Goal: Task Accomplishment & Management: Manage account settings

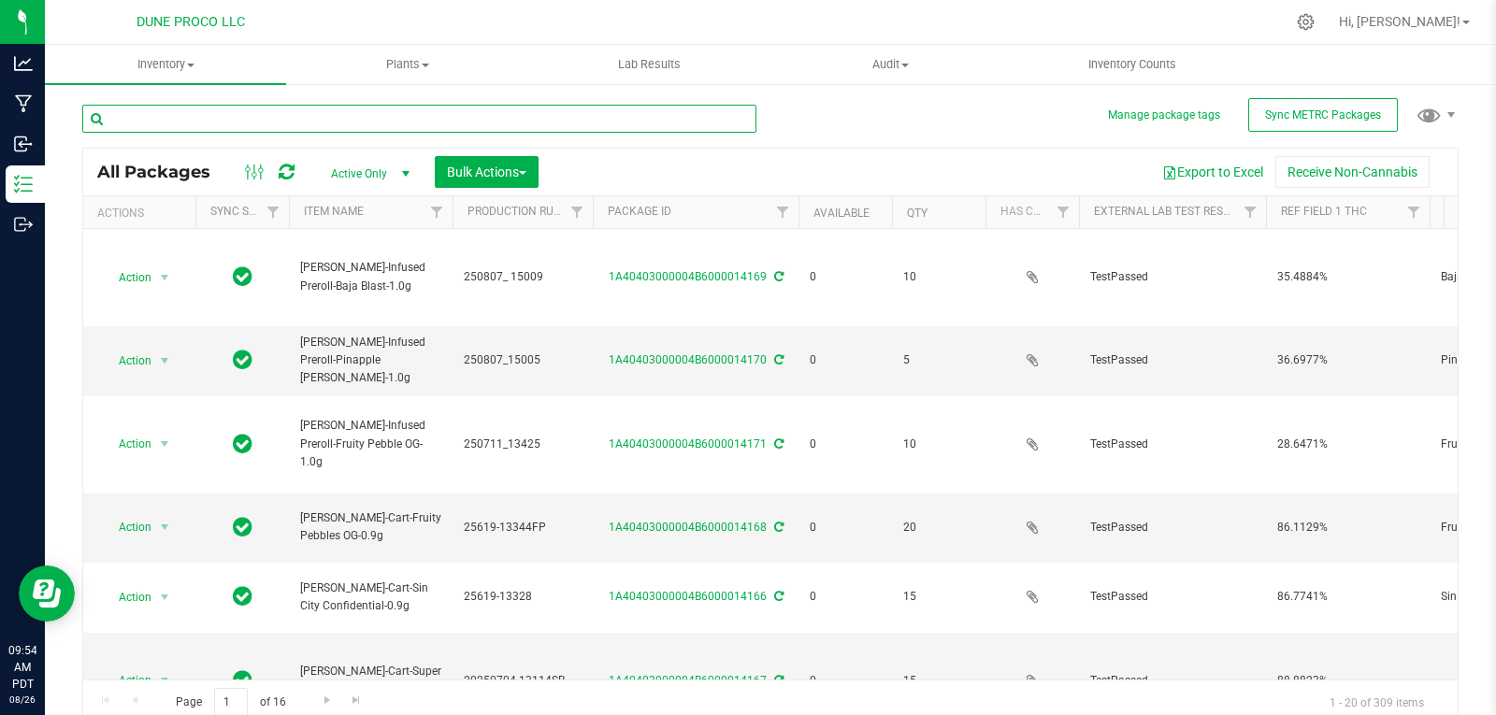
click at [508, 118] on input "text" at bounding box center [419, 119] width 674 height 28
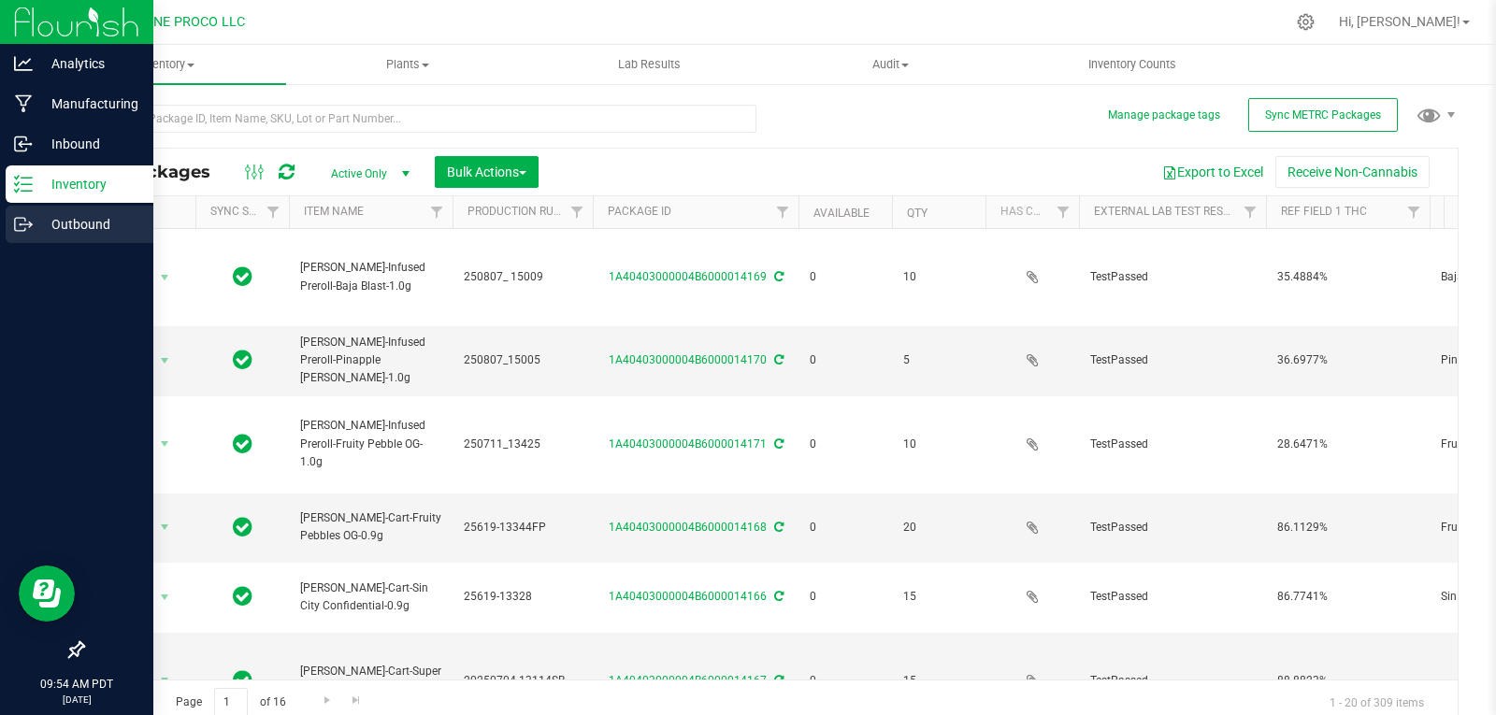
click at [25, 209] on div "Outbound" at bounding box center [80, 224] width 148 height 37
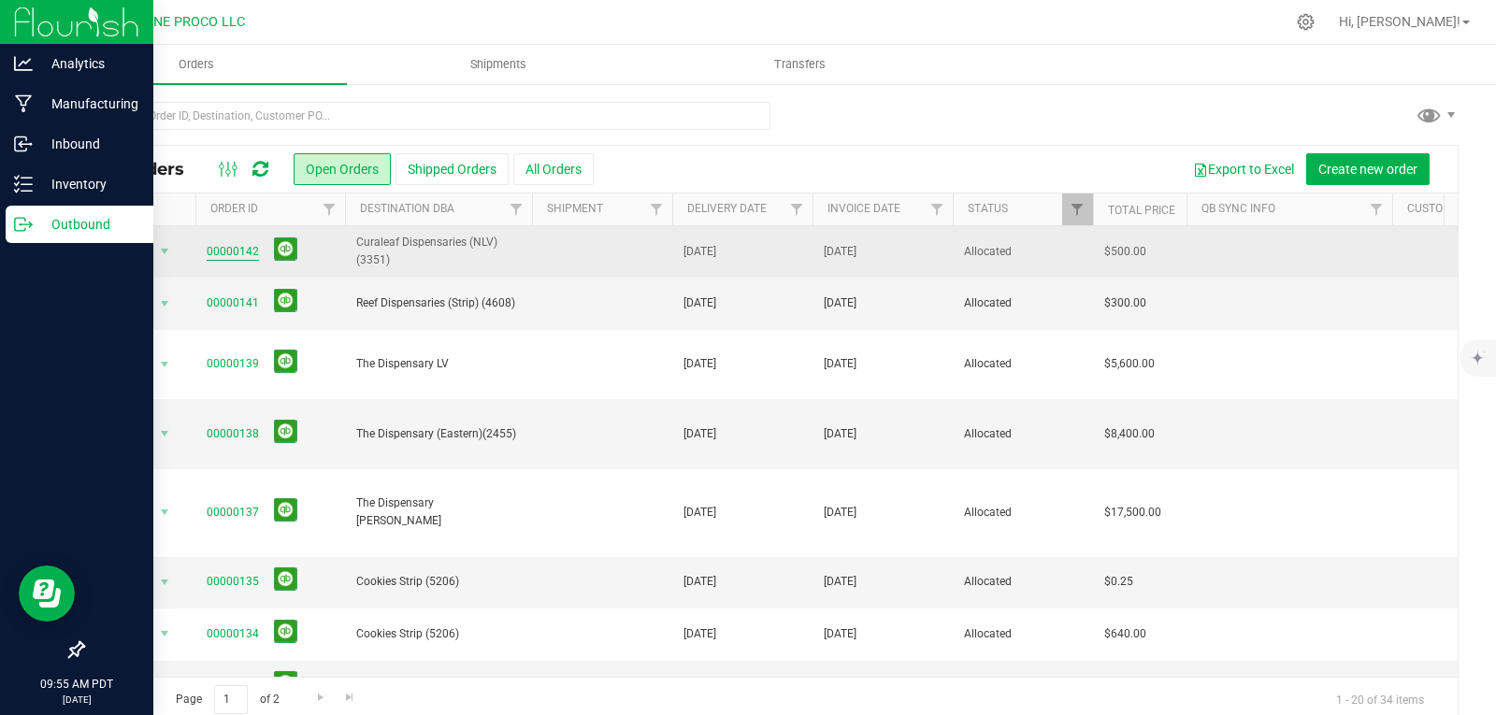
click at [208, 247] on link "00000142" at bounding box center [233, 252] width 52 height 18
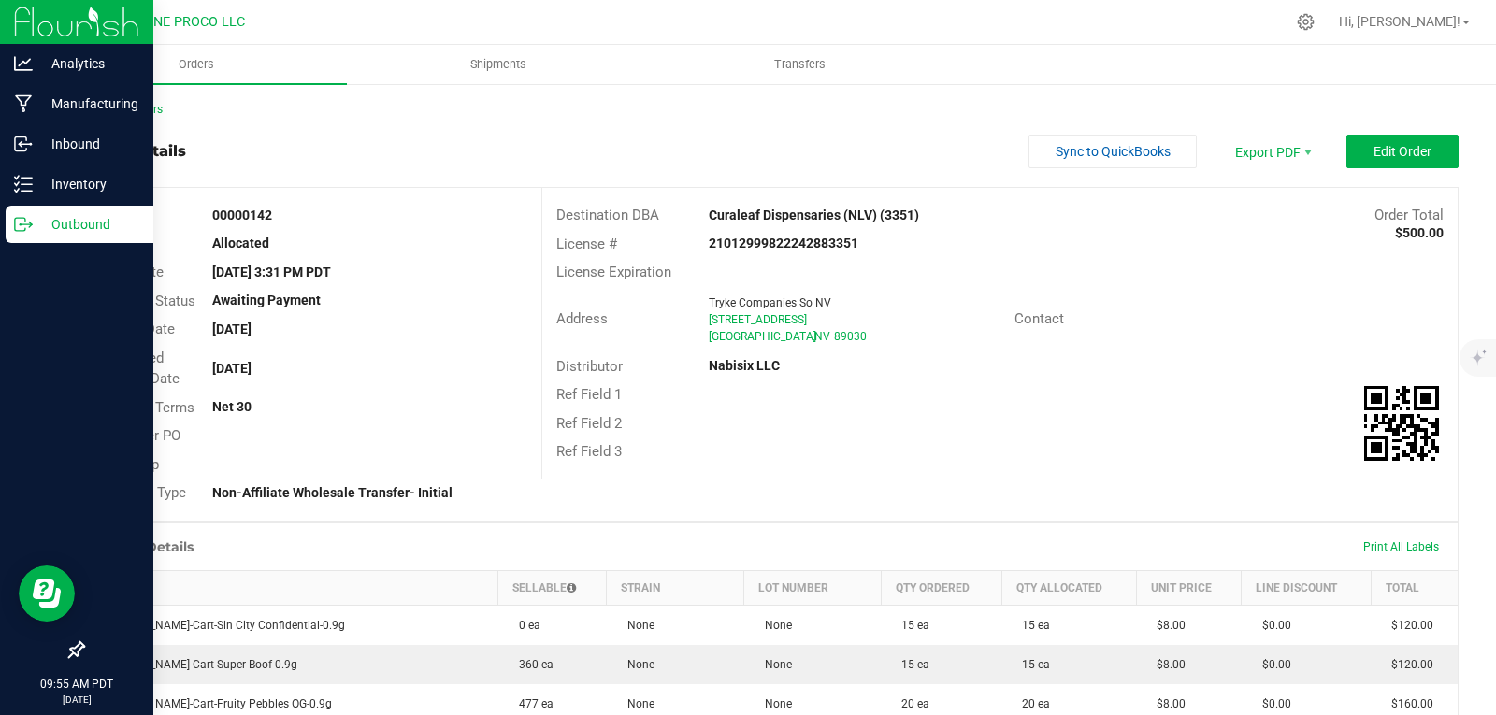
click at [1365, 540] on div "Print All Labels" at bounding box center [1401, 547] width 94 height 15
click at [1364, 544] on span "Print All Labels" at bounding box center [1401, 547] width 76 height 13
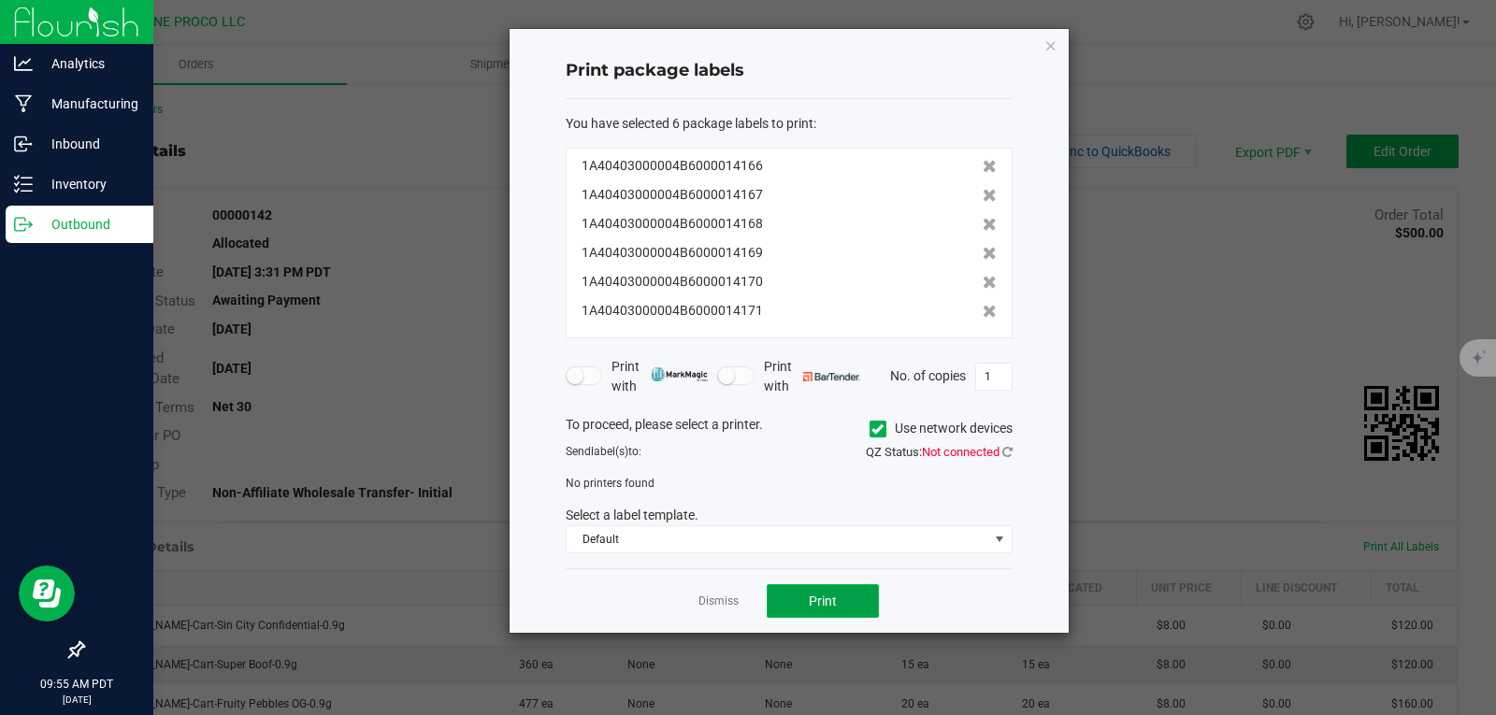
click at [816, 589] on button "Print" at bounding box center [823, 601] width 112 height 34
click at [876, 429] on icon at bounding box center [878, 429] width 12 height 0
click at [0, 0] on input "Use network devices" at bounding box center [0, 0] width 0 height 0
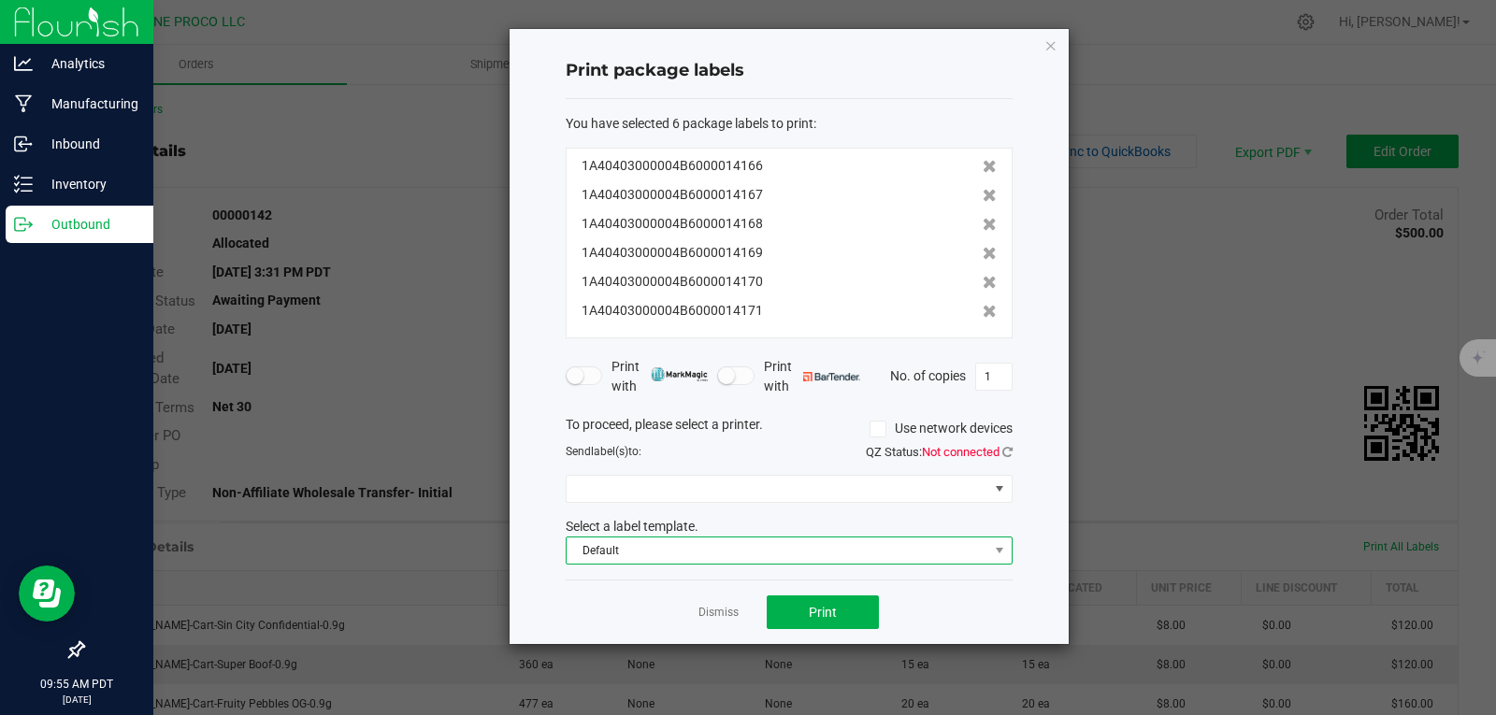
click at [841, 551] on span "Default" at bounding box center [778, 551] width 422 height 26
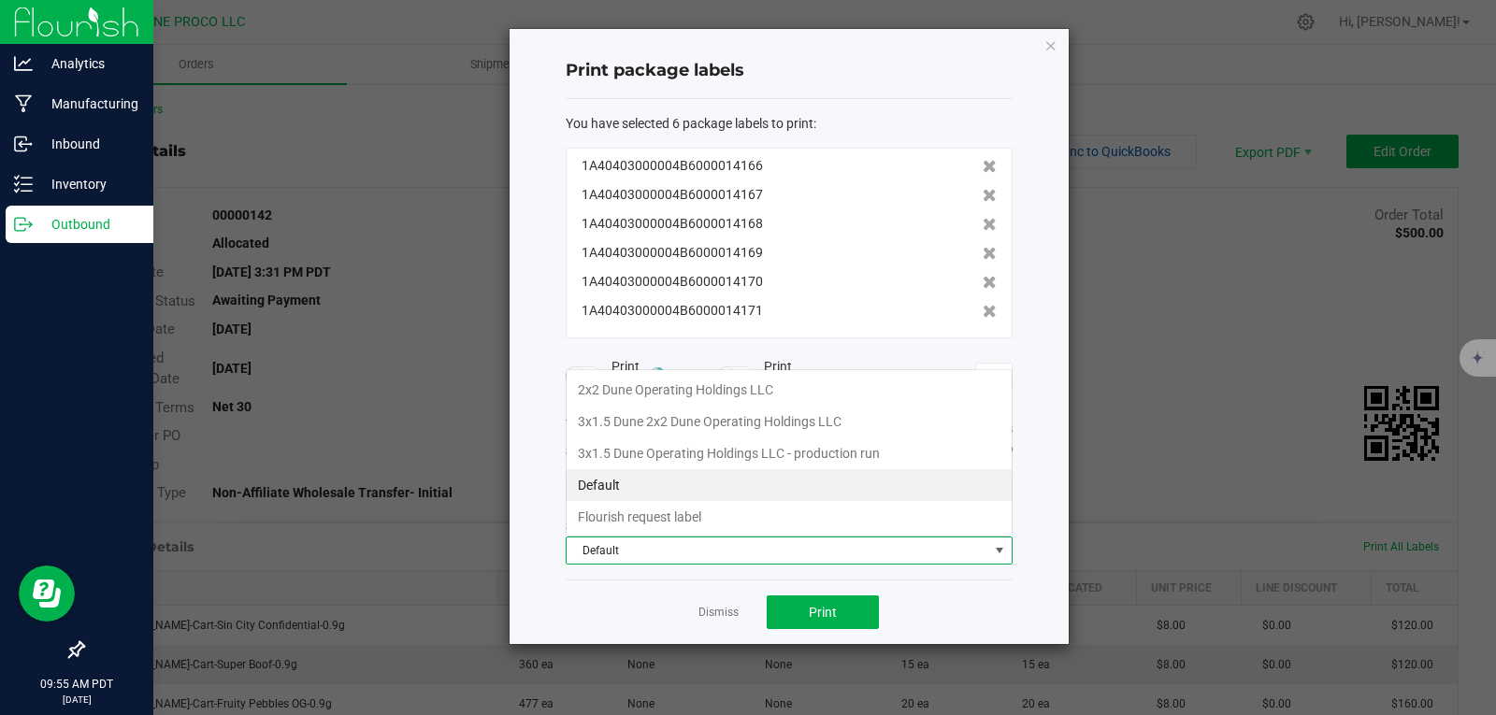
scroll to position [28, 447]
click at [721, 464] on li "3x1.5 Dune Operating Holdings LLC - production run" at bounding box center [789, 454] width 445 height 32
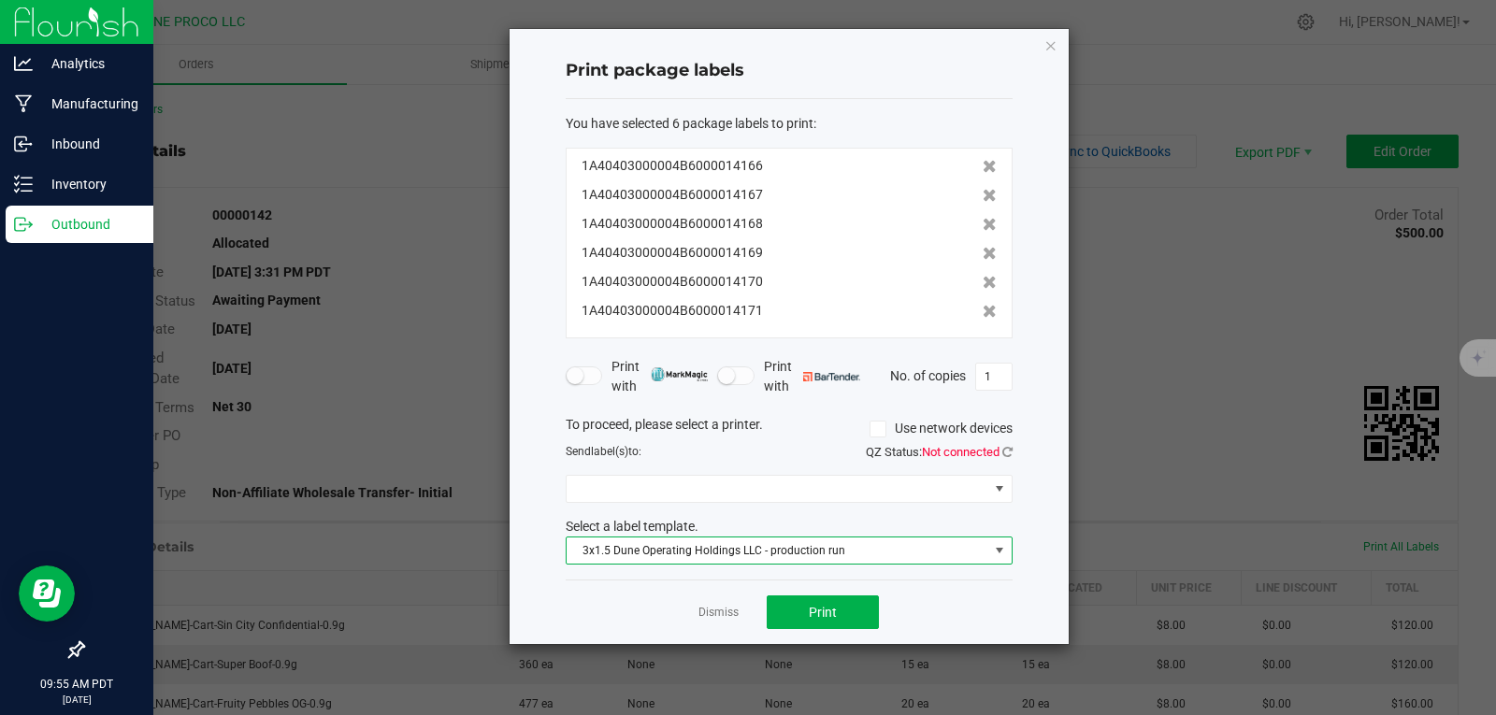
click at [686, 551] on span "3x1.5 Dune Operating Holdings LLC - production run" at bounding box center [778, 551] width 422 height 26
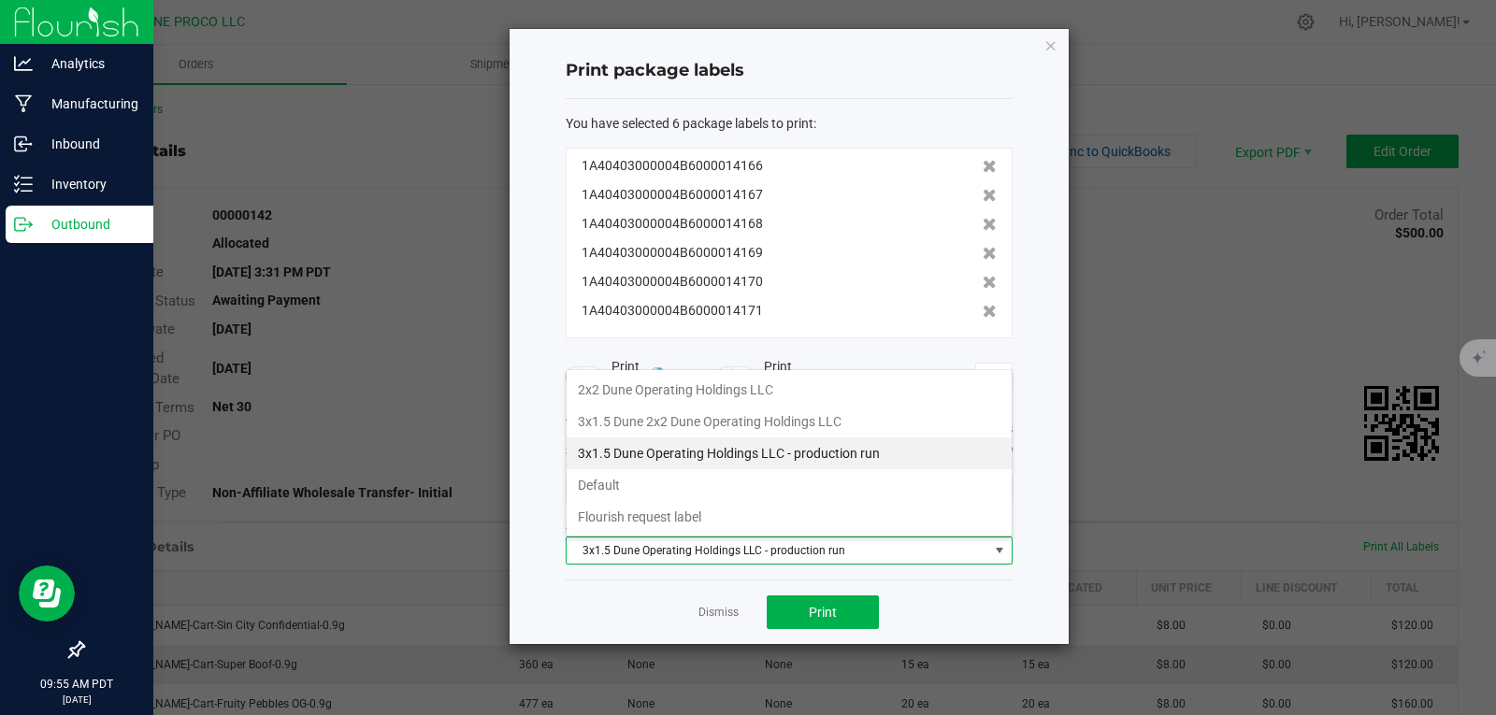
click at [716, 453] on li "3x1.5 Dune Operating Holdings LLC - production run" at bounding box center [789, 454] width 445 height 32
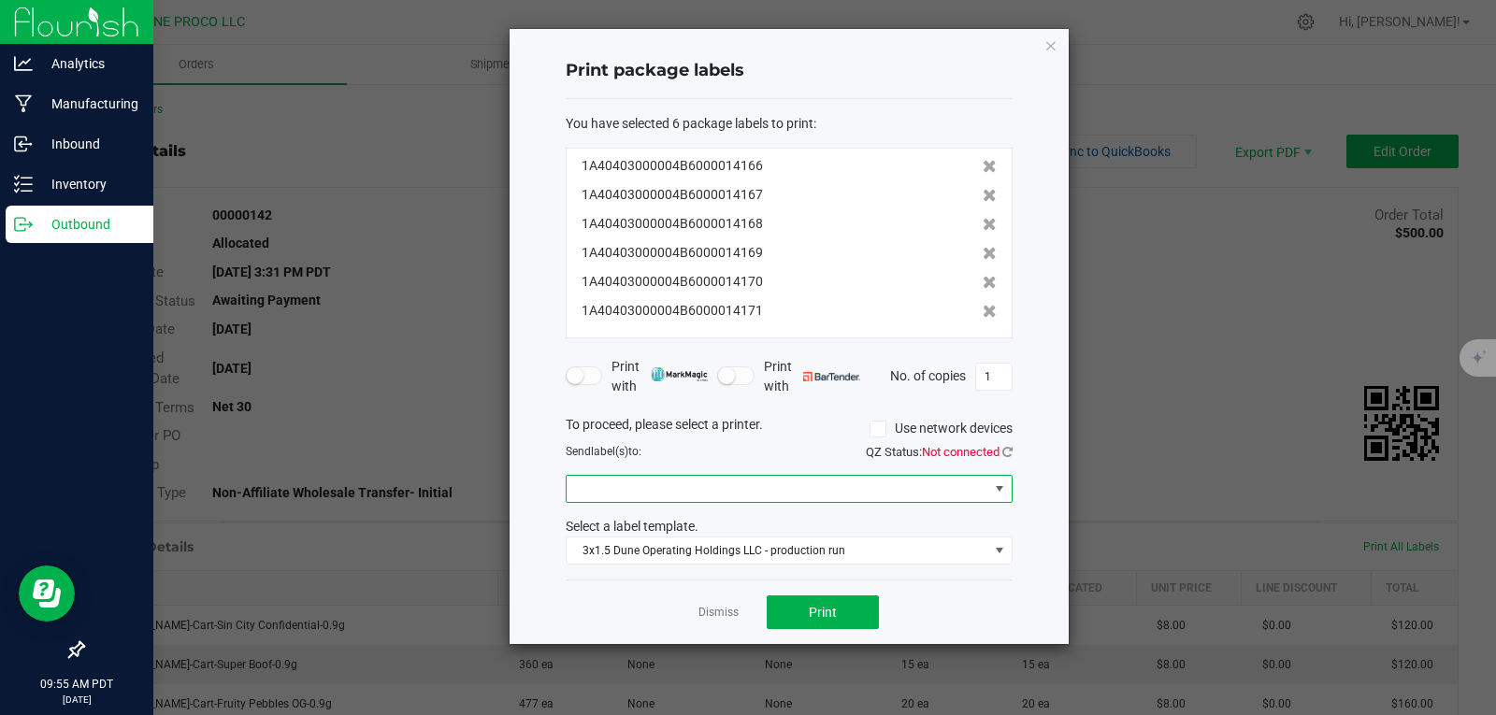
click at [768, 488] on span at bounding box center [778, 489] width 422 height 26
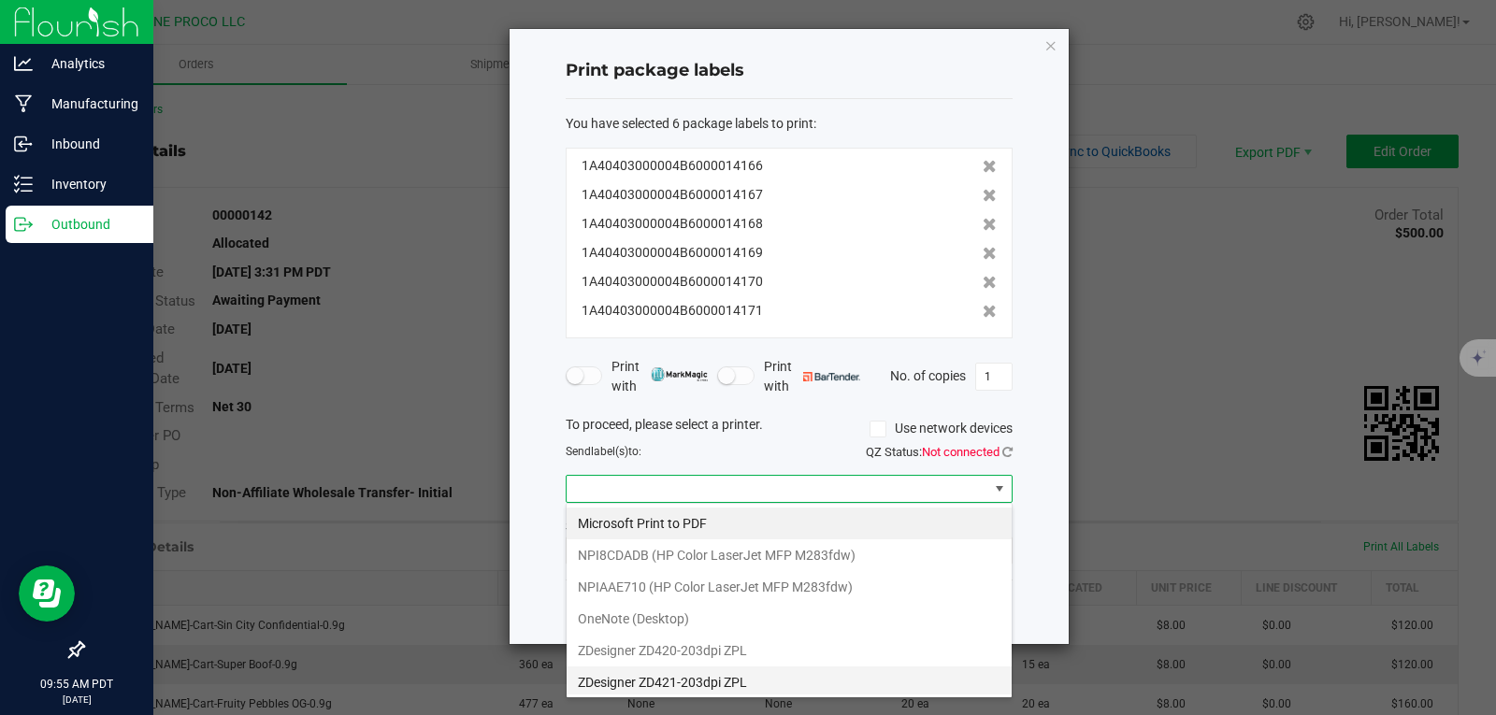
scroll to position [4, 0]
click at [703, 680] on ZPL "ZDesigner ZD421-203dpi ZPL" at bounding box center [789, 679] width 445 height 32
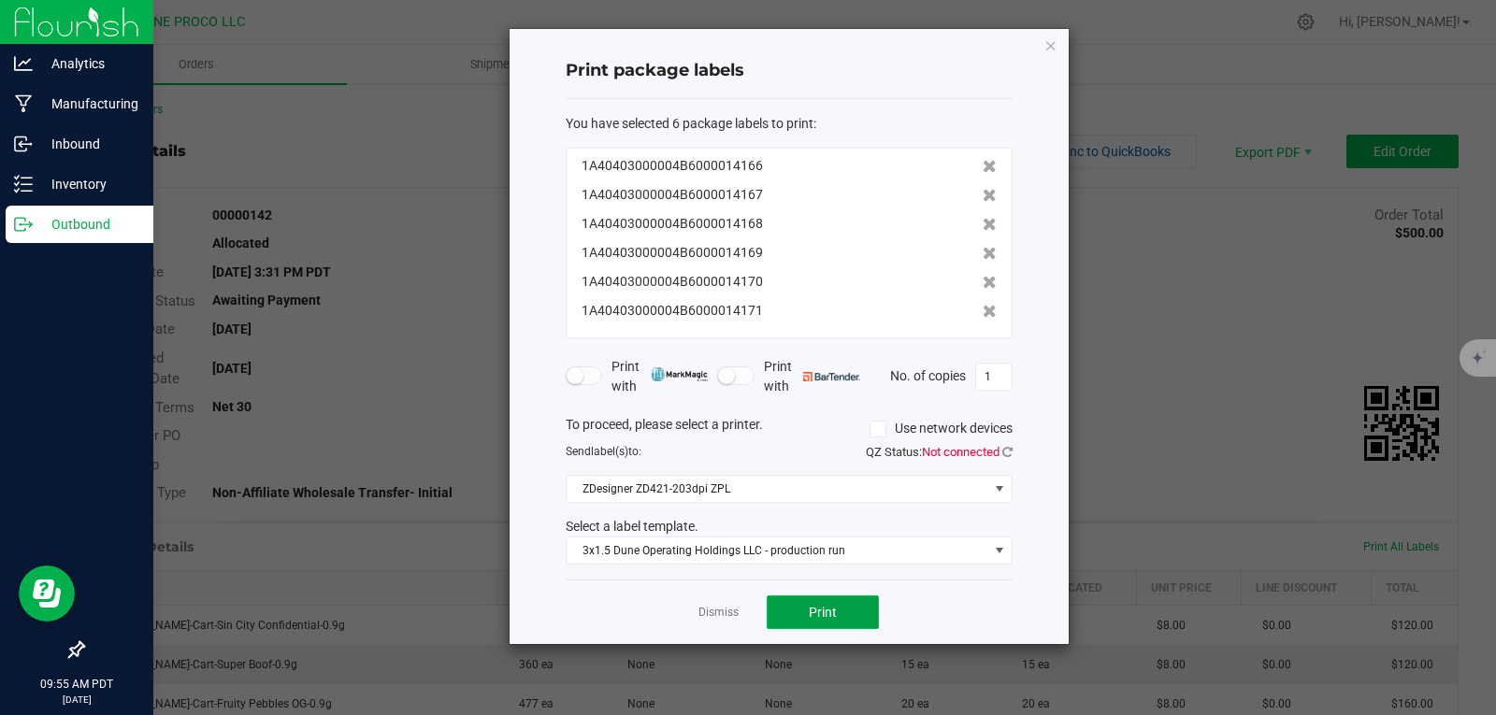
click at [840, 620] on button "Print" at bounding box center [823, 613] width 112 height 34
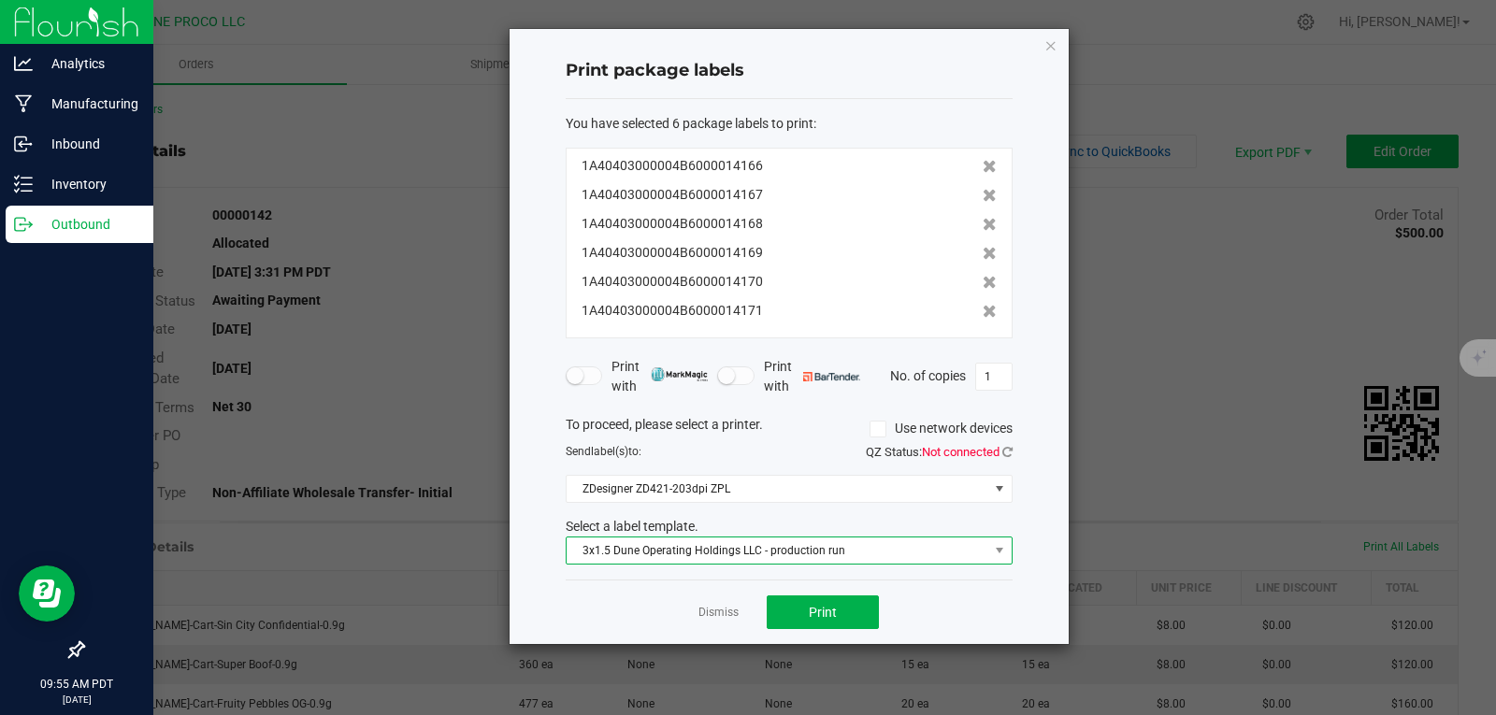
click at [823, 553] on span "3x1.5 Dune Operating Holdings LLC - production run" at bounding box center [778, 551] width 422 height 26
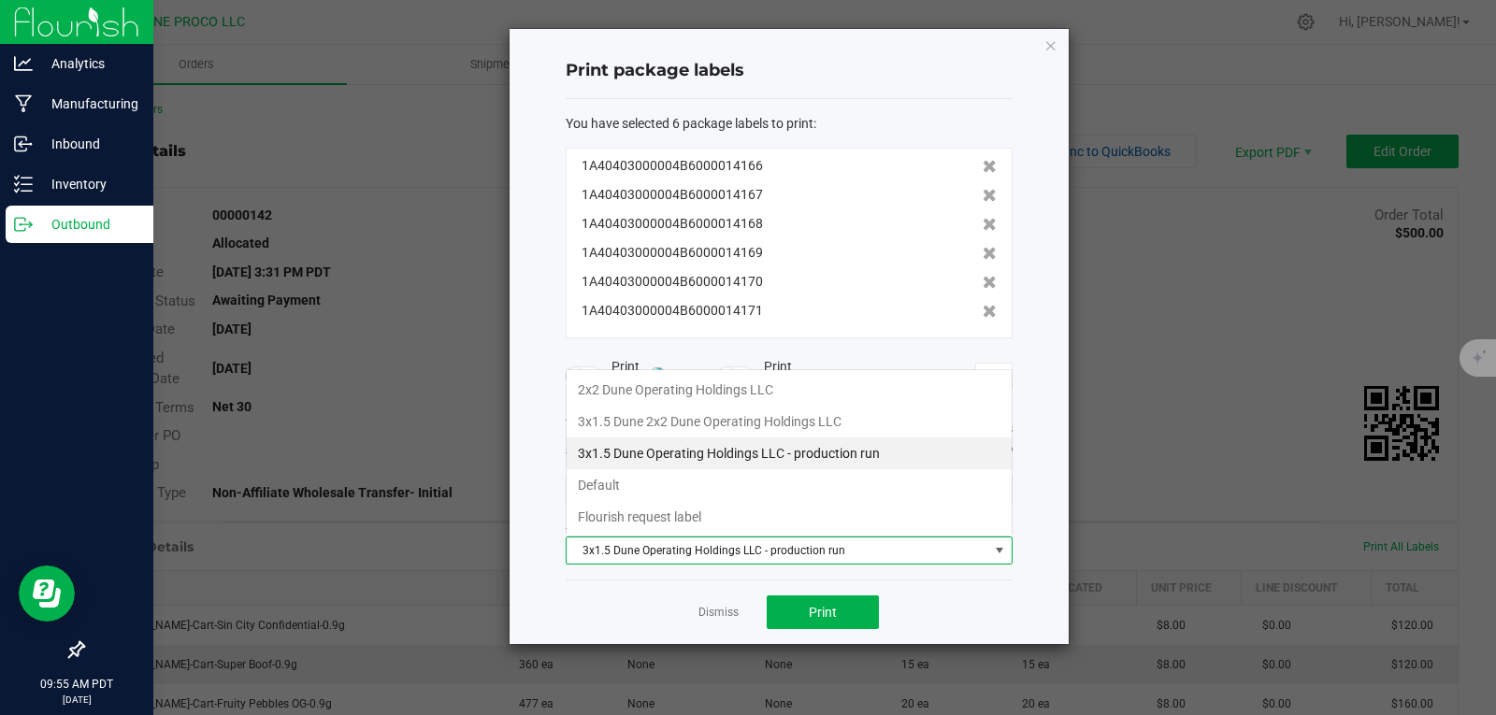
scroll to position [28, 447]
click at [751, 424] on li "3x1.5 Dune 2x2 Dune Operating Holdings LLC" at bounding box center [789, 422] width 445 height 32
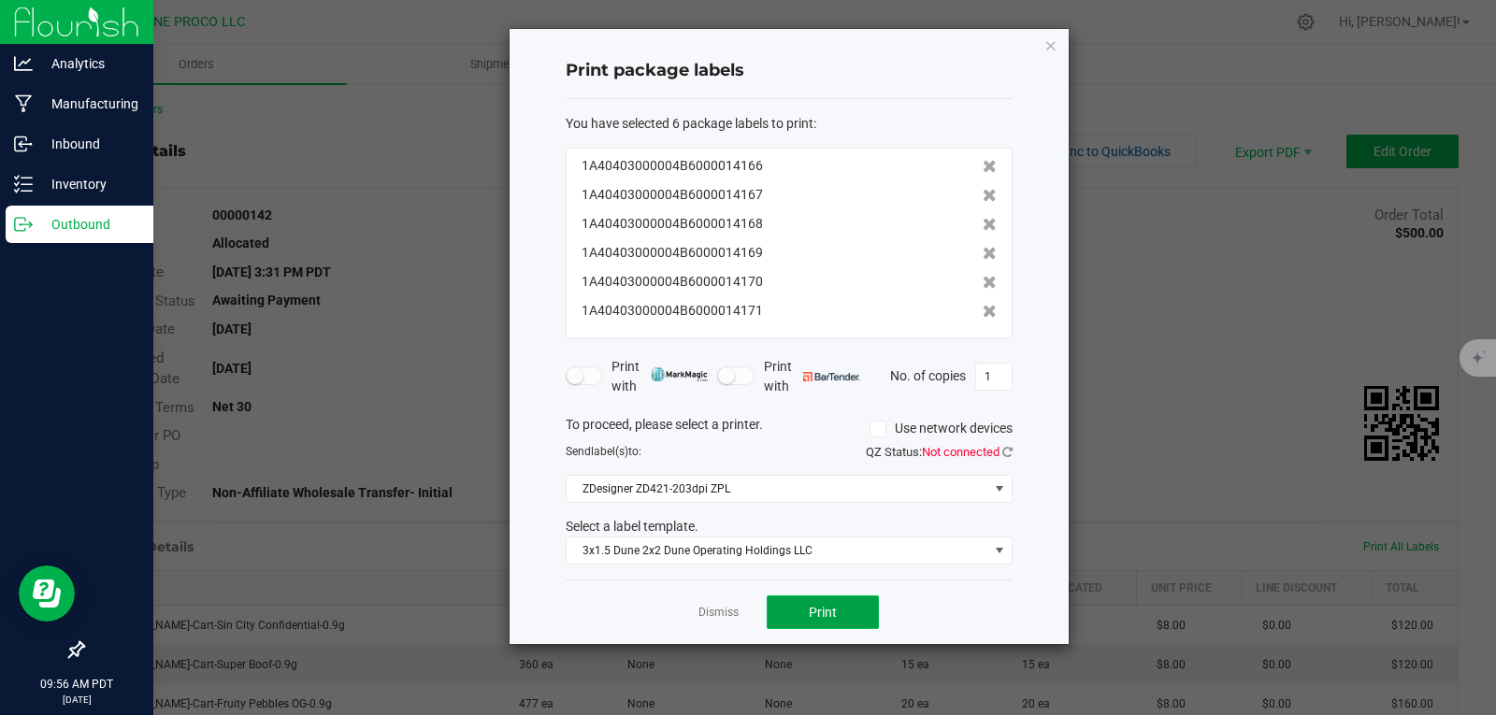
click at [826, 617] on span "Print" at bounding box center [823, 612] width 28 height 15
drag, startPoint x: 1309, startPoint y: 304, endPoint x: 925, endPoint y: 403, distance: 396.9
click at [925, 403] on form "You have selected 6 package labels to print : 1A40403000004B6000014166 1A404030…" at bounding box center [789, 340] width 447 height 452
click at [813, 618] on span "Print" at bounding box center [823, 612] width 28 height 15
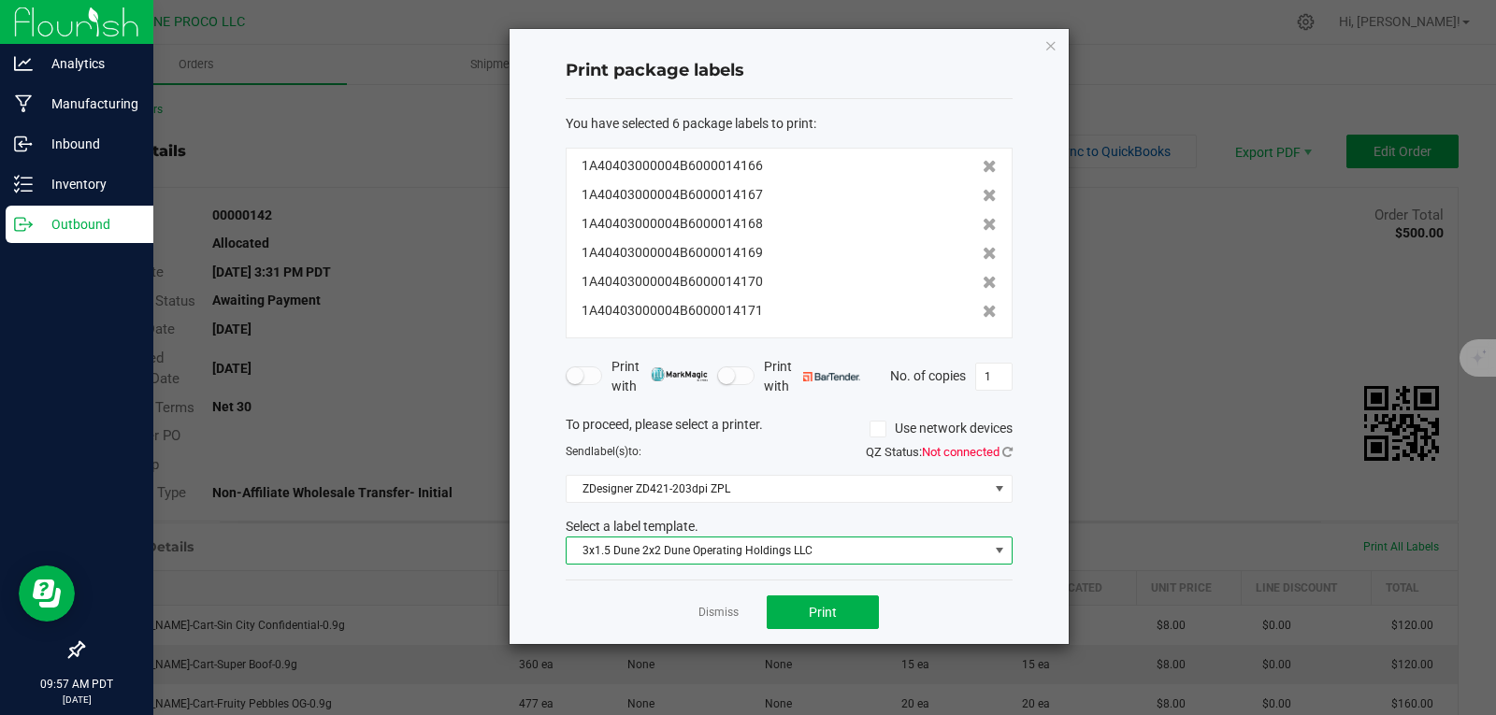
click at [758, 547] on span "3x1.5 Dune 2x2 Dune Operating Holdings LLC" at bounding box center [778, 551] width 422 height 26
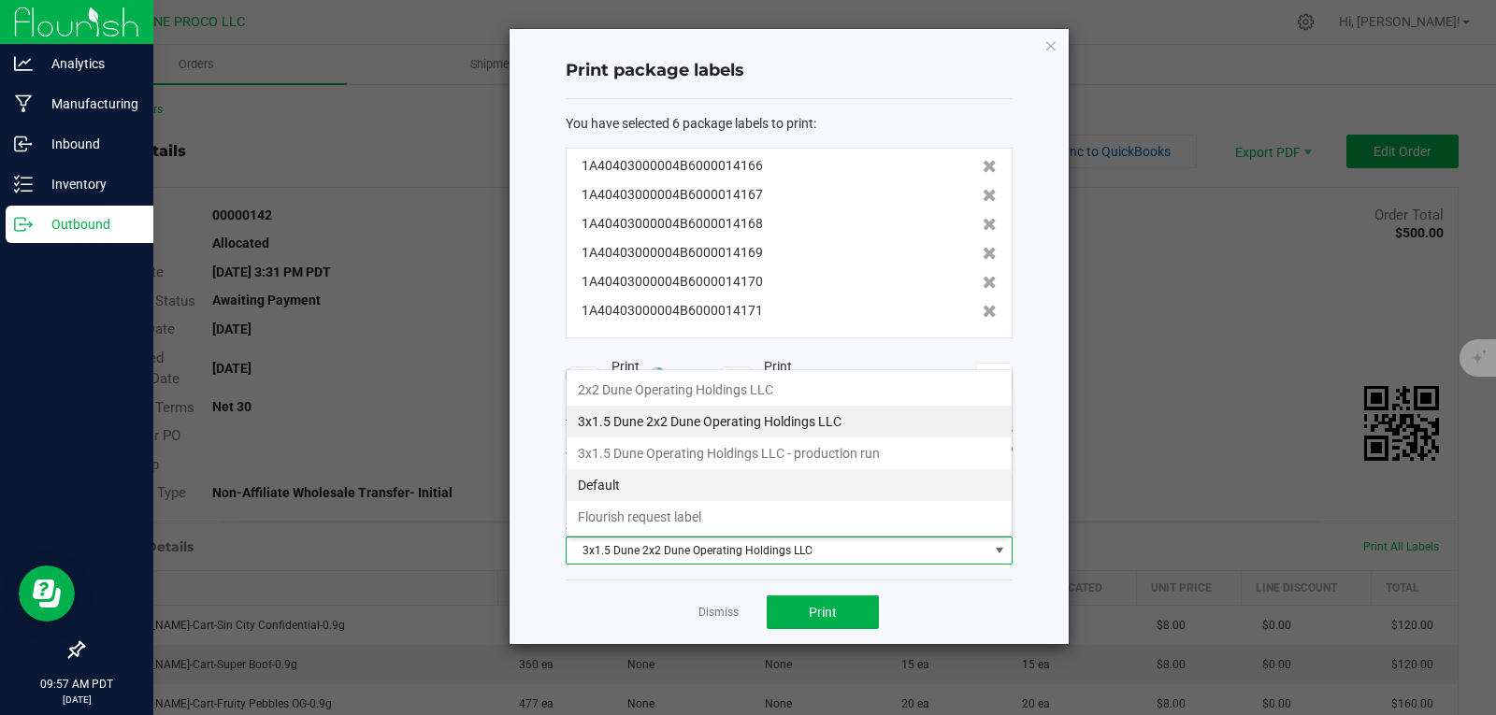
click at [731, 476] on li "Default" at bounding box center [789, 485] width 445 height 32
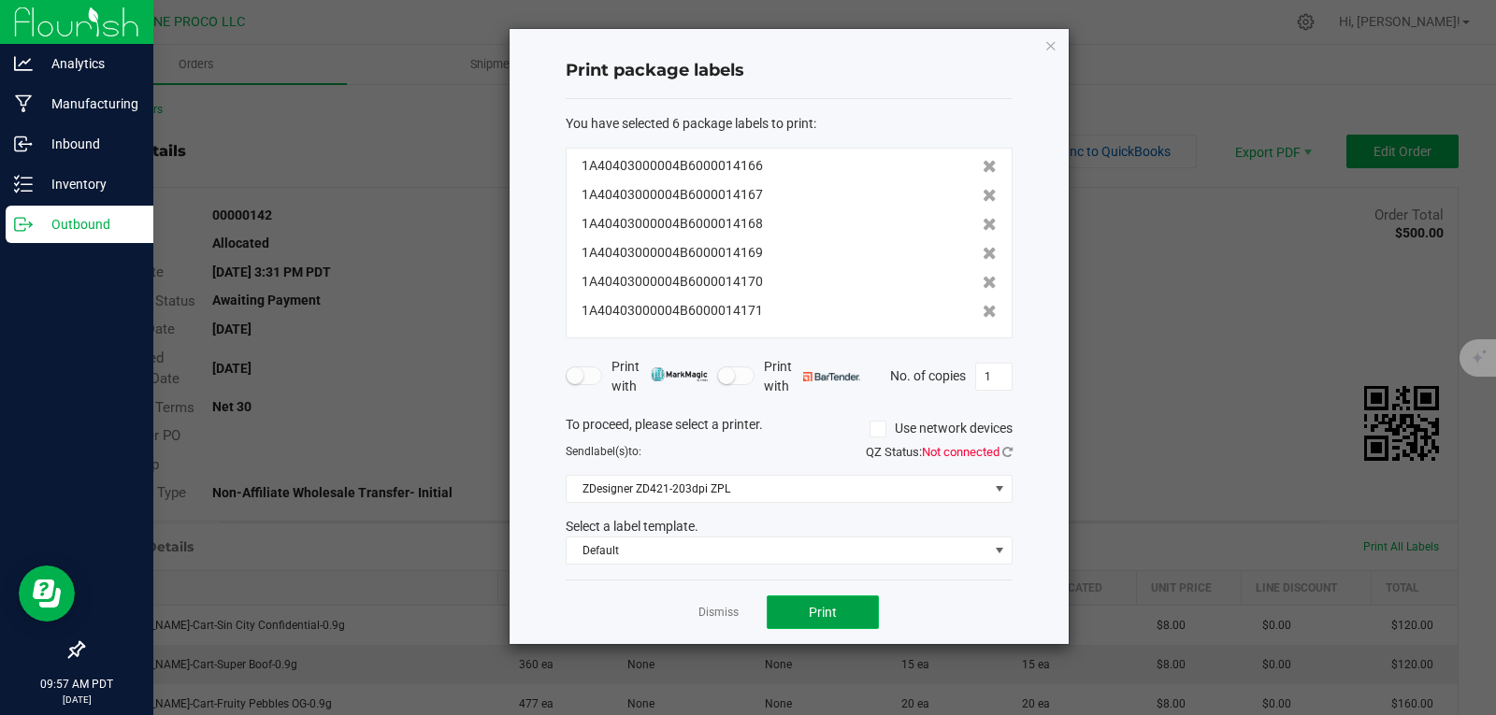
click at [788, 610] on button "Print" at bounding box center [823, 613] width 112 height 34
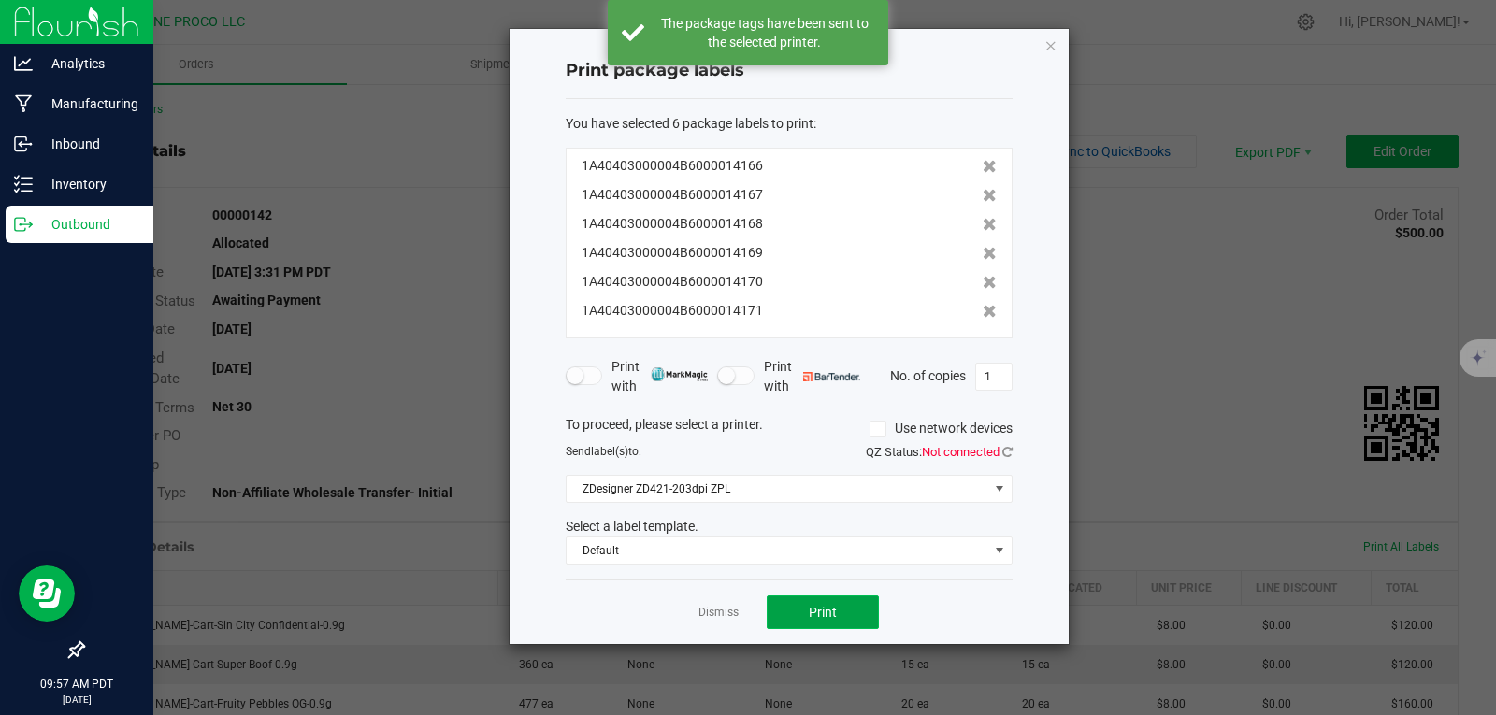
click at [788, 610] on button "Print" at bounding box center [823, 613] width 112 height 34
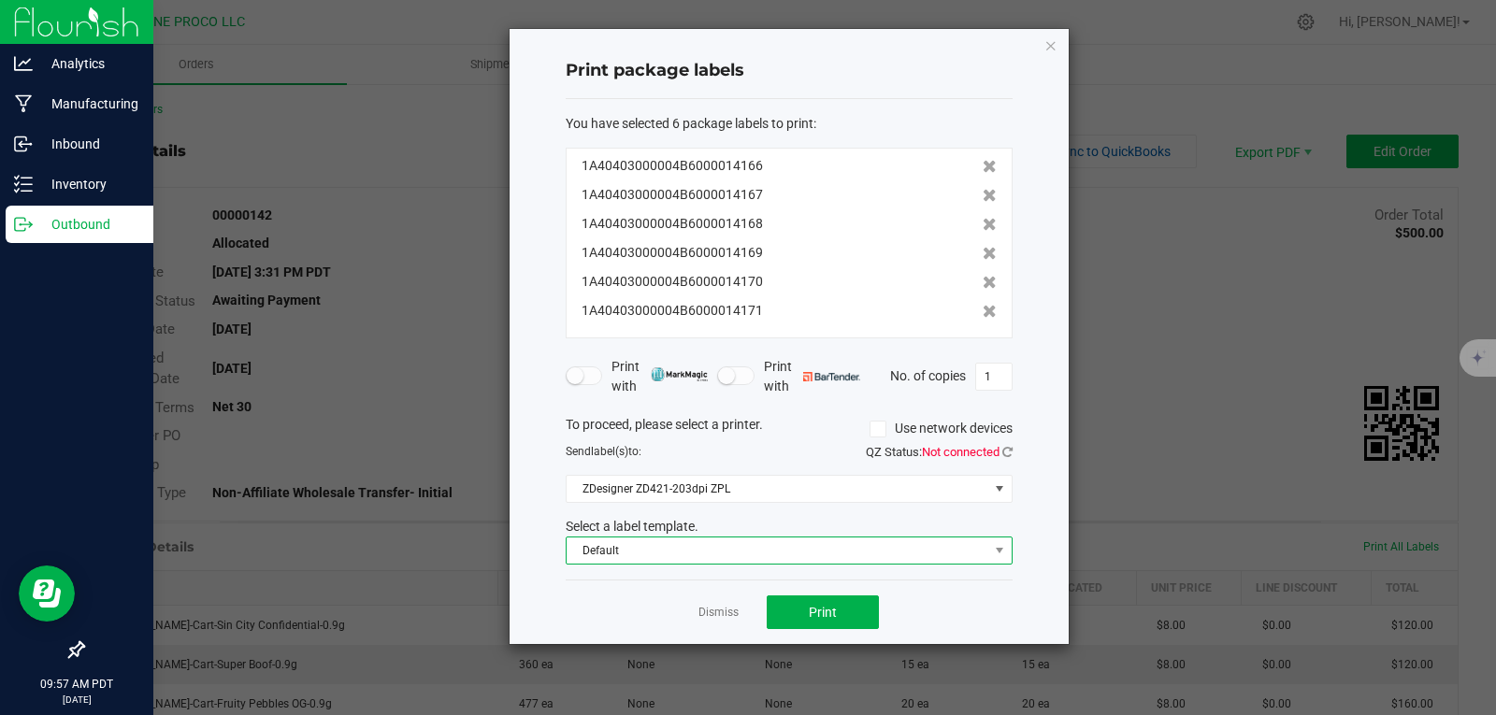
click at [748, 544] on span "Default" at bounding box center [778, 551] width 422 height 26
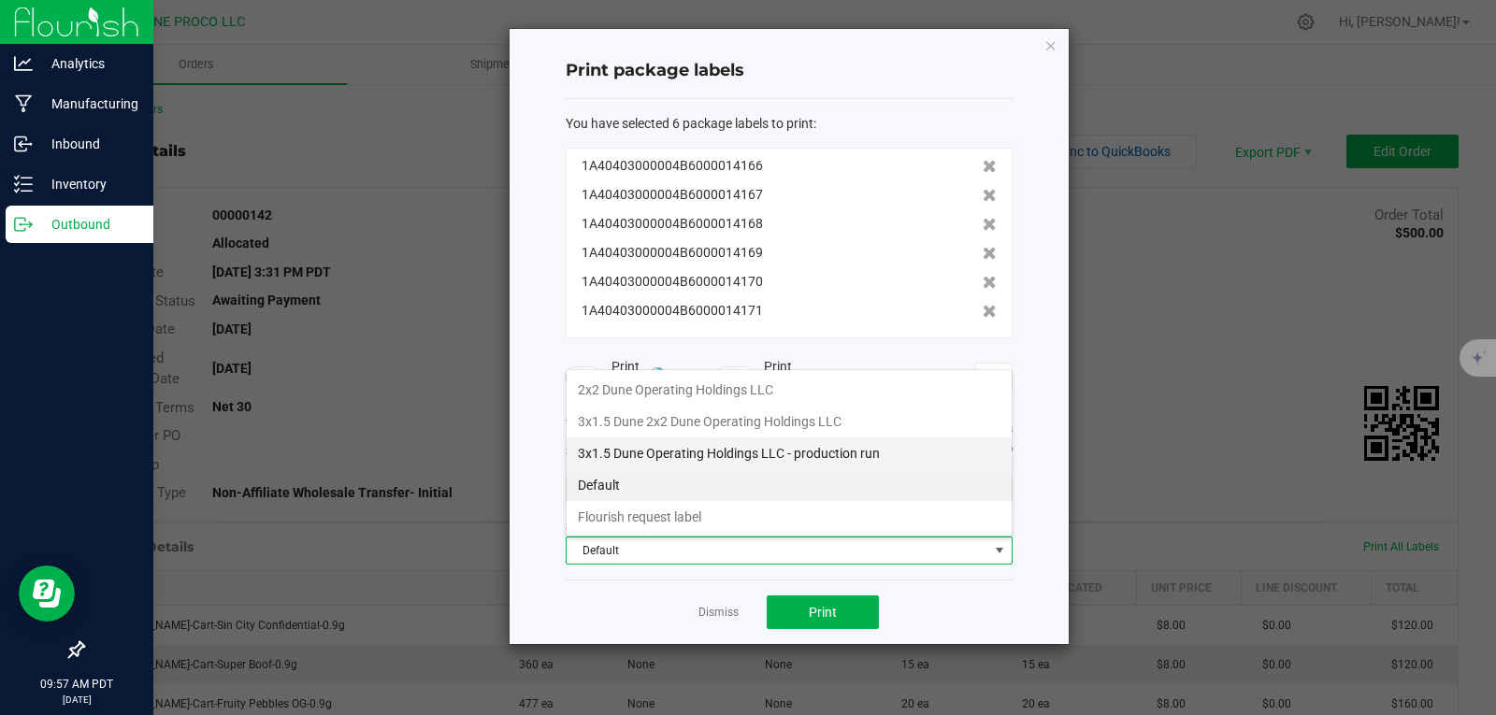
click at [725, 465] on li "3x1.5 Dune Operating Holdings LLC - production run" at bounding box center [789, 454] width 445 height 32
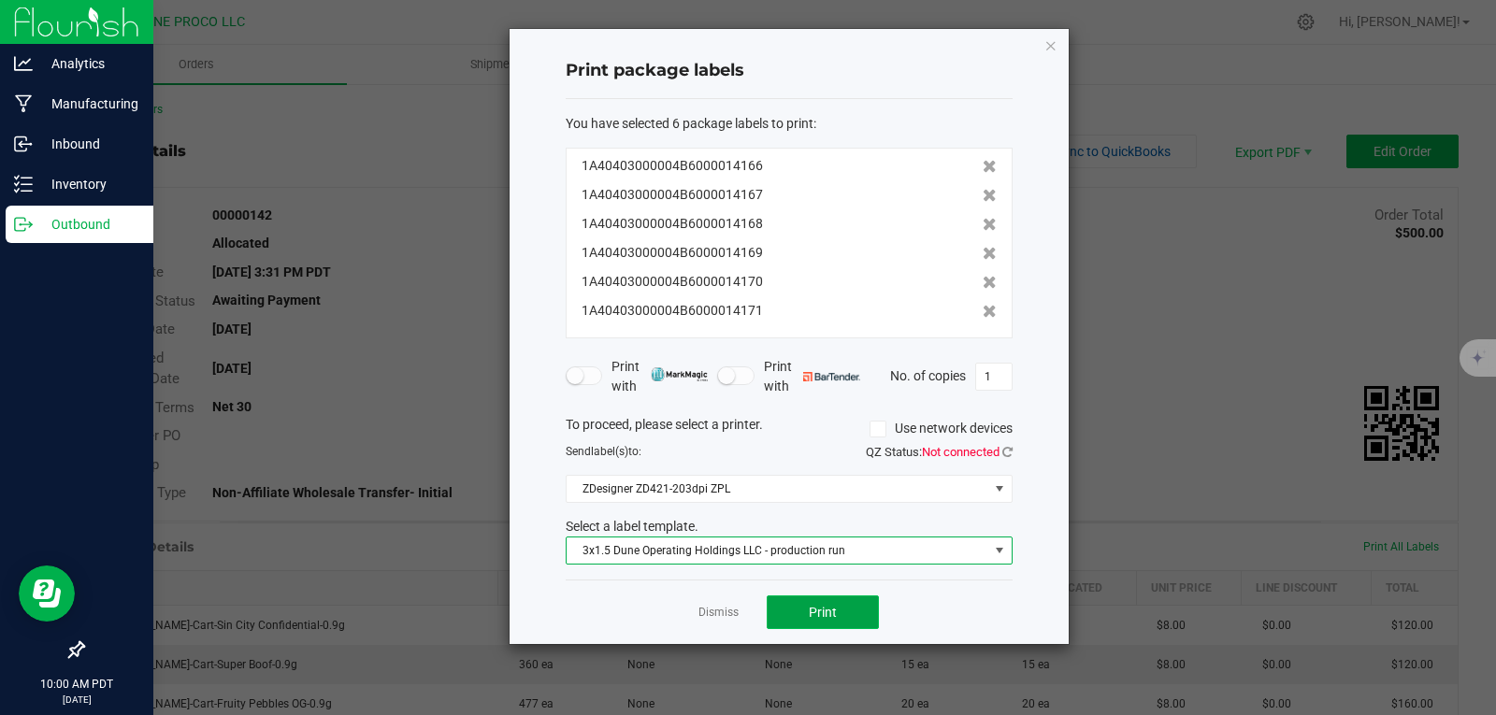
click at [814, 605] on span "Print" at bounding box center [823, 612] width 28 height 15
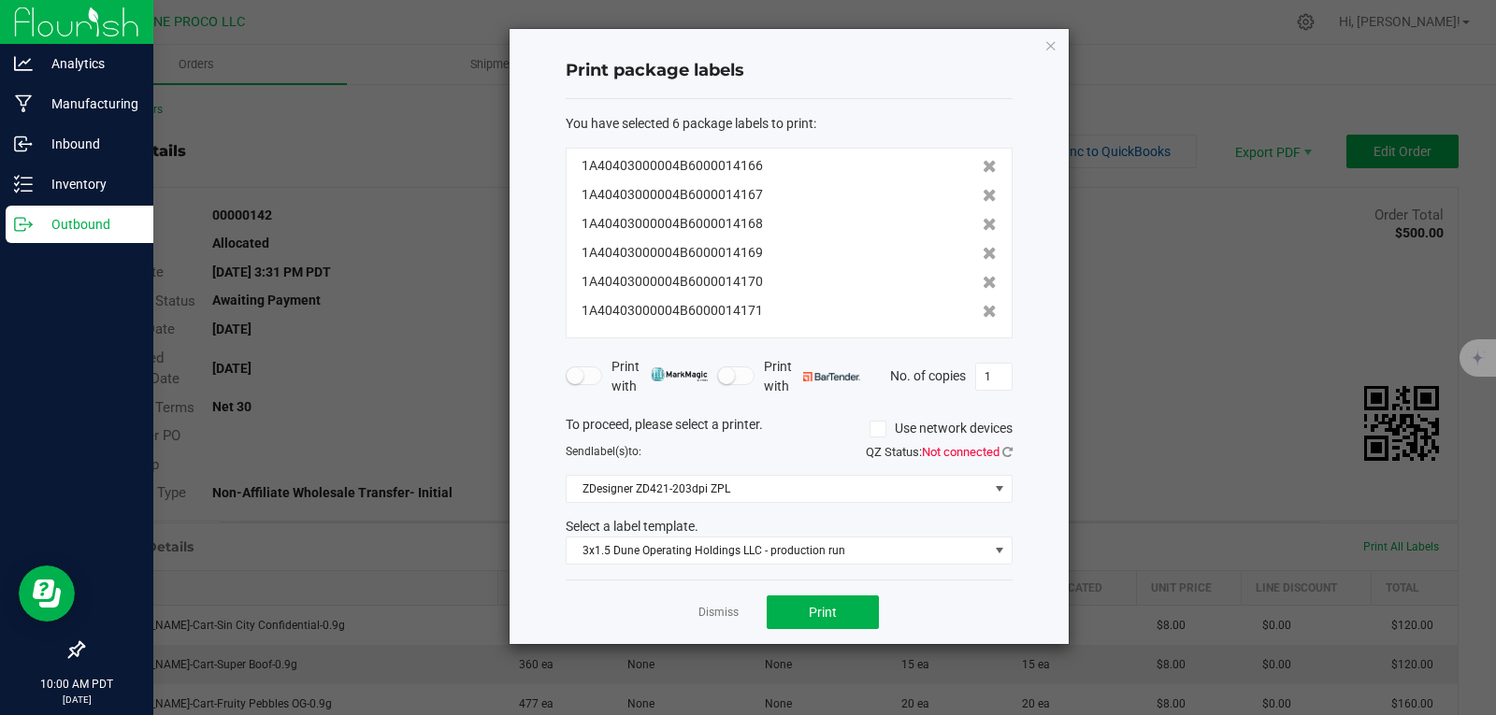
click at [1042, 48] on div "Print package labels You have selected 6 package labels to print : 1A4040300000…" at bounding box center [789, 336] width 559 height 615
click at [1050, 48] on icon "button" at bounding box center [1051, 45] width 13 height 22
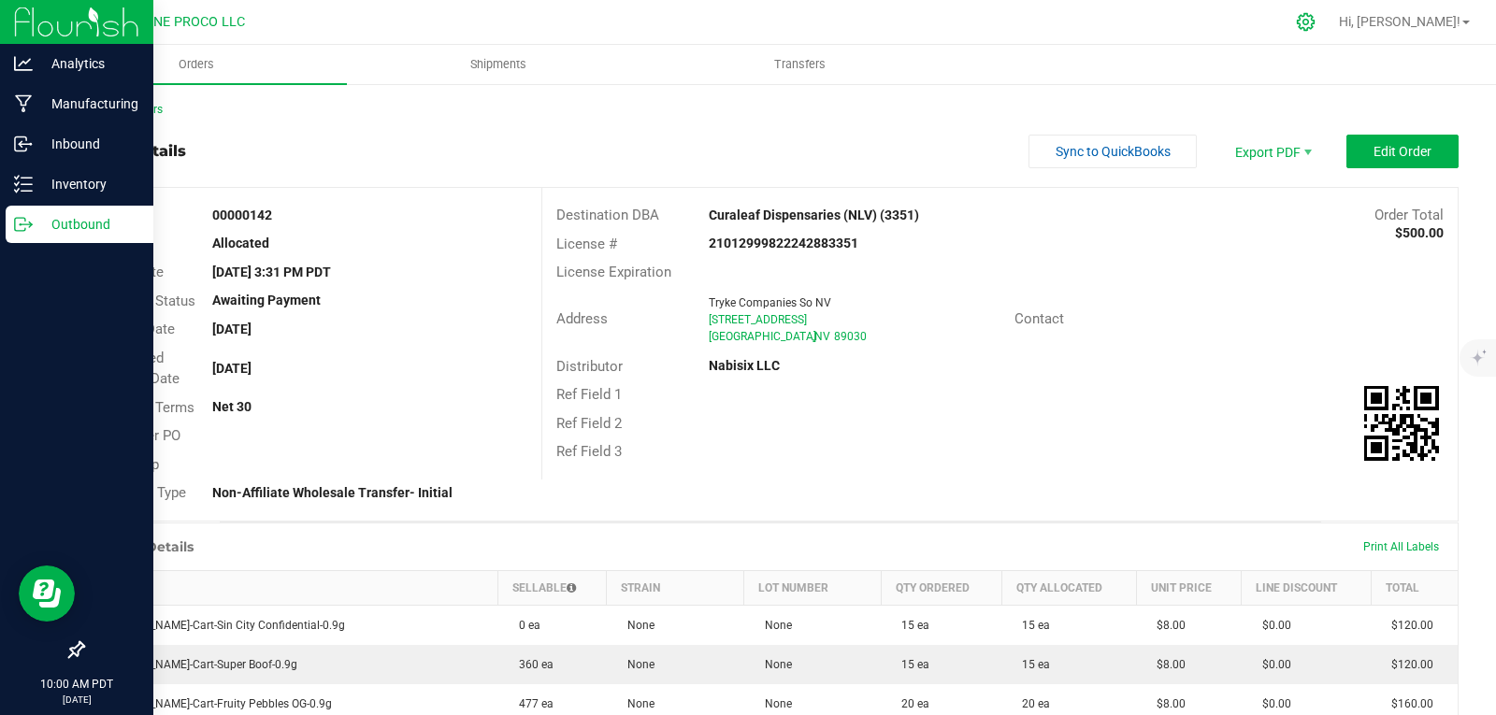
click at [1316, 15] on icon at bounding box center [1306, 22] width 20 height 20
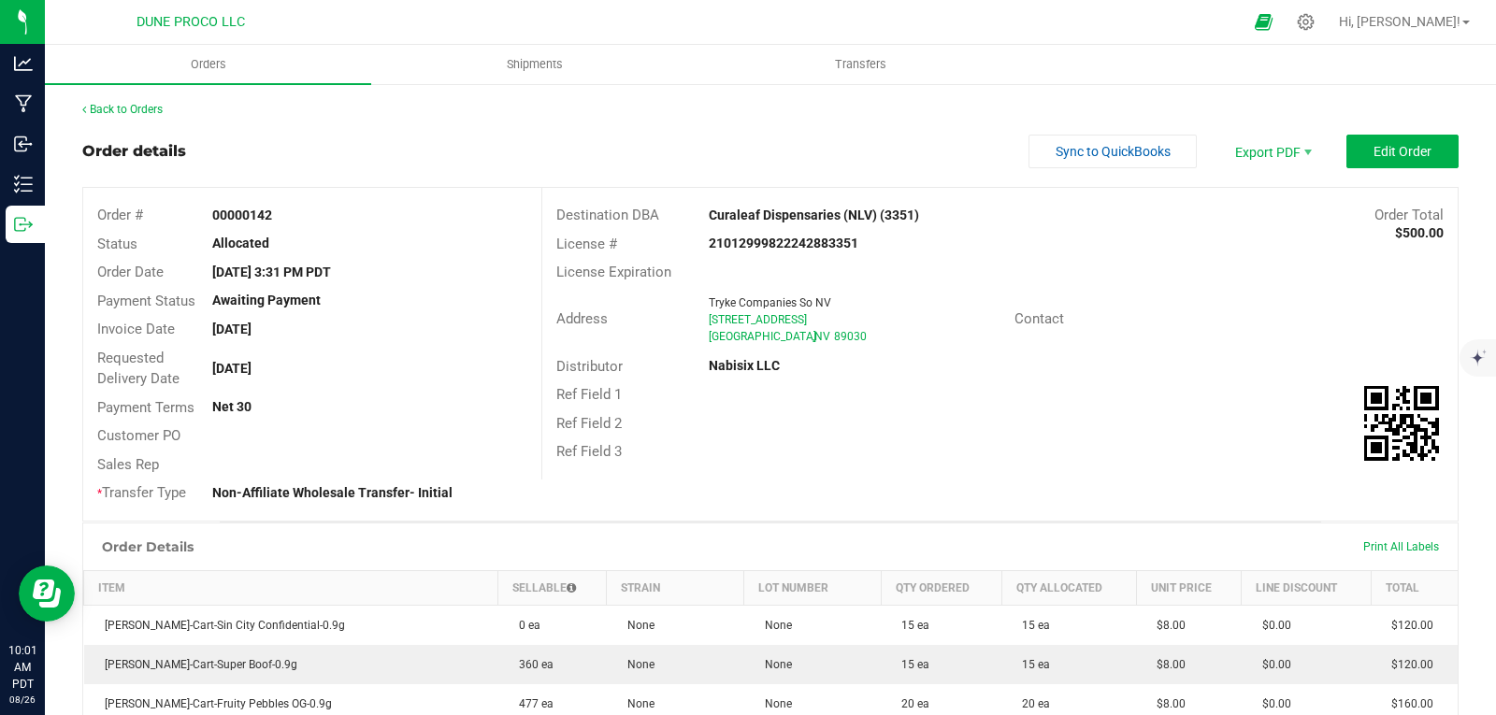
click at [338, 137] on div "Order details Sync to QuickBooks Export PDF Edit Order" at bounding box center [770, 152] width 1377 height 34
click at [1363, 549] on span "Print All Labels" at bounding box center [1401, 547] width 76 height 13
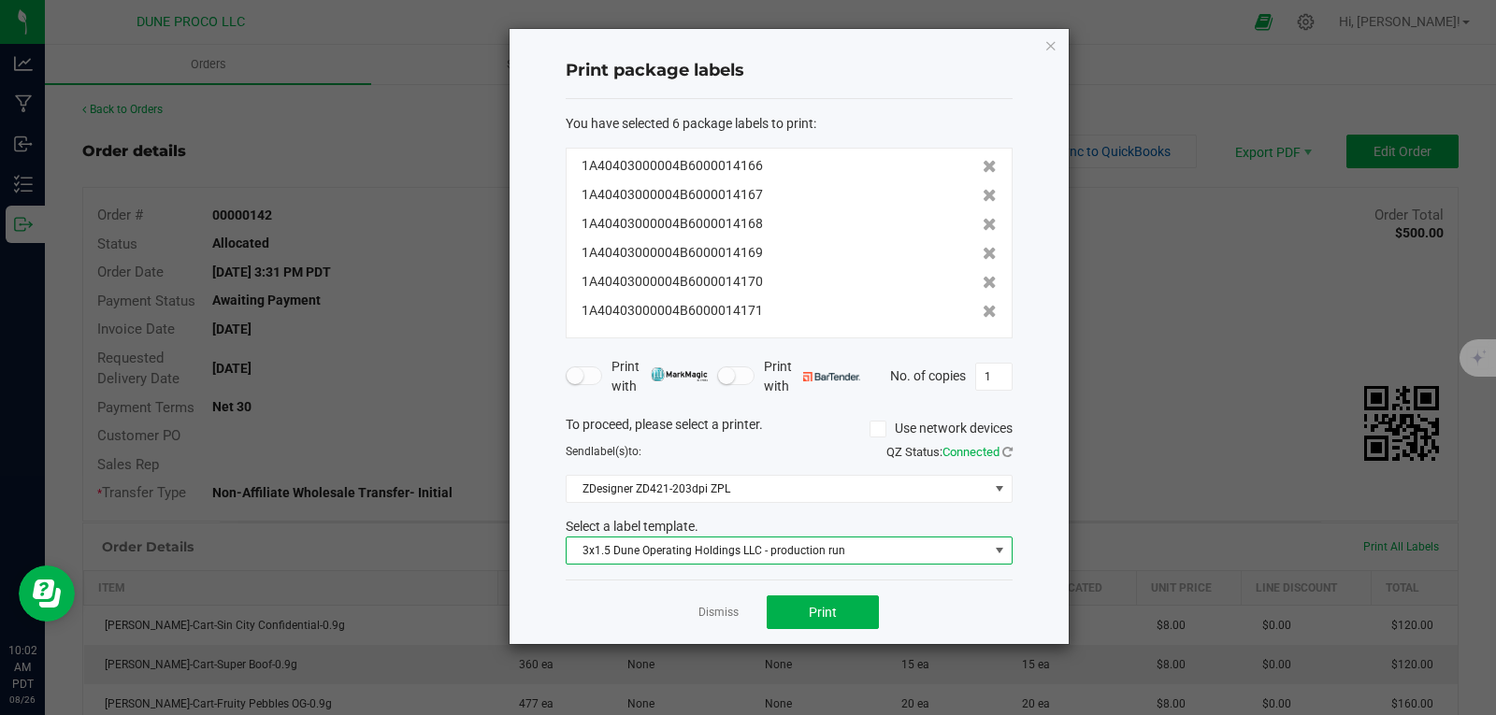
click at [779, 552] on span "3x1.5 Dune Operating Holdings LLC - production run" at bounding box center [778, 551] width 422 height 26
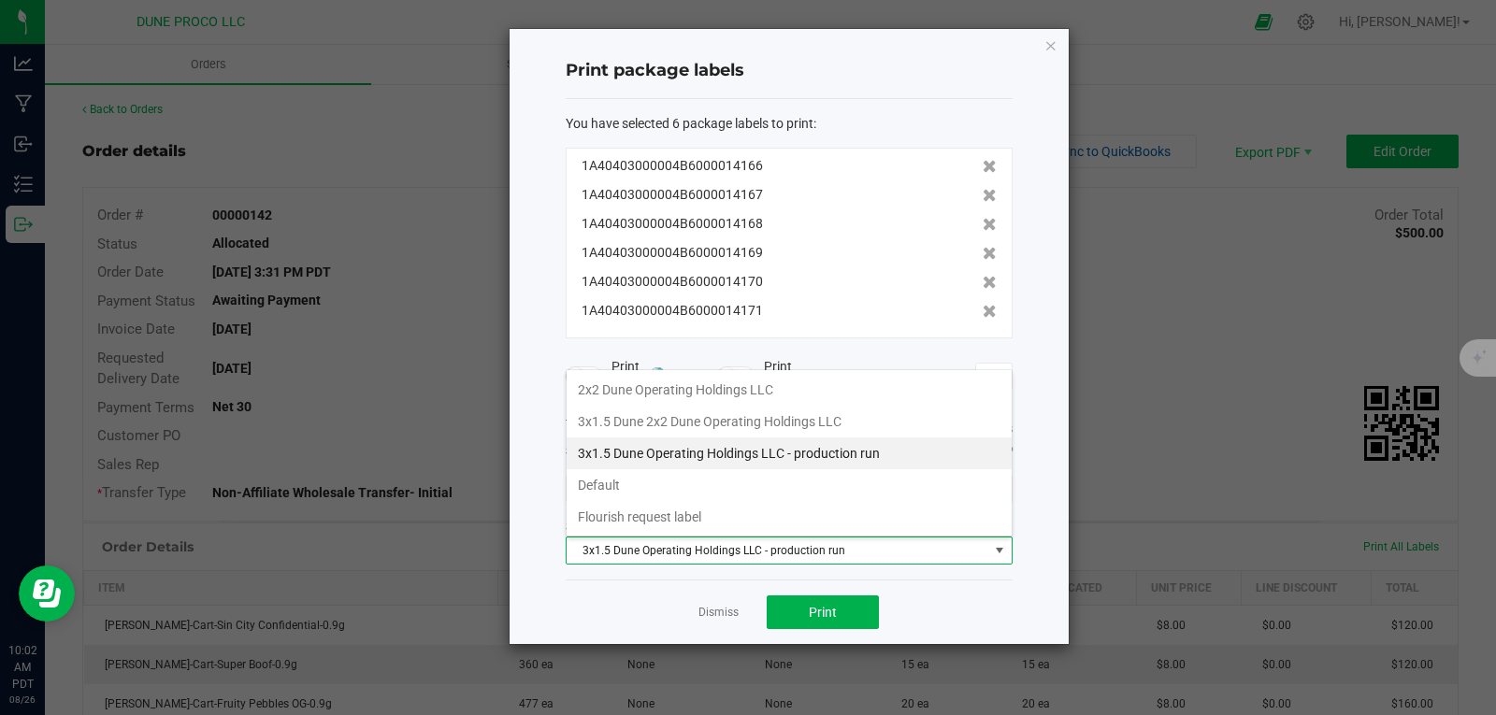
scroll to position [28, 447]
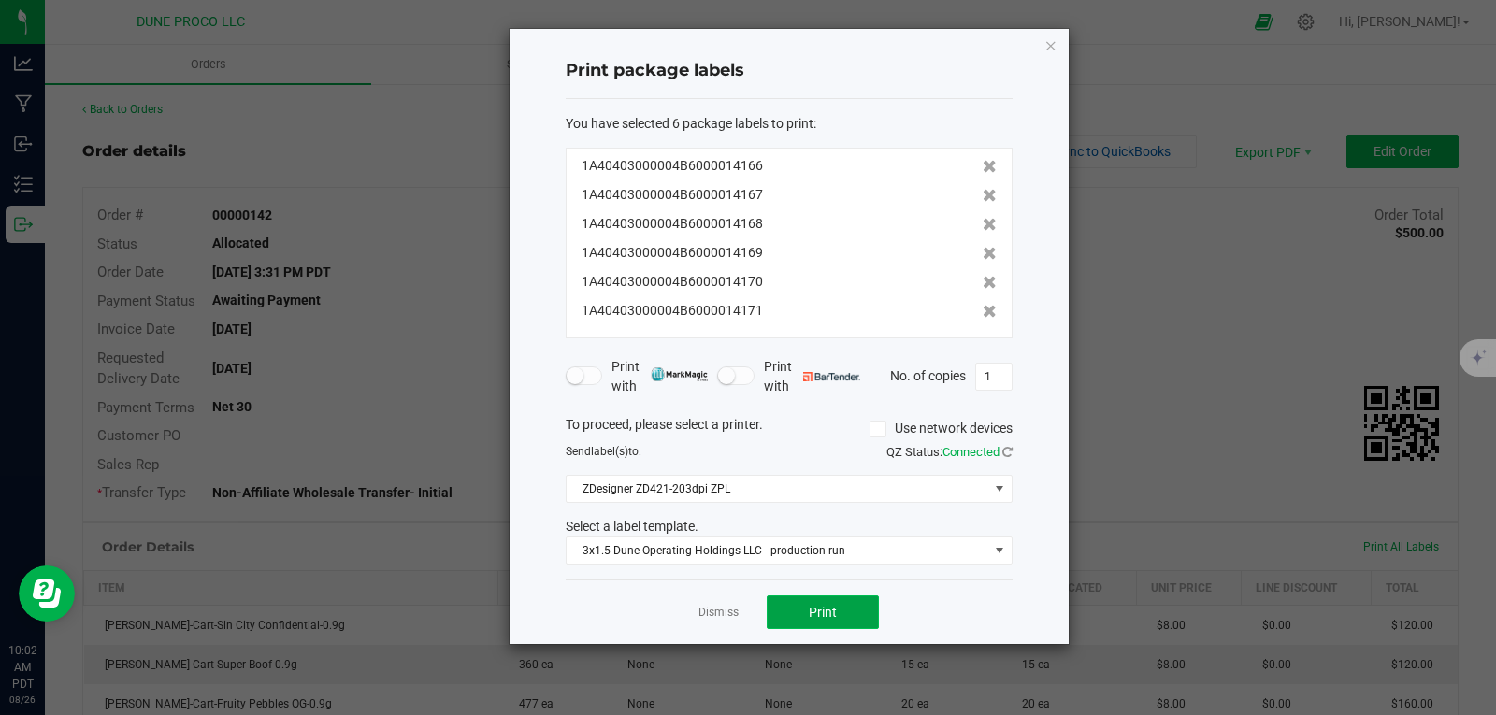
click at [799, 597] on button "Print" at bounding box center [823, 613] width 112 height 34
click at [1395, 75] on ngb-modal-window "Print package labels You have selected 6 package labels to print : 1A4040300000…" at bounding box center [755, 357] width 1510 height 715
click at [1052, 45] on icon "button" at bounding box center [1051, 45] width 13 height 22
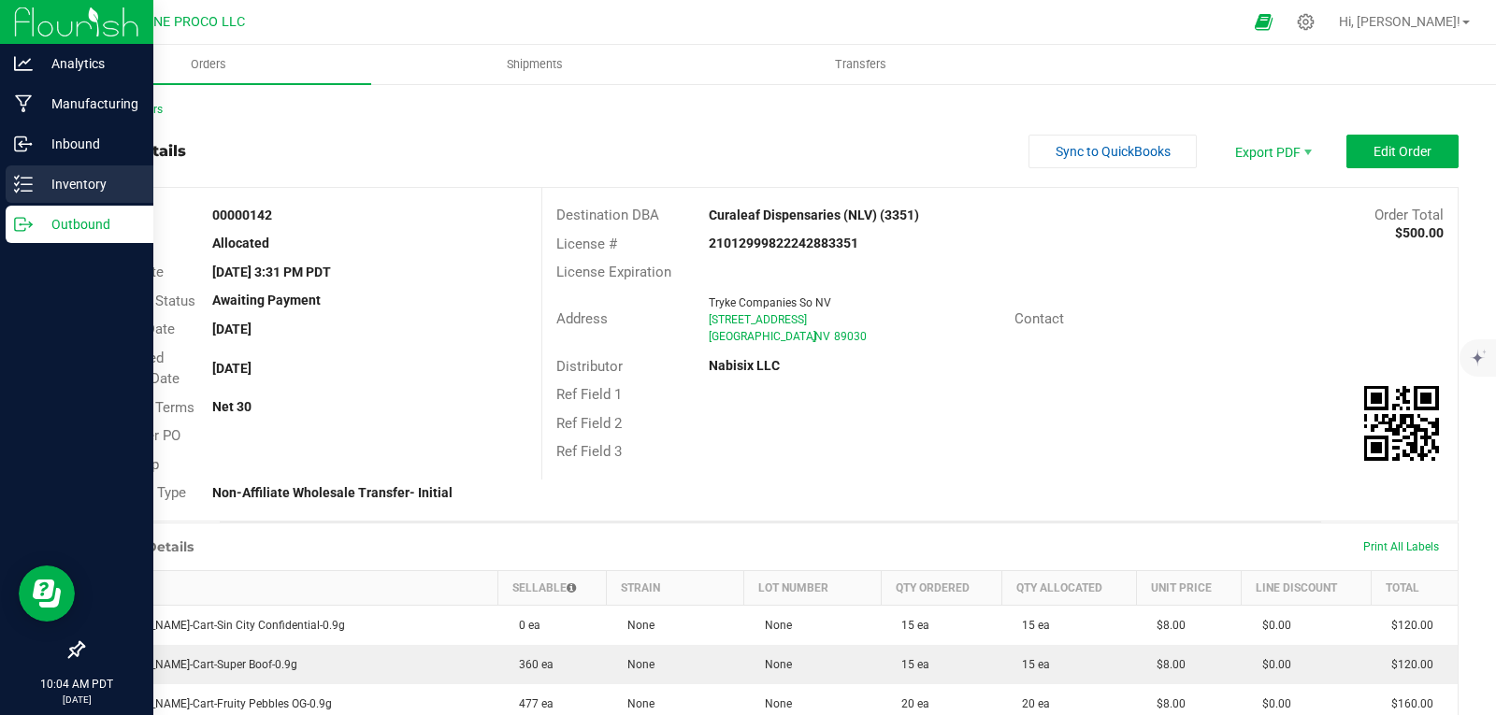
click at [49, 180] on p "Inventory" at bounding box center [89, 184] width 112 height 22
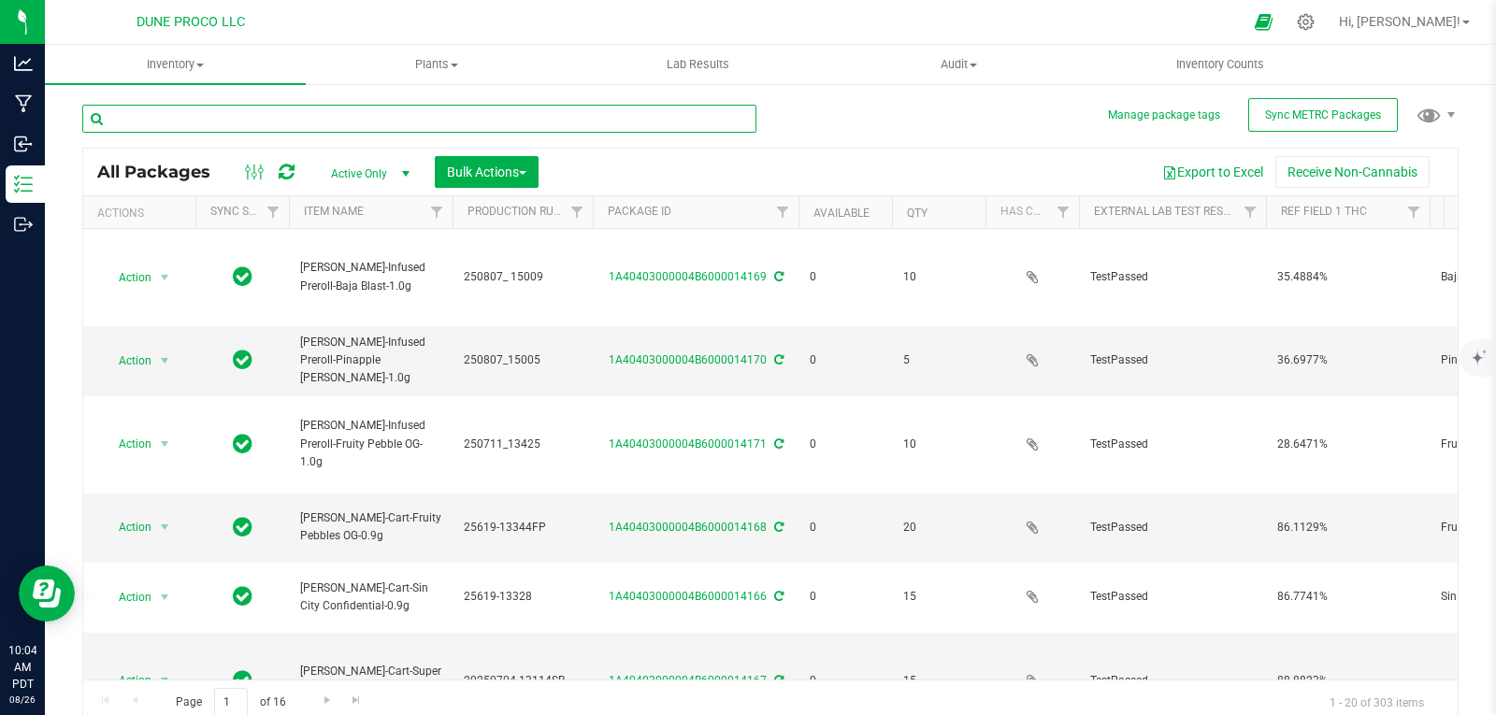
click at [272, 115] on input "text" at bounding box center [419, 119] width 674 height 28
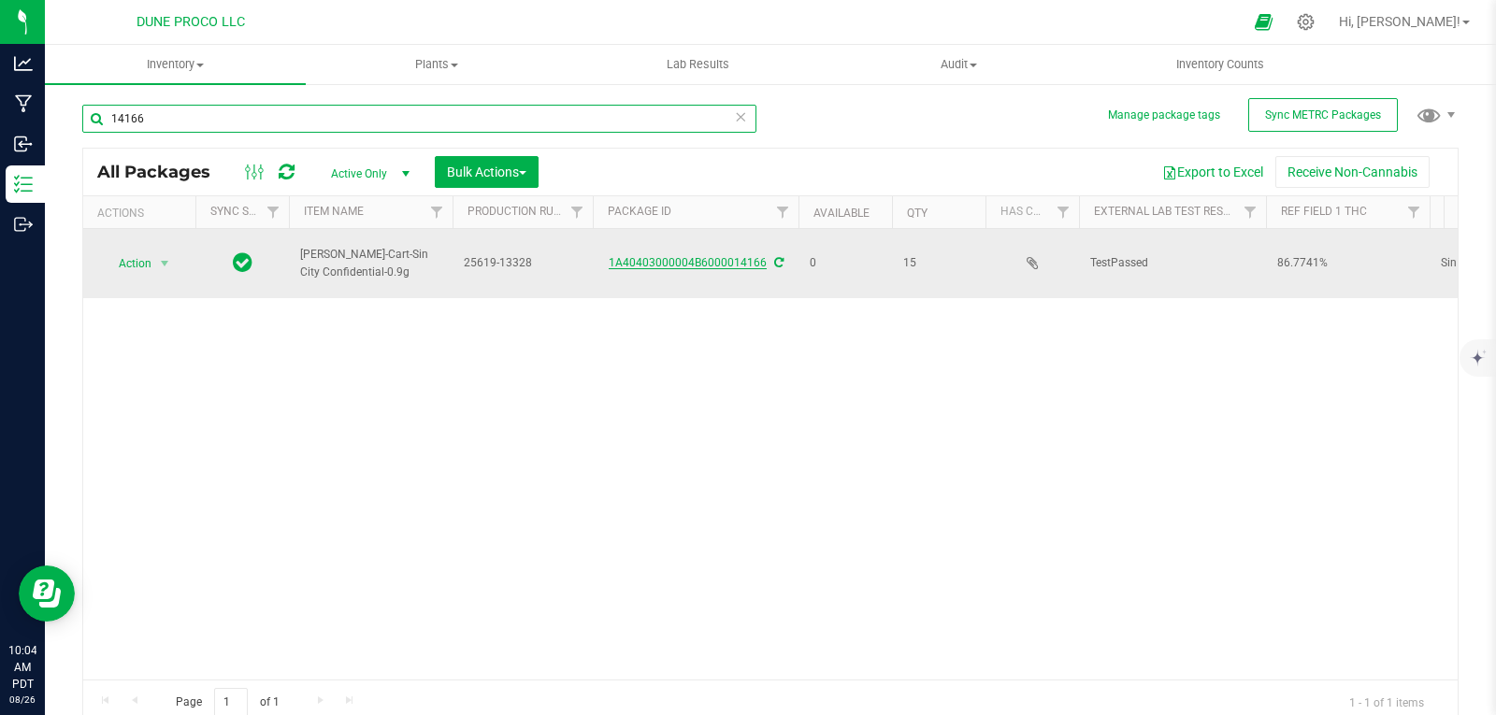
type input "14166"
click at [703, 262] on link "1A40403000004B6000014166" at bounding box center [688, 262] width 158 height 13
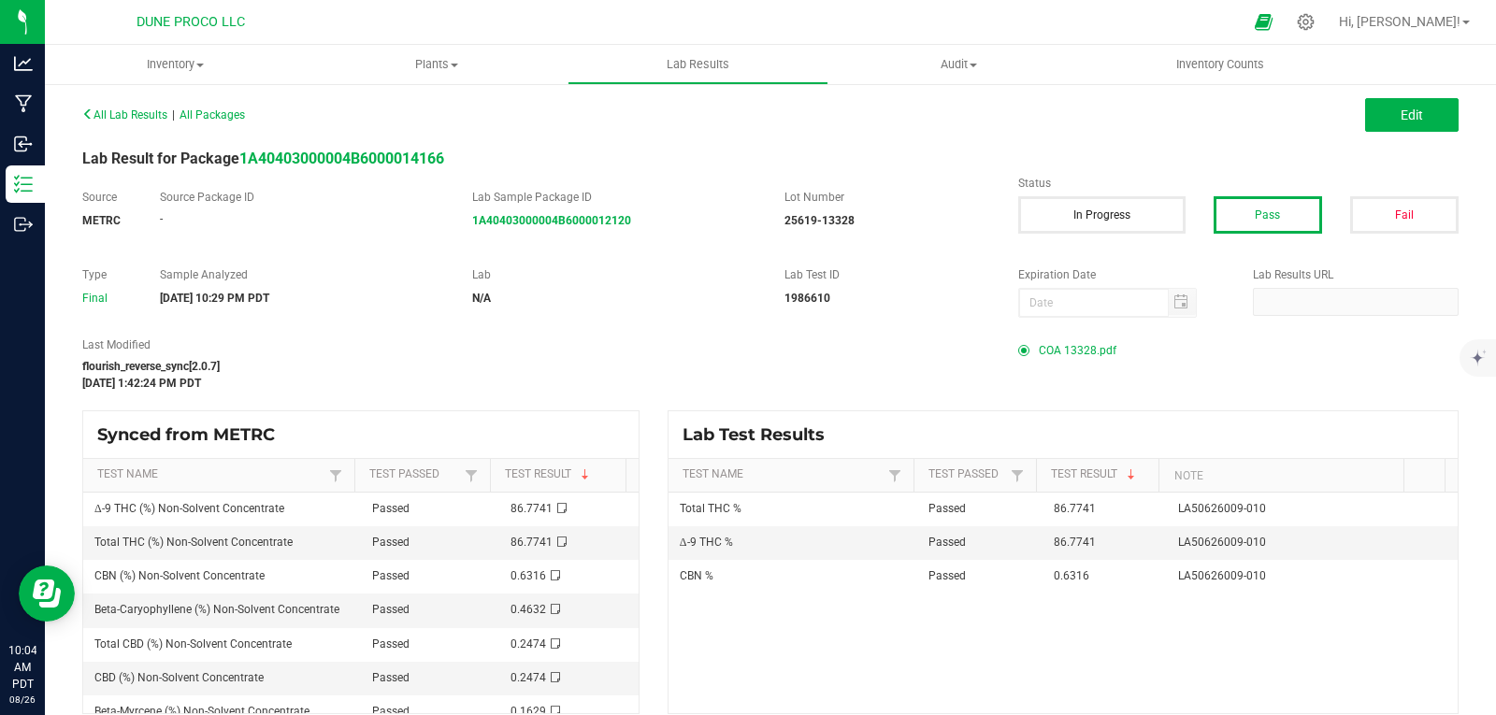
click at [1067, 353] on span "COA 13328.pdf" at bounding box center [1078, 351] width 78 height 28
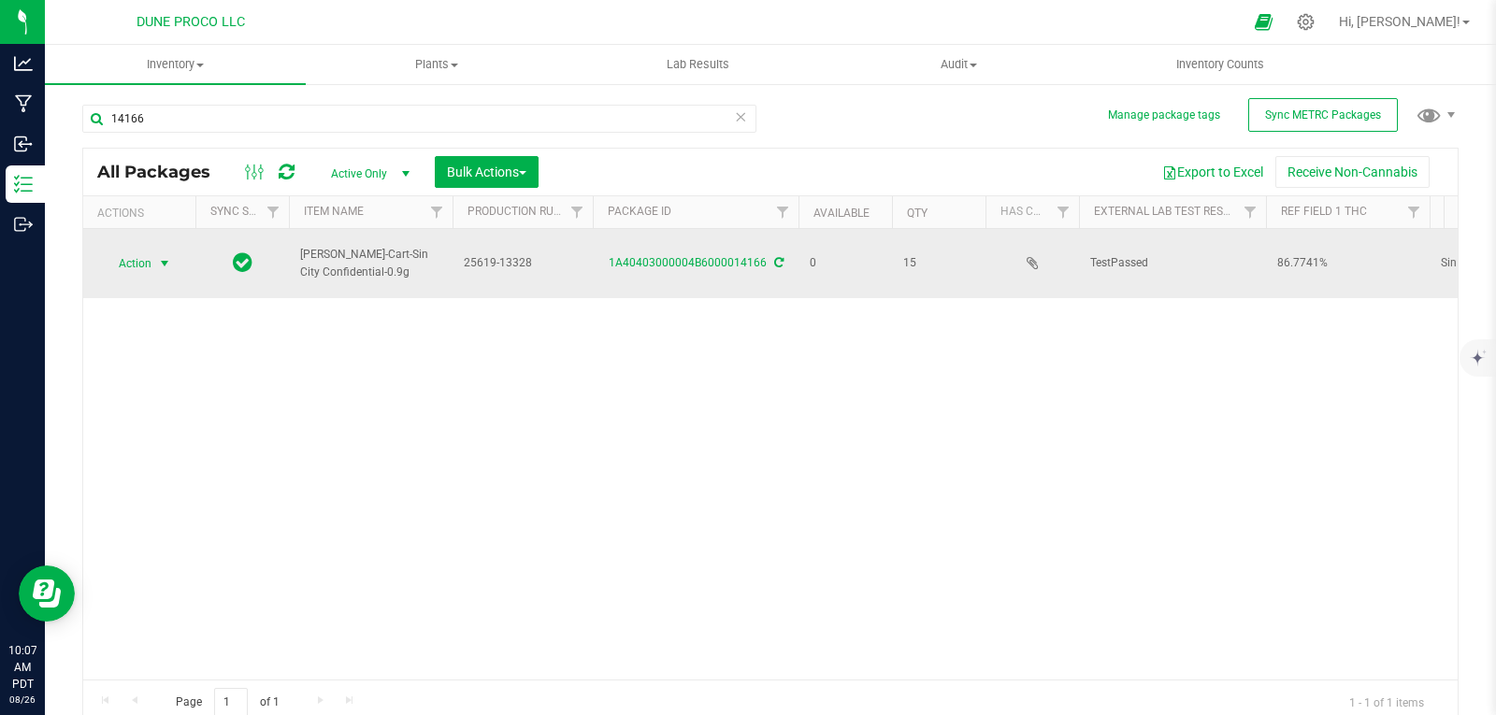
click at [145, 263] on span "Action" at bounding box center [127, 264] width 50 height 26
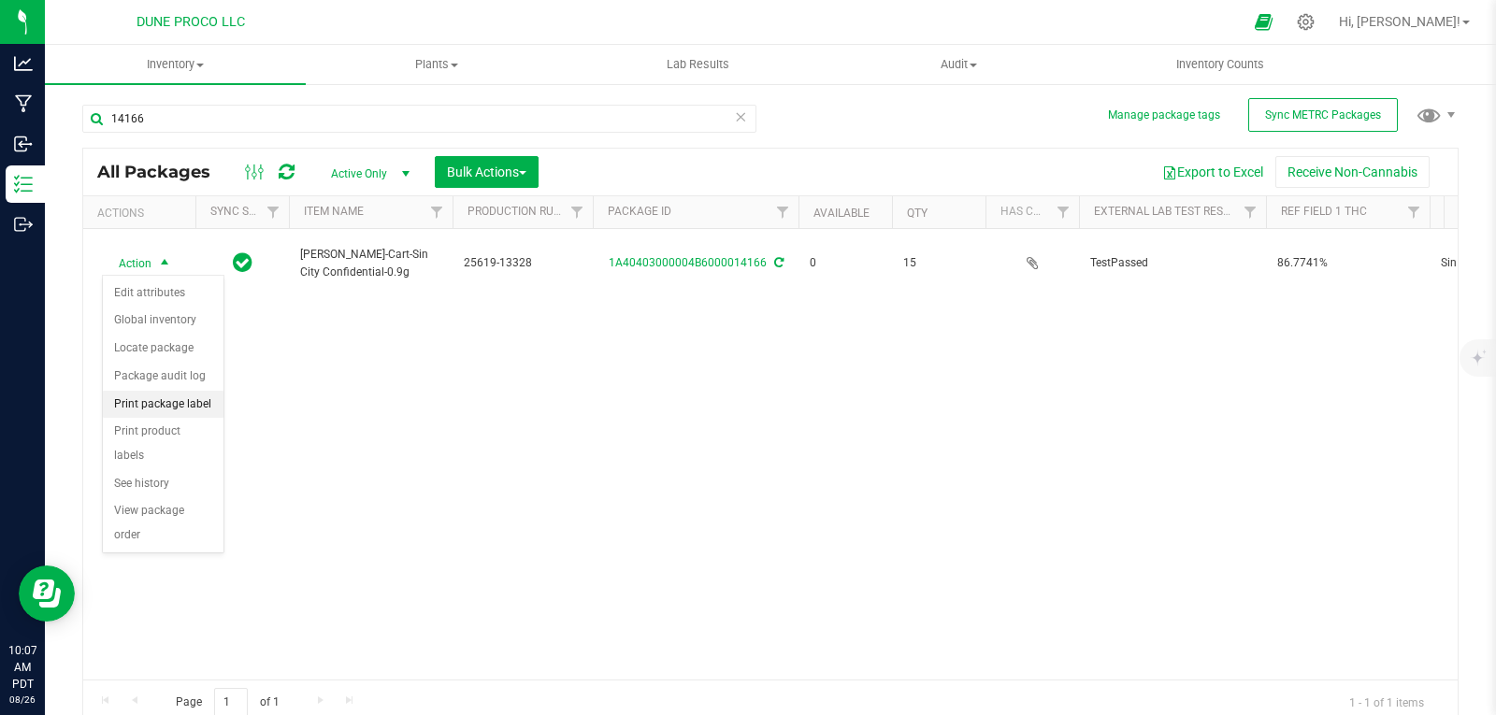
click at [184, 405] on li "Print package label" at bounding box center [163, 405] width 121 height 28
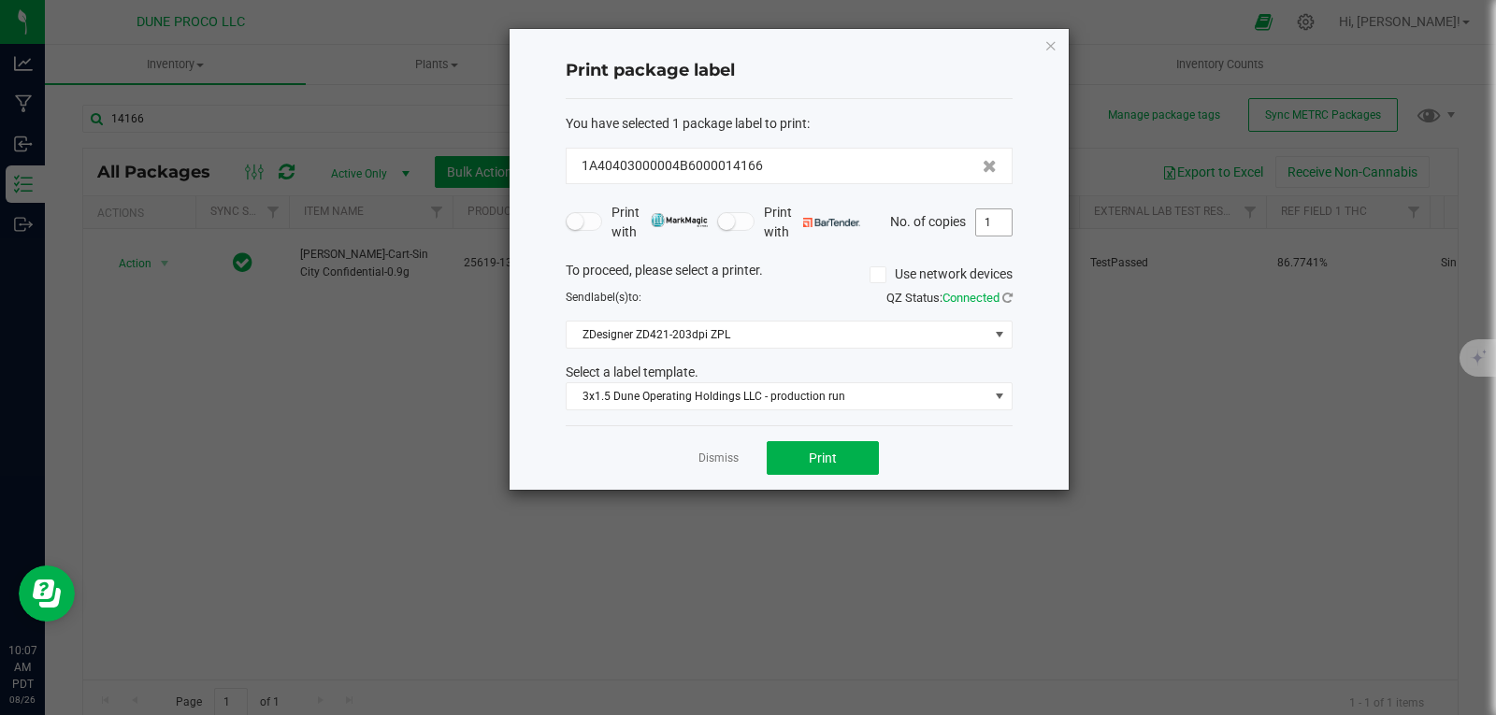
click at [989, 220] on input "1" at bounding box center [994, 222] width 36 height 26
type input "15"
click at [835, 448] on button "Print" at bounding box center [823, 458] width 112 height 34
click at [1051, 52] on icon "button" at bounding box center [1051, 45] width 13 height 22
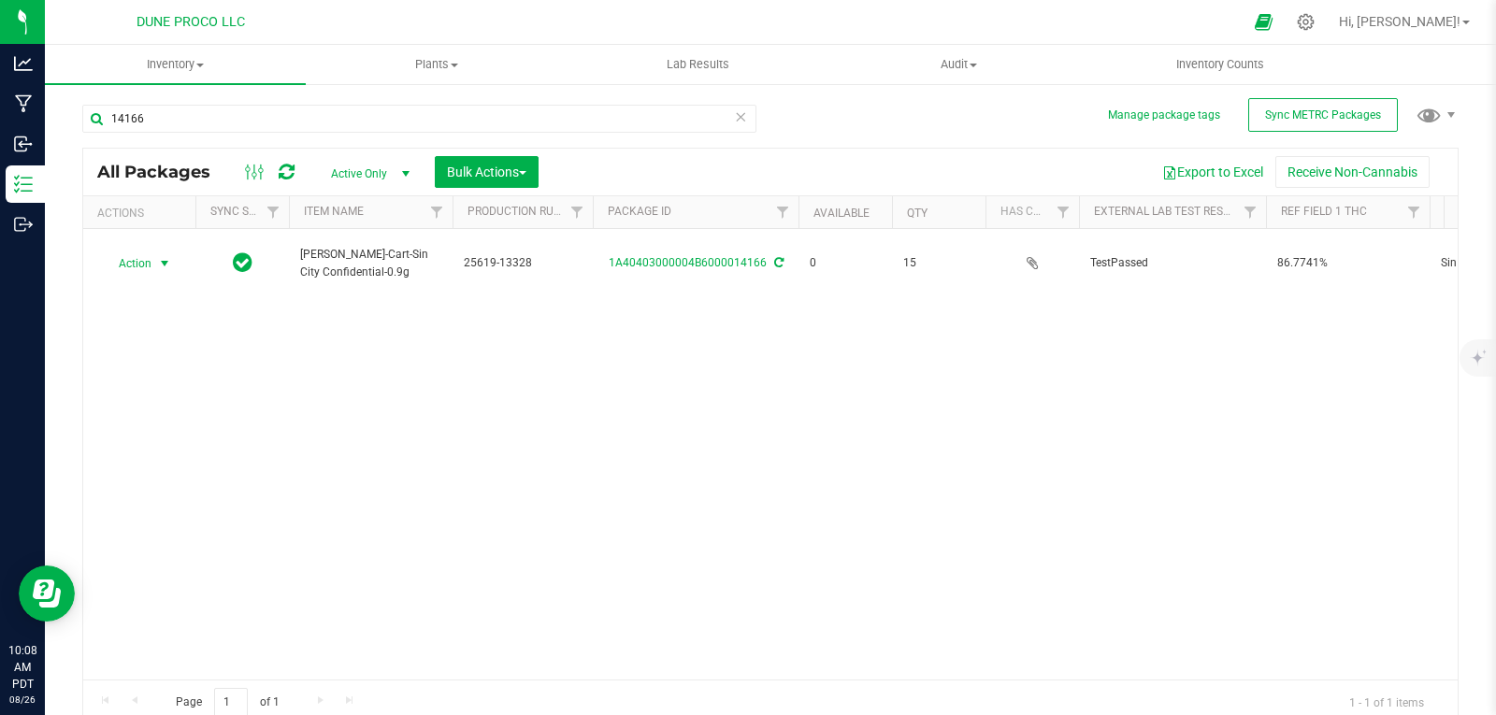
click at [735, 119] on icon at bounding box center [740, 116] width 13 height 22
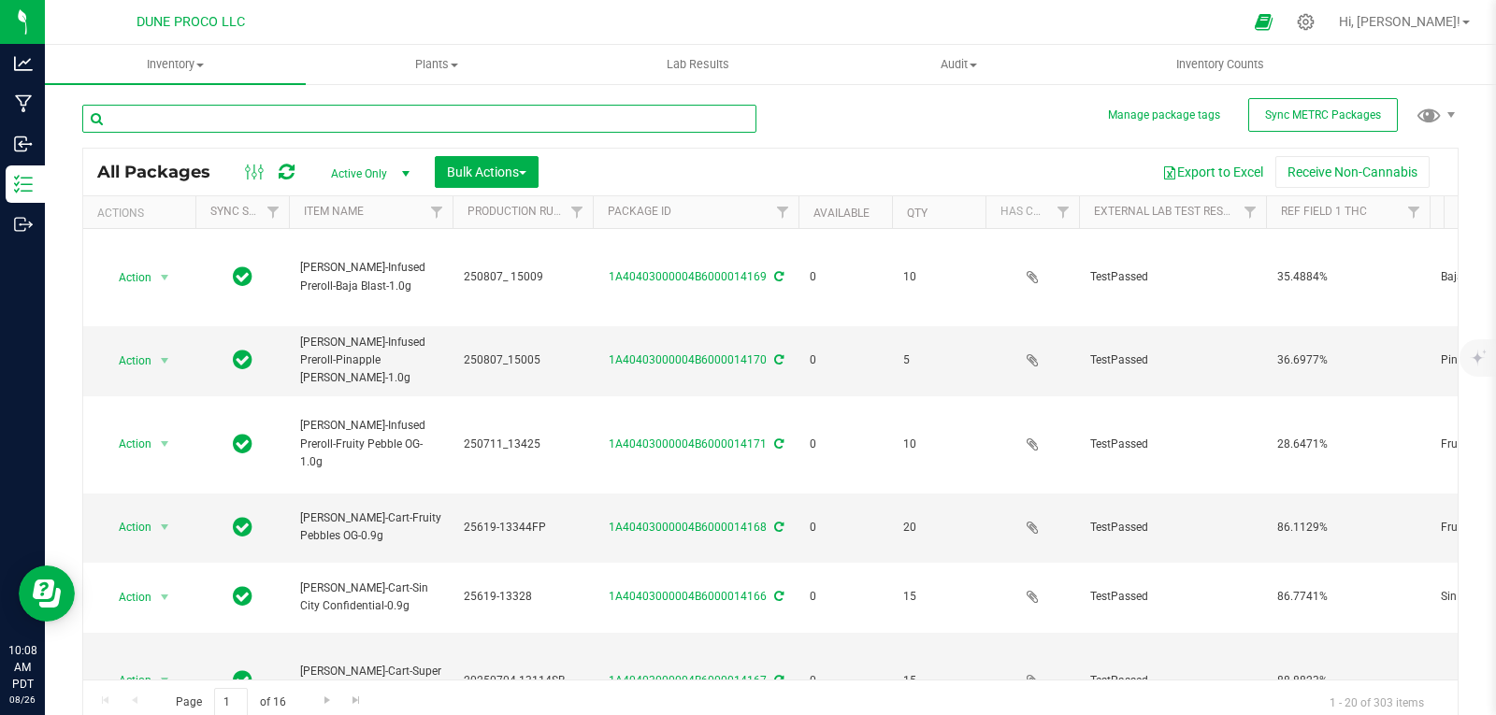
click at [735, 119] on input "text" at bounding box center [419, 119] width 674 height 28
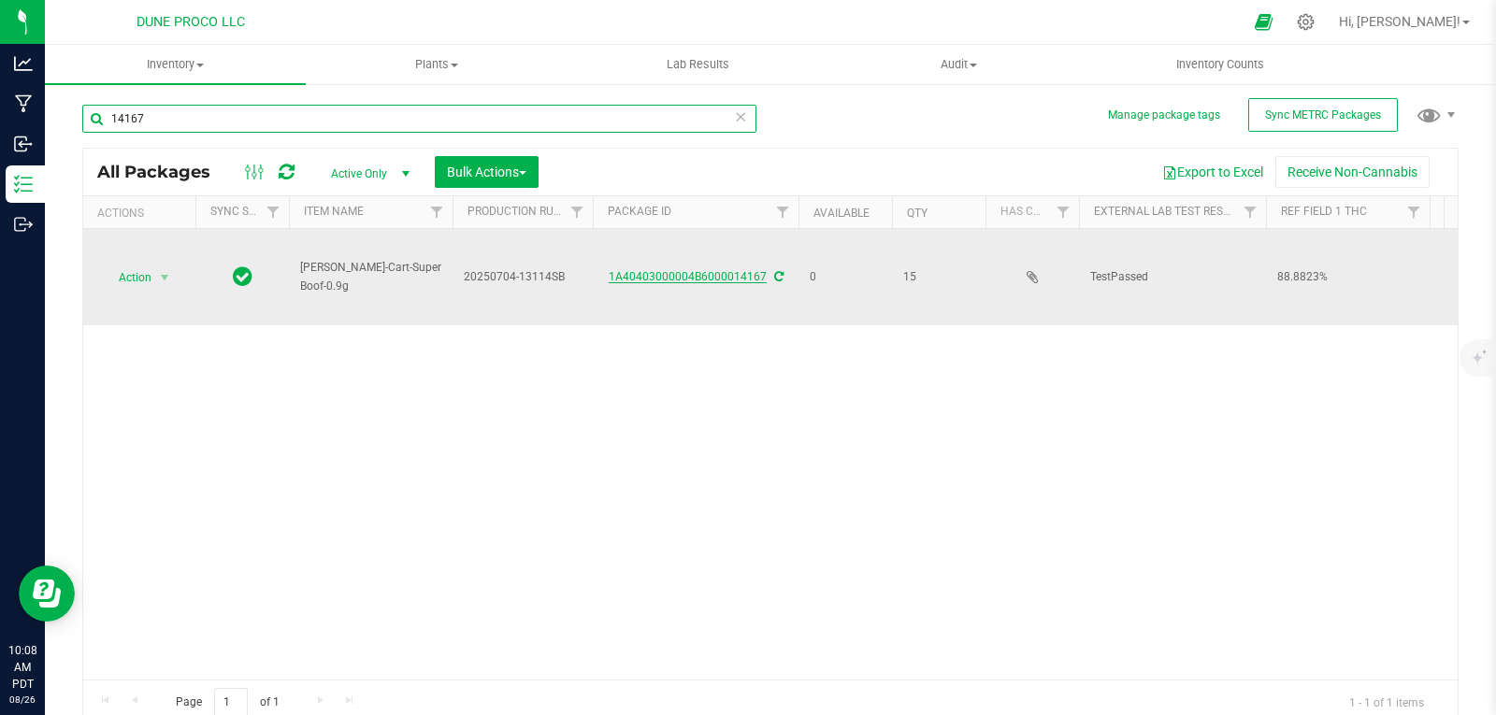
type input "14167"
click at [694, 273] on link "1A40403000004B6000014167" at bounding box center [688, 276] width 158 height 13
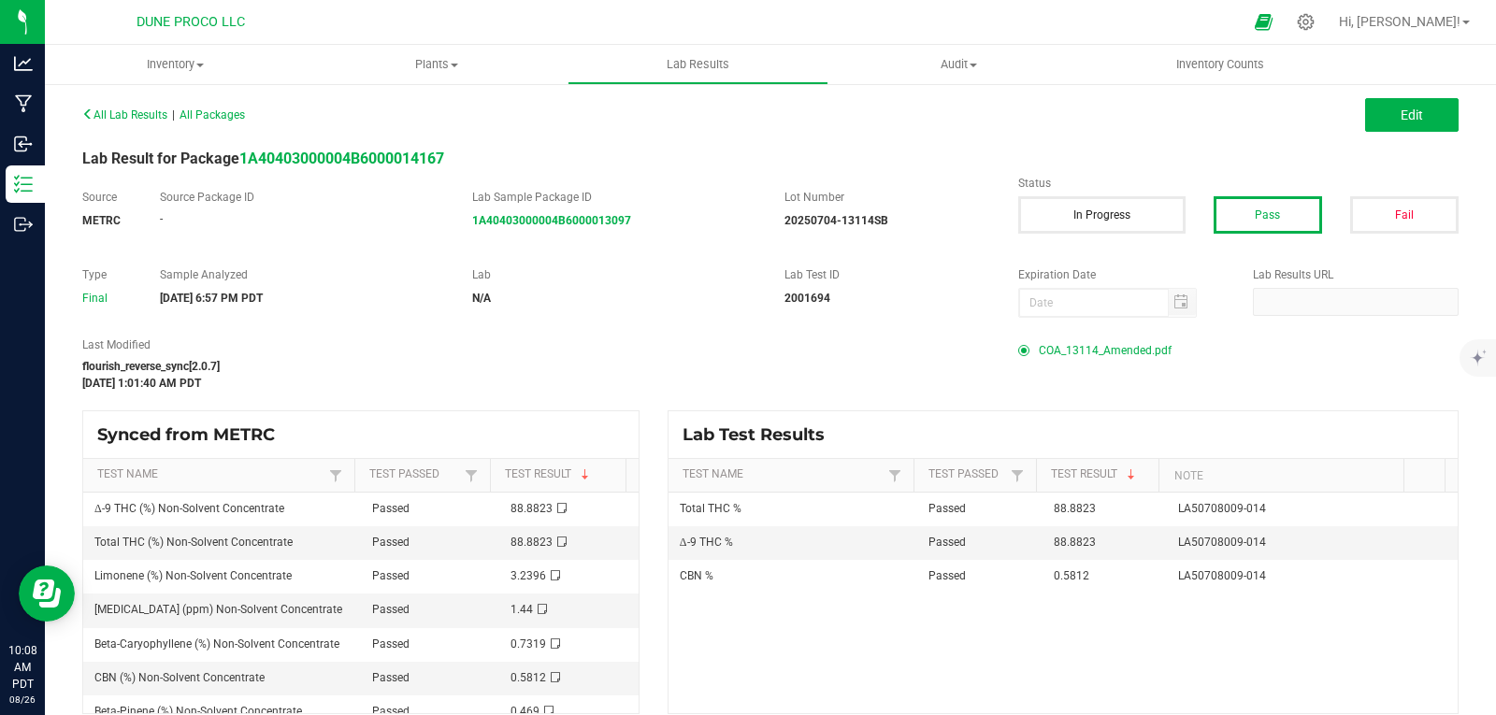
click at [1135, 344] on span "COA_13114_Amended.pdf" at bounding box center [1105, 351] width 133 height 28
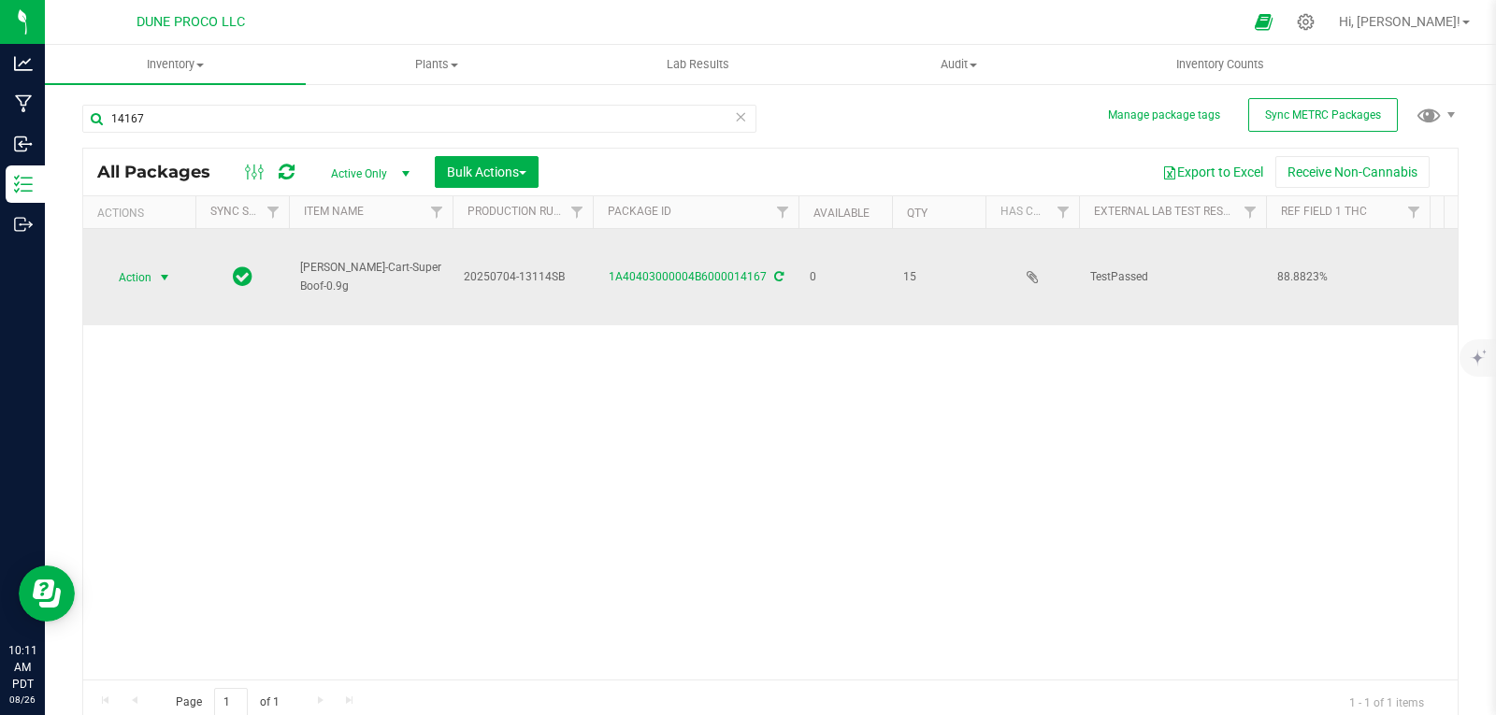
click at [155, 281] on span "select" at bounding box center [164, 278] width 23 height 26
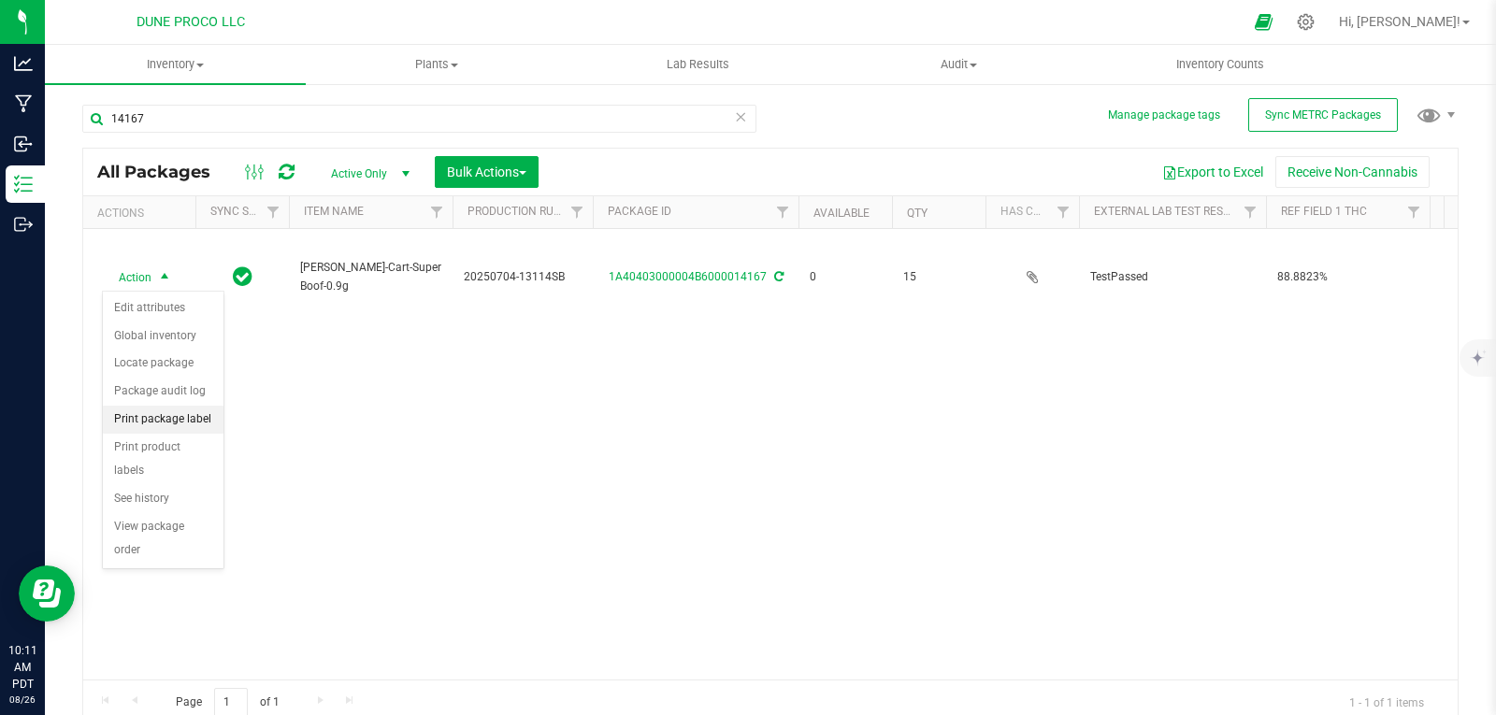
click at [181, 424] on li "Print package label" at bounding box center [163, 420] width 121 height 28
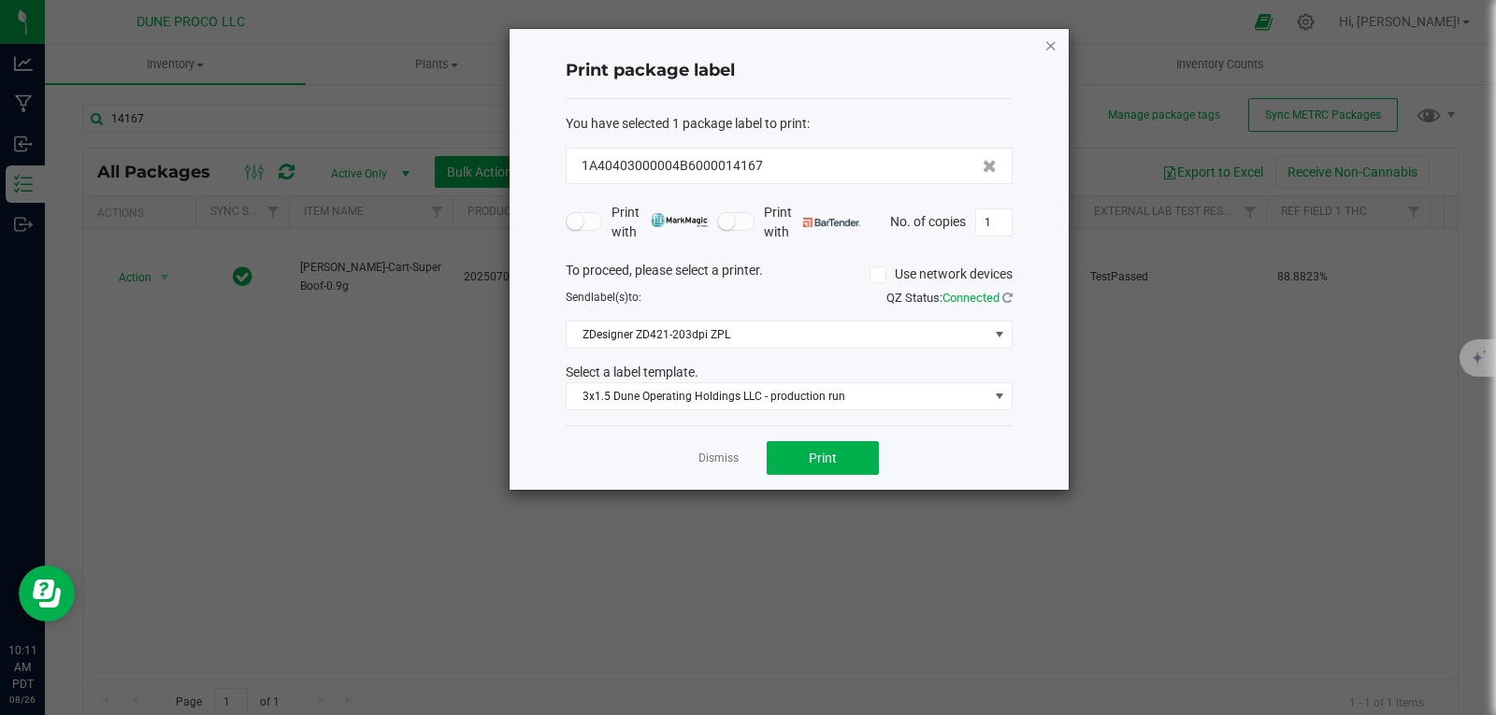
click at [1049, 36] on icon "button" at bounding box center [1051, 45] width 13 height 22
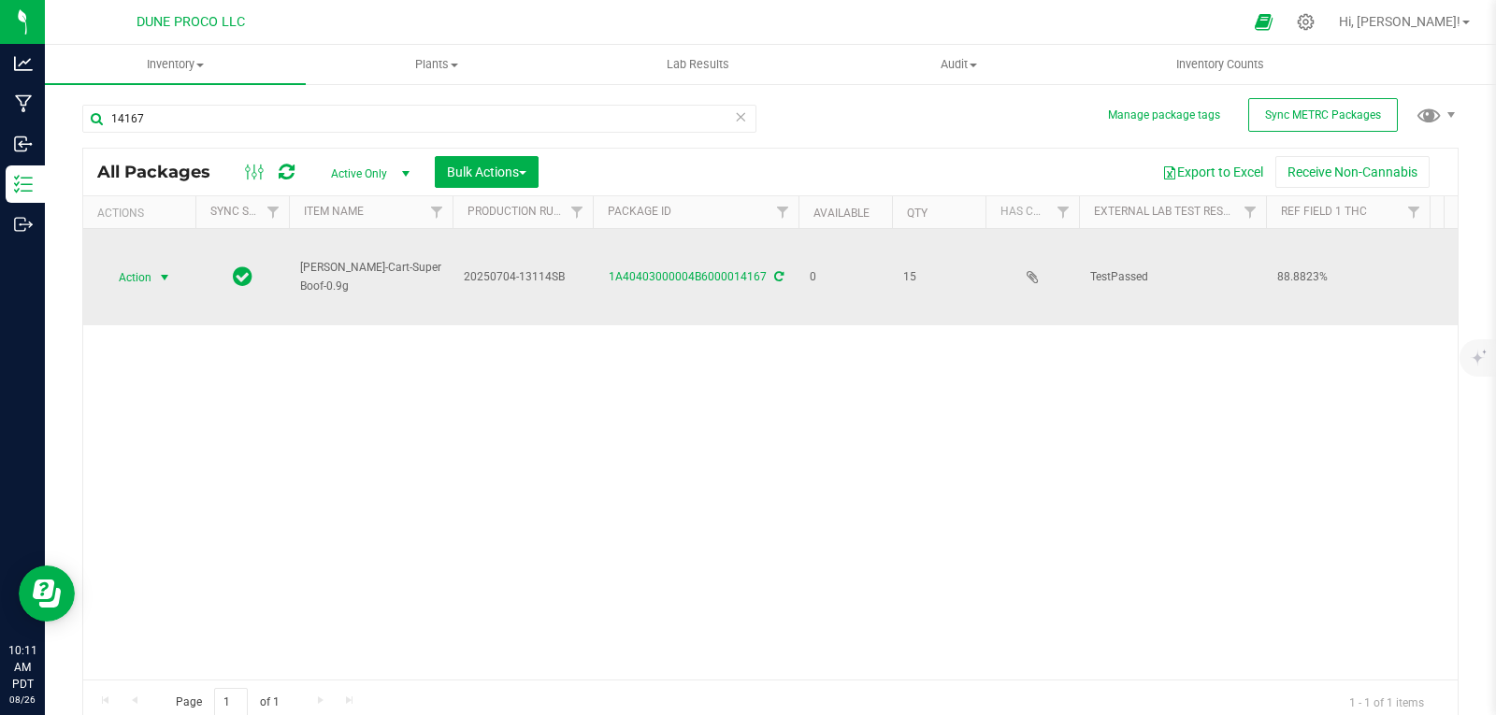
click at [164, 286] on span "select" at bounding box center [164, 278] width 23 height 26
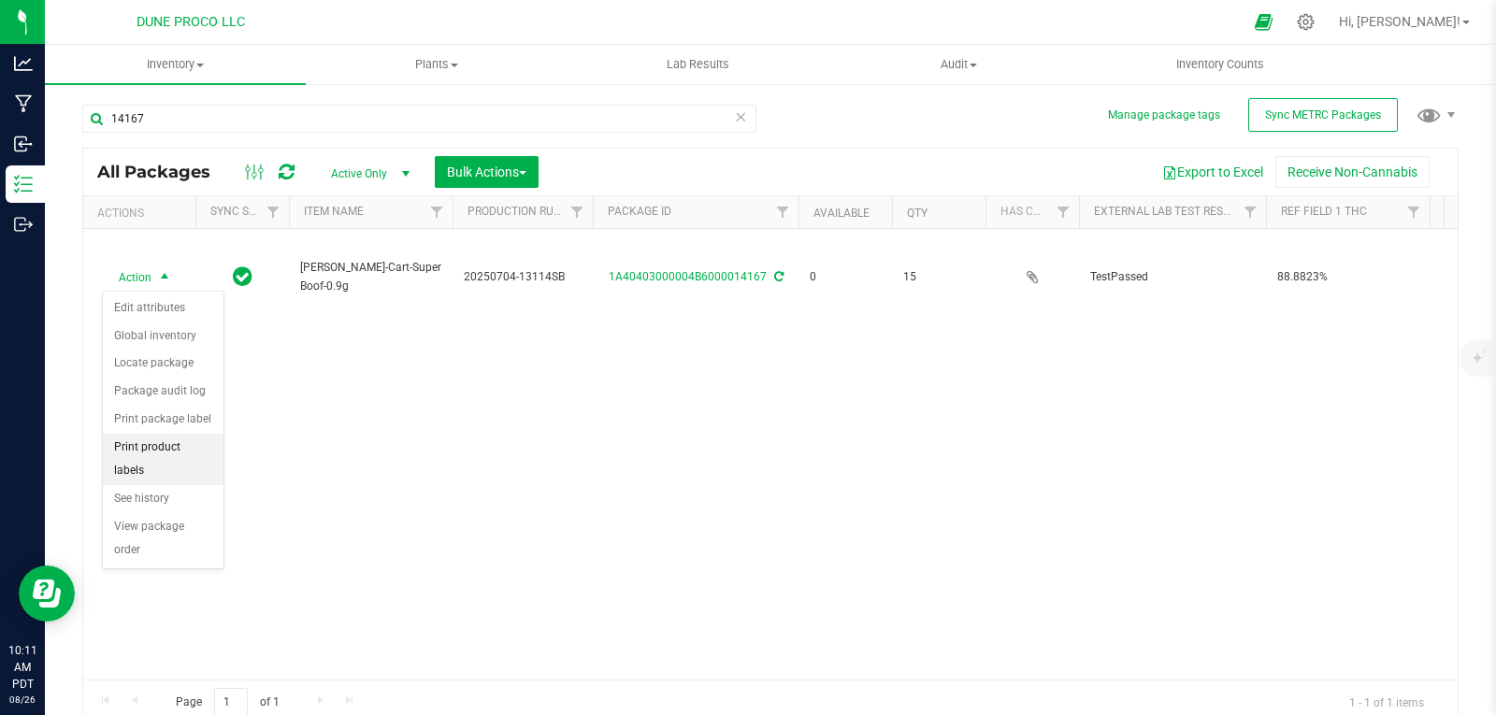
click at [174, 447] on li "Print product labels" at bounding box center [163, 459] width 121 height 51
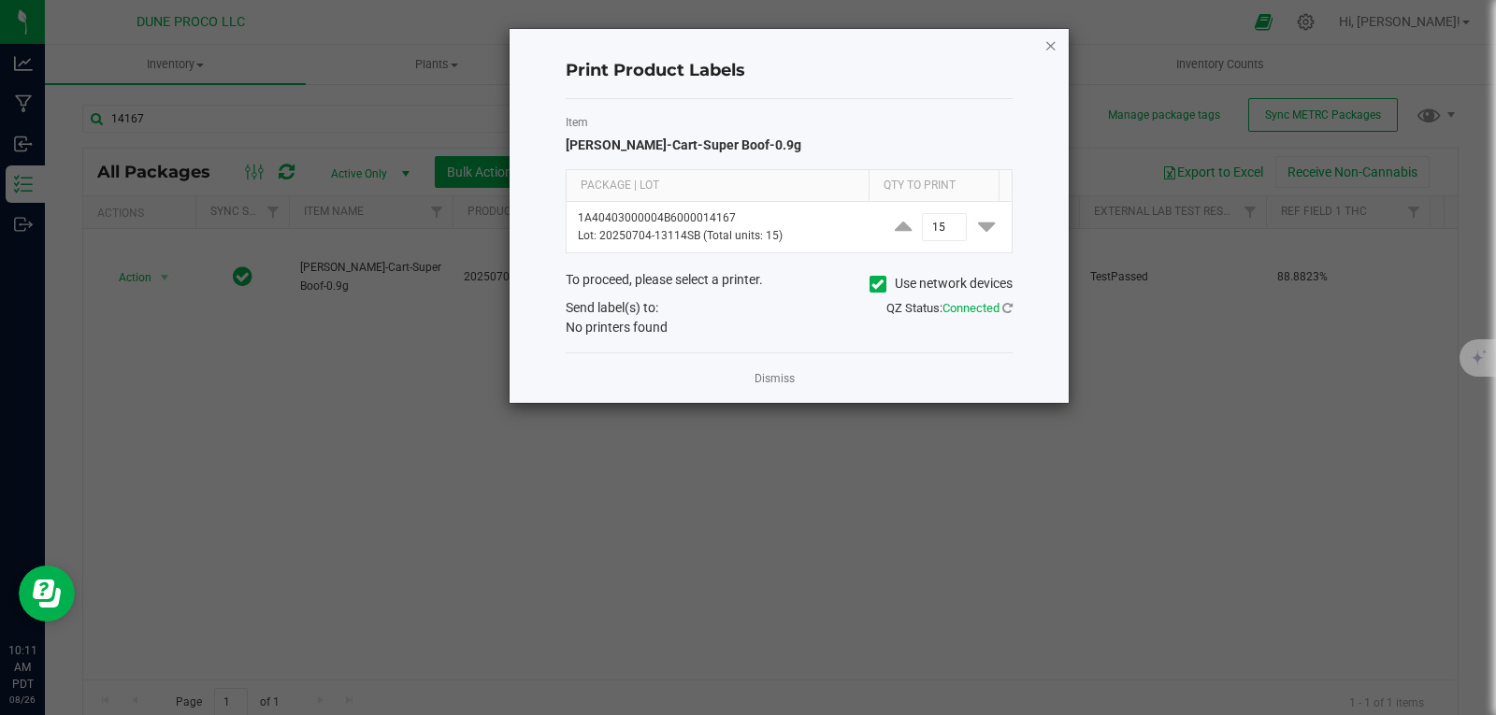
click at [1050, 53] on icon "button" at bounding box center [1051, 45] width 13 height 22
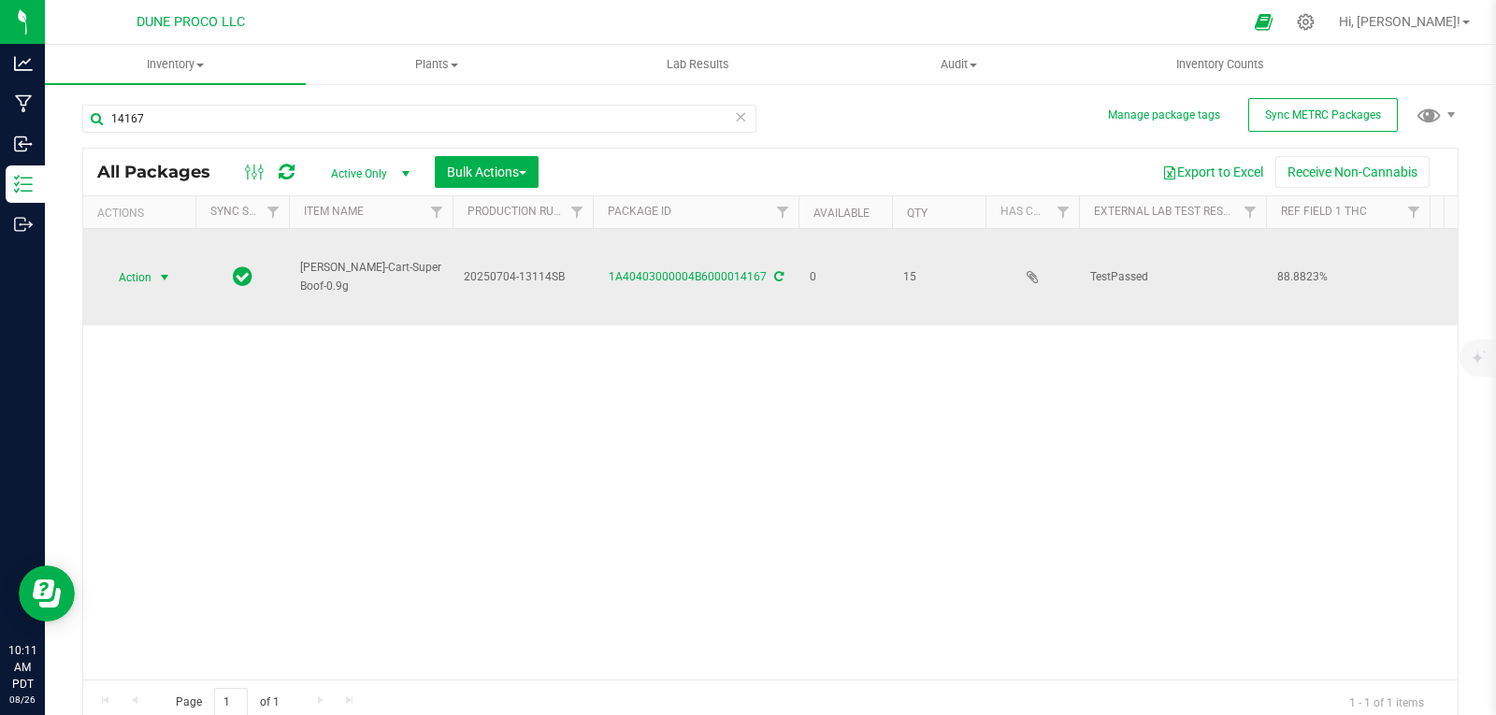
click at [148, 280] on span "Action" at bounding box center [127, 278] width 50 height 26
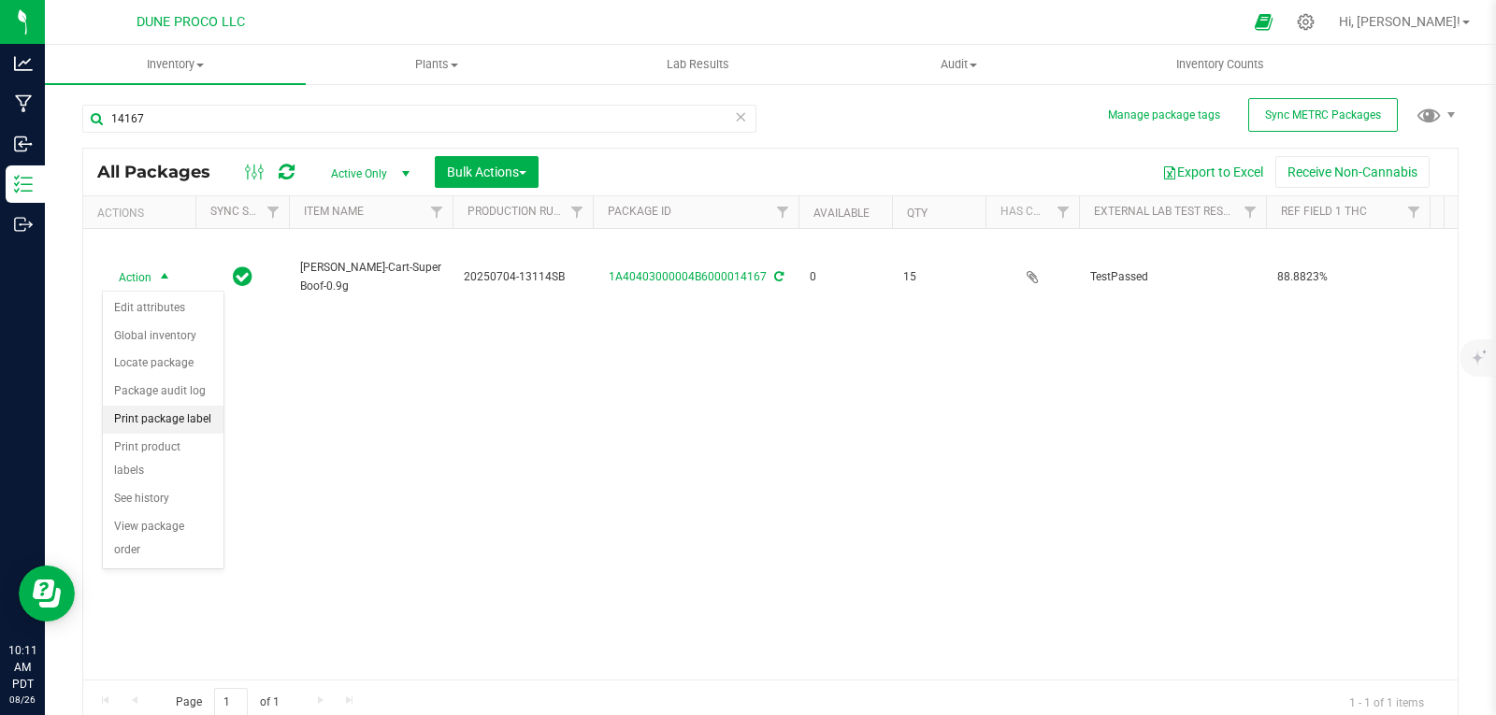
click at [190, 411] on li "Print package label" at bounding box center [163, 420] width 121 height 28
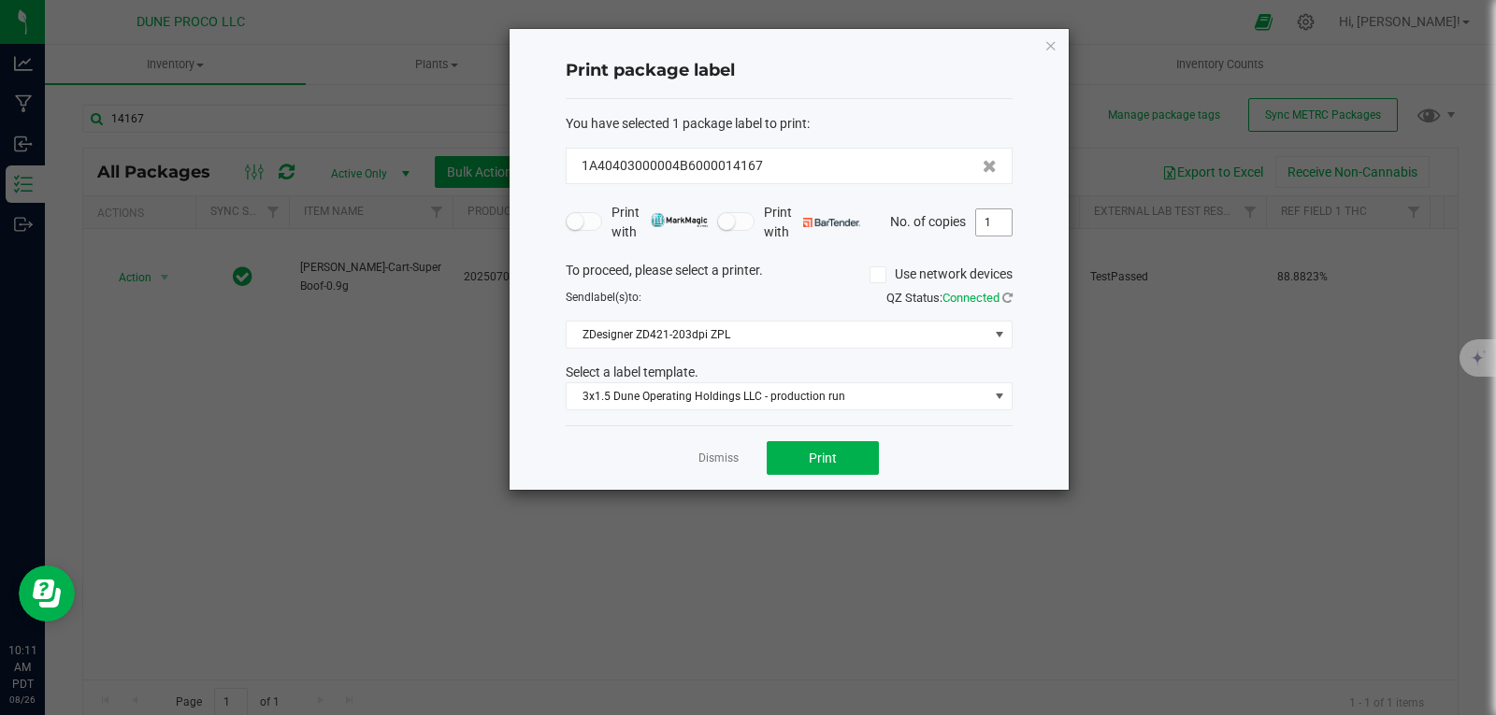
click at [994, 219] on input "1" at bounding box center [994, 222] width 36 height 26
type input "15"
click at [838, 463] on button "Print" at bounding box center [823, 458] width 112 height 34
click at [1046, 45] on icon "button" at bounding box center [1051, 45] width 13 height 22
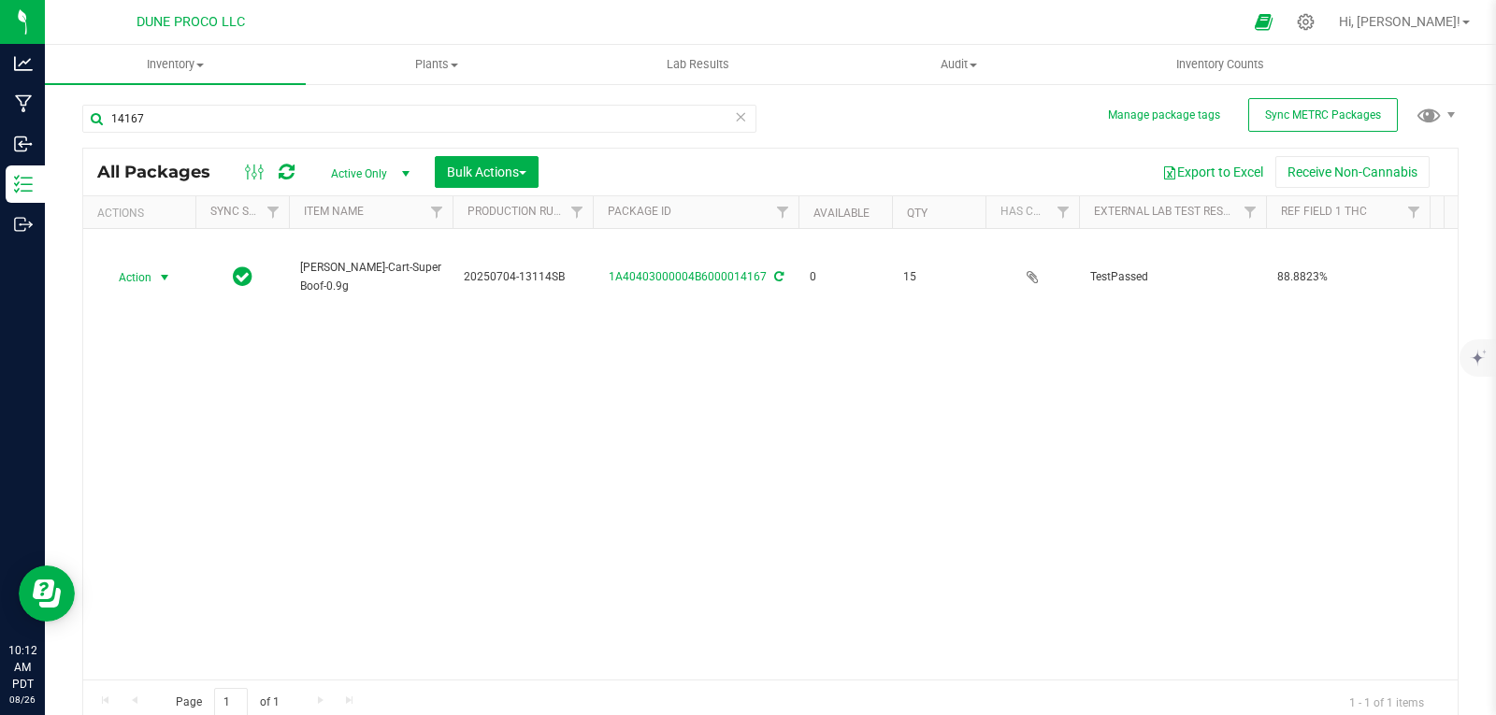
click at [424, 102] on div "14167" at bounding box center [426, 118] width 688 height 60
click at [424, 111] on input "14167" at bounding box center [419, 119] width 674 height 28
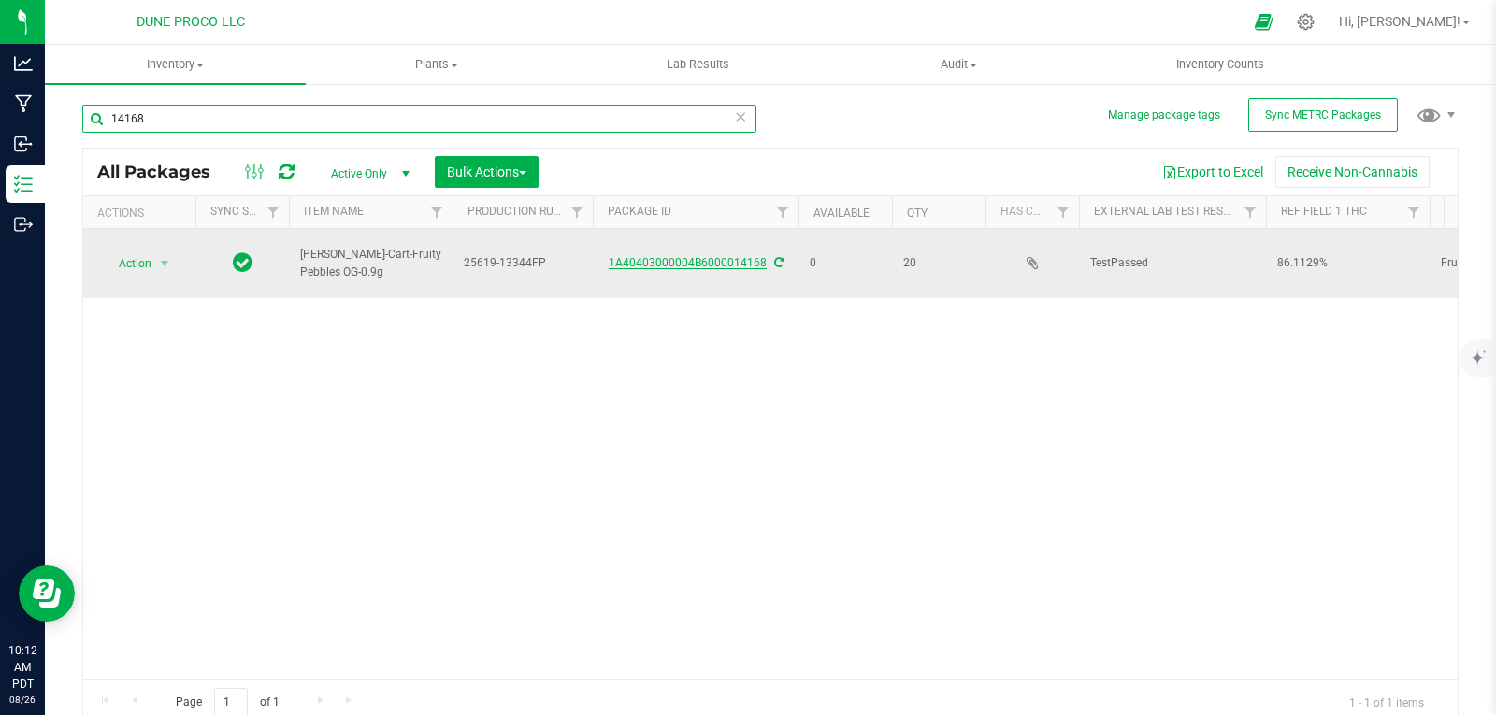
type input "14168"
click at [635, 256] on link "1A40403000004B6000014168" at bounding box center [688, 262] width 158 height 13
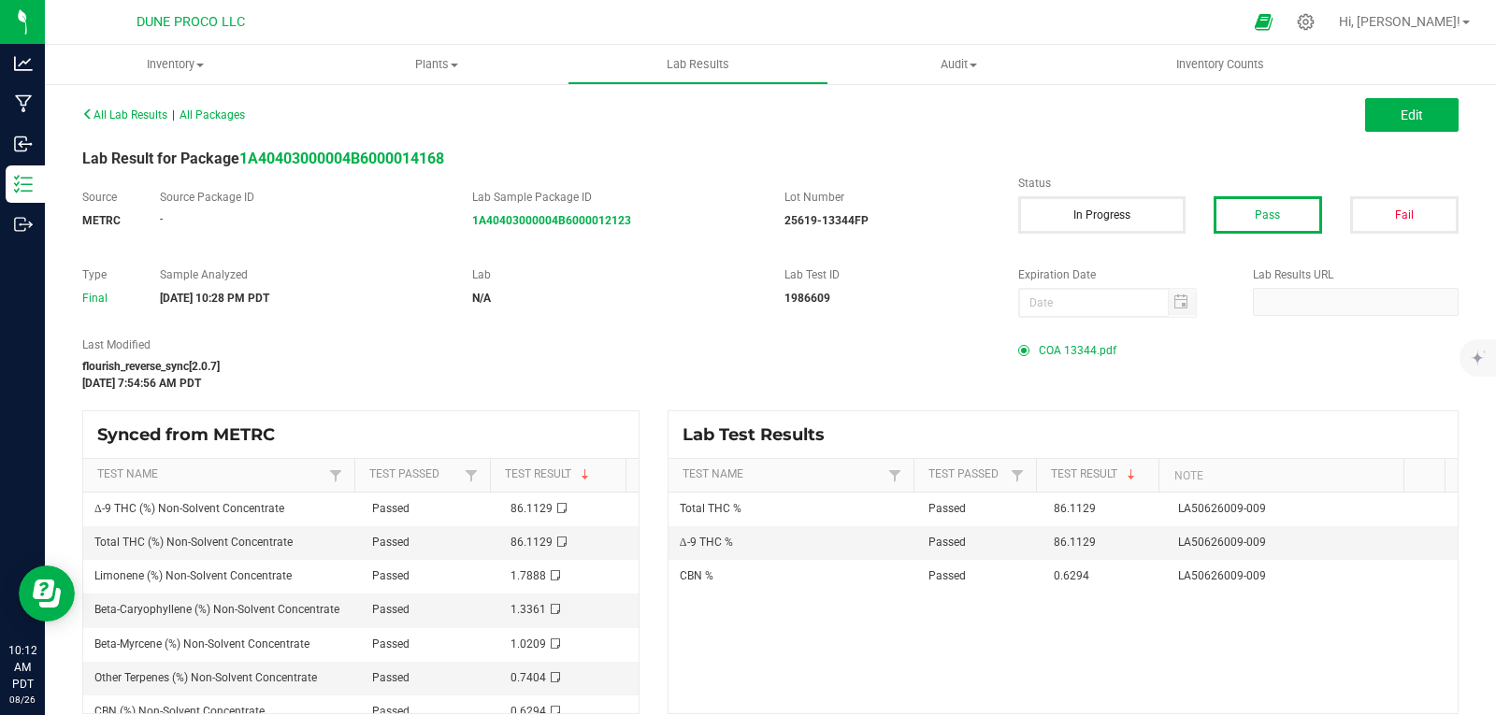
click at [1039, 347] on span "COA 13344.pdf" at bounding box center [1078, 351] width 78 height 28
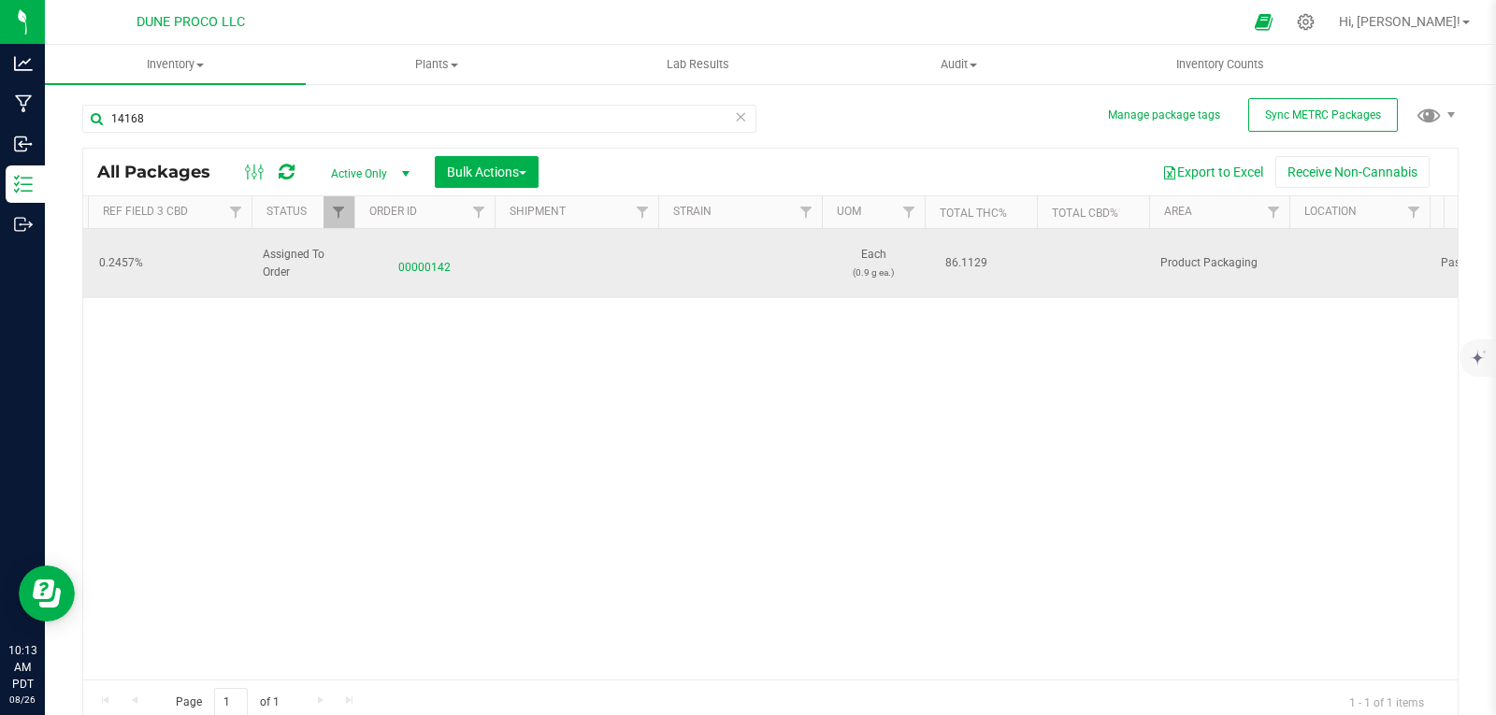
scroll to position [0, 1512]
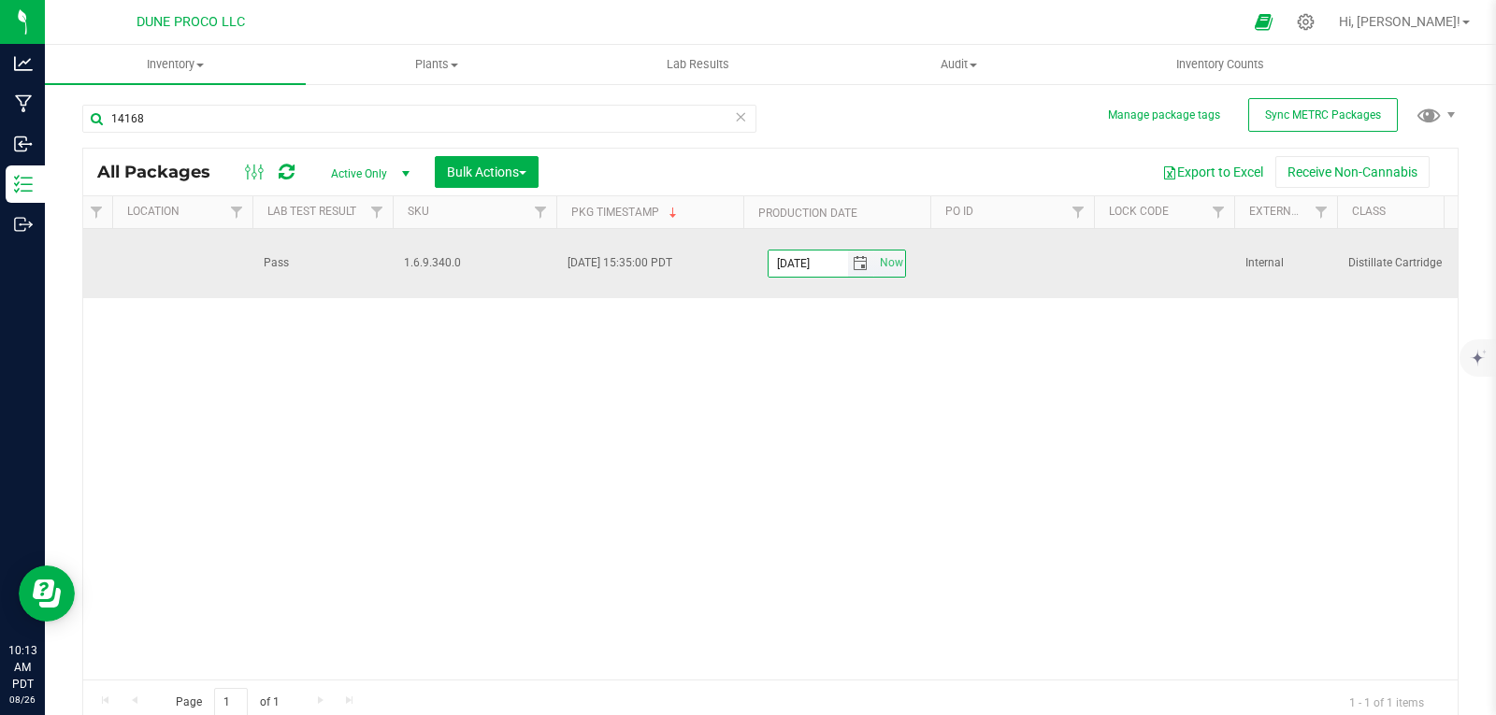
click at [829, 253] on input "[DATE]" at bounding box center [808, 264] width 79 height 26
click at [834, 253] on input "[DATE]" at bounding box center [808, 264] width 79 height 26
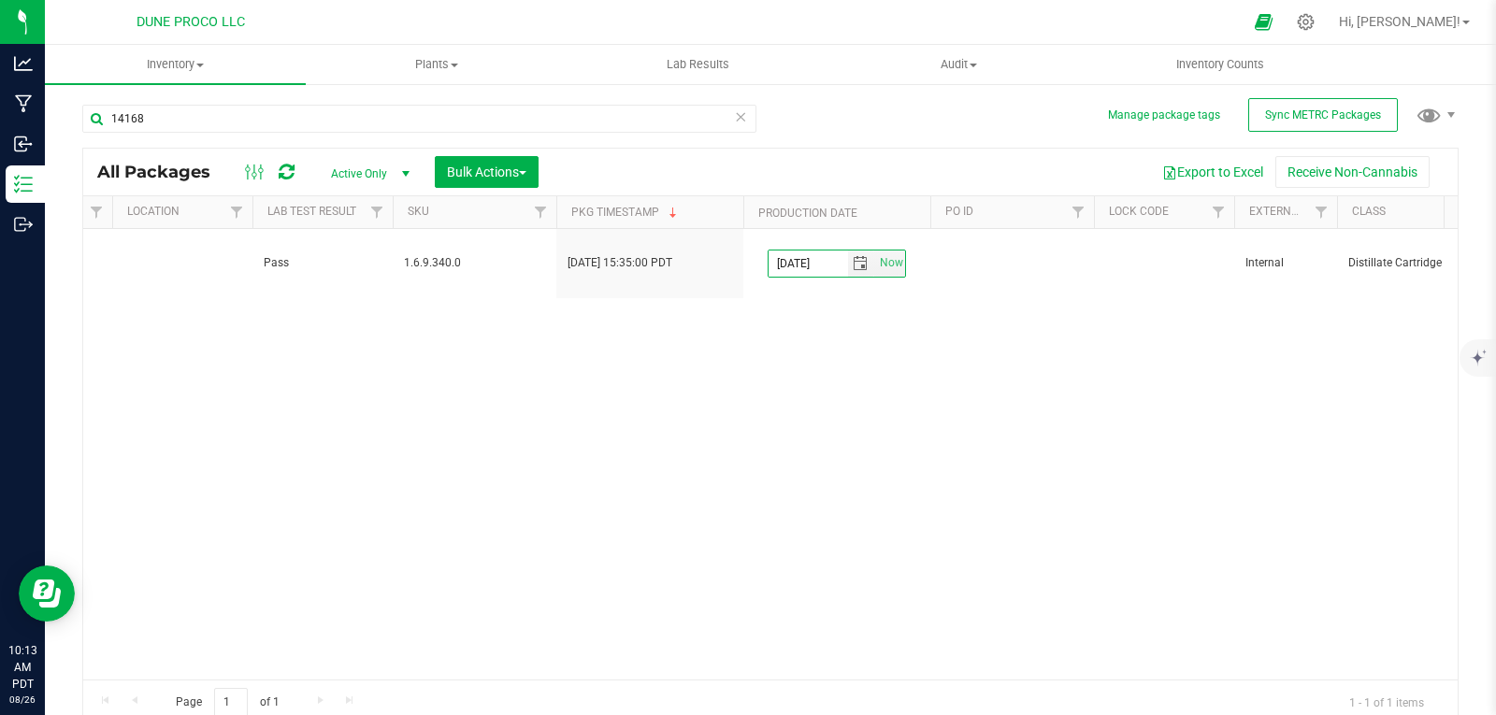
type input "[DATE]"
click at [795, 370] on div "Action Action Edit attributes Global inventory Locate package Package audit log…" at bounding box center [770, 454] width 1375 height 451
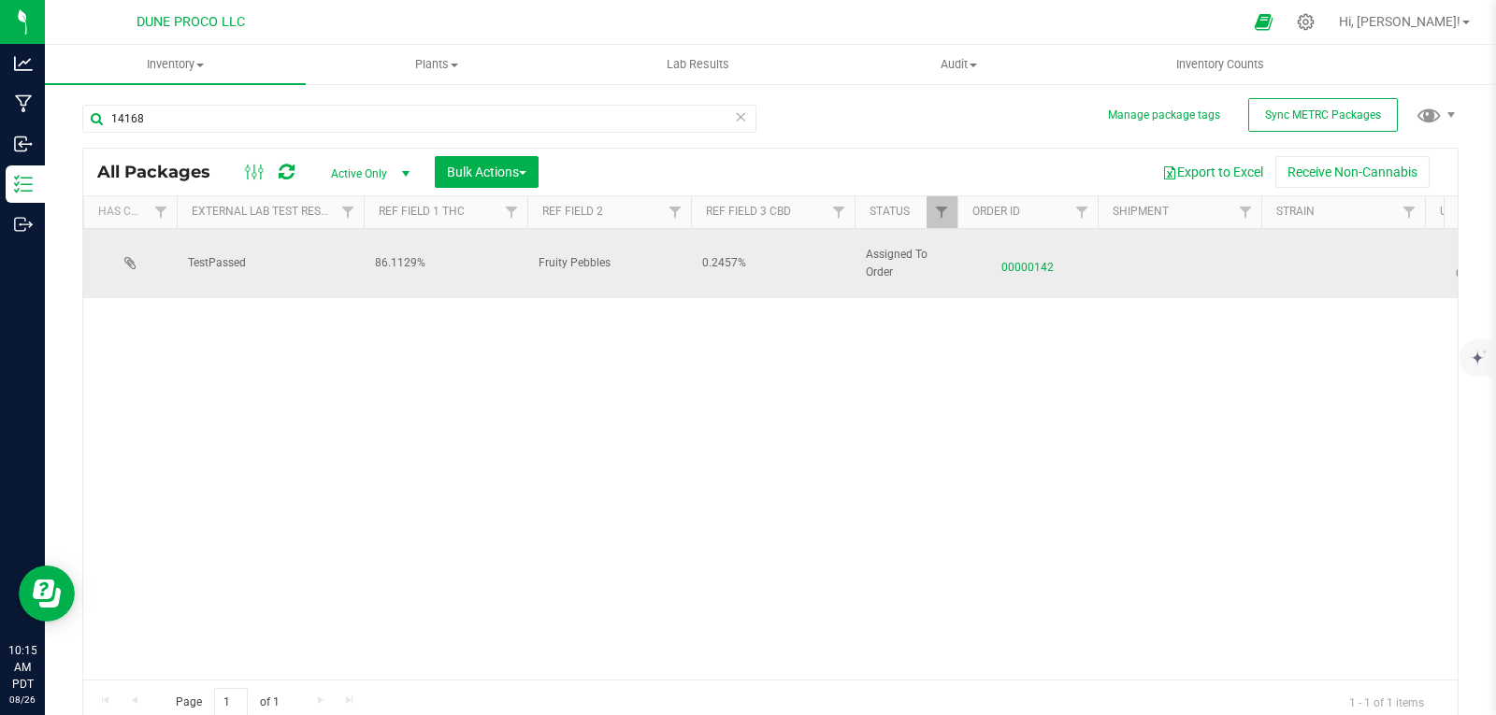
scroll to position [0, 740]
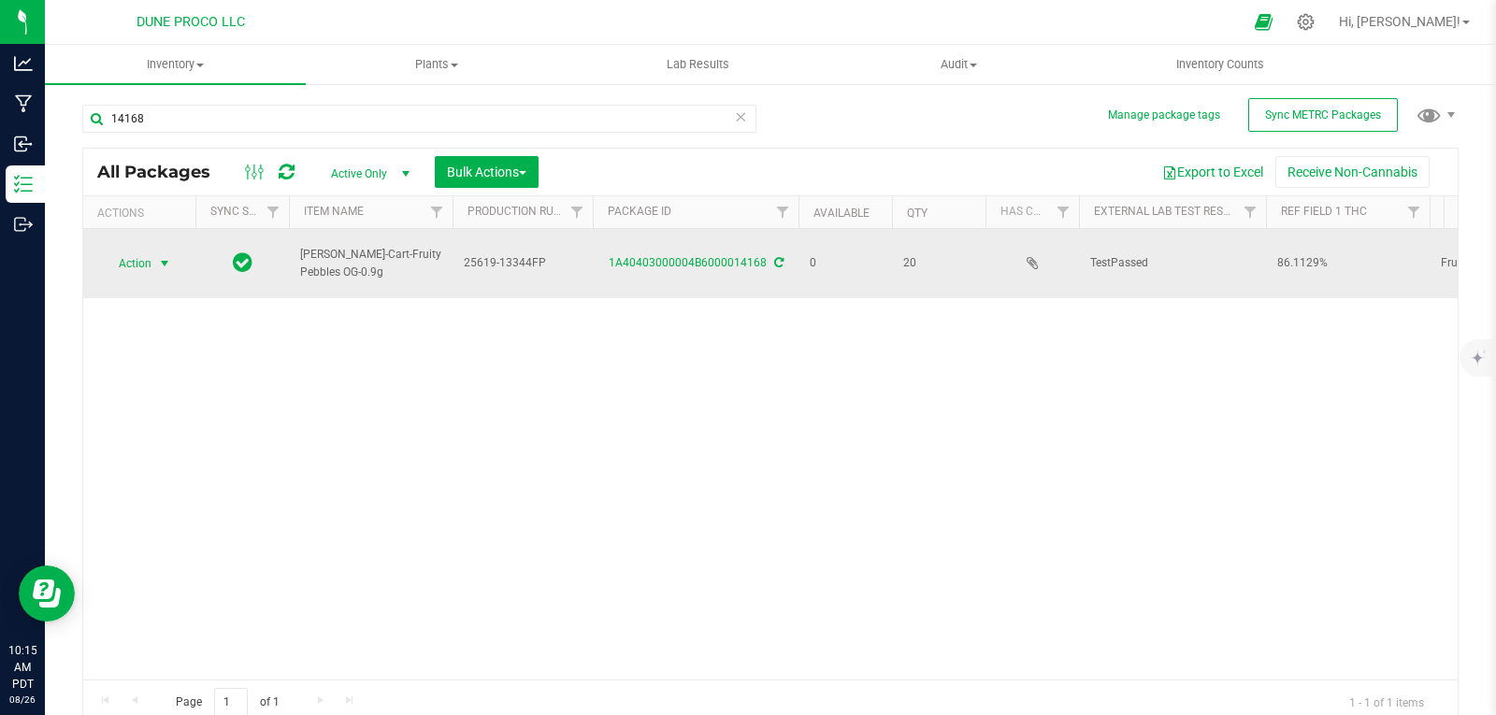
click at [146, 257] on span "Action" at bounding box center [127, 264] width 50 height 26
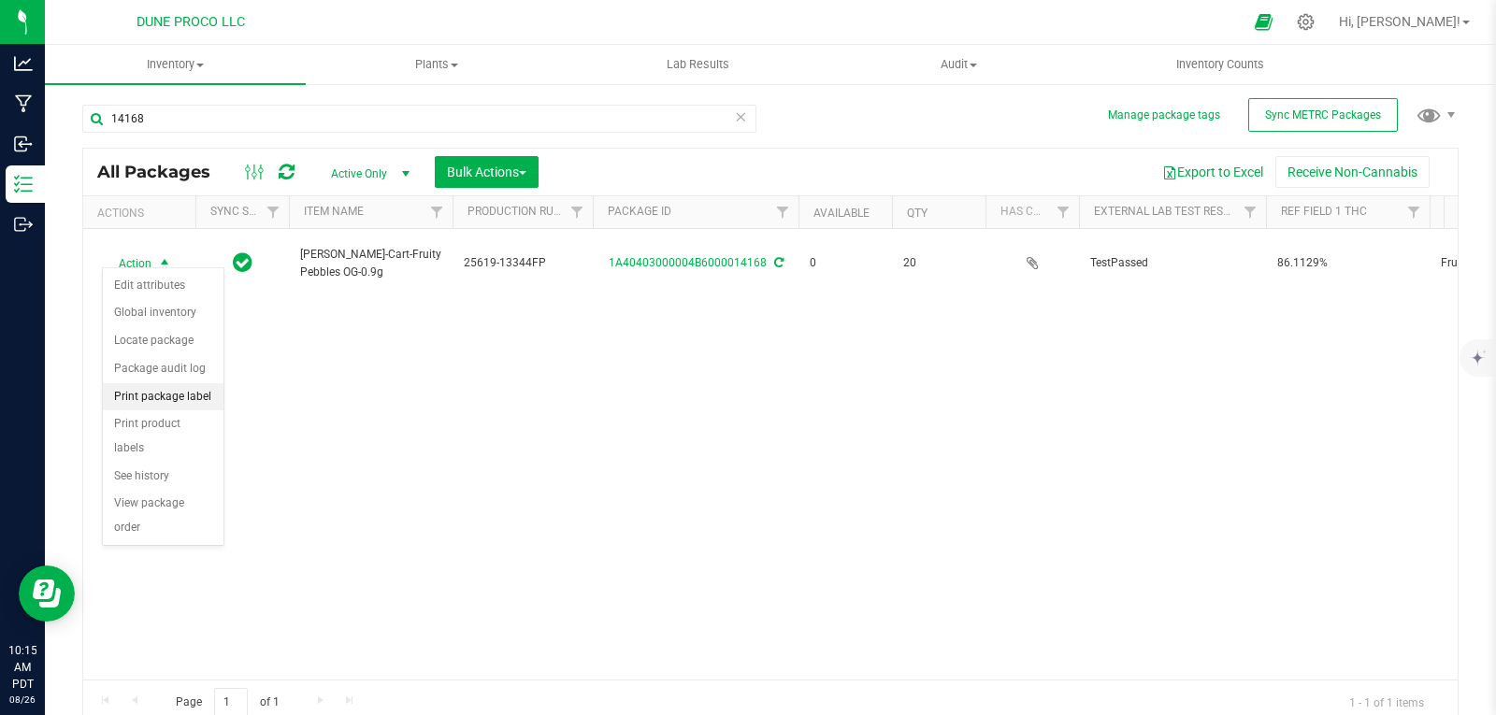
click at [166, 396] on li "Print package label" at bounding box center [163, 397] width 121 height 28
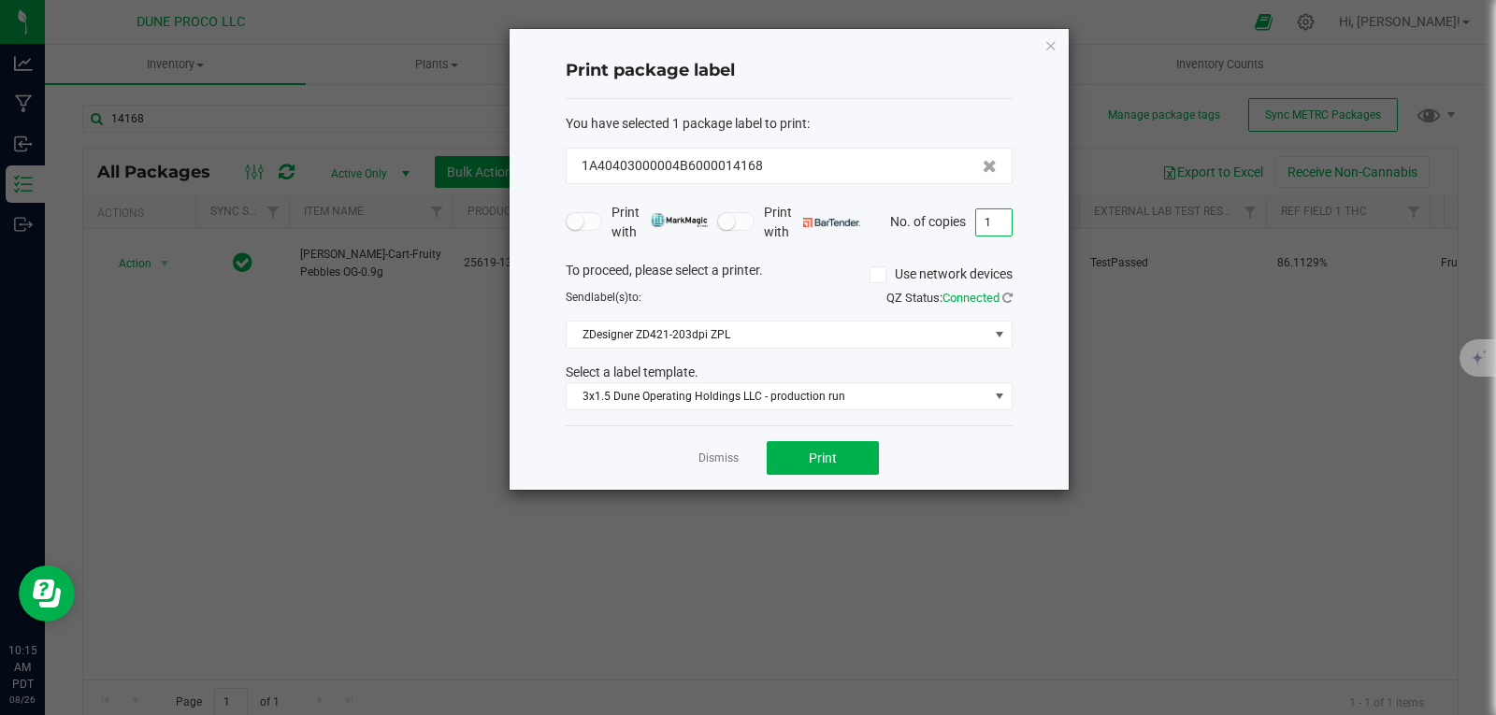
click at [985, 223] on input "1" at bounding box center [994, 222] width 36 height 26
type input "21"
click at [869, 448] on button "Print" at bounding box center [823, 458] width 112 height 34
click at [1049, 44] on icon "button" at bounding box center [1051, 45] width 13 height 22
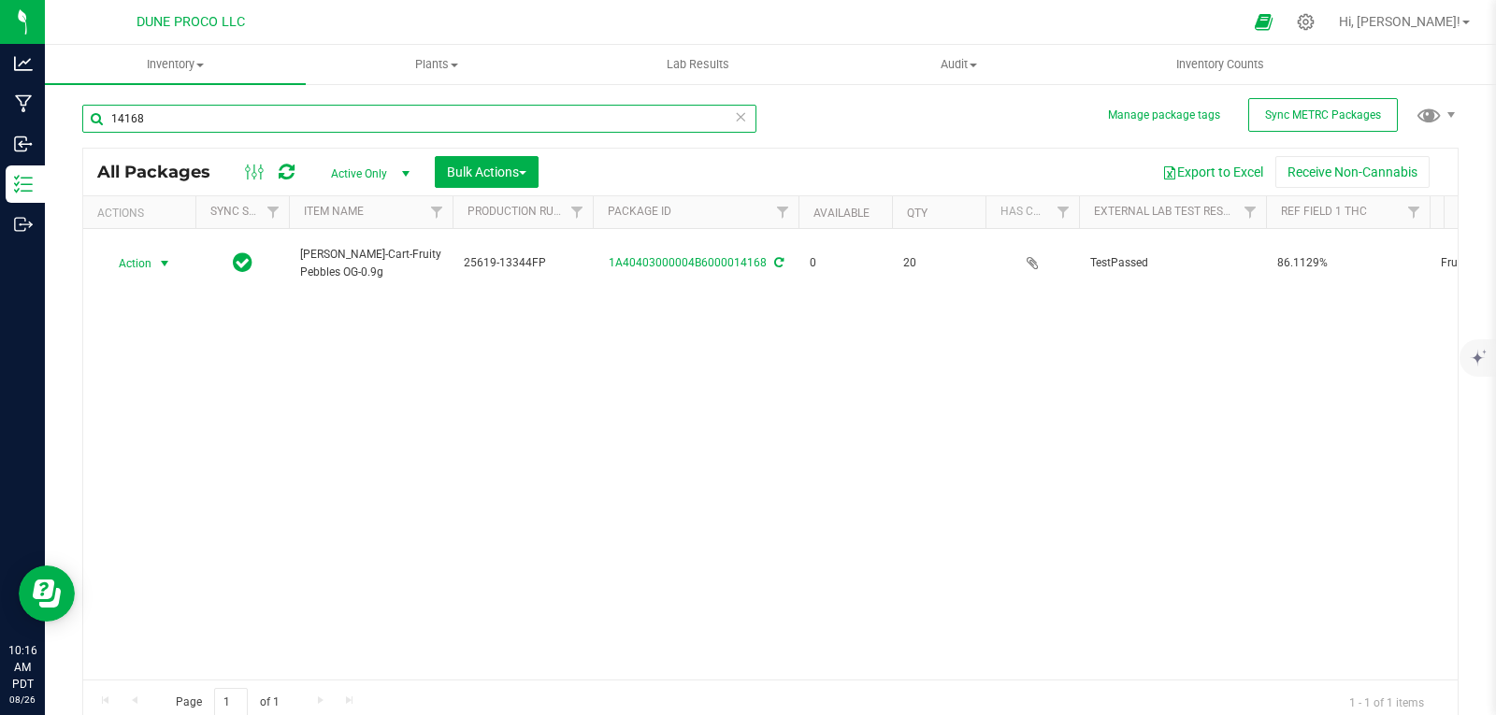
click at [649, 119] on input "14168" at bounding box center [419, 119] width 674 height 28
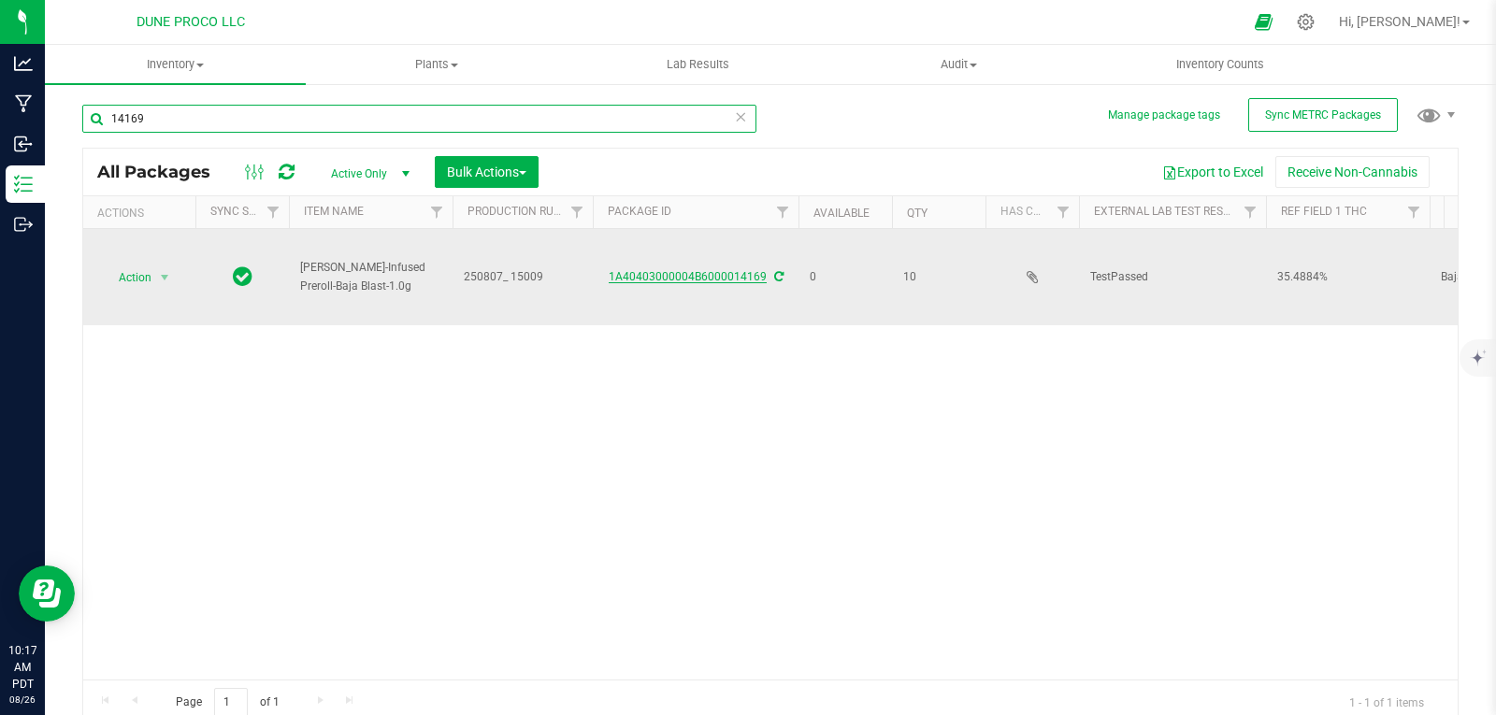
type input "14169"
click at [620, 278] on link "1A40403000004B6000014169" at bounding box center [688, 276] width 158 height 13
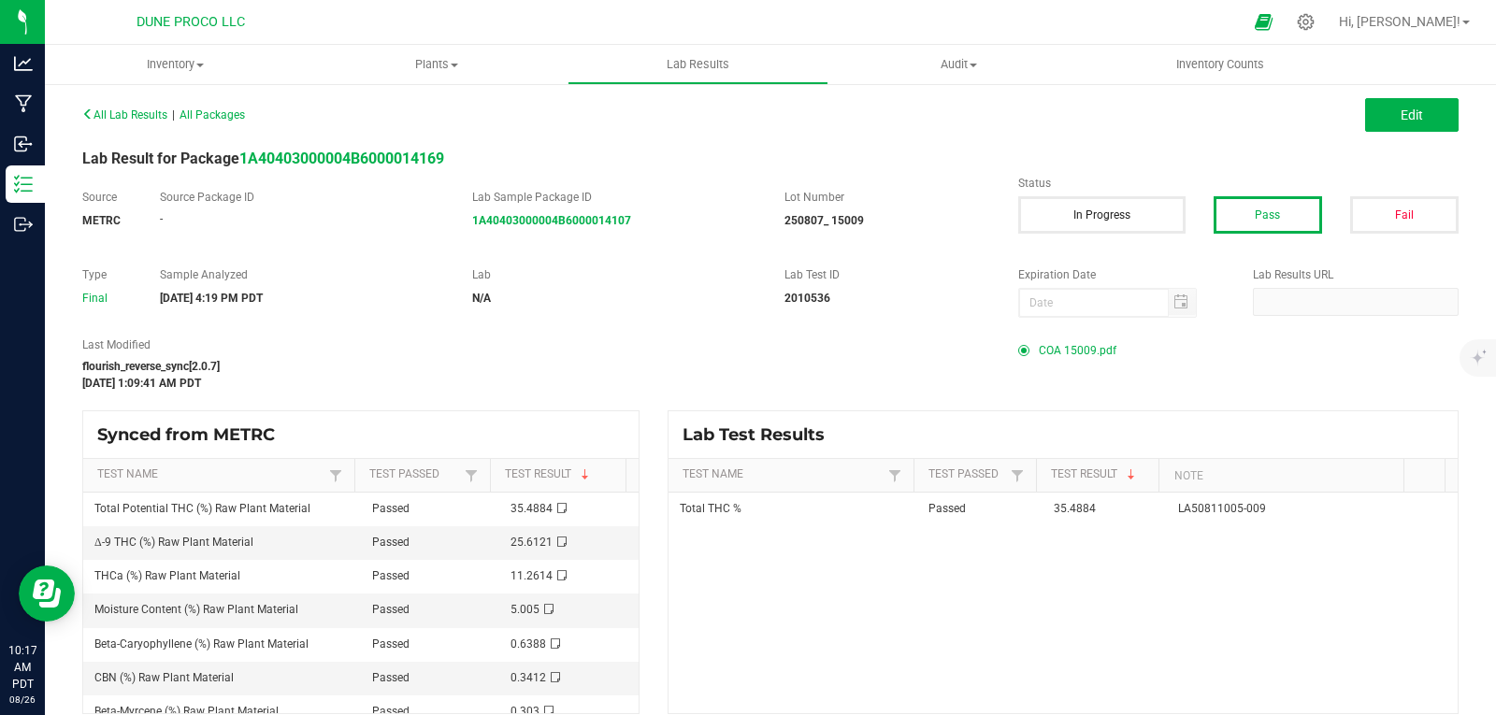
click at [1048, 350] on span "COA 15009.pdf" at bounding box center [1078, 351] width 78 height 28
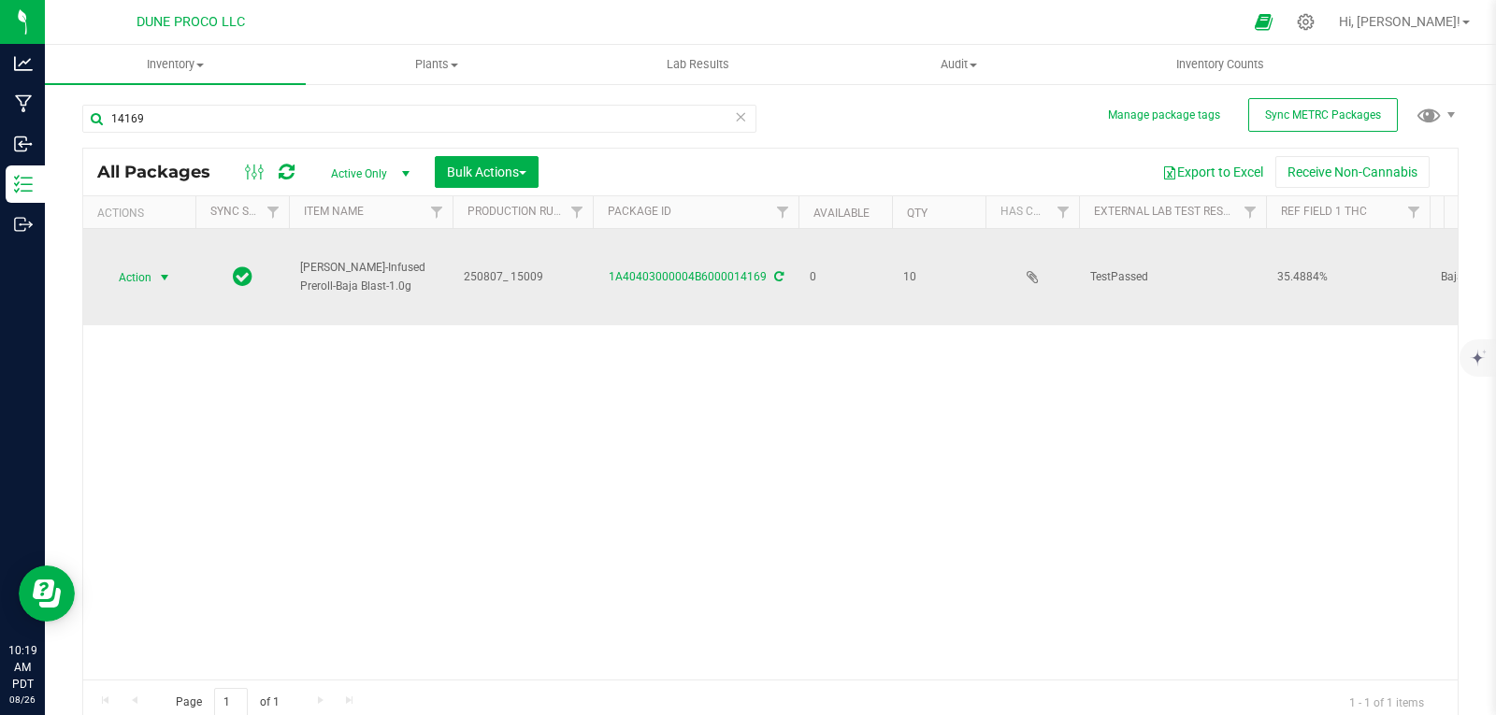
click at [120, 286] on span "Action" at bounding box center [127, 278] width 50 height 26
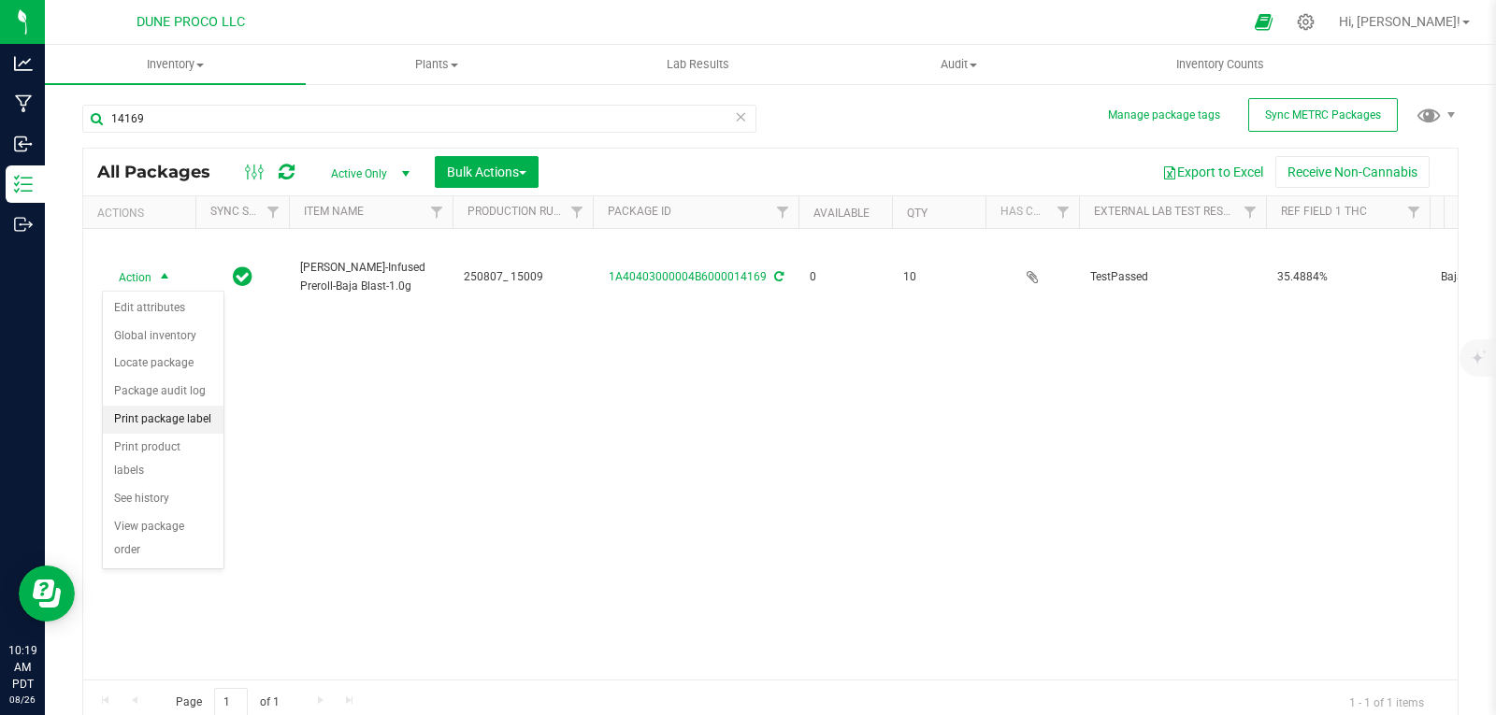
click at [169, 426] on li "Print package label" at bounding box center [163, 420] width 121 height 28
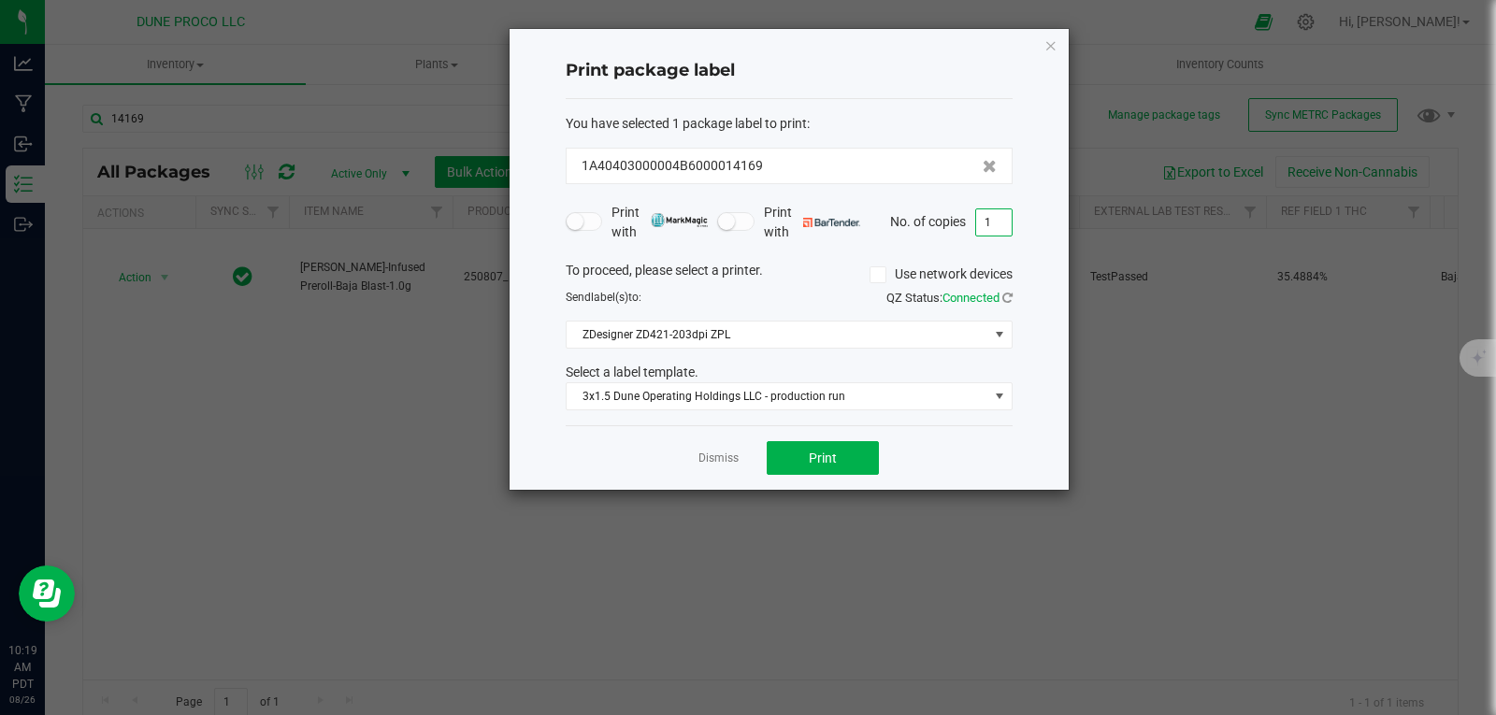
click at [998, 224] on input "1" at bounding box center [994, 222] width 36 height 26
type input "10"
click at [805, 457] on button "Print" at bounding box center [823, 458] width 112 height 34
click at [1052, 45] on icon "button" at bounding box center [1051, 45] width 13 height 22
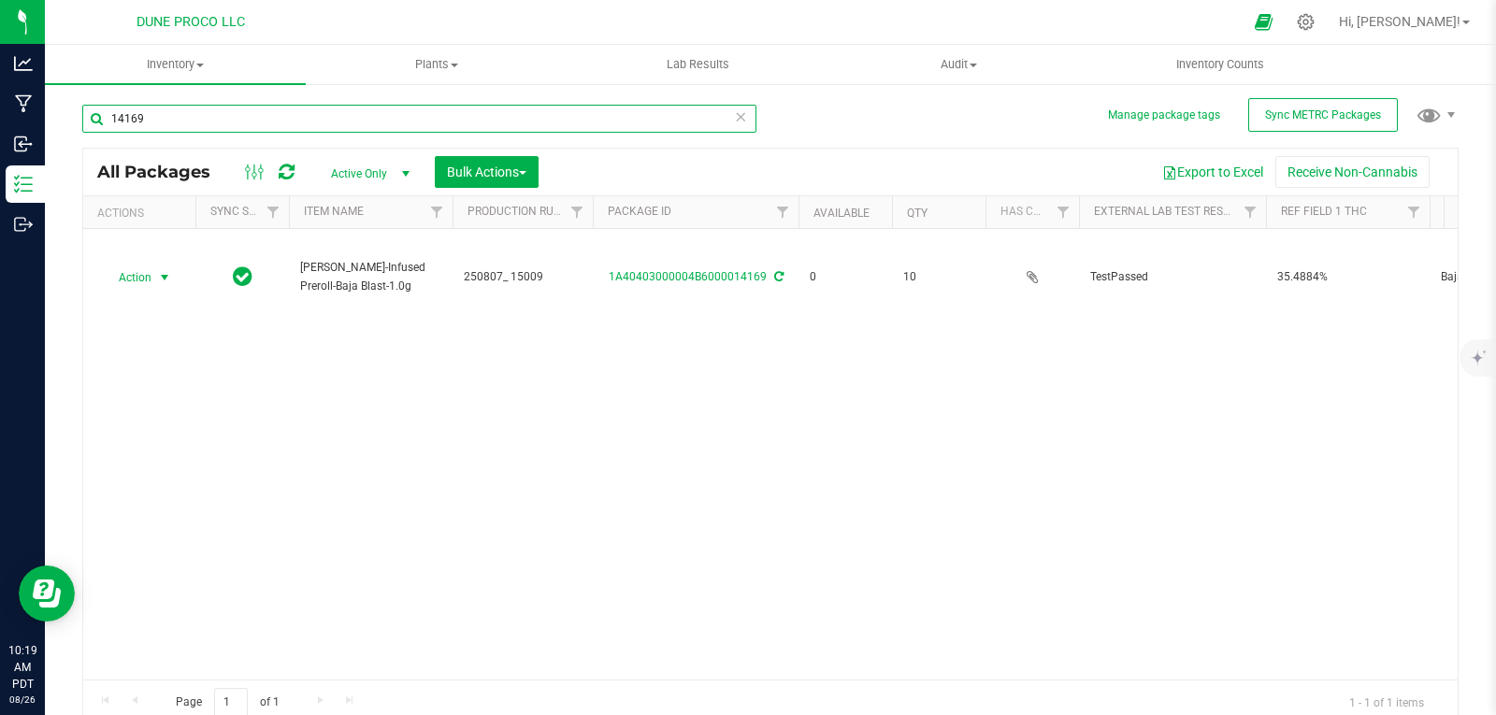
click at [571, 131] on input "14169" at bounding box center [419, 119] width 674 height 28
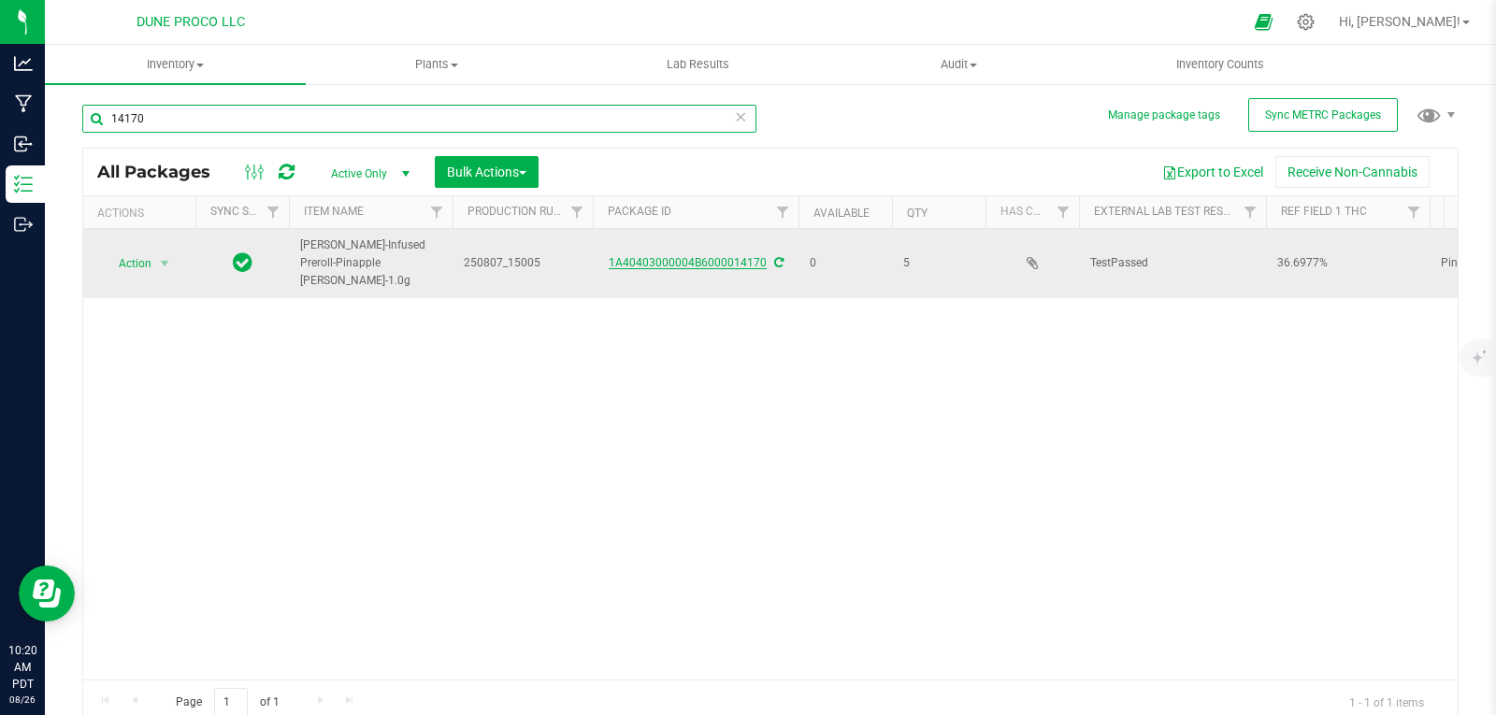
type input "14170"
click at [684, 256] on link "1A40403000004B6000014170" at bounding box center [688, 262] width 158 height 13
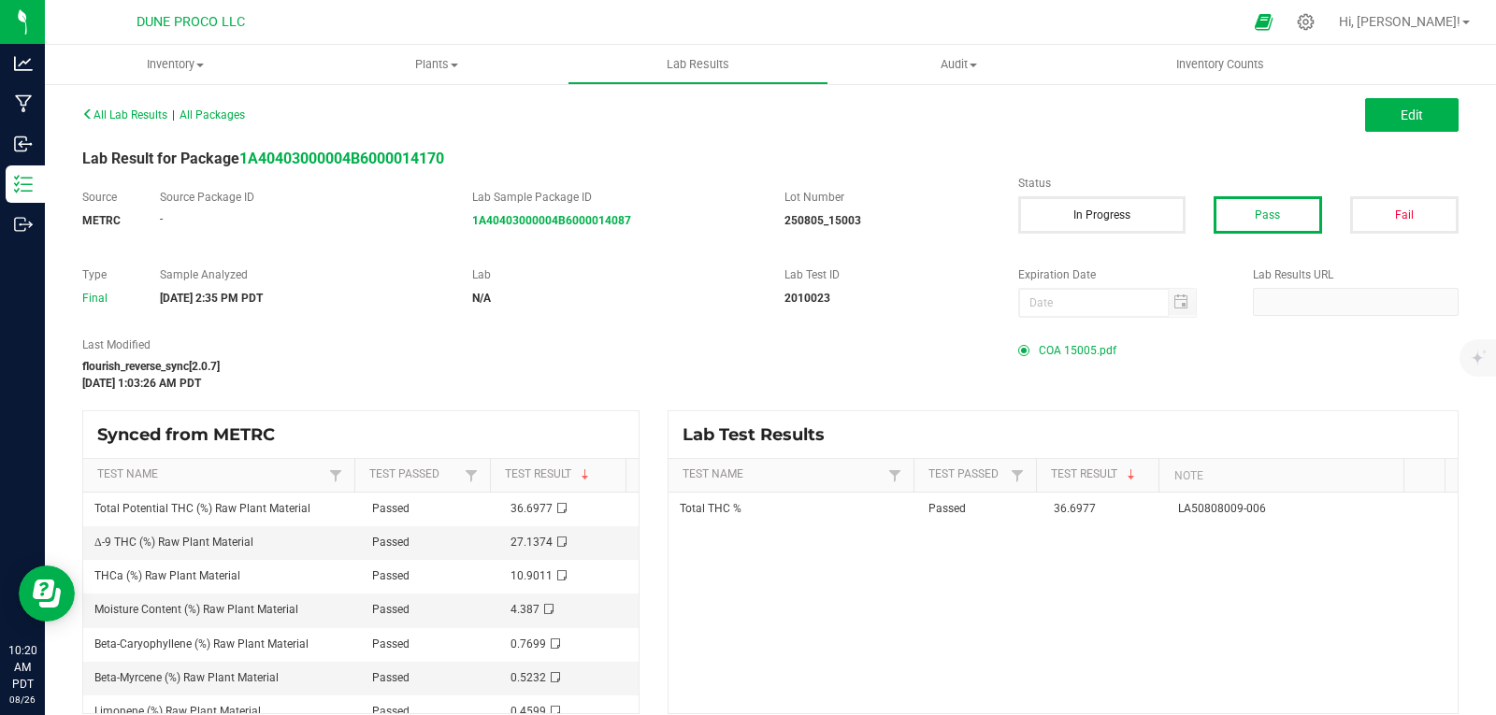
click at [1065, 350] on span "COA 15005.pdf" at bounding box center [1078, 351] width 78 height 28
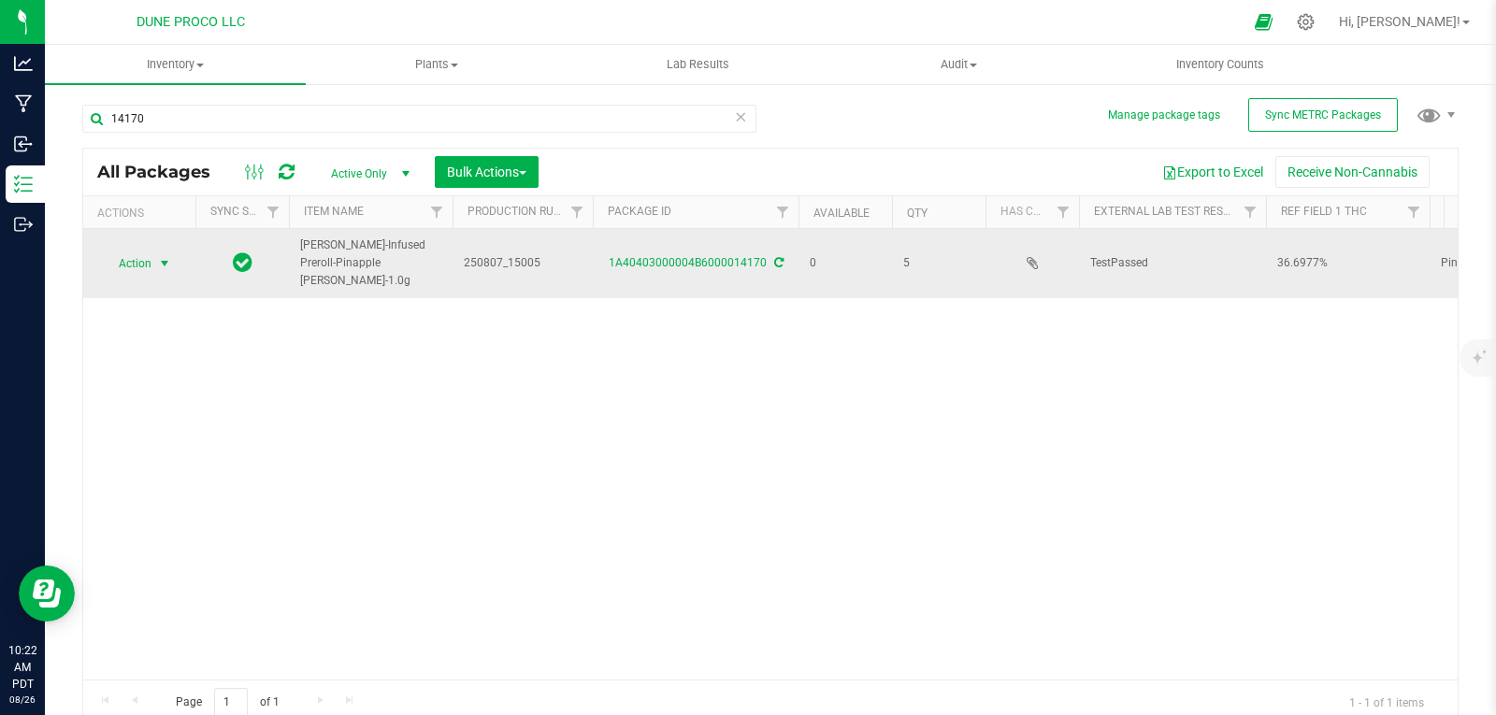
click at [121, 256] on span "Action" at bounding box center [127, 264] width 50 height 26
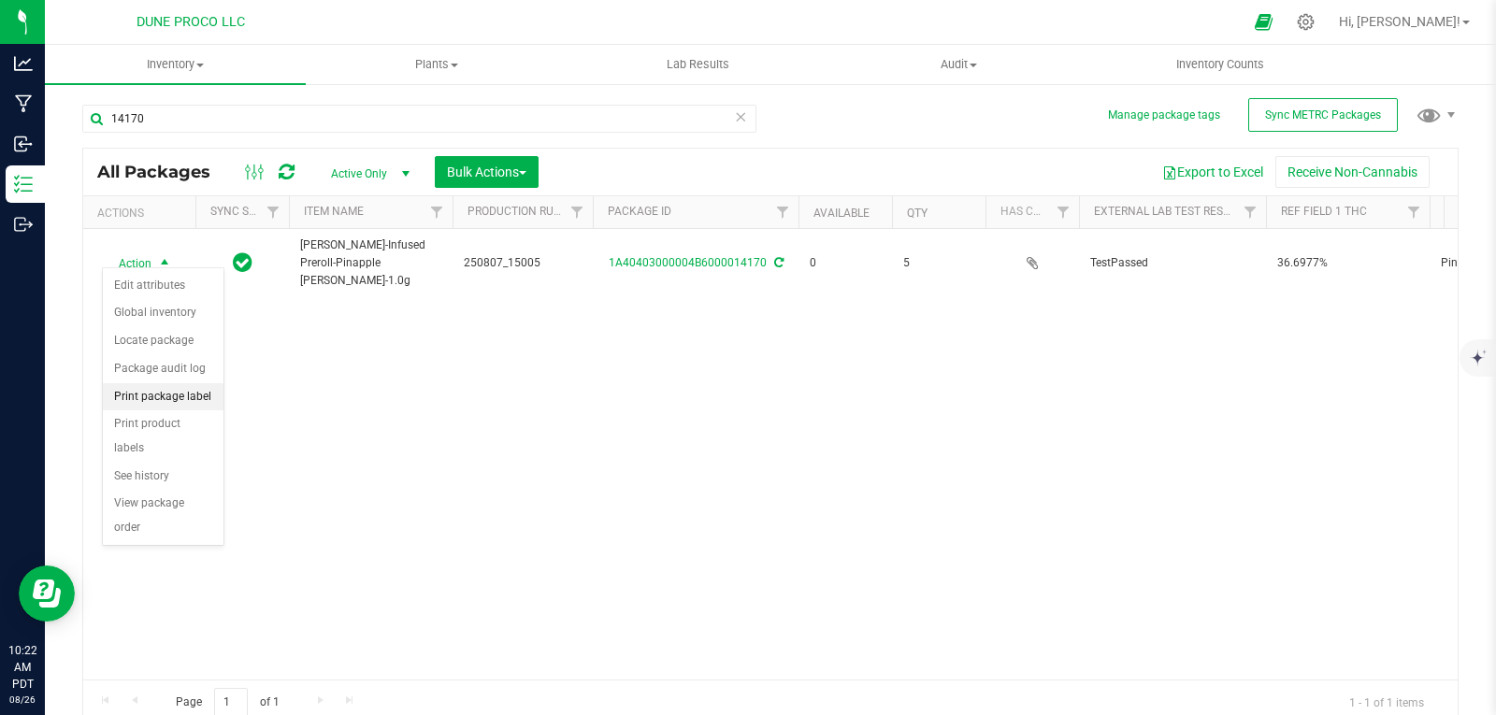
click at [184, 402] on li "Print package label" at bounding box center [163, 397] width 121 height 28
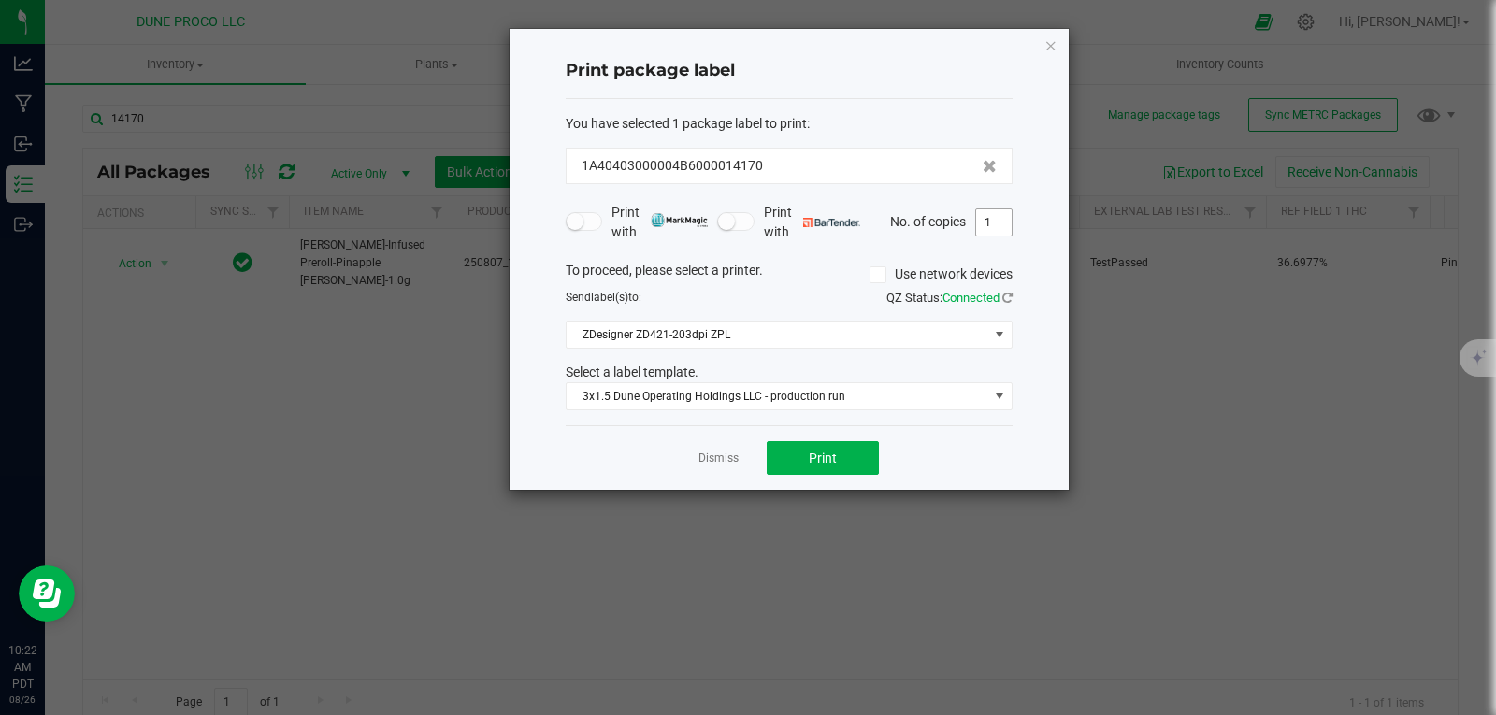
click at [997, 224] on input "1" at bounding box center [994, 222] width 36 height 26
type input "5"
click at [803, 447] on button "Print" at bounding box center [823, 458] width 112 height 34
click at [1052, 42] on icon "button" at bounding box center [1051, 45] width 13 height 22
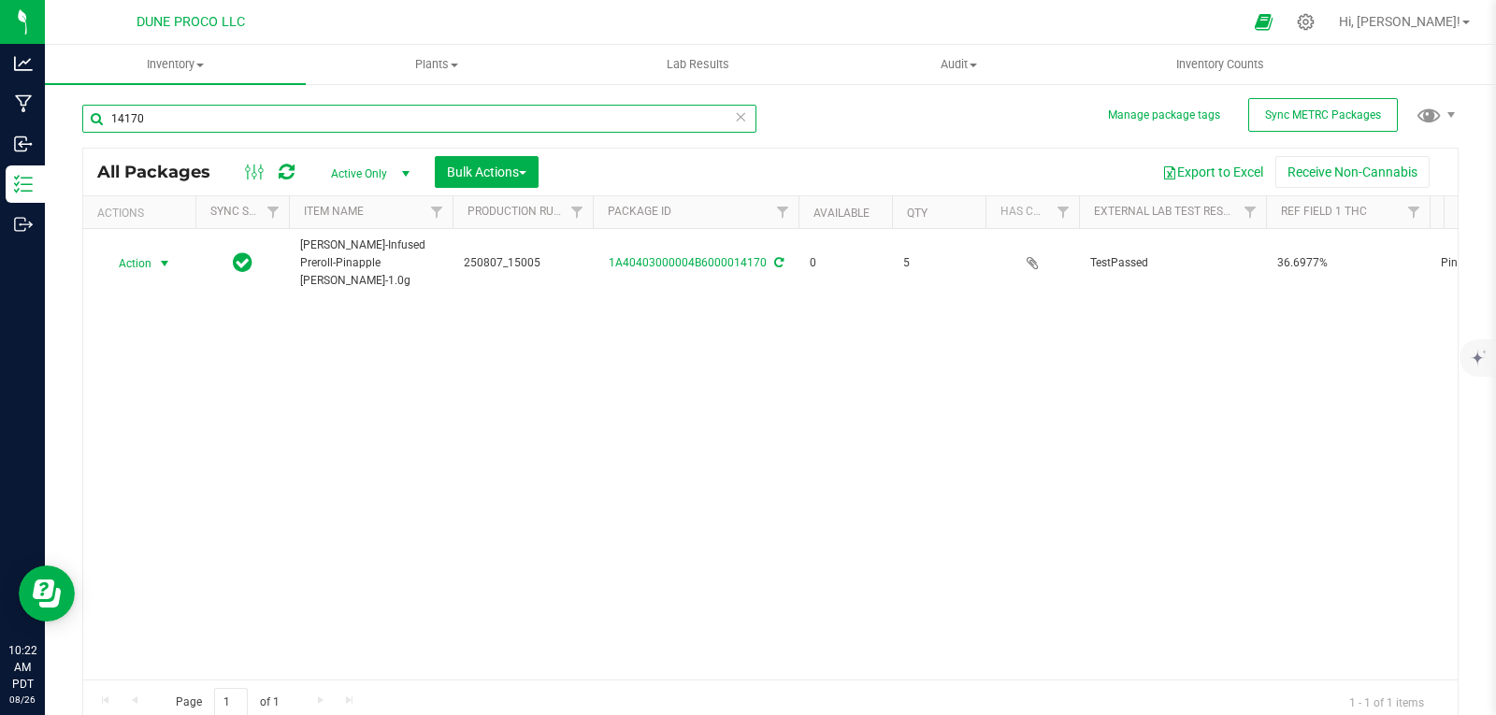
click at [424, 123] on input "14170" at bounding box center [419, 119] width 674 height 28
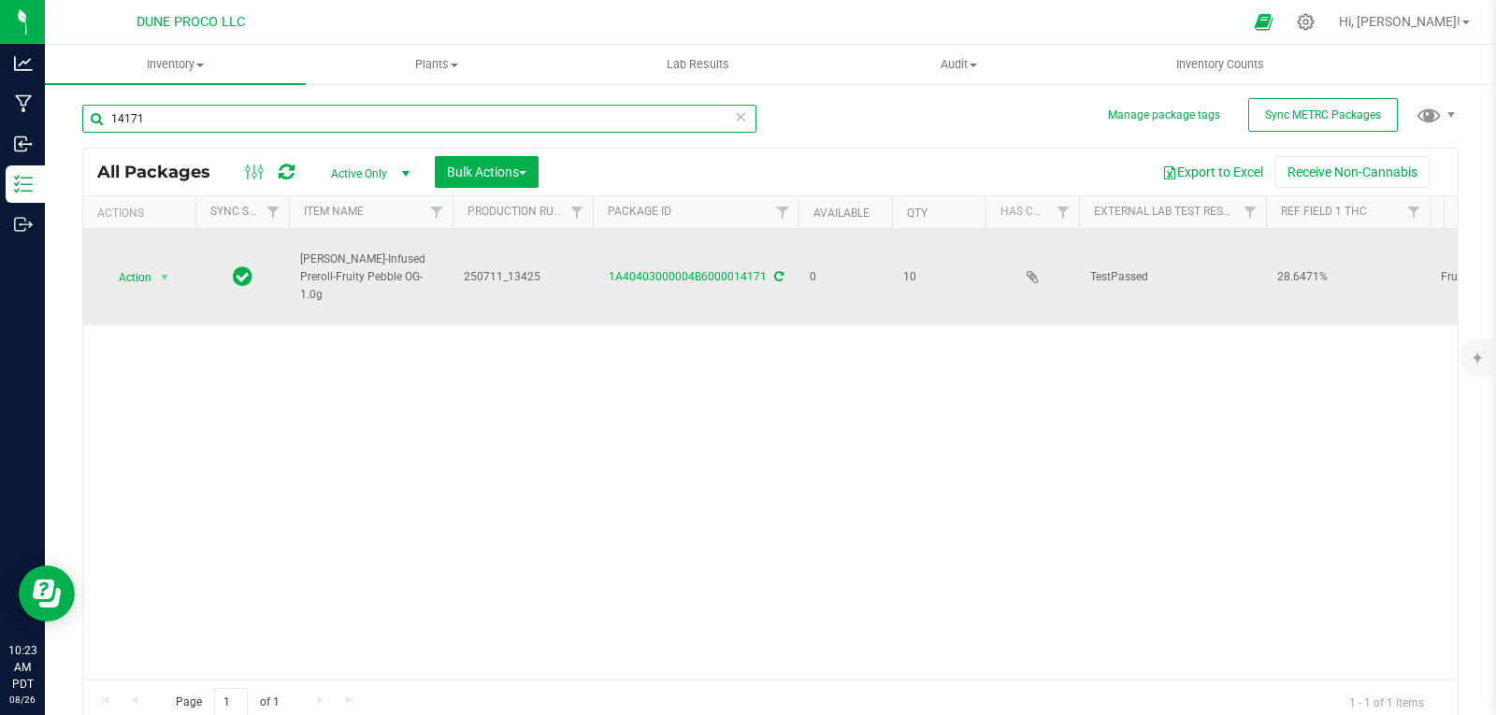
type input "14171"
click at [642, 263] on td "1A40403000004B6000014171" at bounding box center [696, 277] width 206 height 96
click at [644, 273] on link "1A40403000004B6000014171" at bounding box center [688, 276] width 158 height 13
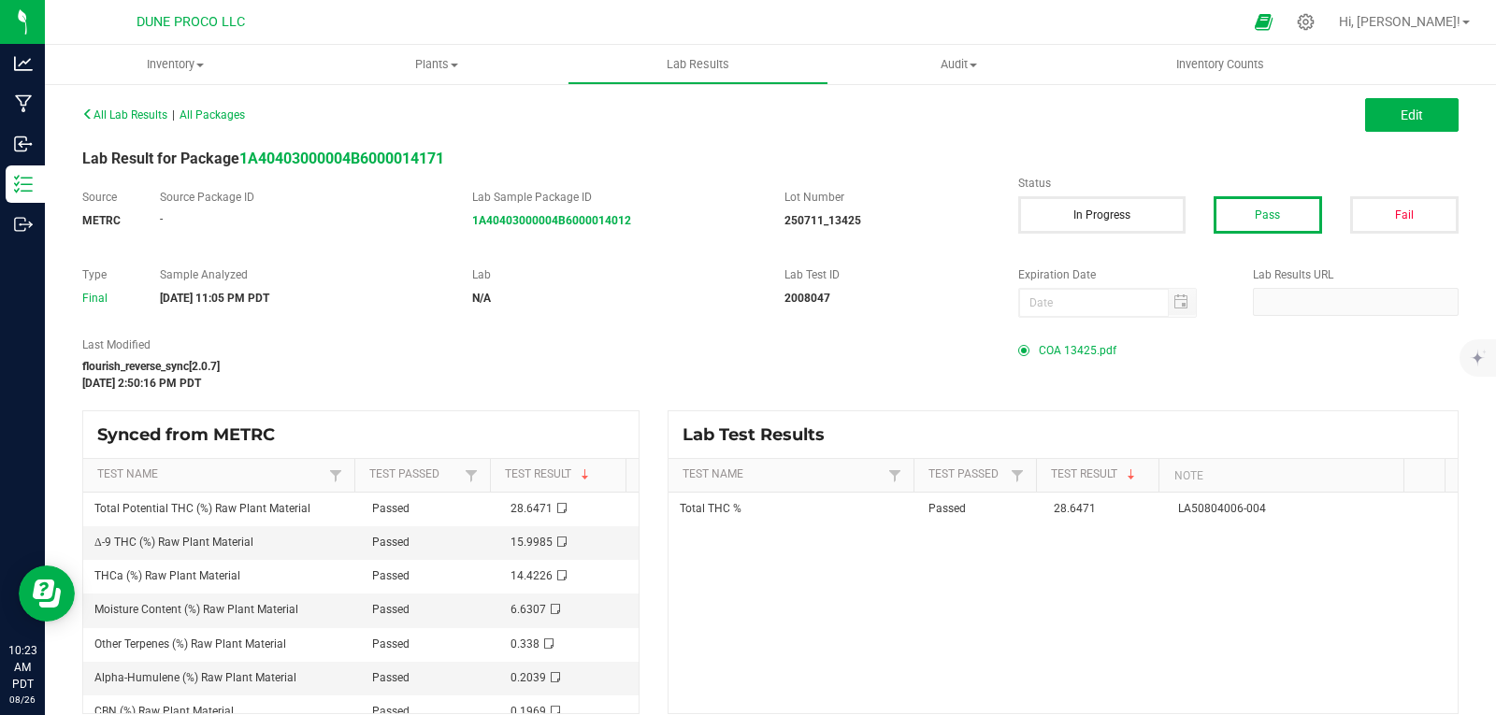
click at [1061, 353] on span "COA 13425.pdf" at bounding box center [1078, 351] width 78 height 28
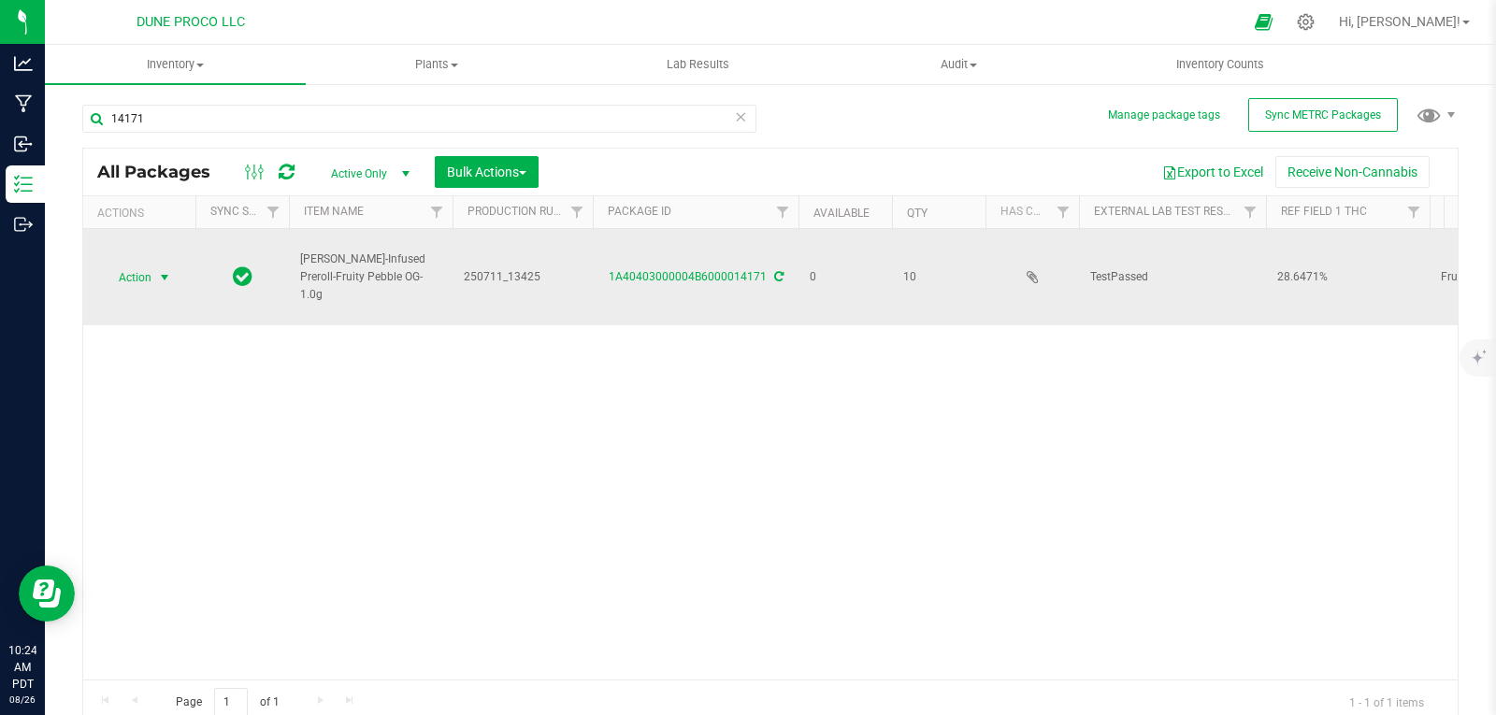
click at [141, 273] on span "Action" at bounding box center [127, 278] width 50 height 26
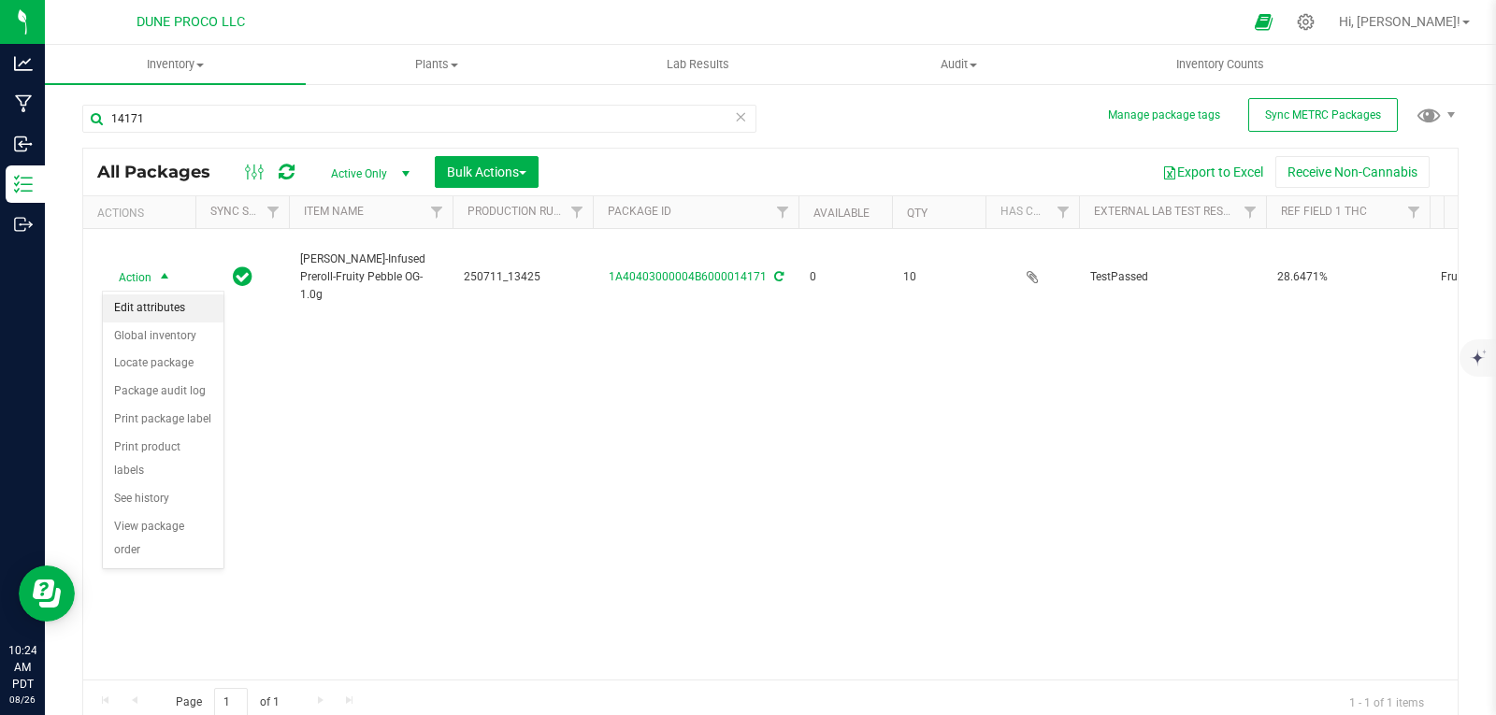
click at [142, 313] on li "Edit attributes" at bounding box center [163, 309] width 121 height 28
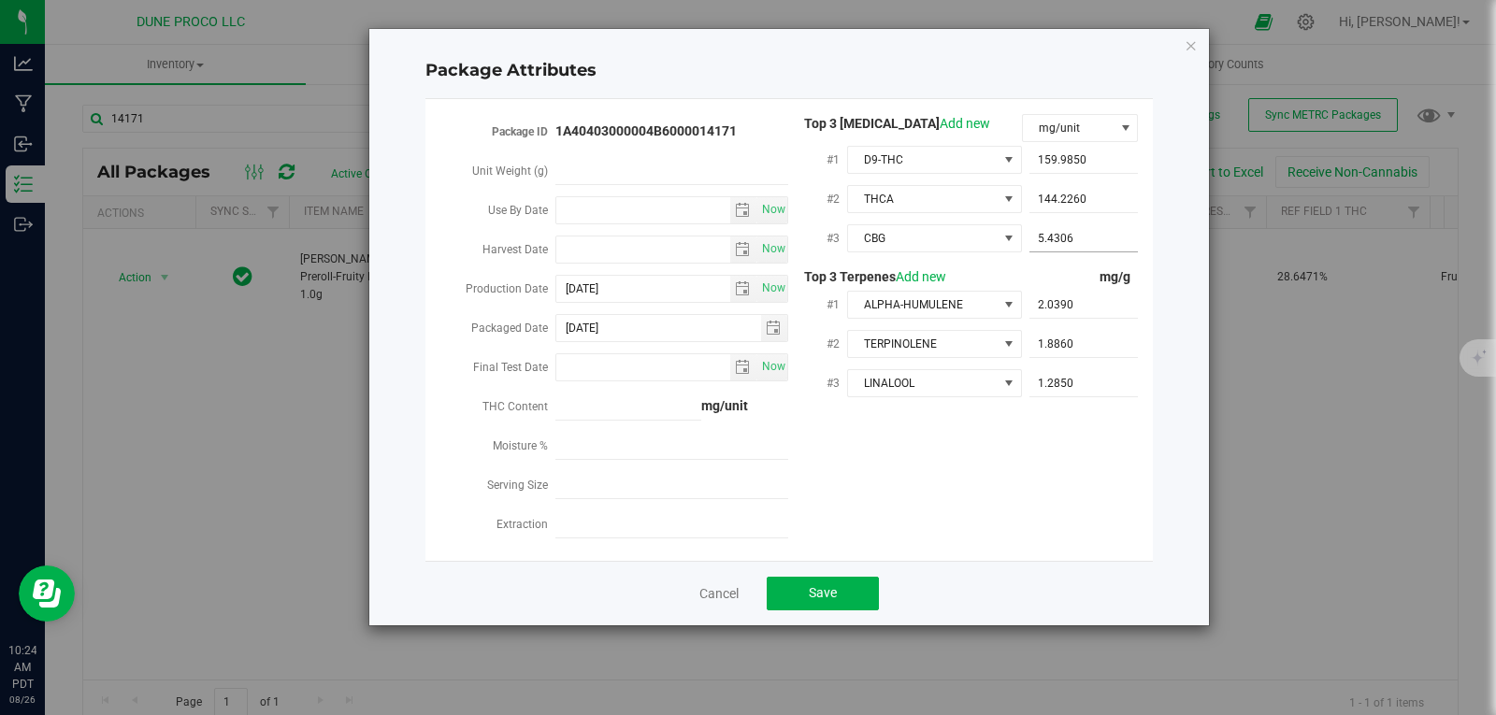
click at [1082, 232] on span "5.4306 5.4306" at bounding box center [1084, 238] width 109 height 27
type input "5.43062"
click at [845, 582] on button "Save" at bounding box center [823, 594] width 112 height 34
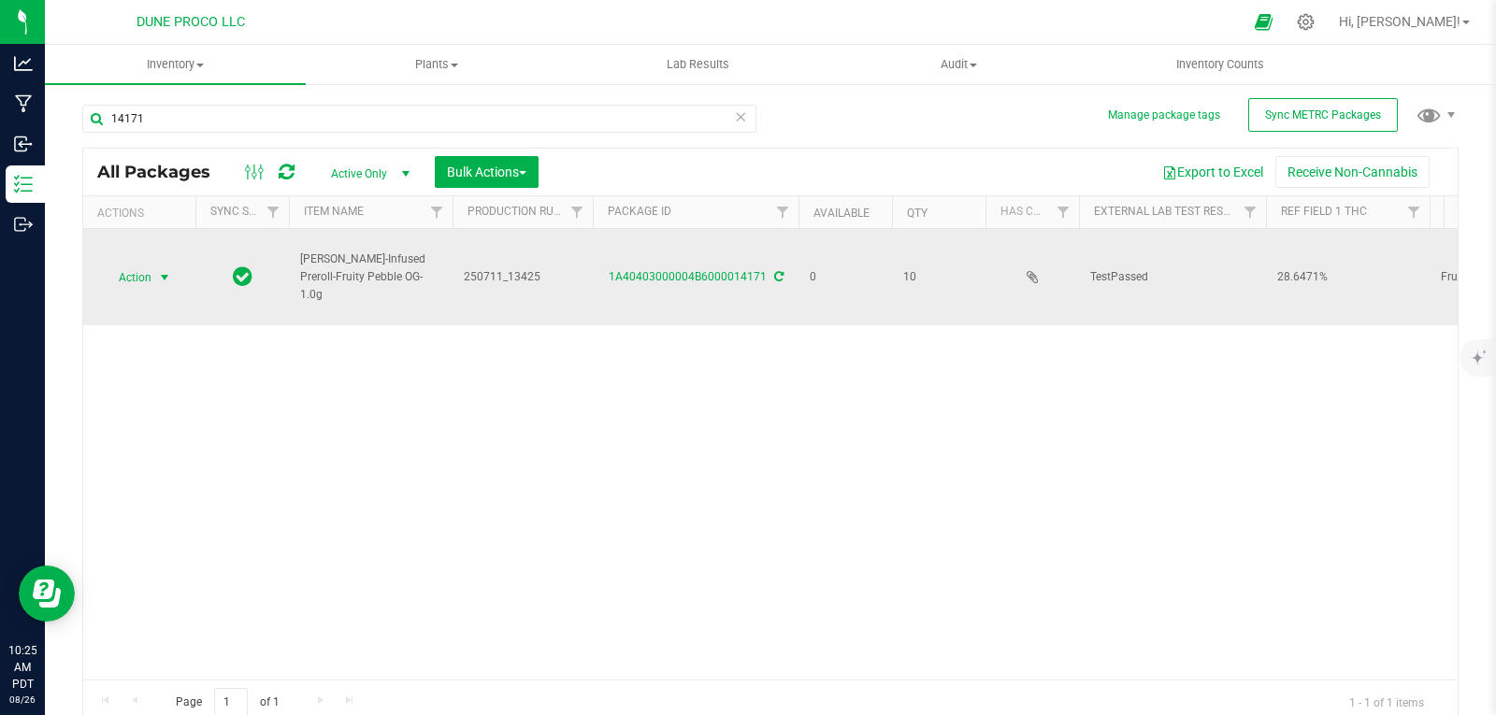
click at [161, 267] on span "select" at bounding box center [164, 278] width 23 height 26
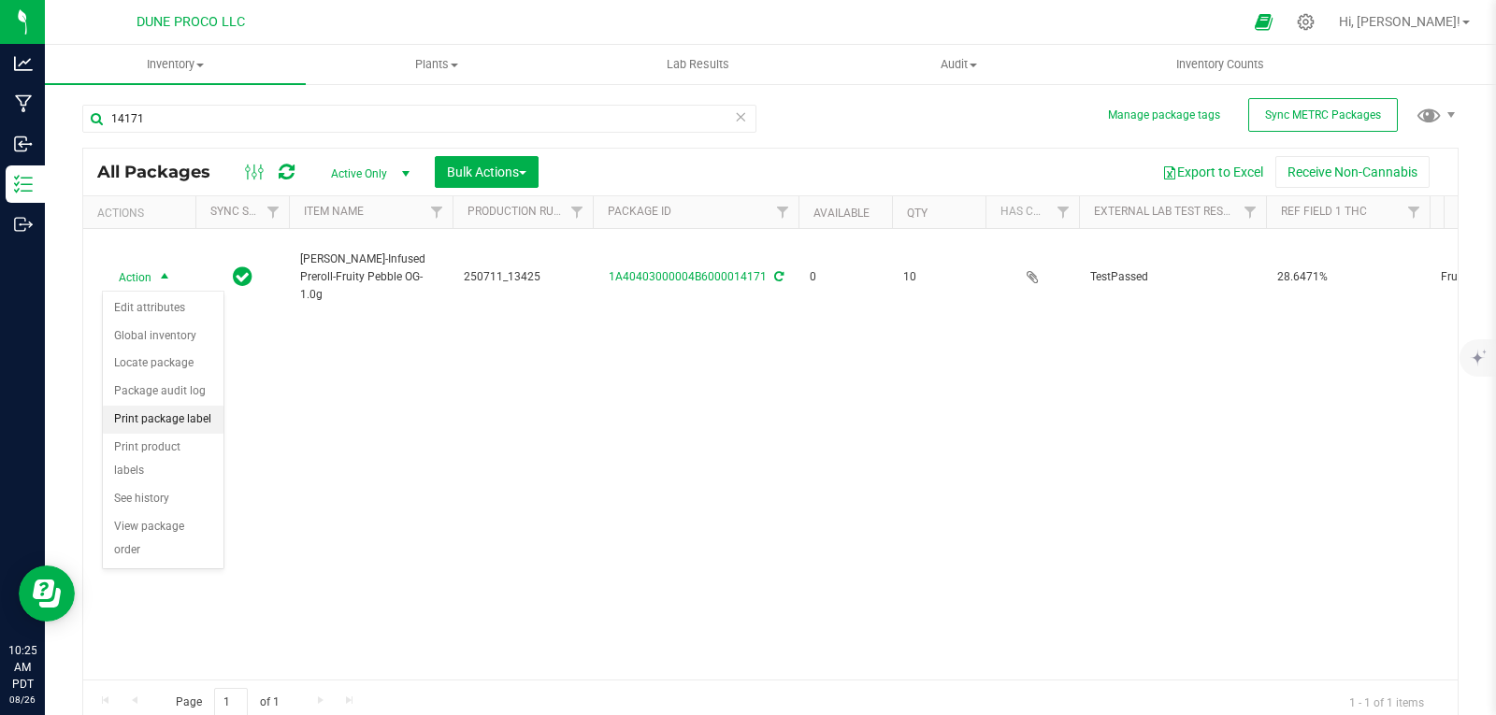
click at [172, 415] on li "Print package label" at bounding box center [163, 420] width 121 height 28
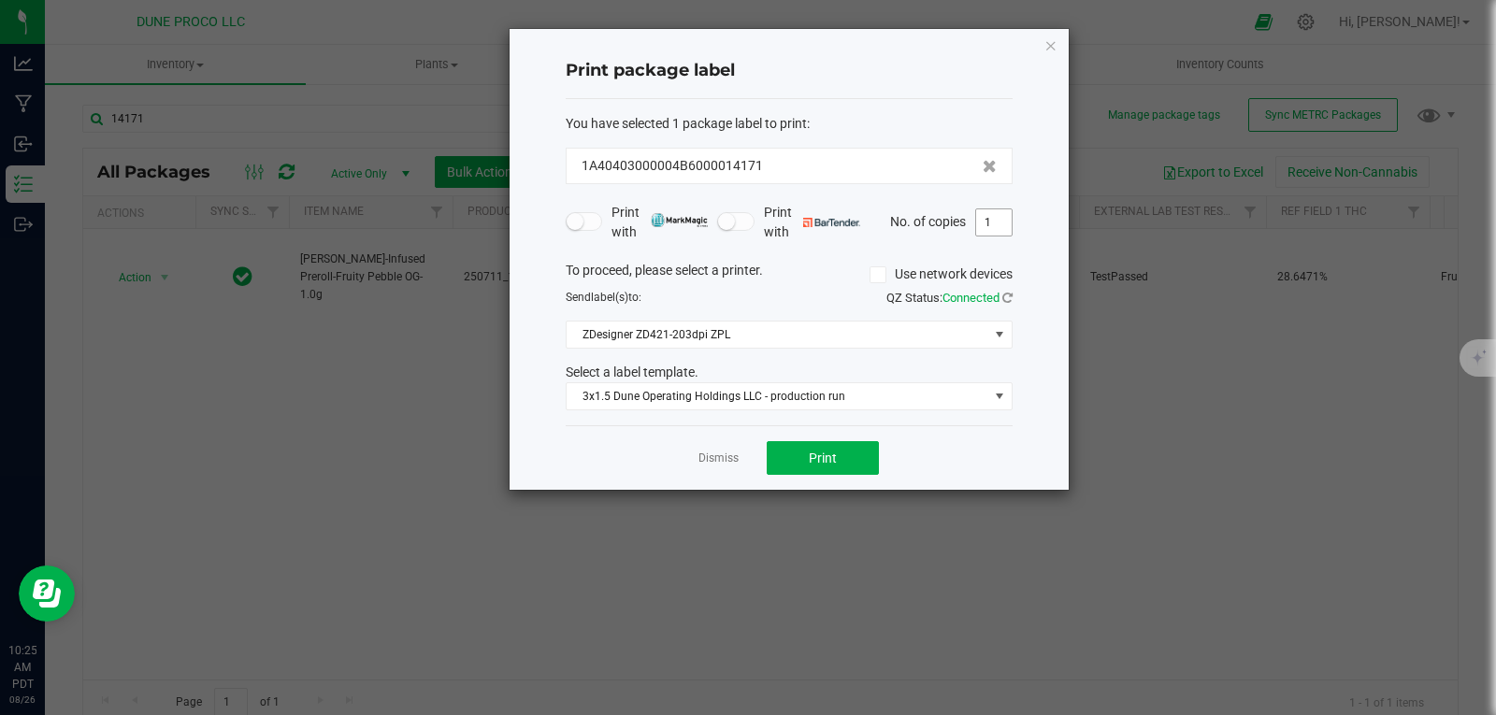
click at [1001, 229] on input "1" at bounding box center [994, 222] width 36 height 26
type input "10"
click at [845, 457] on button "Print" at bounding box center [823, 458] width 112 height 34
click at [1043, 53] on div "Print package label You have selected 1 package label to print : 1A40403000004B…" at bounding box center [789, 259] width 559 height 461
click at [1054, 52] on icon "button" at bounding box center [1051, 45] width 13 height 22
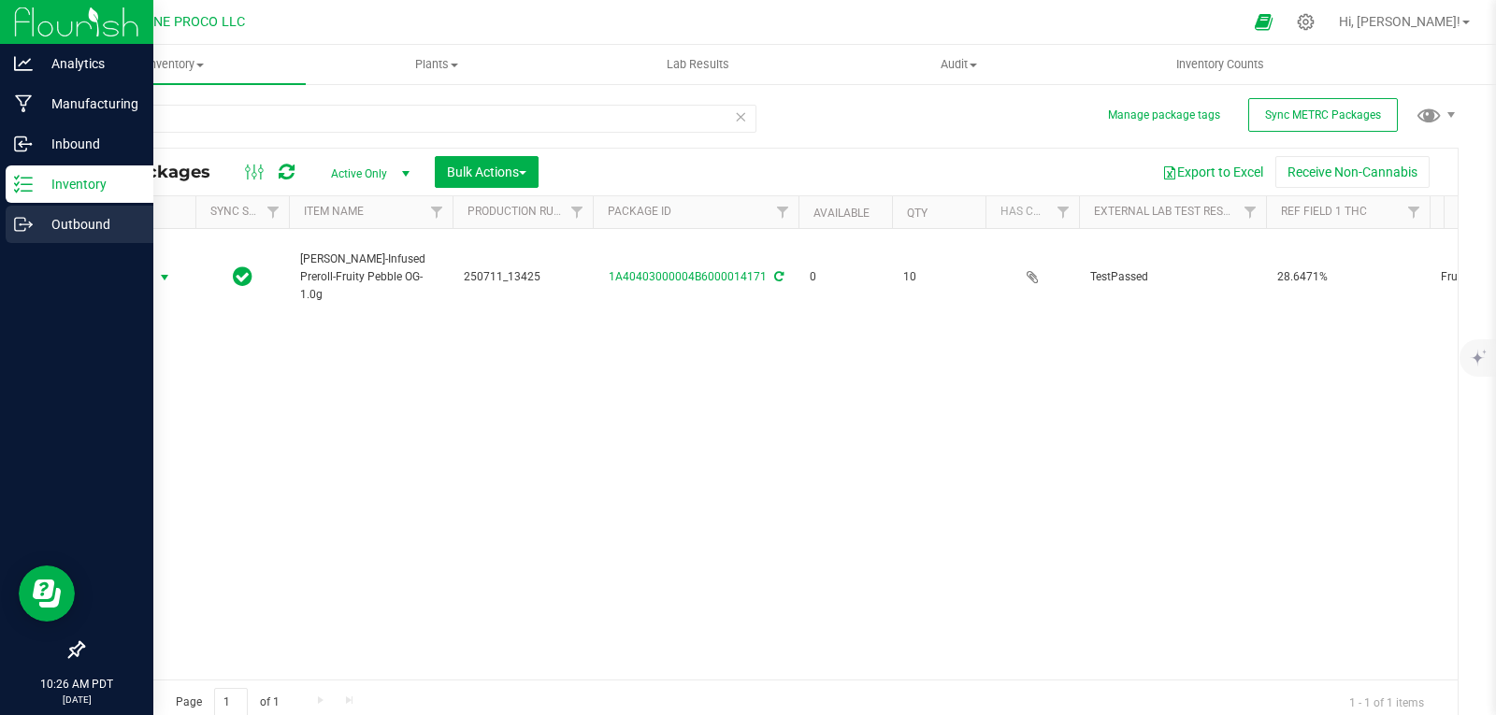
click at [51, 231] on p "Outbound" at bounding box center [89, 224] width 112 height 22
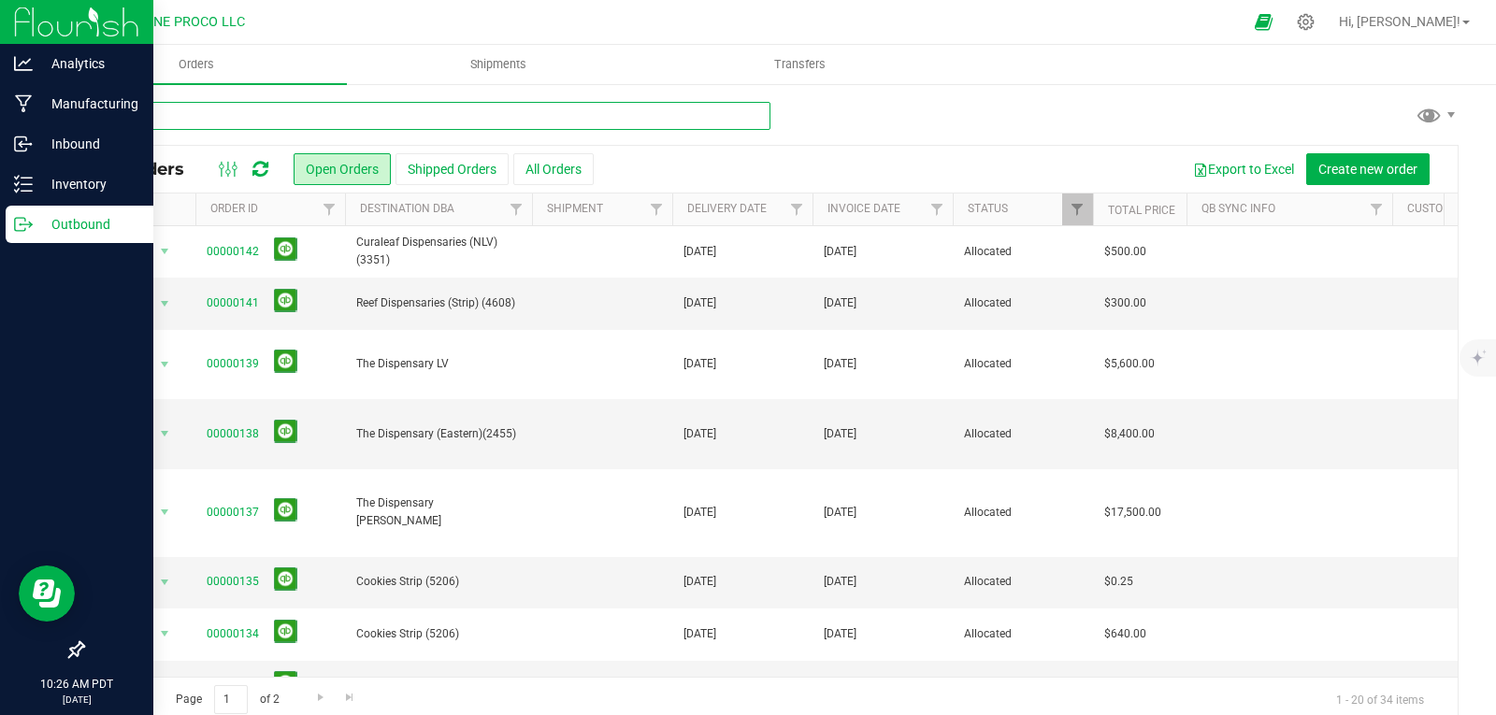
click at [196, 125] on input "text" at bounding box center [426, 116] width 688 height 28
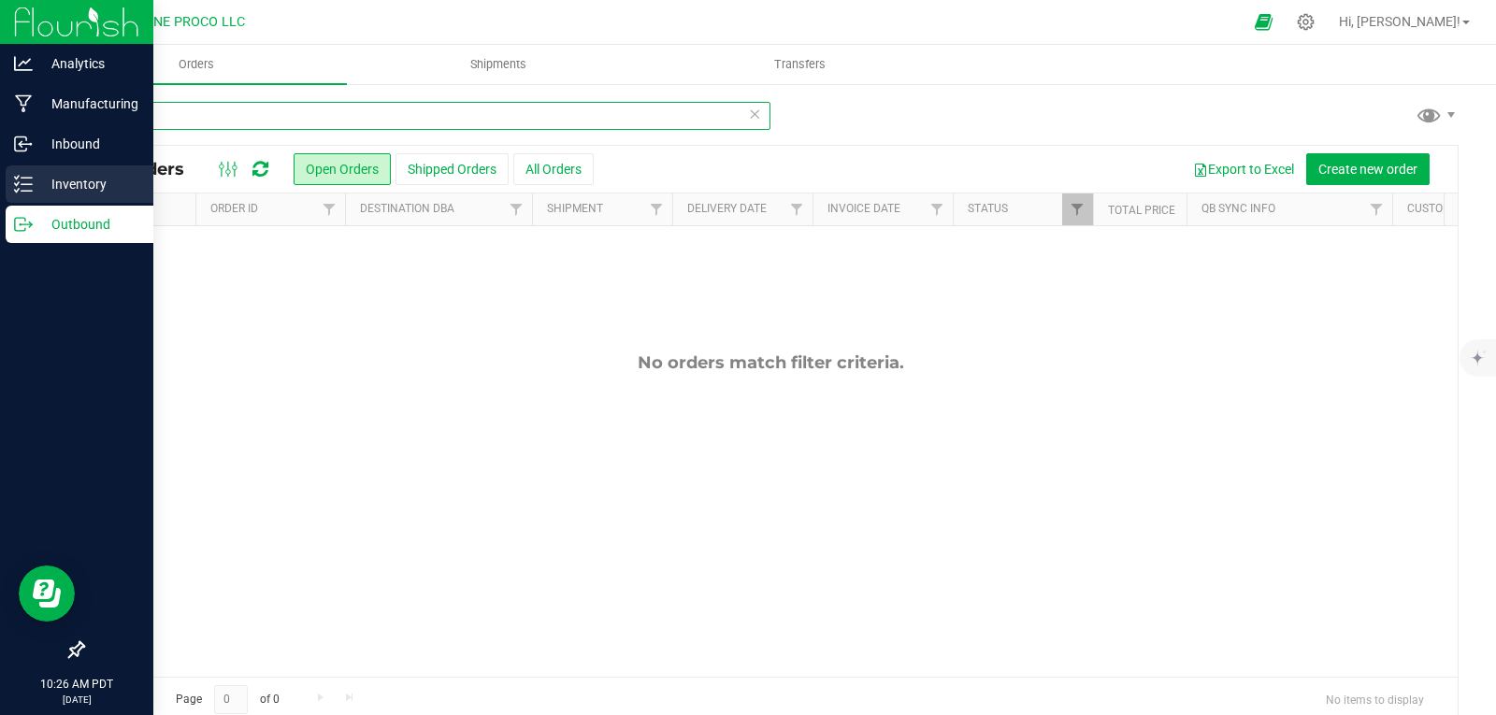
type input "13180"
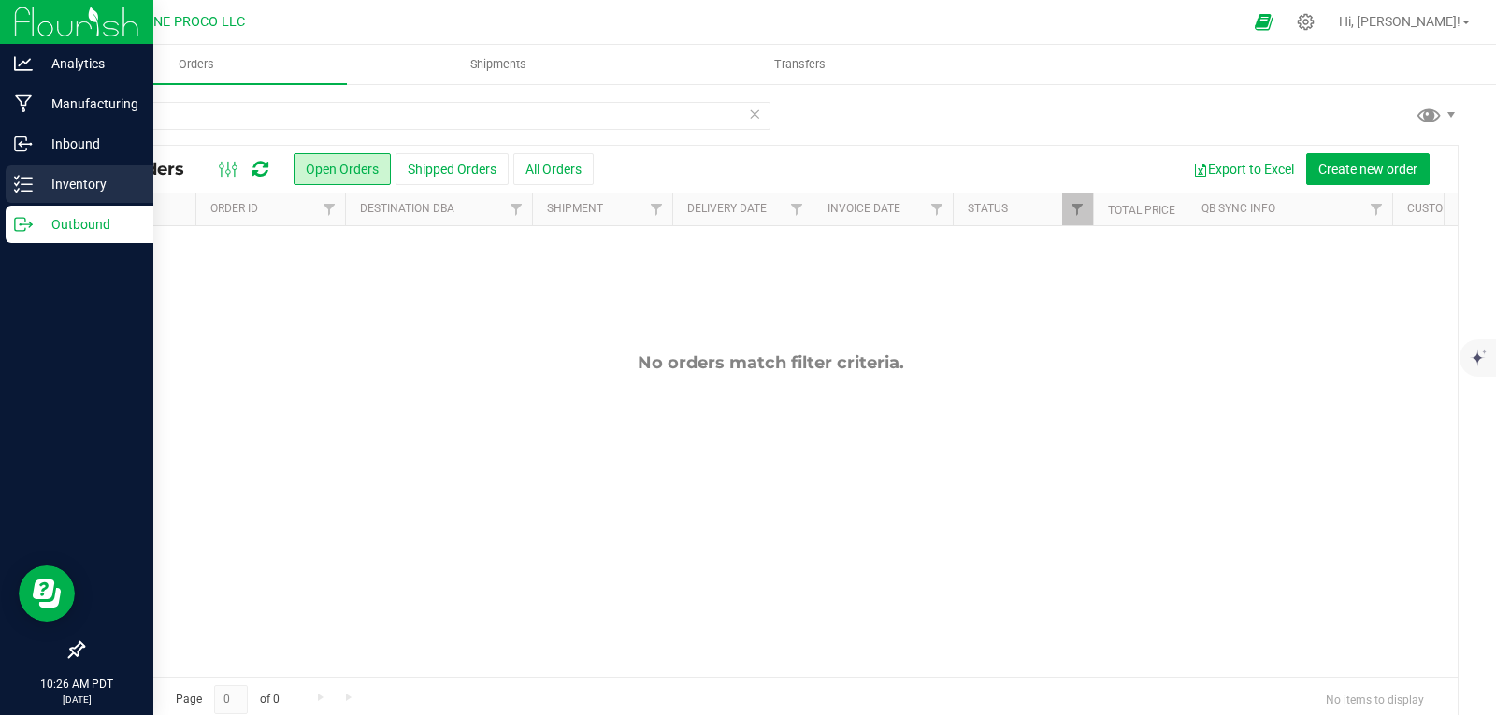
click at [59, 194] on p "Inventory" at bounding box center [89, 184] width 112 height 22
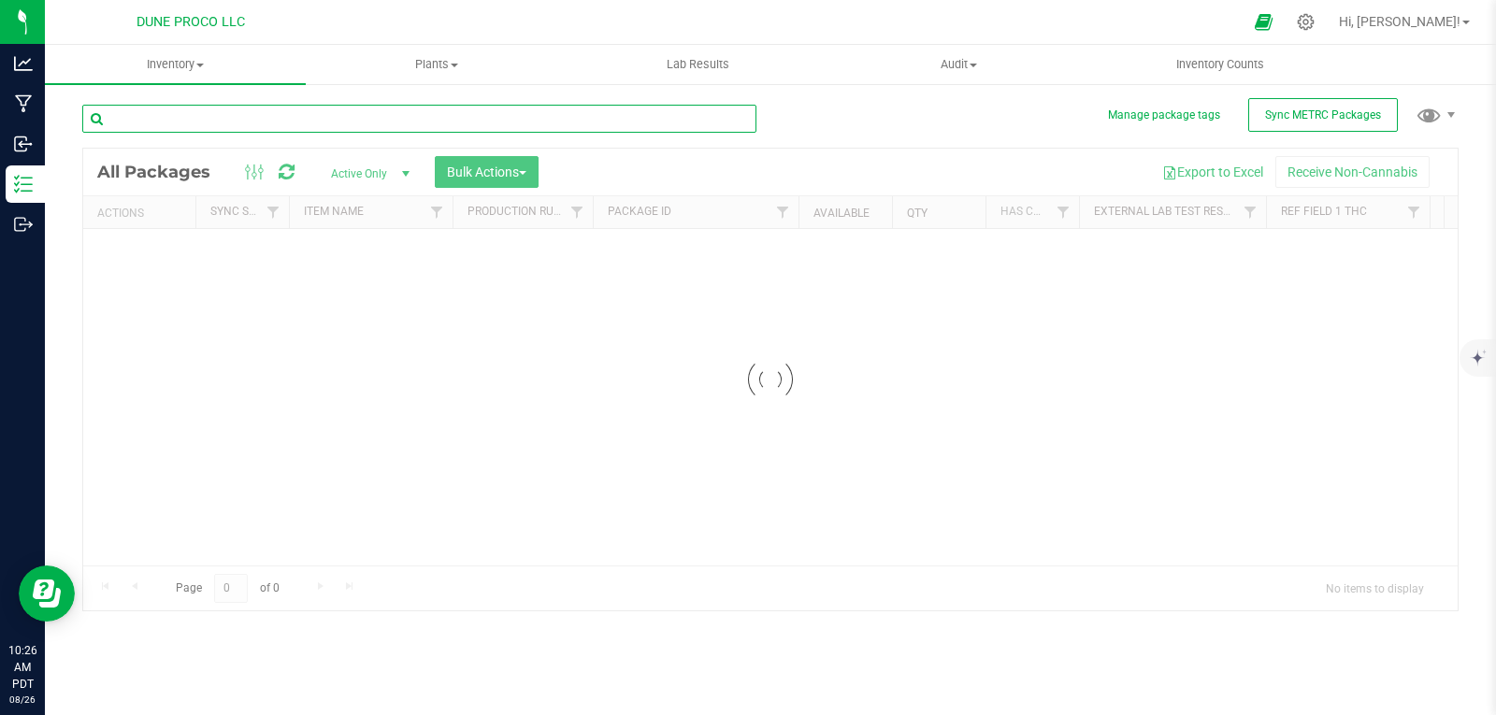
click at [189, 122] on input "text" at bounding box center [419, 119] width 674 height 28
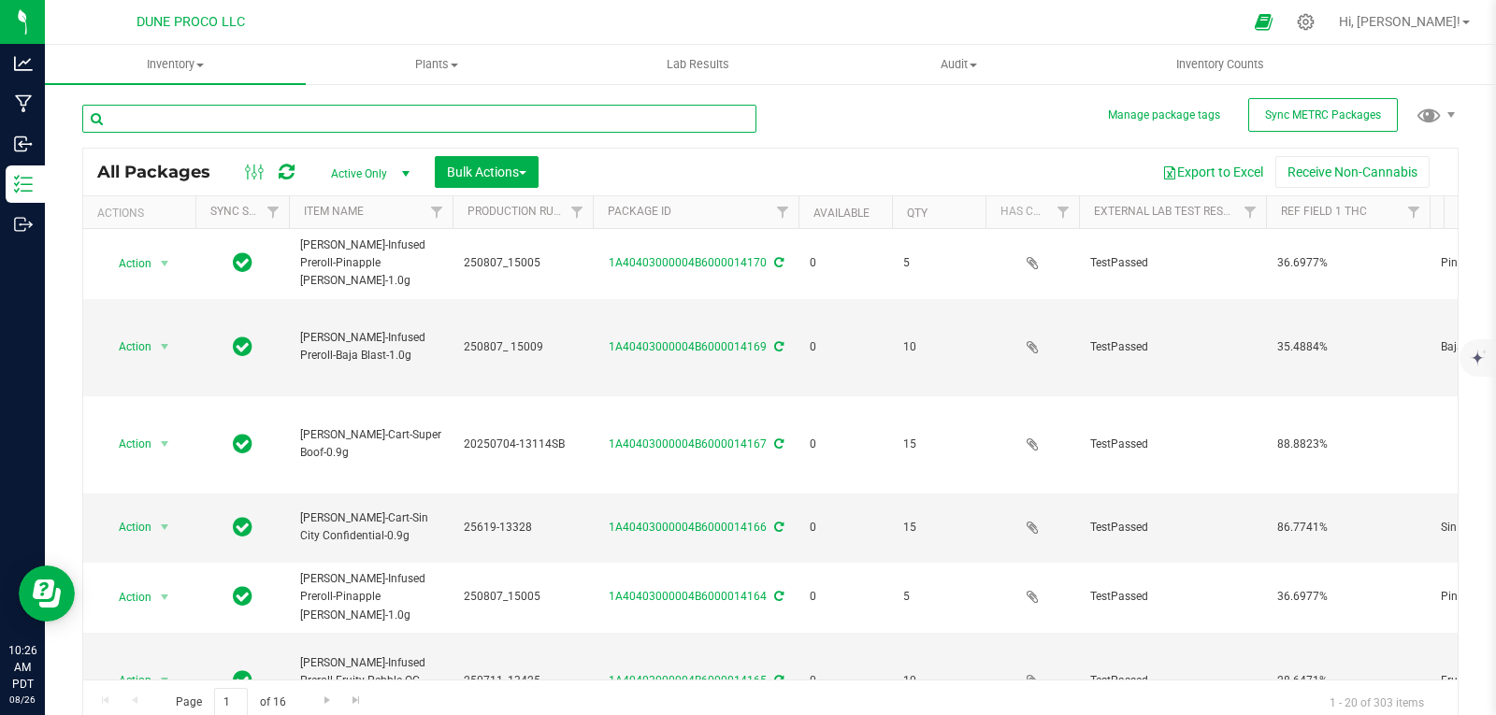
type input "1"
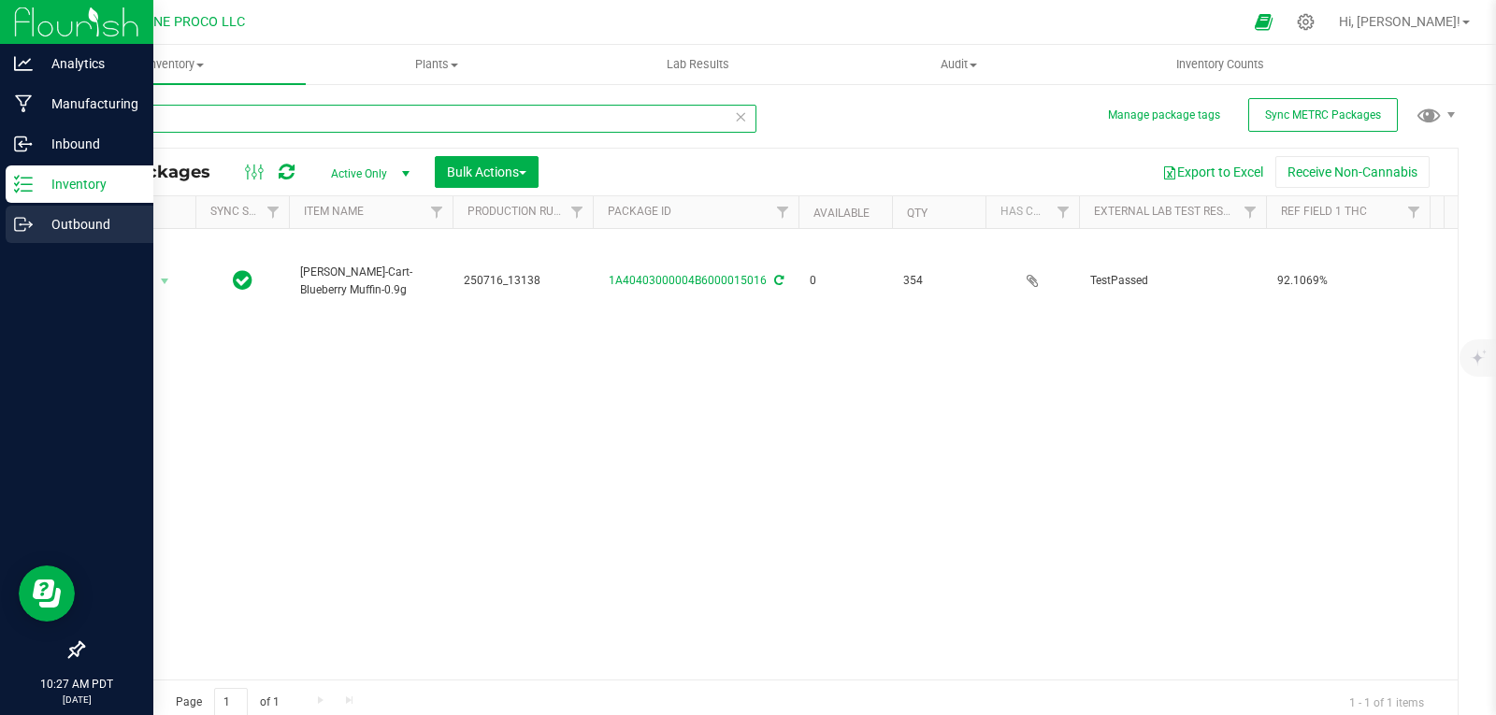
type input "15016"
click at [35, 206] on div "Outbound" at bounding box center [80, 224] width 148 height 37
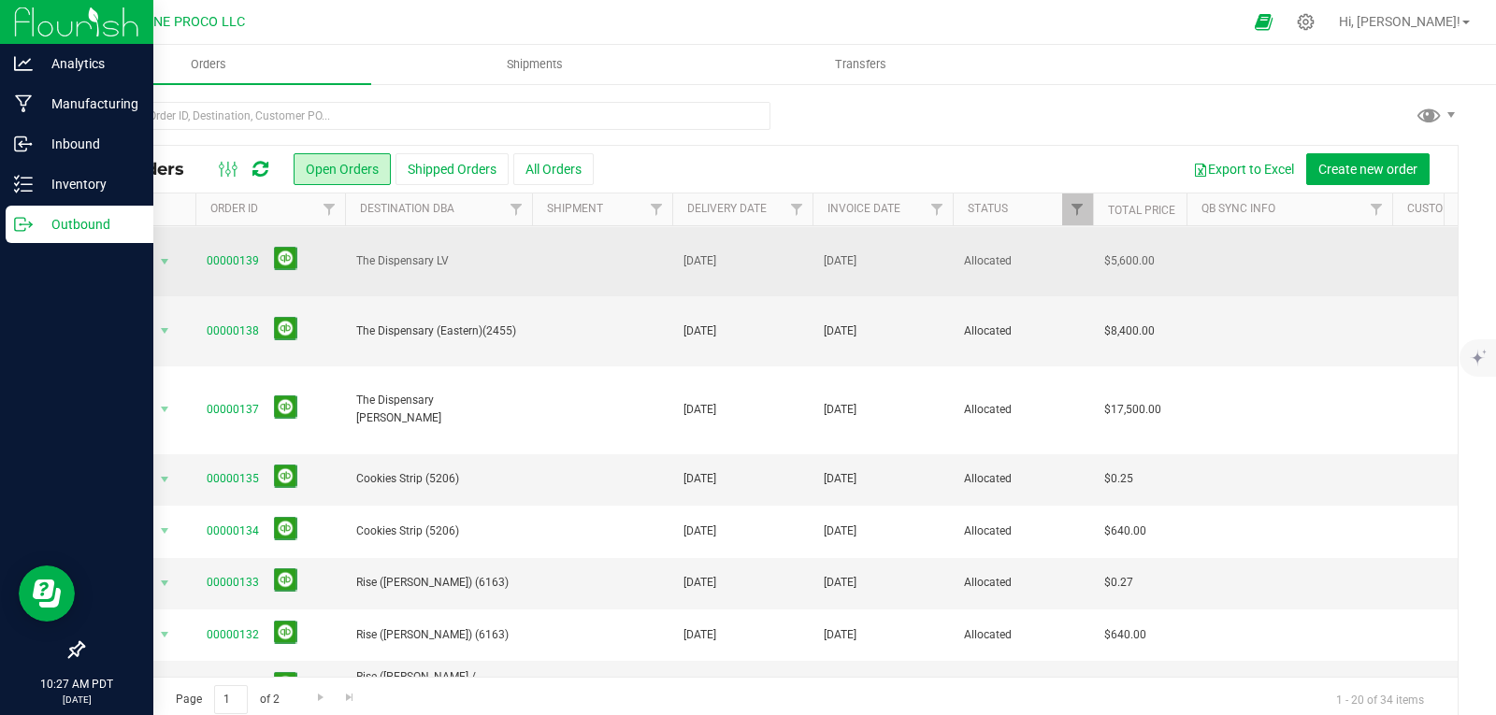
scroll to position [104, 0]
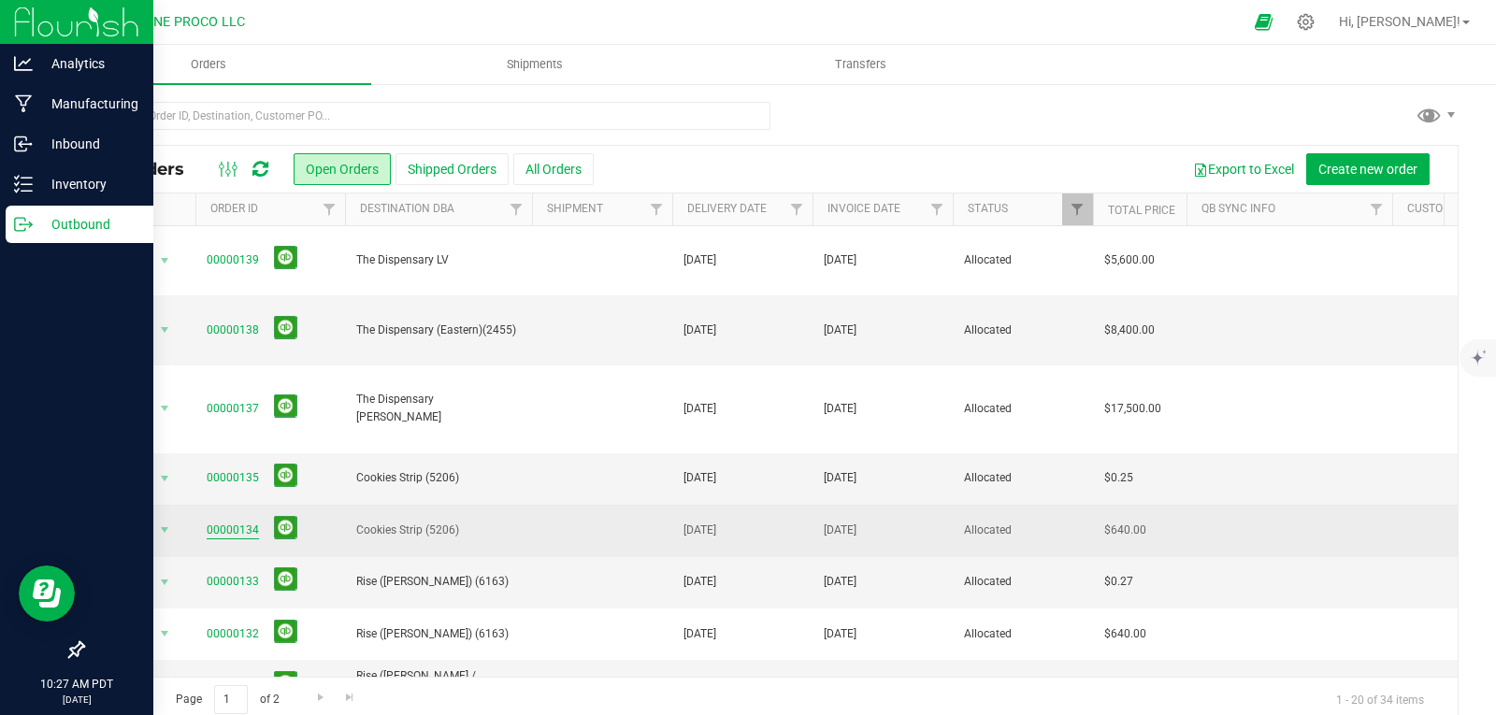
click at [225, 522] on link "00000134" at bounding box center [233, 531] width 52 height 18
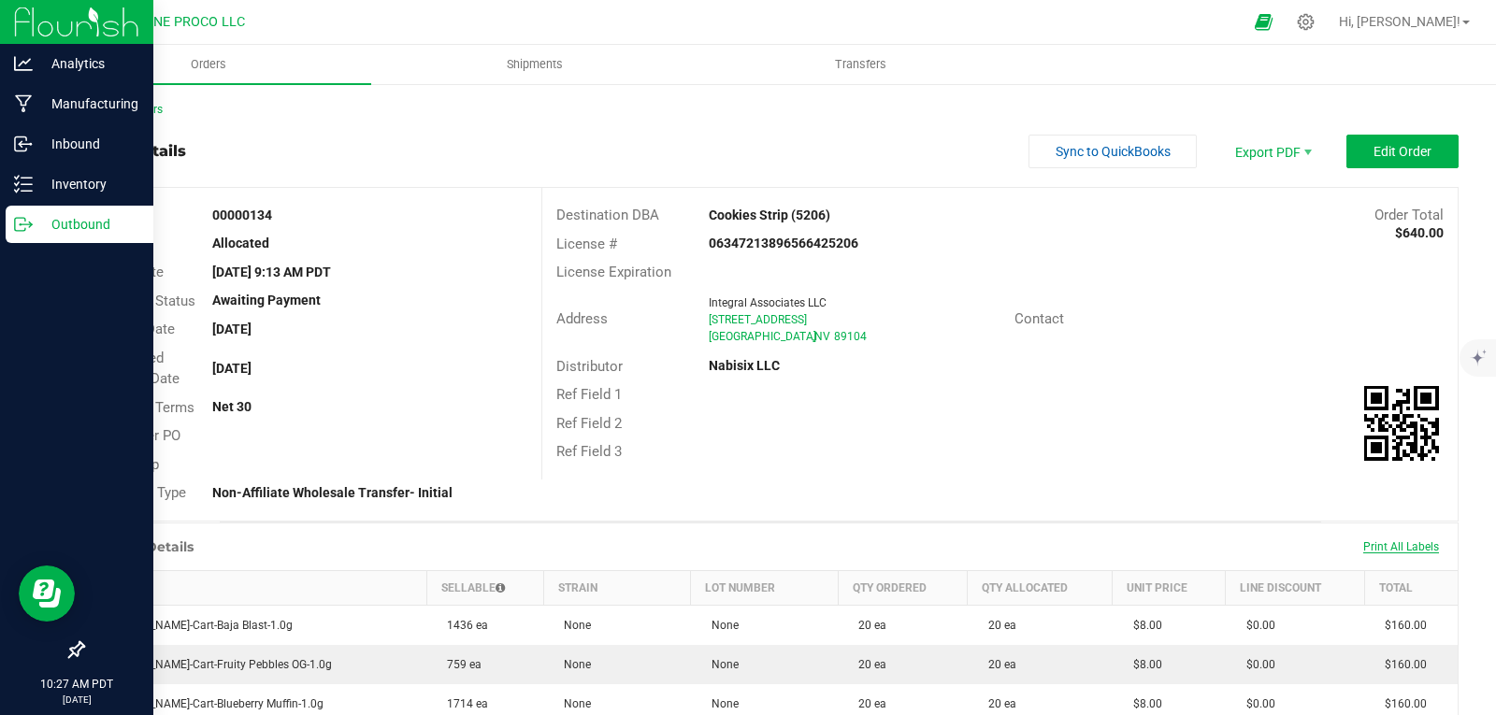
click at [1363, 543] on span "Print All Labels" at bounding box center [1401, 547] width 76 height 13
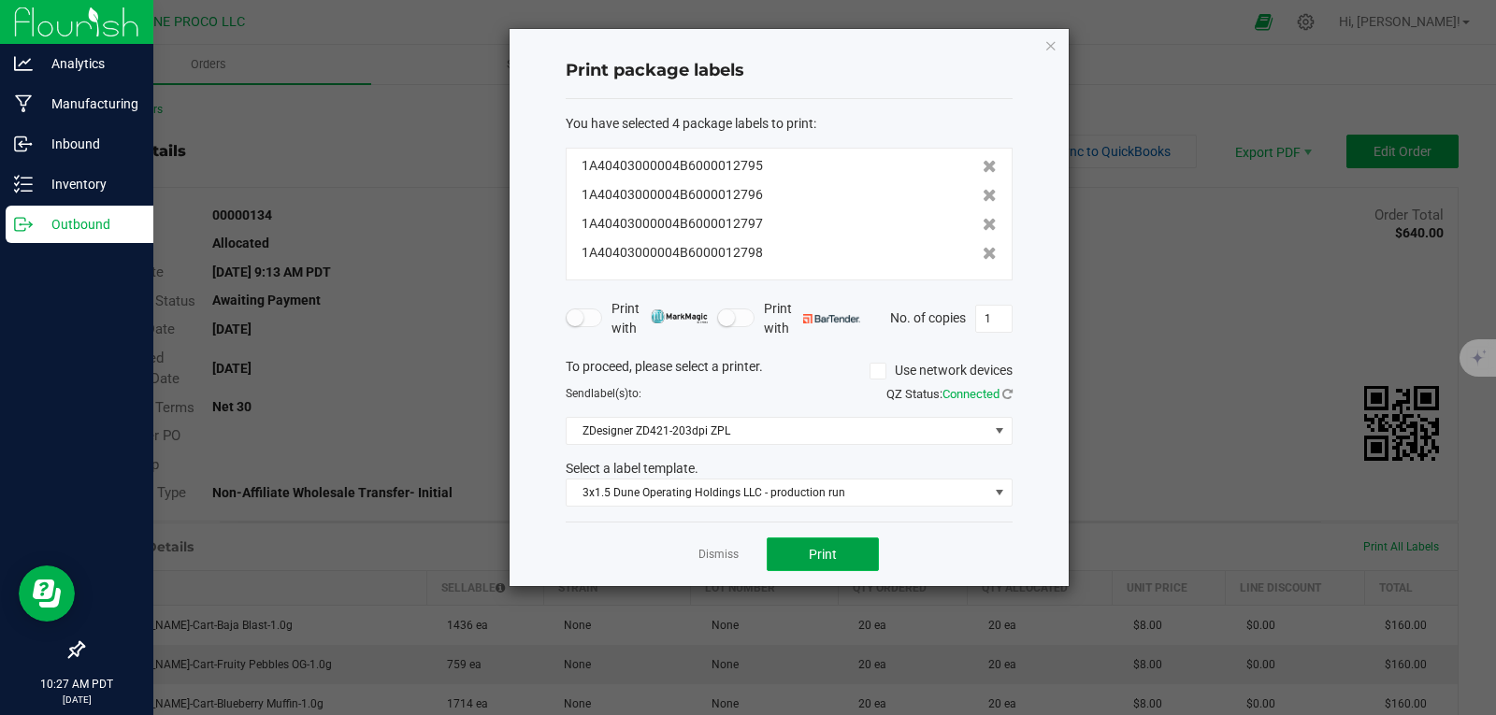
click at [854, 555] on button "Print" at bounding box center [823, 555] width 112 height 34
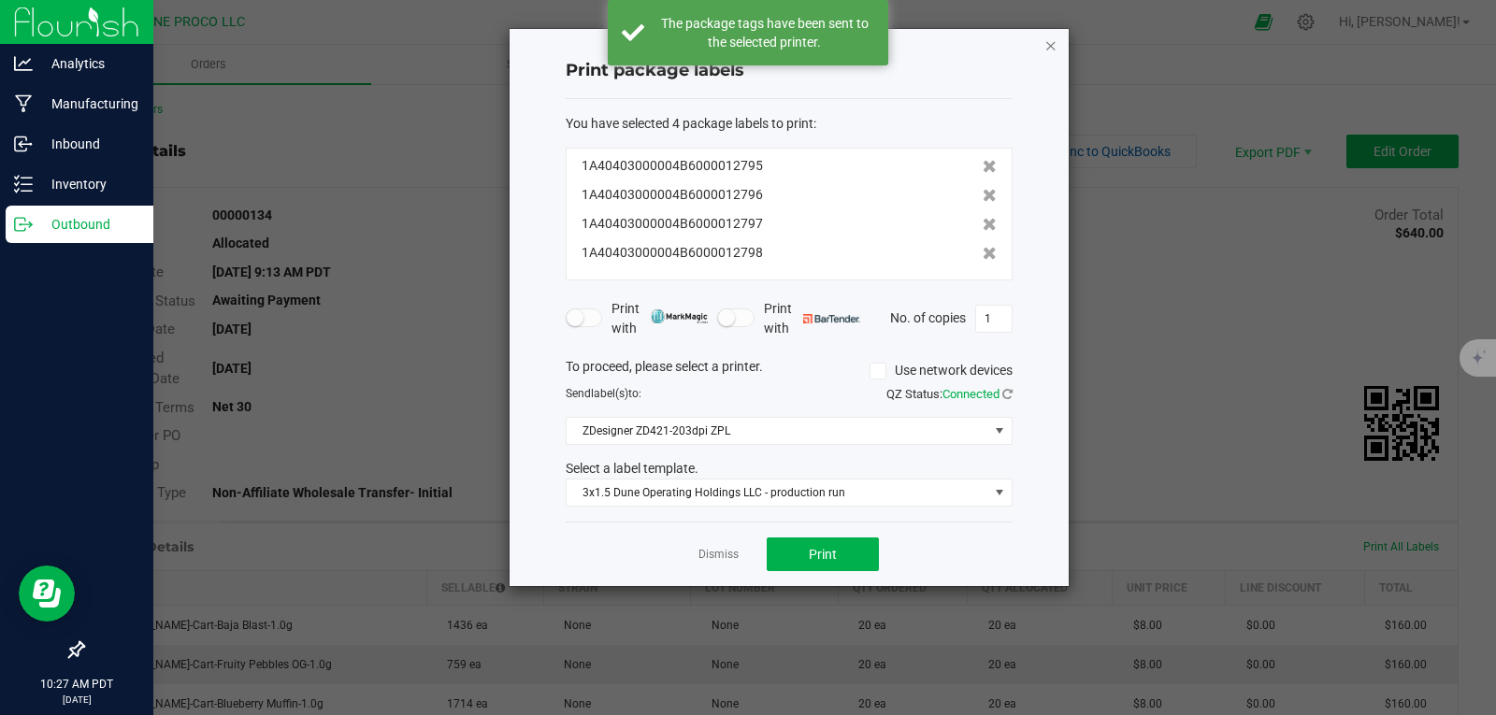
click at [1046, 43] on icon "button" at bounding box center [1051, 45] width 13 height 22
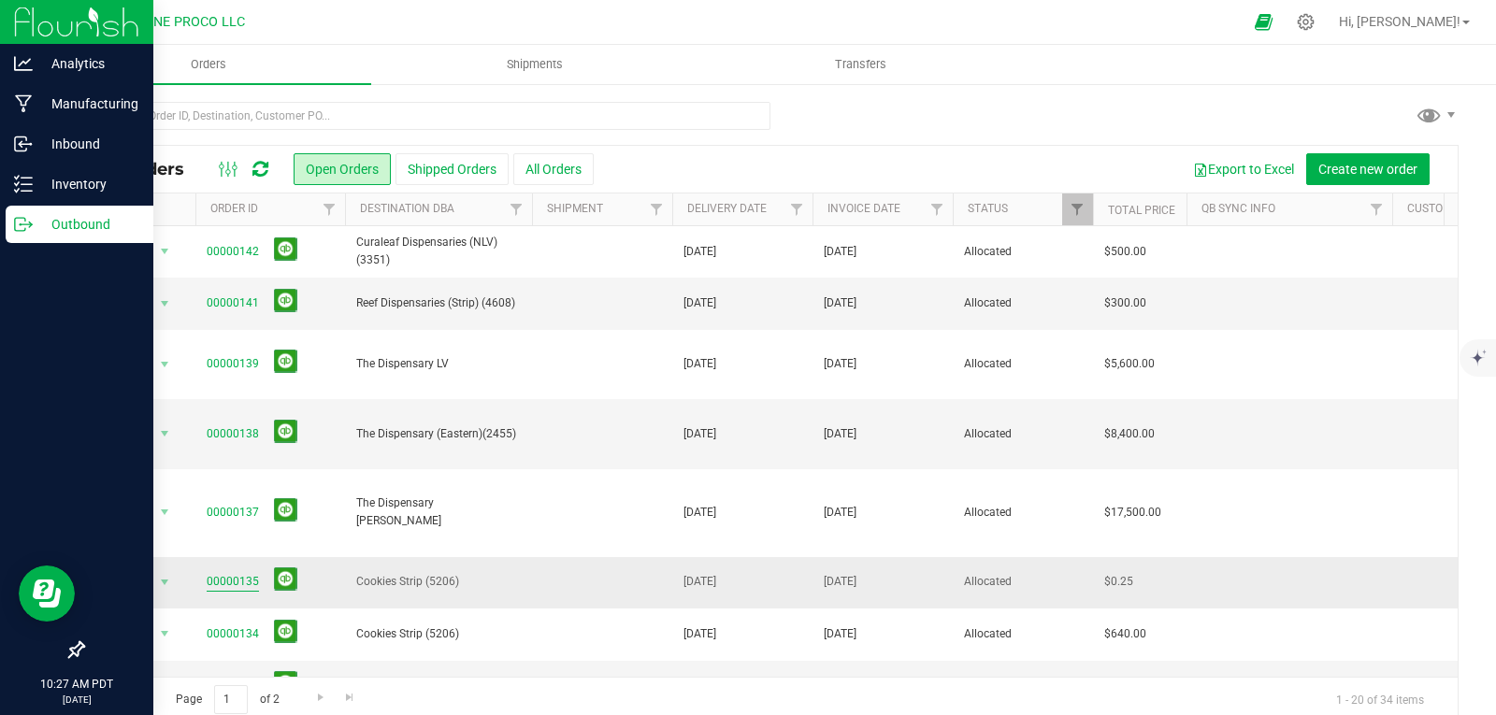
click at [224, 573] on link "00000135" at bounding box center [233, 582] width 52 height 18
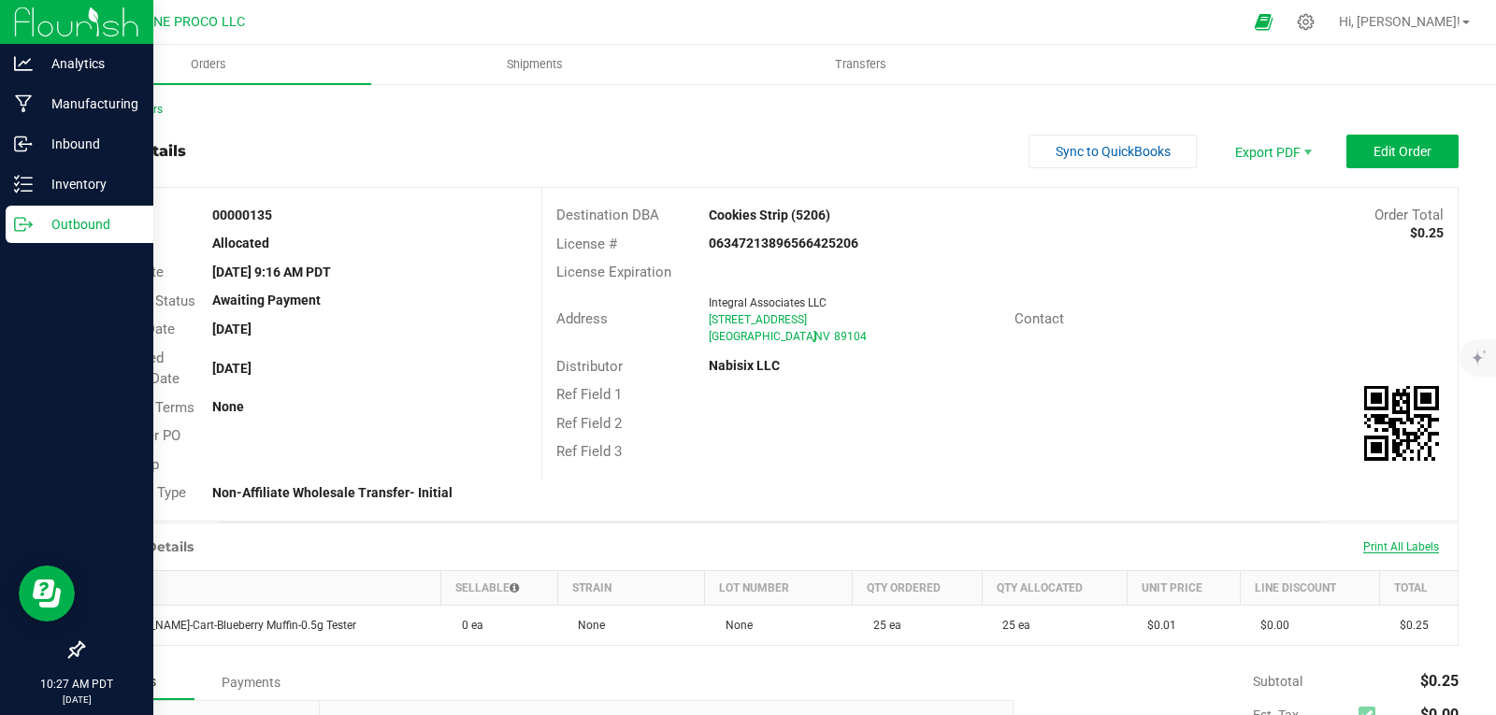
click at [1384, 546] on span "Print All Labels" at bounding box center [1401, 547] width 76 height 13
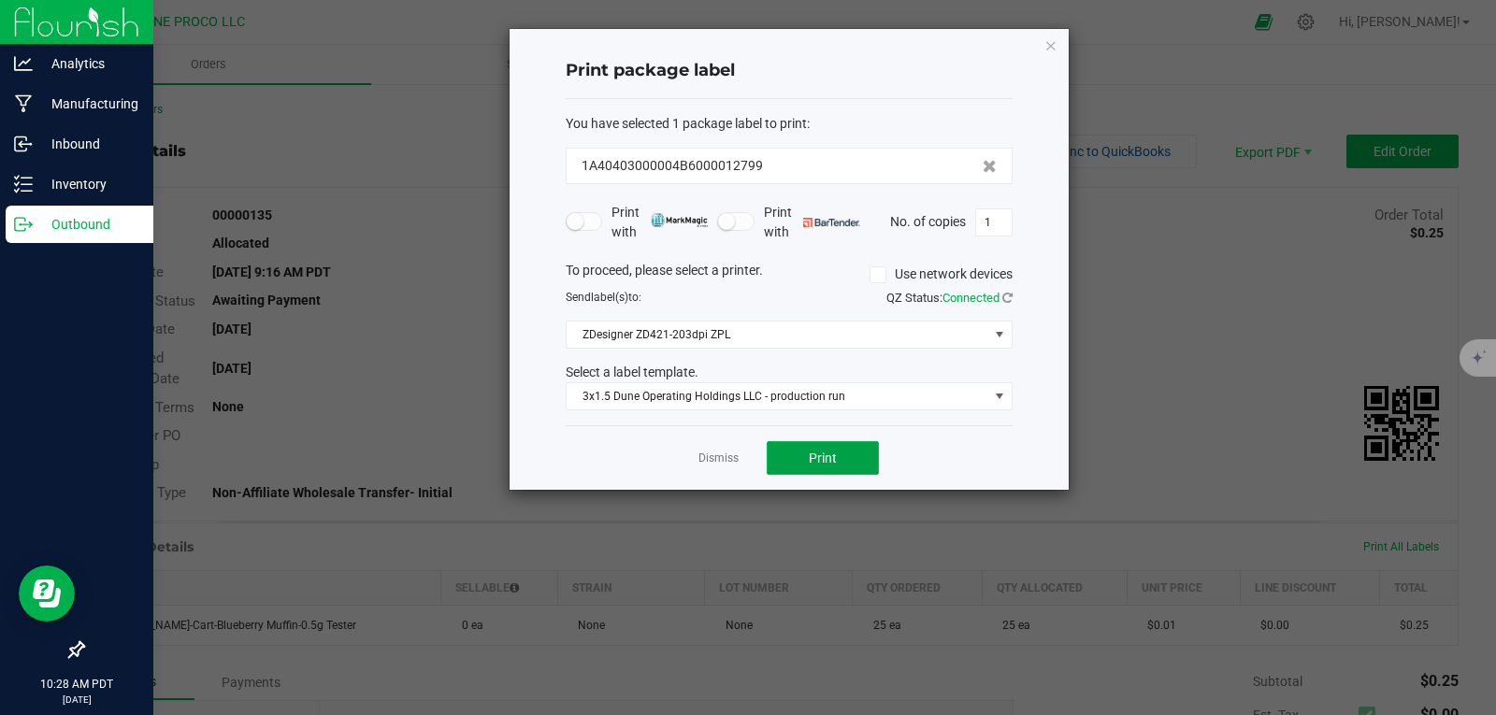
click at [852, 459] on button "Print" at bounding box center [823, 458] width 112 height 34
click at [1051, 52] on icon "button" at bounding box center [1051, 45] width 13 height 22
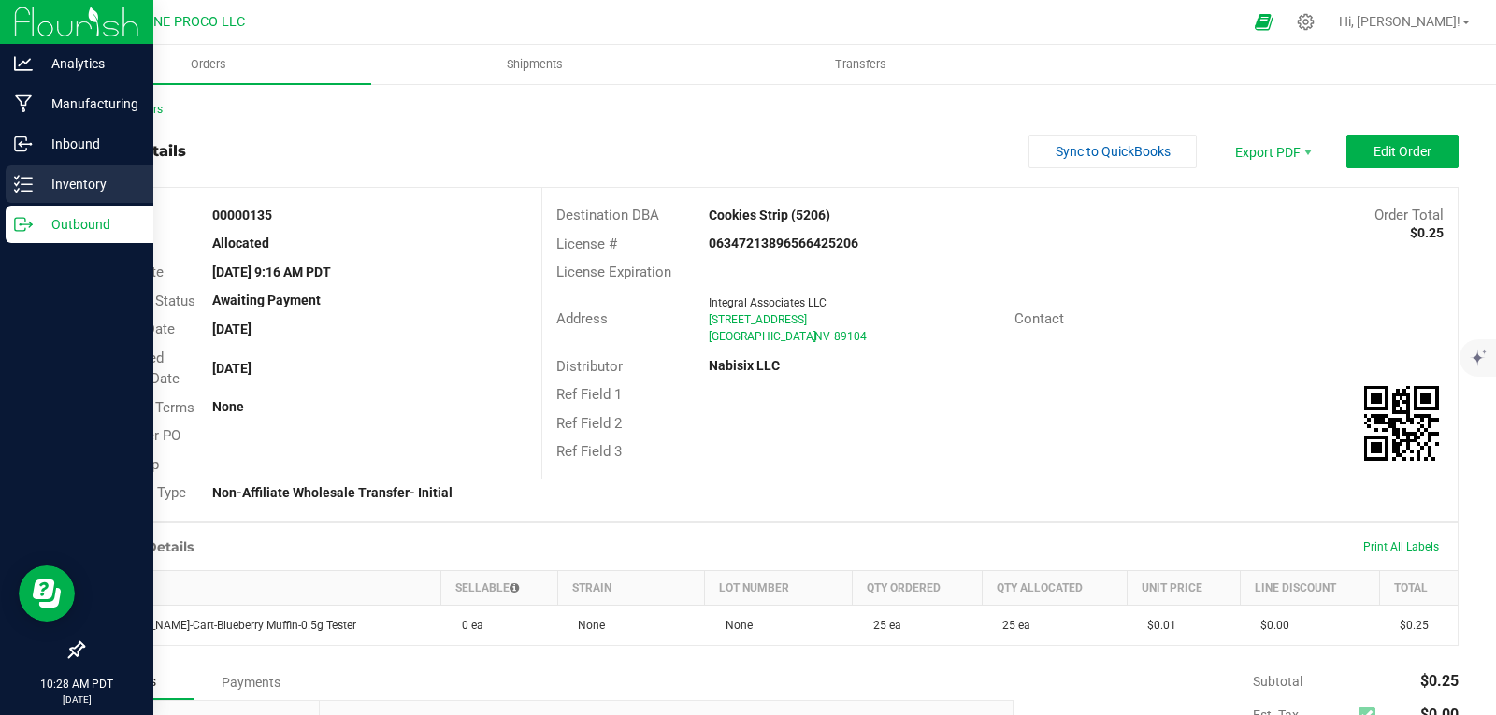
click at [22, 176] on icon at bounding box center [23, 184] width 19 height 19
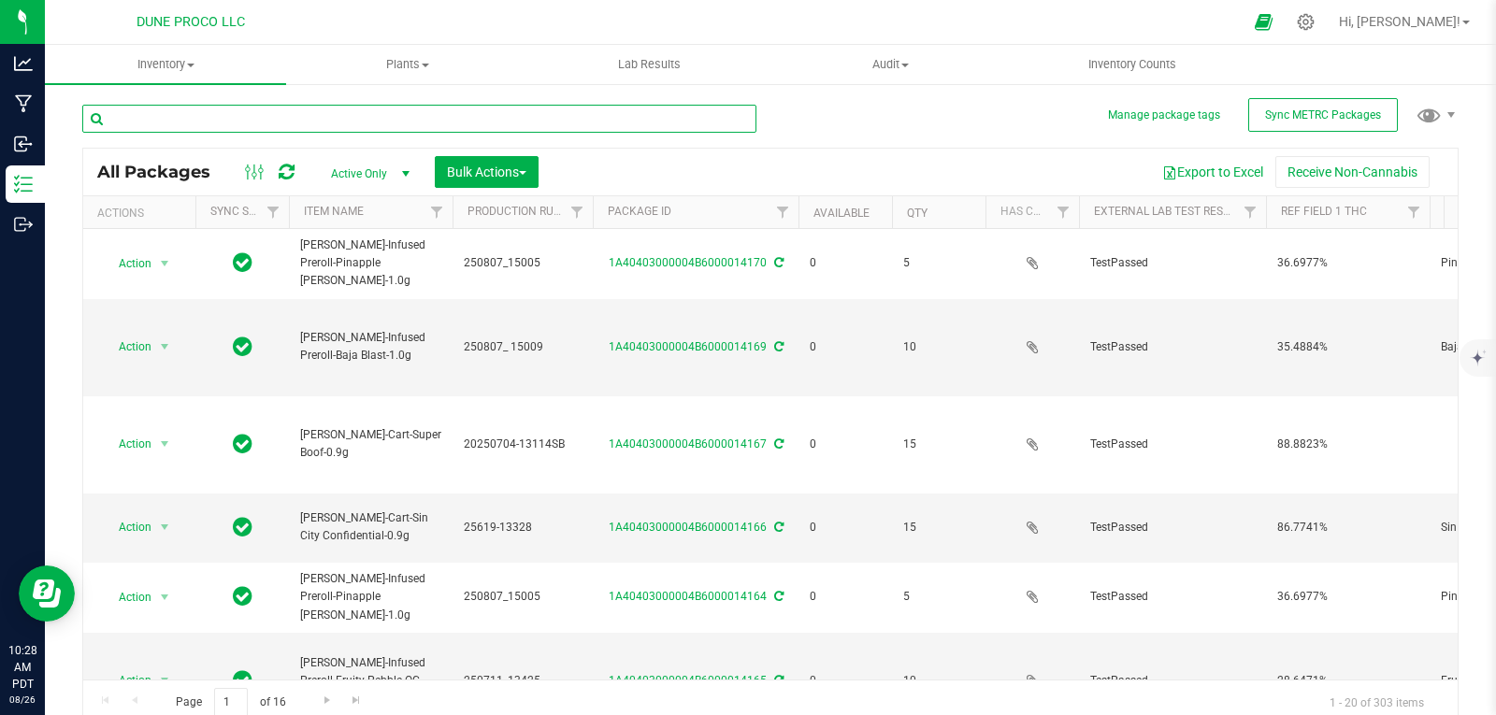
click at [317, 108] on input "text" at bounding box center [419, 119] width 674 height 28
type input "127"
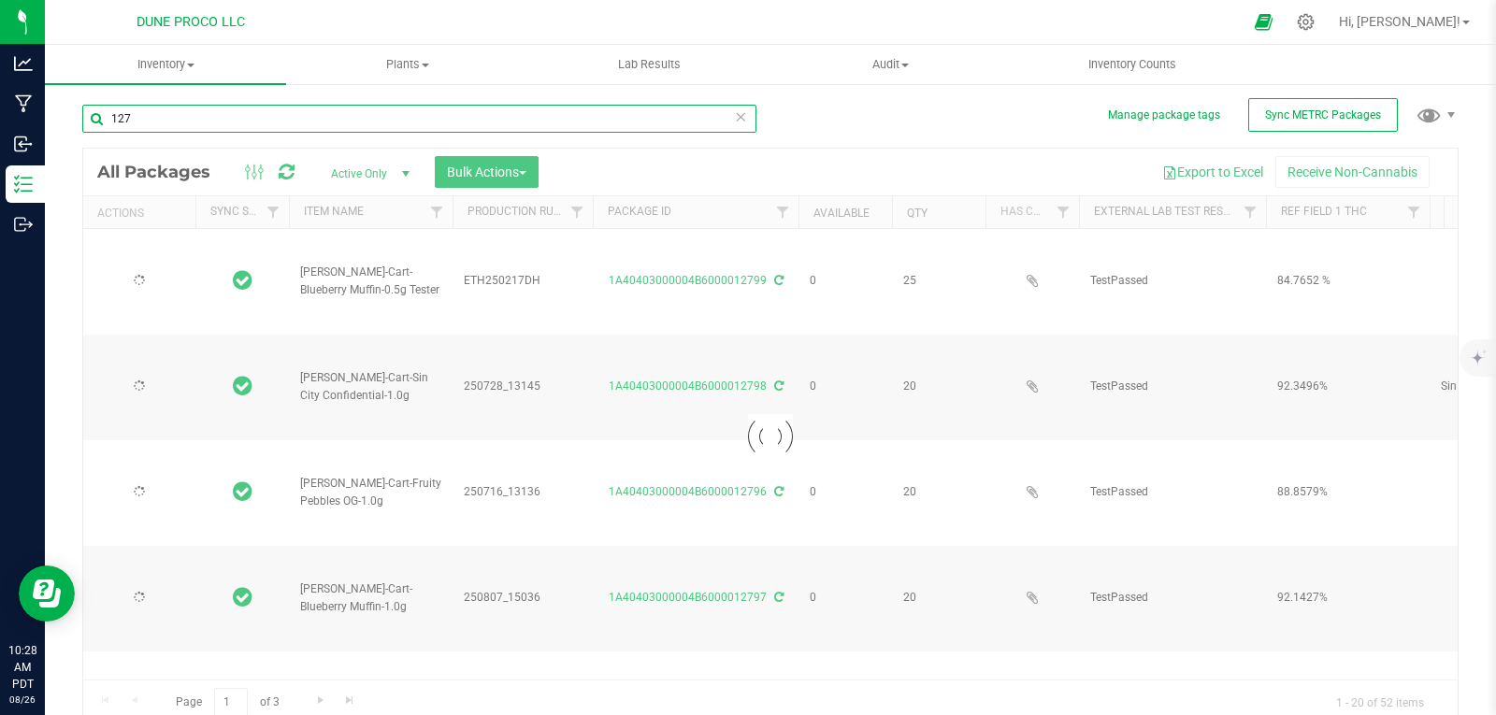
type input "[DATE]"
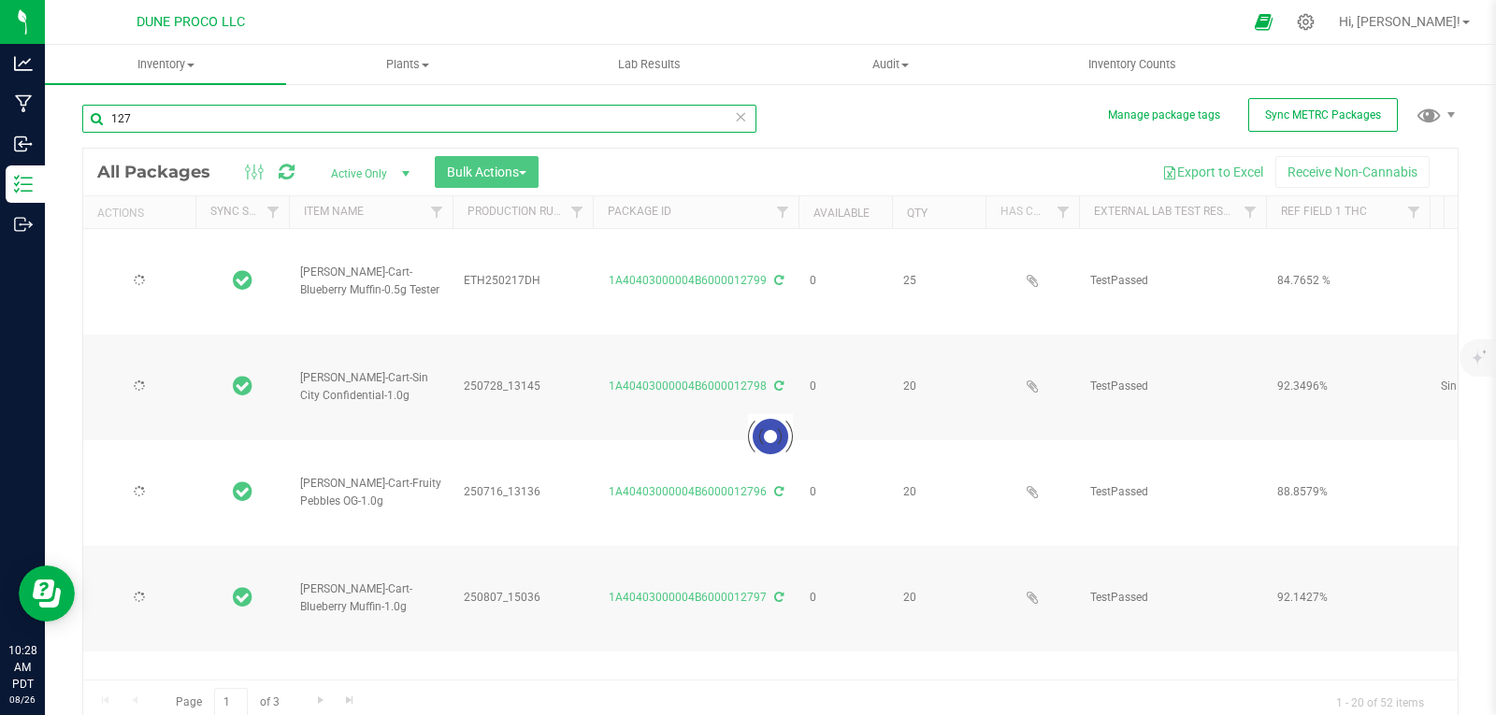
type input "[DATE]"
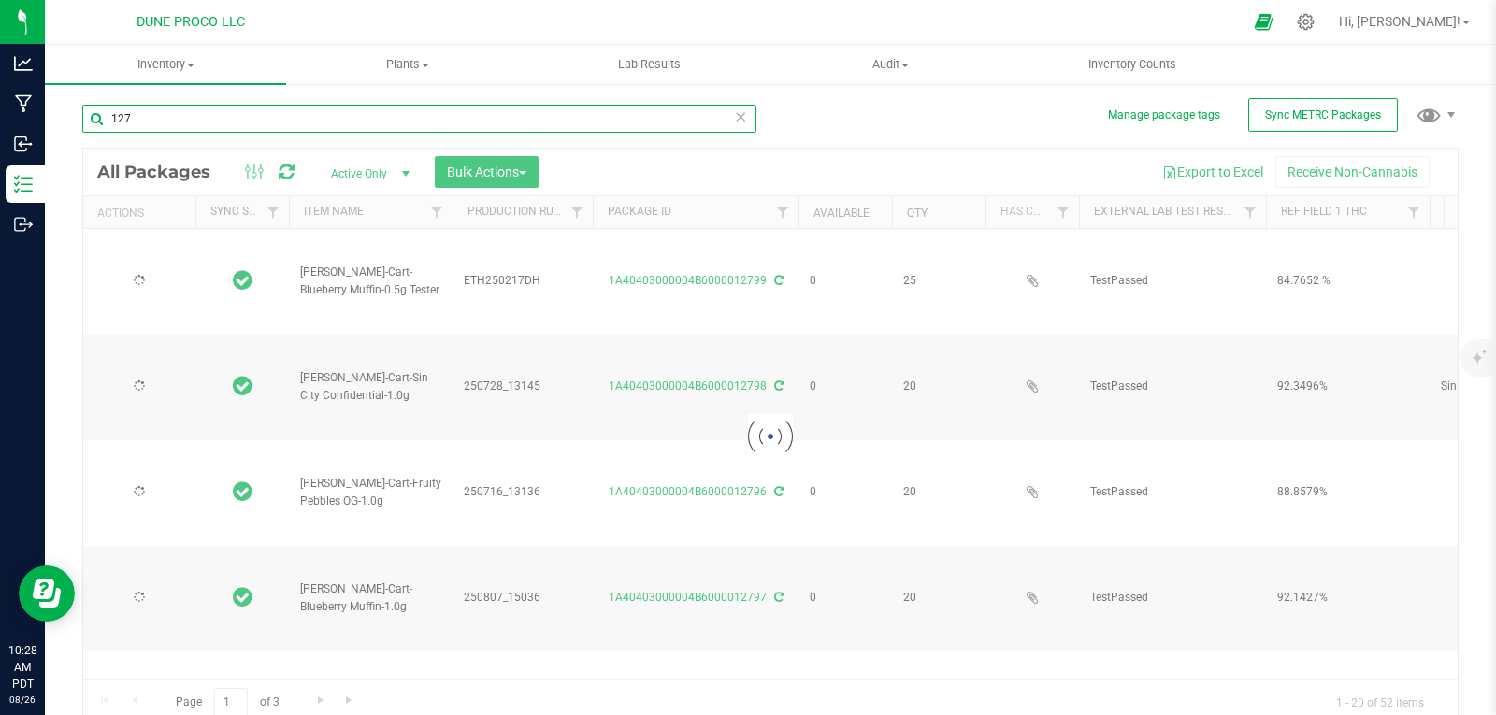
type input "[DATE]"
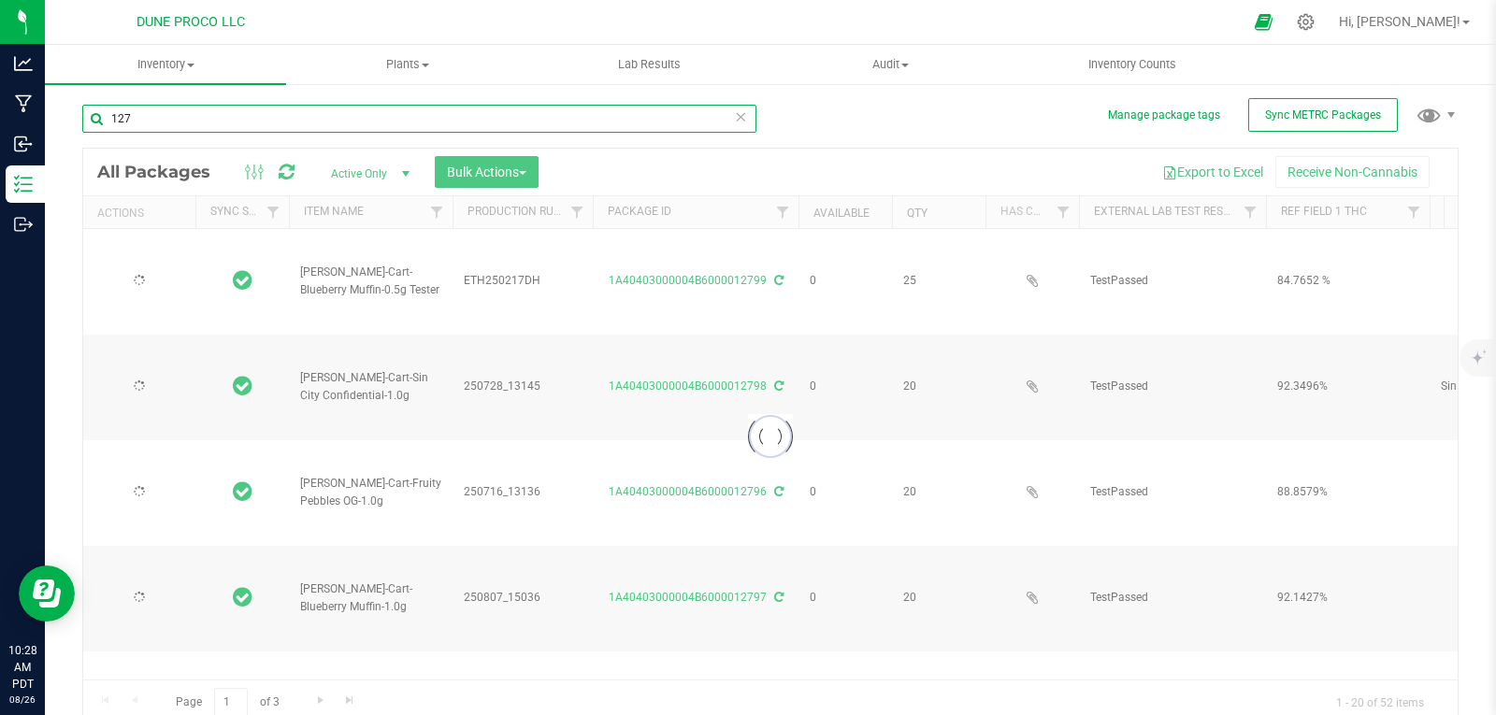
type input "[DATE]"
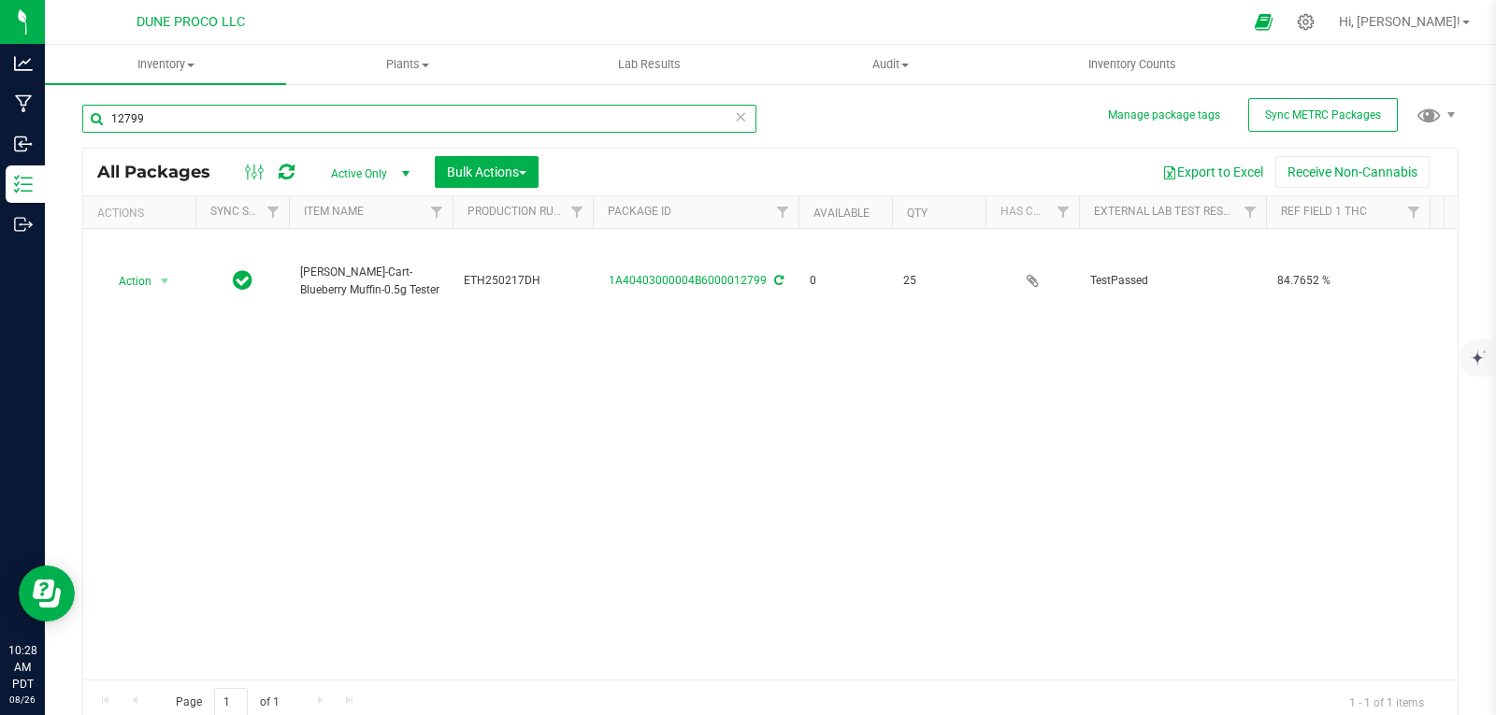
type input "12799"
click at [734, 118] on icon at bounding box center [740, 116] width 13 height 22
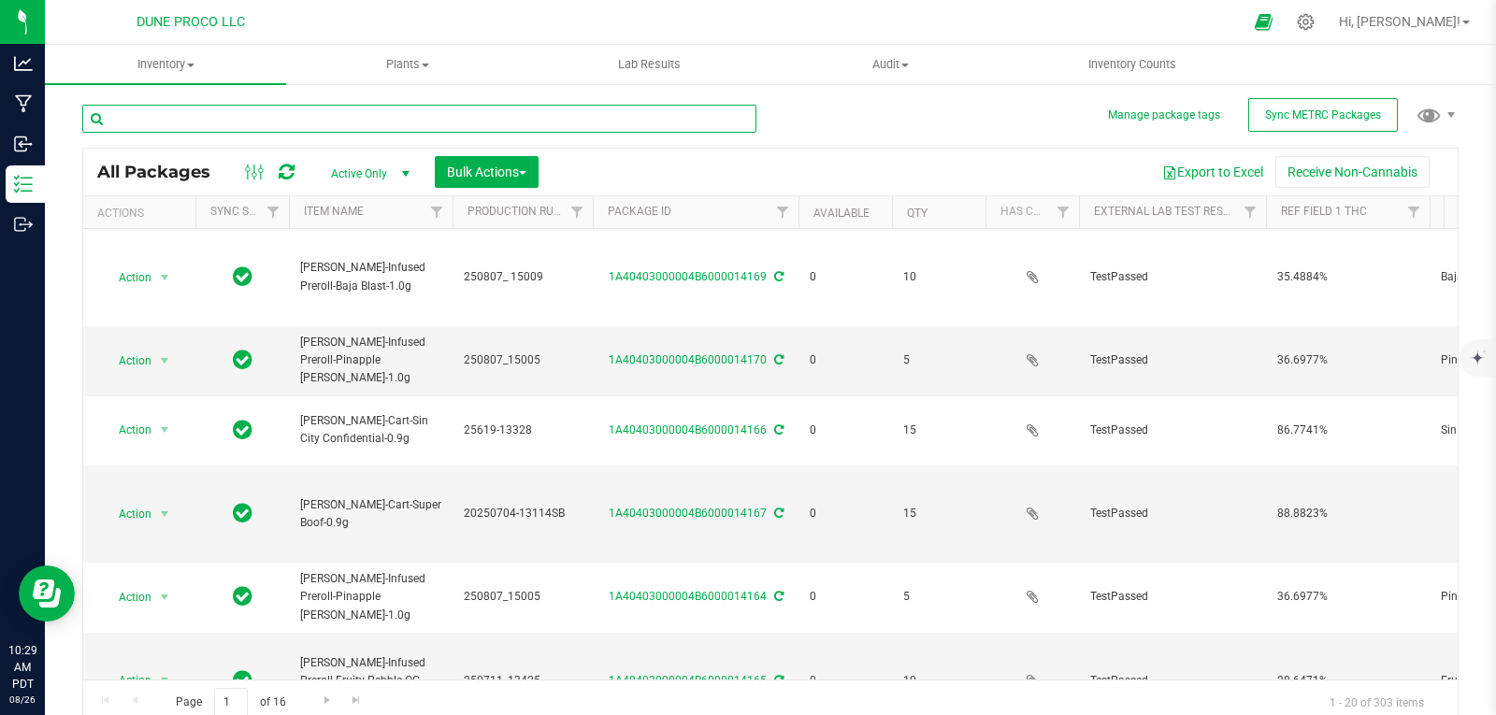
click at [513, 118] on input "text" at bounding box center [419, 119] width 674 height 28
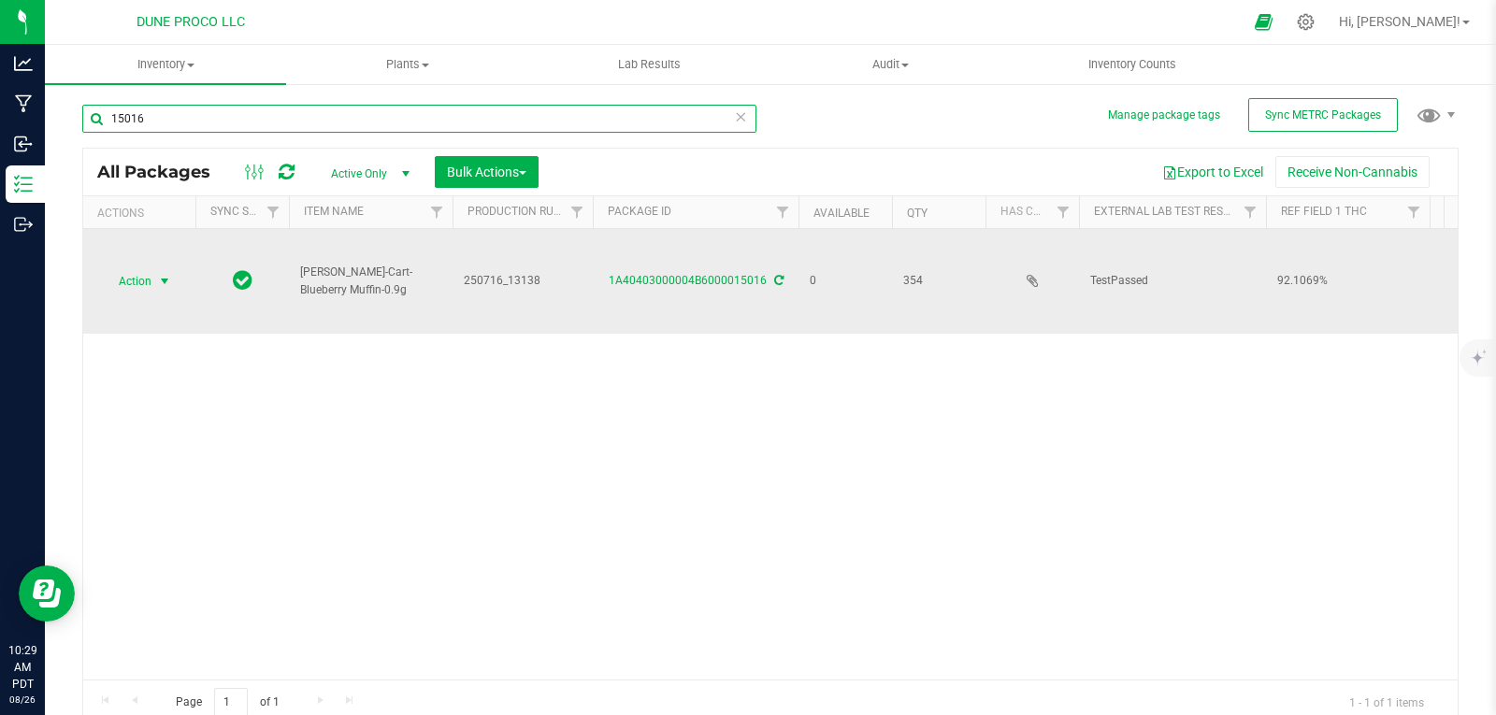
type input "15016"
click at [160, 268] on span "select" at bounding box center [164, 281] width 23 height 26
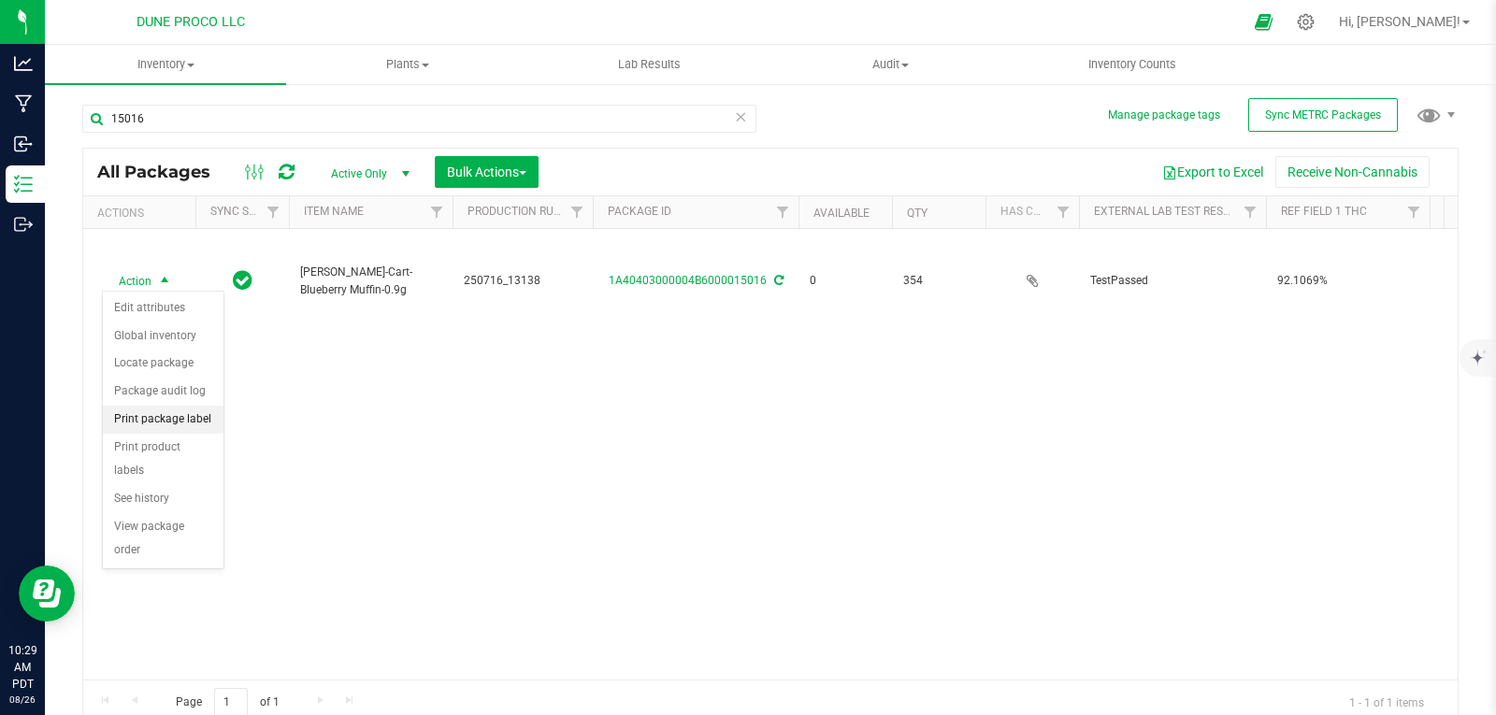
click at [199, 424] on li "Print package label" at bounding box center [163, 420] width 121 height 28
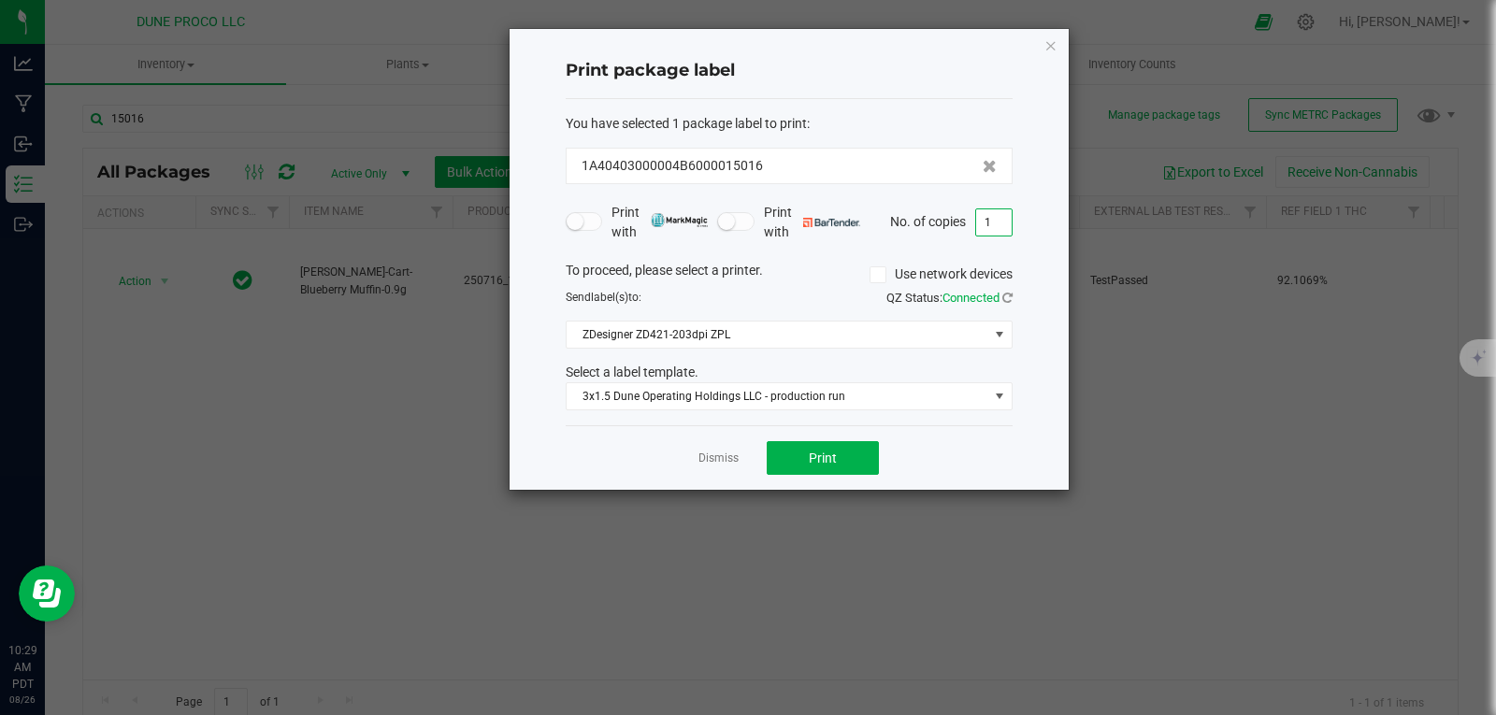
click at [996, 220] on input "1" at bounding box center [994, 222] width 36 height 26
type input "354"
click at [849, 466] on button "Print" at bounding box center [823, 458] width 112 height 34
click at [1049, 36] on icon "button" at bounding box center [1051, 45] width 13 height 22
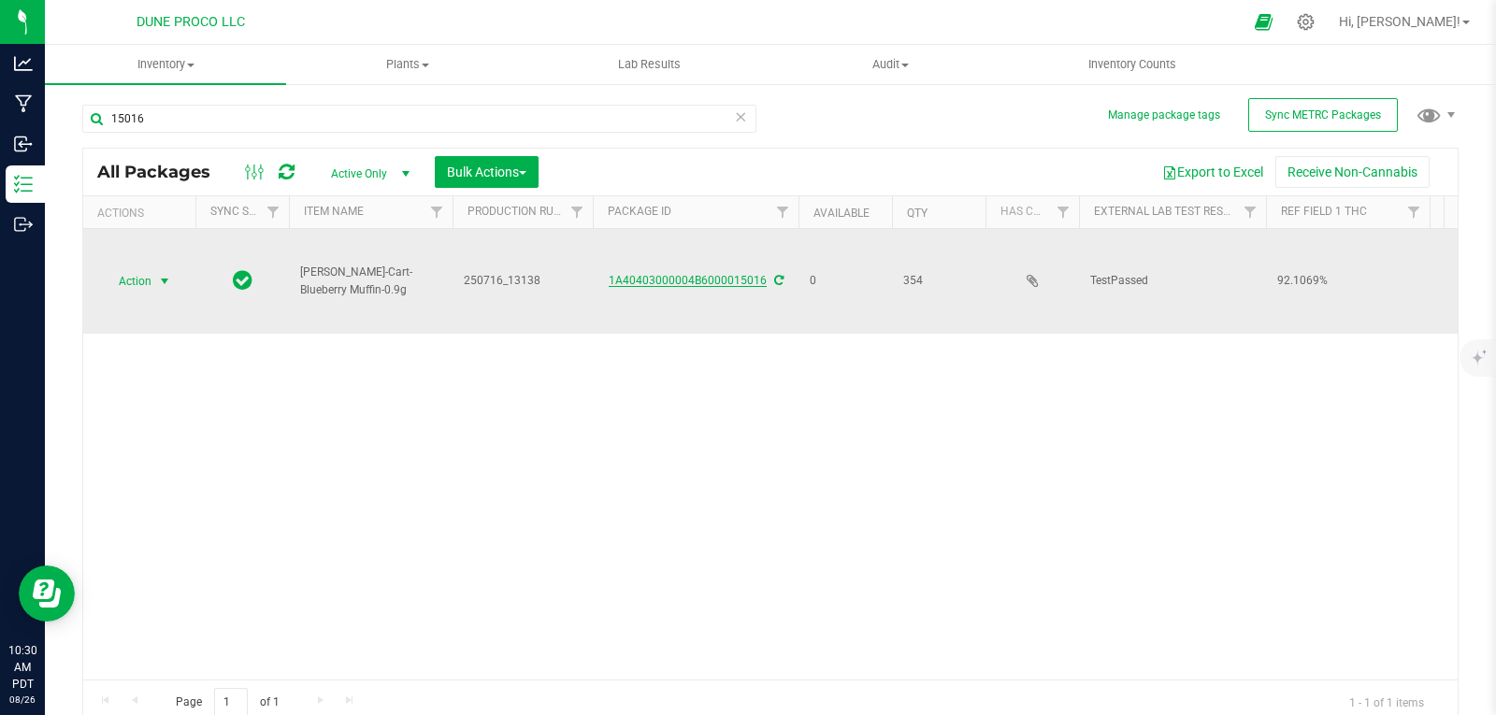
click at [631, 275] on link "1A40403000004B6000015016" at bounding box center [688, 280] width 158 height 13
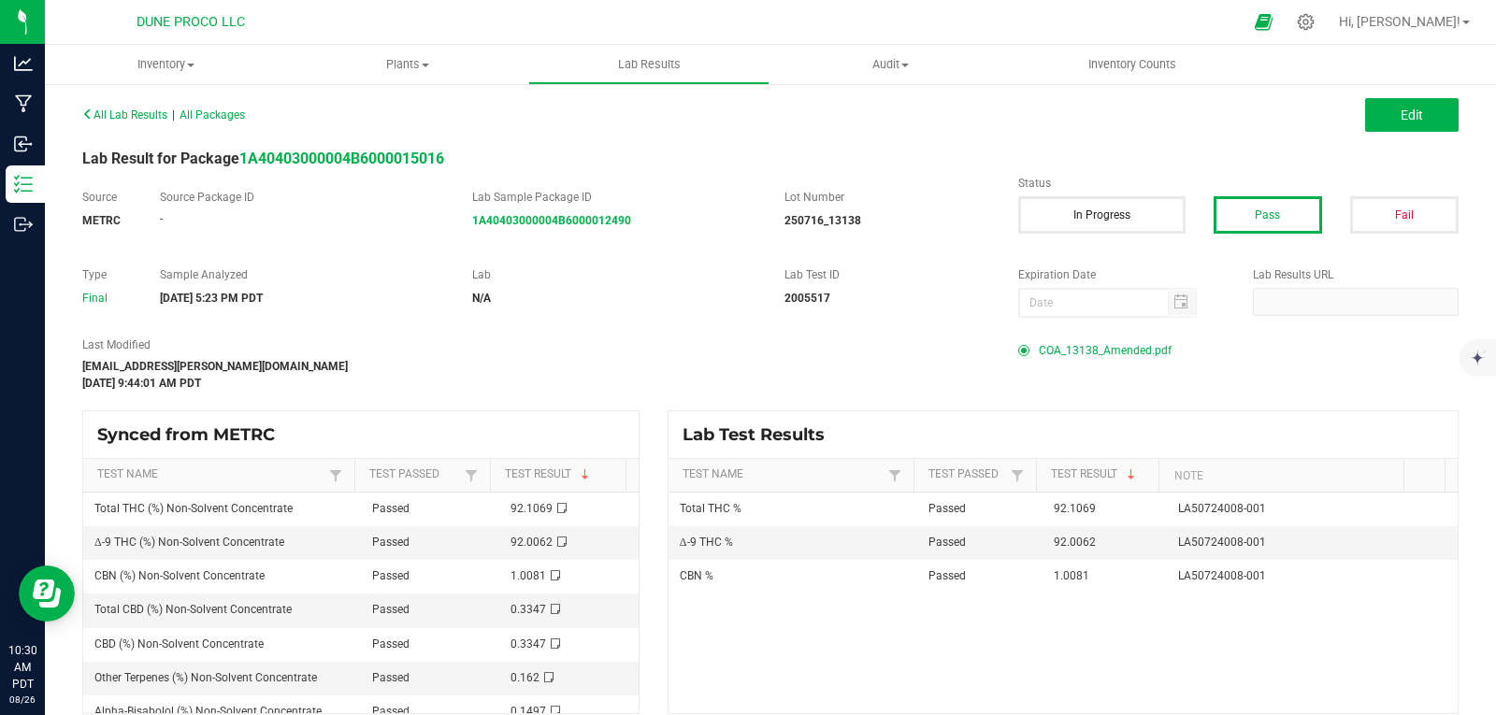
click at [1127, 345] on span "COA_13138_Amended.pdf" at bounding box center [1105, 351] width 133 height 28
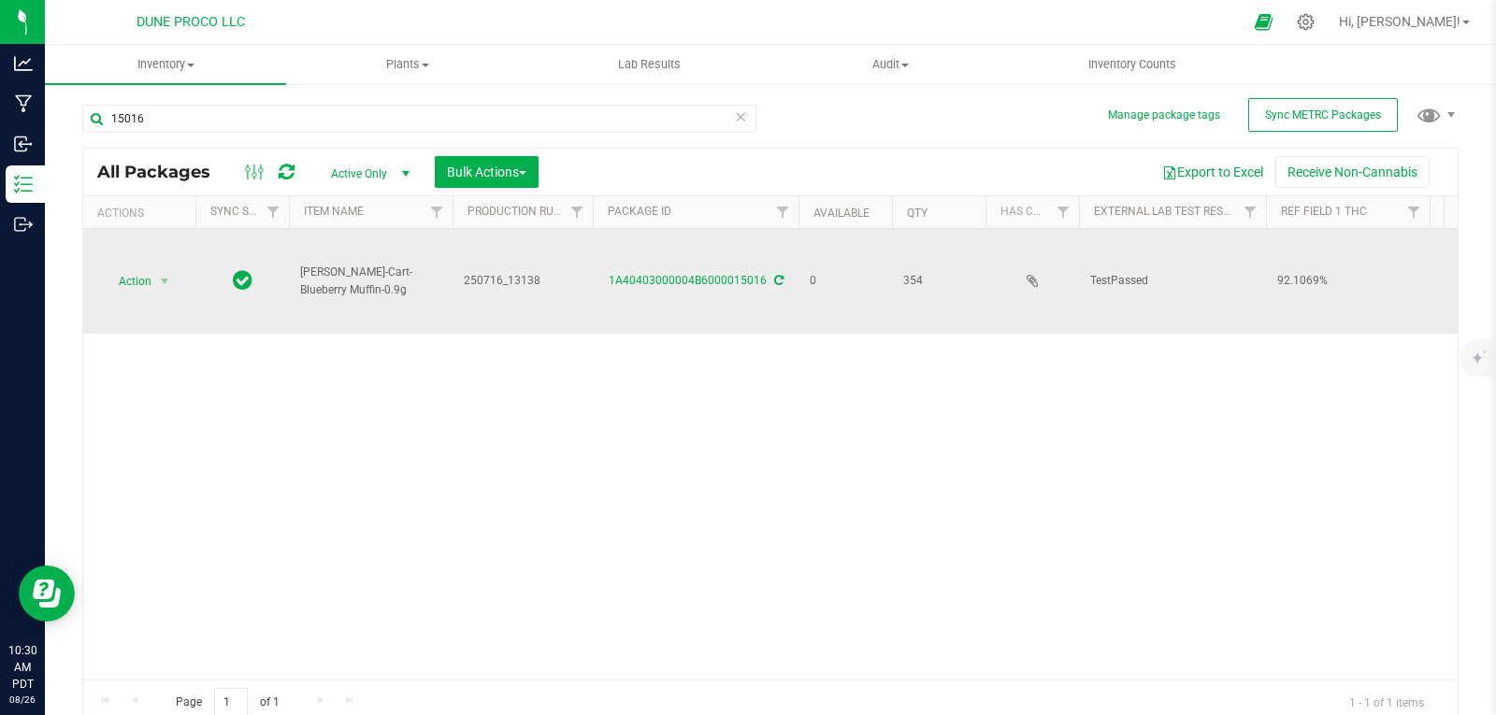
click at [508, 281] on span "250716_13138" at bounding box center [523, 281] width 118 height 18
click at [508, 281] on input "250716_13138" at bounding box center [519, 281] width 134 height 29
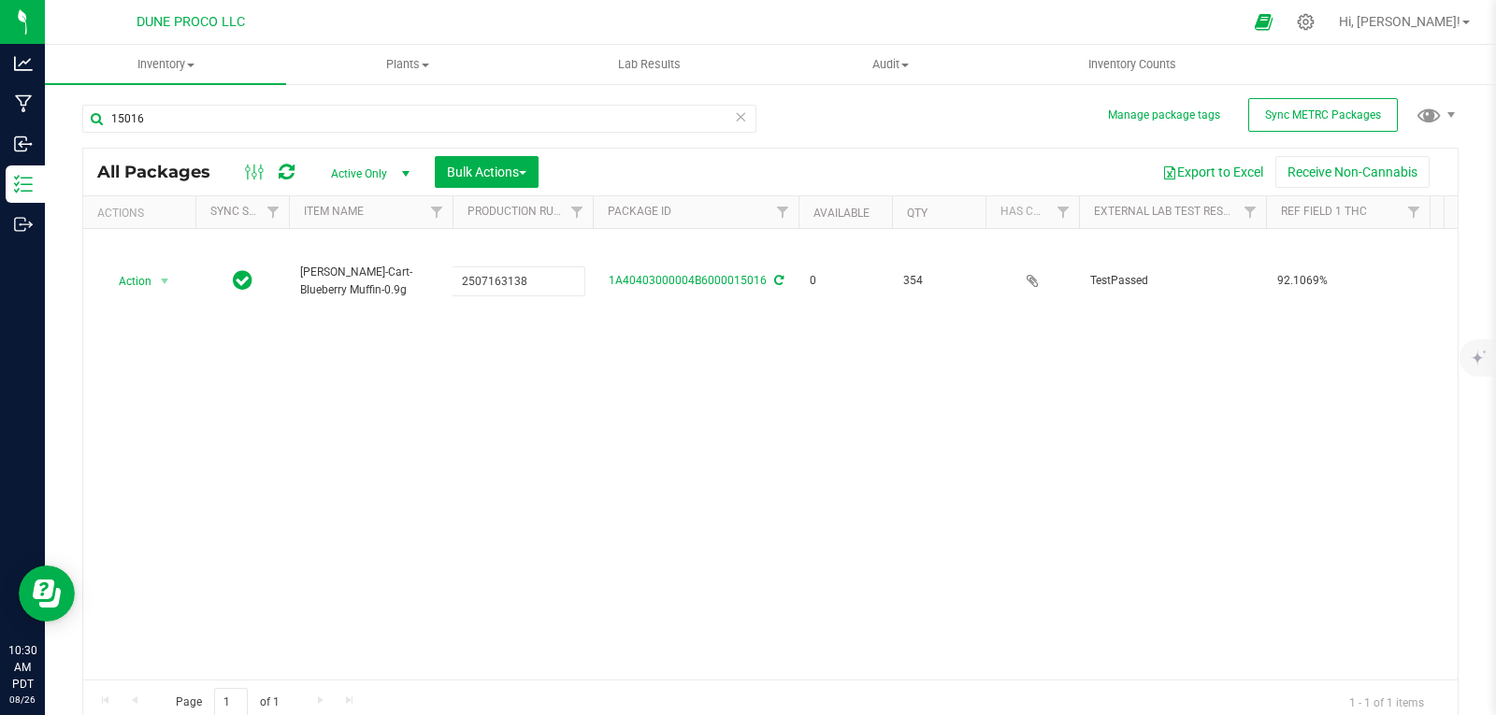
type input "2507163138"
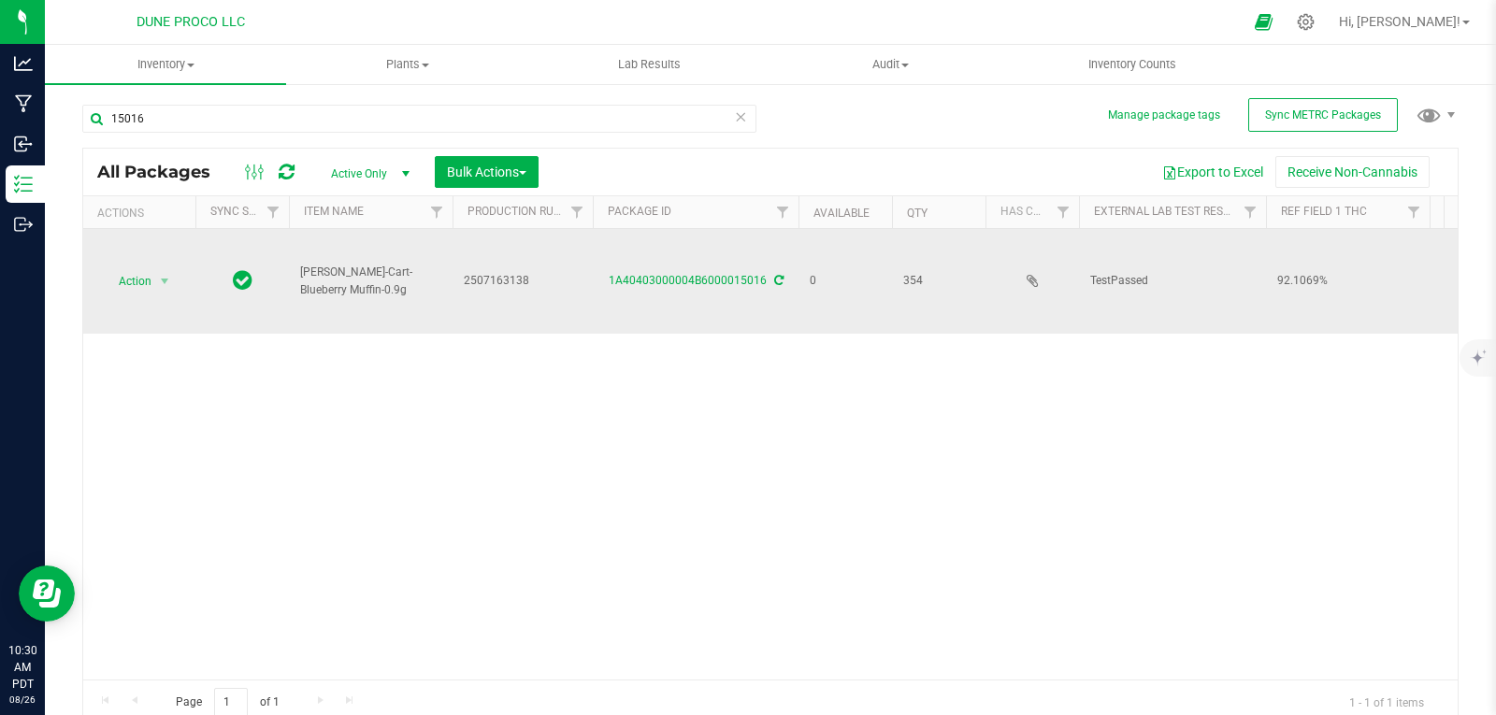
click at [503, 277] on span "2507163138" at bounding box center [523, 281] width 118 height 18
click at [500, 278] on input "2507163138" at bounding box center [519, 281] width 134 height 29
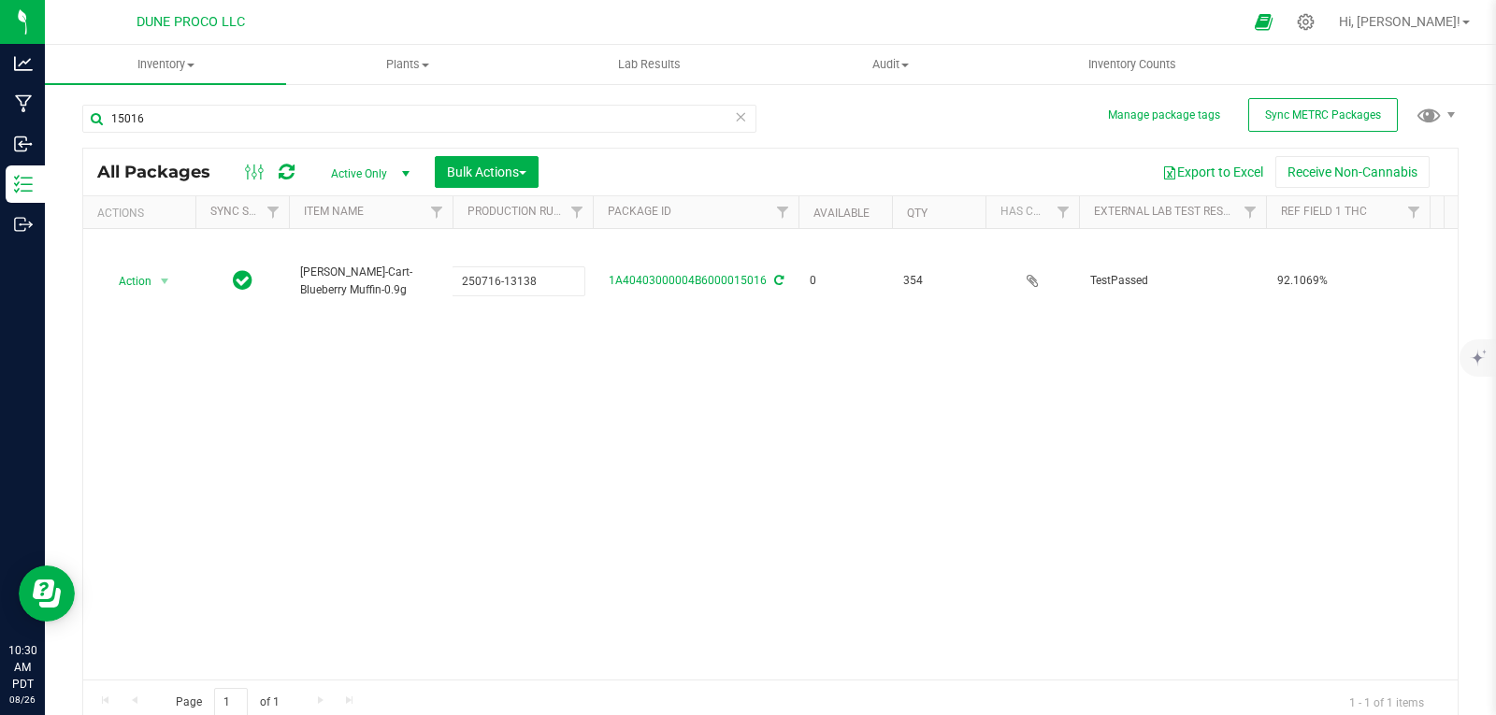
type input "250716-13138"
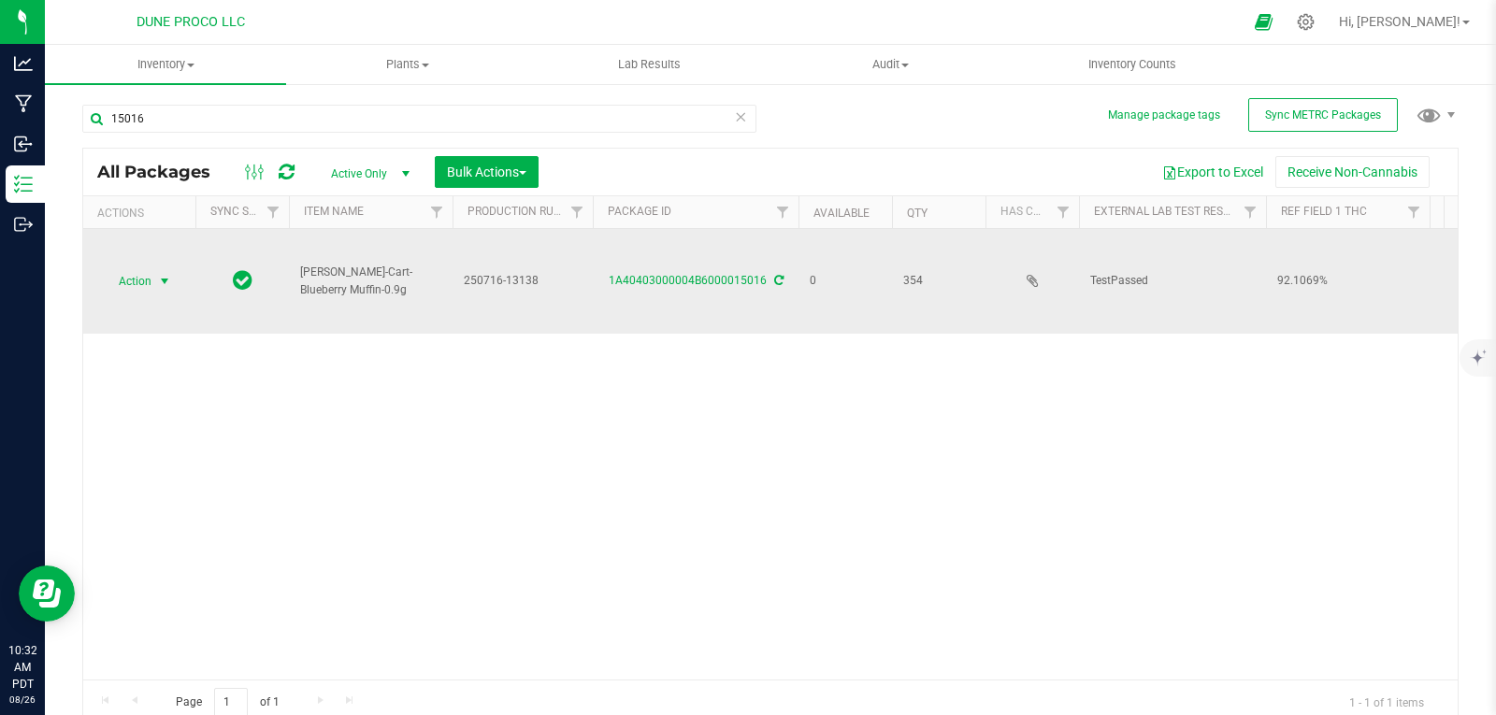
click at [164, 274] on span "select" at bounding box center [164, 281] width 15 height 15
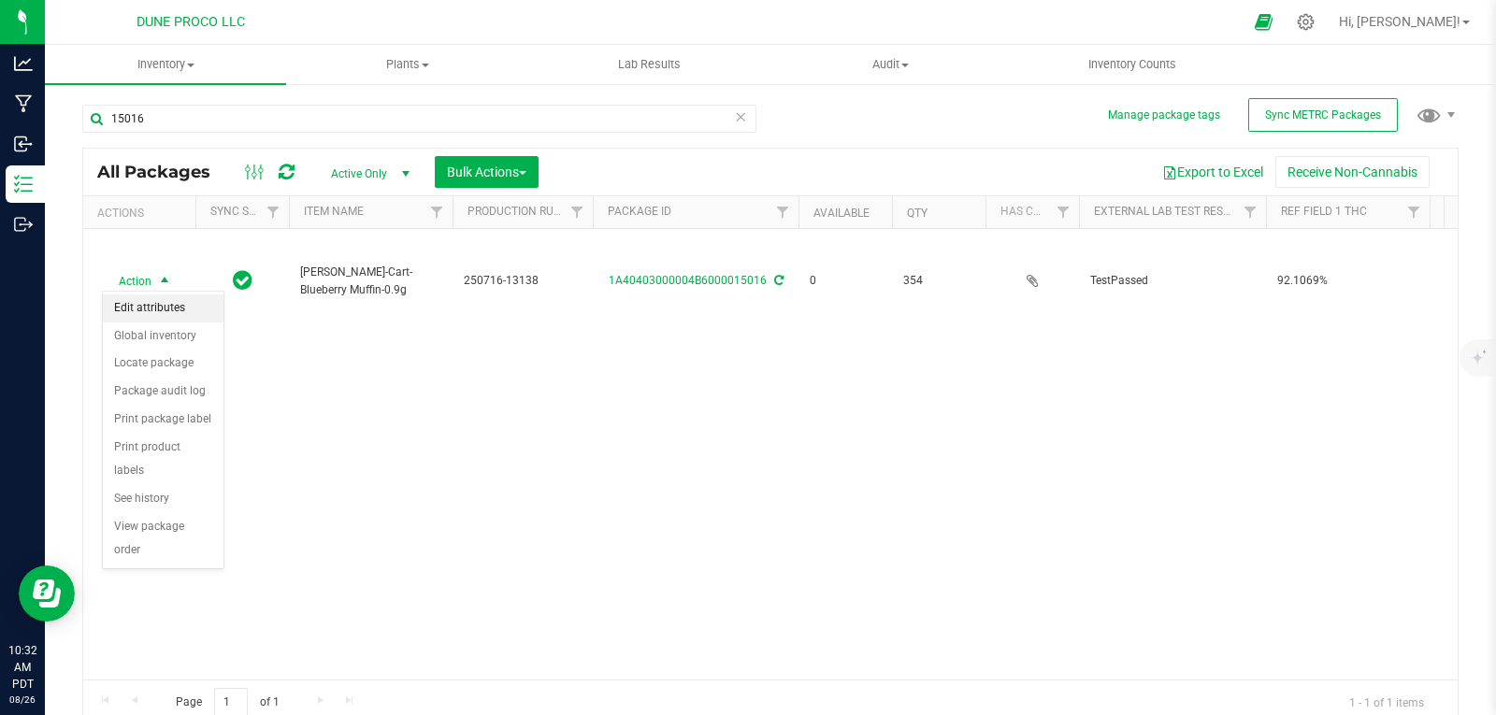
click at [161, 321] on li "Edit attributes" at bounding box center [163, 309] width 121 height 28
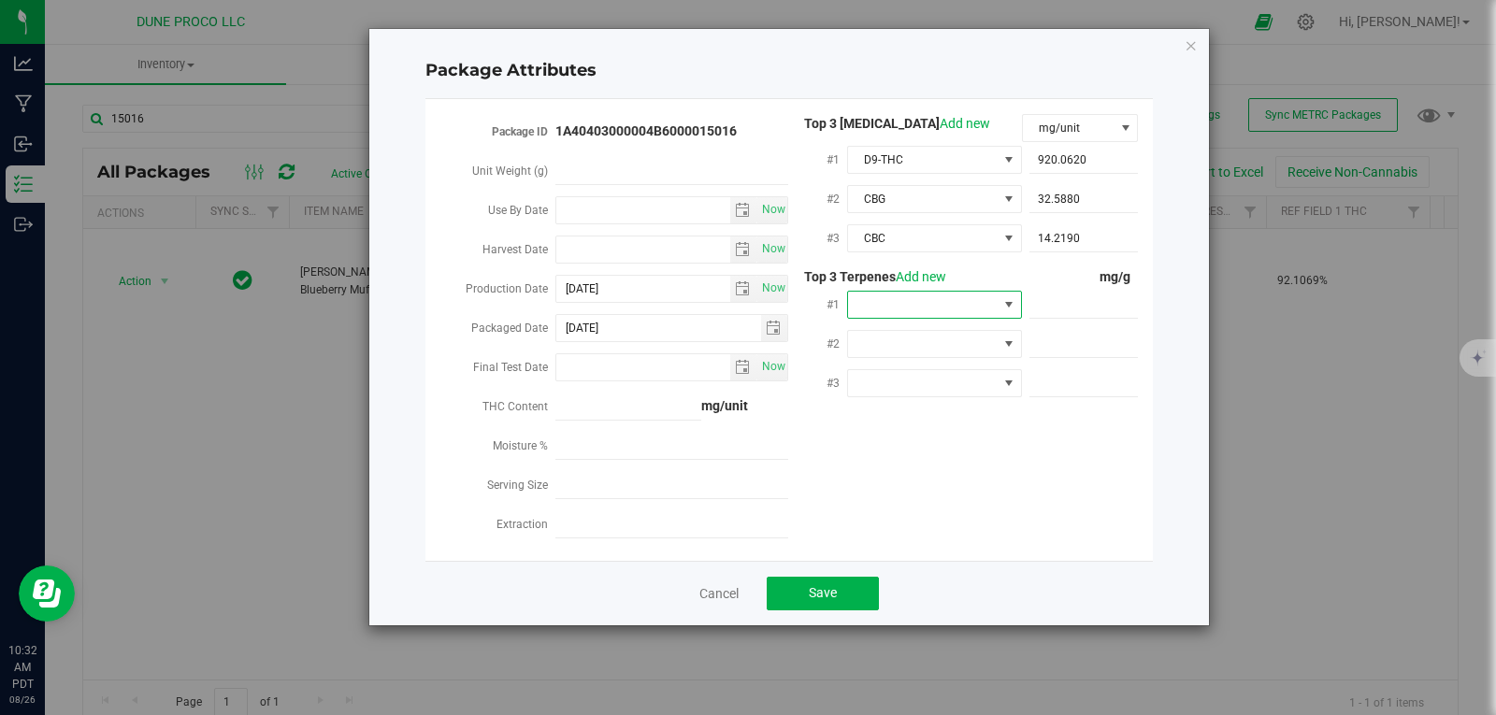
click at [903, 299] on span at bounding box center [923, 305] width 150 height 26
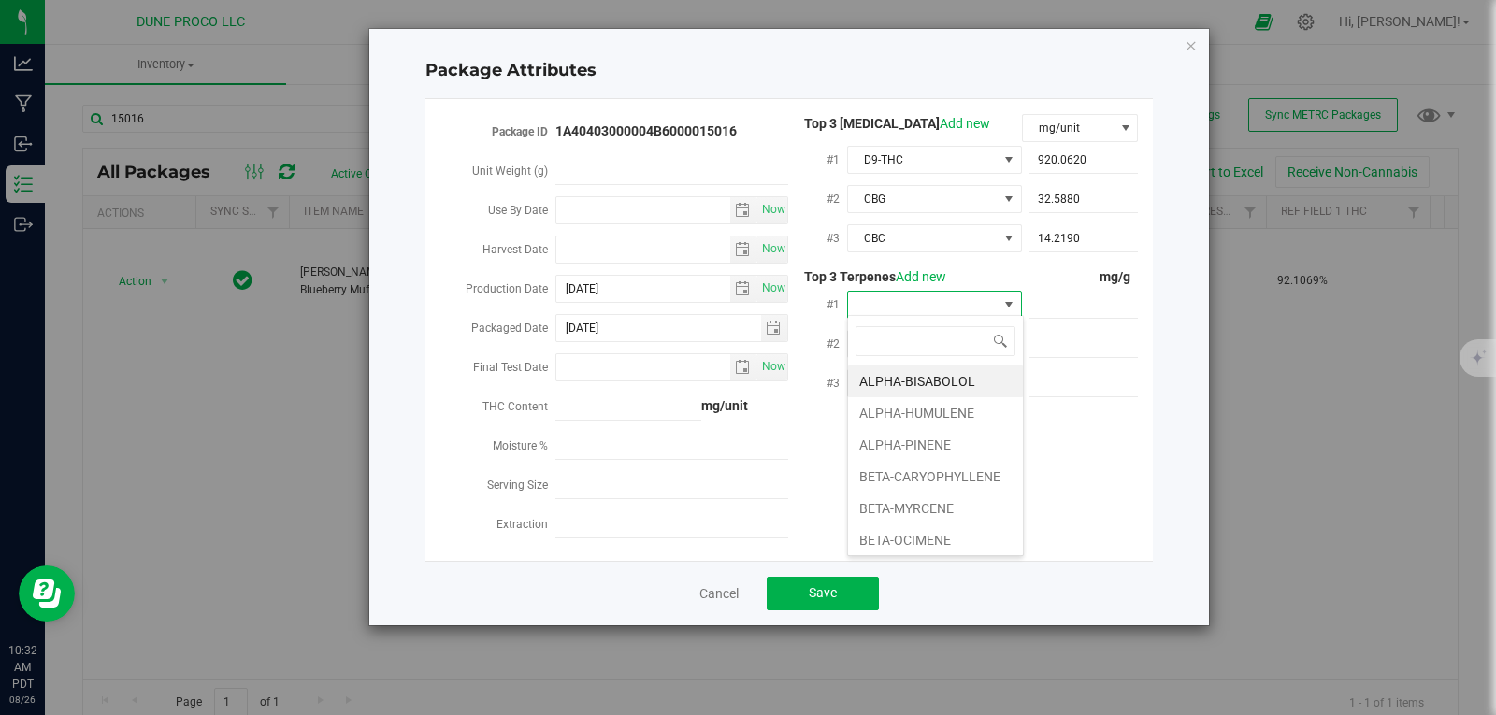
scroll to position [28, 175]
click at [915, 393] on li "ALPHA-BISABOLOL" at bounding box center [935, 382] width 175 height 32
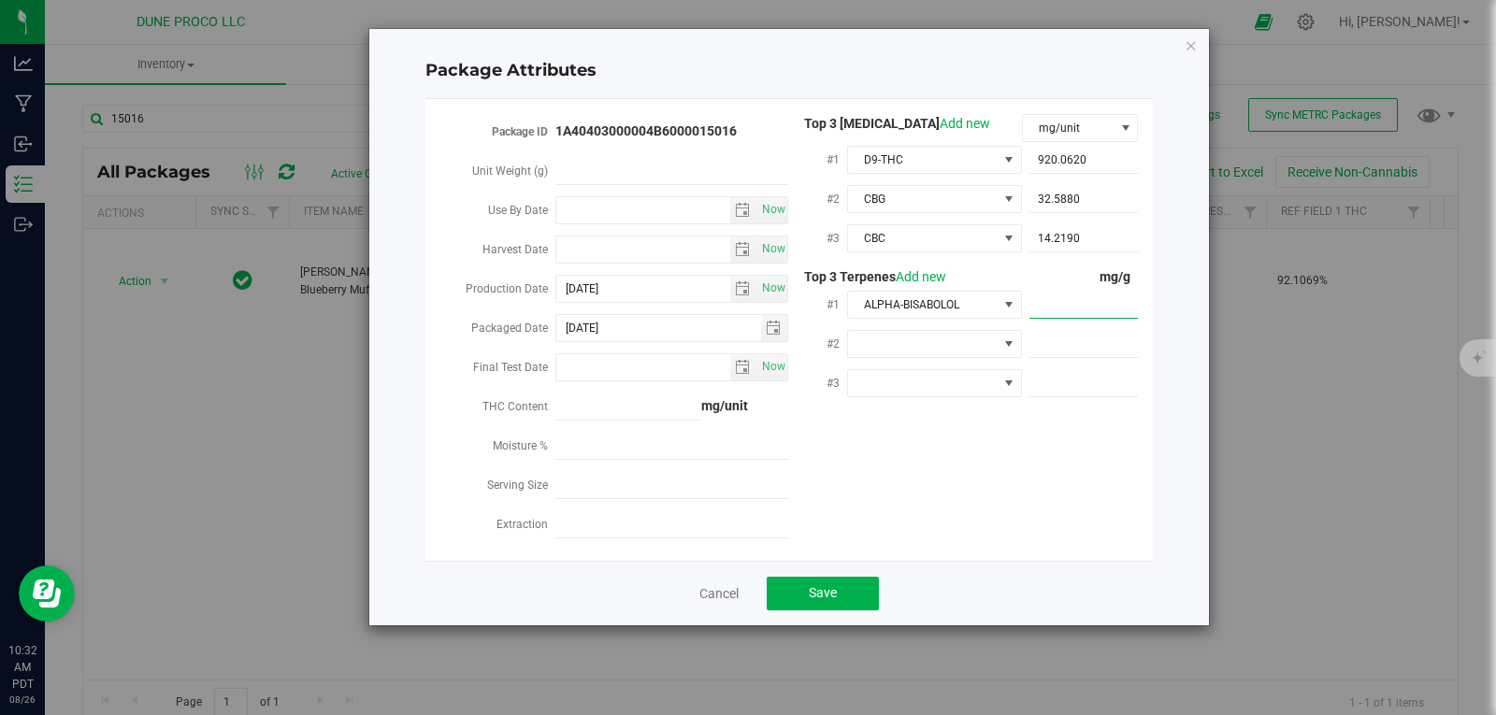
click at [1050, 309] on span at bounding box center [1084, 305] width 109 height 27
paste input "1.497"
type input "1.497"
type input "1.4970"
click at [905, 344] on span at bounding box center [923, 344] width 150 height 26
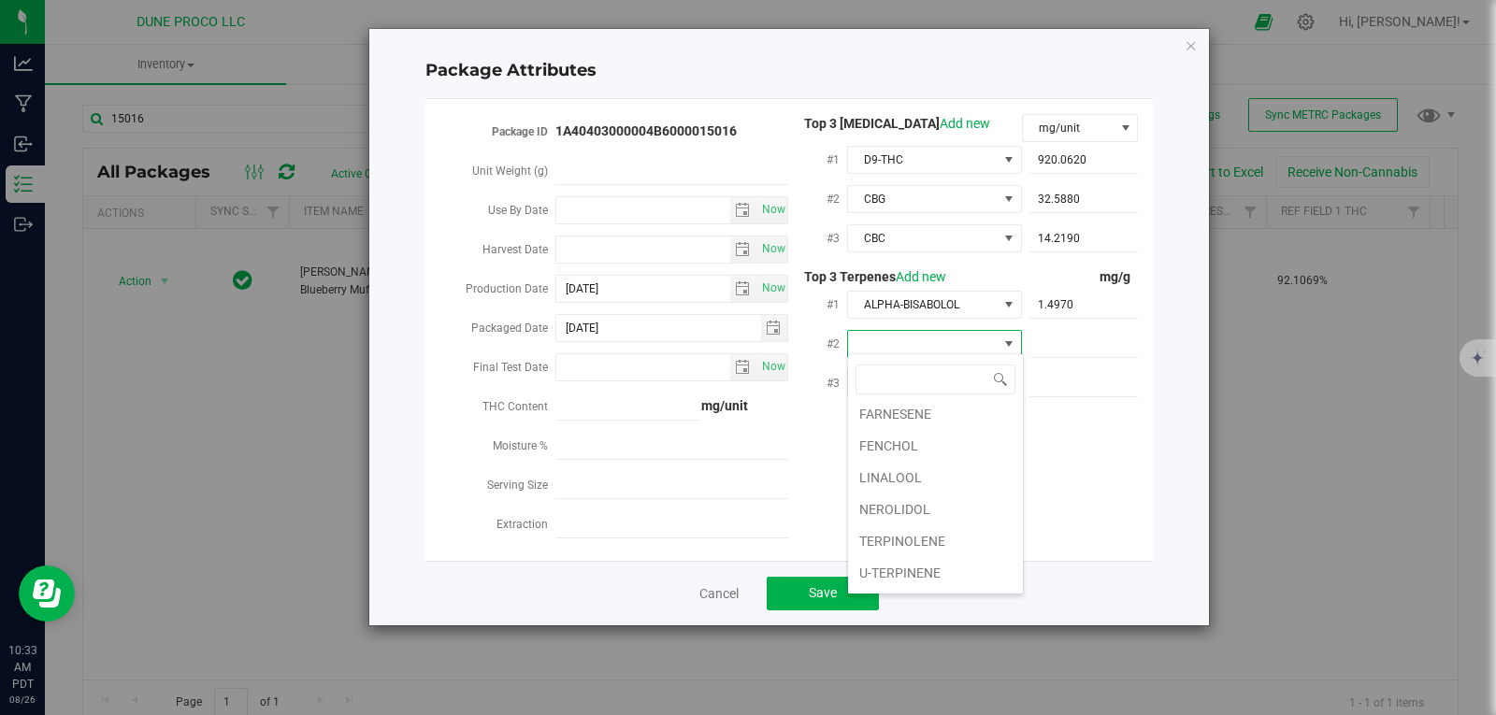
scroll to position [322, 0]
click at [943, 448] on li "LINALOOL" at bounding box center [935, 448] width 175 height 32
click at [1045, 337] on span at bounding box center [1084, 344] width 109 height 27
paste input "1.15"
type input "1.15"
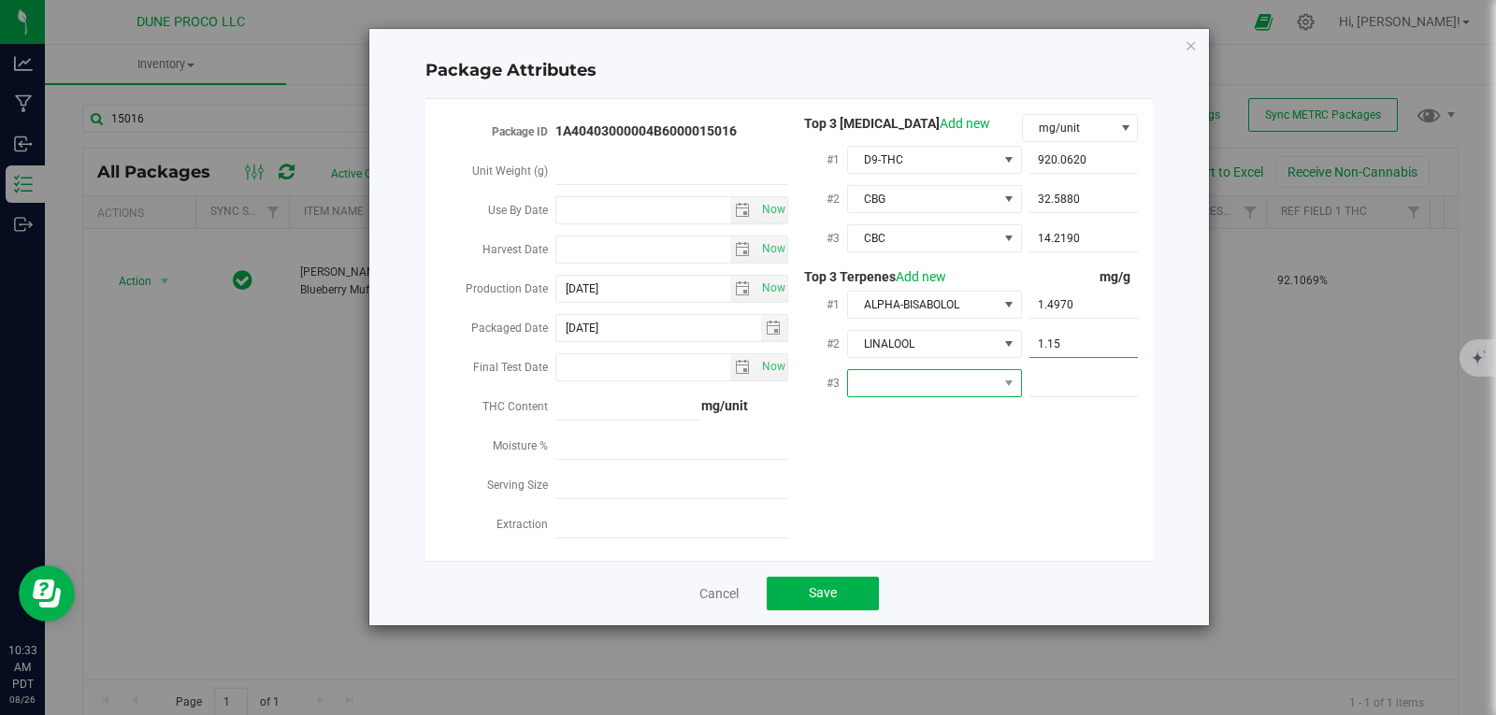
type input "1.1500"
click at [966, 376] on span at bounding box center [923, 383] width 150 height 26
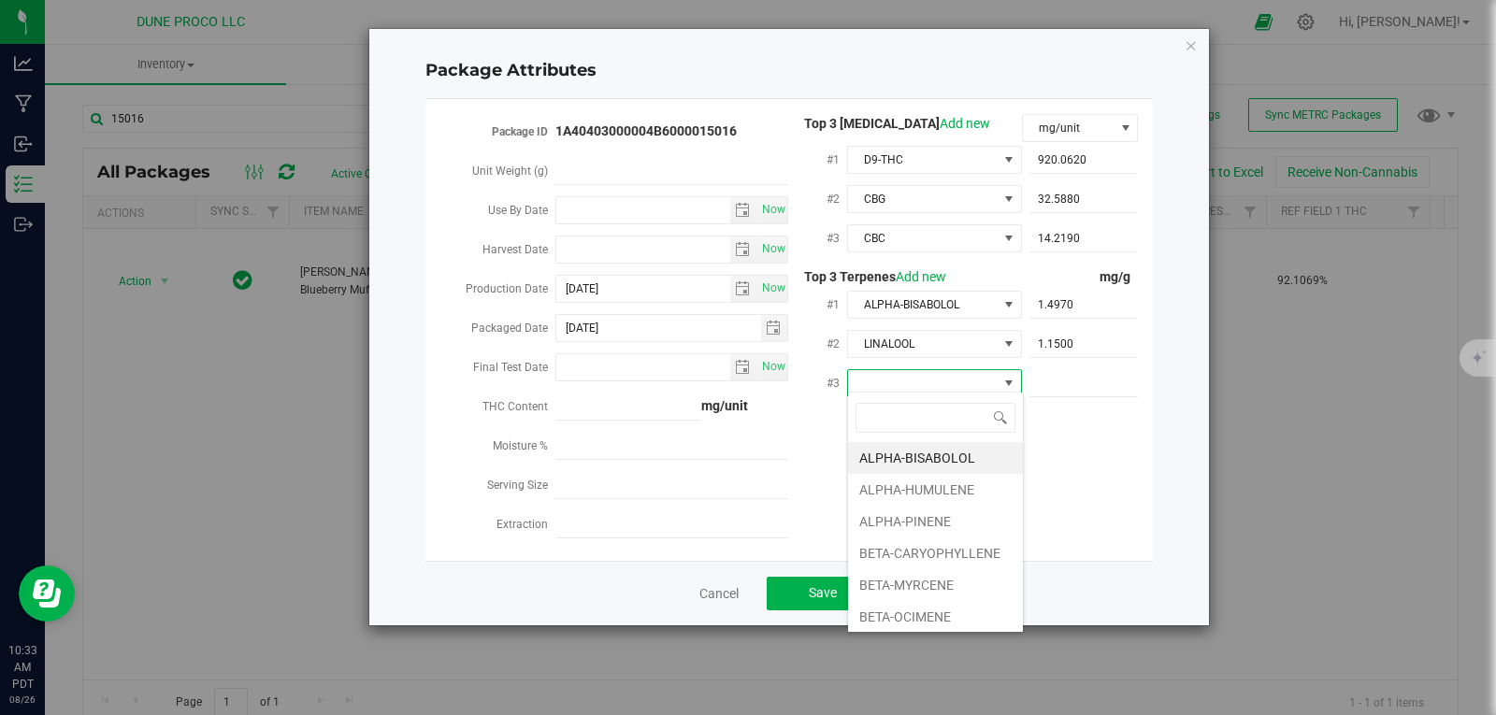
scroll to position [28, 175]
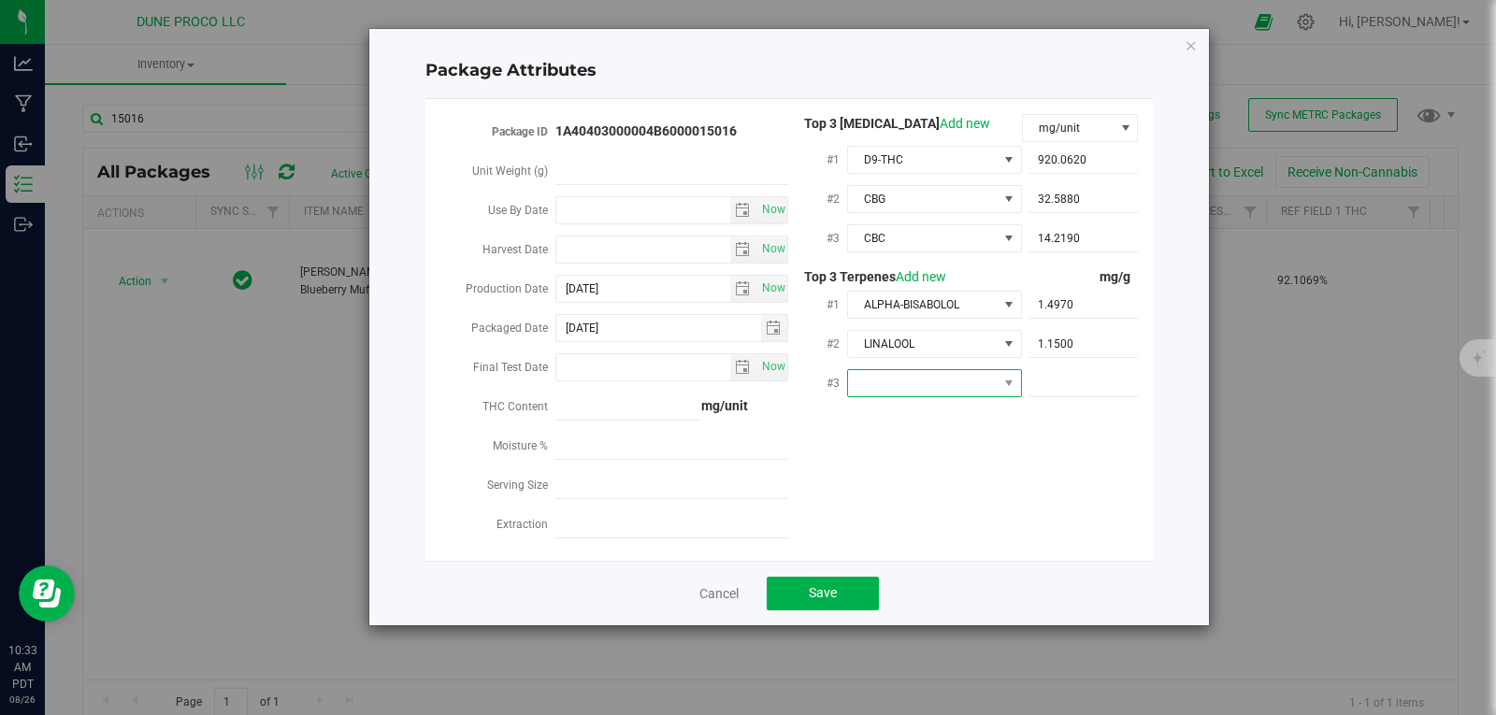
click at [885, 378] on span at bounding box center [923, 383] width 150 height 26
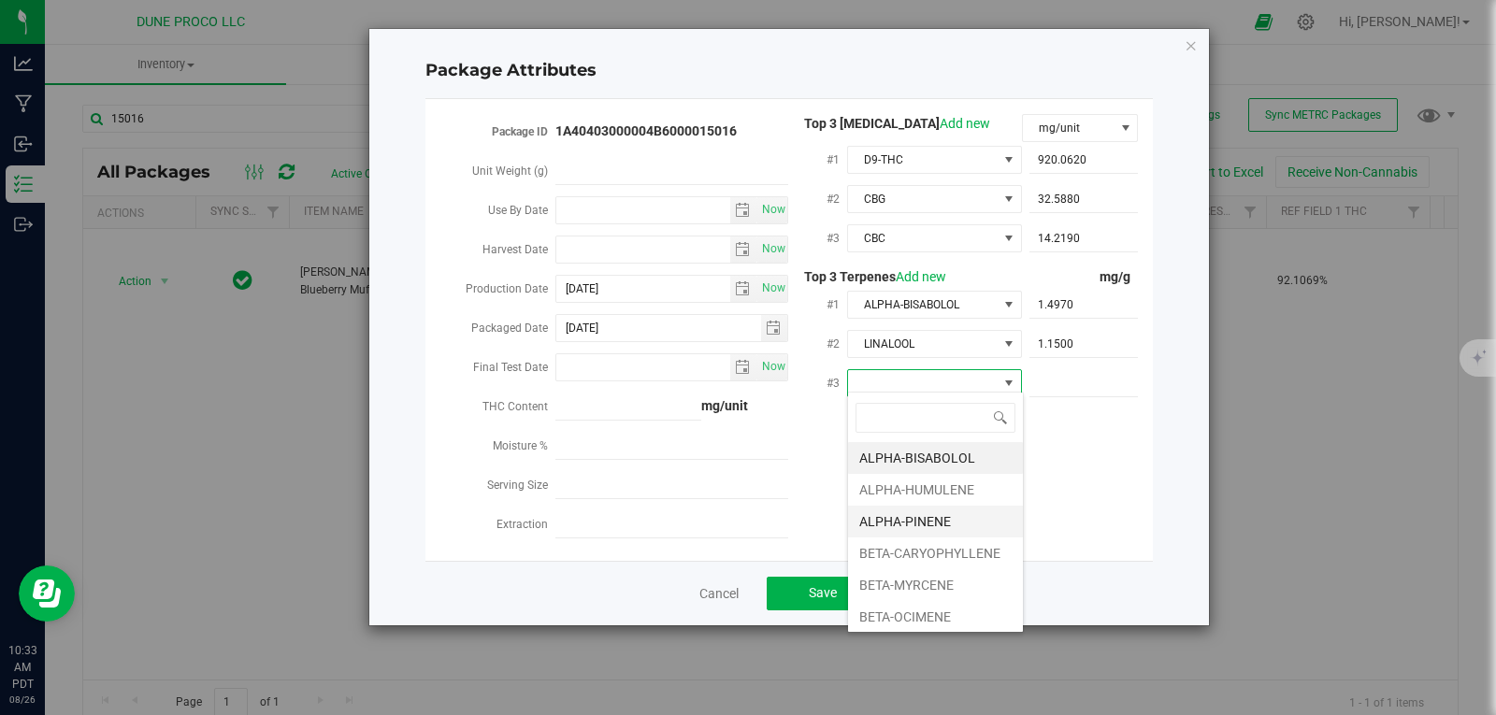
click at [917, 517] on li "ALPHA-PINENE" at bounding box center [935, 522] width 175 height 32
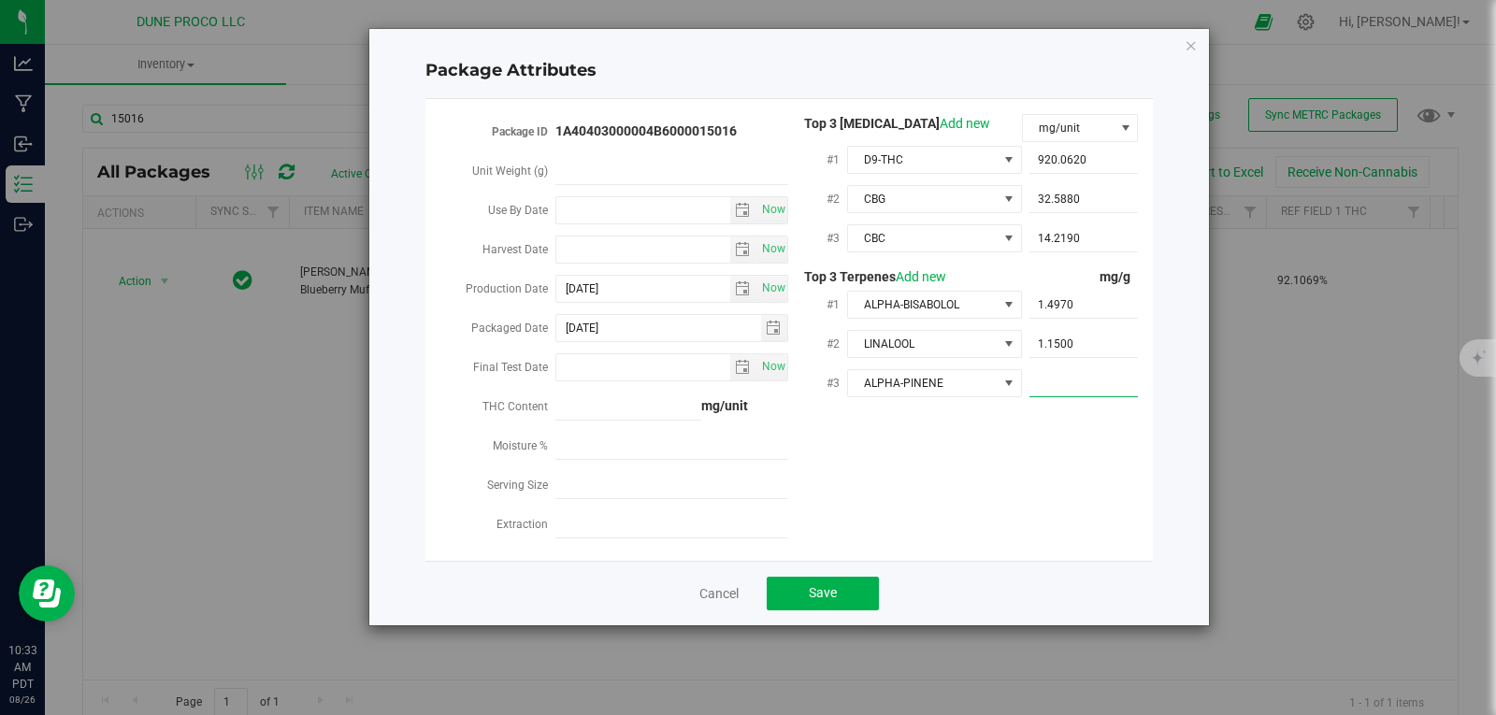
click at [1048, 387] on span at bounding box center [1084, 383] width 109 height 27
paste input "0.999"
type input "0.999"
type input "0.9990"
click at [834, 593] on button "Save" at bounding box center [823, 594] width 112 height 34
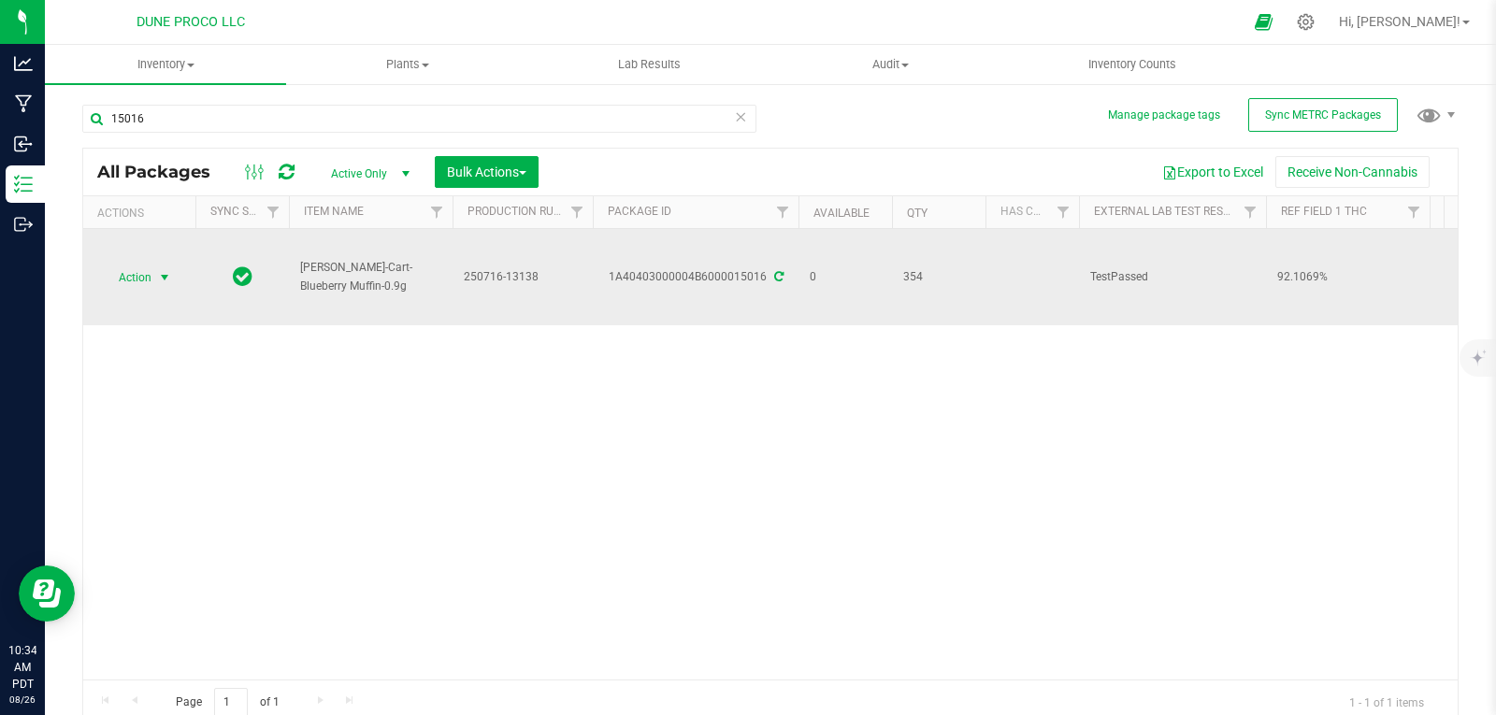
click at [155, 273] on span "select" at bounding box center [164, 278] width 23 height 26
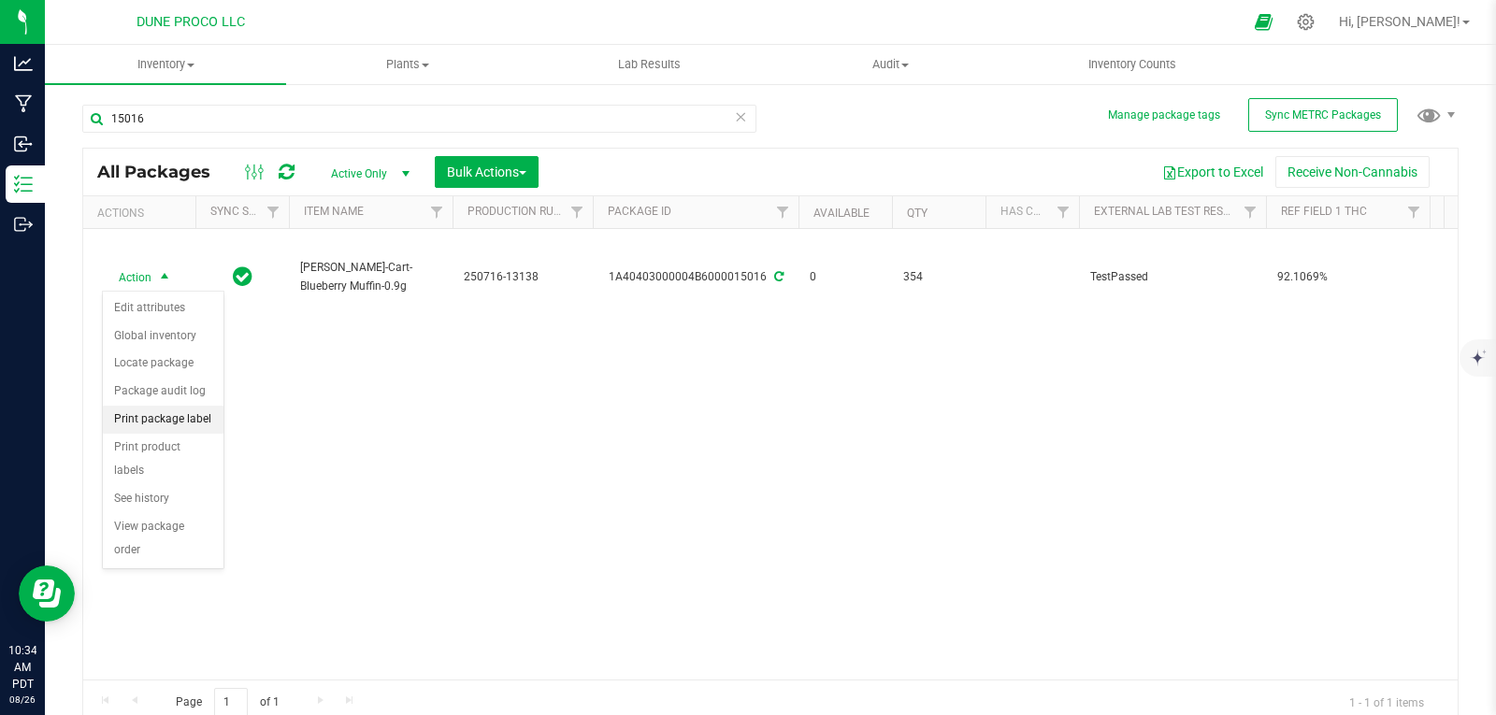
click at [166, 430] on li "Print package label" at bounding box center [163, 420] width 121 height 28
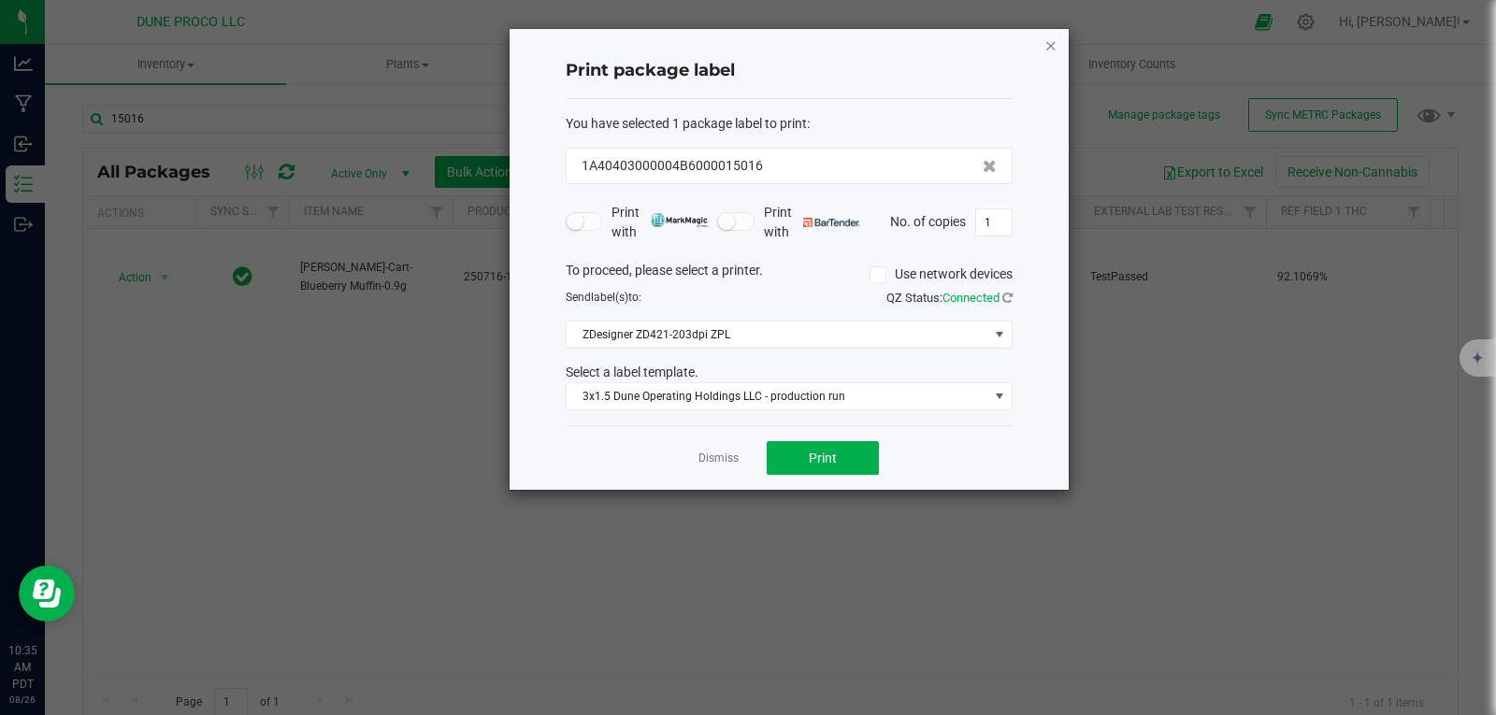
click at [1055, 44] on icon "button" at bounding box center [1051, 45] width 13 height 22
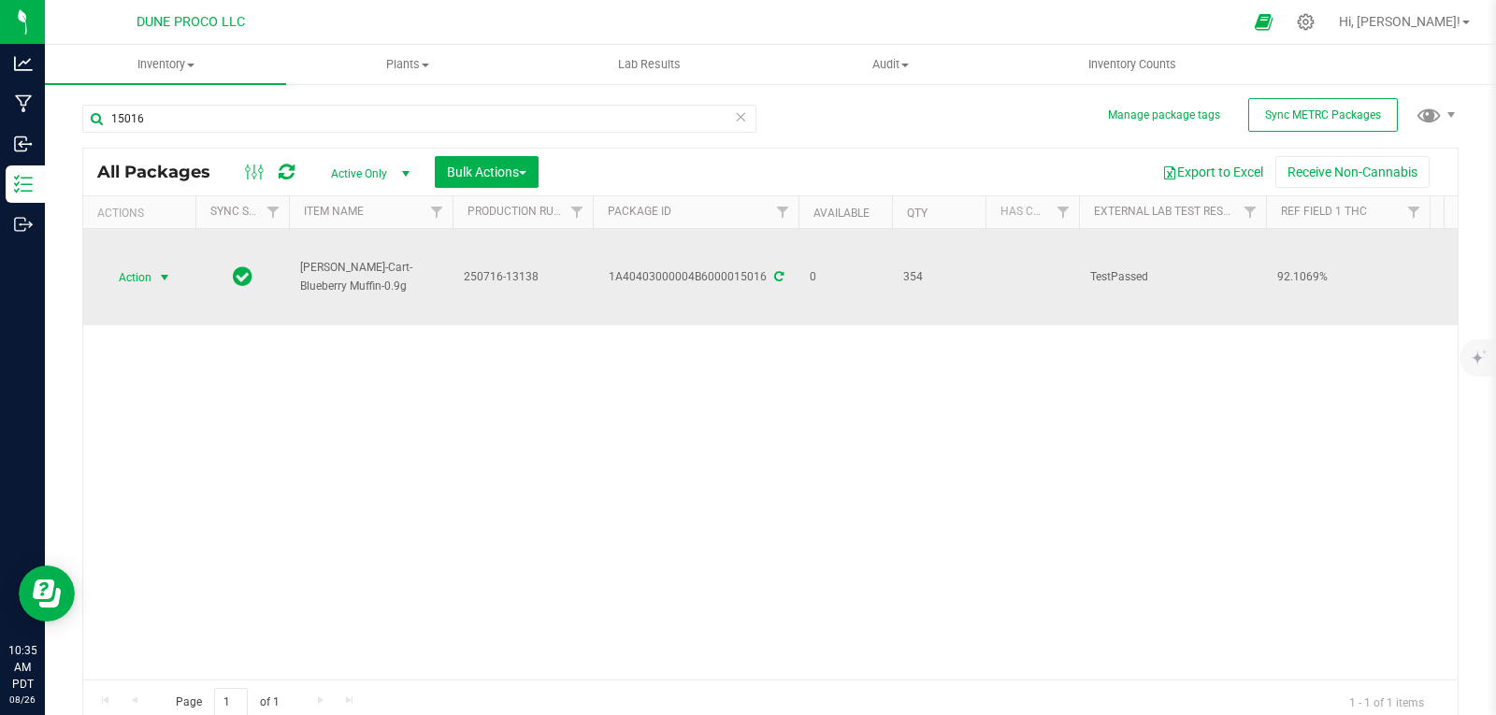
click at [158, 281] on span "select" at bounding box center [164, 277] width 15 height 15
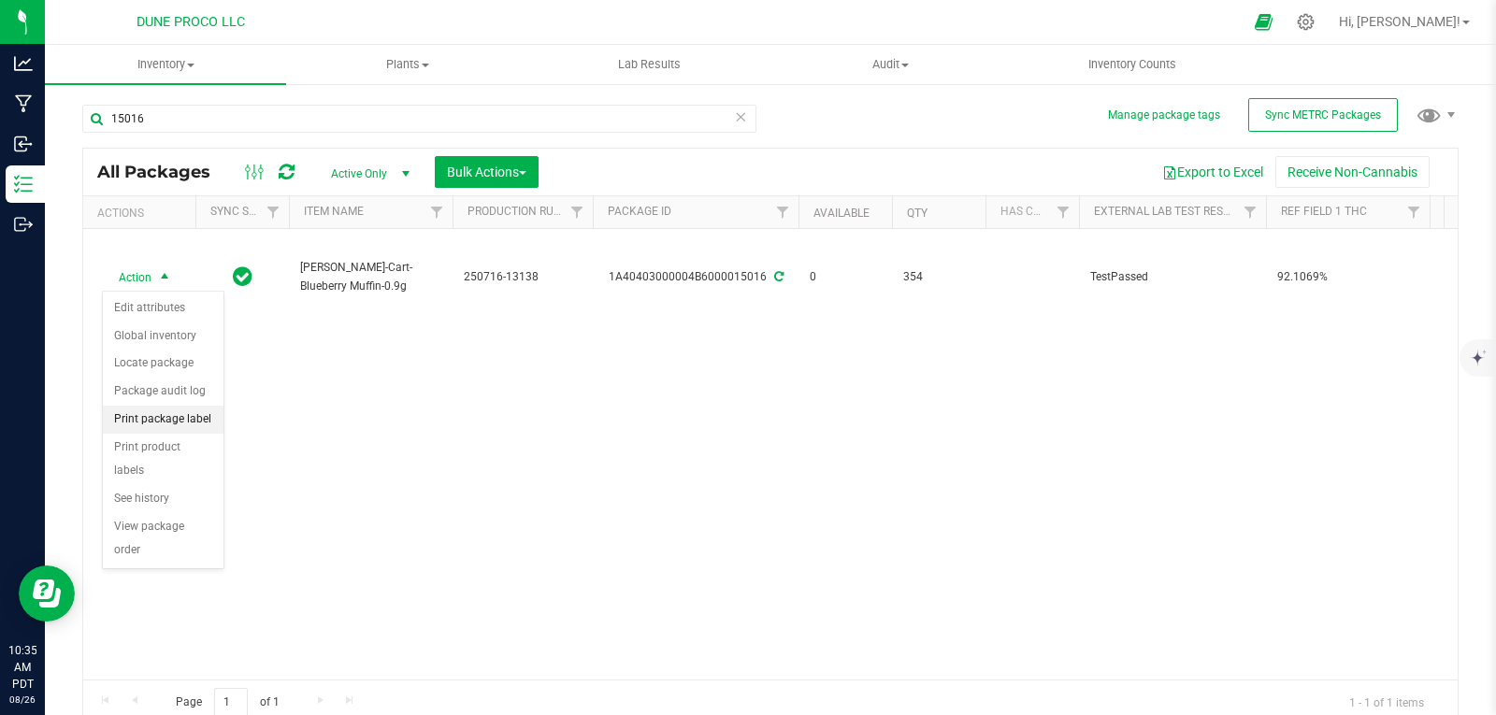
click at [156, 406] on li "Print package label" at bounding box center [163, 420] width 121 height 28
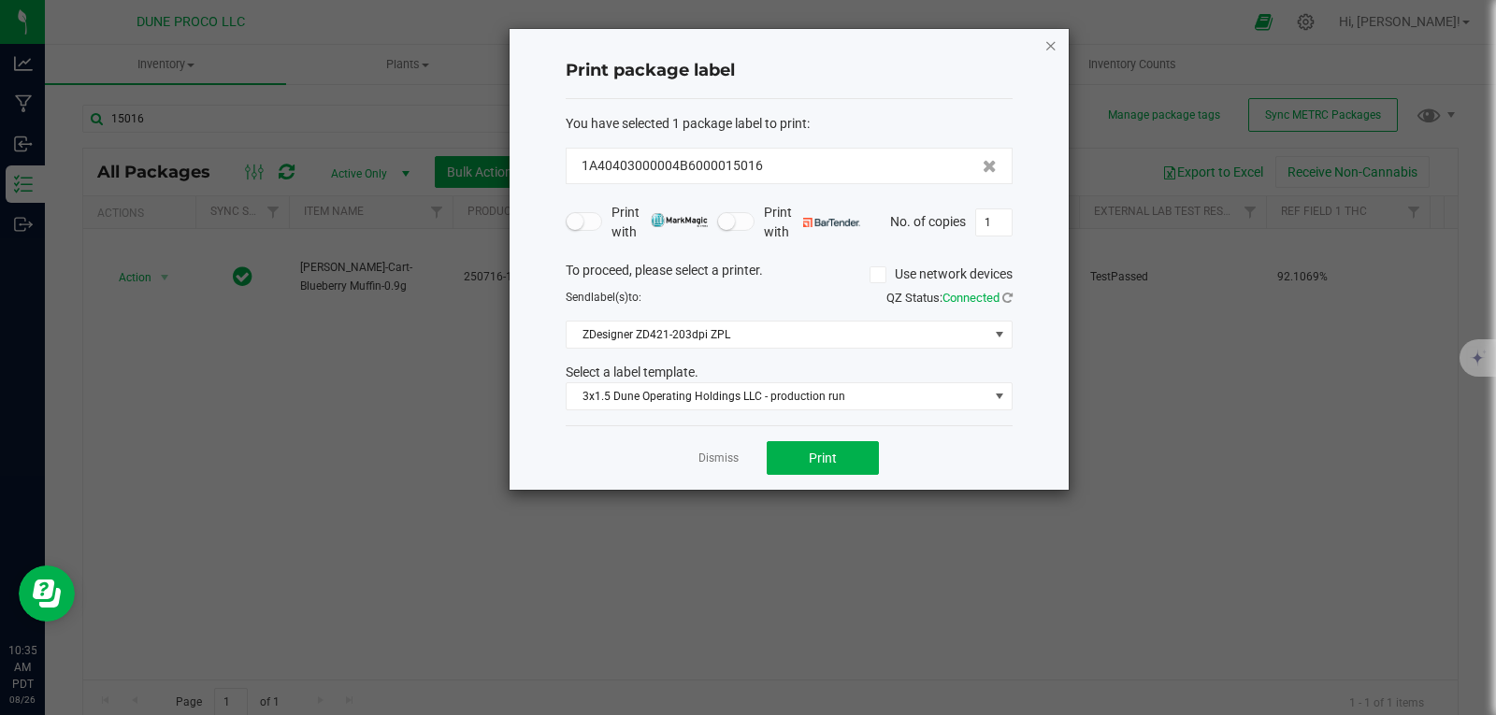
click at [1046, 45] on icon "button" at bounding box center [1051, 45] width 13 height 22
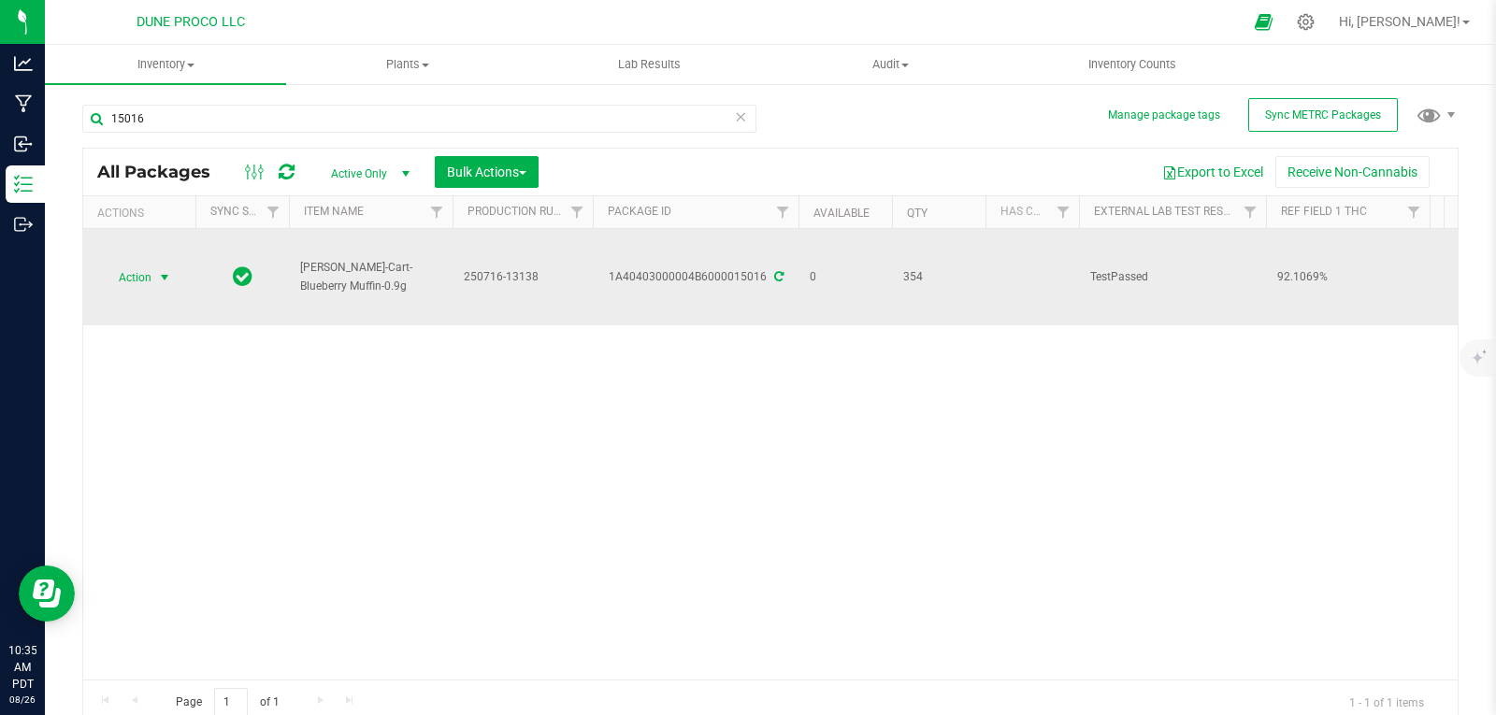
click at [164, 266] on span "select" at bounding box center [164, 278] width 23 height 26
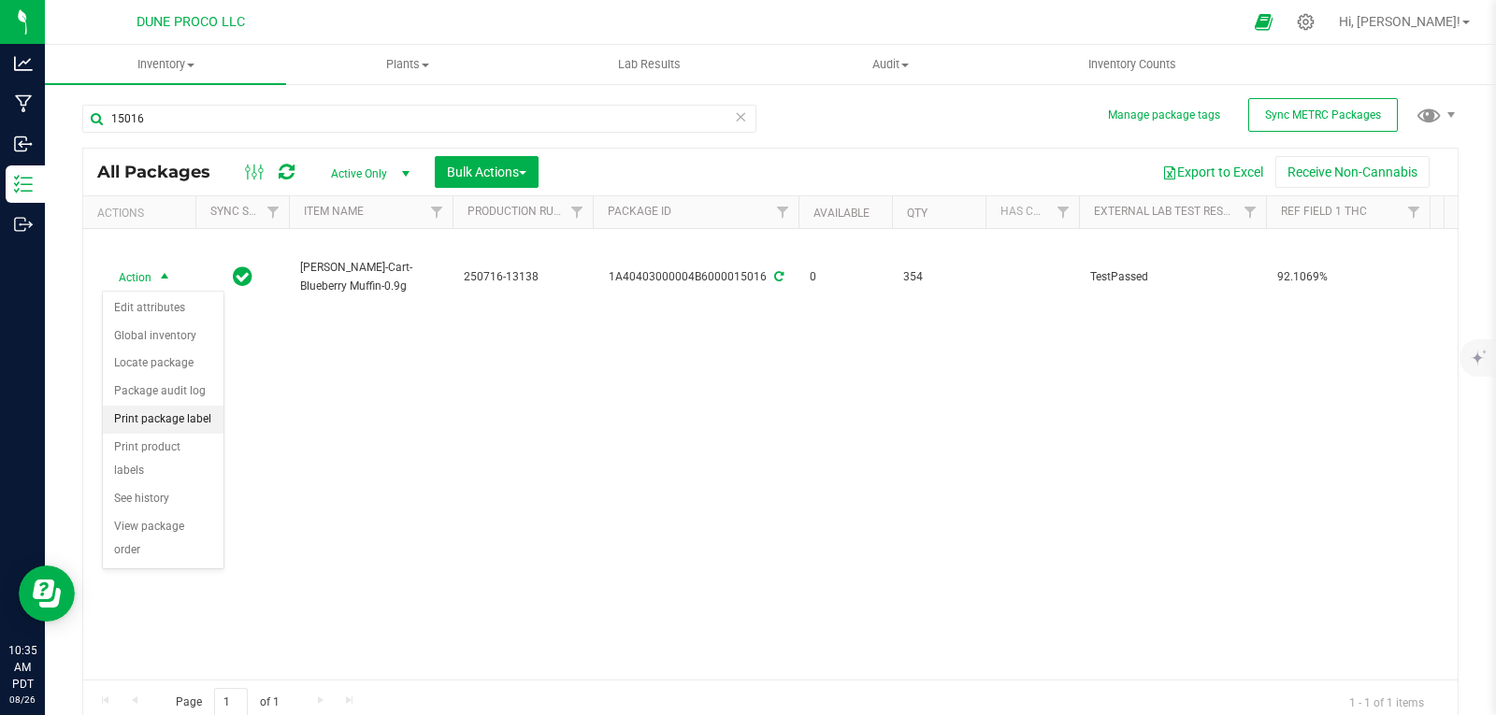
click at [178, 425] on li "Print package label" at bounding box center [163, 420] width 121 height 28
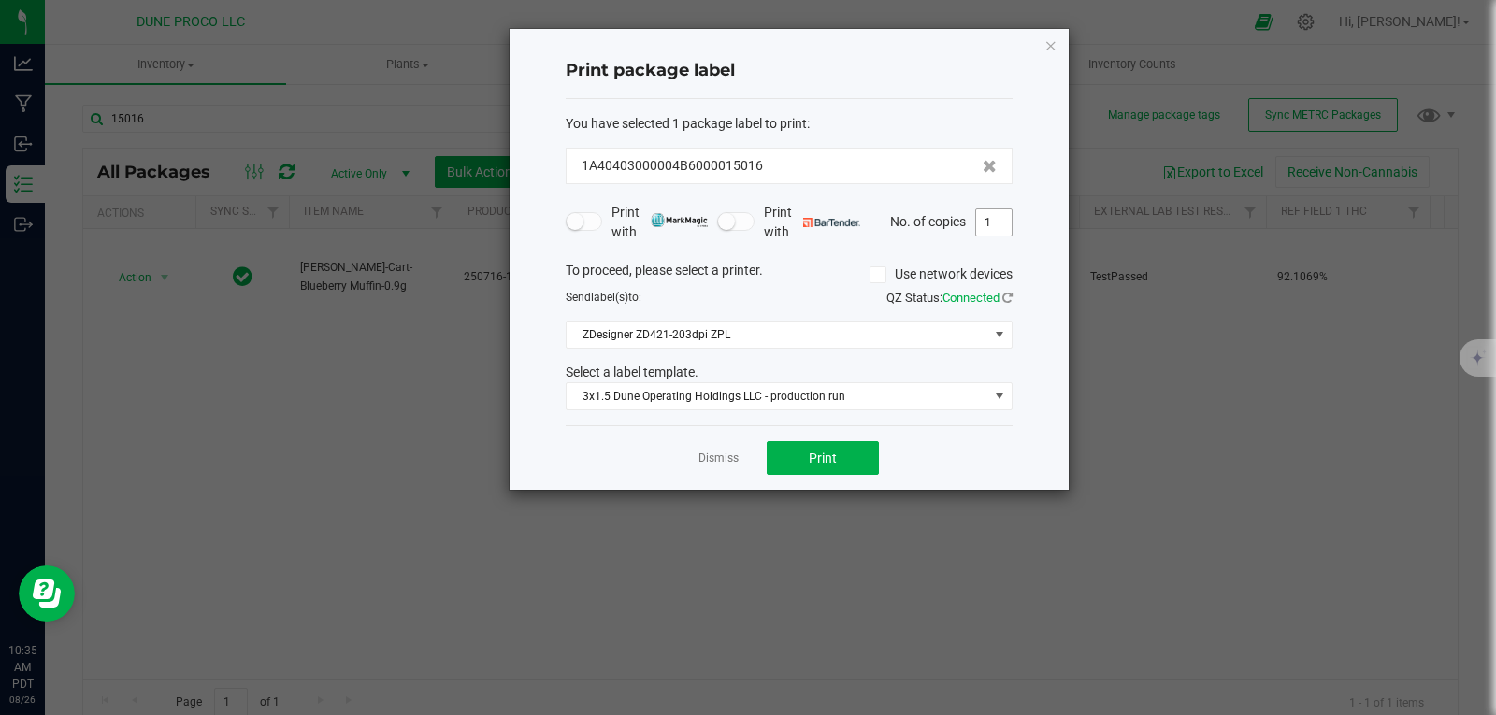
click at [1003, 215] on input "1" at bounding box center [994, 222] width 36 height 26
type input "354"
click at [817, 457] on span "Print" at bounding box center [823, 458] width 28 height 15
click at [1051, 49] on icon "button" at bounding box center [1051, 45] width 13 height 22
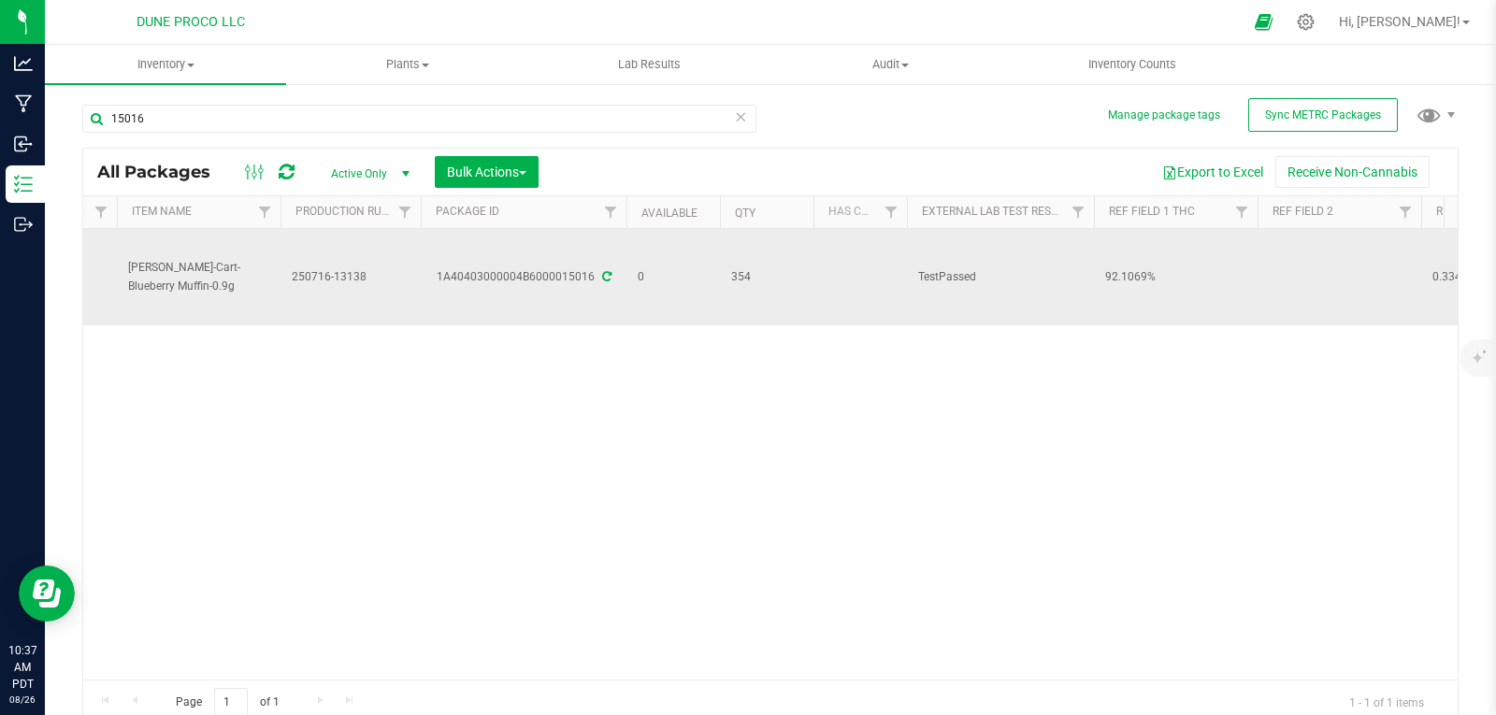
scroll to position [0, 180]
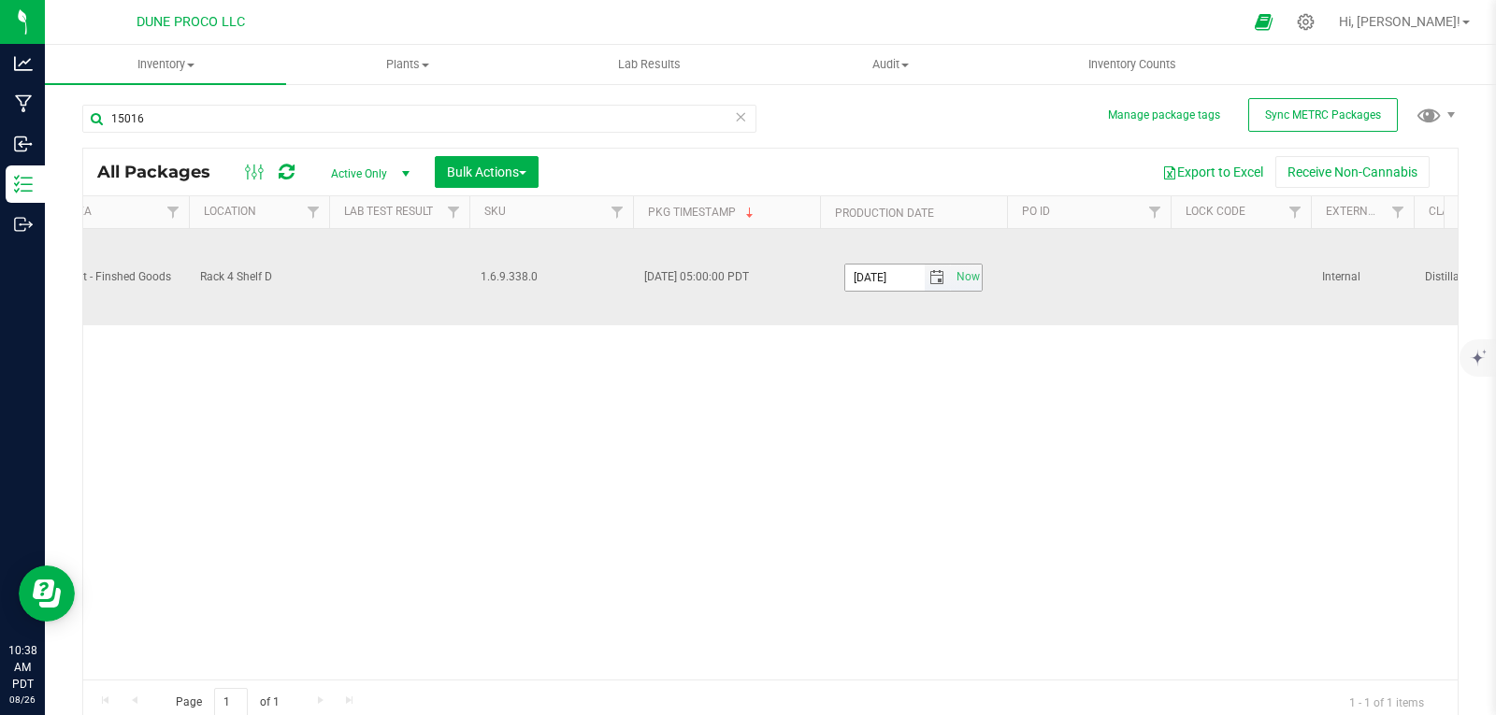
click at [904, 277] on input "[DATE]" at bounding box center [884, 278] width 79 height 26
click at [916, 281] on input "[DATE]" at bounding box center [884, 278] width 79 height 26
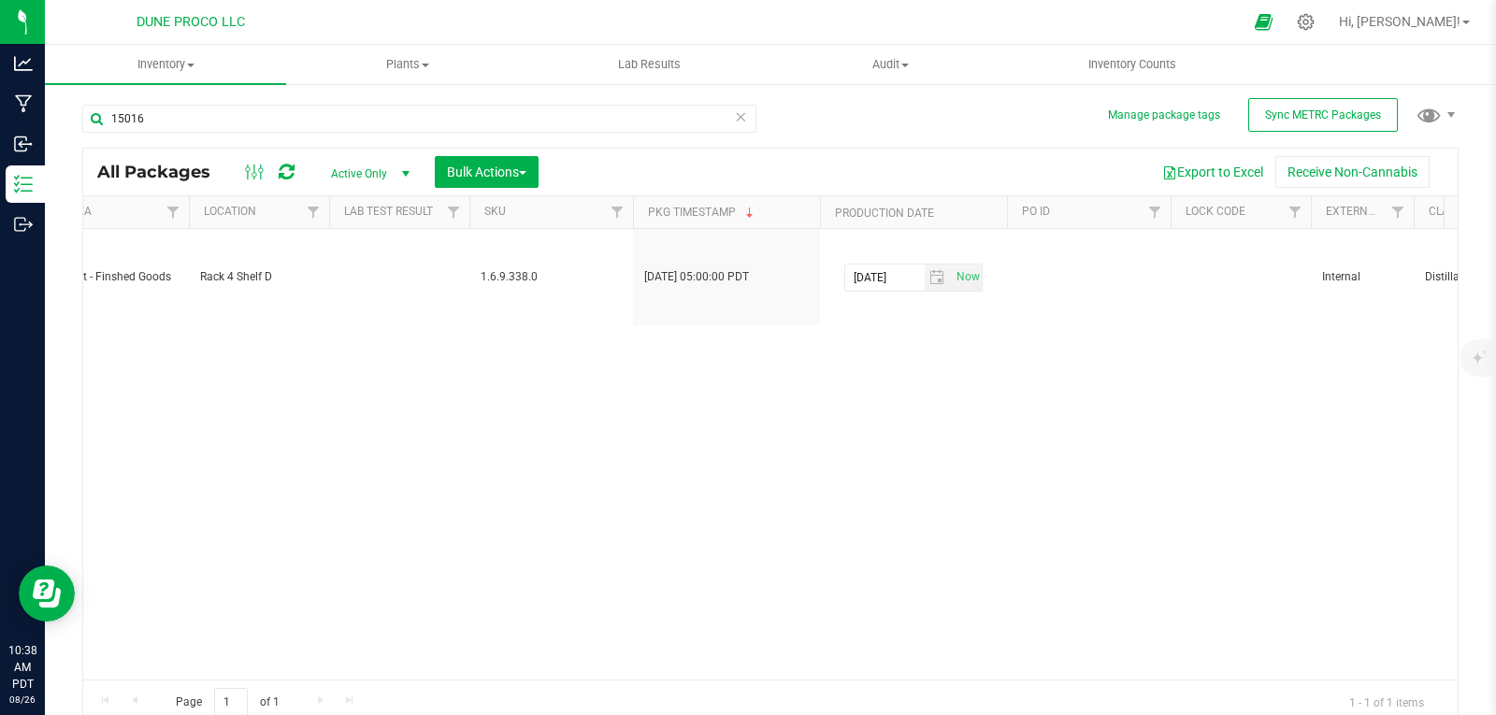
click at [897, 380] on div "Action Action Edit attributes Global inventory Locate package Package audit log…" at bounding box center [770, 454] width 1375 height 451
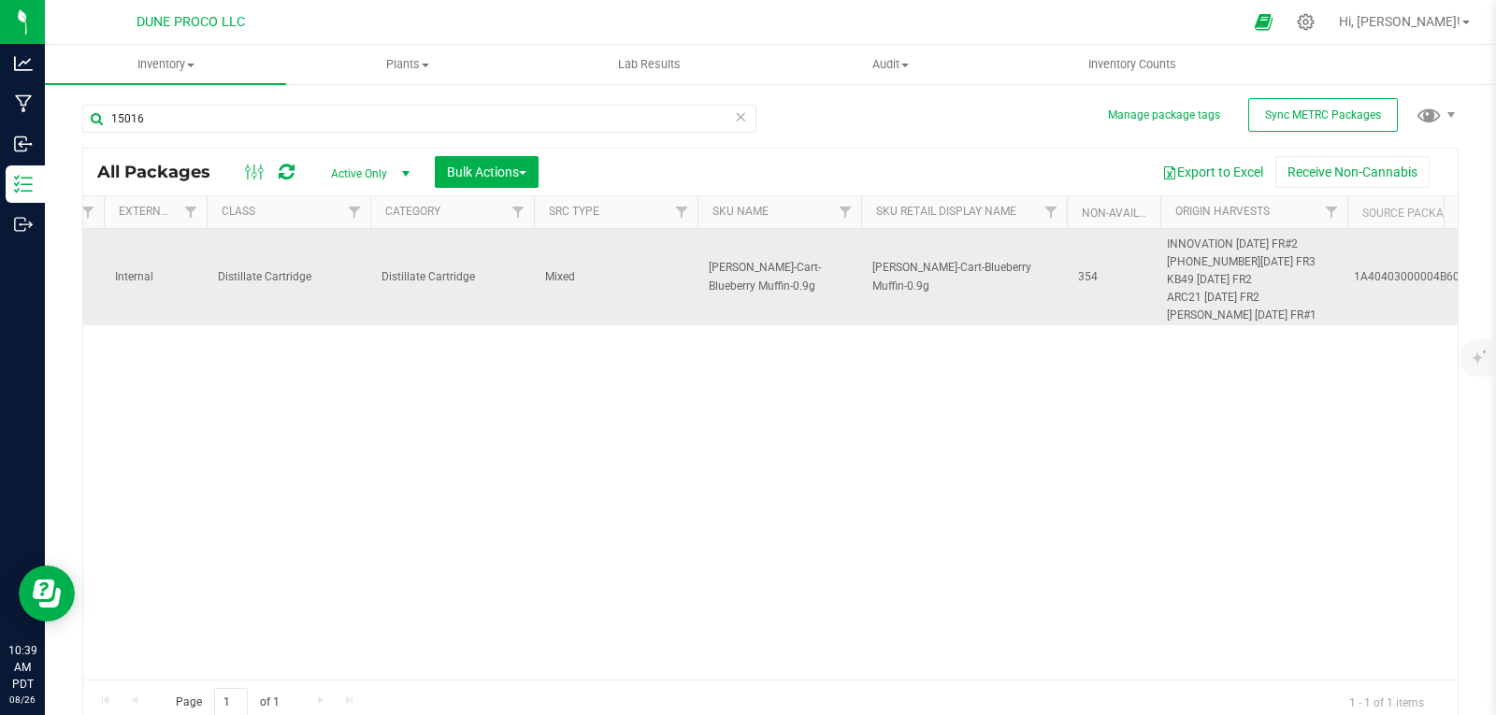
scroll to position [0, 3815]
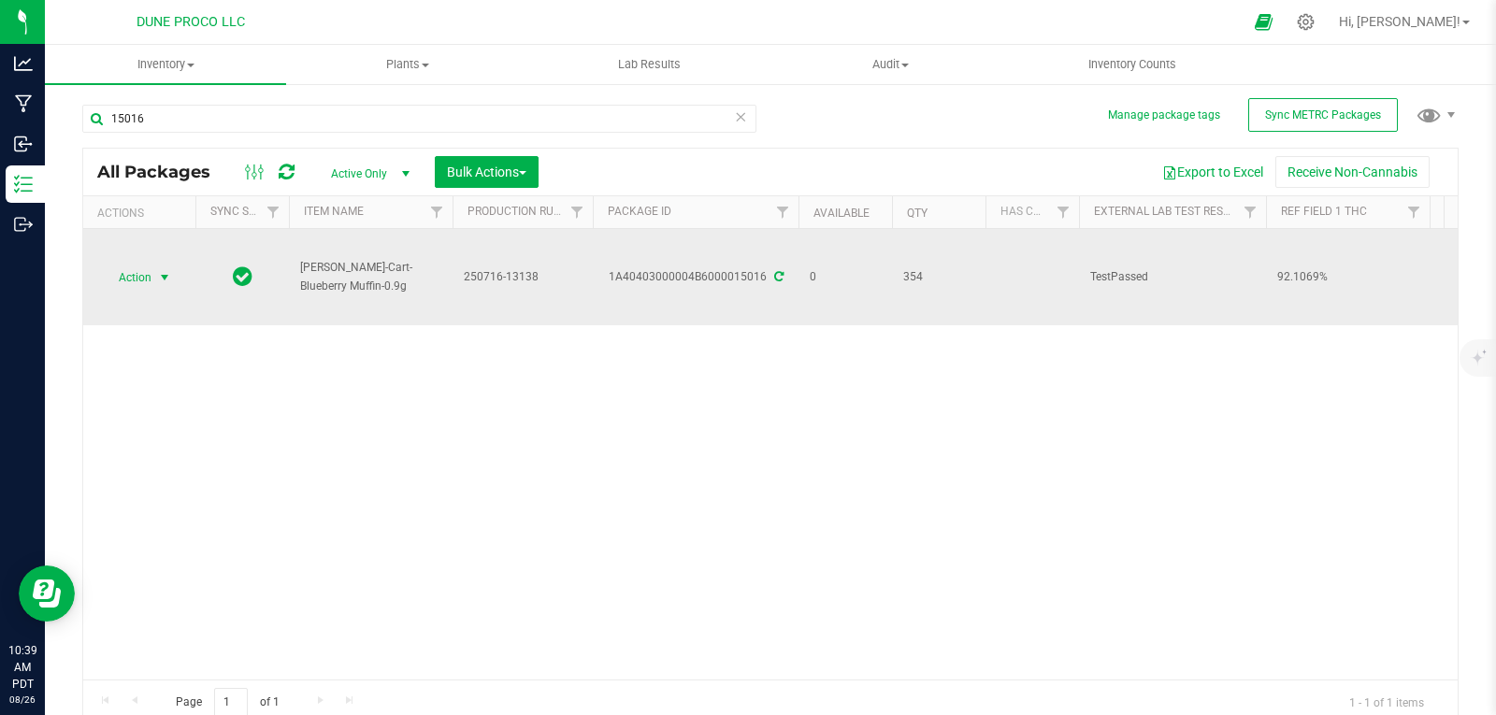
click at [151, 277] on span "Action" at bounding box center [127, 278] width 50 height 26
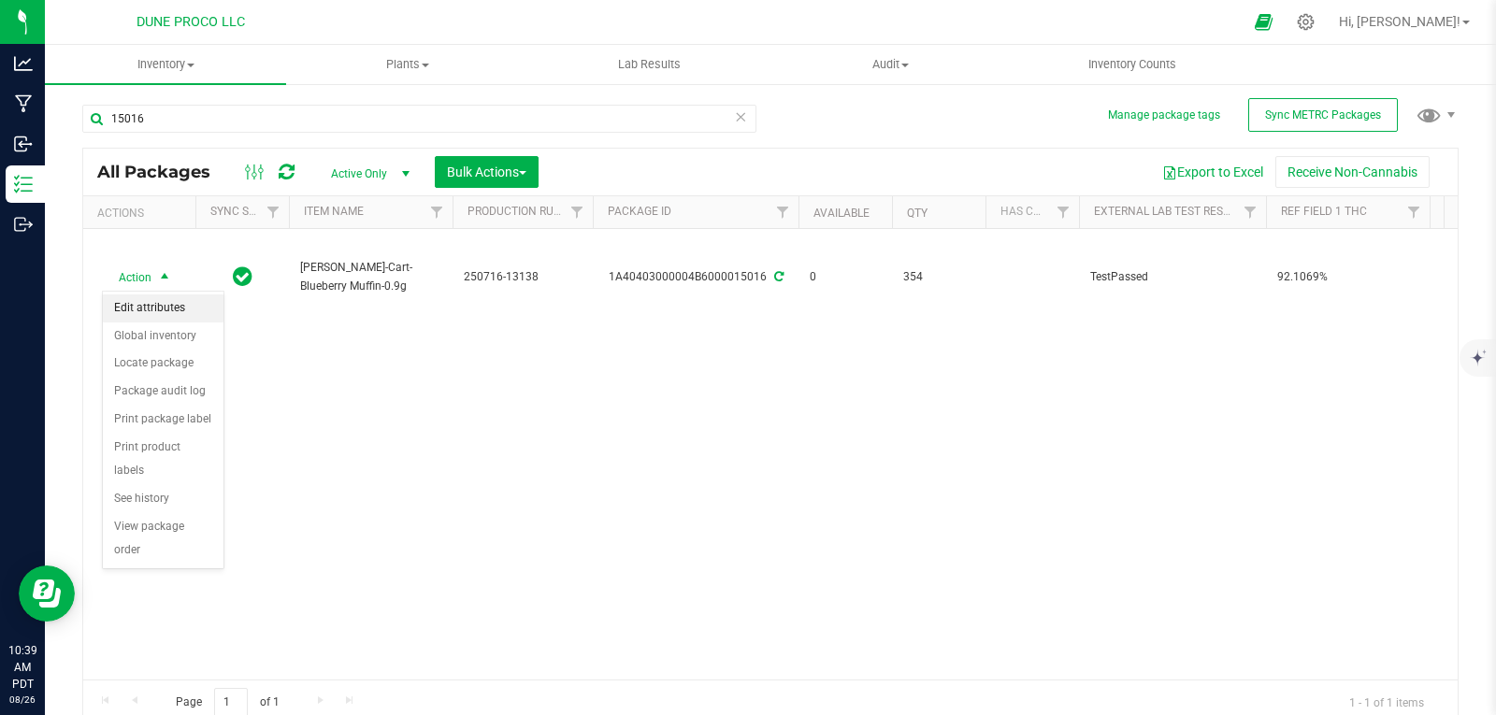
click at [158, 309] on li "Edit attributes" at bounding box center [163, 309] width 121 height 28
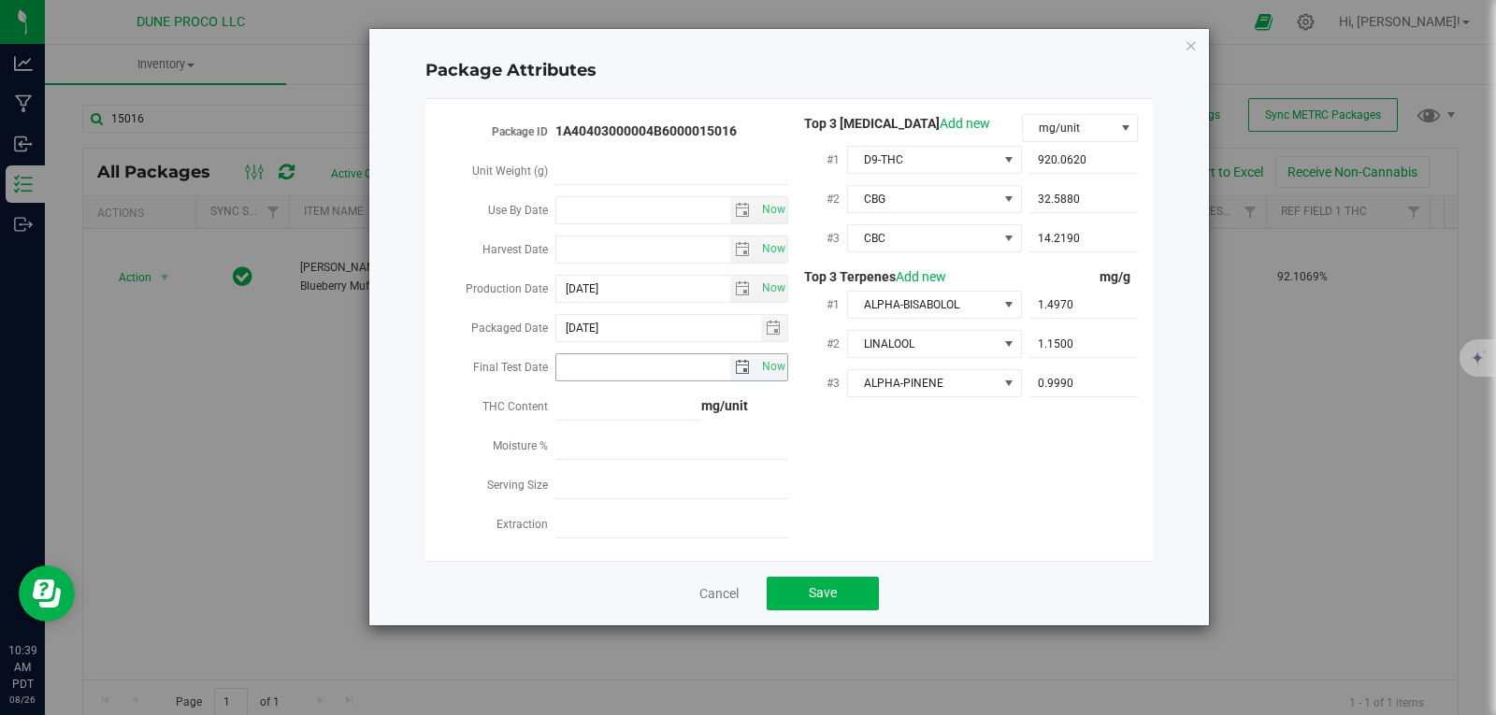
click at [743, 360] on span "select" at bounding box center [742, 367] width 15 height 15
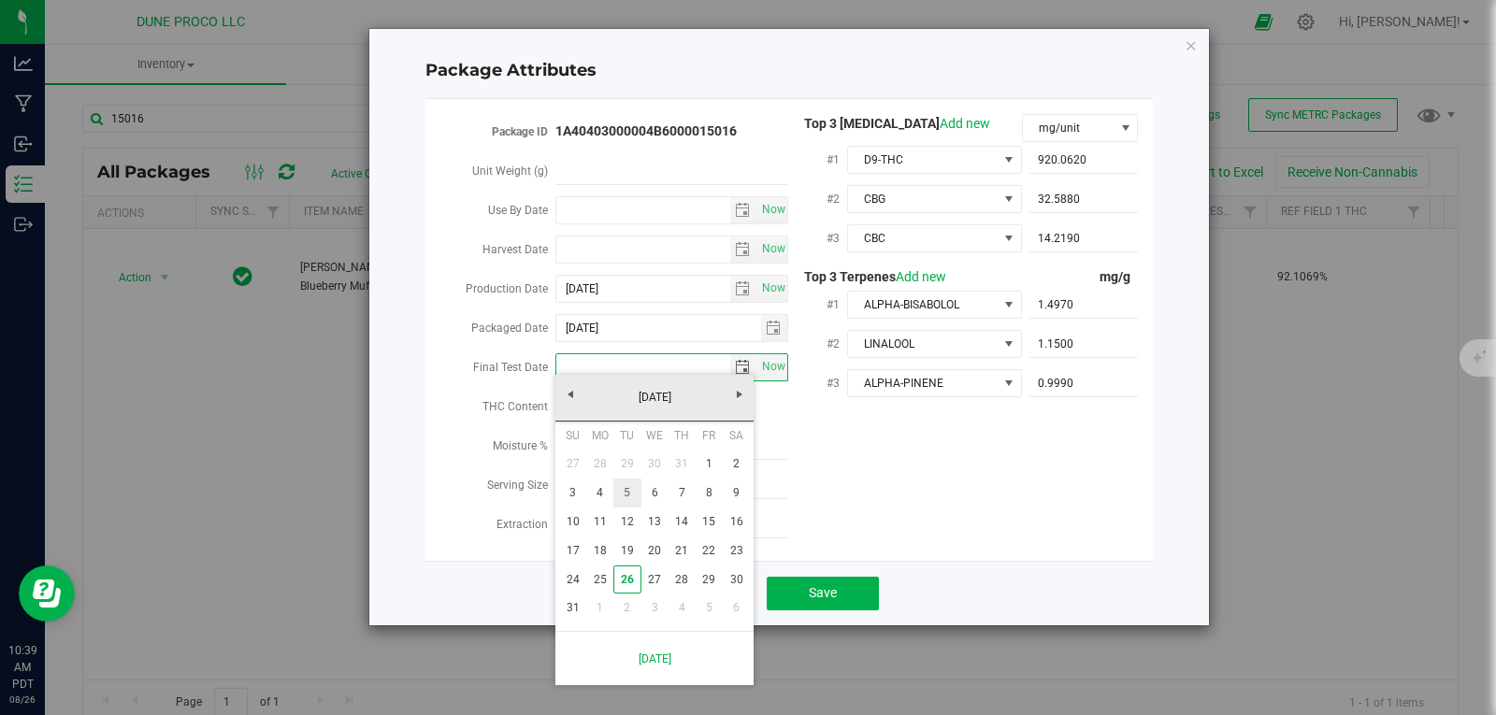
click at [625, 488] on link "5" at bounding box center [626, 493] width 27 height 29
type input "[DATE]"
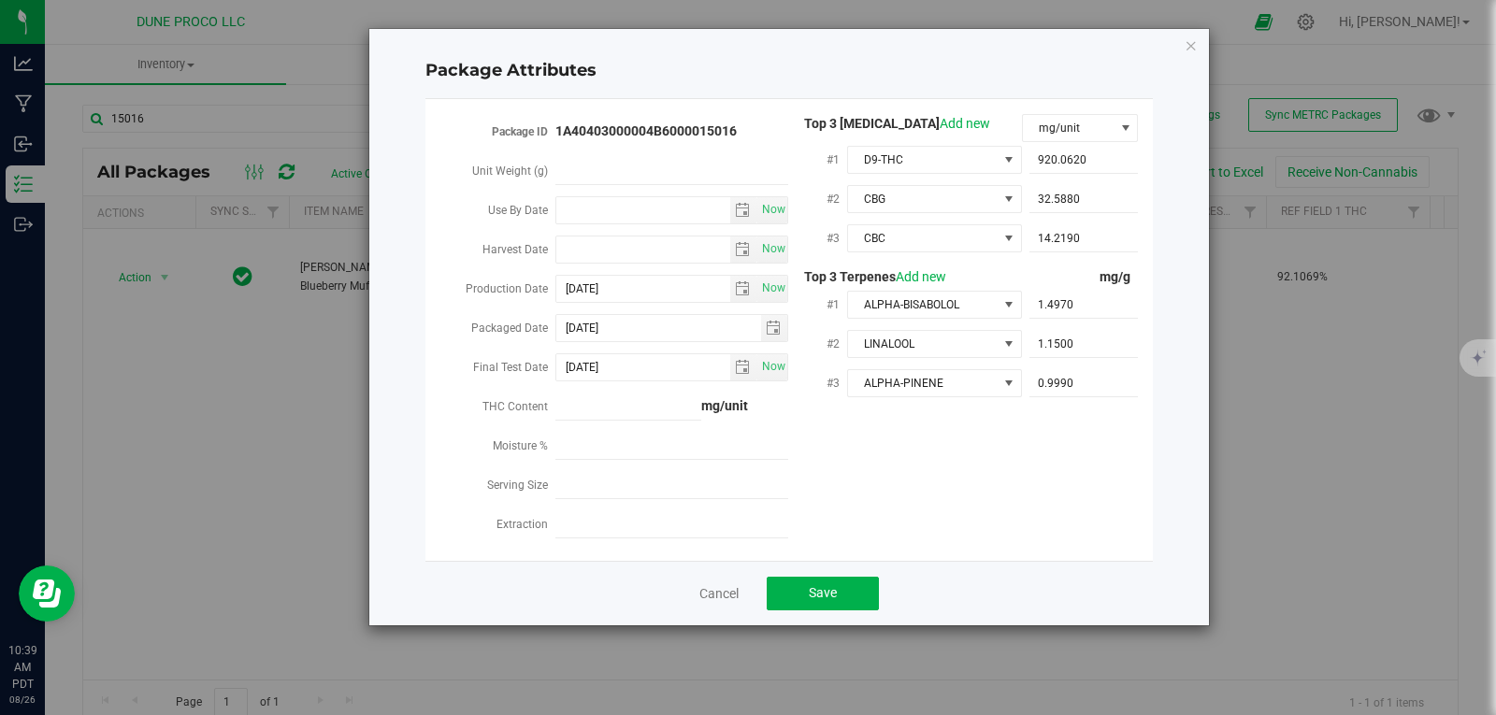
click at [811, 426] on div "Package ID 1A40403000004B6000015016 Unit Weight (g) Use By Date Now Harvest Dat…" at bounding box center [789, 330] width 699 height 432
click at [679, 401] on span at bounding box center [628, 407] width 146 height 27
type input "828.96"
type input "828.9600"
click at [809, 604] on div "Cancel Save" at bounding box center [789, 593] width 728 height 65
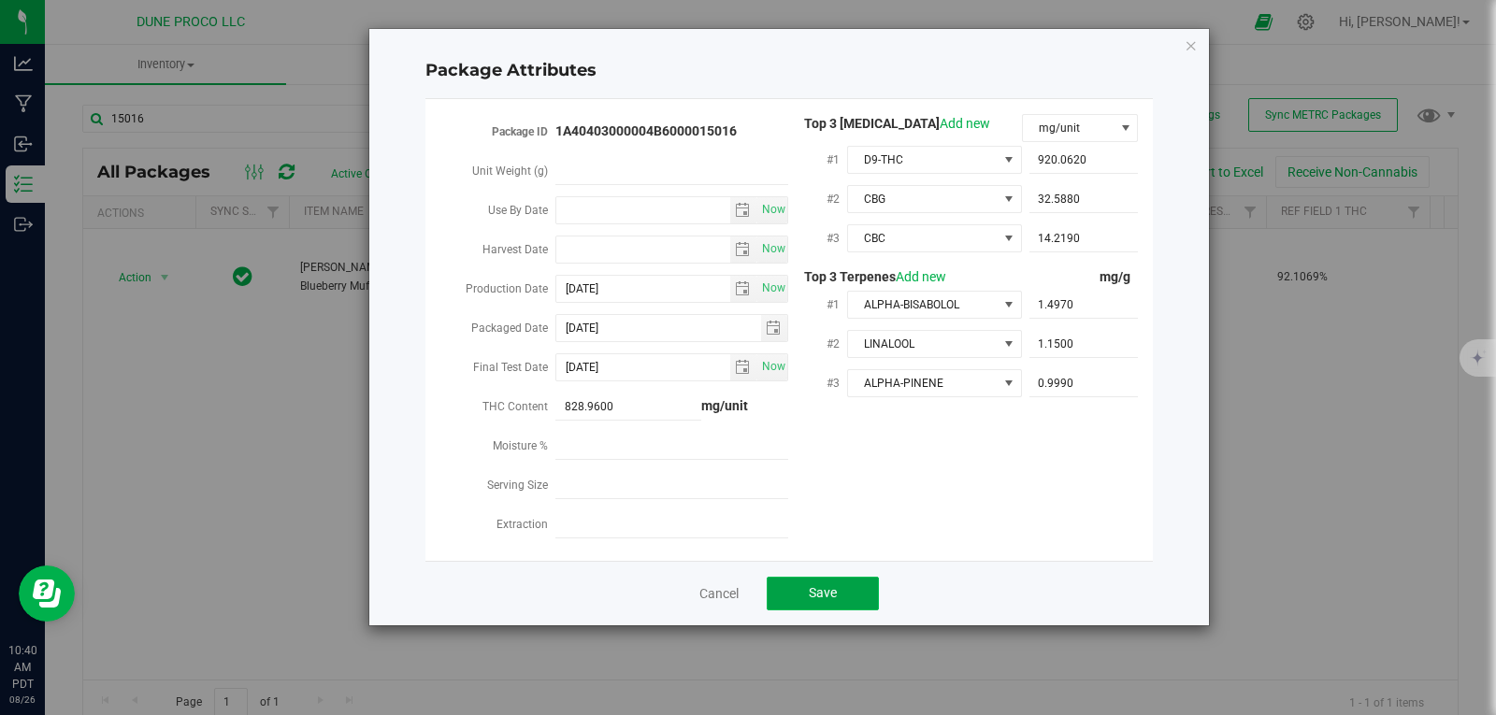
click at [809, 592] on button "Save" at bounding box center [823, 594] width 112 height 34
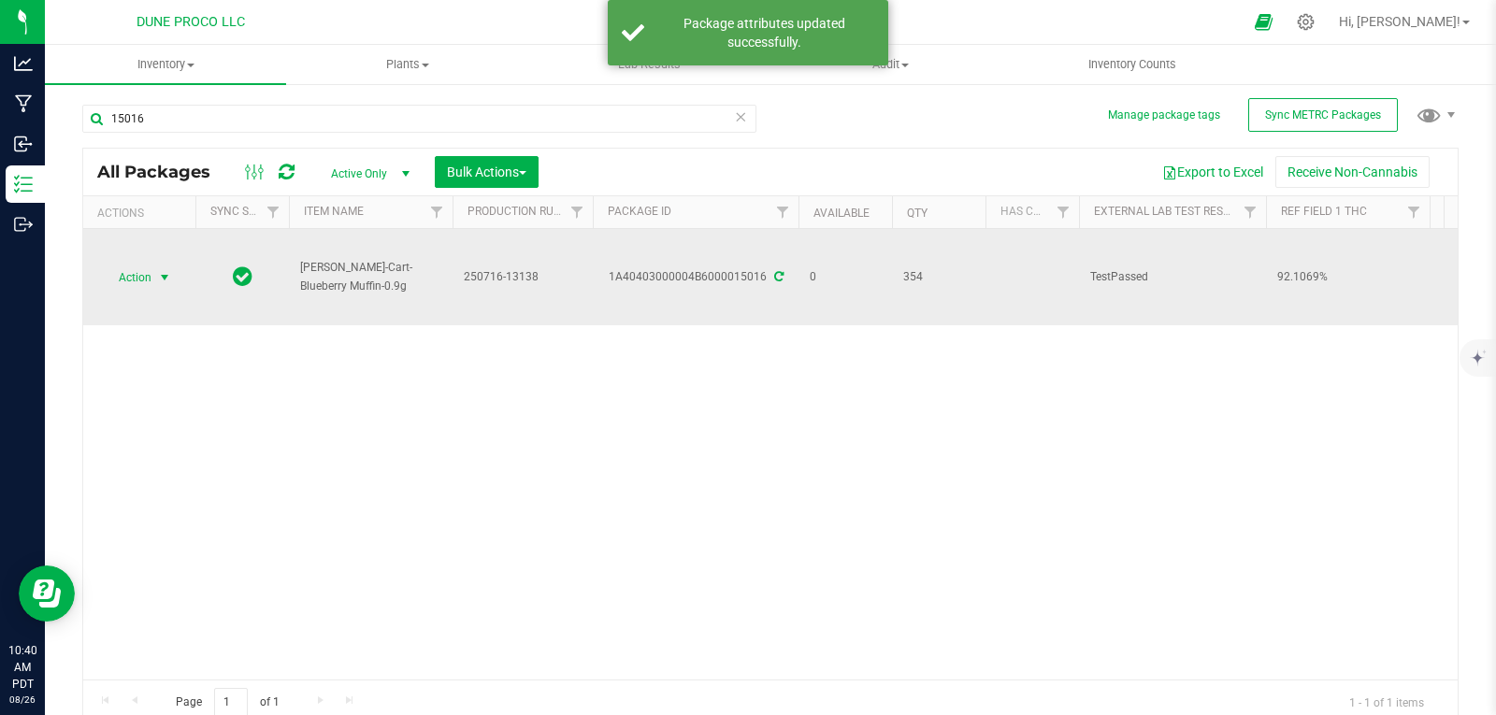
click at [148, 276] on span "Action" at bounding box center [127, 278] width 50 height 26
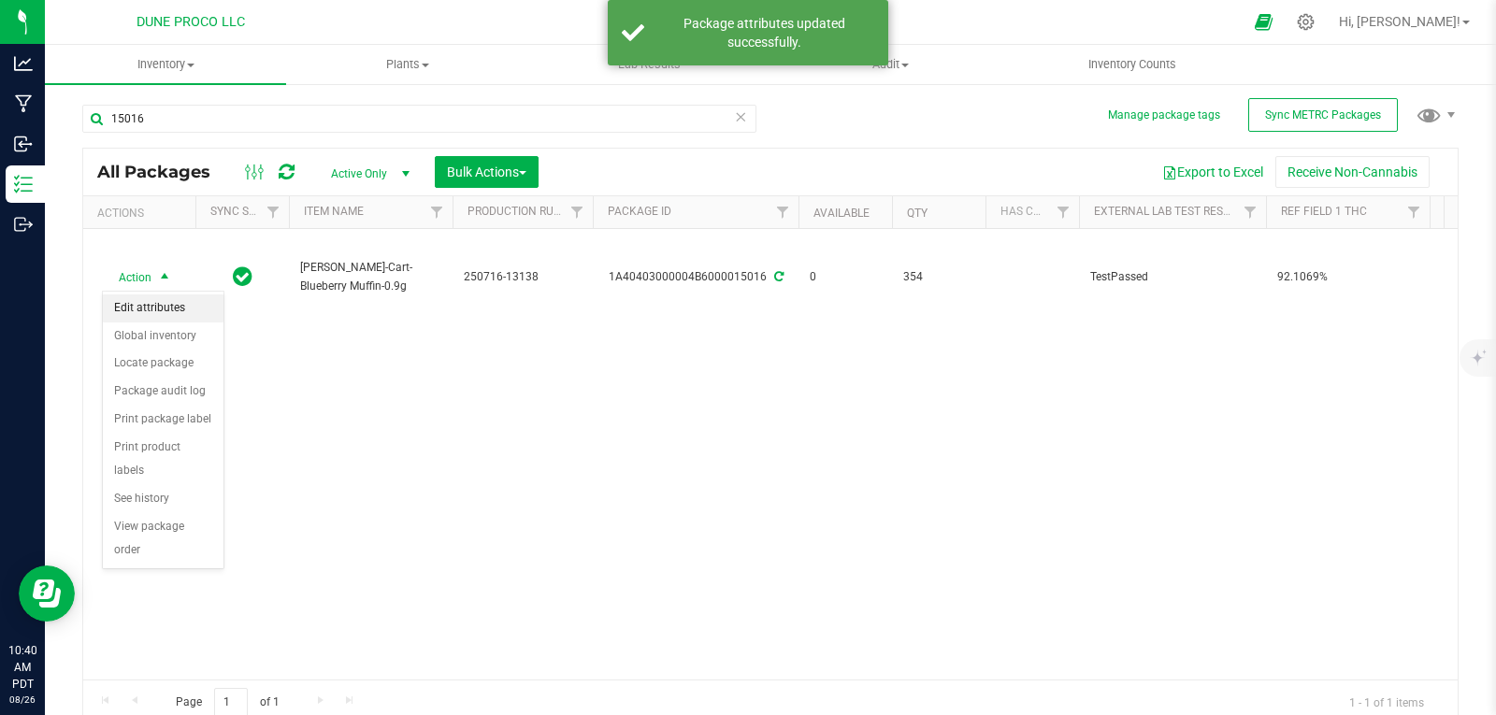
click at [158, 313] on li "Edit attributes" at bounding box center [163, 309] width 121 height 28
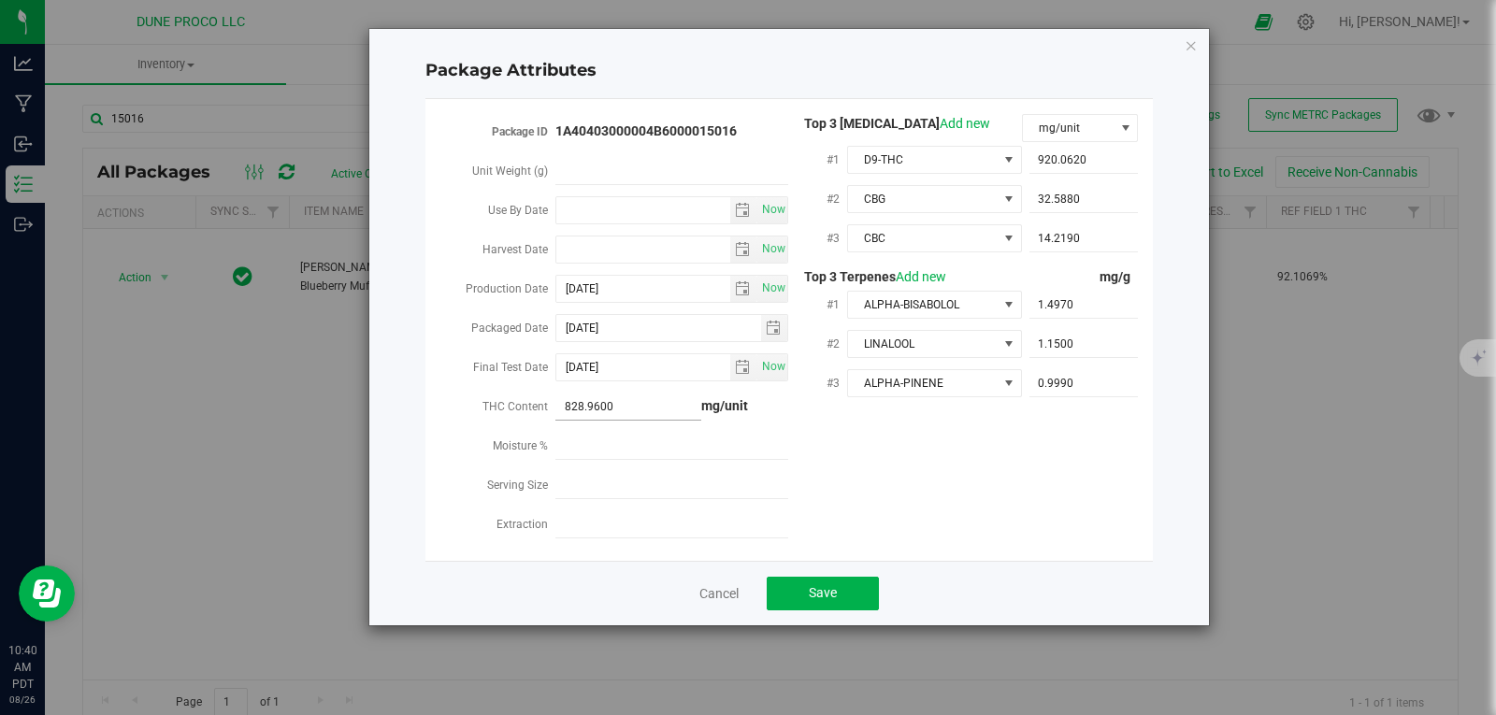
click at [613, 395] on span "828.9600 828.96" at bounding box center [628, 407] width 146 height 27
click at [800, 579] on button "Save" at bounding box center [823, 594] width 112 height 34
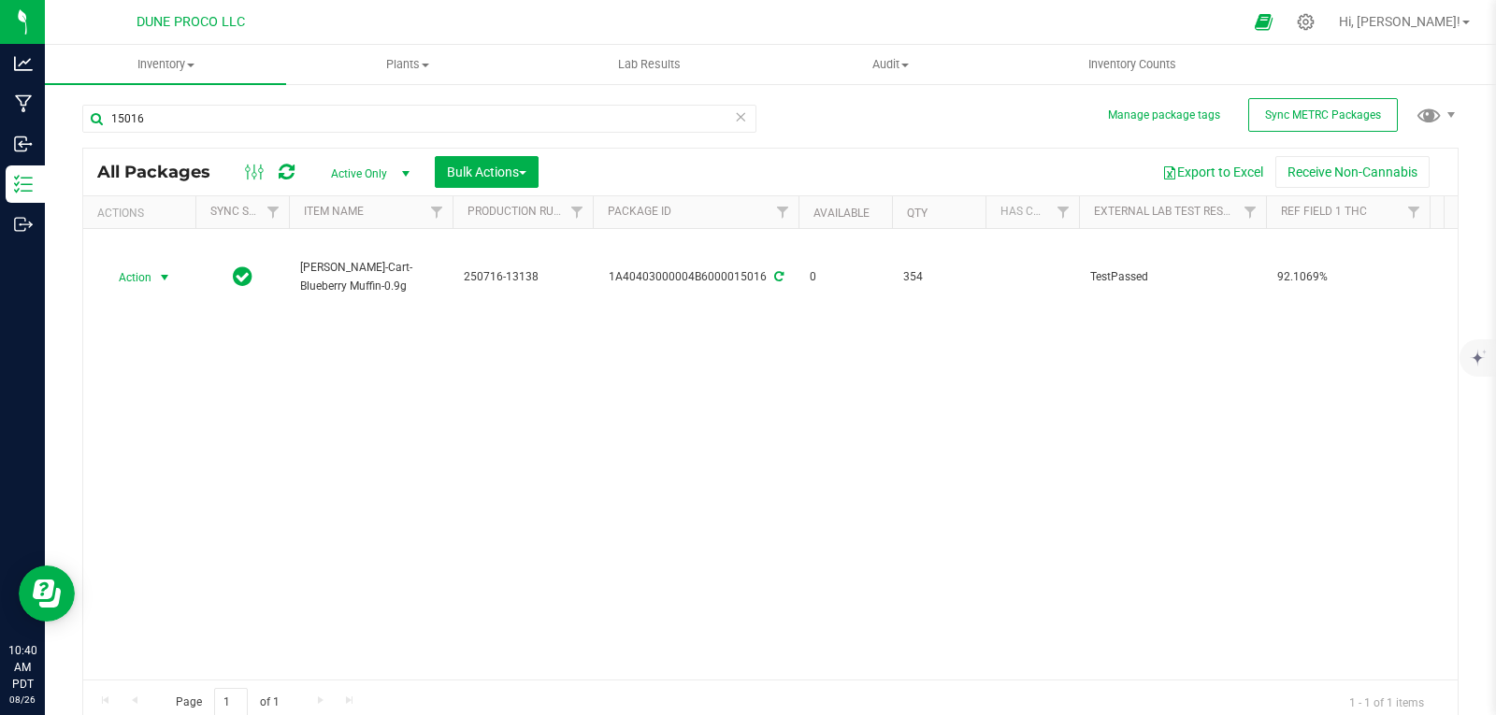
drag, startPoint x: 145, startPoint y: 277, endPoint x: 619, endPoint y: 363, distance: 481.9
click at [619, 363] on div "Action Action Edit attributes Global inventory Locate package Package audit log…" at bounding box center [770, 454] width 1375 height 451
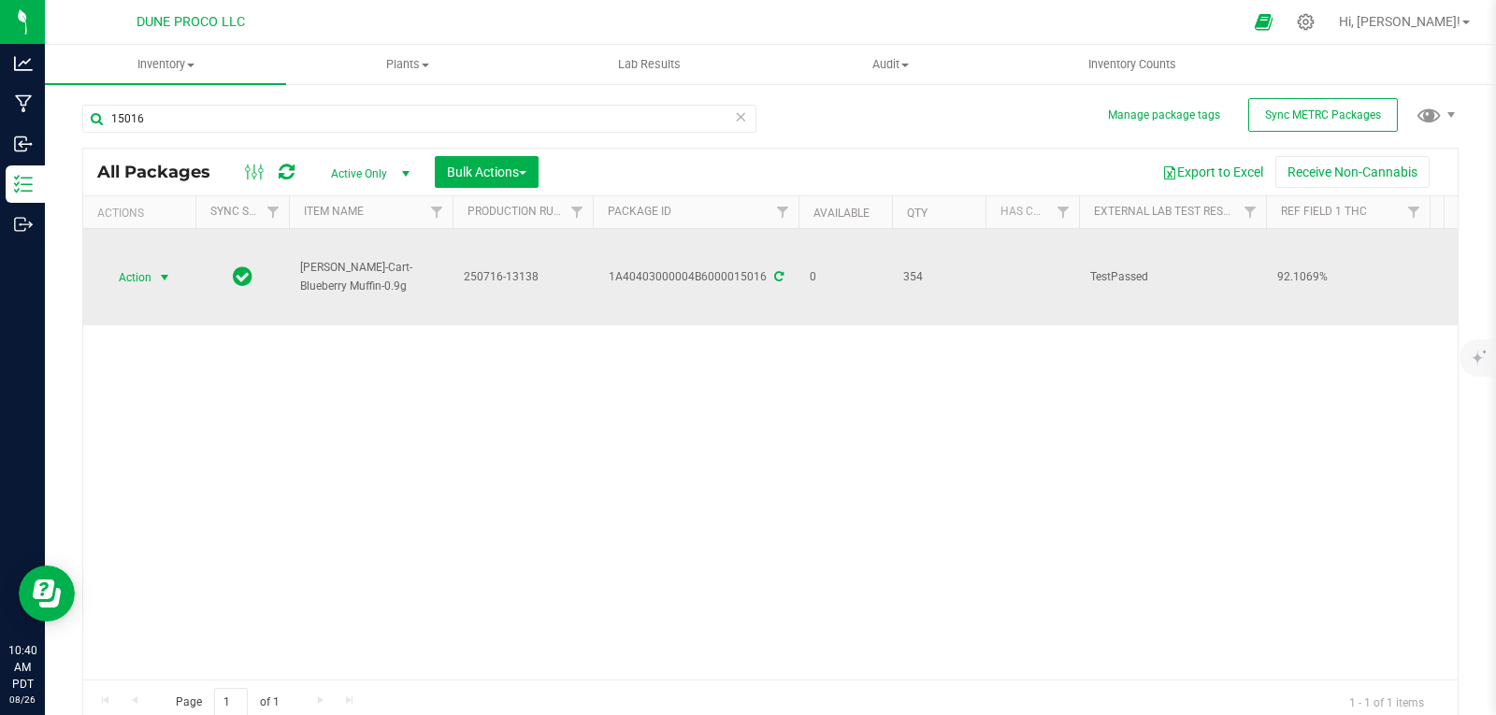
click at [148, 278] on span "Action" at bounding box center [127, 278] width 50 height 26
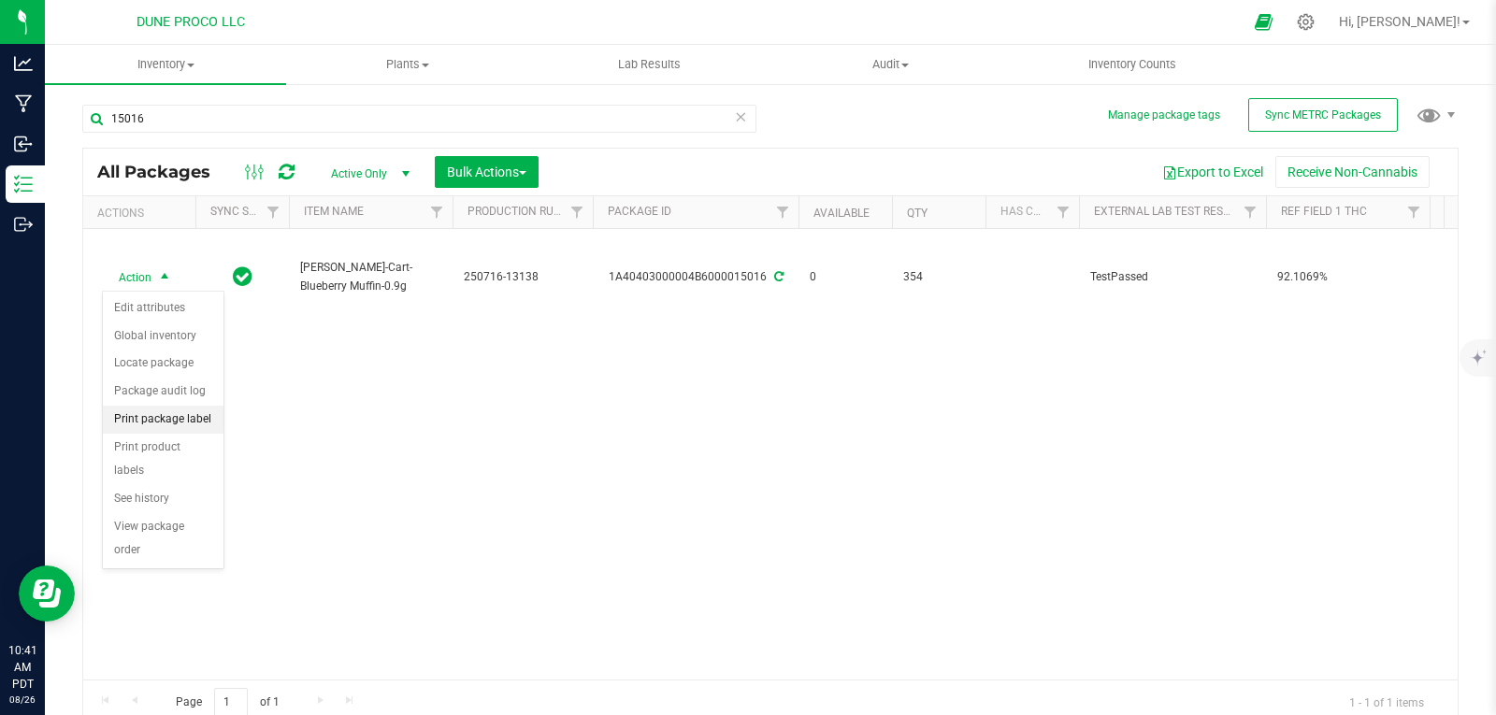
click at [178, 420] on li "Print package label" at bounding box center [163, 420] width 121 height 28
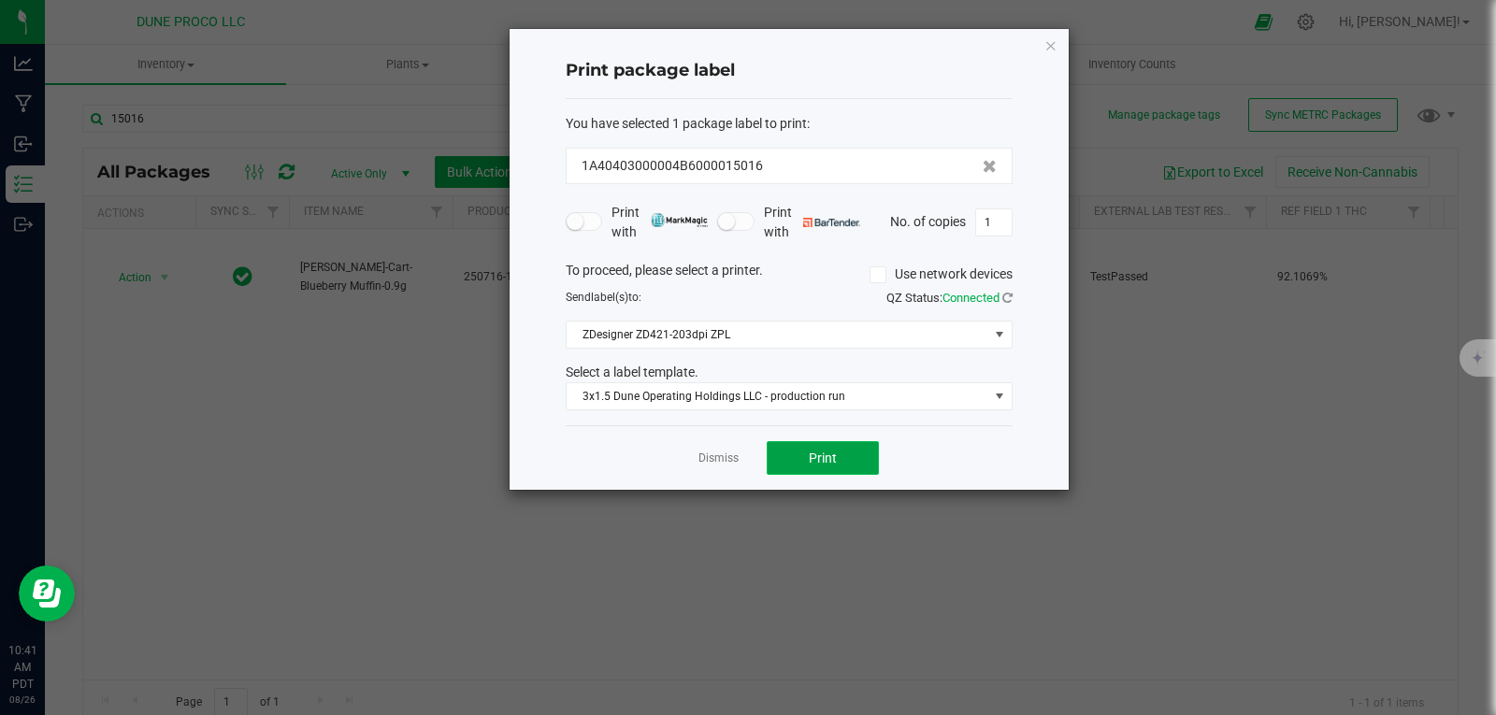
click at [836, 459] on span "Print" at bounding box center [823, 458] width 28 height 15
click at [1059, 49] on div "Print package label You have selected 1 package label to print : 1A40403000004B…" at bounding box center [789, 259] width 559 height 461
click at [1047, 47] on icon "button" at bounding box center [1051, 45] width 13 height 22
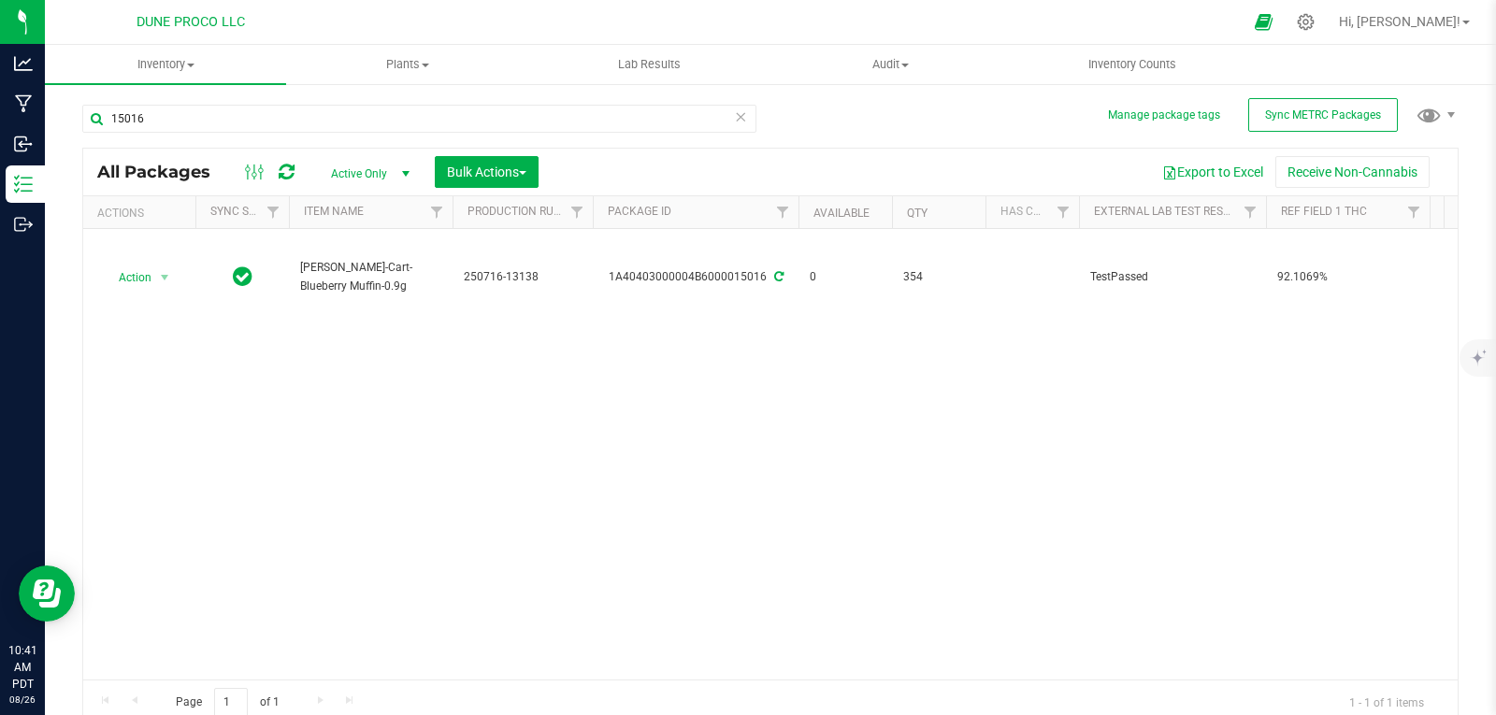
click at [519, 483] on div "Action Action Edit attributes Global inventory Locate package Package audit log…" at bounding box center [770, 454] width 1375 height 451
click at [576, 515] on div "Action Action Edit attributes Global inventory Locate package Package audit log…" at bounding box center [770, 454] width 1375 height 451
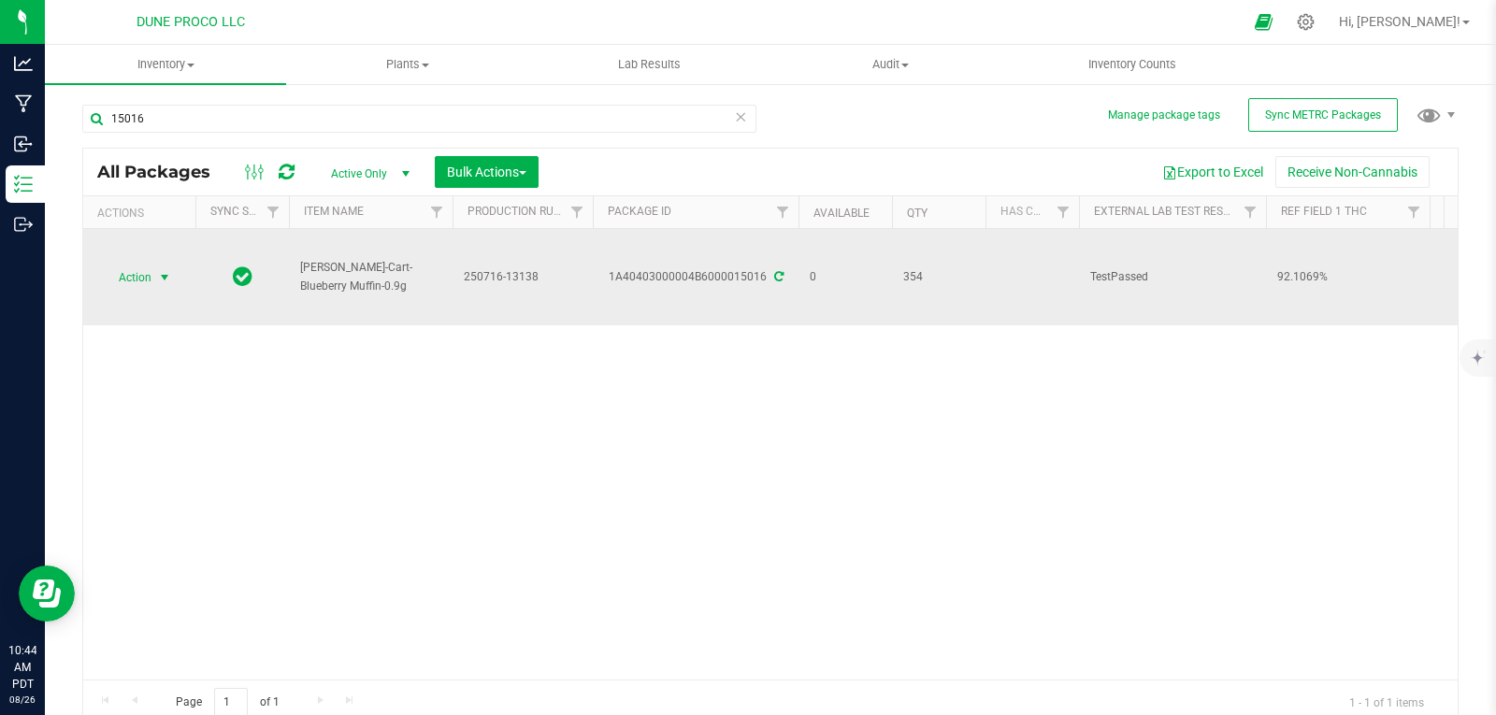
click at [149, 273] on span "Action" at bounding box center [127, 278] width 50 height 26
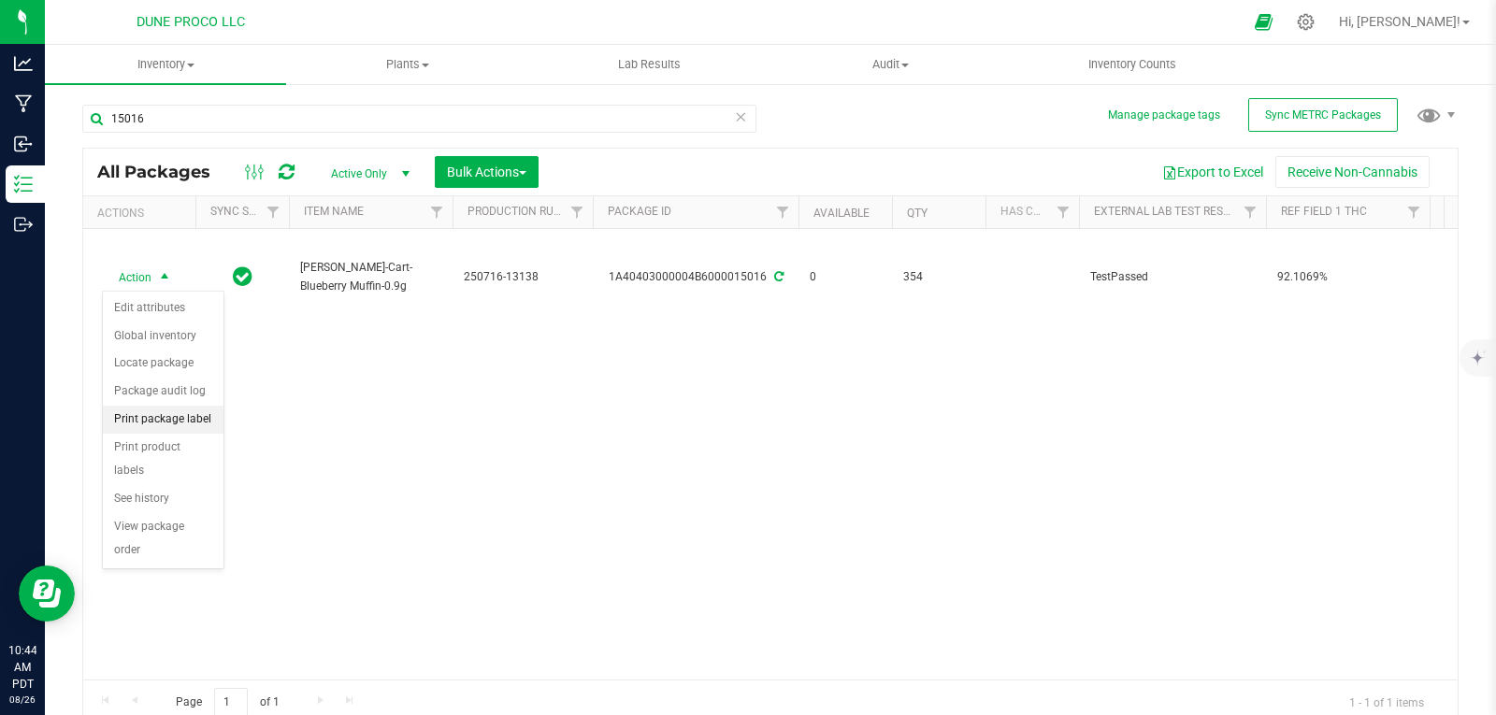
click at [186, 423] on li "Print package label" at bounding box center [163, 420] width 121 height 28
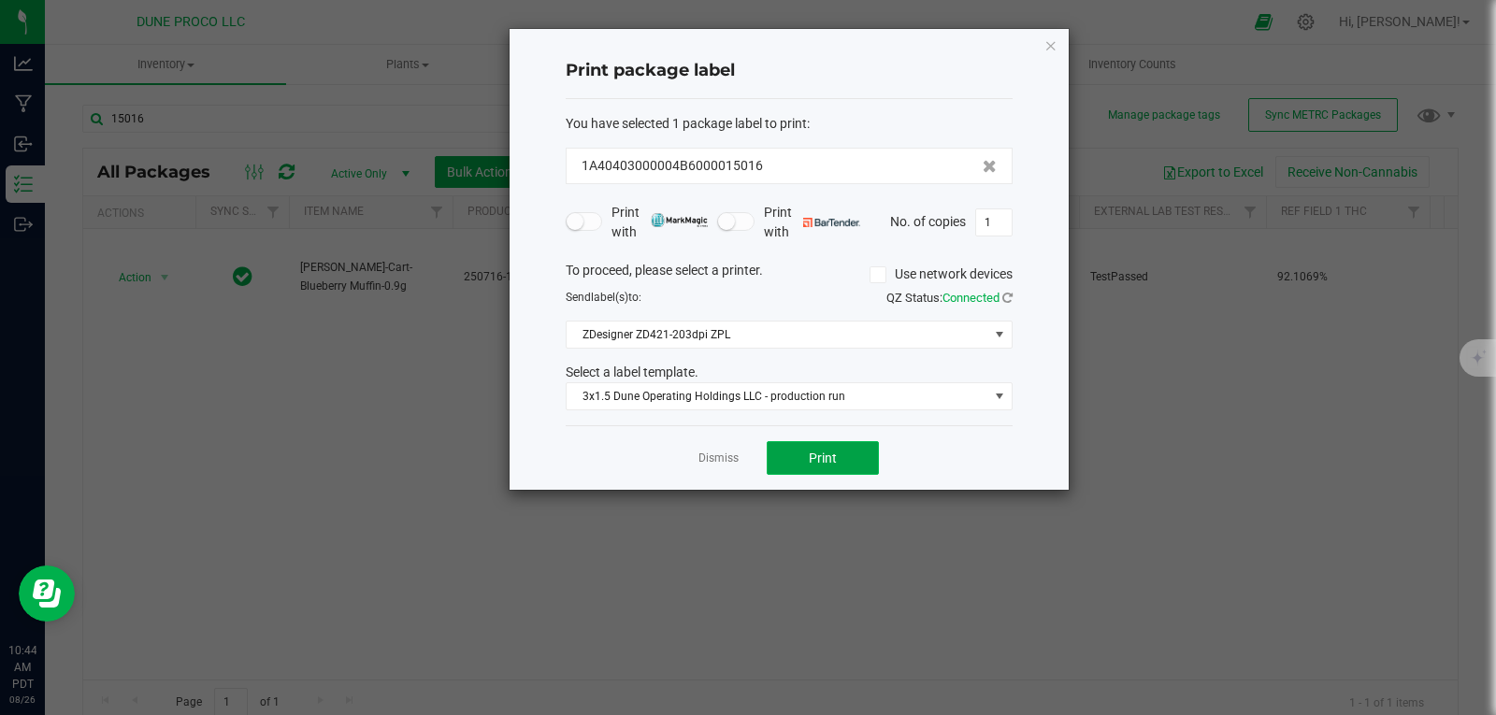
click at [842, 465] on button "Print" at bounding box center [823, 458] width 112 height 34
click at [1045, 43] on icon "button" at bounding box center [1051, 45] width 13 height 22
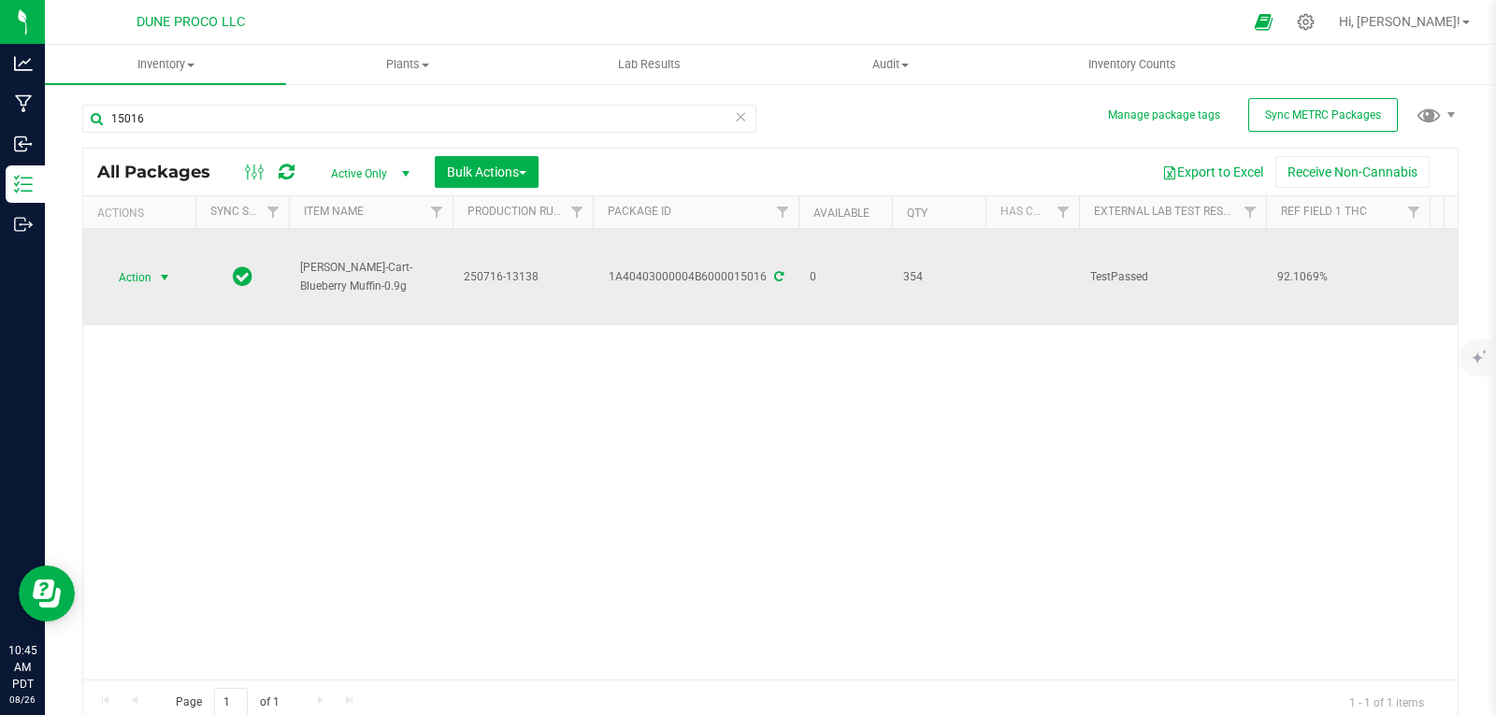
click at [175, 273] on span "select" at bounding box center [164, 278] width 23 height 26
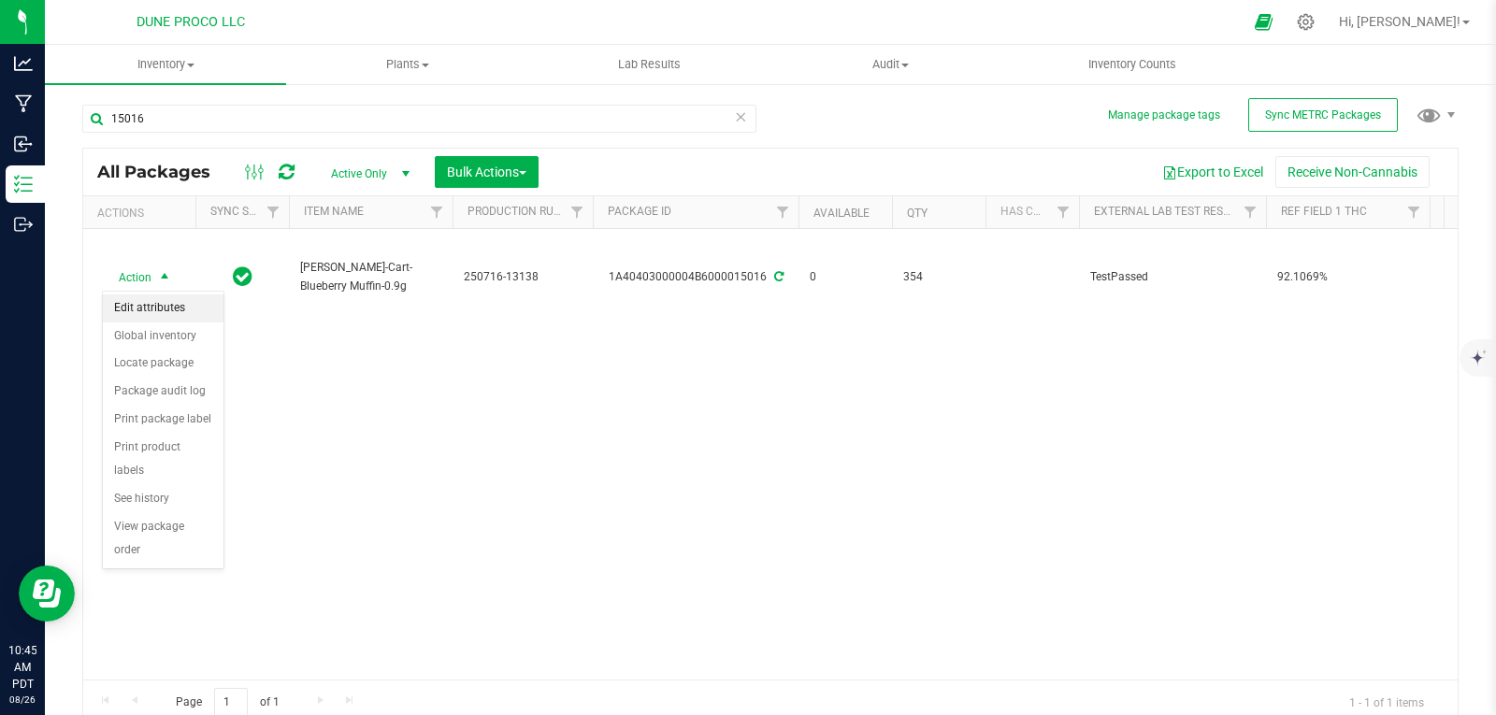
click at [150, 314] on li "Edit attributes" at bounding box center [163, 309] width 121 height 28
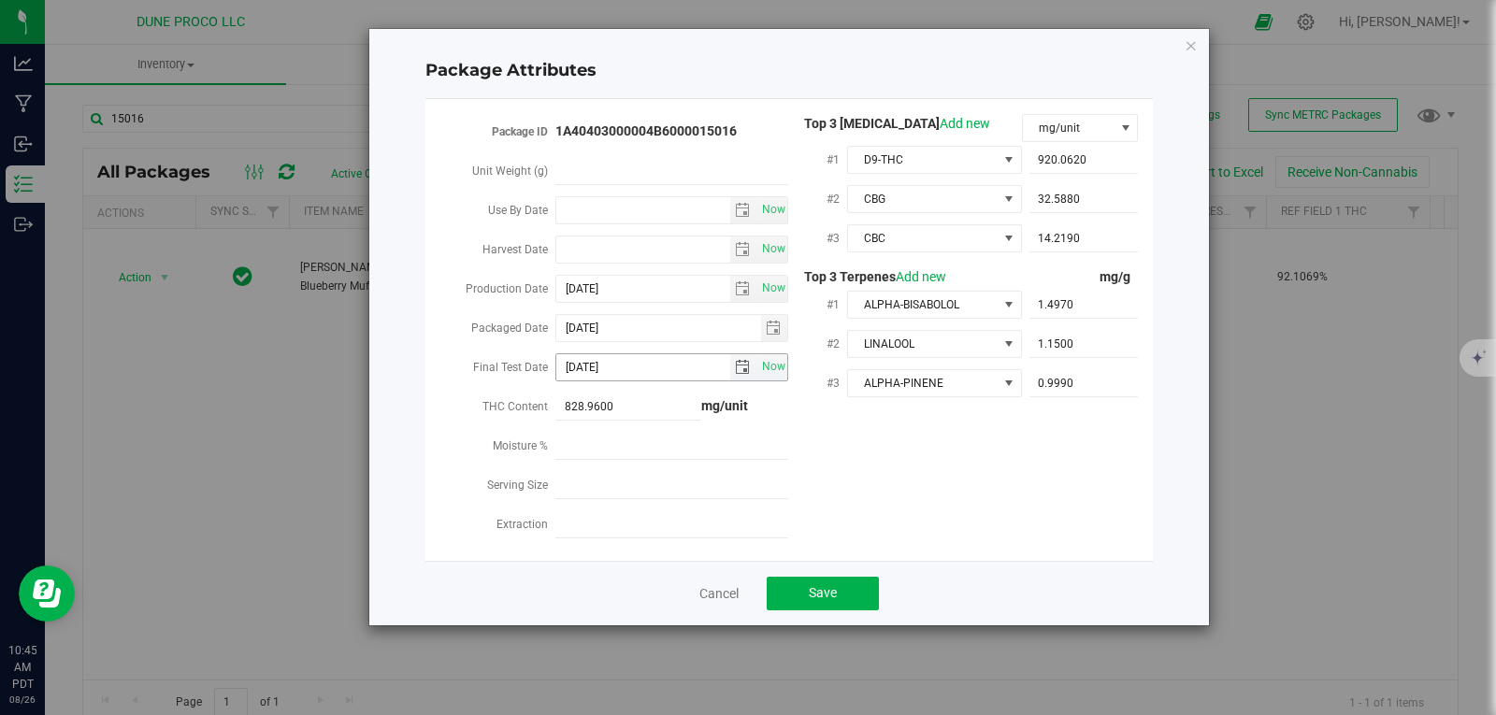
click at [740, 360] on span "select" at bounding box center [742, 367] width 15 height 15
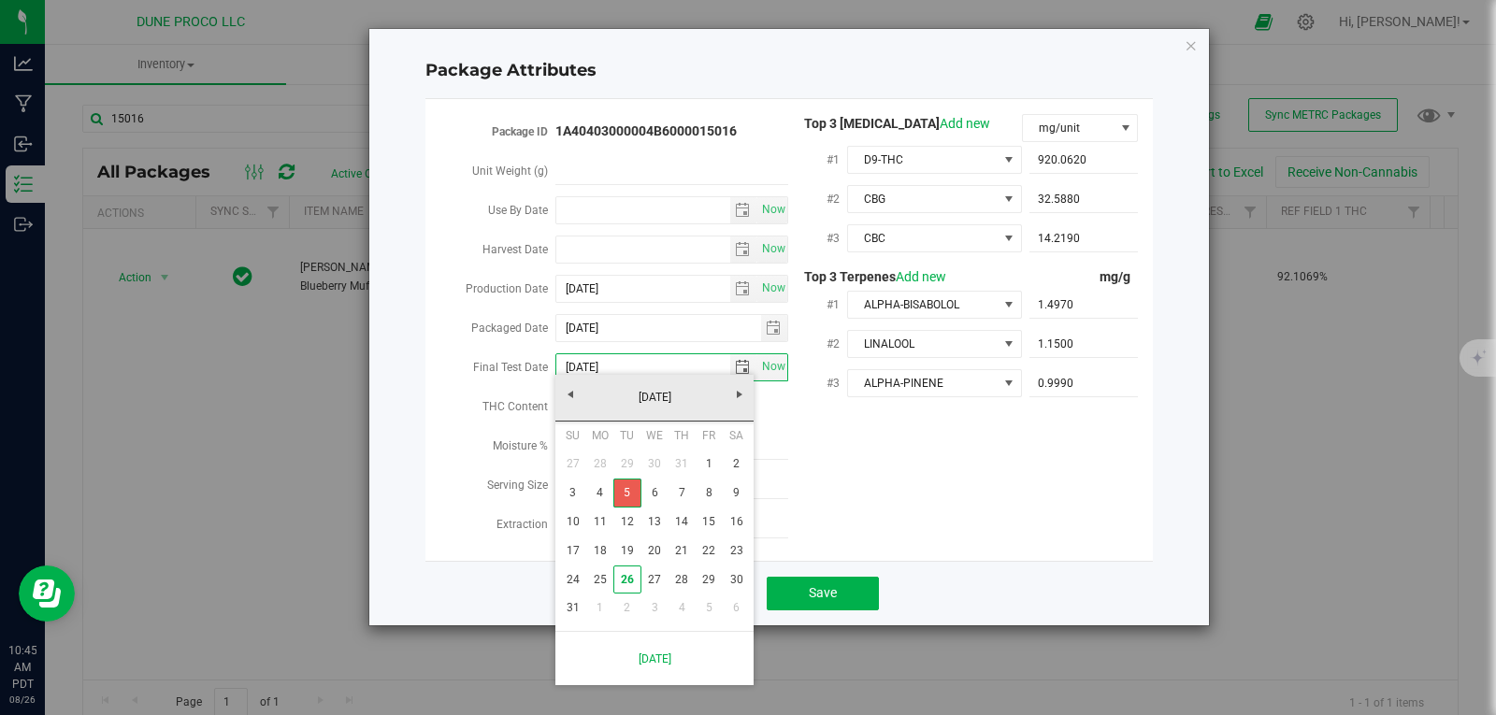
click at [625, 490] on link "5" at bounding box center [626, 493] width 27 height 29
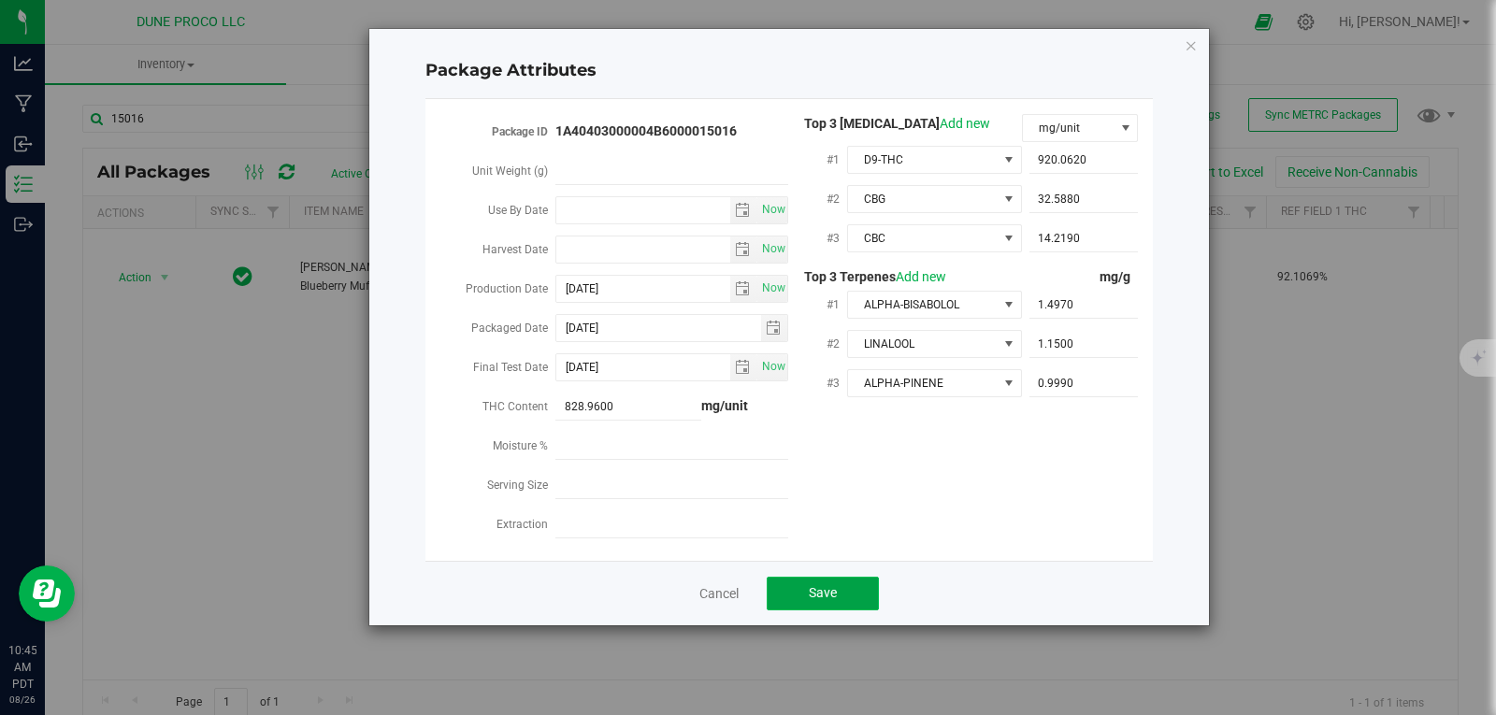
click at [809, 589] on span "Save" at bounding box center [823, 592] width 28 height 15
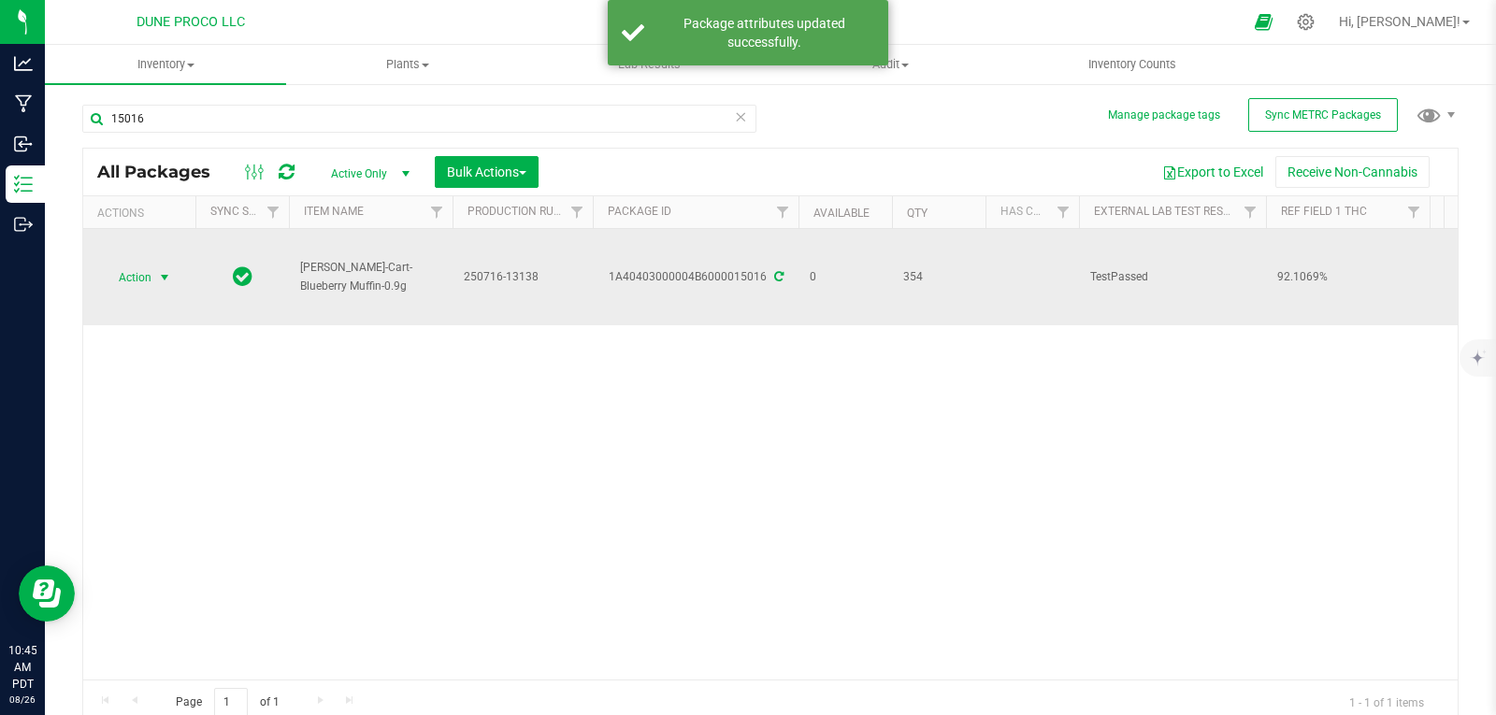
click at [153, 282] on span "select" at bounding box center [164, 278] width 23 height 26
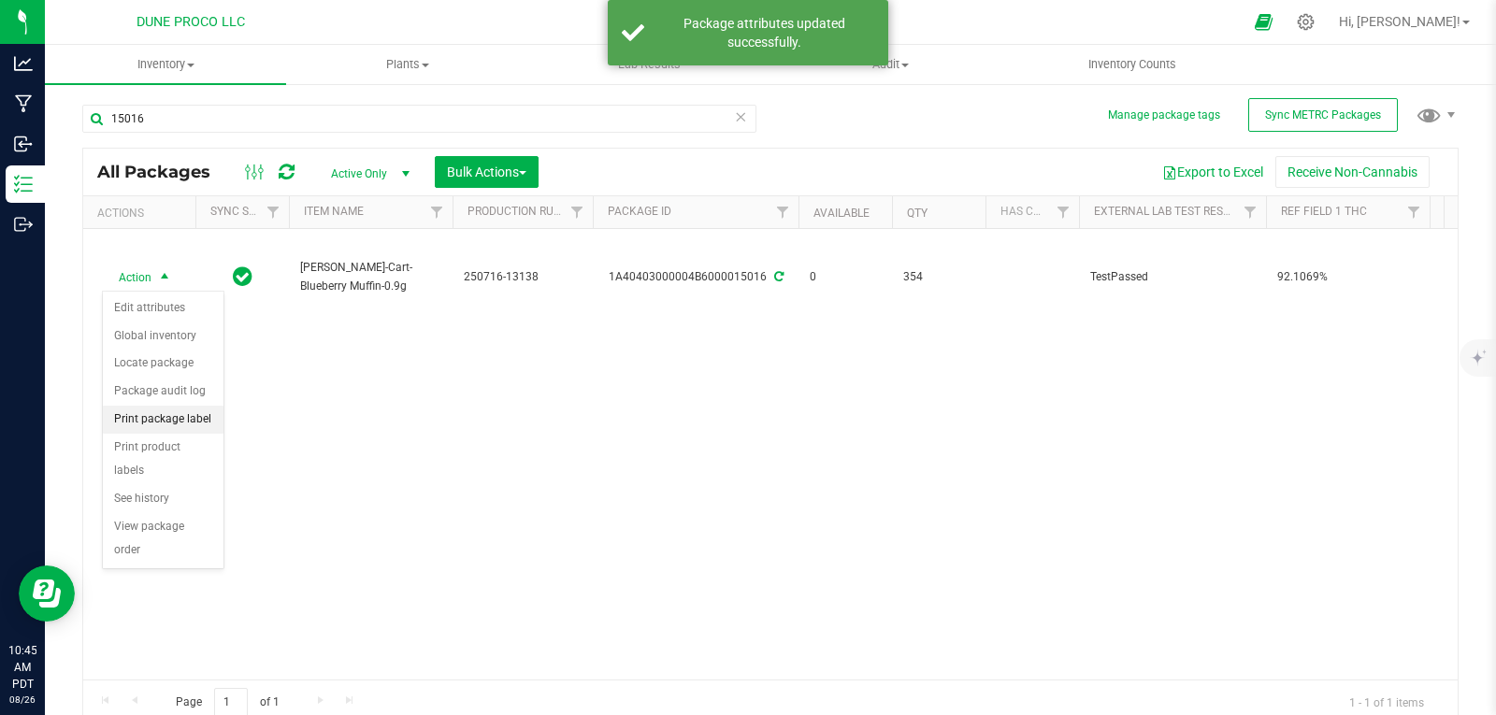
click at [165, 417] on li "Print package label" at bounding box center [163, 420] width 121 height 28
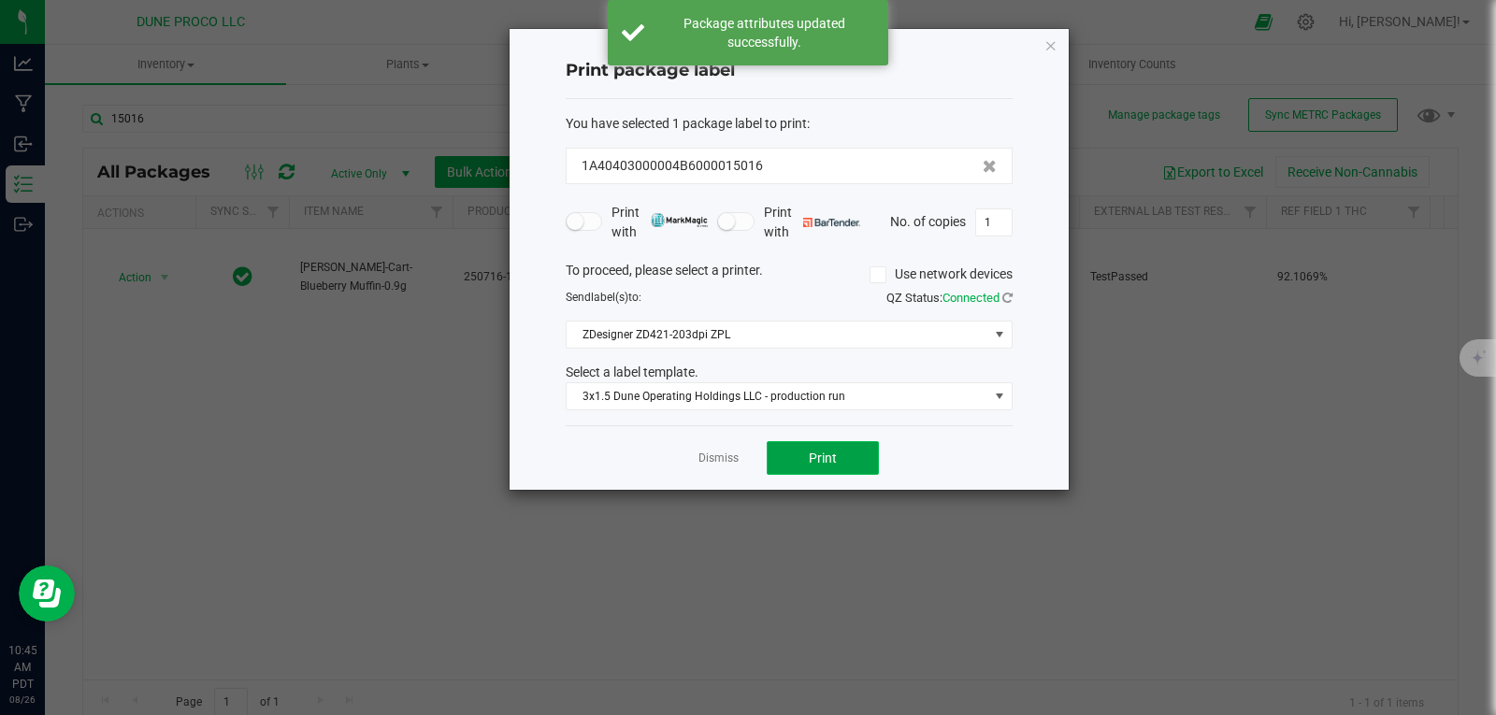
click at [829, 461] on span "Print" at bounding box center [823, 458] width 28 height 15
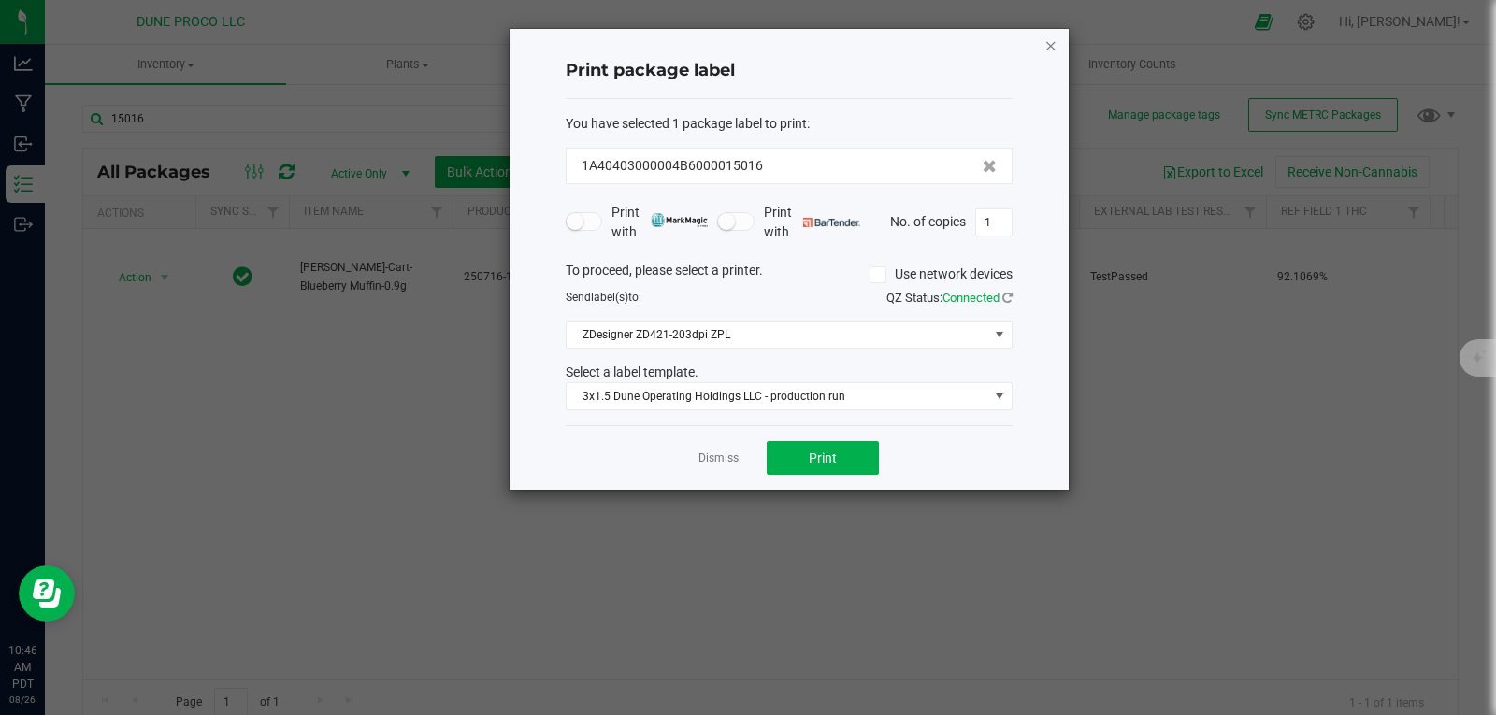
click at [1052, 50] on icon "button" at bounding box center [1051, 45] width 13 height 22
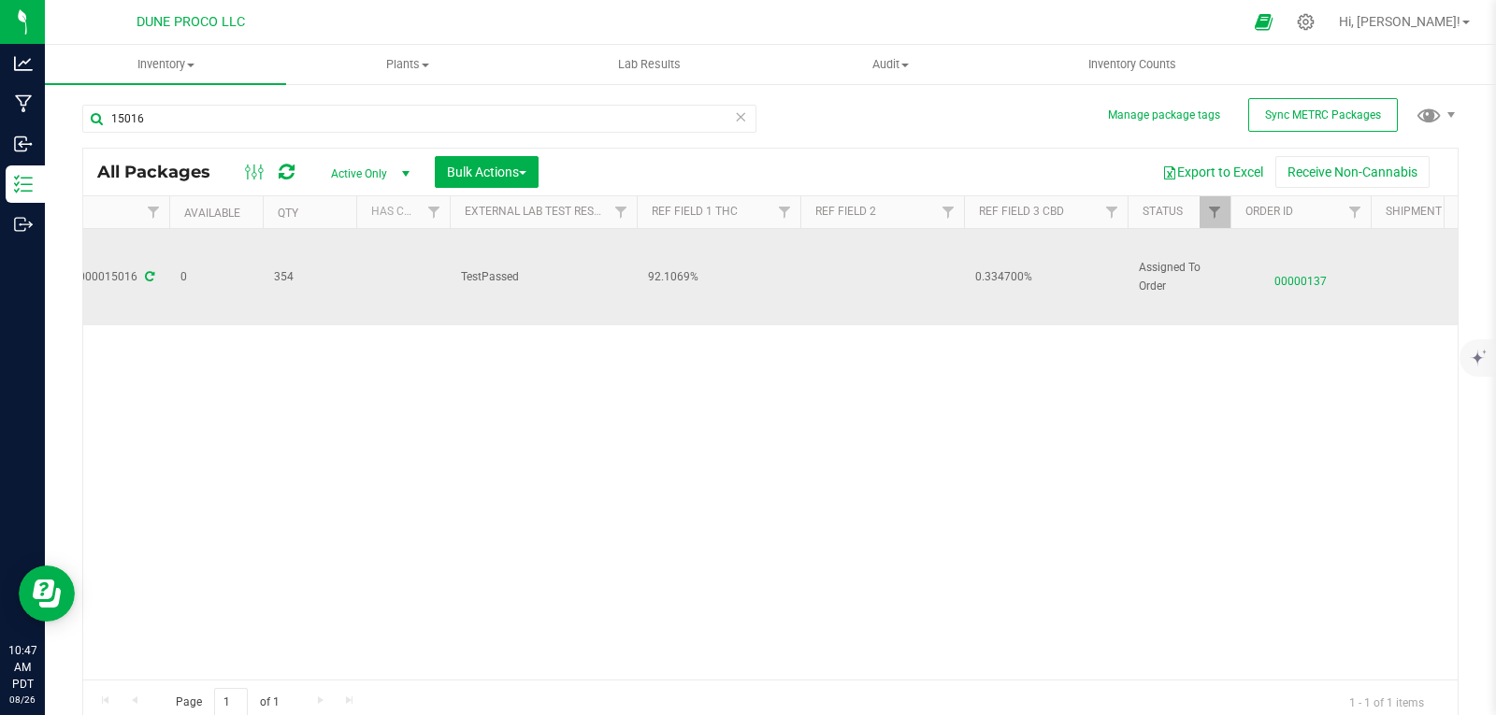
scroll to position [0, 640]
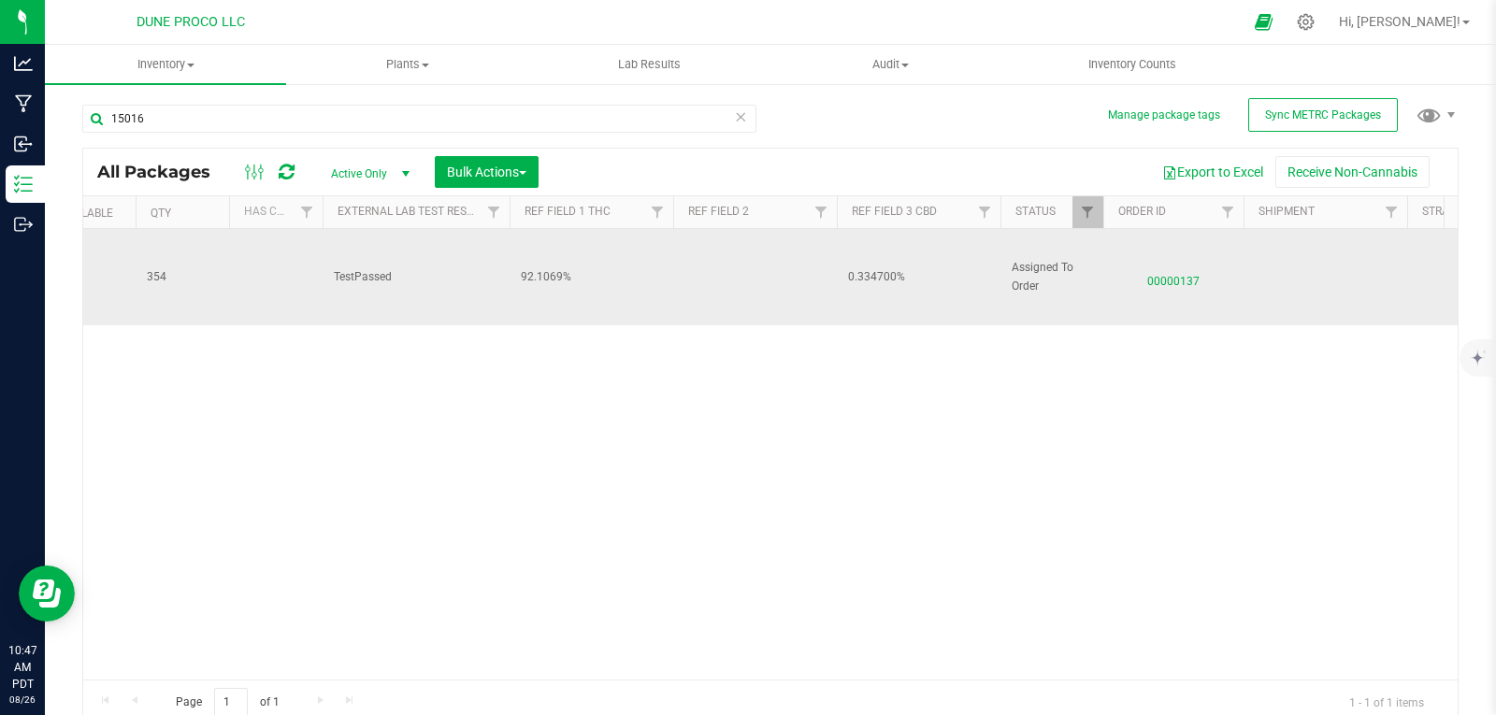
click at [379, 303] on td "TestPassed" at bounding box center [416, 277] width 187 height 96
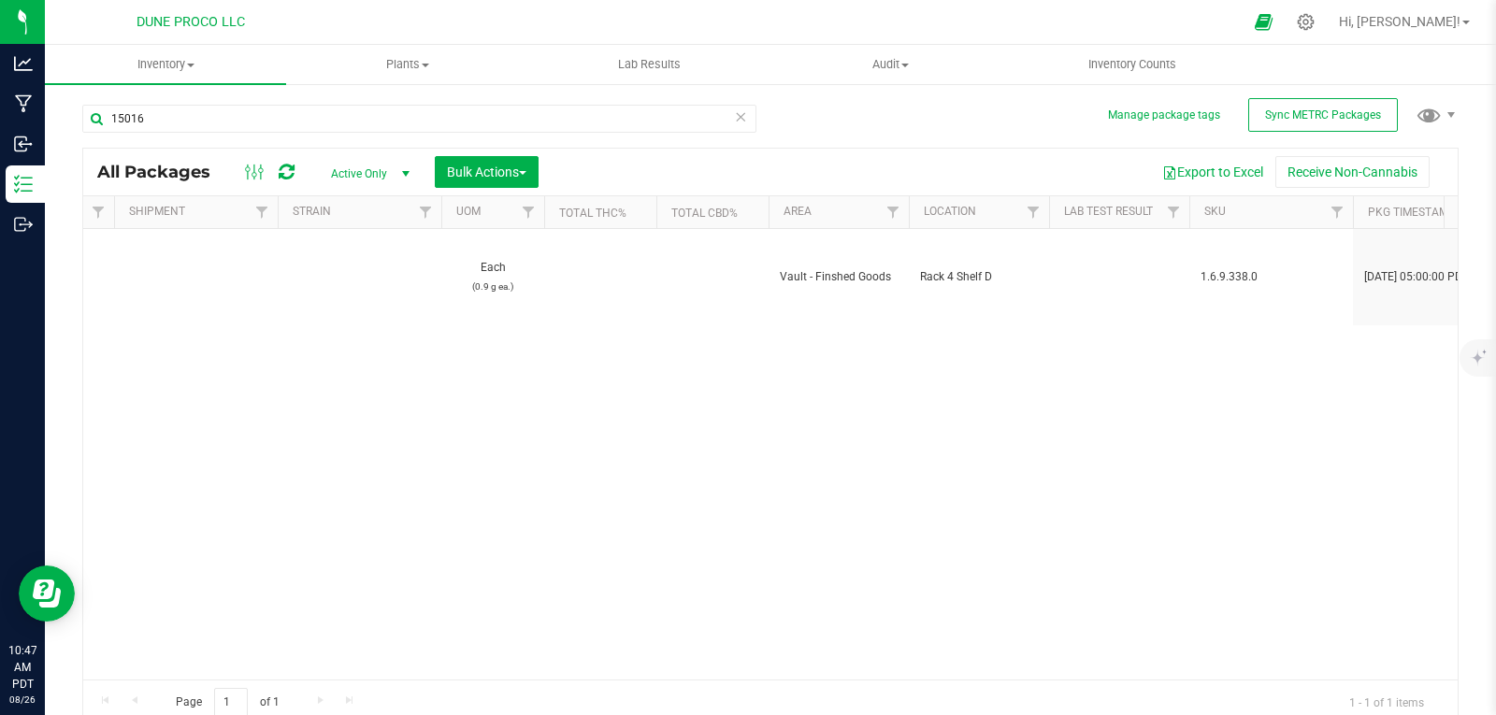
click at [525, 452] on div "Action Action Edit attributes Global inventory Locate package Package audit log…" at bounding box center [770, 454] width 1375 height 451
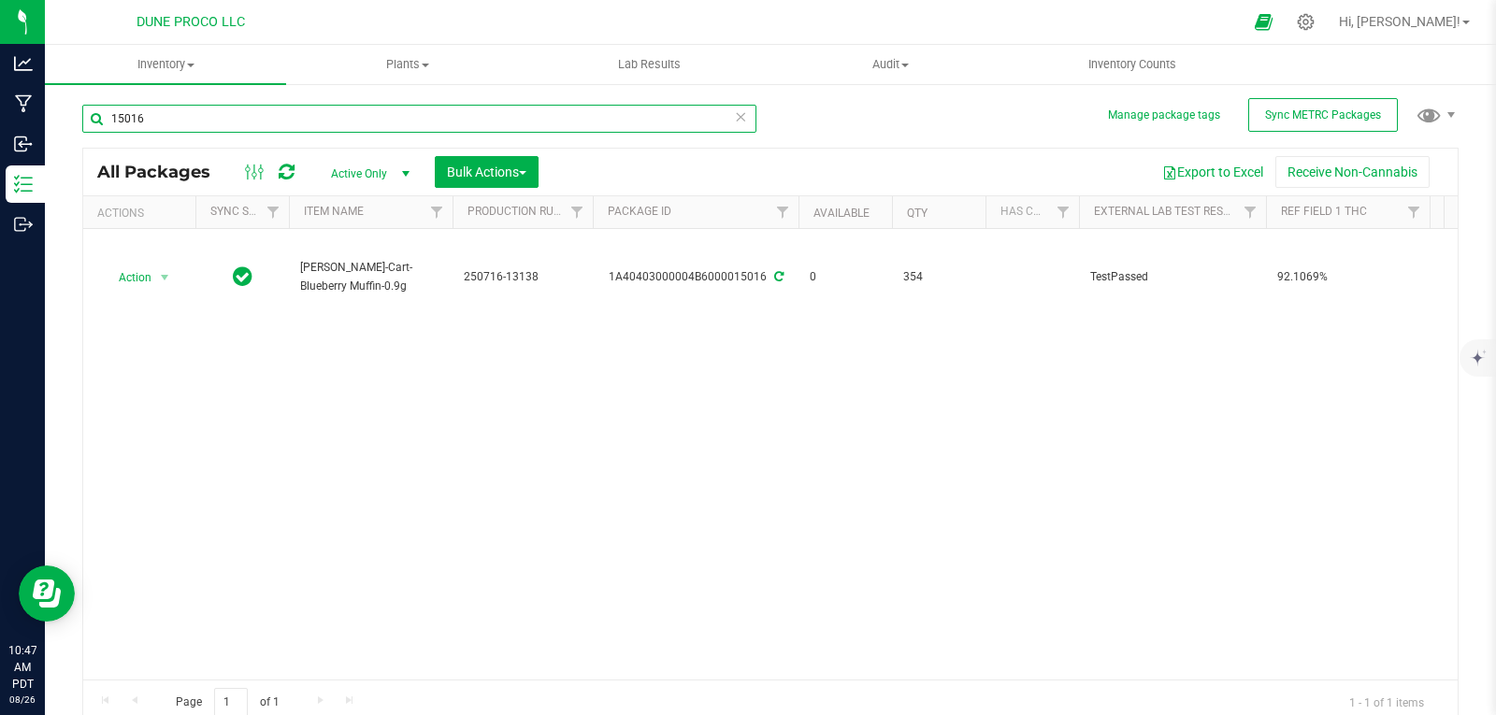
click at [177, 118] on input "15016" at bounding box center [419, 119] width 674 height 28
type input "1"
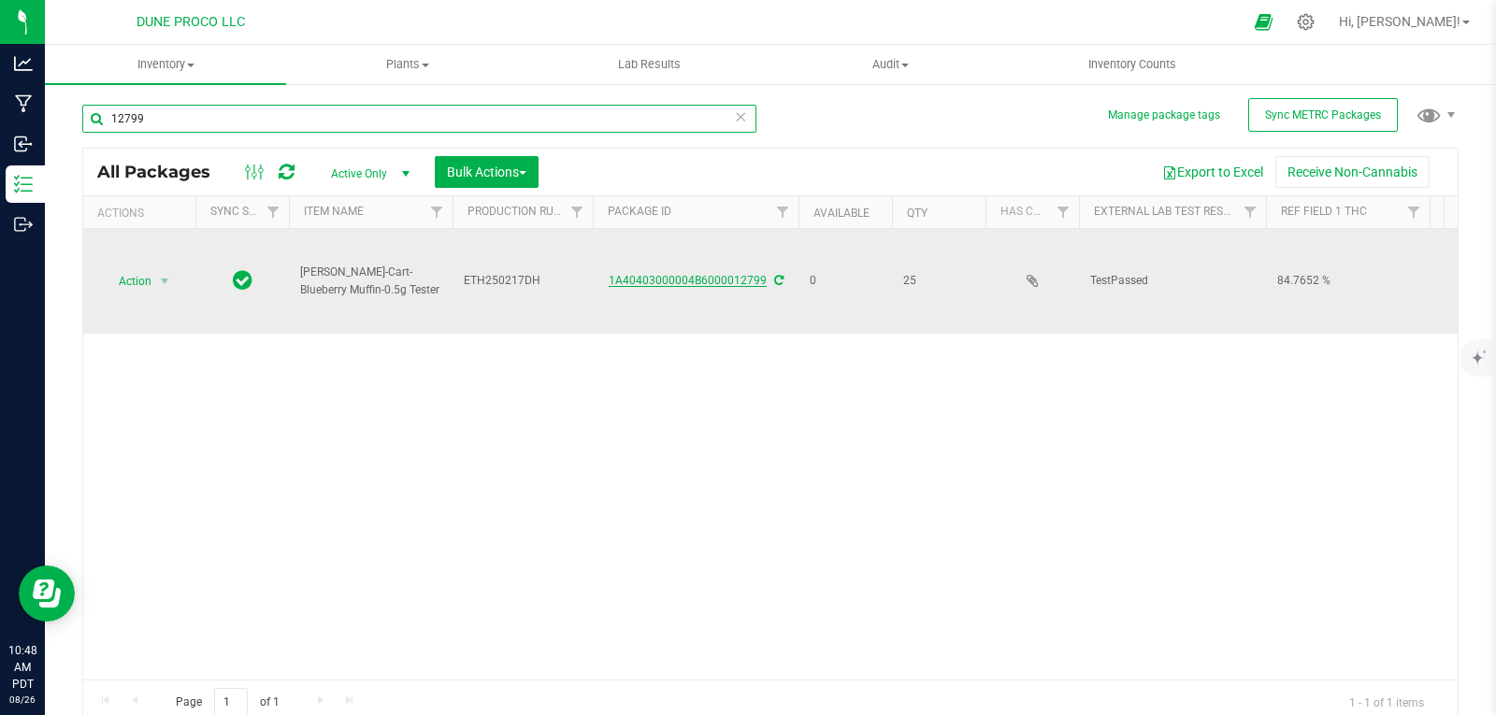
type input "12799"
click at [632, 274] on link "1A40403000004B6000012799" at bounding box center [688, 280] width 158 height 13
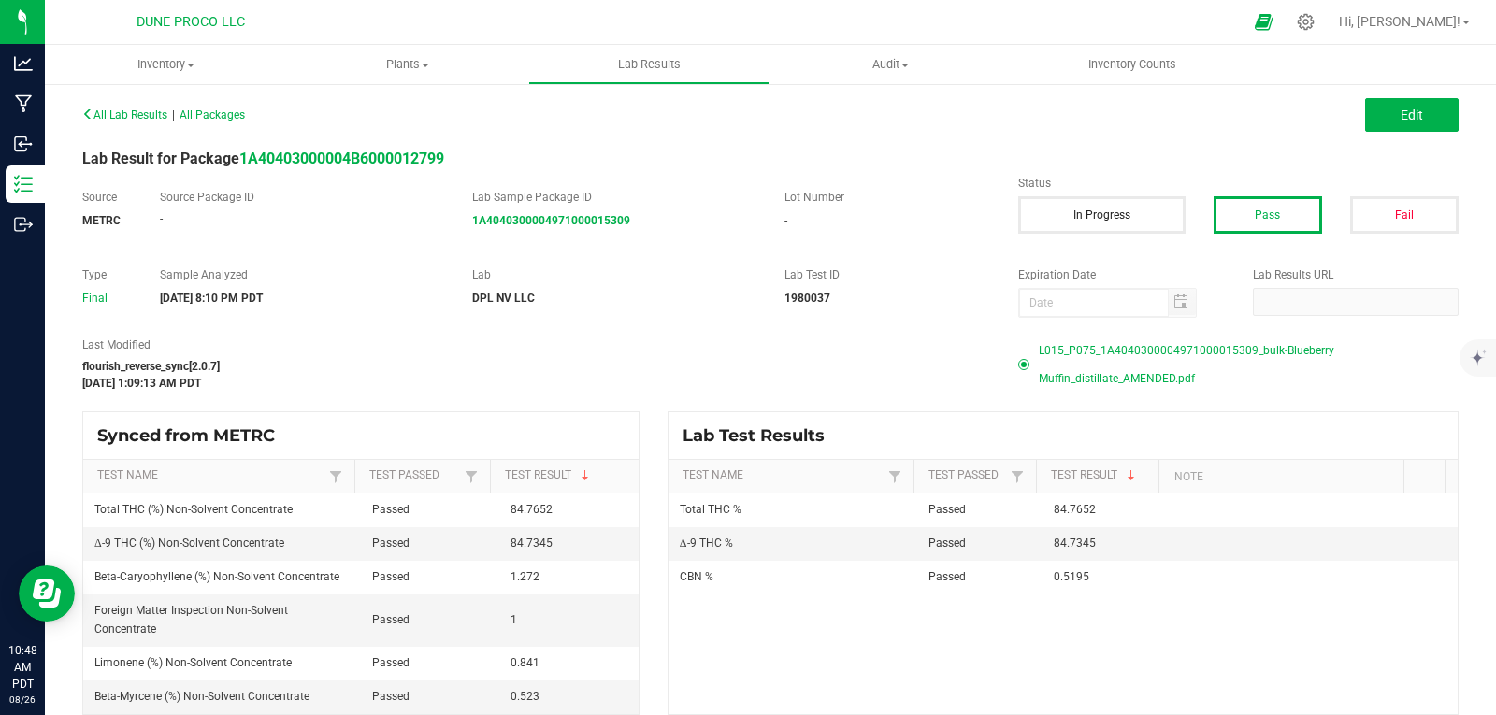
click at [1083, 355] on span "L015_P075_1A4040300004971000015309_bulk-Blueberry Muffin_distillate_AMENDED.pdf" at bounding box center [1249, 365] width 420 height 56
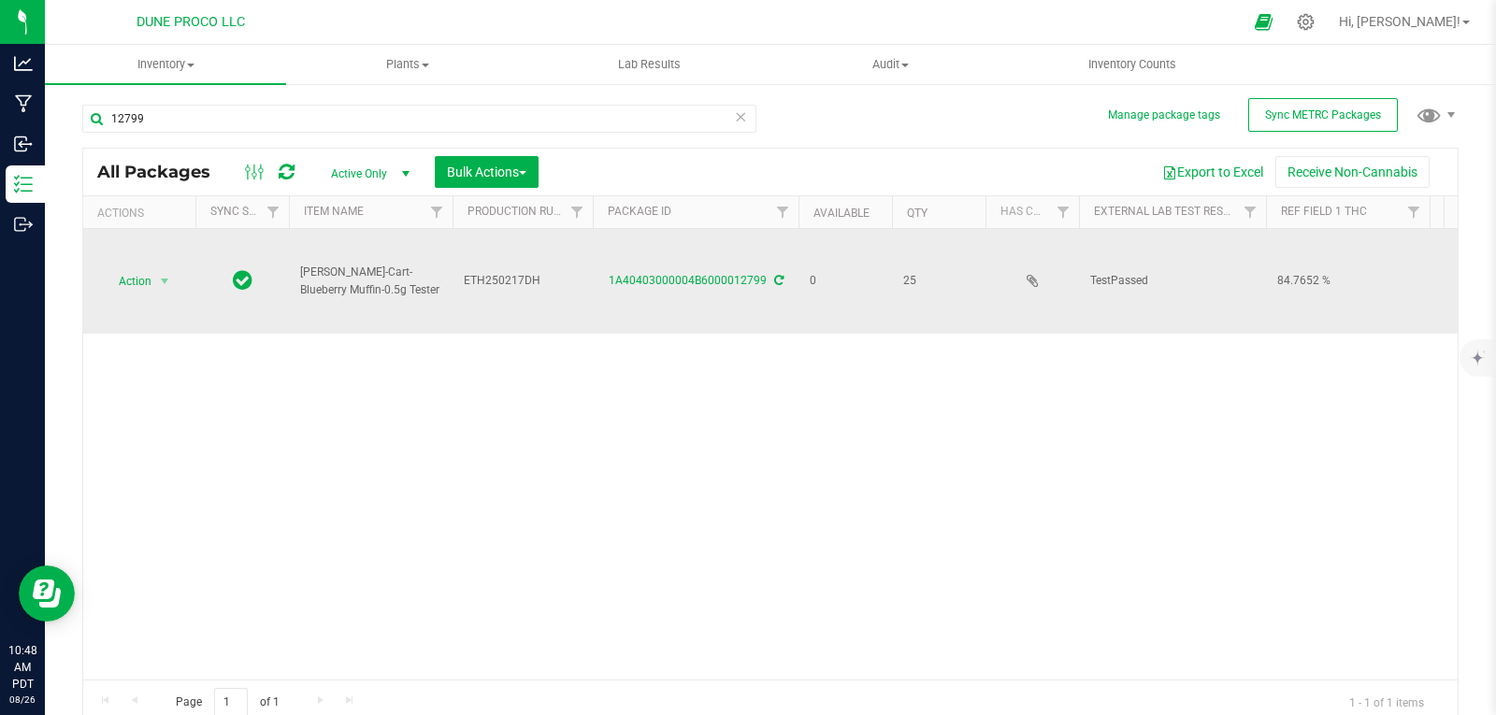
click at [541, 272] on span "ETH250217DH" at bounding box center [523, 281] width 118 height 18
type input "ETH250217DH_"
click at [556, 272] on span "ETH250217DH_" at bounding box center [523, 281] width 118 height 18
type input "ETH250217DH_CO"
click at [521, 331] on div "All Packages Active Only Active Only Lab Samples Locked All External Internal B…" at bounding box center [770, 437] width 1377 height 578
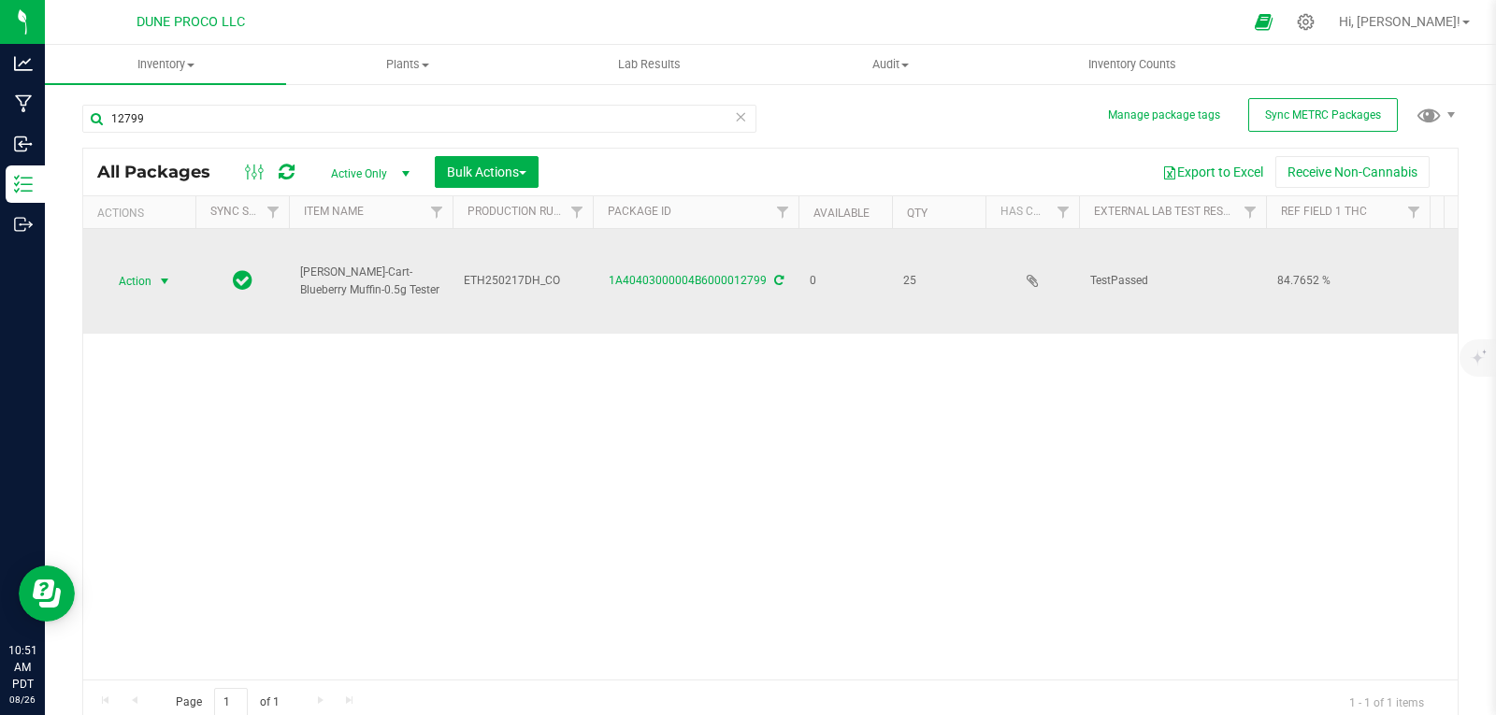
click at [159, 274] on span "select" at bounding box center [164, 281] width 15 height 15
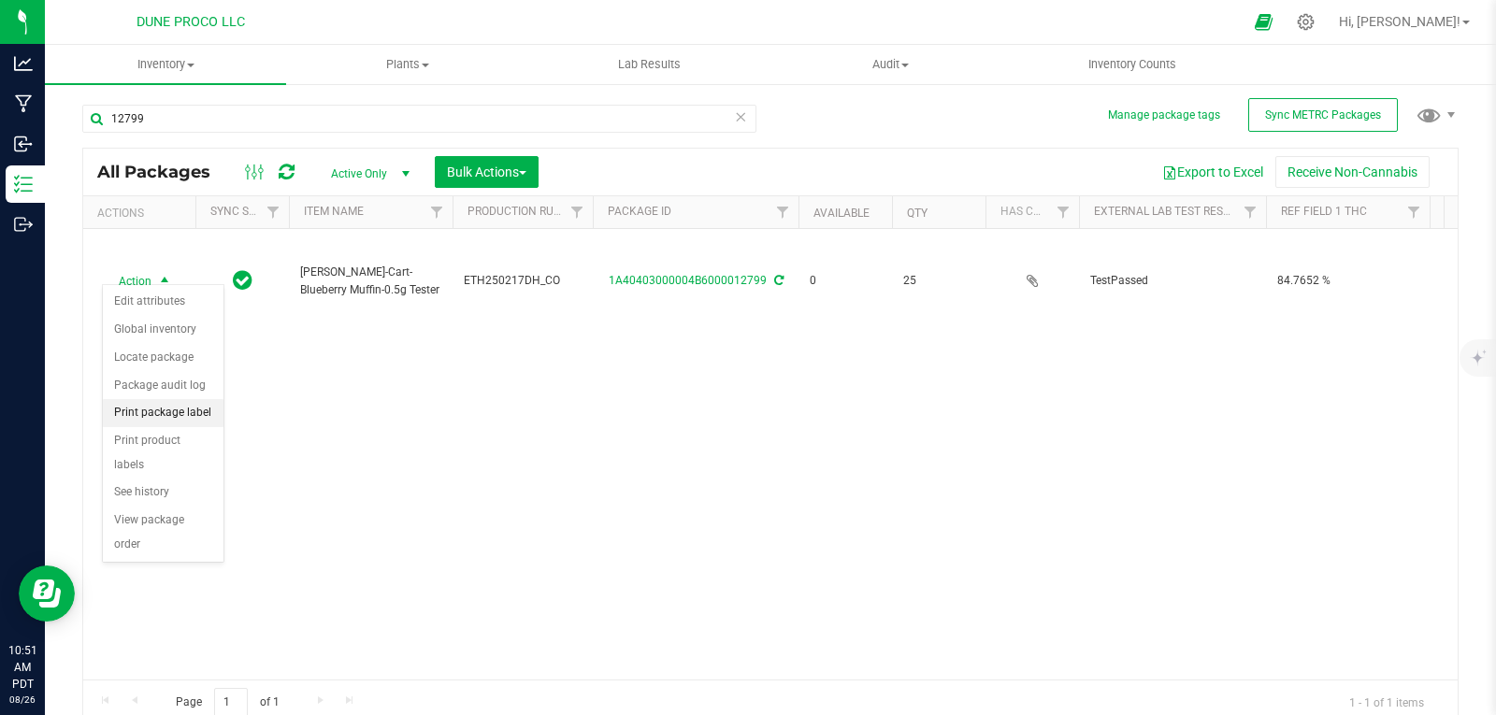
click at [171, 422] on li "Print package label" at bounding box center [163, 413] width 121 height 28
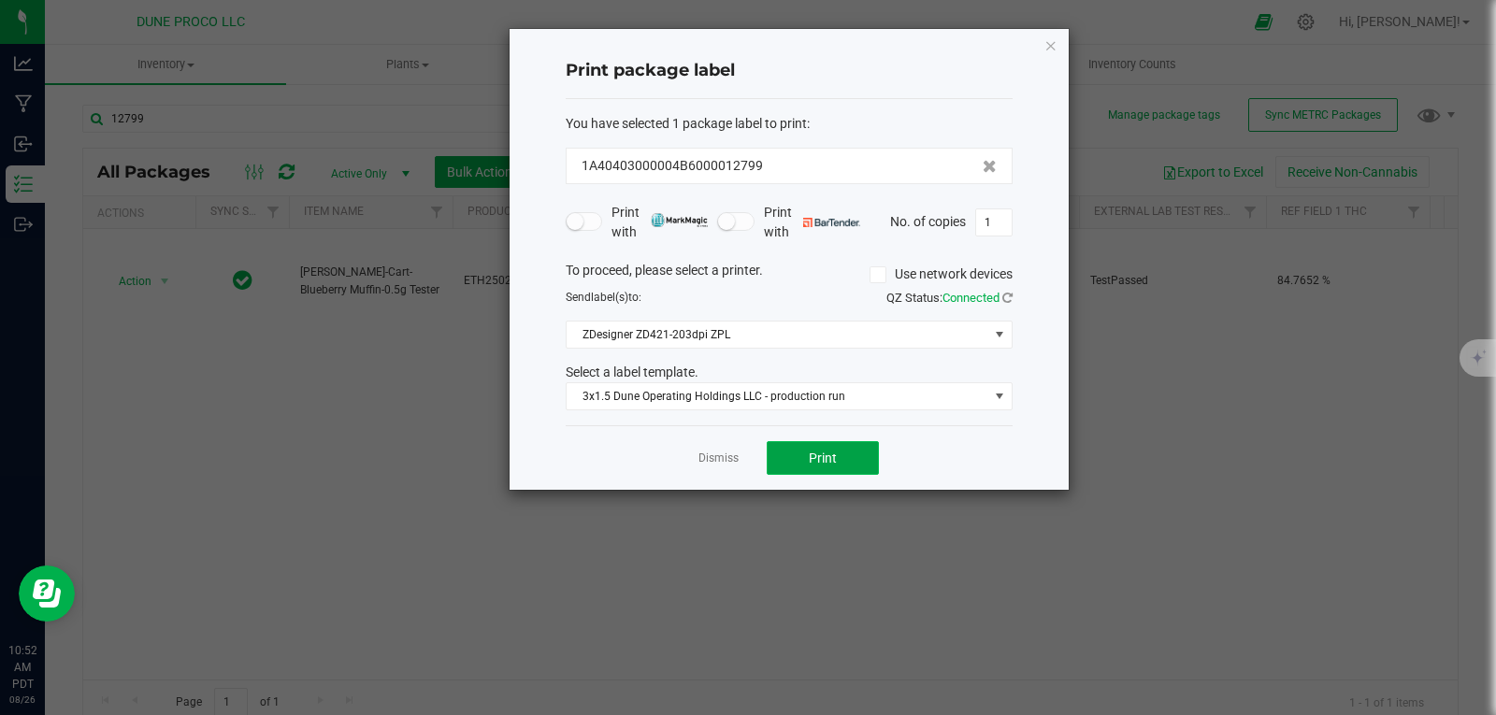
click at [816, 451] on span "Print" at bounding box center [823, 458] width 28 height 15
click at [994, 228] on input "1" at bounding box center [994, 222] width 36 height 26
type input "25"
click at [844, 458] on button "Print" at bounding box center [823, 458] width 112 height 34
click at [1049, 38] on icon "button" at bounding box center [1051, 45] width 13 height 22
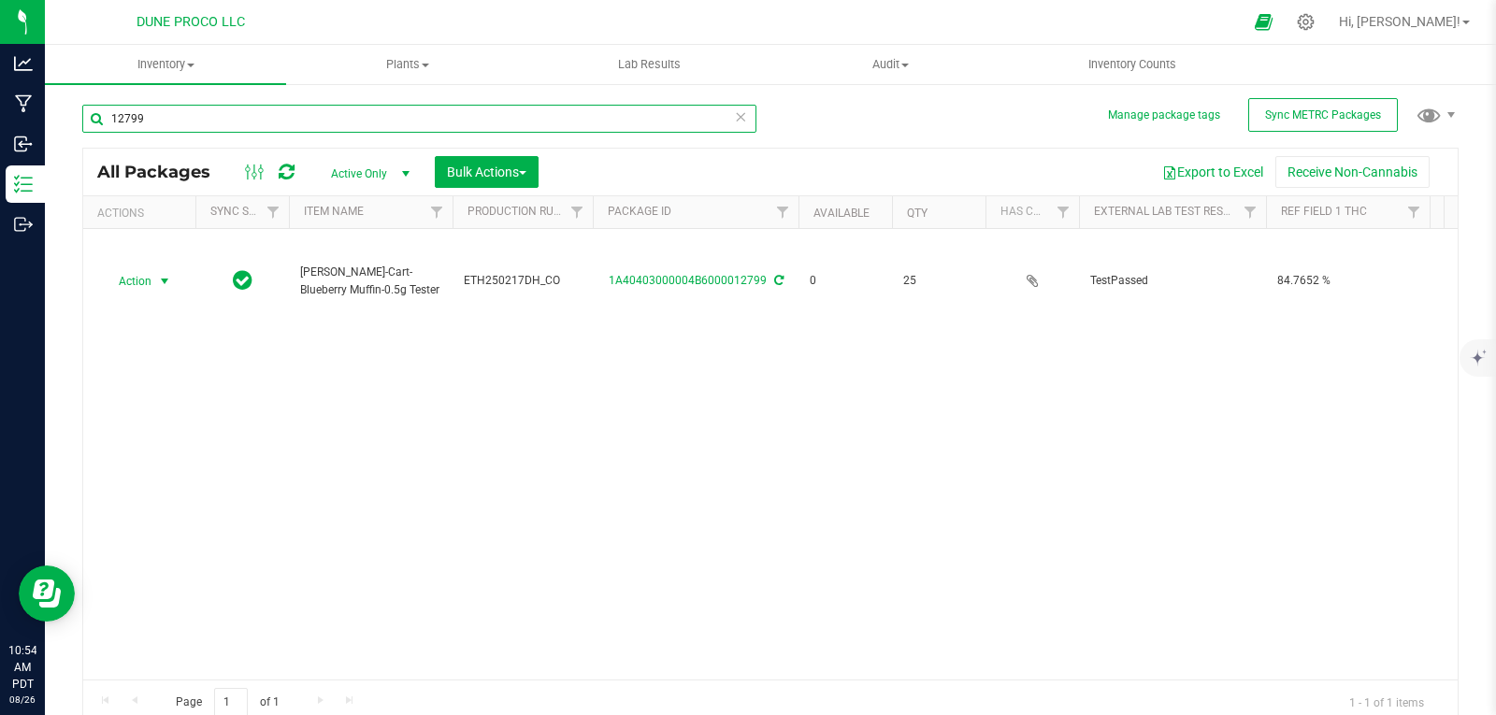
click at [519, 106] on input "12799" at bounding box center [419, 119] width 674 height 28
type input "12798"
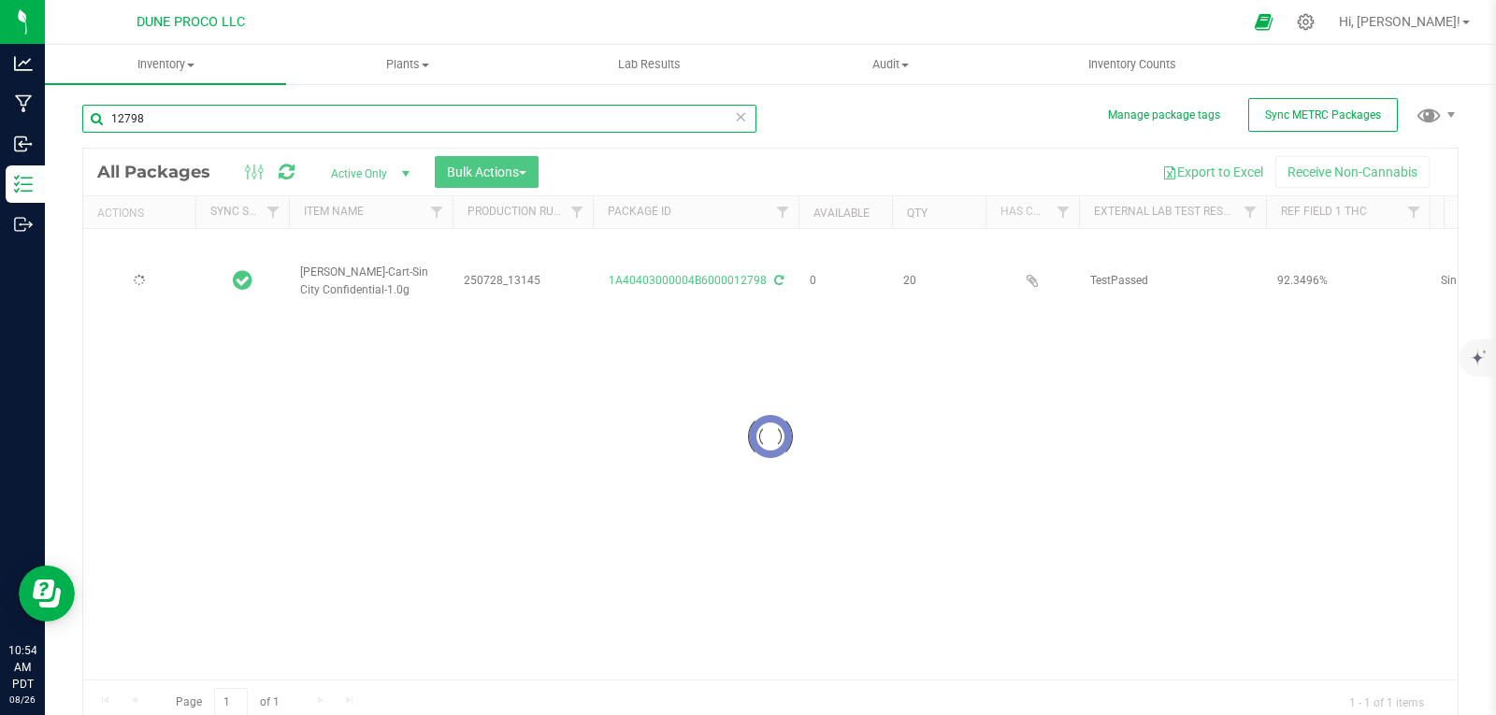
type input "[DATE]"
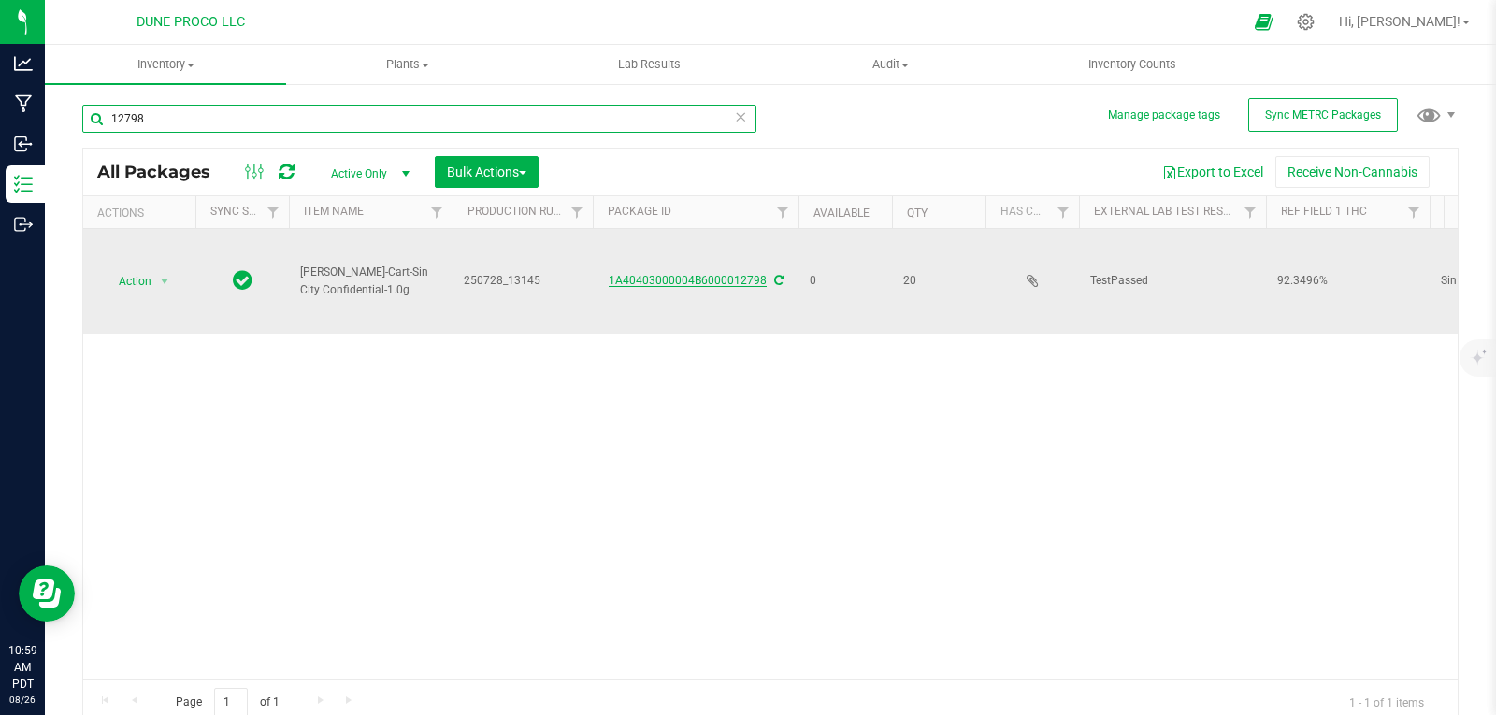
type input "12798"
click at [636, 274] on link "1A40403000004B6000012798" at bounding box center [688, 280] width 158 height 13
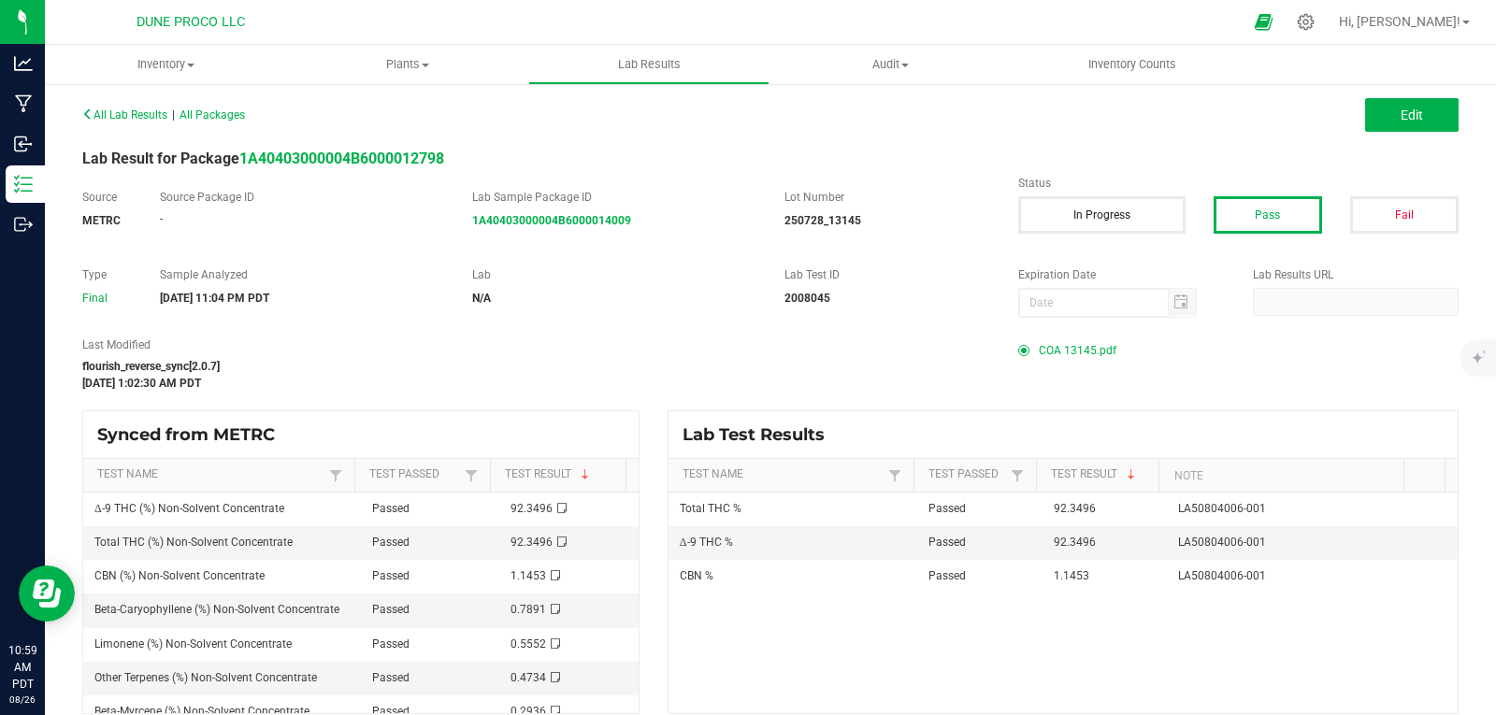
click at [1063, 351] on span "COA 13145.pdf" at bounding box center [1078, 351] width 78 height 28
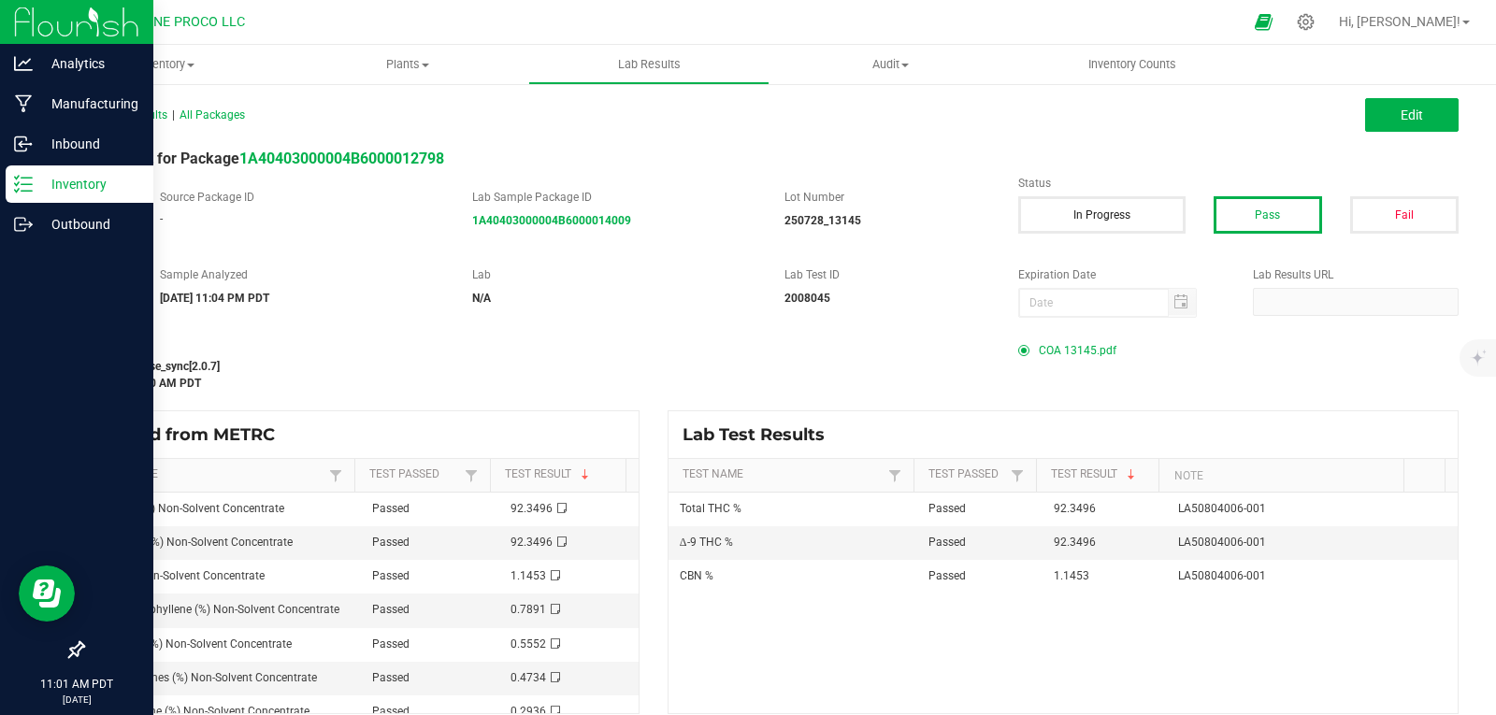
click at [33, 173] on p "Inventory" at bounding box center [89, 184] width 112 height 22
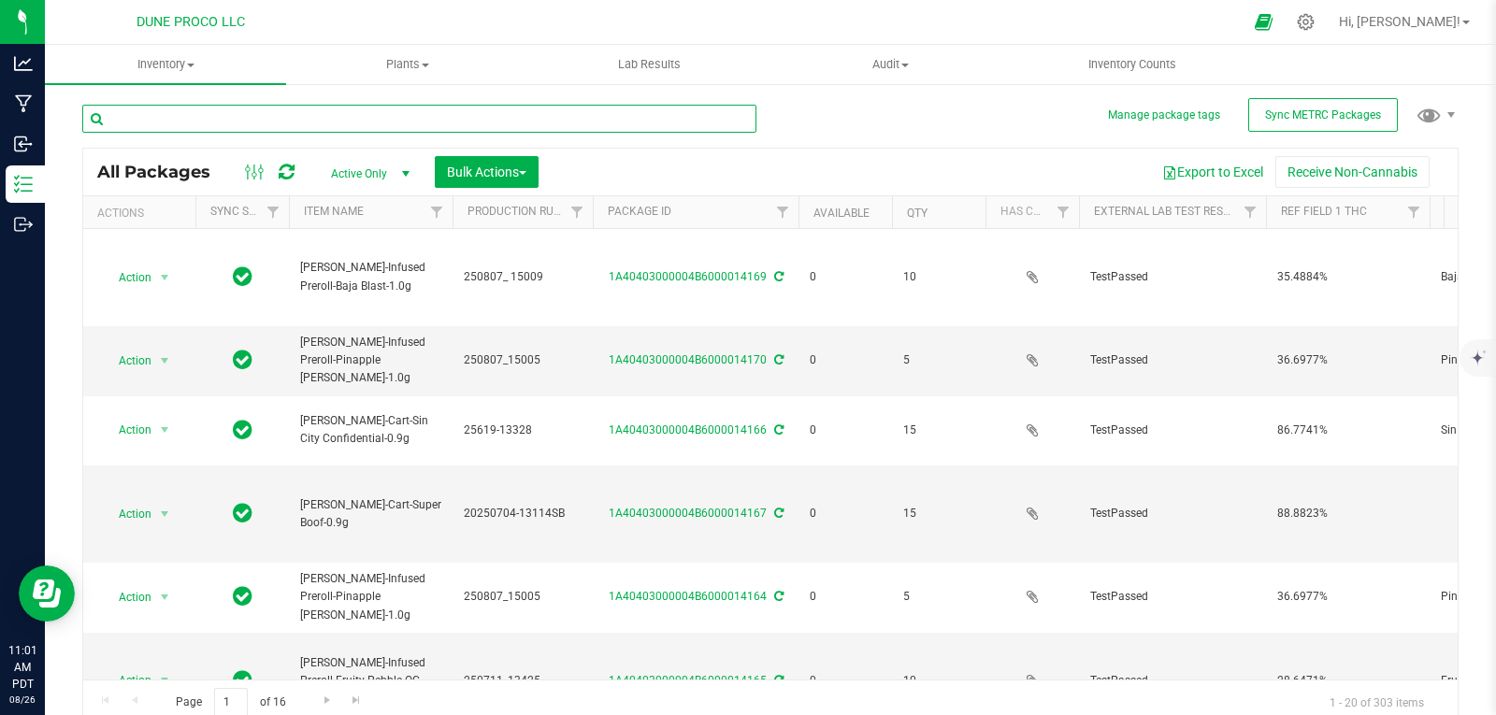
click at [238, 125] on input "text" at bounding box center [419, 119] width 674 height 28
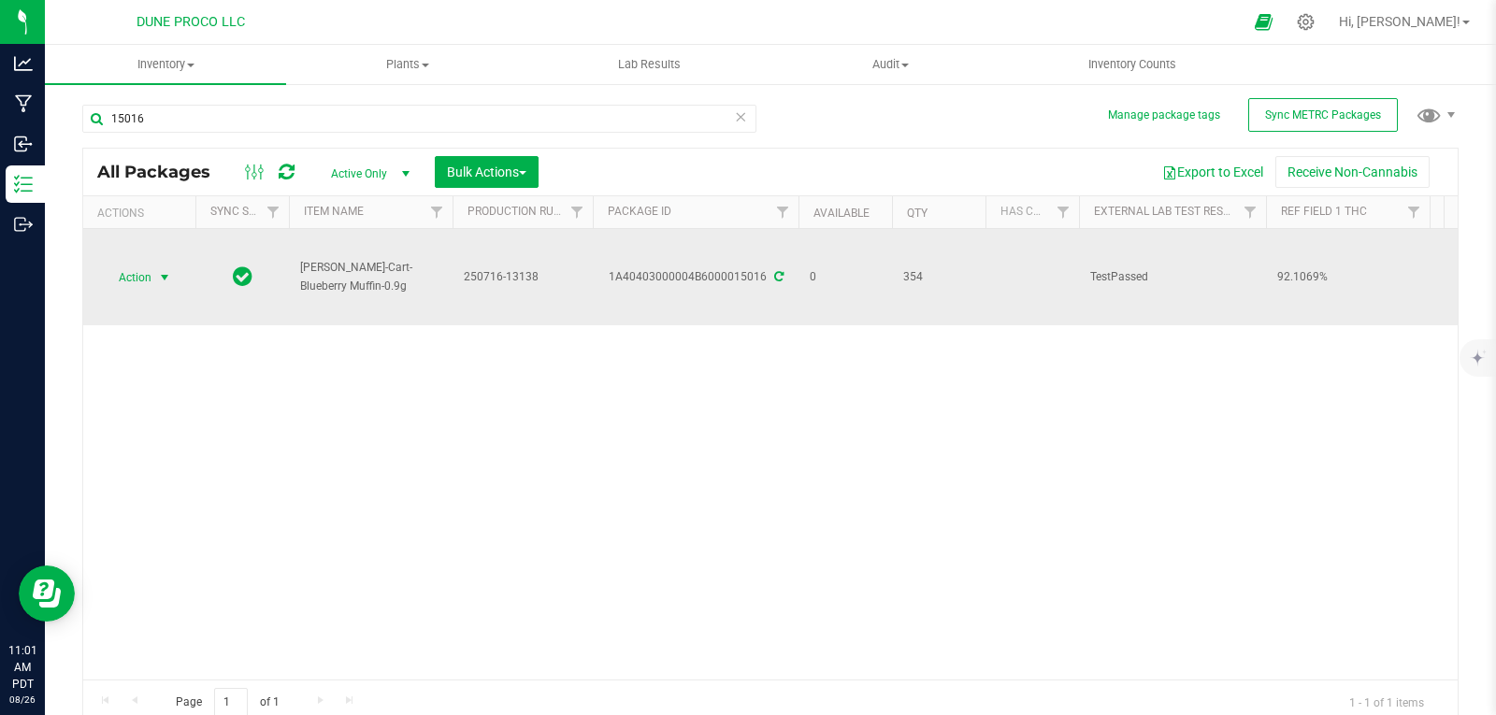
click at [157, 277] on span "select" at bounding box center [164, 277] width 15 height 15
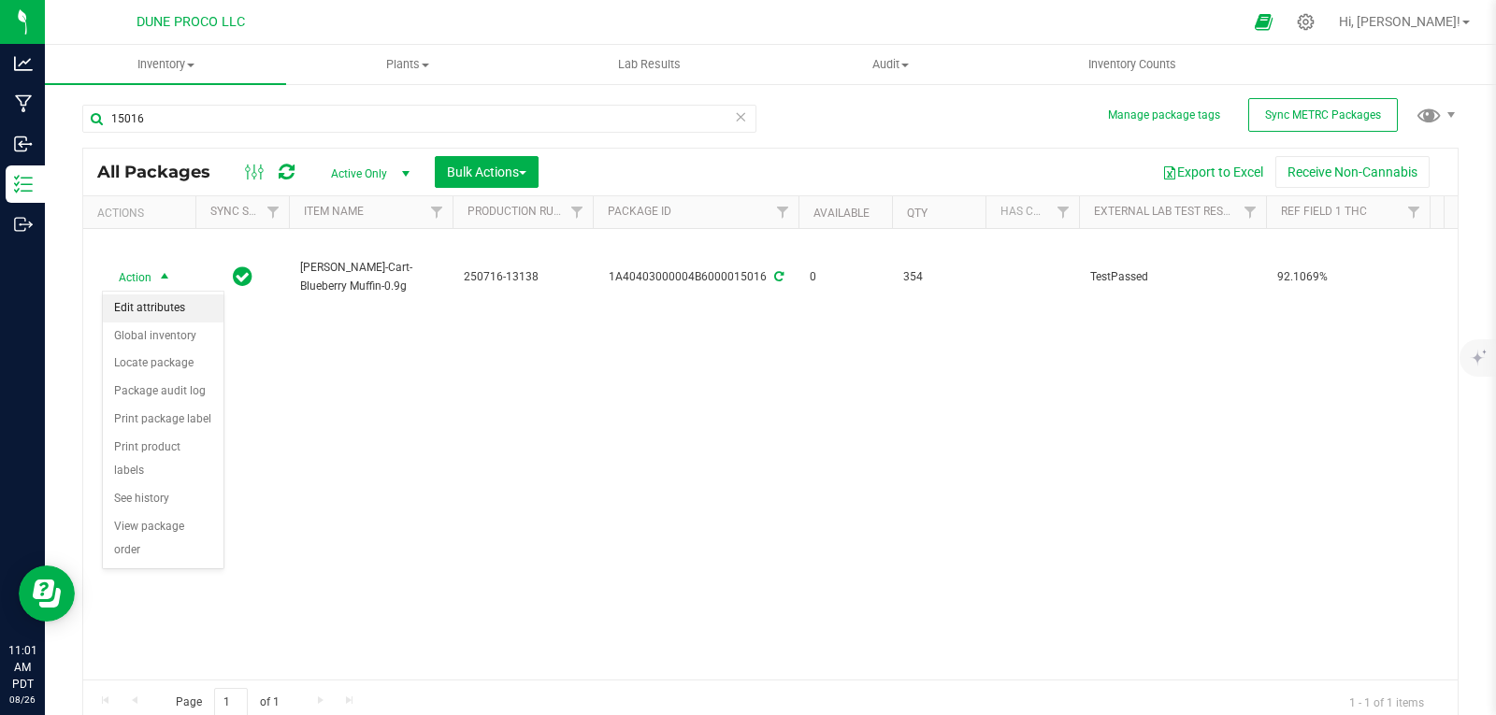
click at [146, 310] on li "Edit attributes" at bounding box center [163, 309] width 121 height 28
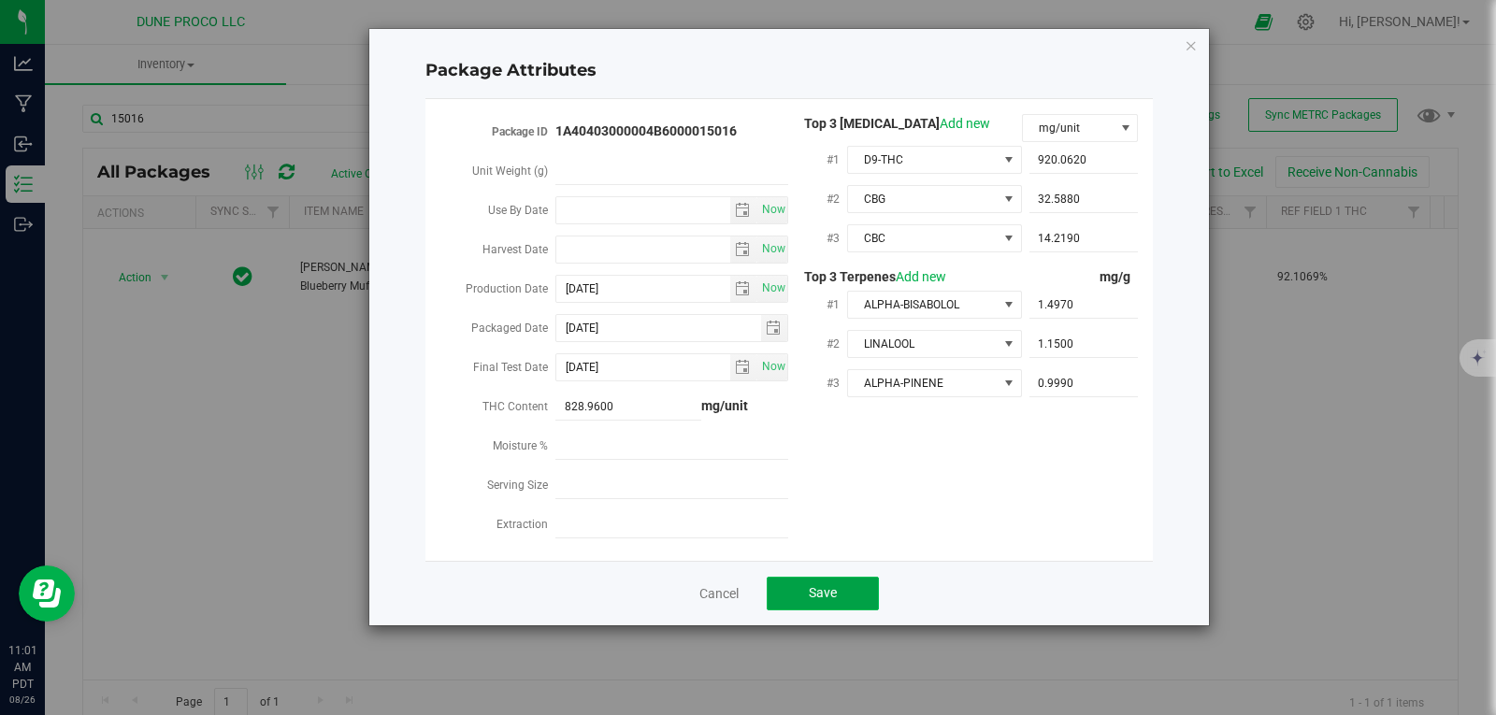
click at [821, 585] on span "Save" at bounding box center [823, 592] width 28 height 15
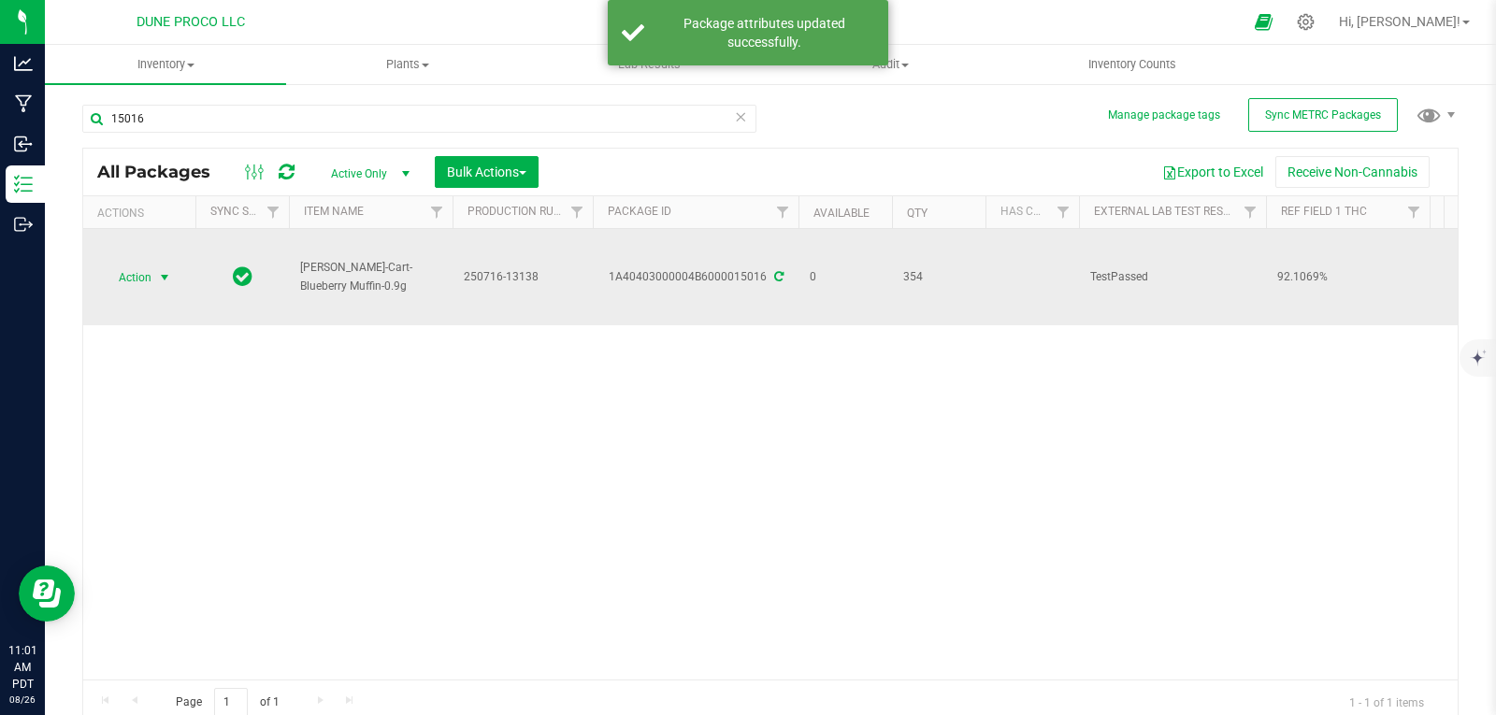
click at [159, 270] on span "select" at bounding box center [164, 277] width 15 height 15
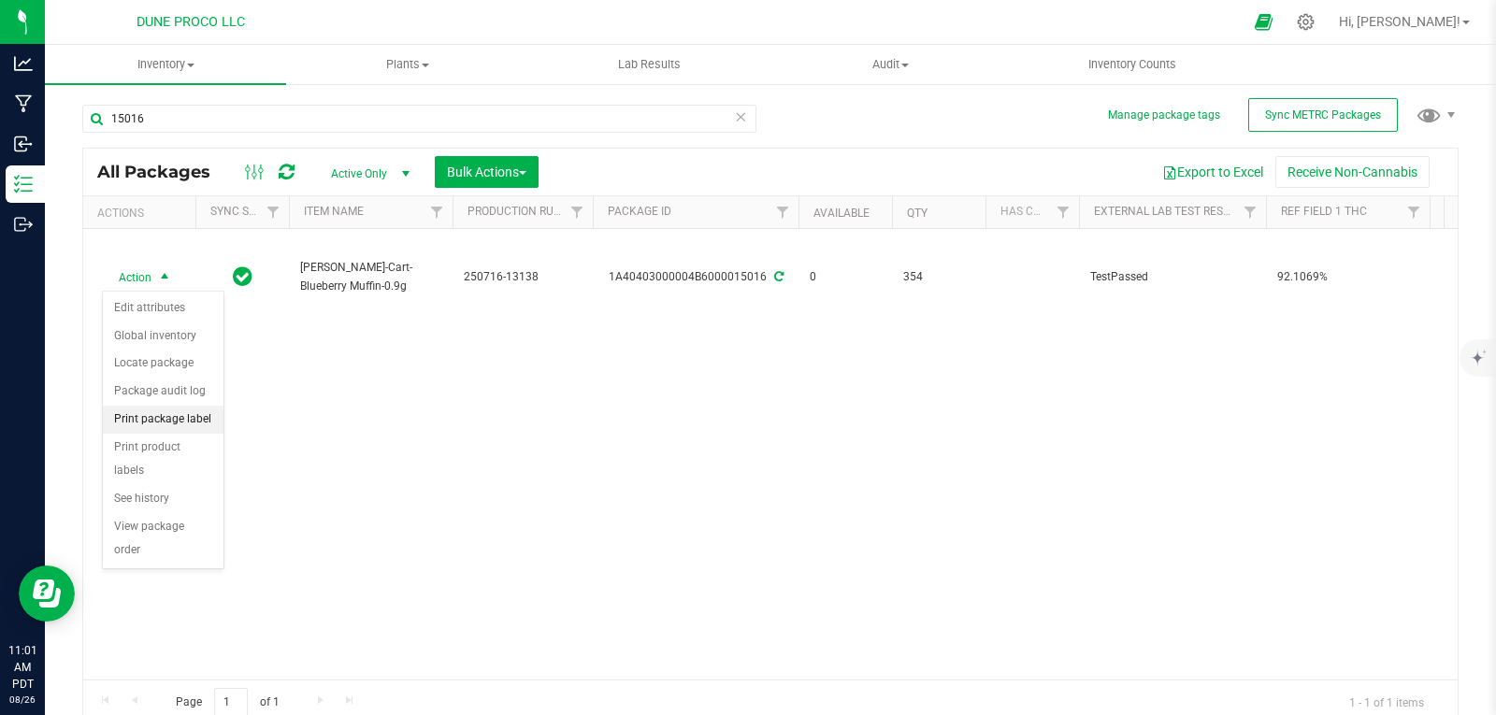
click at [182, 420] on li "Print package label" at bounding box center [163, 420] width 121 height 28
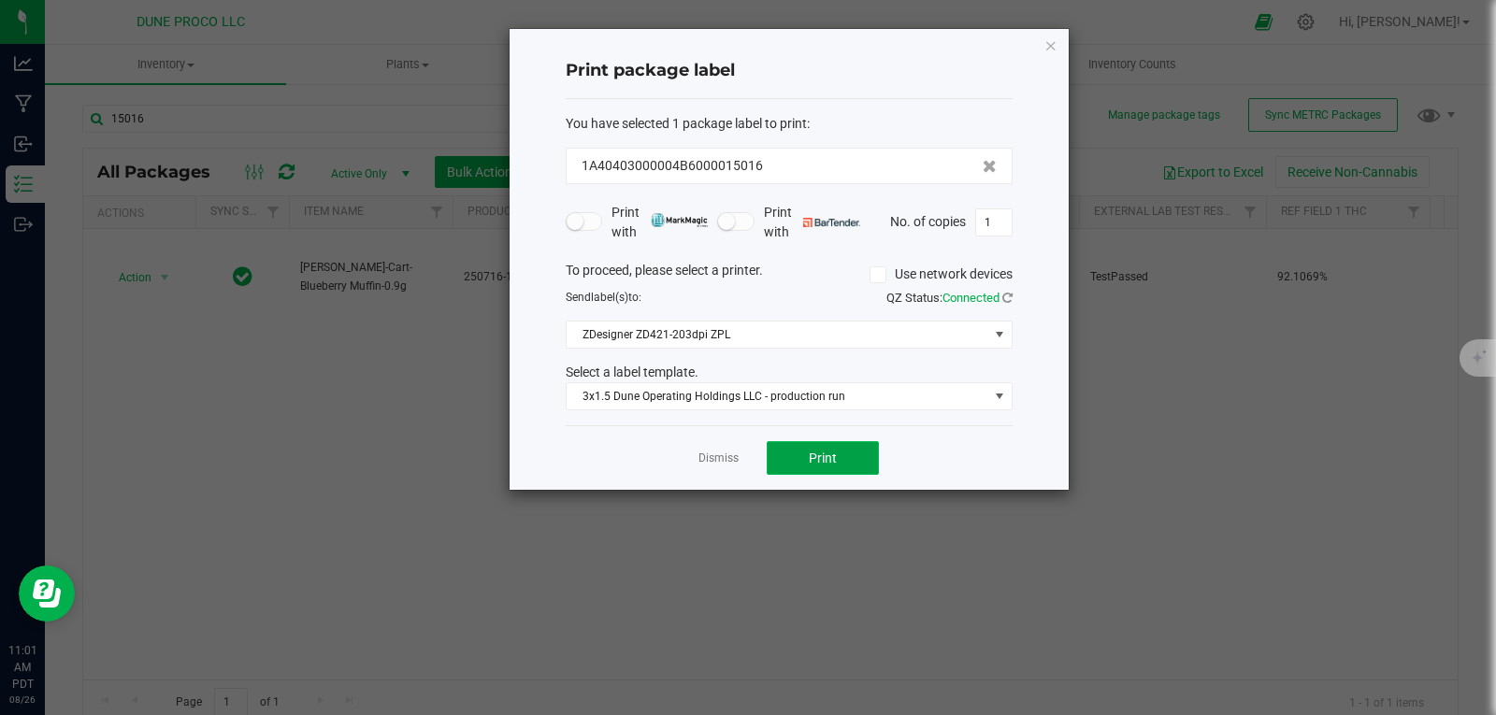
click at [849, 464] on button "Print" at bounding box center [823, 458] width 112 height 34
click at [1050, 48] on icon "button" at bounding box center [1051, 45] width 13 height 22
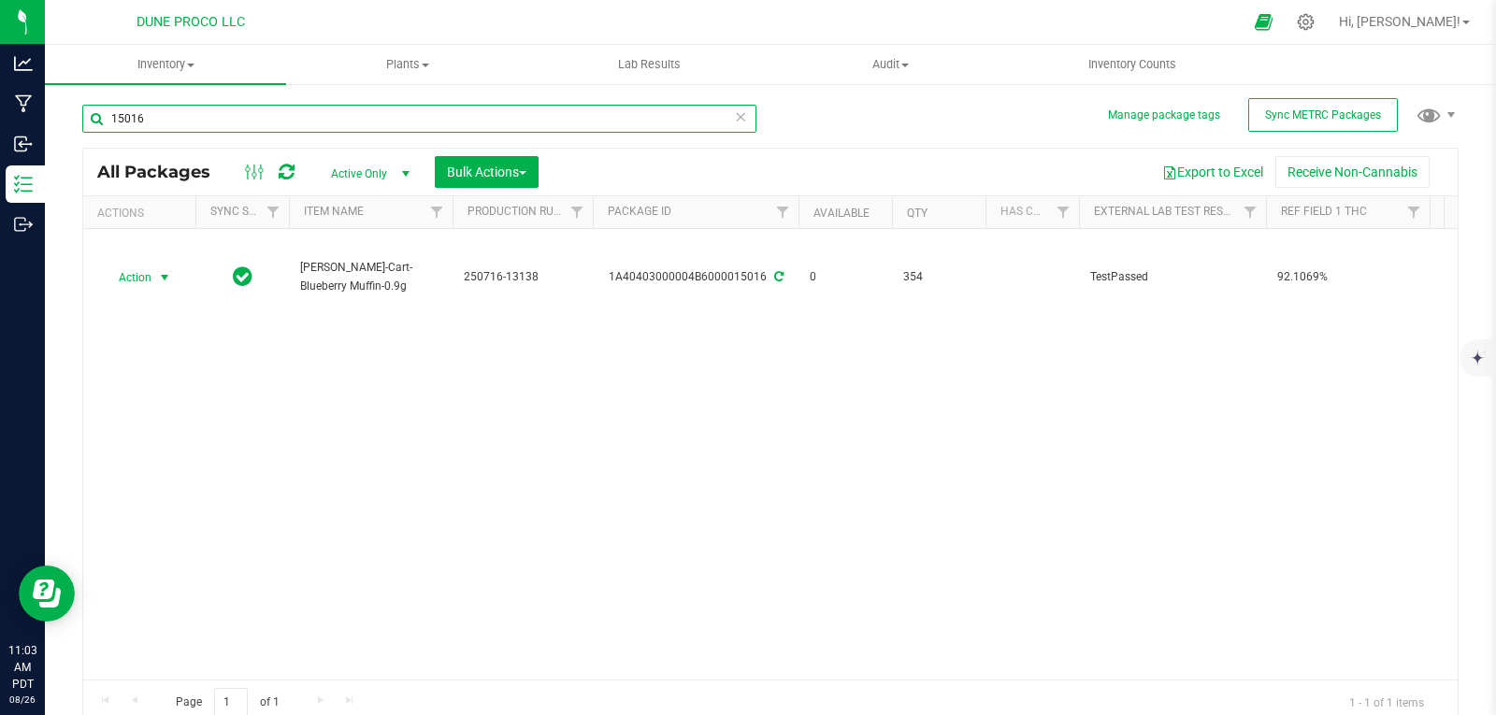
click at [191, 113] on input "15016" at bounding box center [419, 119] width 674 height 28
type input "1"
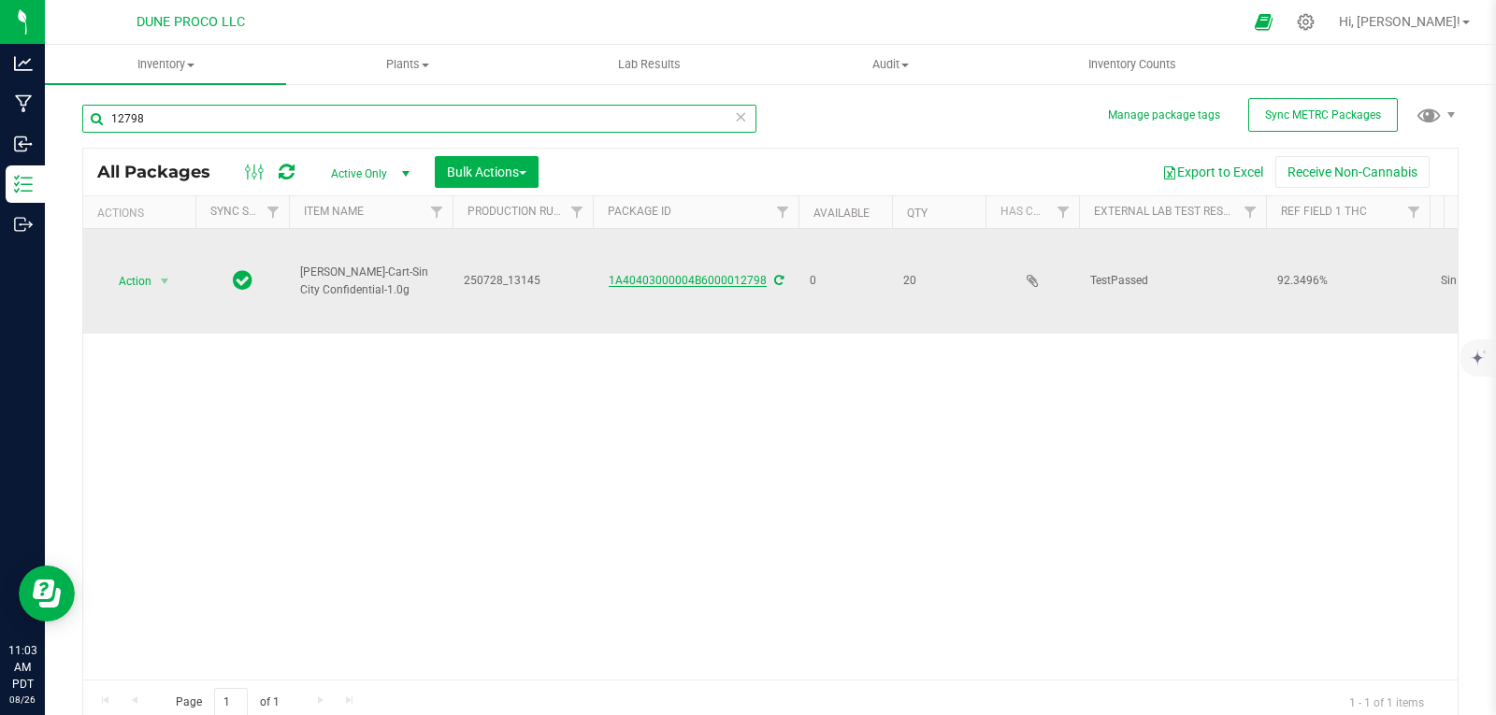
type input "12798"
click at [649, 278] on link "1A40403000004B6000012798" at bounding box center [688, 280] width 158 height 13
click at [143, 276] on span "Action" at bounding box center [127, 281] width 50 height 26
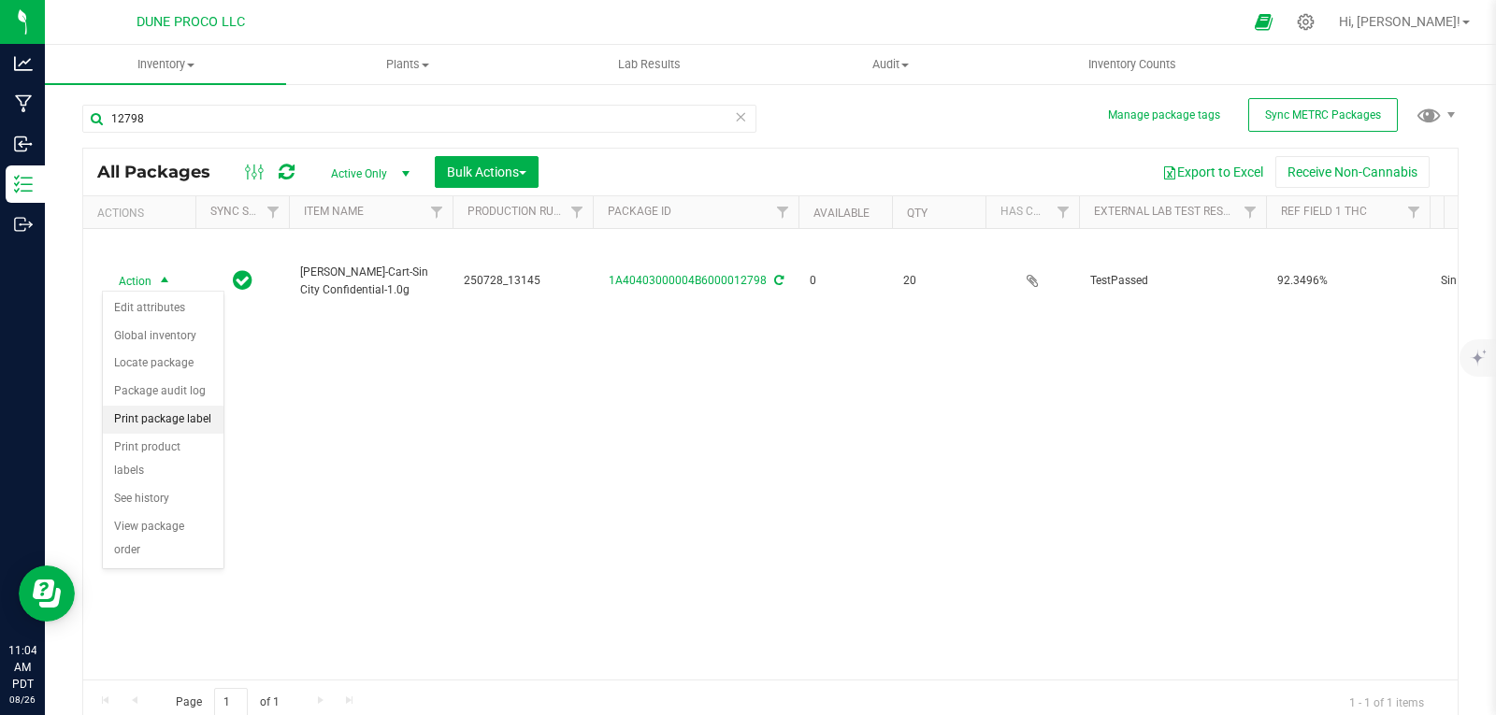
click at [174, 423] on li "Print package label" at bounding box center [163, 420] width 121 height 28
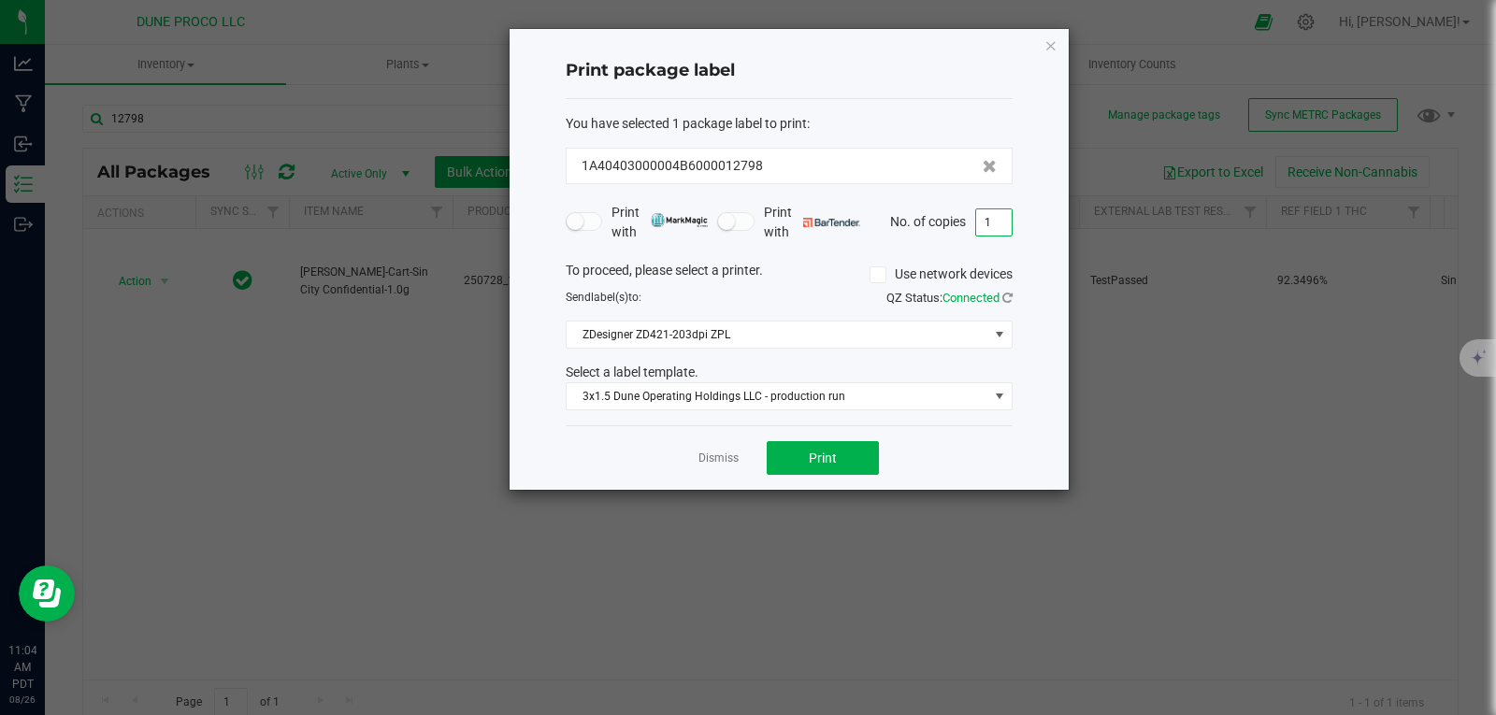
click at [995, 224] on input "1" at bounding box center [994, 222] width 36 height 26
type input "20"
click at [844, 457] on button "Print" at bounding box center [823, 458] width 112 height 34
click at [1045, 44] on icon "button" at bounding box center [1051, 45] width 13 height 22
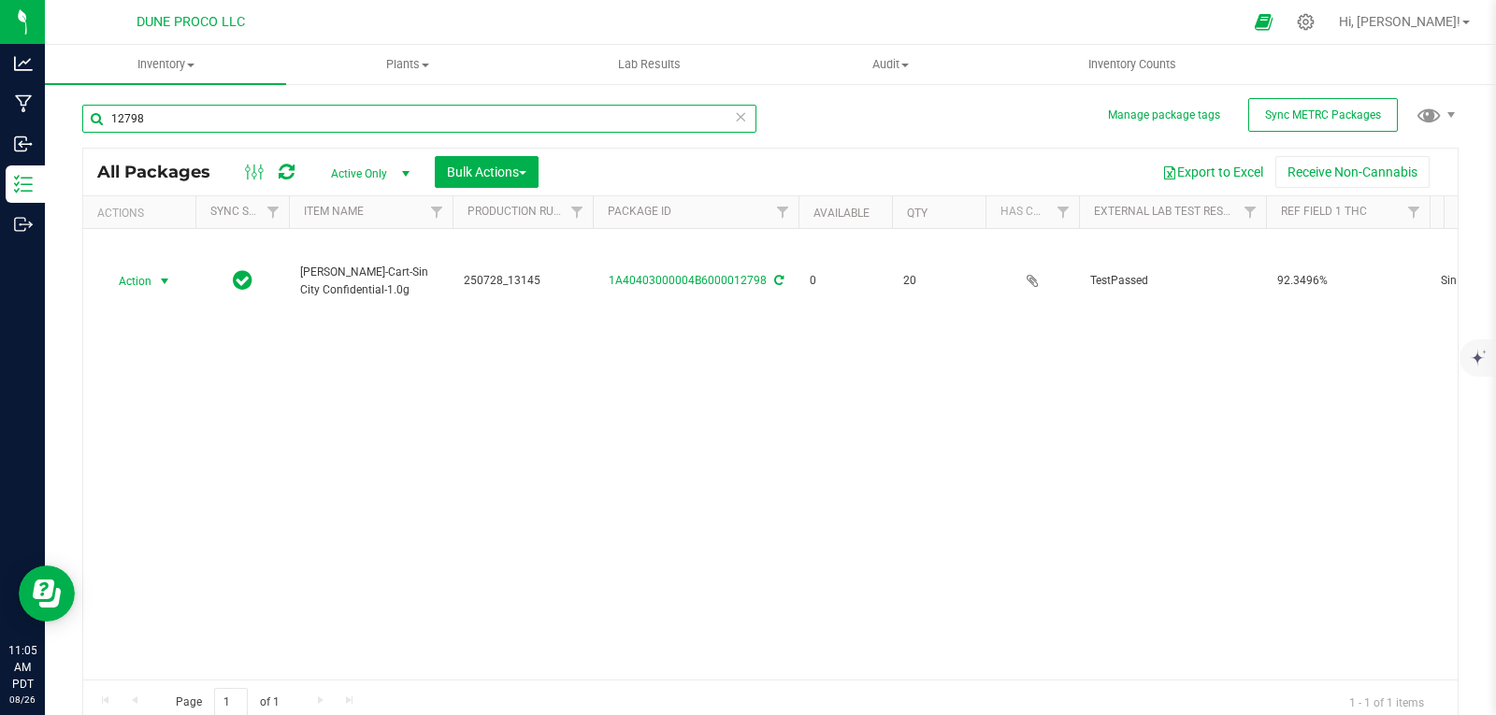
click at [212, 123] on input "12798" at bounding box center [419, 119] width 674 height 28
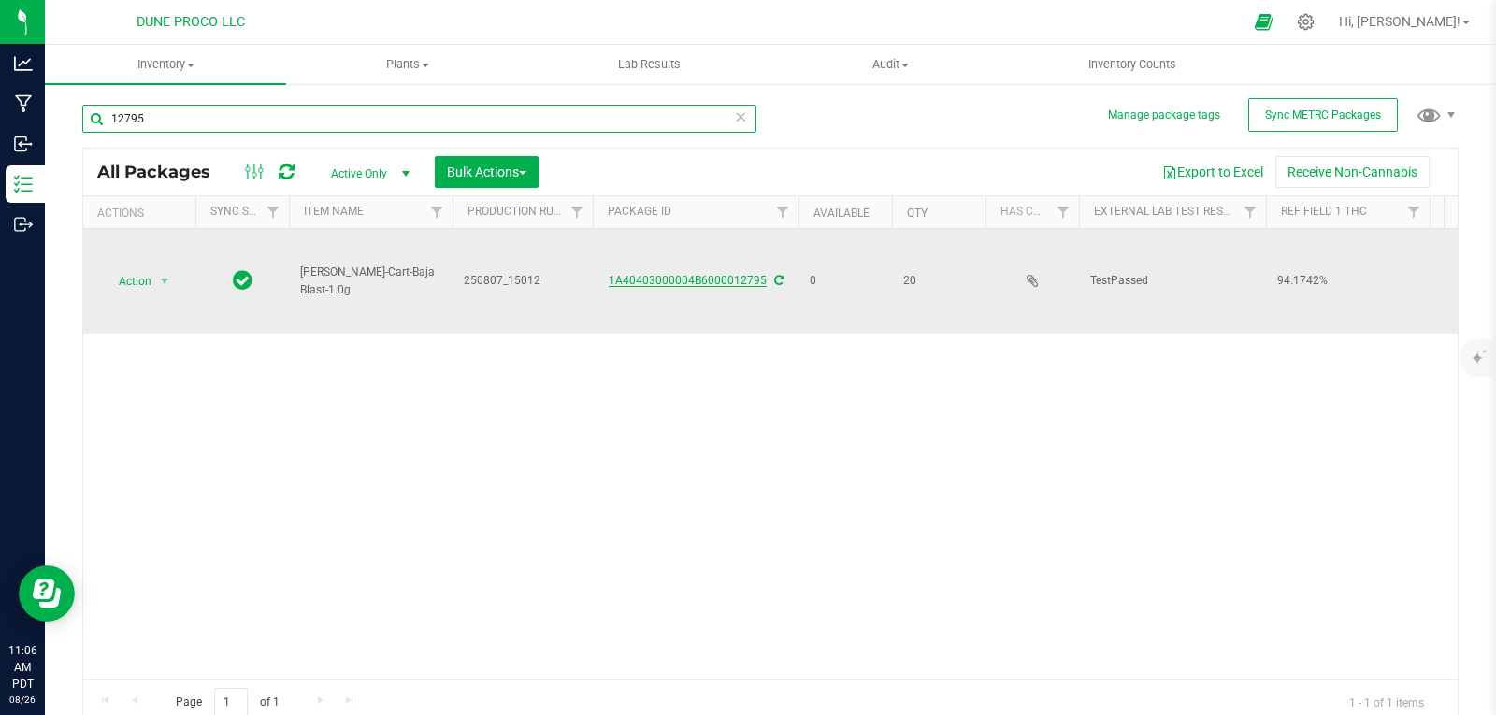
type input "12795"
click at [688, 274] on link "1A40403000004B6000012795" at bounding box center [688, 280] width 158 height 13
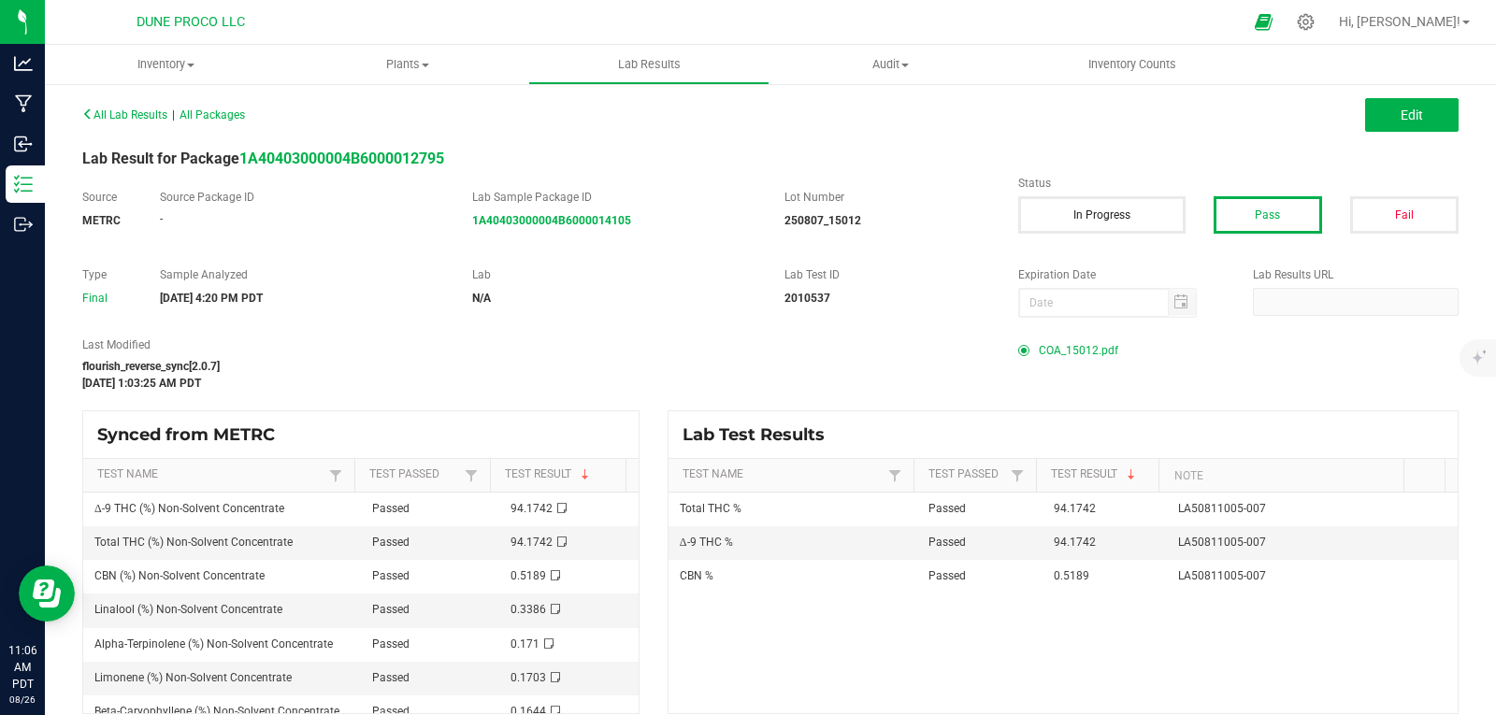
click at [1043, 351] on span "COA_15012.pdf" at bounding box center [1078, 351] width 79 height 28
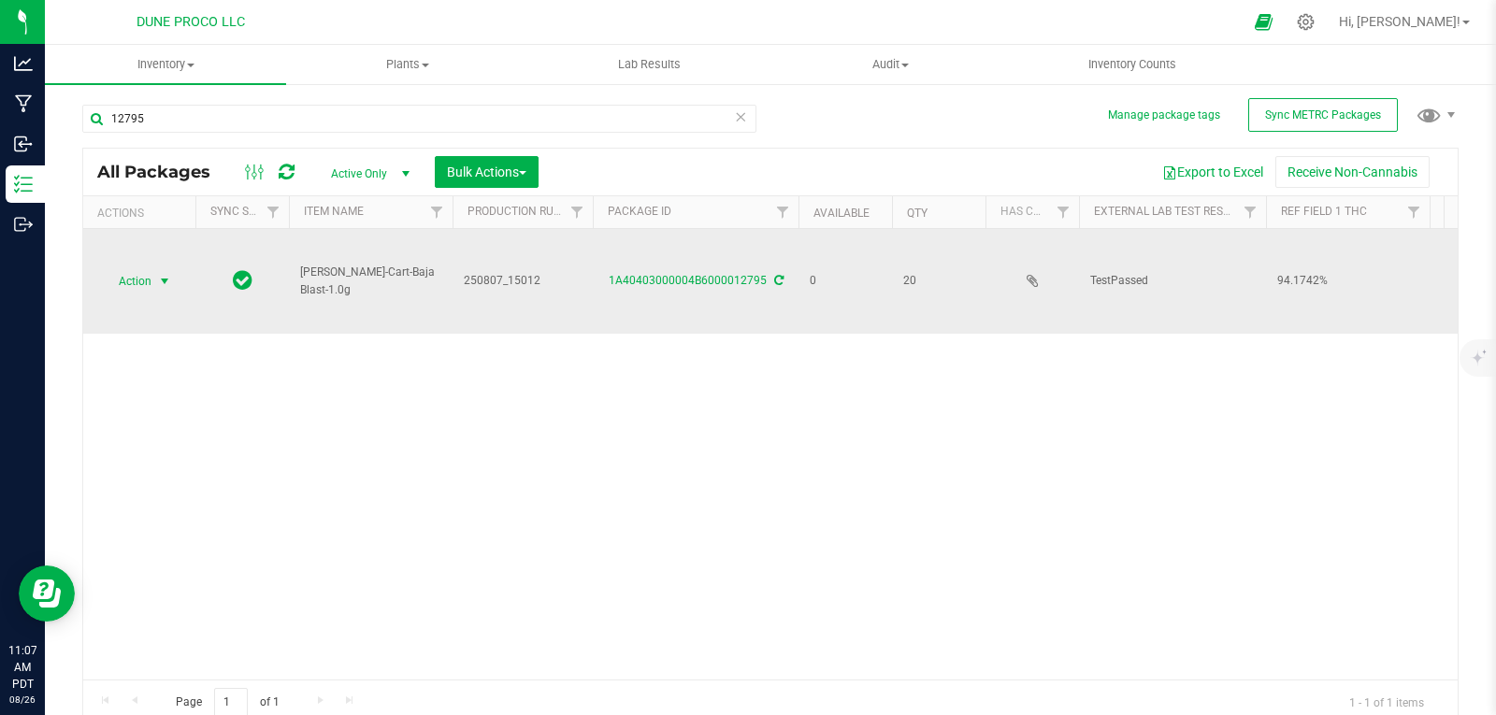
click at [151, 276] on span "Action" at bounding box center [127, 281] width 50 height 26
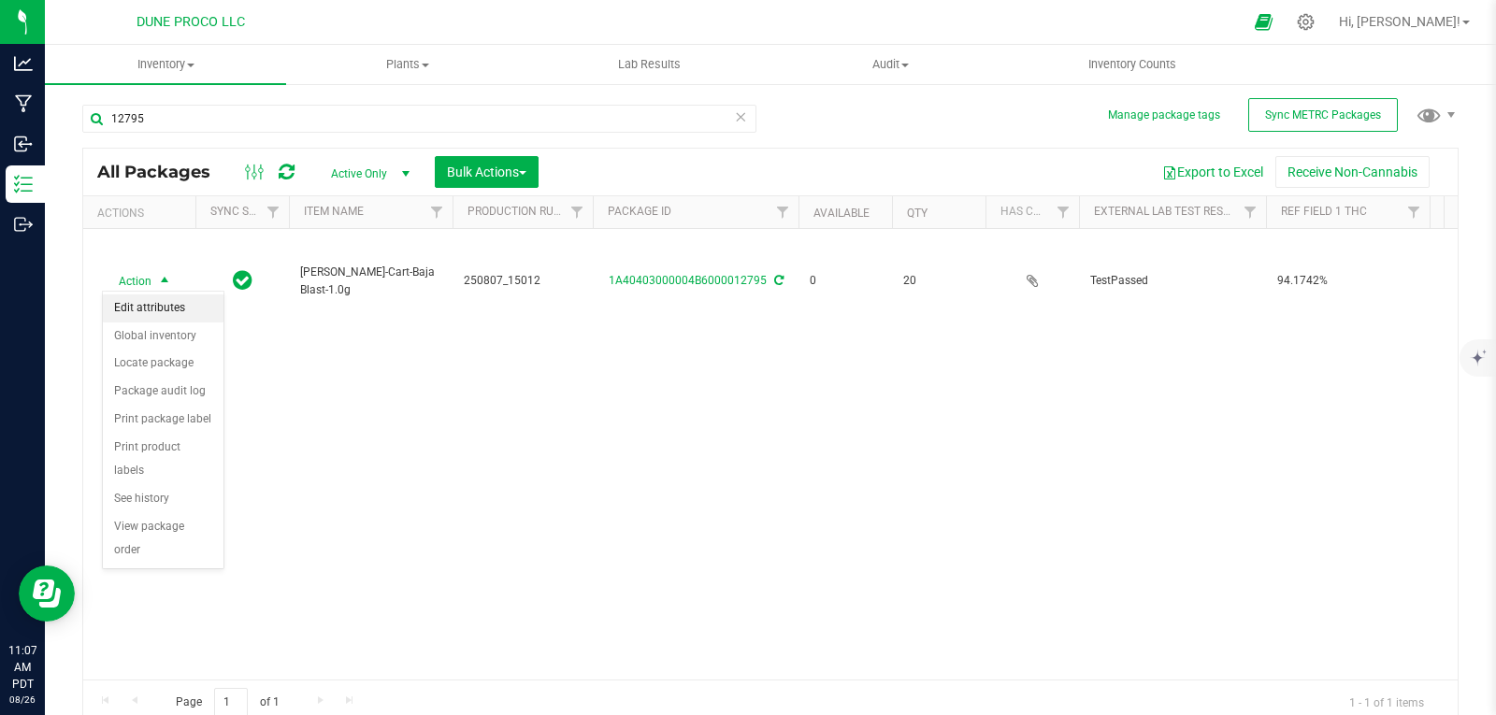
click at [170, 303] on li "Edit attributes" at bounding box center [163, 309] width 121 height 28
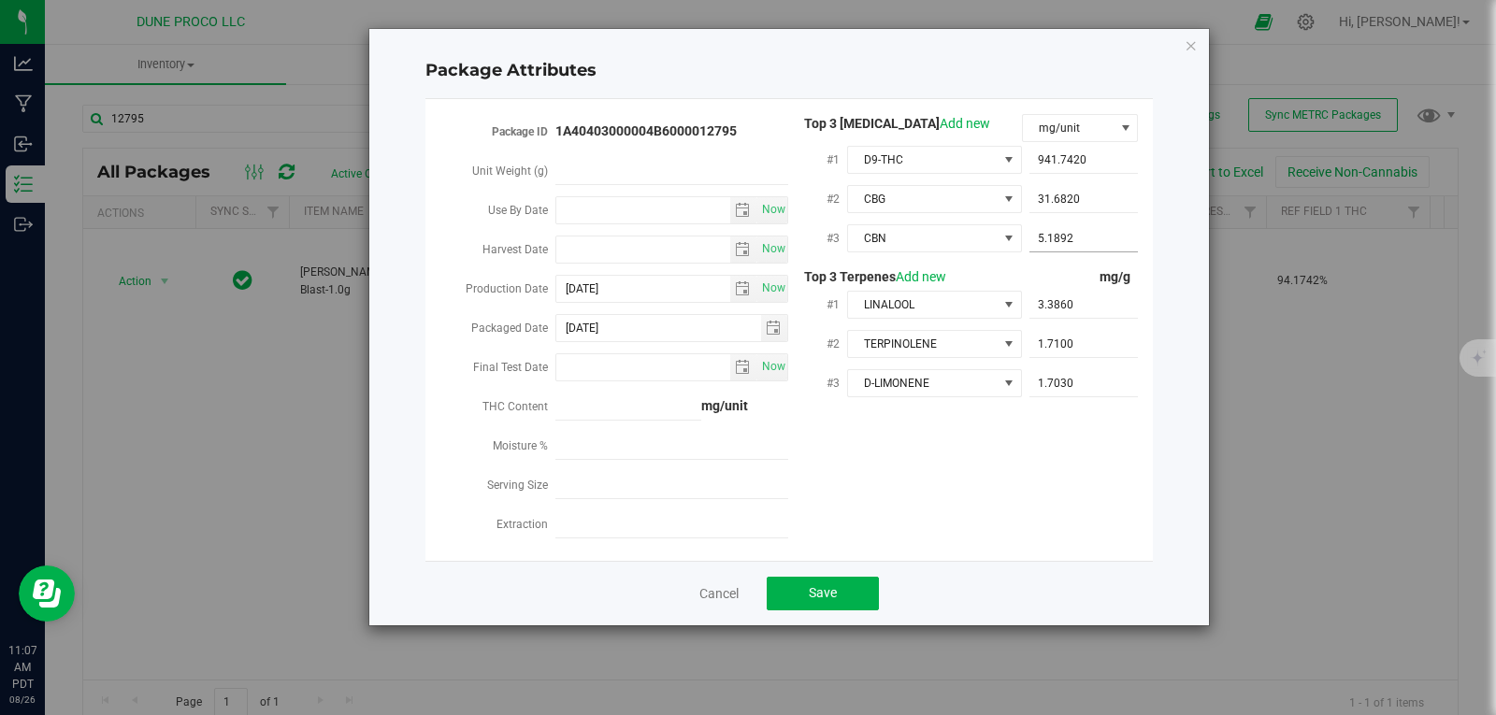
click at [1114, 234] on span "5.1892 5.1892" at bounding box center [1084, 238] width 109 height 27
click at [1114, 234] on input "5.1892" at bounding box center [1084, 238] width 109 height 26
paste input "5.18919"
type input "5.18919"
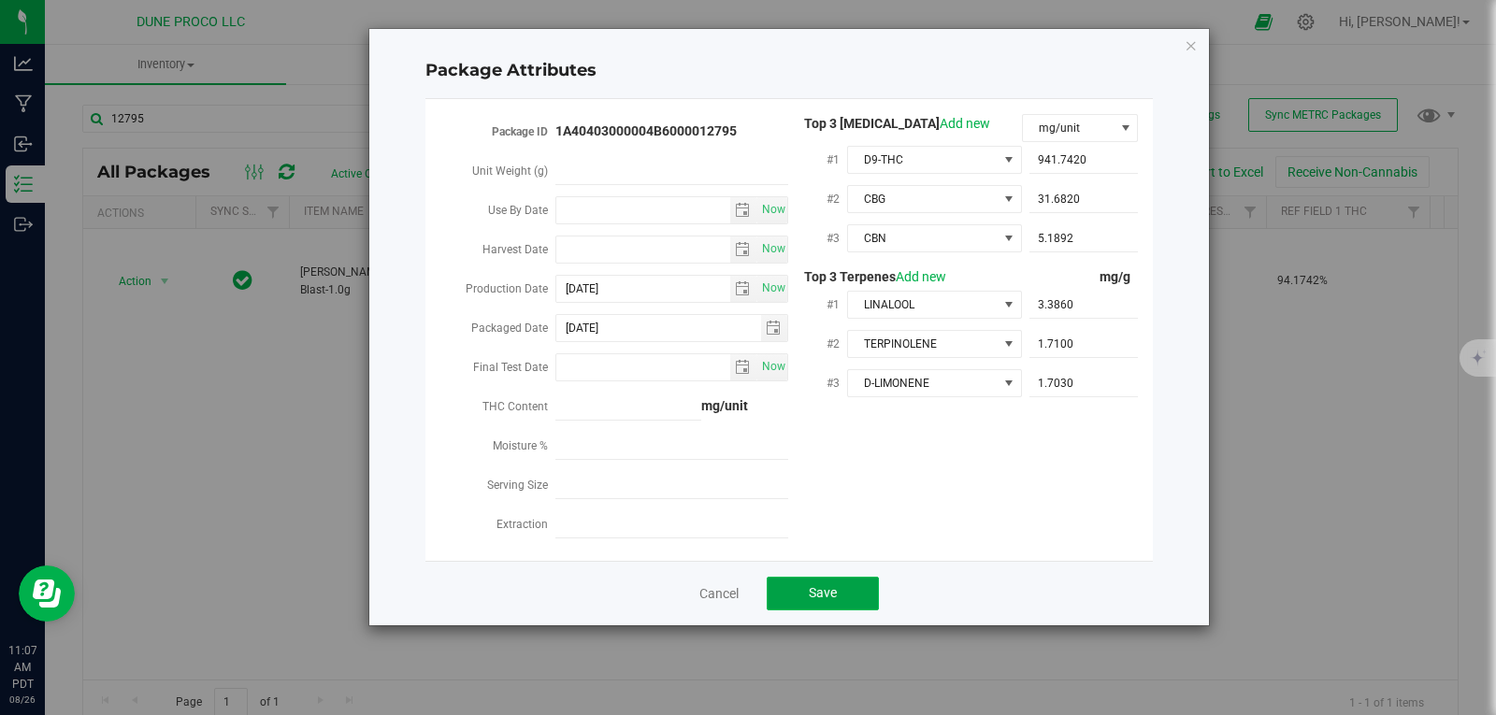
click at [816, 585] on span "Save" at bounding box center [823, 592] width 28 height 15
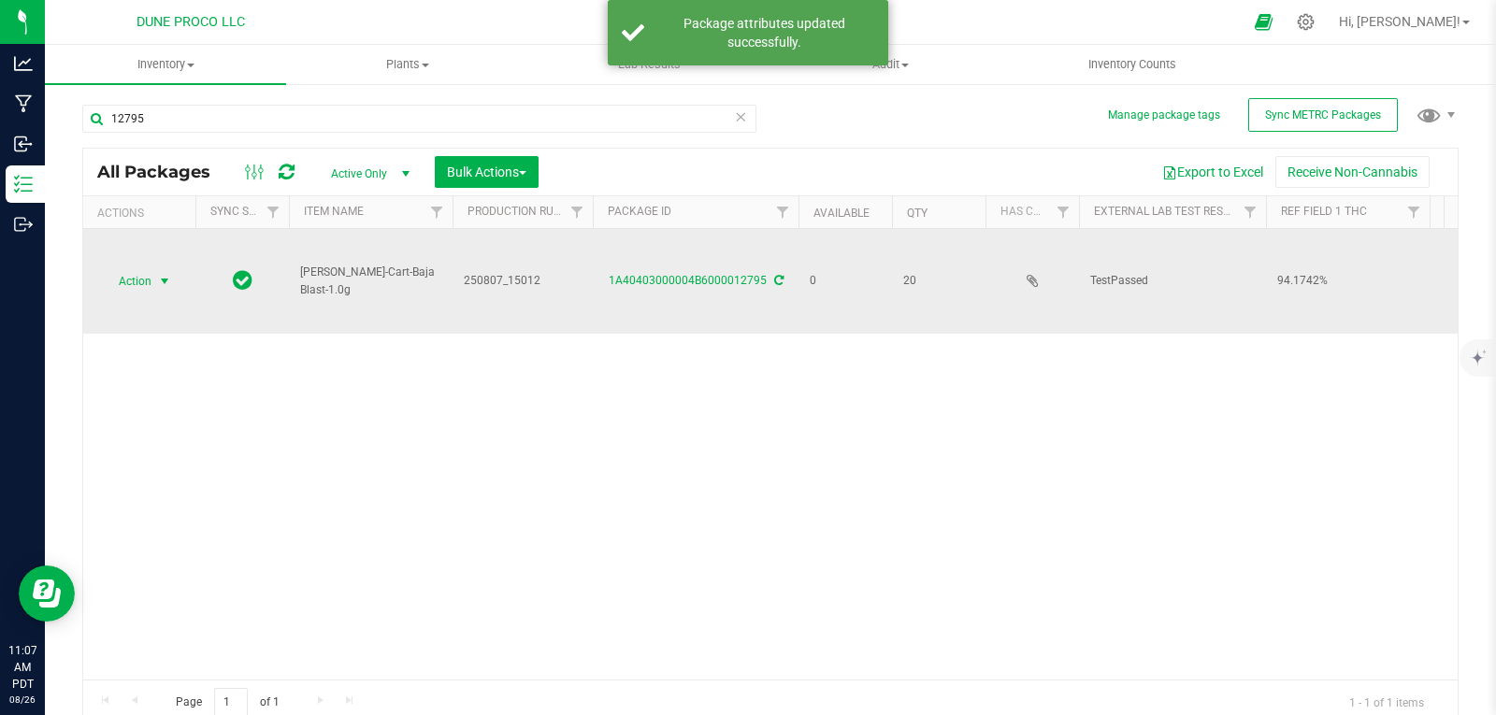
click at [155, 271] on span "select" at bounding box center [164, 281] width 23 height 26
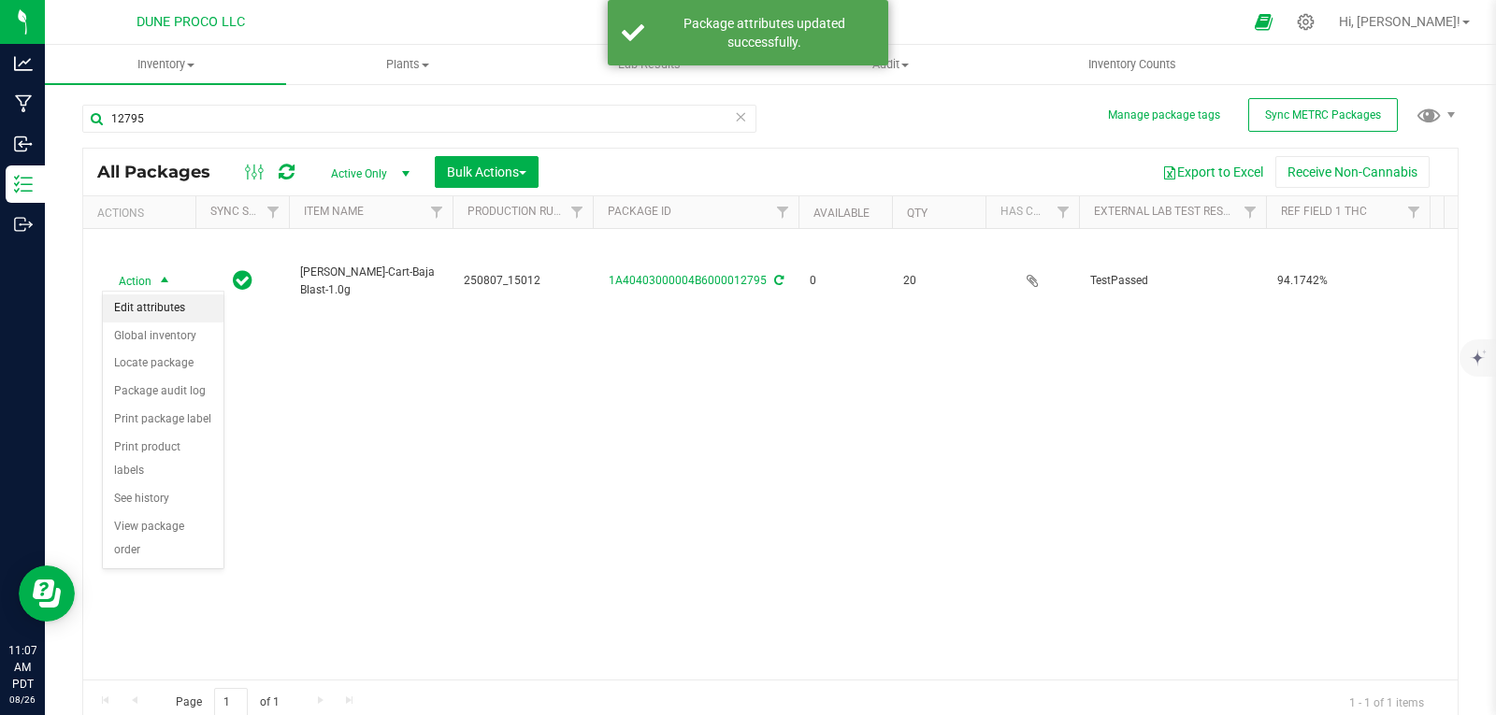
click at [186, 307] on li "Edit attributes" at bounding box center [163, 309] width 121 height 28
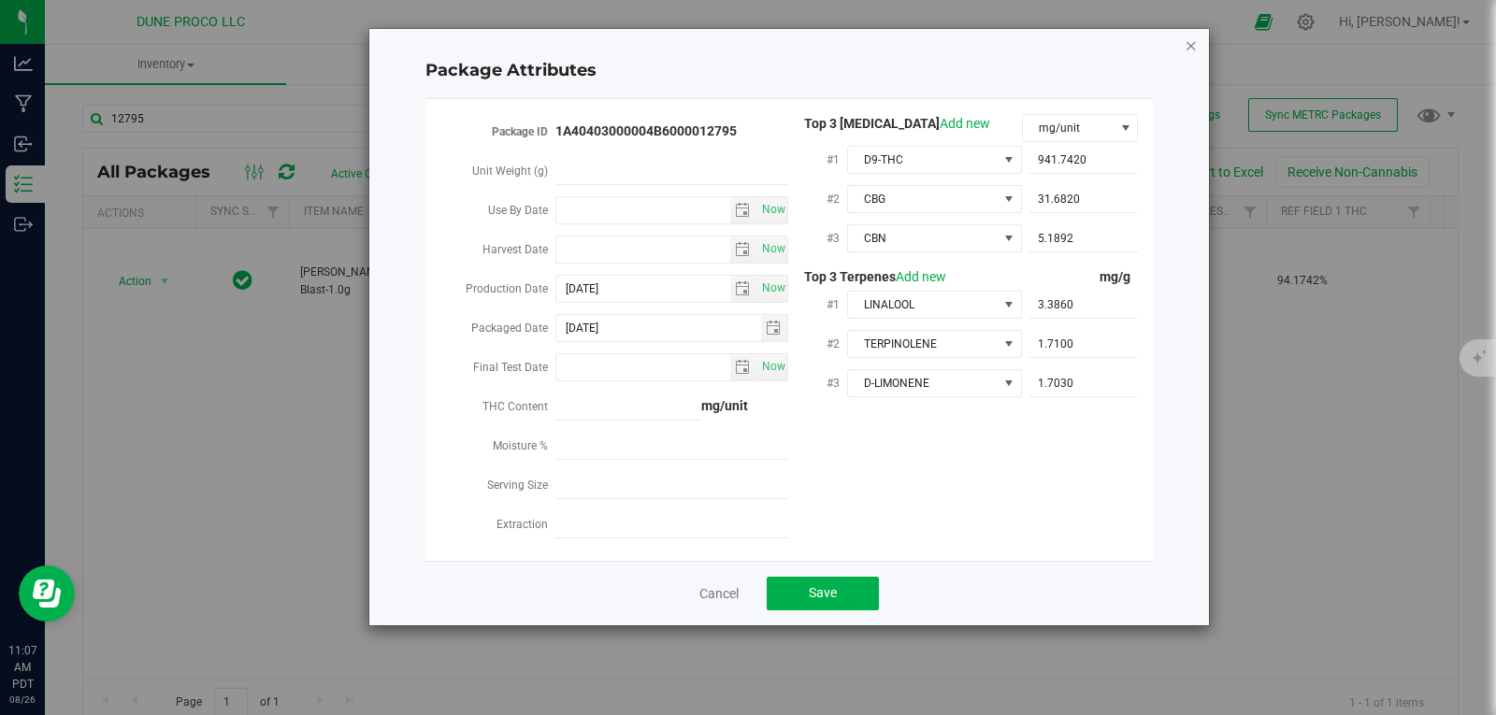
click at [1186, 52] on icon "Close modal" at bounding box center [1191, 45] width 13 height 22
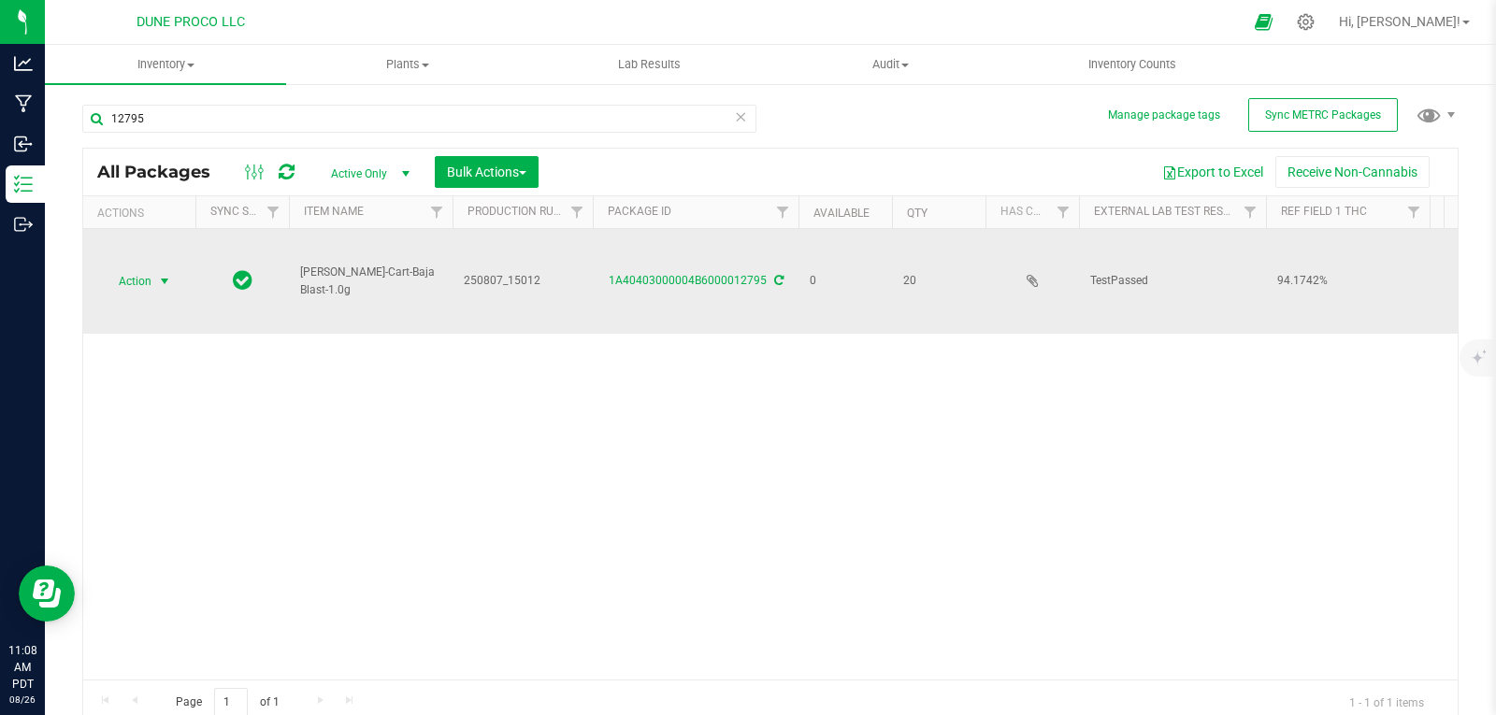
click at [158, 280] on span "select" at bounding box center [164, 281] width 15 height 15
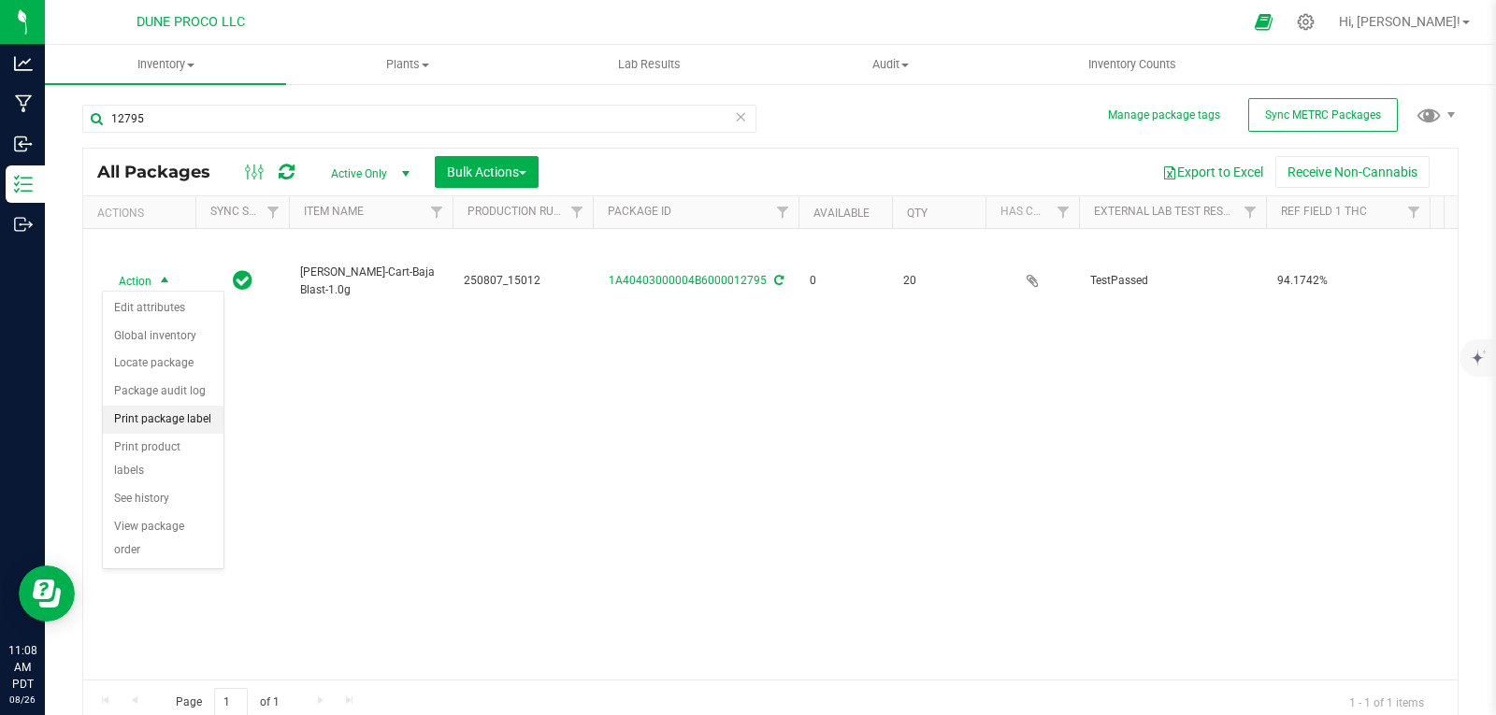
click at [193, 422] on li "Print package label" at bounding box center [163, 420] width 121 height 28
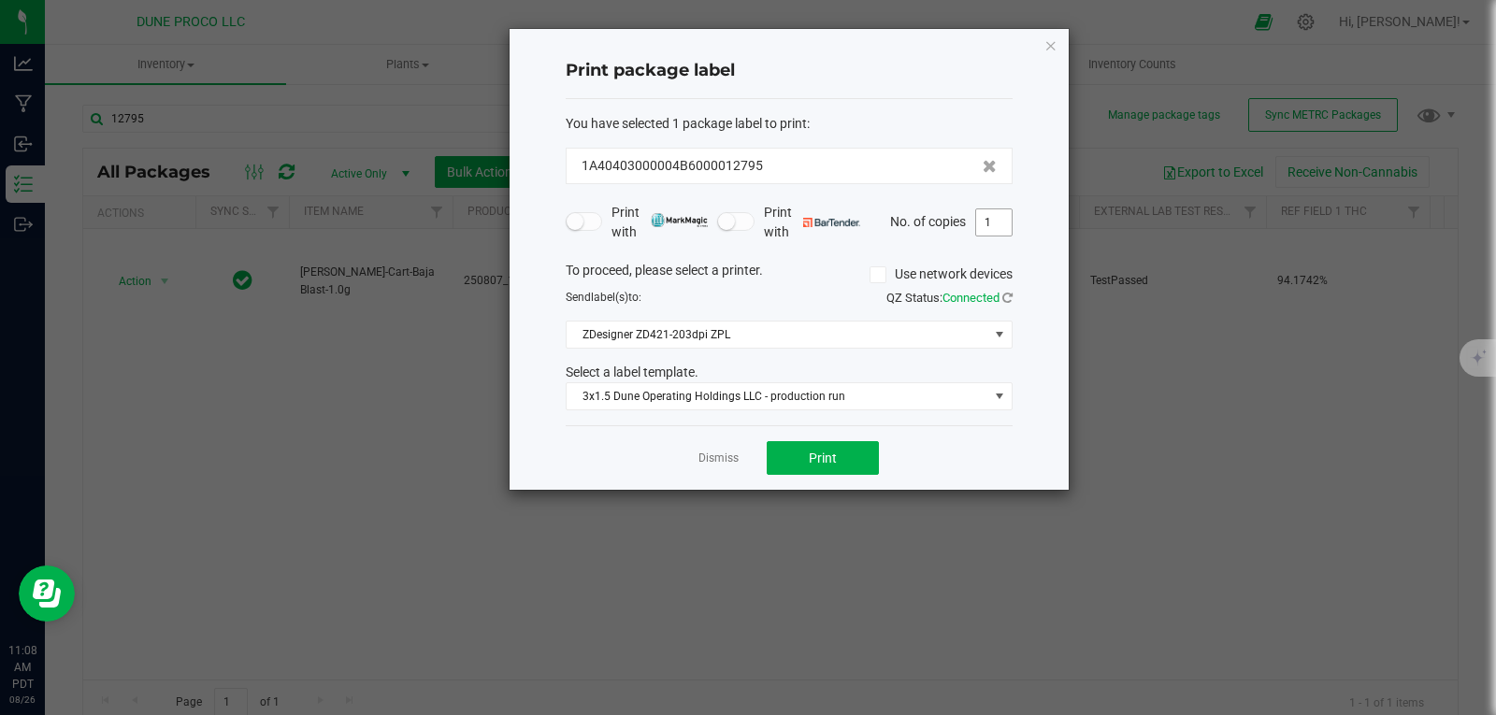
click at [986, 224] on input "1" at bounding box center [994, 222] width 36 height 26
type input "20"
click at [846, 454] on button "Print" at bounding box center [823, 458] width 112 height 34
click at [1052, 42] on icon "button" at bounding box center [1051, 45] width 13 height 22
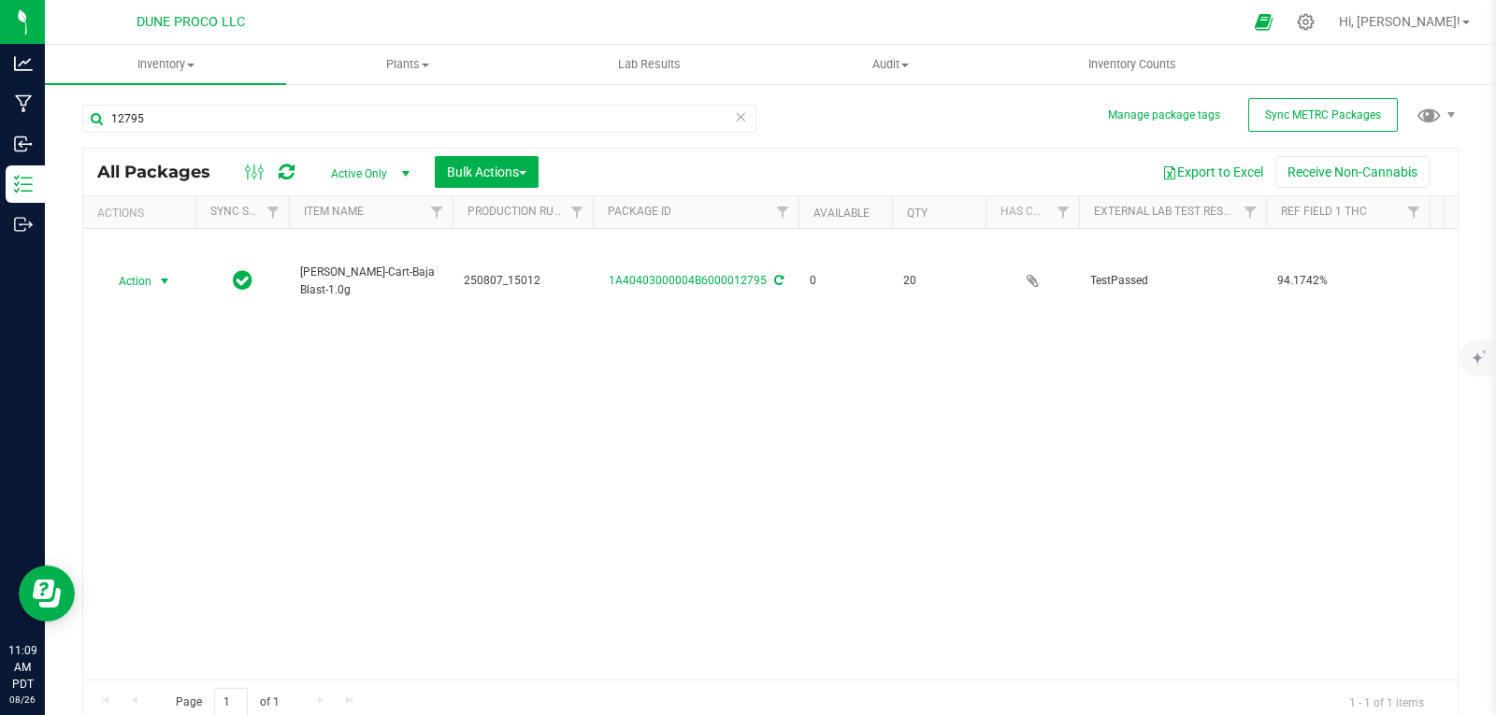
click at [735, 116] on icon at bounding box center [740, 116] width 13 height 22
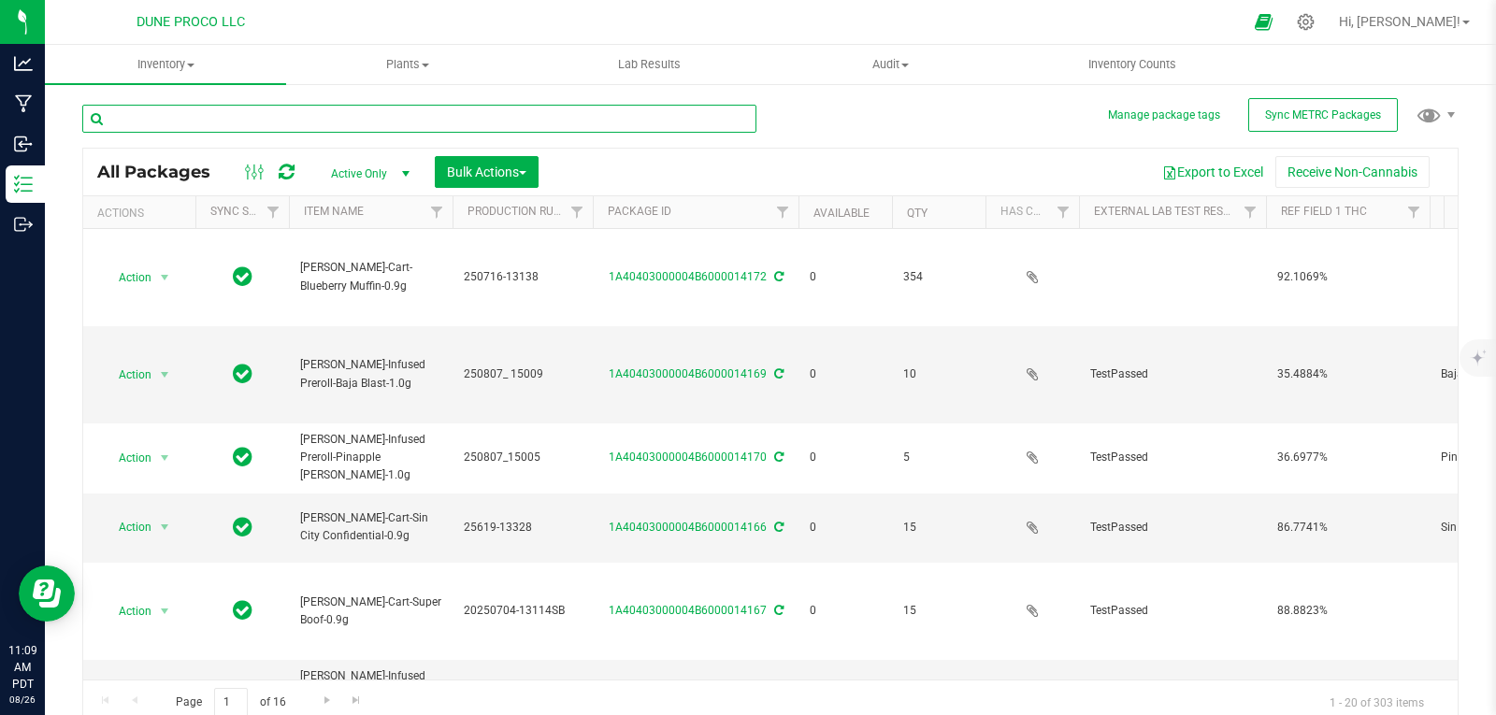
click at [735, 116] on input "text" at bounding box center [419, 119] width 674 height 28
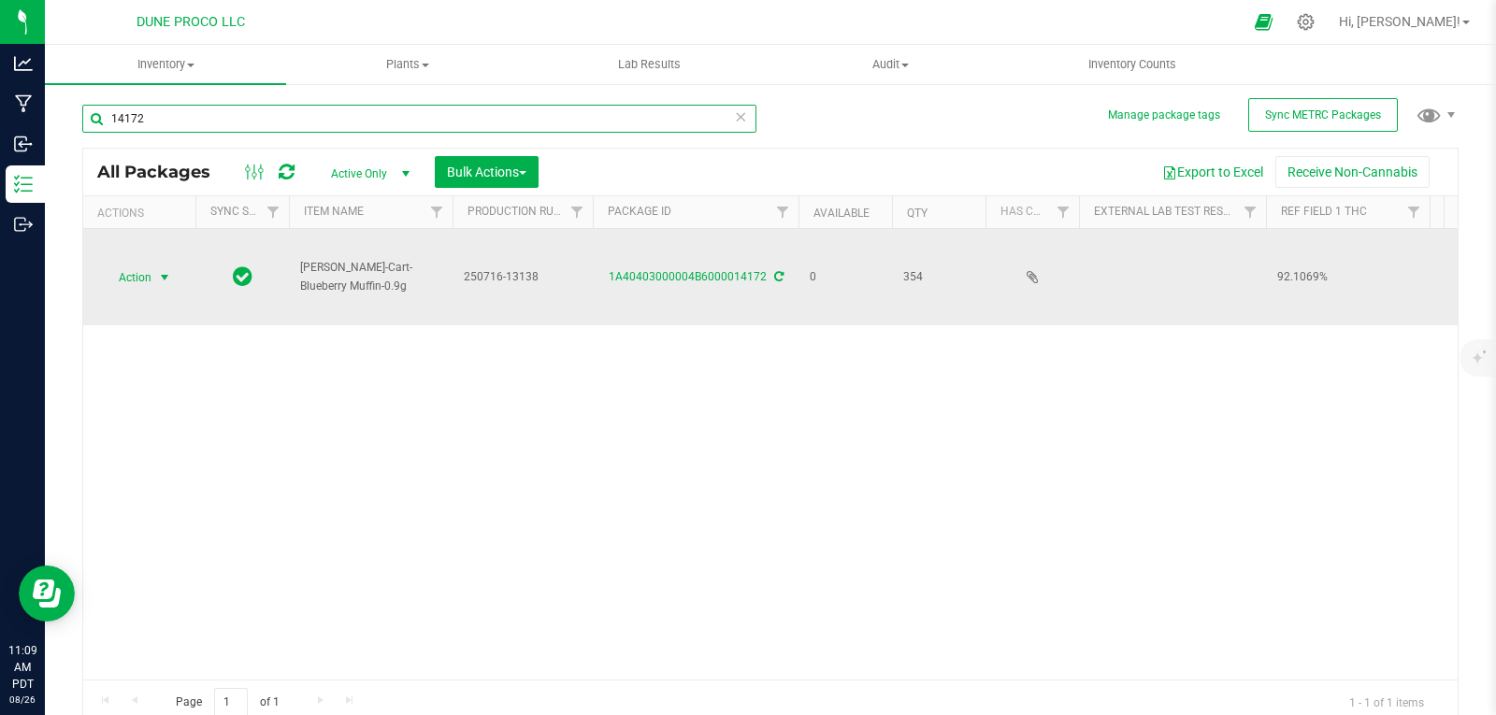
type input "14172"
click at [140, 267] on span "Action" at bounding box center [127, 278] width 50 height 26
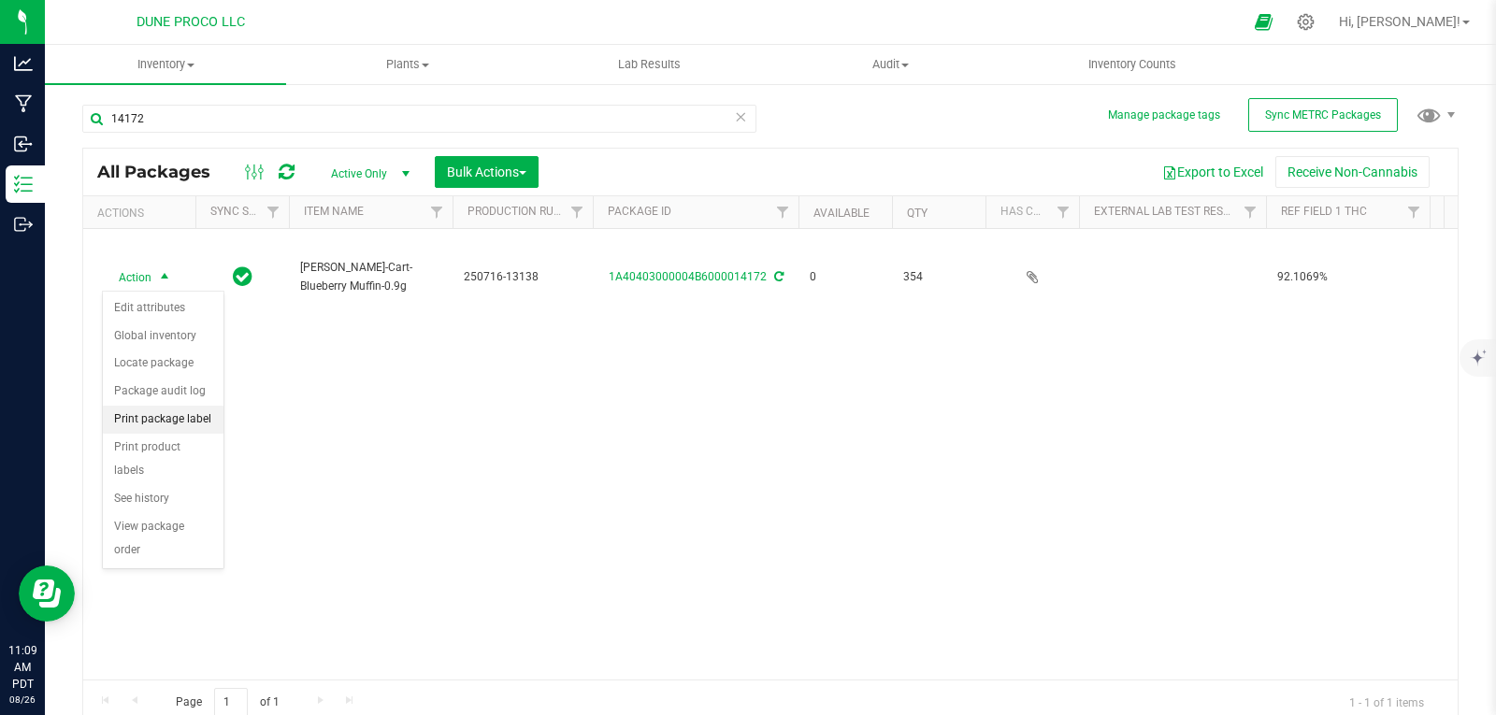
click at [163, 425] on li "Print package label" at bounding box center [163, 420] width 121 height 28
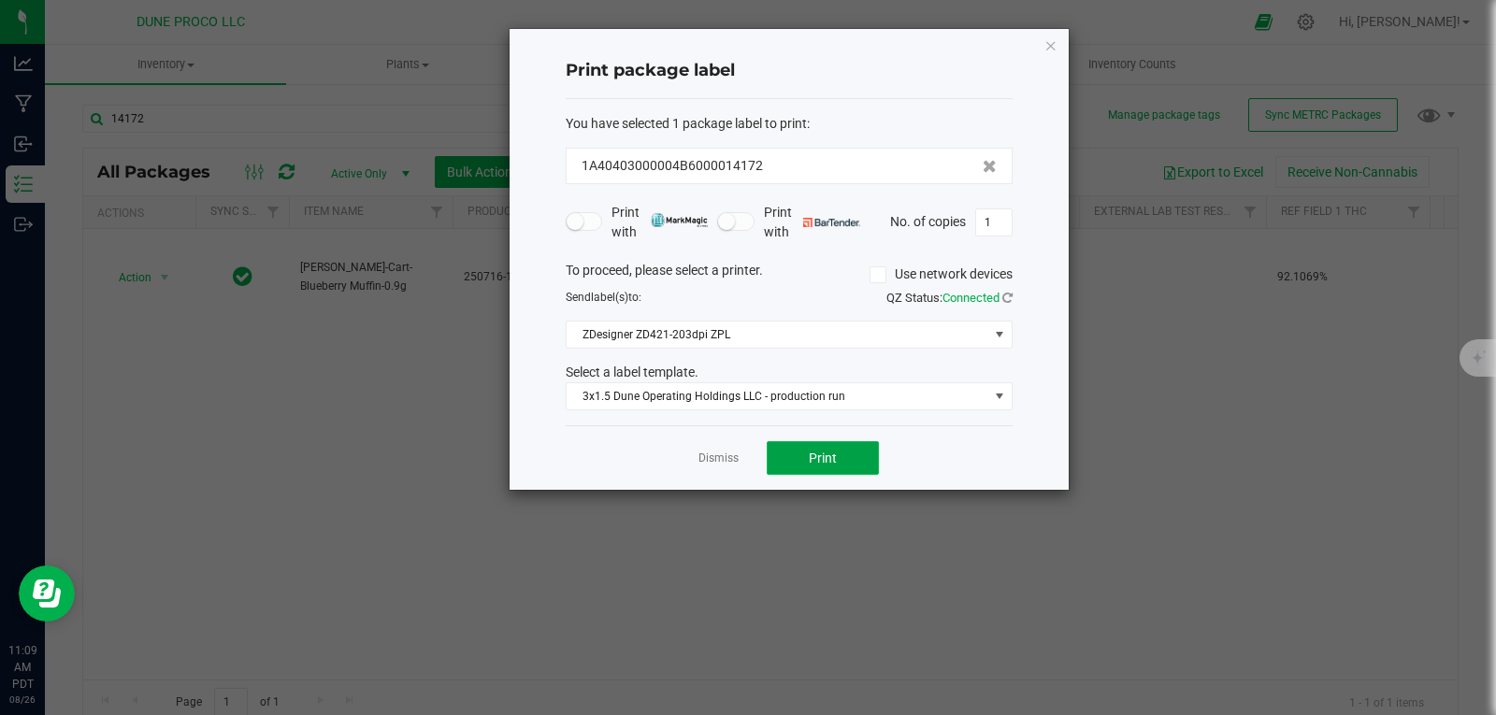
click at [830, 454] on span "Print" at bounding box center [823, 458] width 28 height 15
click at [1052, 50] on icon "button" at bounding box center [1051, 45] width 13 height 22
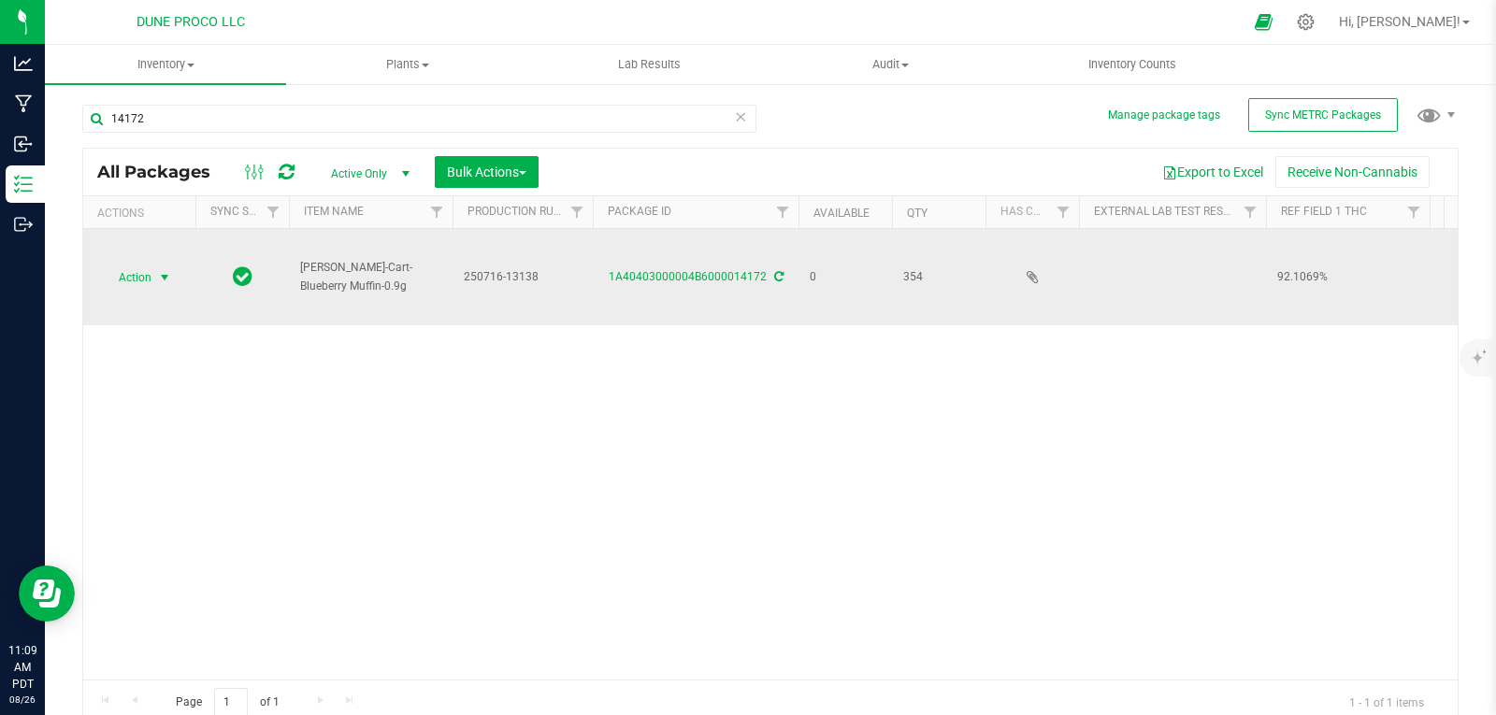
click at [138, 274] on span "Action" at bounding box center [127, 278] width 50 height 26
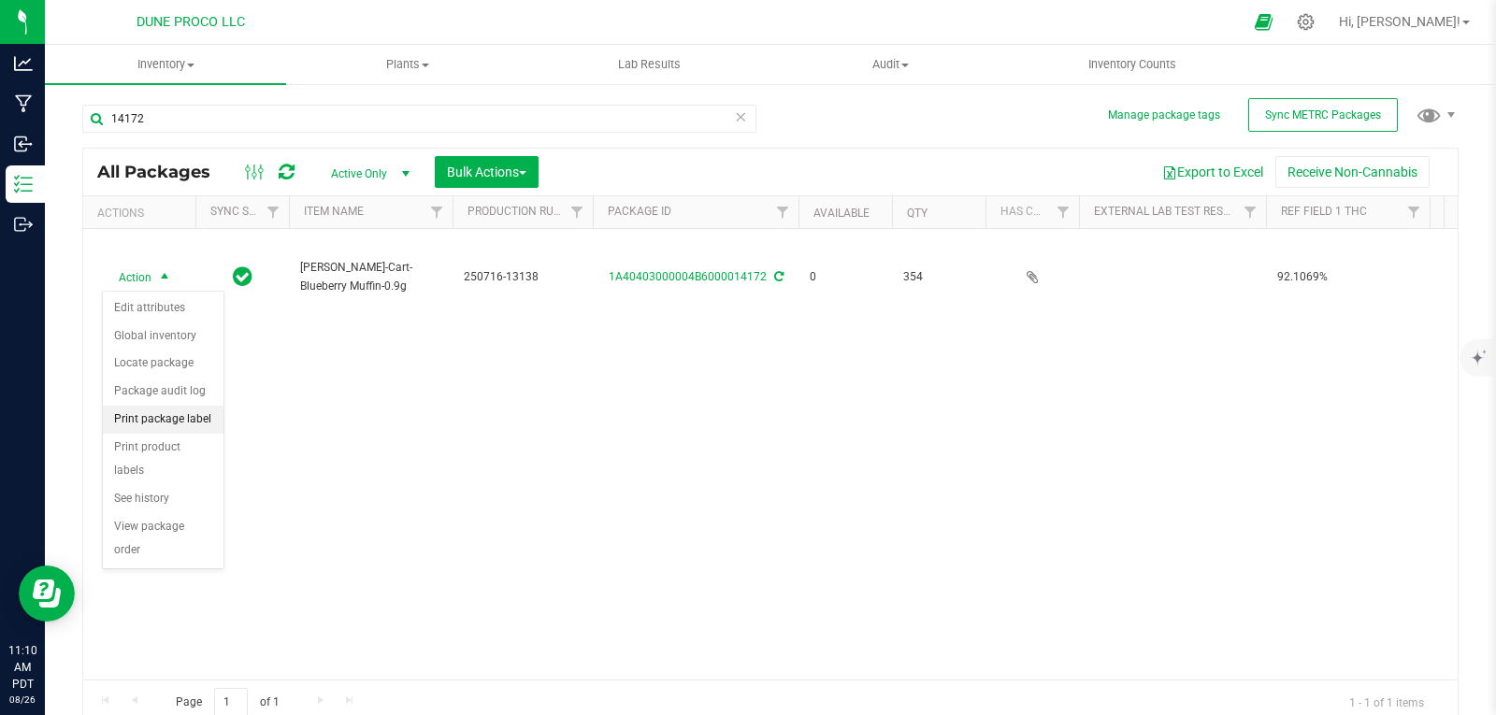
click at [185, 425] on li "Print package label" at bounding box center [163, 420] width 121 height 28
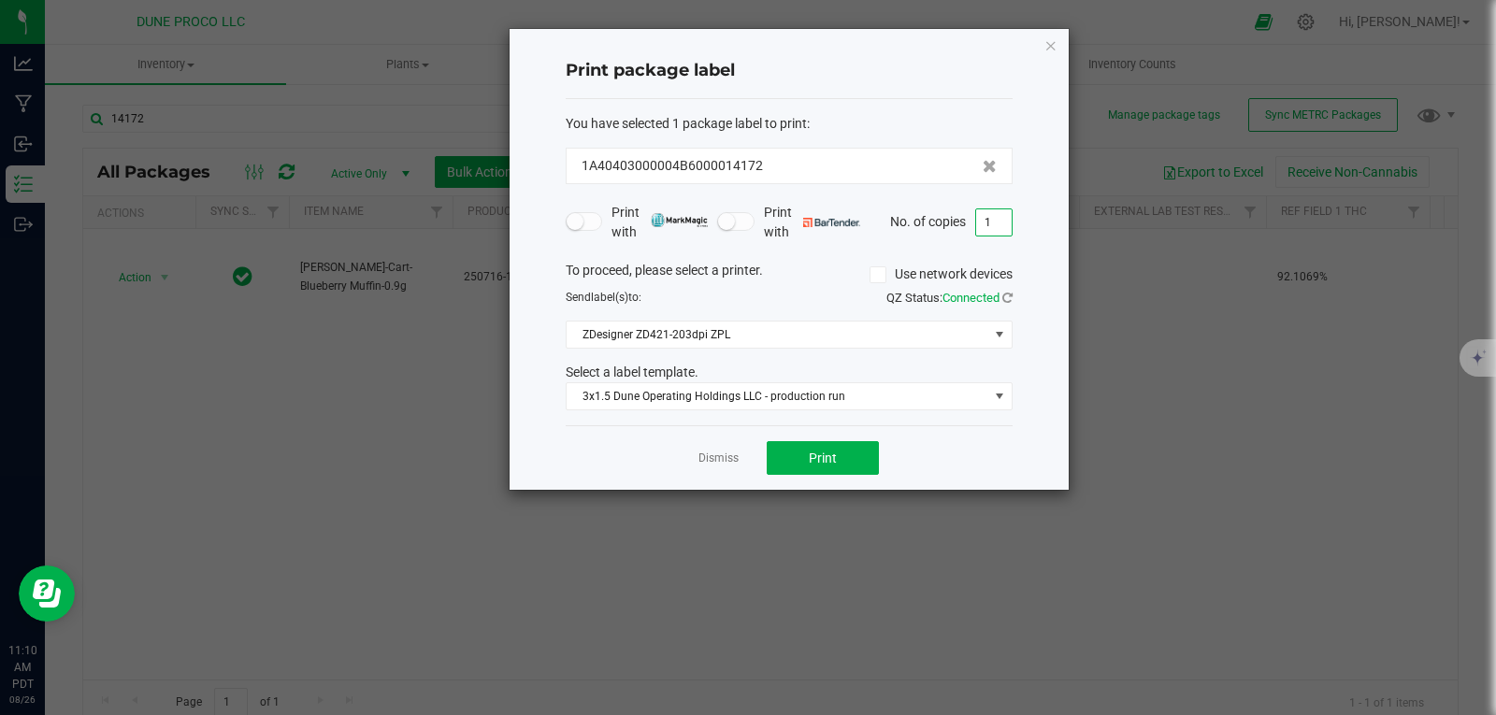
click at [1000, 233] on input "1" at bounding box center [994, 222] width 36 height 26
type input "353"
click at [853, 446] on button "Print" at bounding box center [823, 458] width 112 height 34
click at [1052, 47] on icon "button" at bounding box center [1051, 45] width 13 height 22
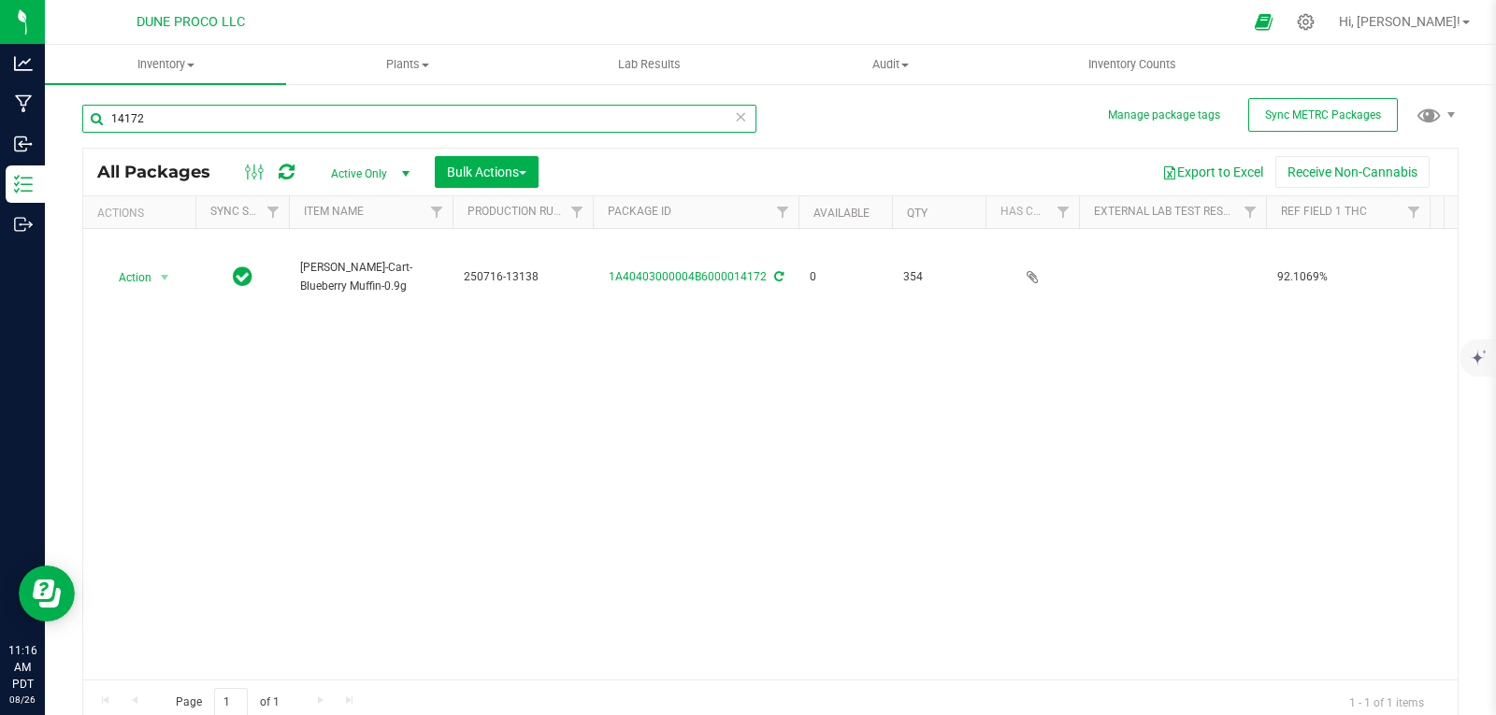
click at [590, 124] on input "14172" at bounding box center [419, 119] width 674 height 28
click at [734, 116] on icon at bounding box center [740, 116] width 13 height 22
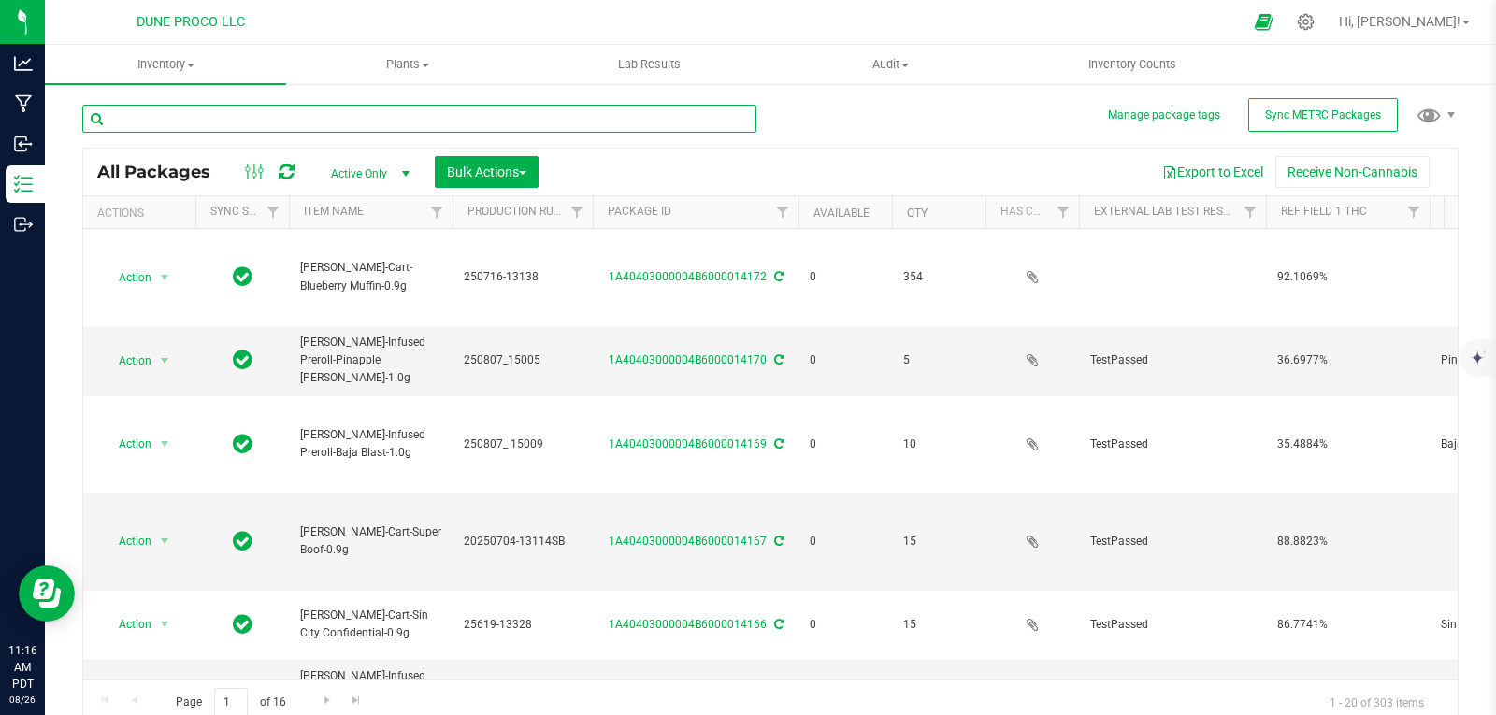
click at [692, 120] on input "text" at bounding box center [419, 119] width 674 height 28
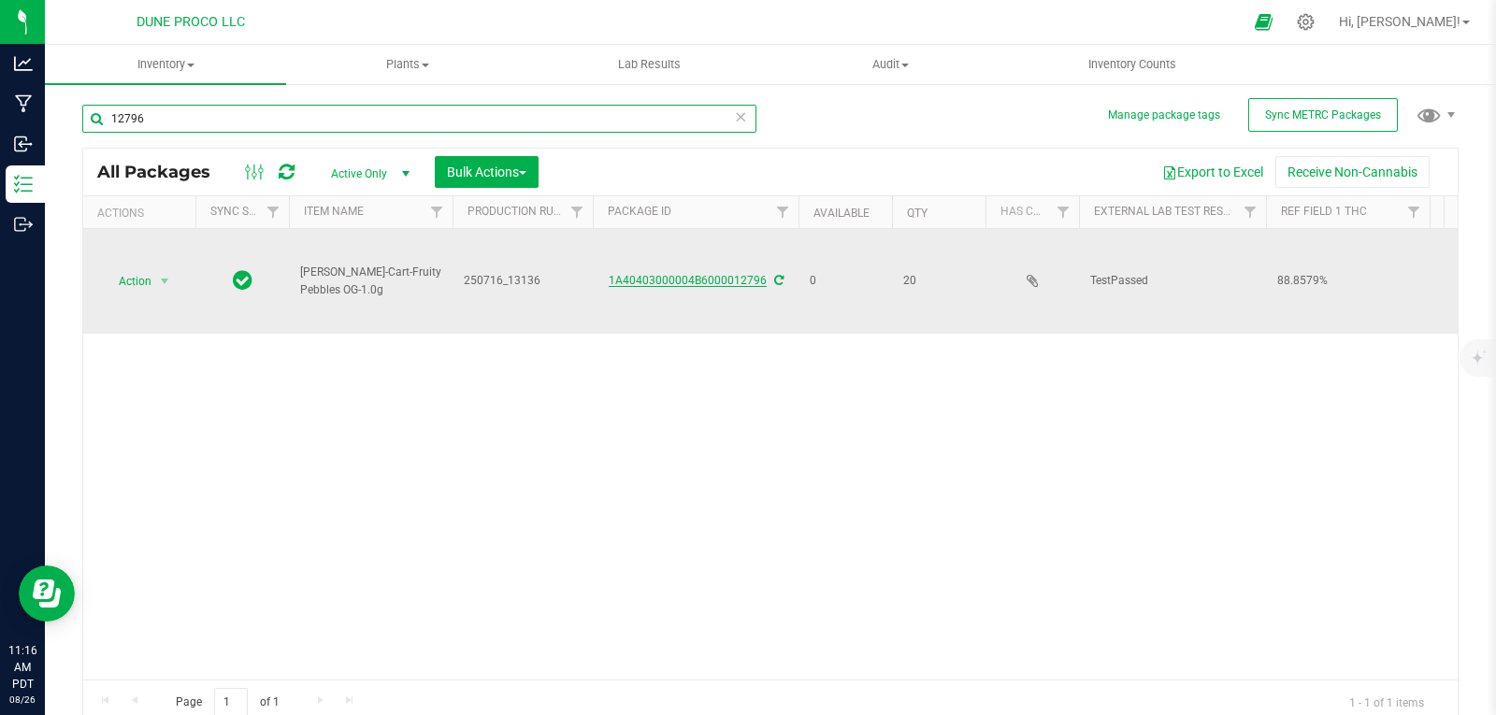
type input "12796"
drag, startPoint x: 622, startPoint y: 277, endPoint x: 639, endPoint y: 277, distance: 16.8
click at [639, 277] on link "1A40403000004B6000012796" at bounding box center [688, 280] width 158 height 13
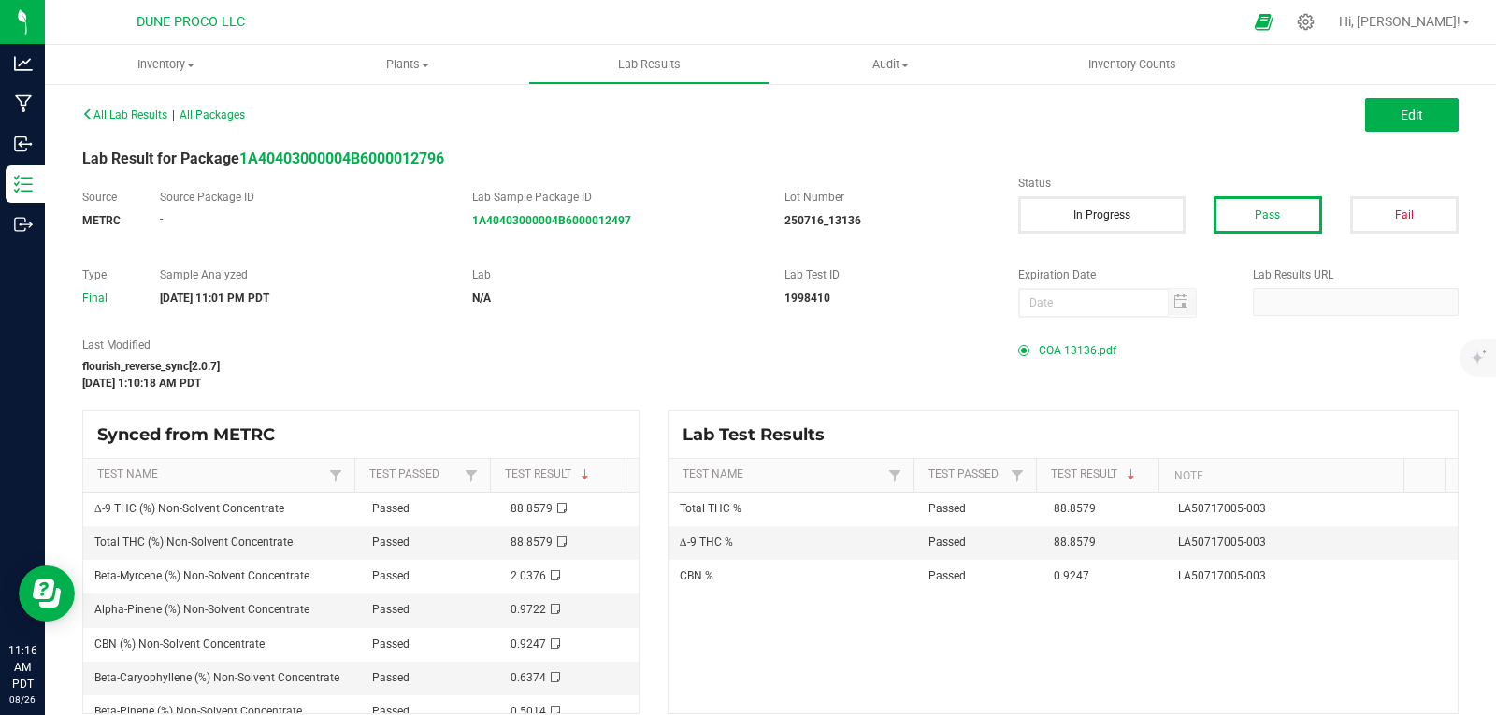
click at [1070, 354] on span "COA 13136.pdf" at bounding box center [1078, 351] width 78 height 28
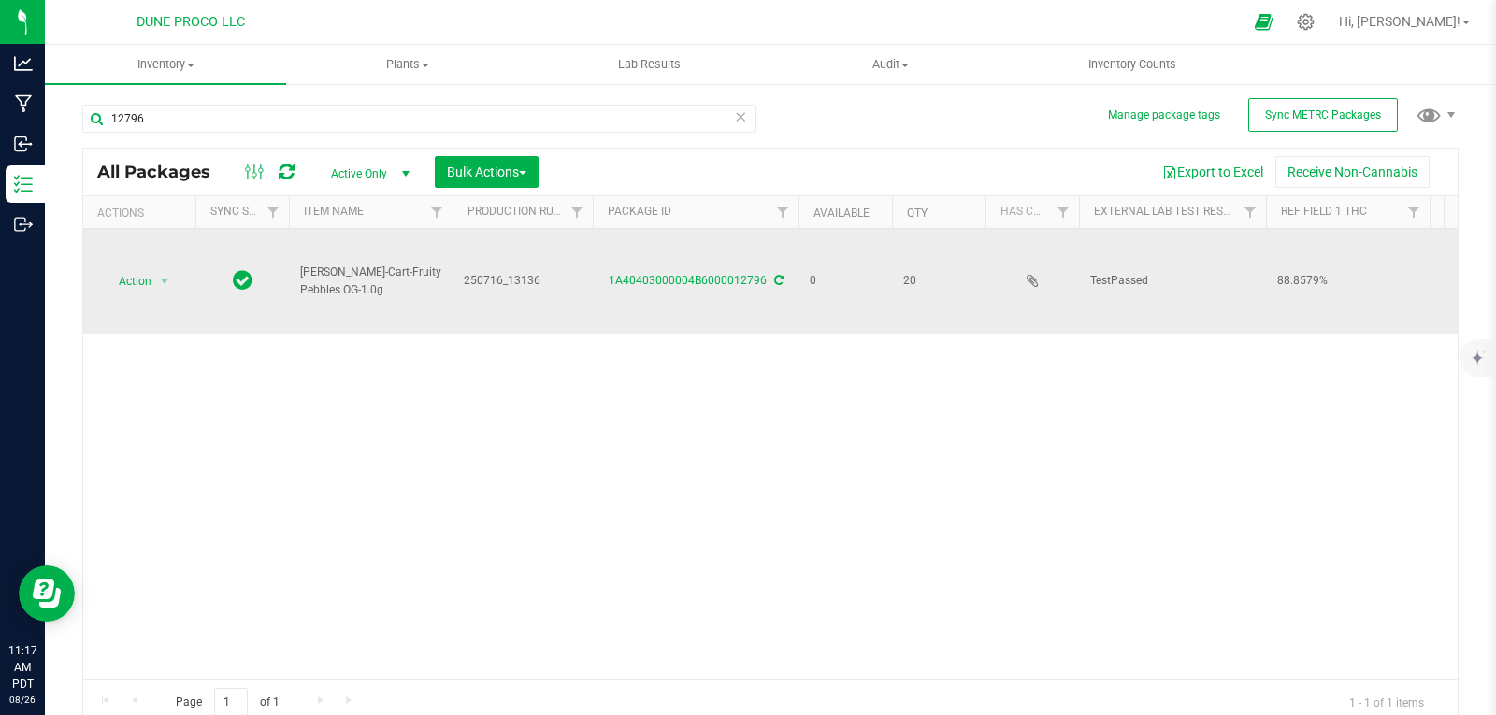
click at [503, 278] on span "250716_13136" at bounding box center [523, 281] width 118 height 18
click at [506, 278] on input "250716_13136" at bounding box center [519, 281] width 134 height 29
type input "250716-13136"
click at [564, 298] on div "All Packages Active Only Active Only Lab Samples Locked All External Internal B…" at bounding box center [770, 437] width 1377 height 578
drag, startPoint x: 155, startPoint y: 271, endPoint x: 121, endPoint y: 279, distance: 35.4
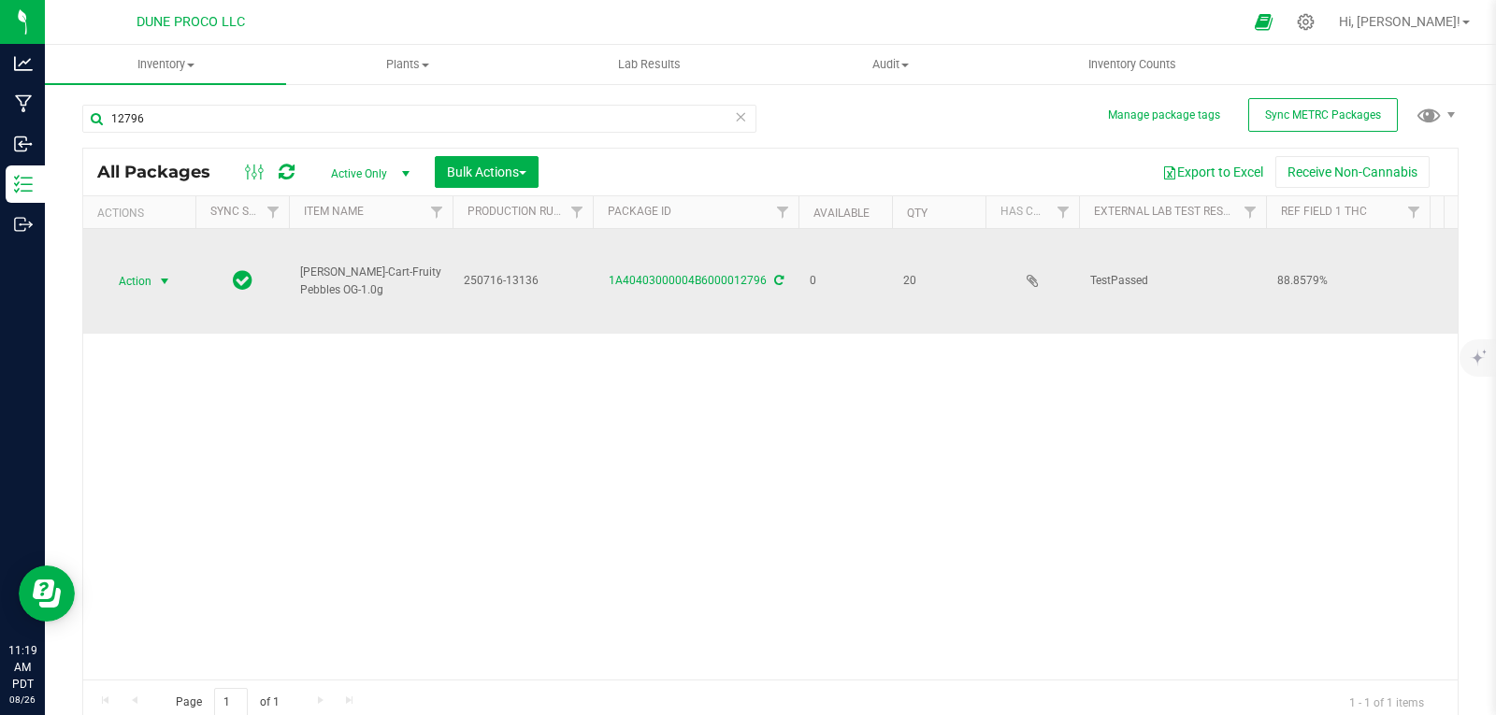
click at [121, 279] on span "Action" at bounding box center [127, 281] width 50 height 26
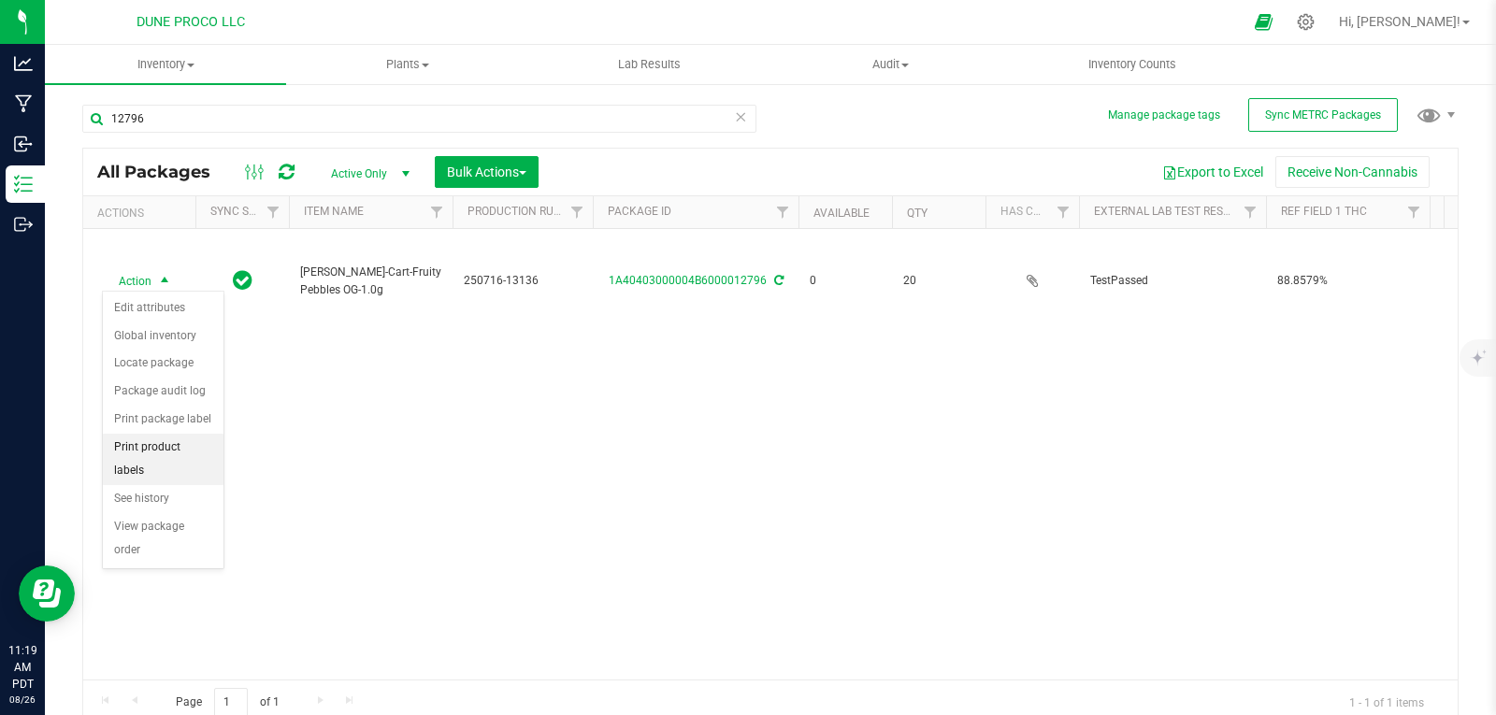
click at [153, 443] on li "Print product labels" at bounding box center [163, 459] width 121 height 51
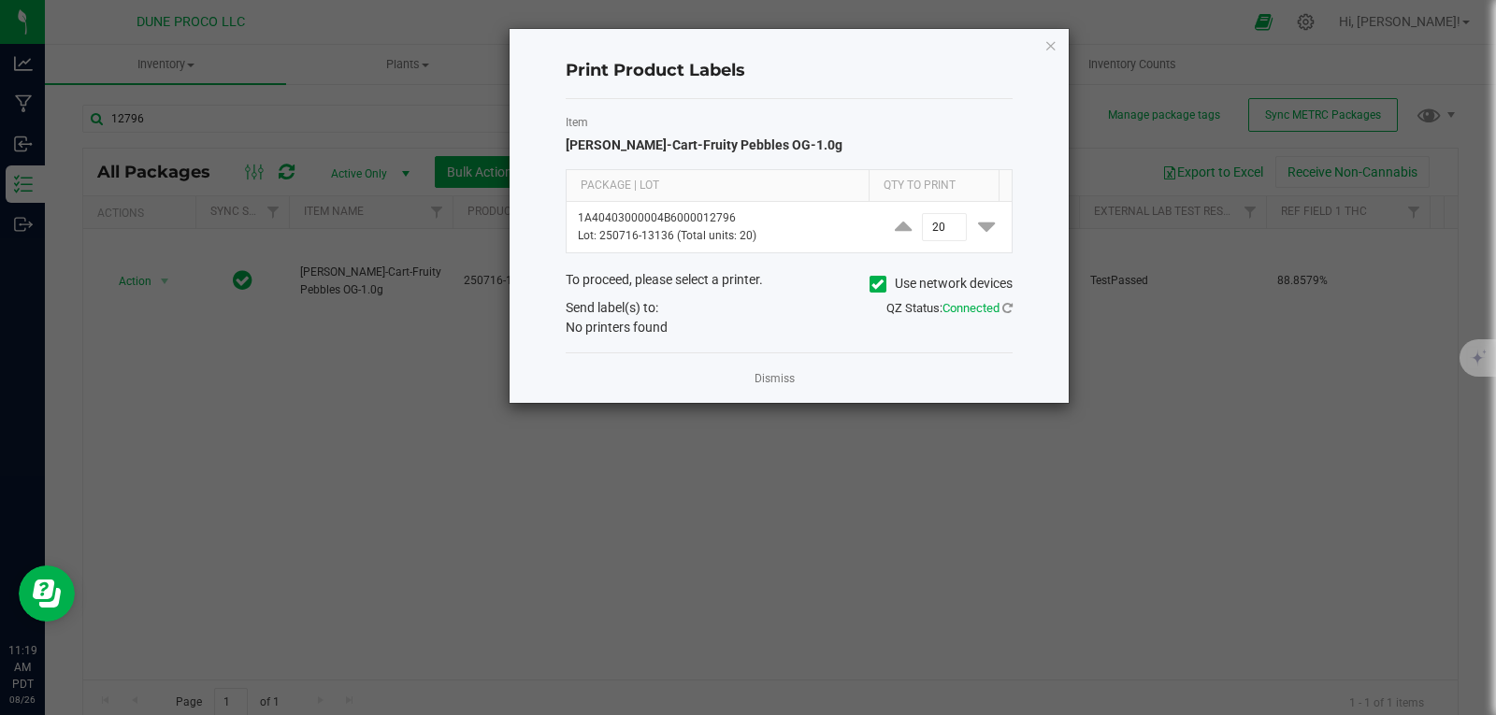
click at [1043, 47] on div "Print Product Labels Item [PERSON_NAME]-Cart-Fruity Pebbles OG-1.0g Package | L…" at bounding box center [789, 216] width 559 height 374
click at [1046, 47] on icon "button" at bounding box center [1051, 45] width 13 height 22
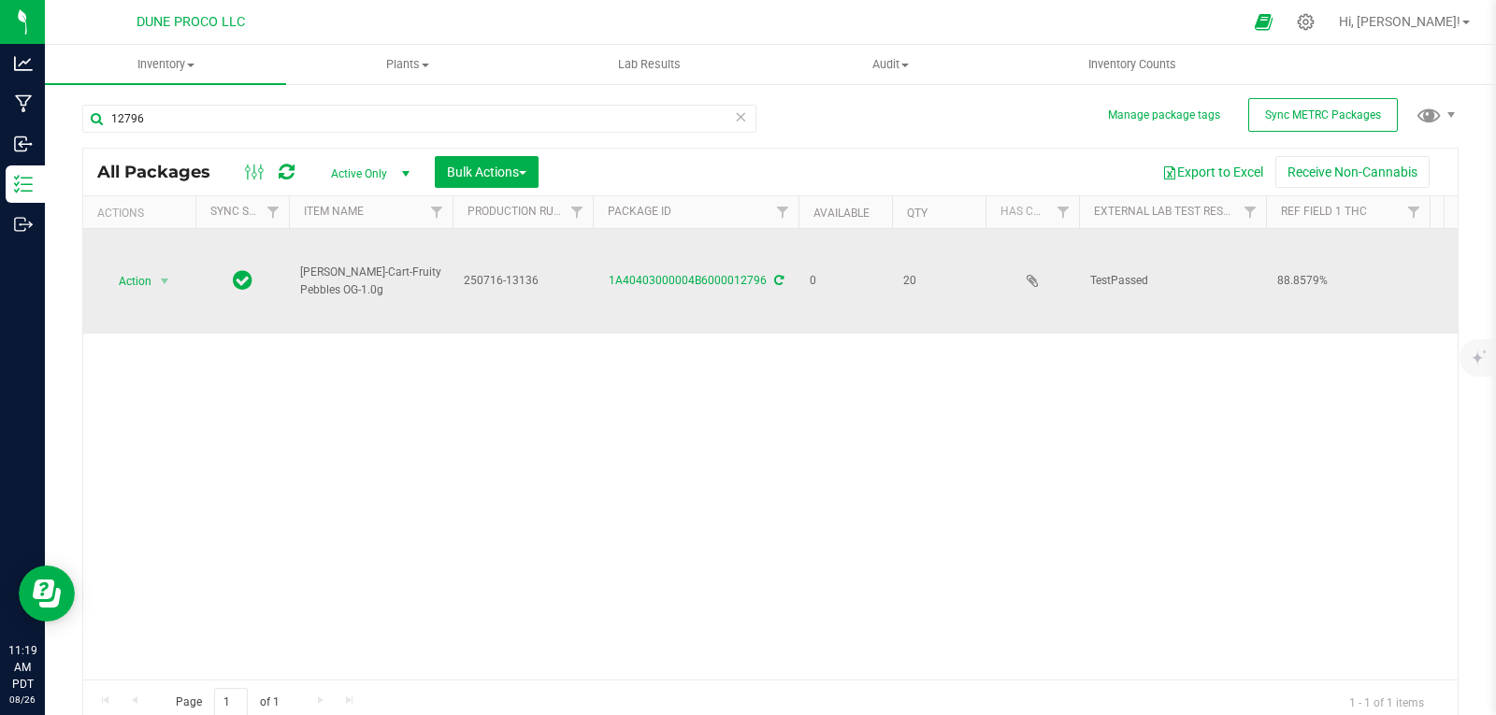
click at [150, 292] on td "Action Action Edit attributes Global inventory Locate package Package audit log…" at bounding box center [139, 281] width 112 height 105
click at [155, 277] on span "select" at bounding box center [164, 281] width 23 height 26
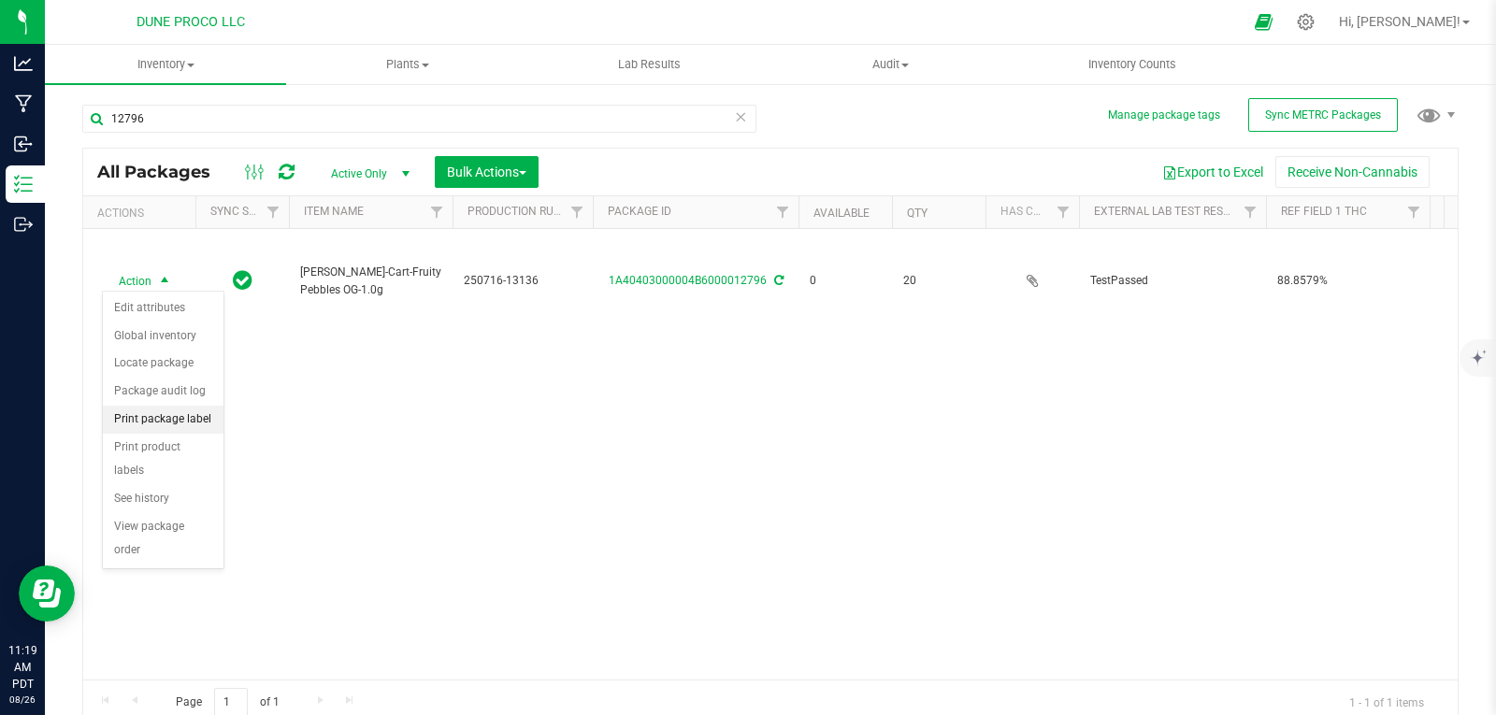
click at [182, 418] on li "Print package label" at bounding box center [163, 420] width 121 height 28
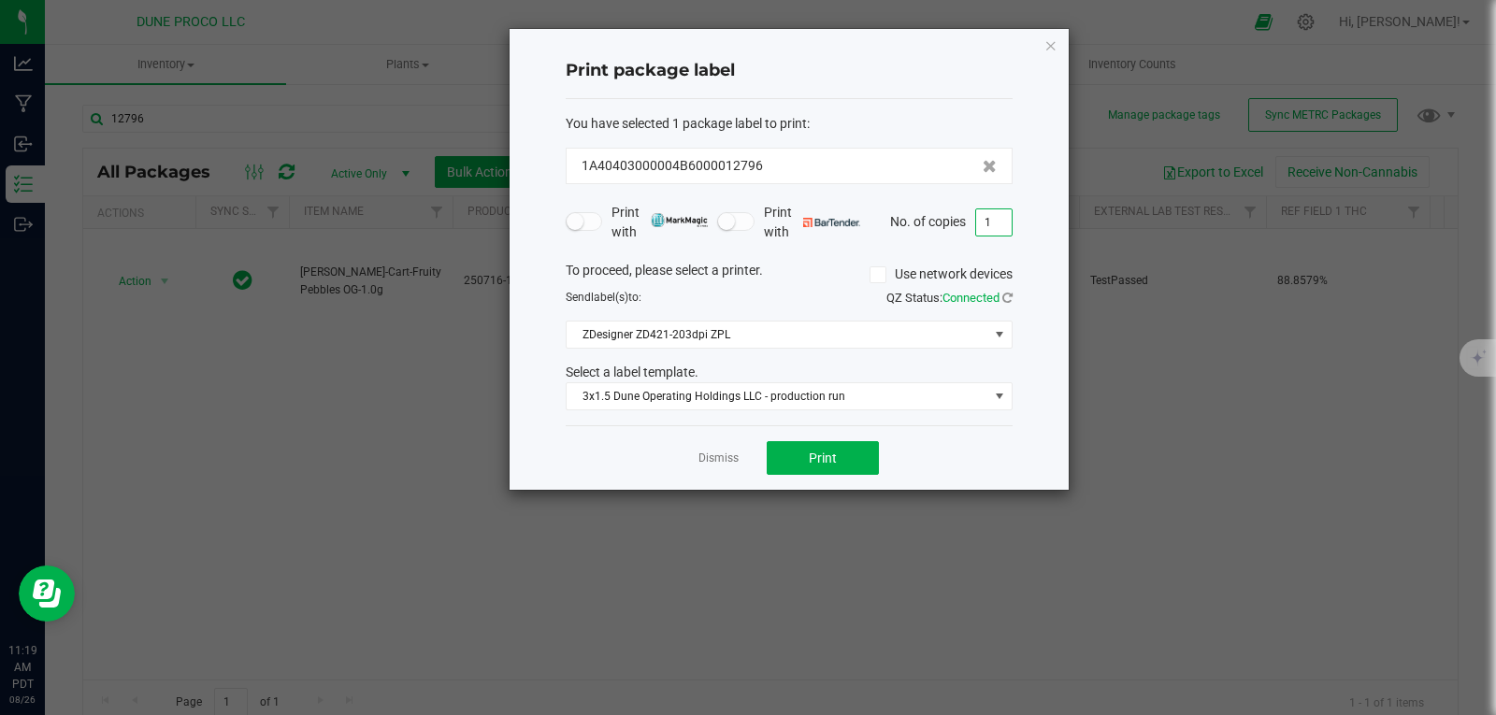
click at [992, 224] on input "1" at bounding box center [994, 222] width 36 height 26
type input "20"
click at [827, 455] on span "Print" at bounding box center [823, 458] width 28 height 15
click at [1049, 37] on icon "button" at bounding box center [1051, 45] width 13 height 22
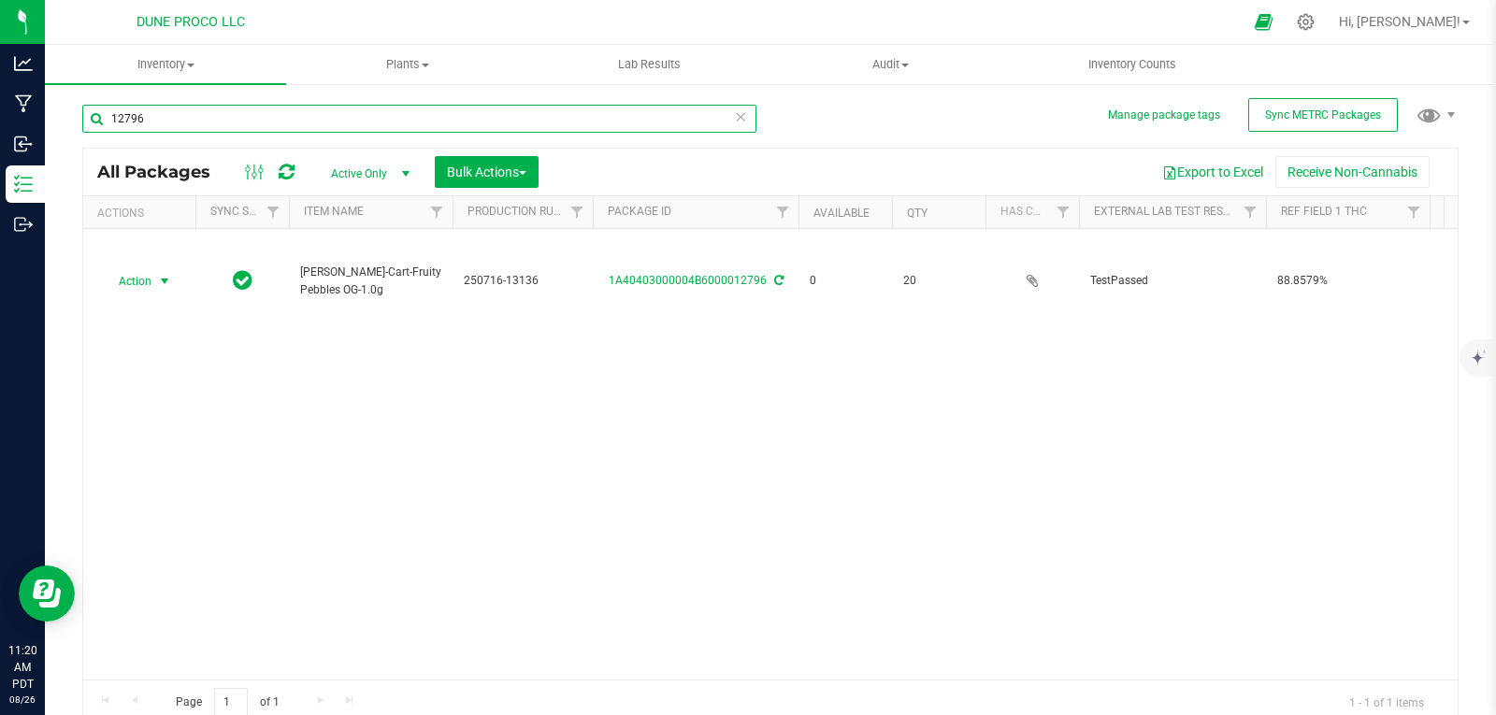
click at [627, 126] on input "12796" at bounding box center [419, 119] width 674 height 28
type input "12"
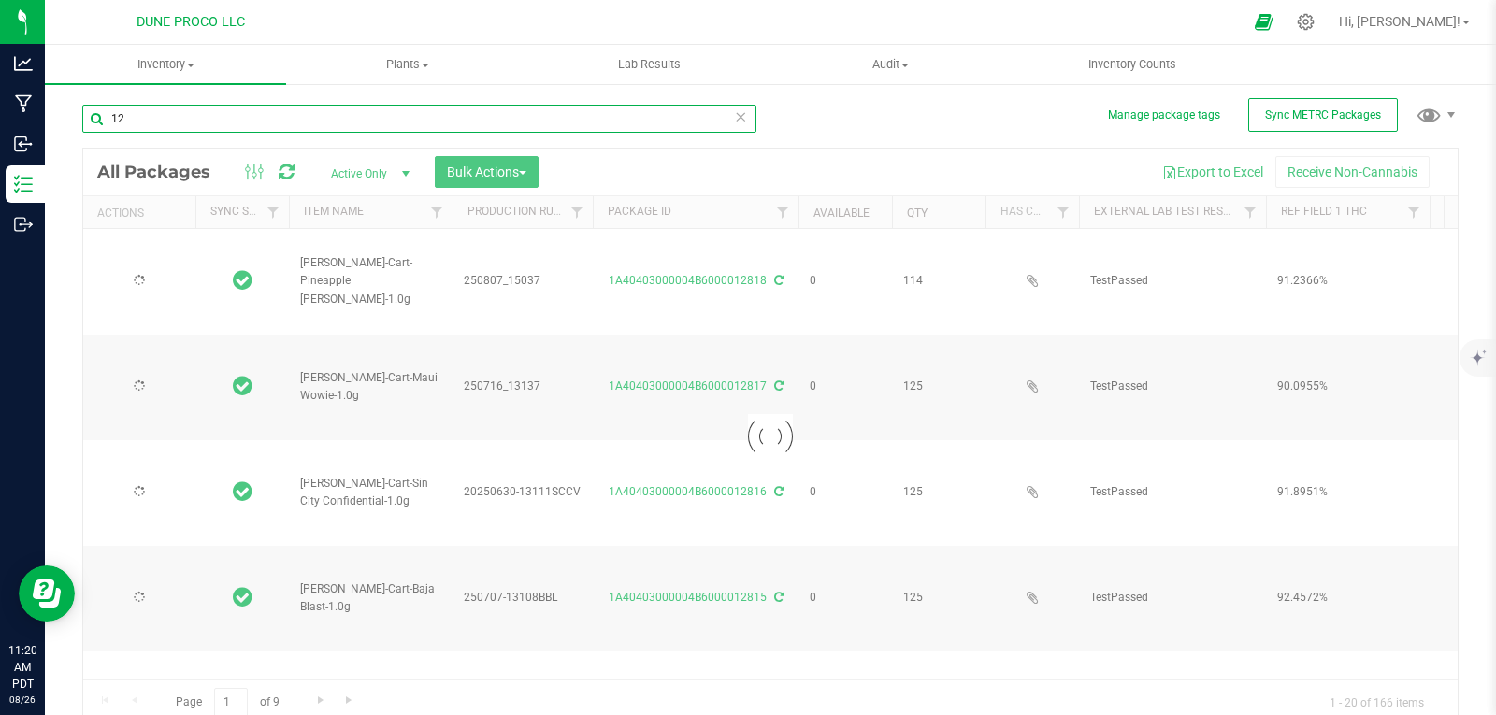
type input "[DATE]"
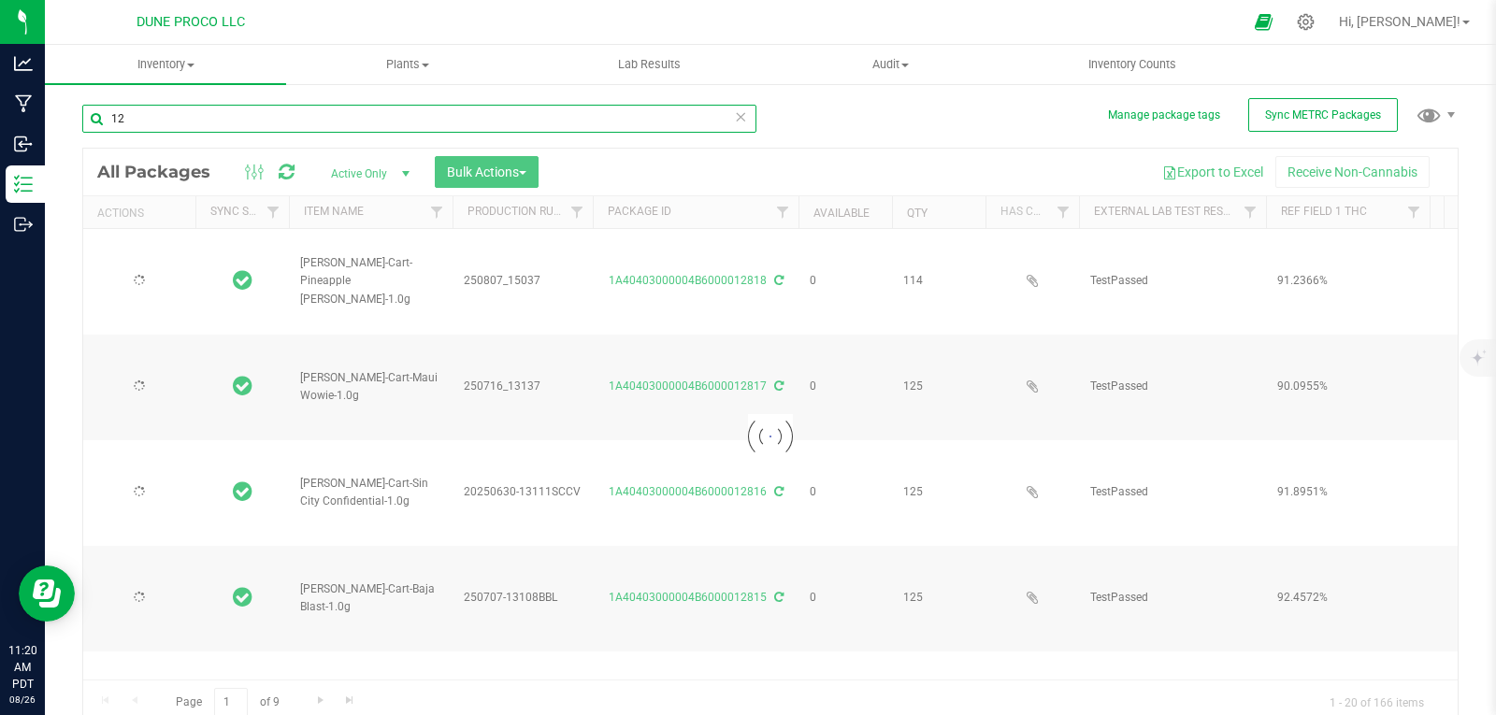
type input "[DATE]"
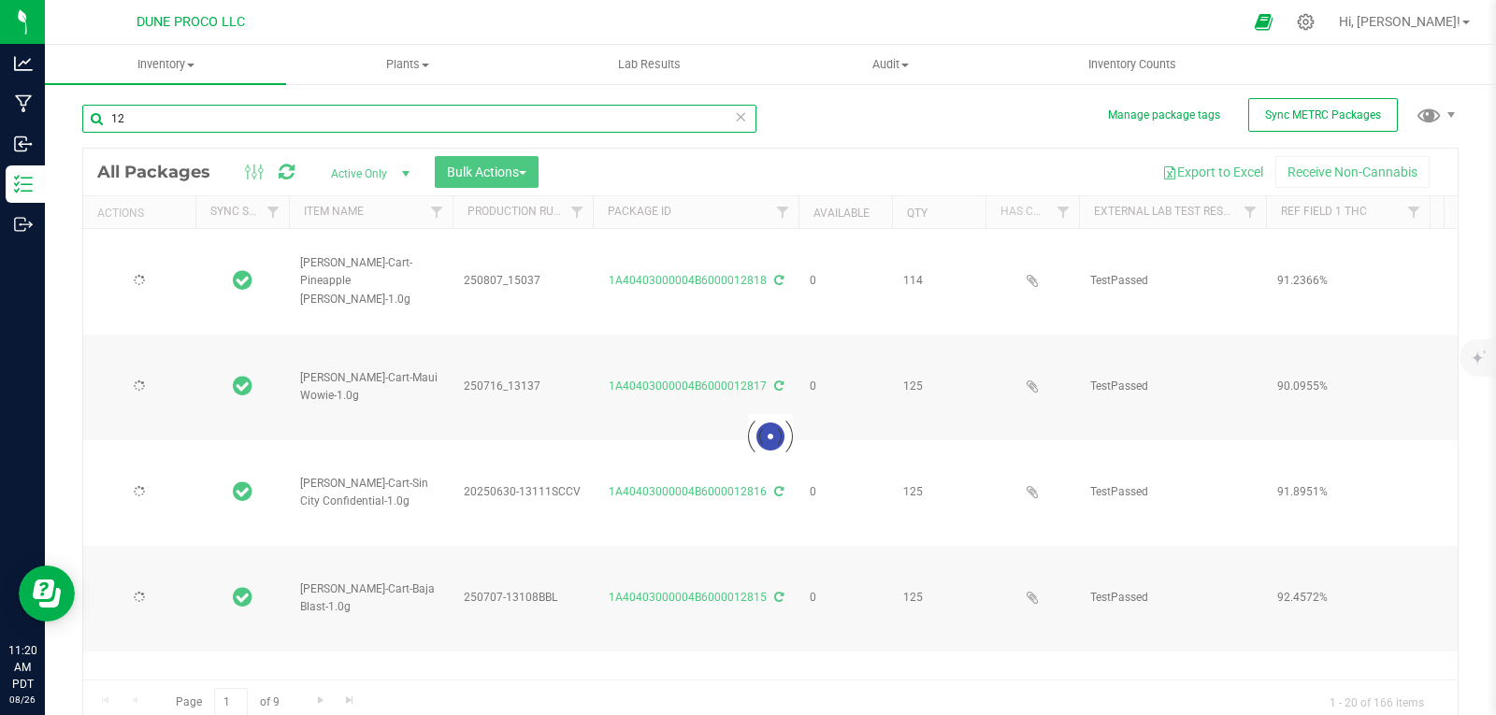
type input "[DATE]"
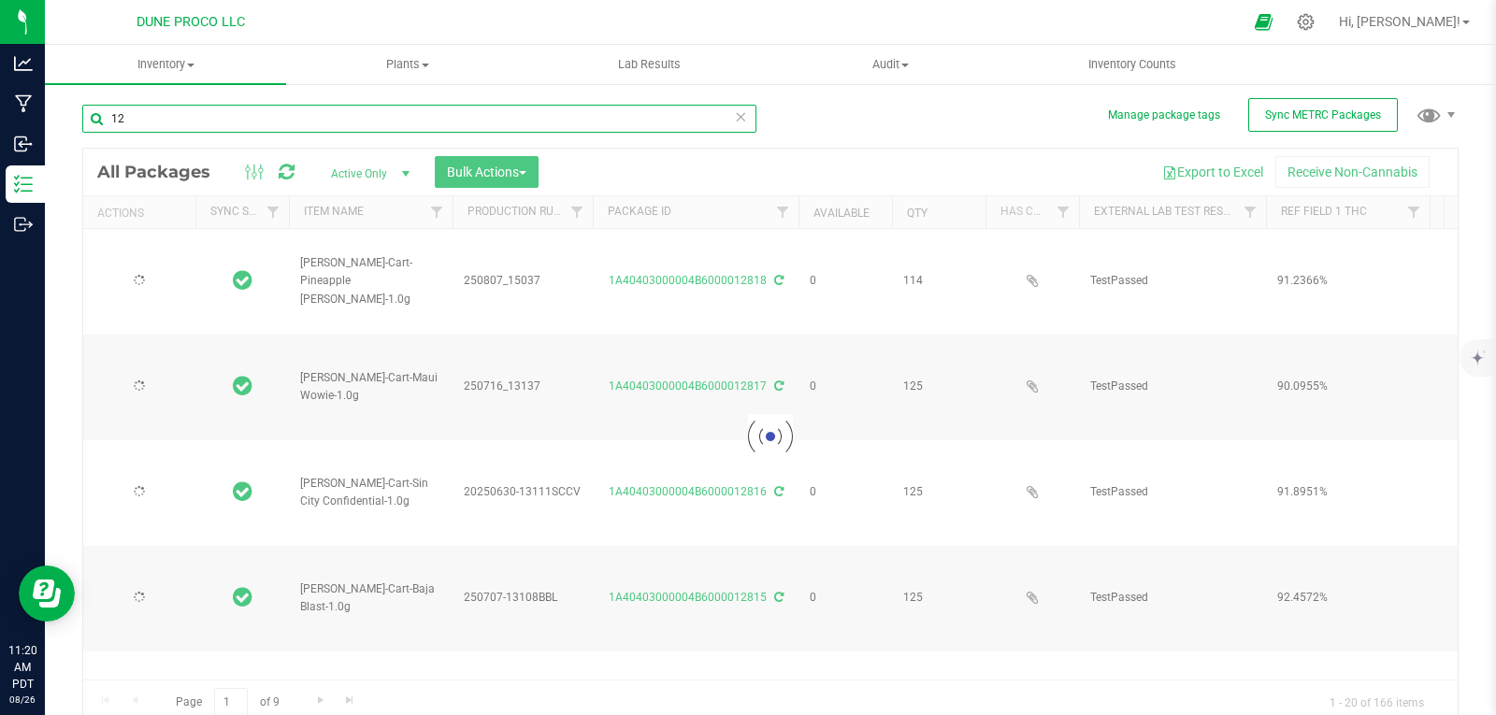
type input "[DATE]"
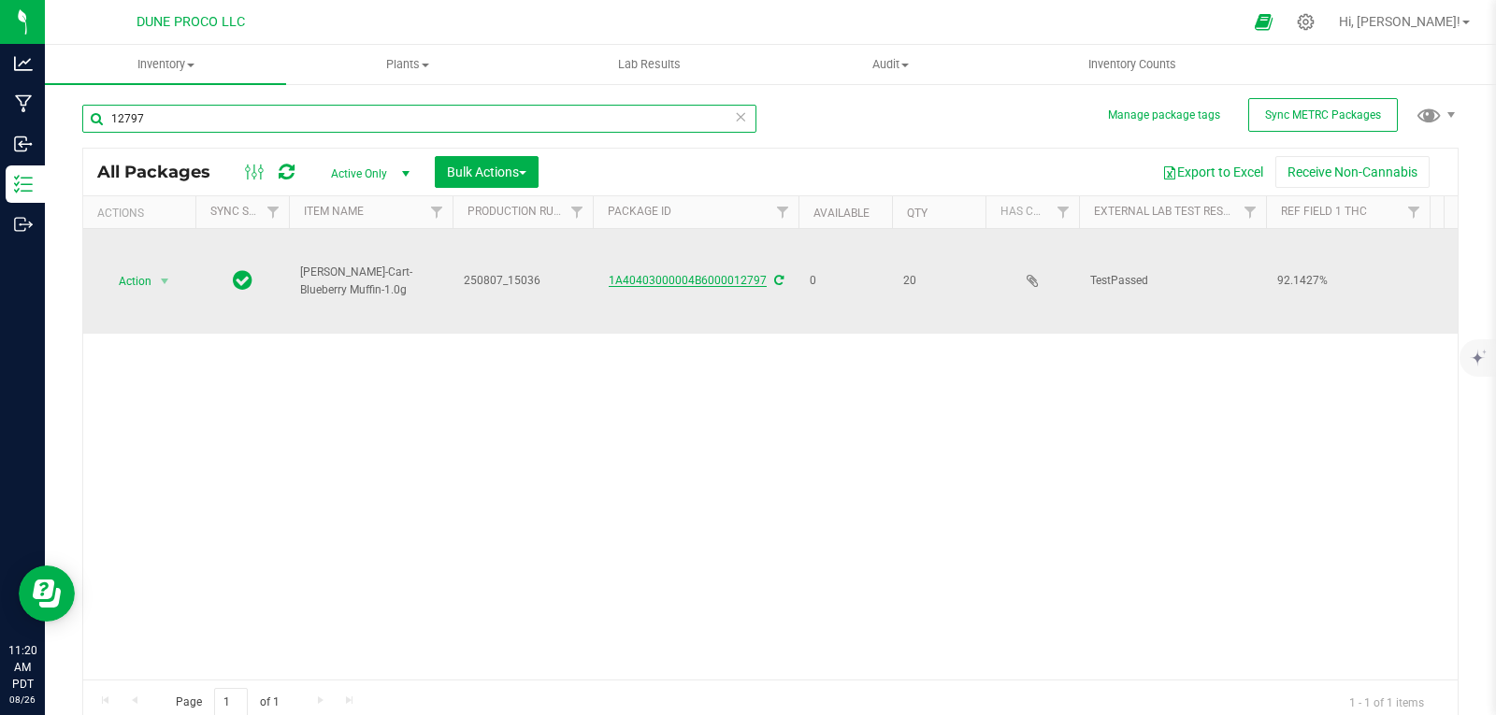
type input "12797"
click at [650, 277] on link "1A40403000004B6000012797" at bounding box center [688, 280] width 158 height 13
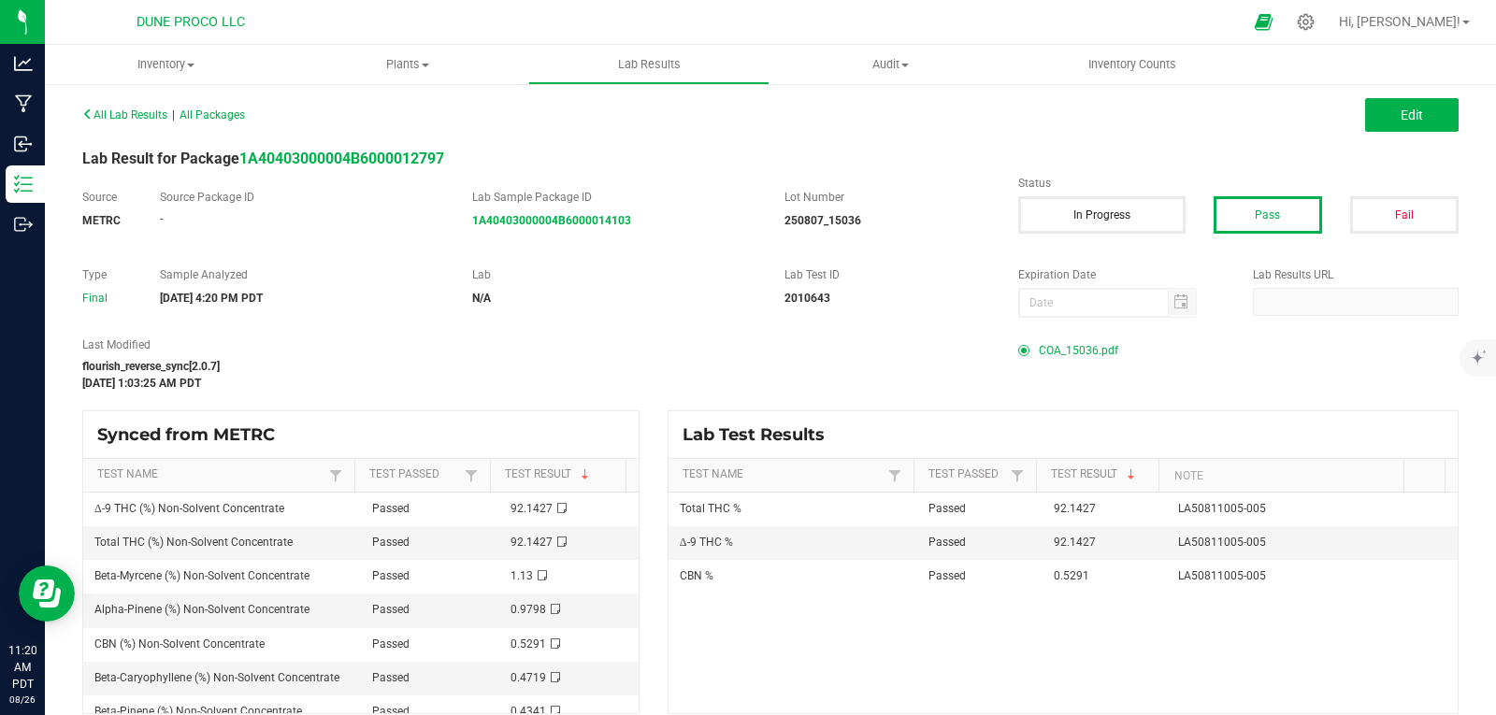
click at [1053, 348] on span "COA_15036.pdf" at bounding box center [1078, 351] width 79 height 28
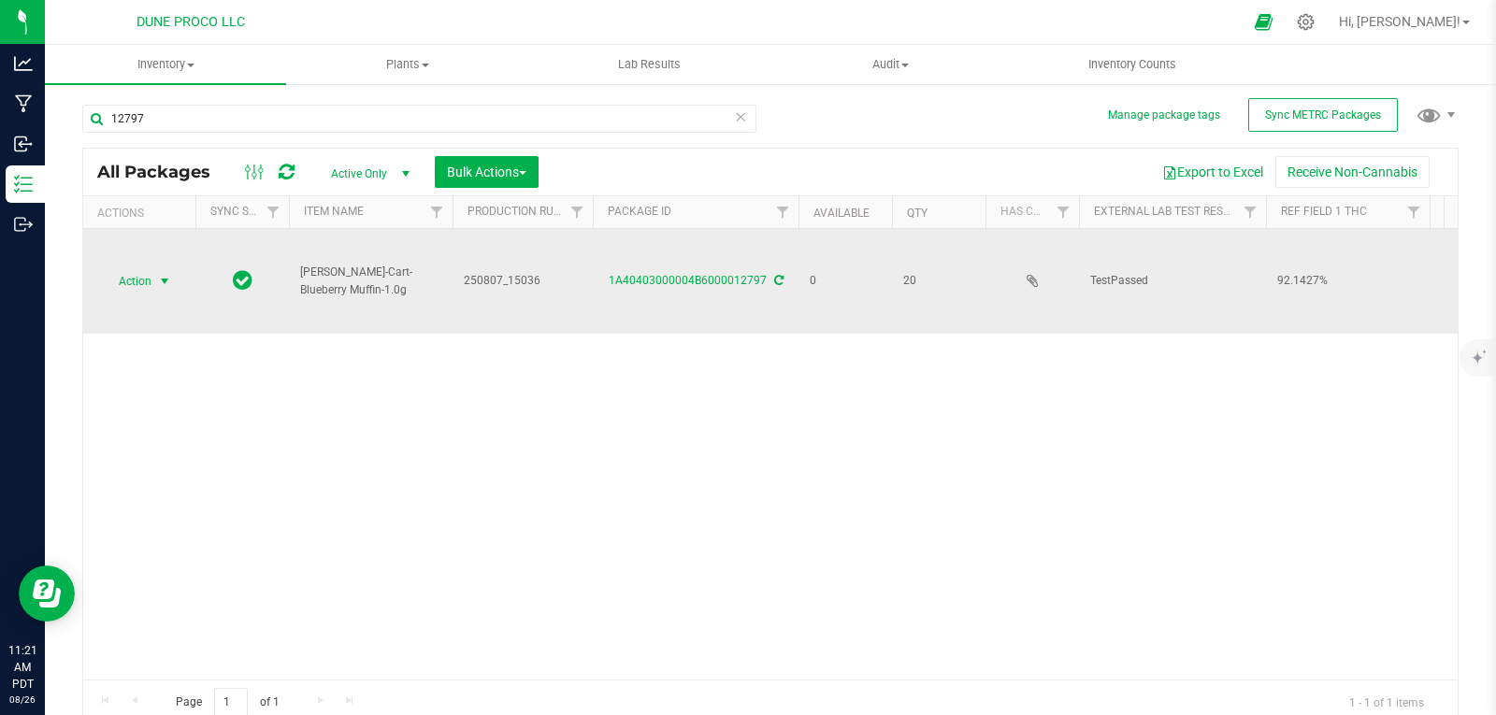
click at [154, 280] on span "select" at bounding box center [164, 281] width 23 height 26
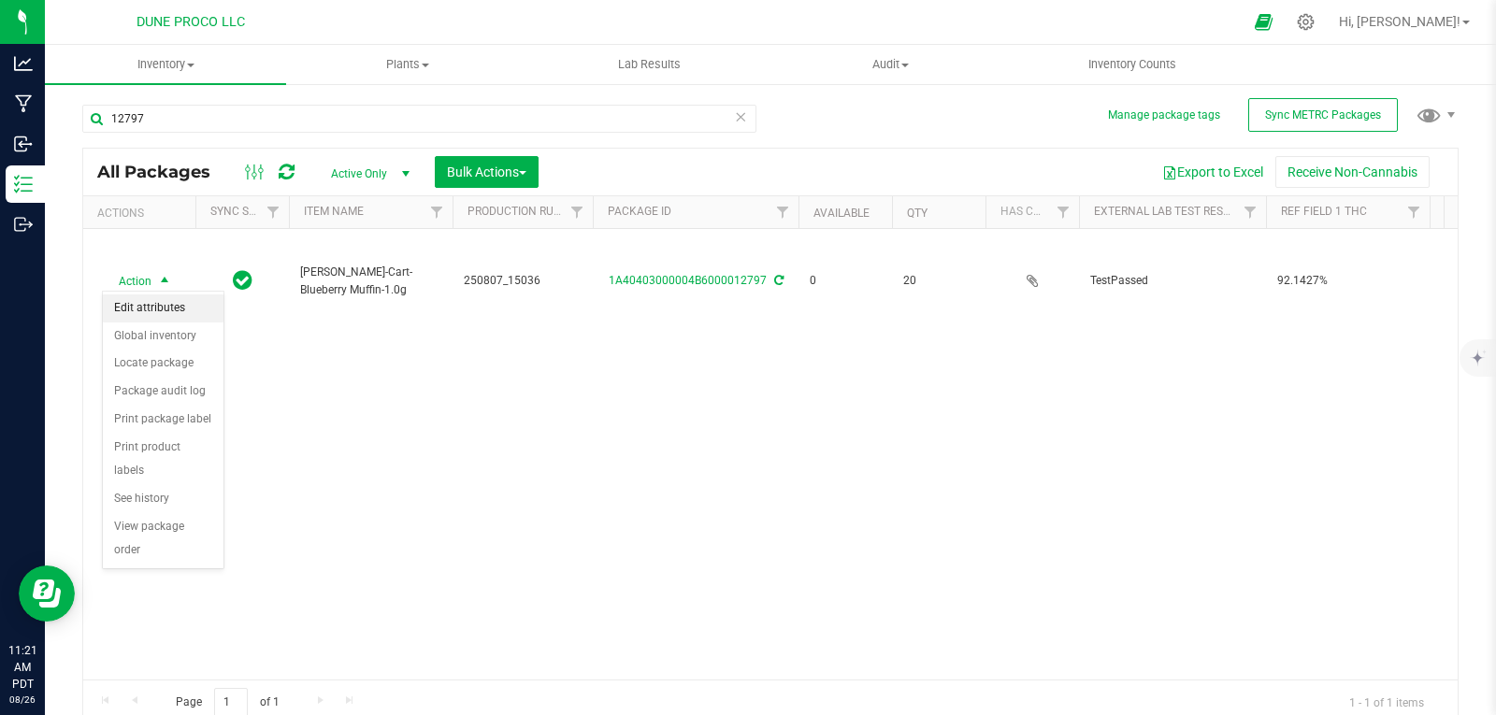
click at [156, 315] on li "Edit attributes" at bounding box center [163, 309] width 121 height 28
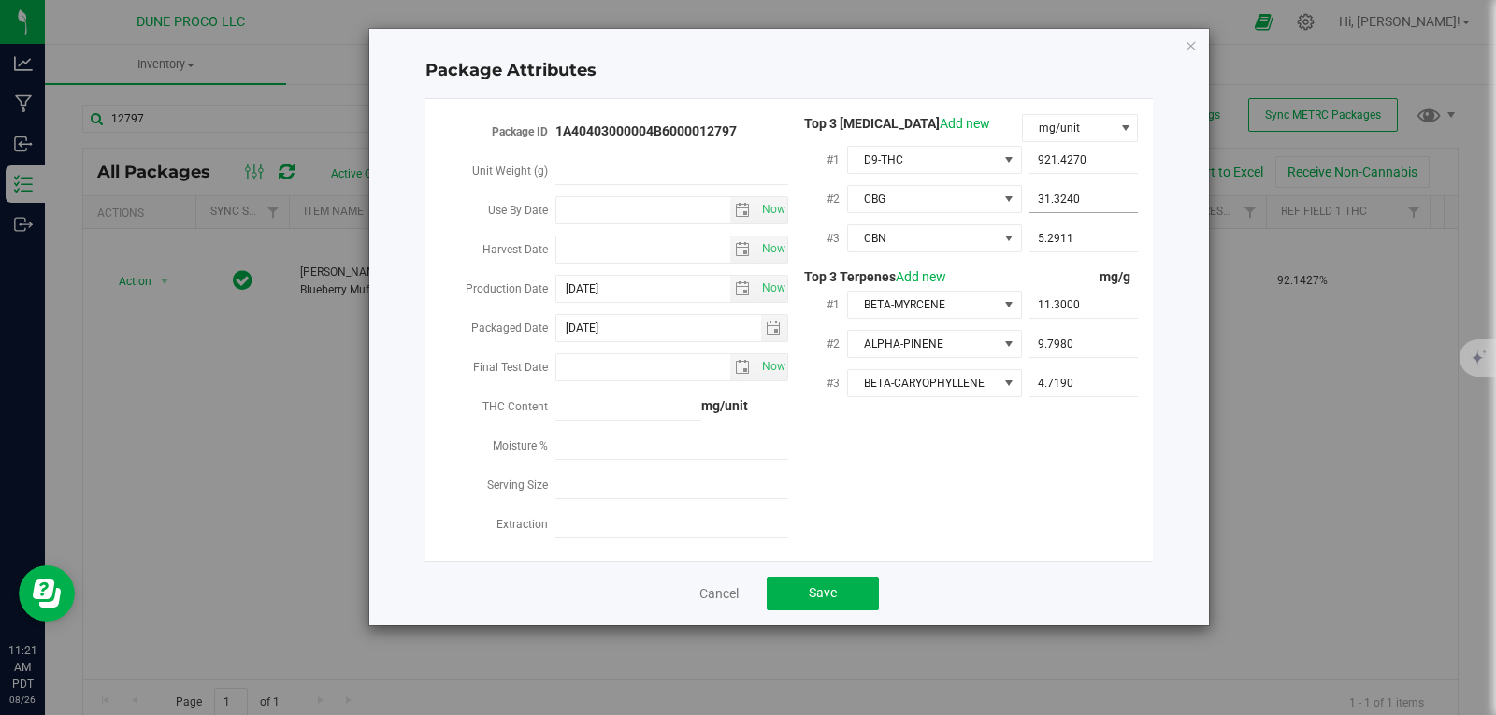
click at [1074, 203] on span "31.3240 31.324" at bounding box center [1084, 199] width 109 height 27
click at [1074, 203] on input "31.324" at bounding box center [1084, 199] width 109 height 26
type input "3"
paste input "31.3324"
type input "31.3324"
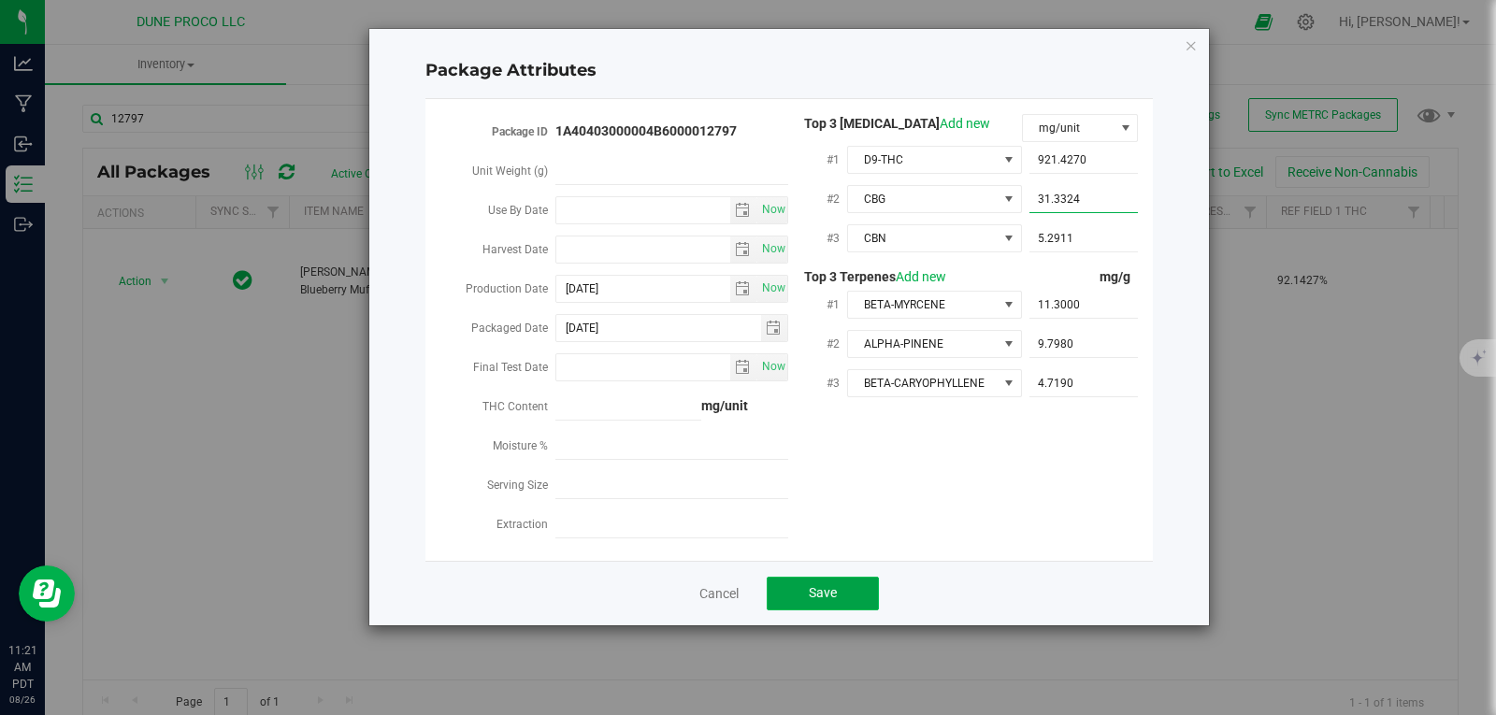
type input "31.3324"
click at [841, 583] on button "Save" at bounding box center [823, 594] width 112 height 34
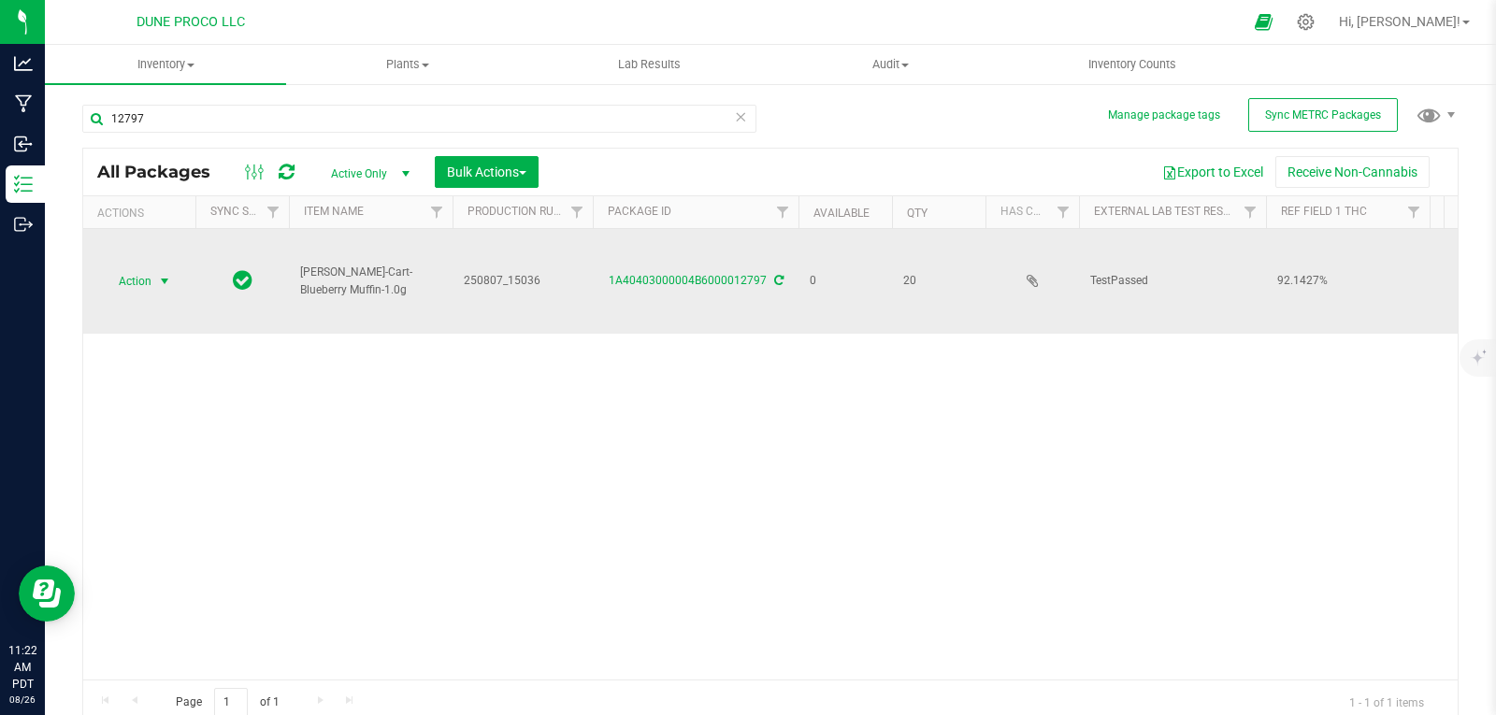
click at [149, 268] on span "Action" at bounding box center [127, 281] width 50 height 26
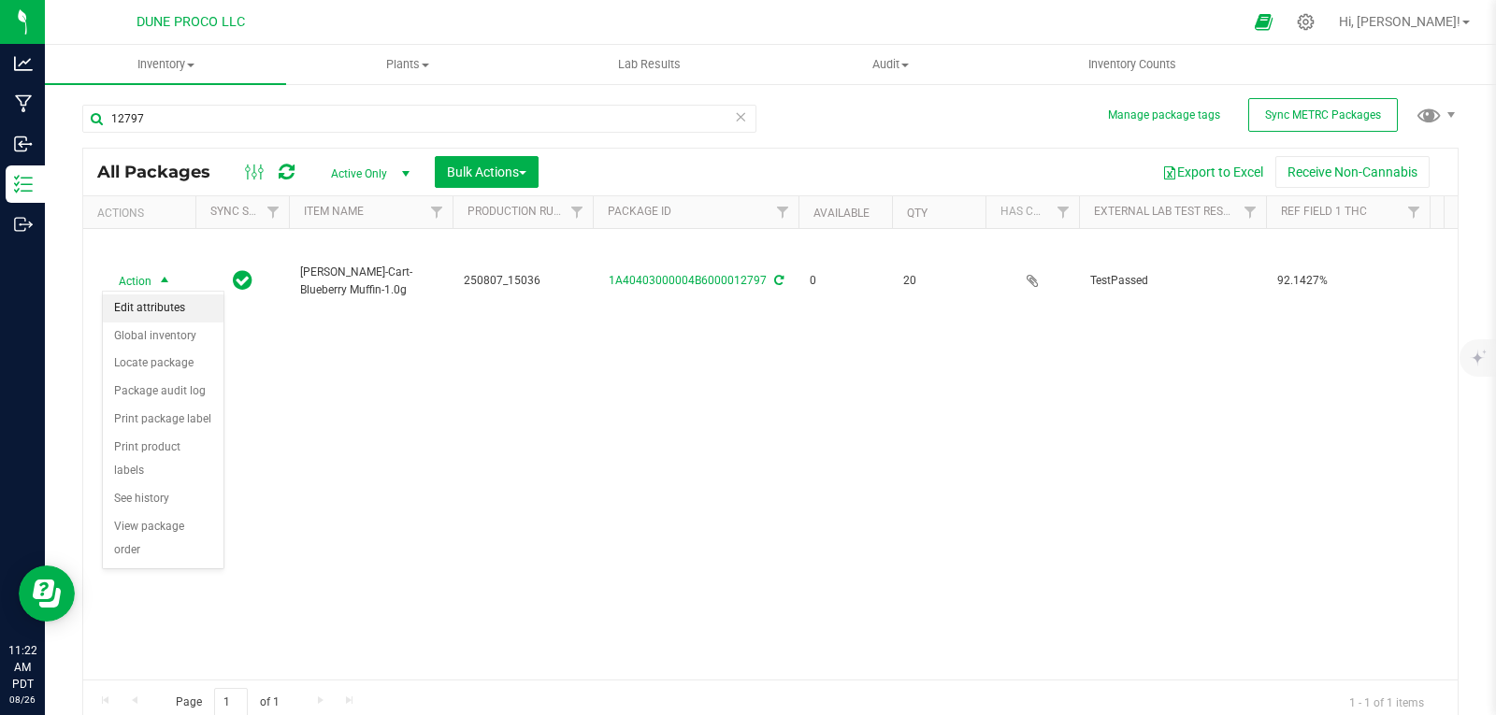
click at [174, 315] on li "Edit attributes" at bounding box center [163, 309] width 121 height 28
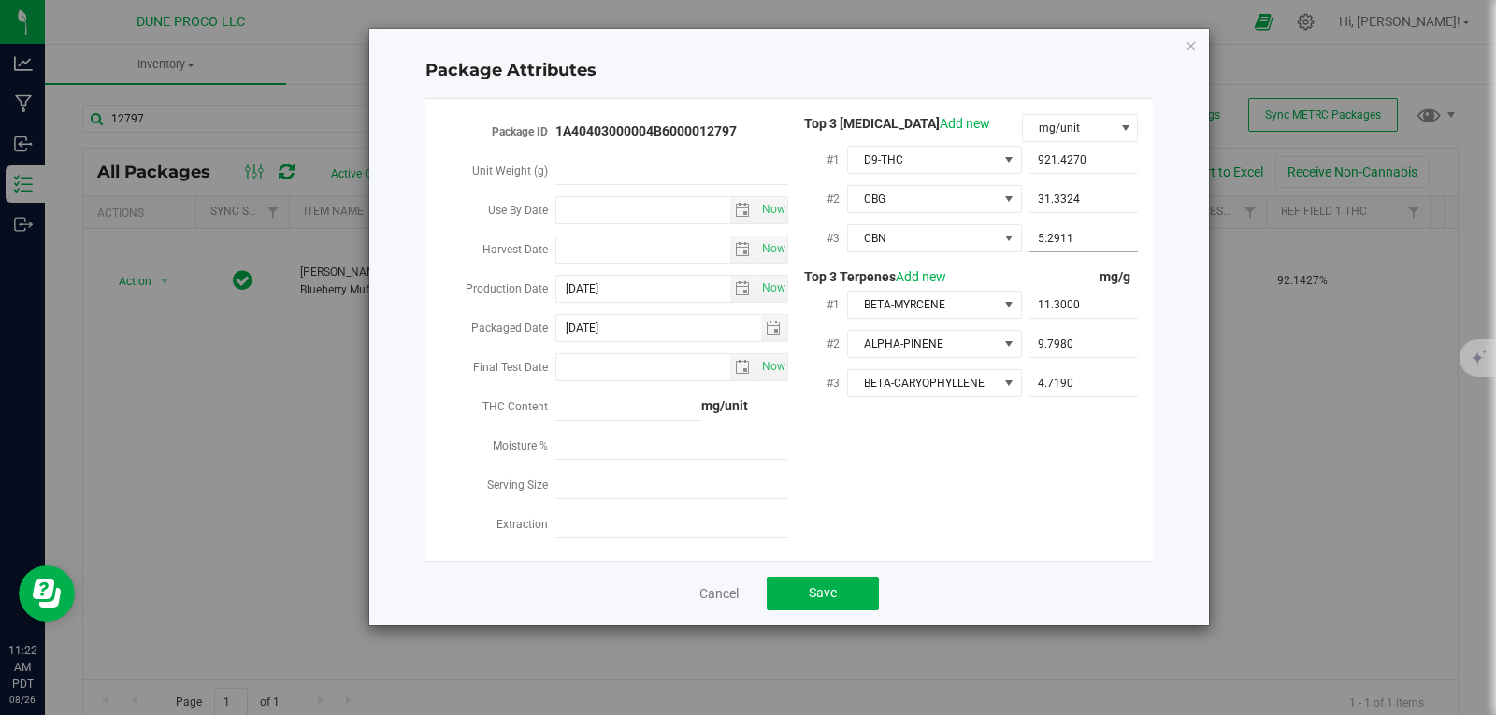
click at [1064, 239] on span "5.2911 5.2911" at bounding box center [1084, 238] width 109 height 27
click at [1079, 237] on input "5.2911" at bounding box center [1084, 238] width 109 height 26
type input "5.29117"
type input "5.2912"
click at [840, 581] on button "Save" at bounding box center [823, 594] width 112 height 34
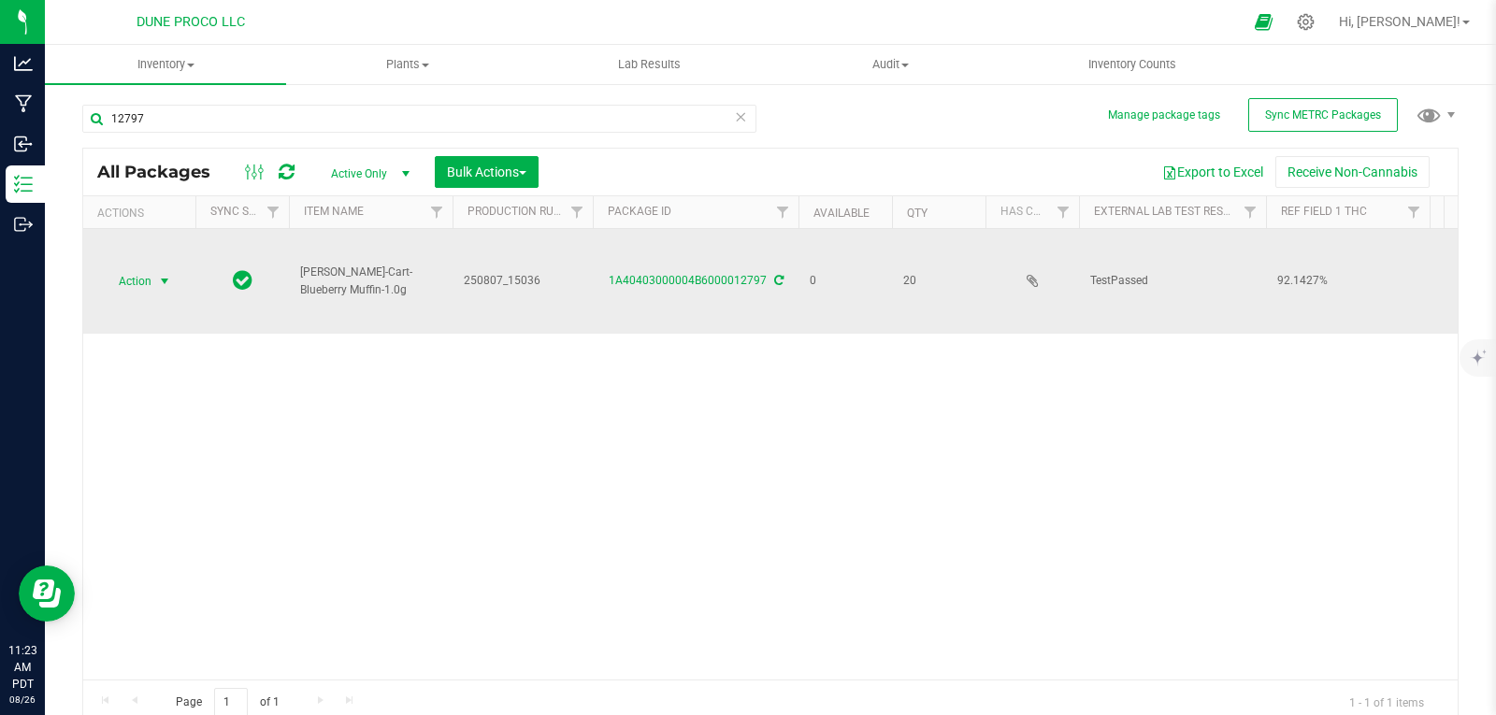
click at [114, 282] on span "Action" at bounding box center [127, 281] width 50 height 26
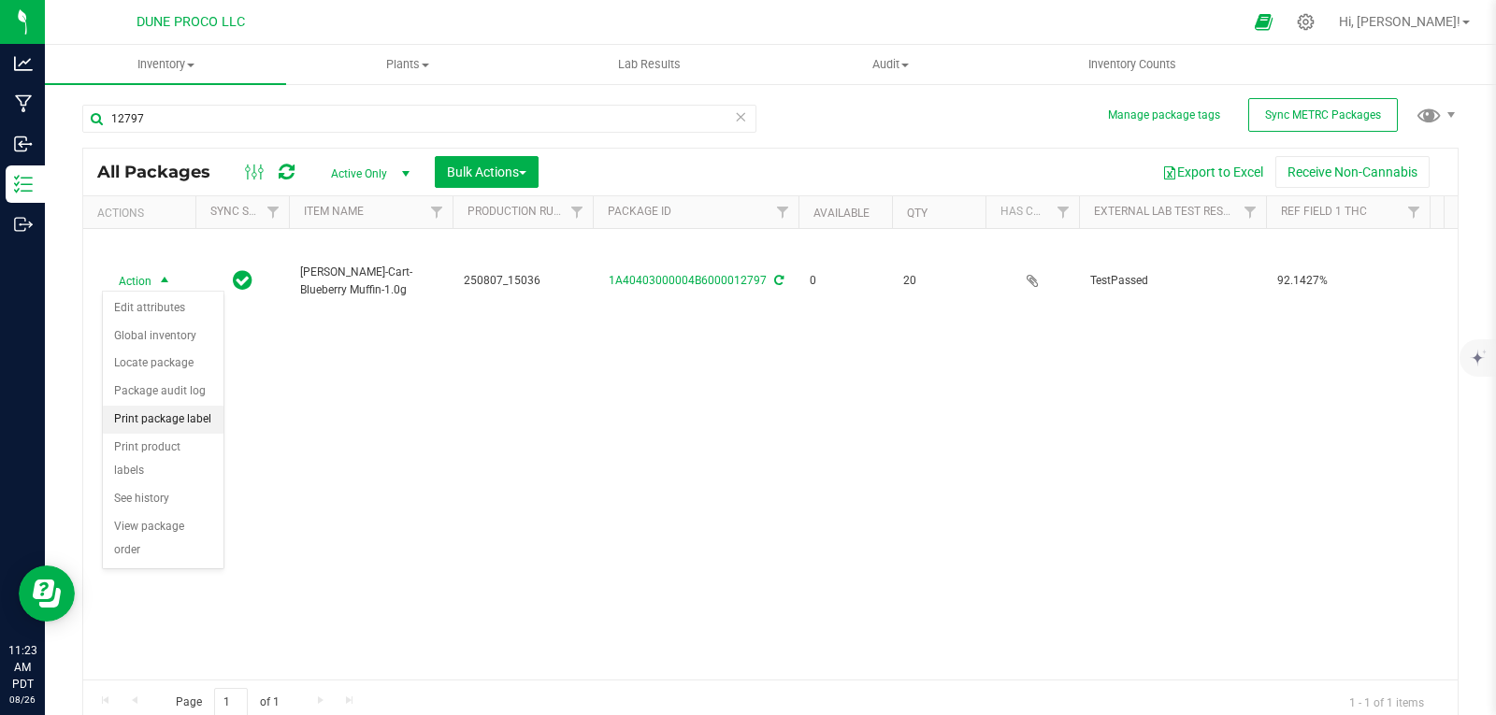
click at [177, 422] on li "Print package label" at bounding box center [163, 420] width 121 height 28
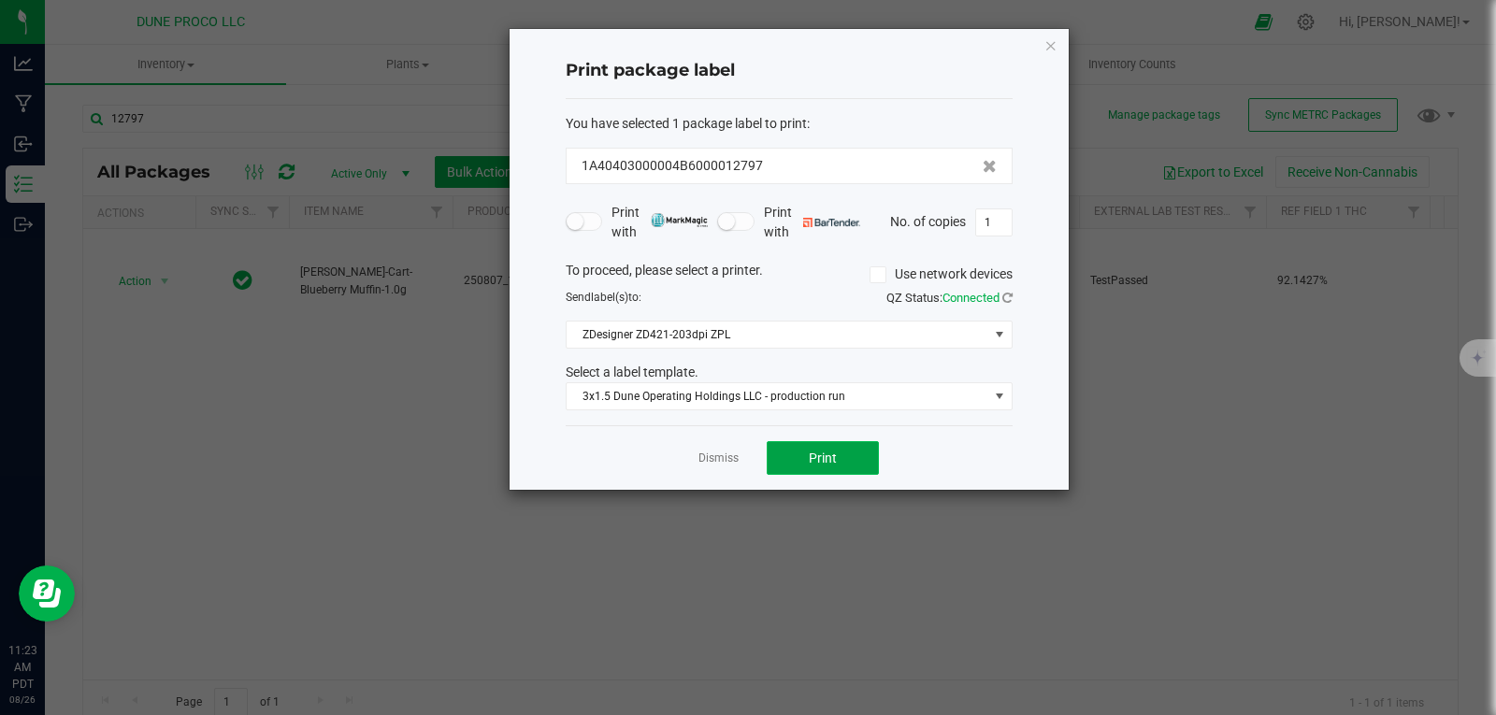
click at [811, 469] on button "Print" at bounding box center [823, 458] width 112 height 34
click at [1053, 42] on icon "button" at bounding box center [1051, 45] width 13 height 22
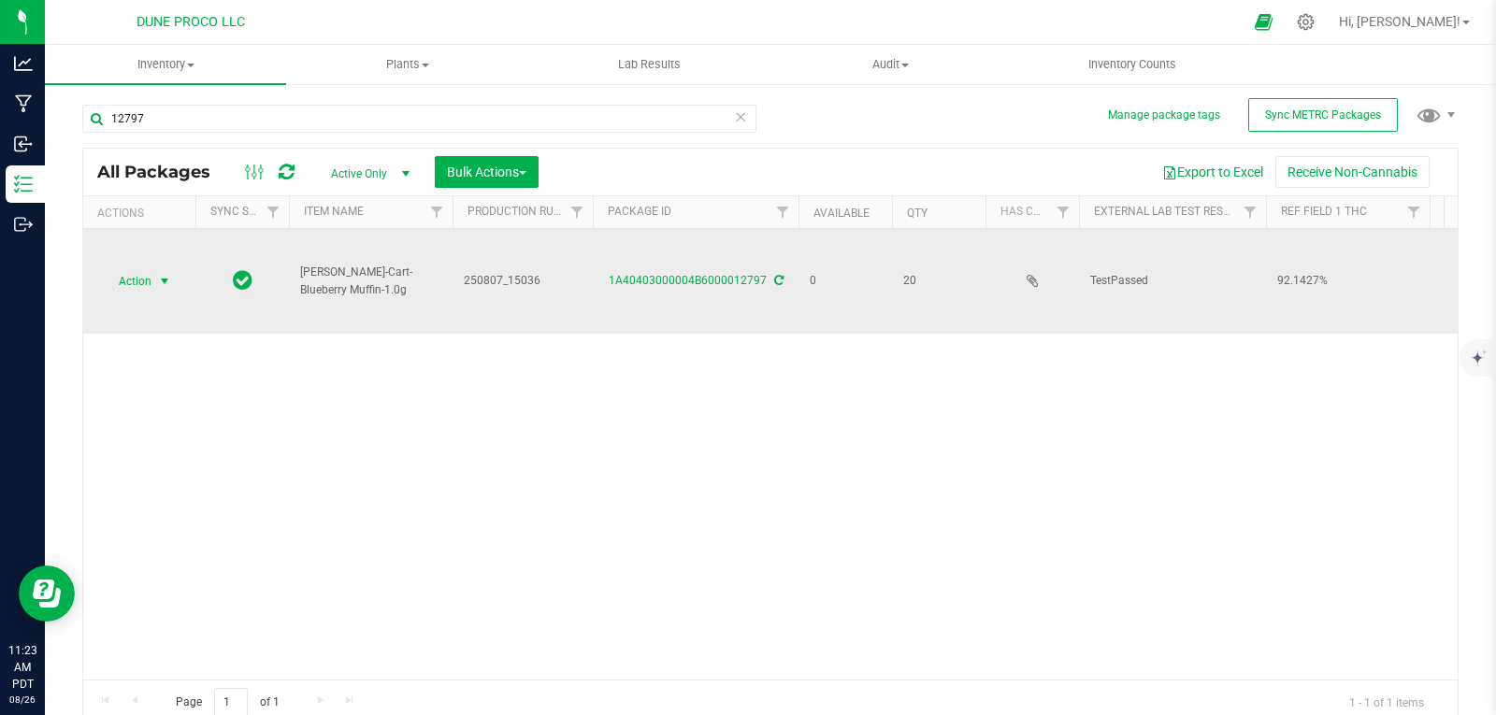
click at [160, 279] on span "select" at bounding box center [164, 281] width 15 height 15
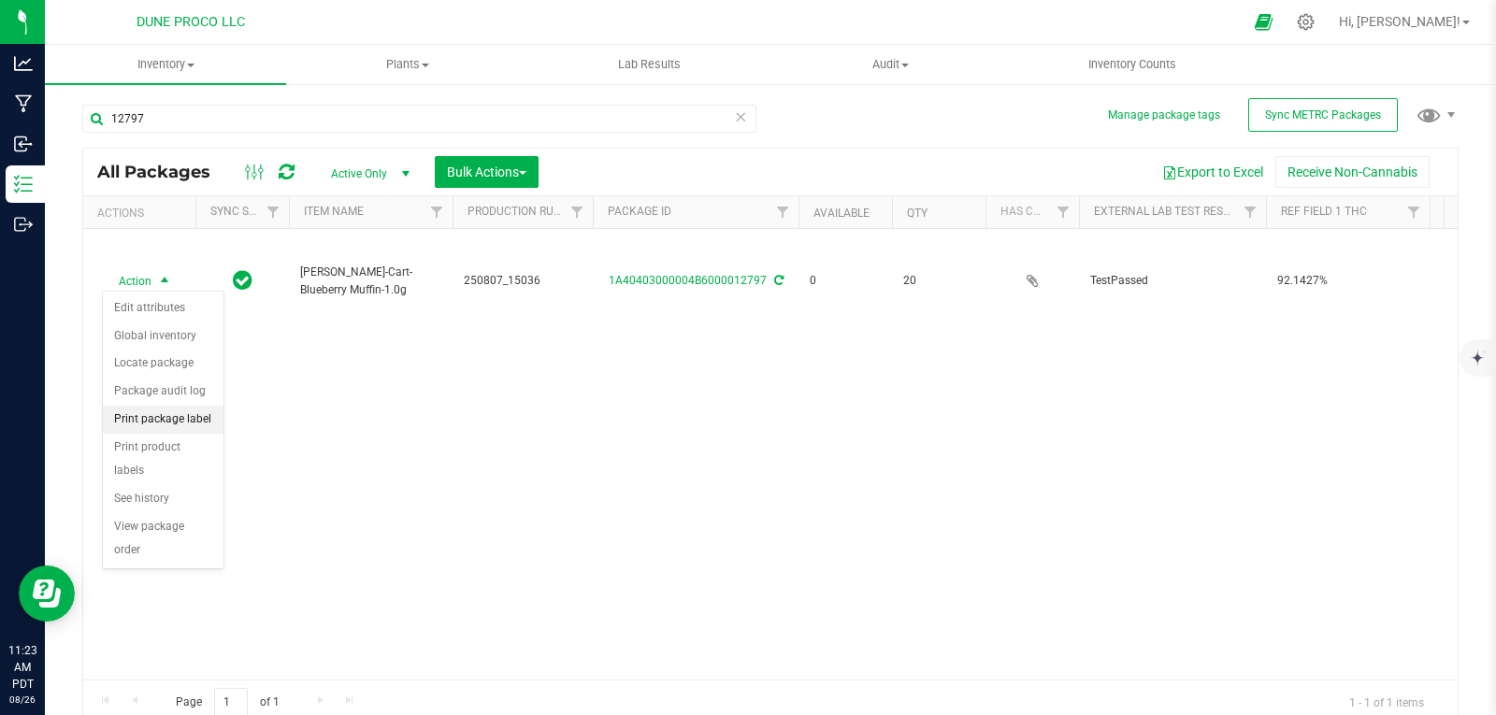
click at [187, 425] on li "Print package label" at bounding box center [163, 420] width 121 height 28
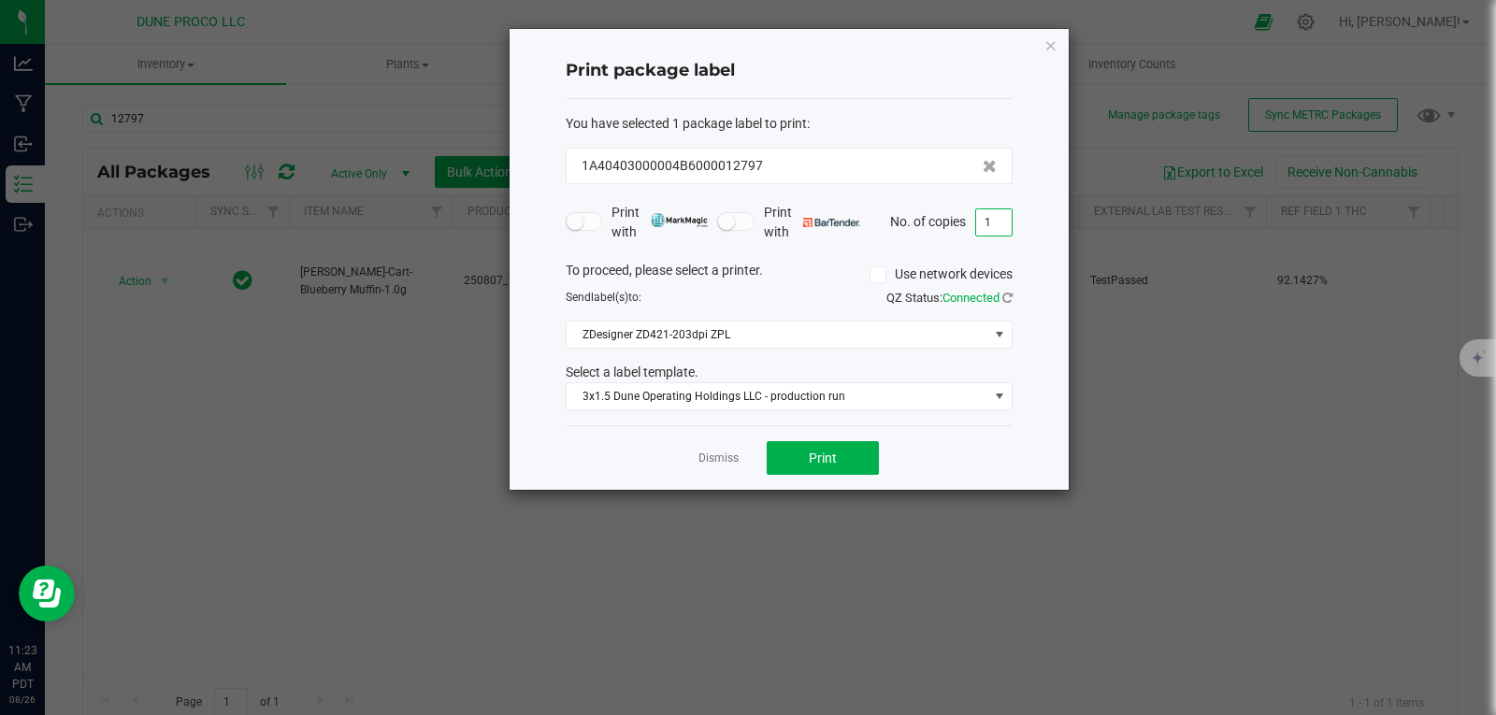
click at [984, 217] on input "1" at bounding box center [994, 222] width 36 height 26
type input "20"
click at [833, 462] on span "Print" at bounding box center [823, 458] width 28 height 15
click at [1053, 50] on icon "button" at bounding box center [1051, 45] width 13 height 22
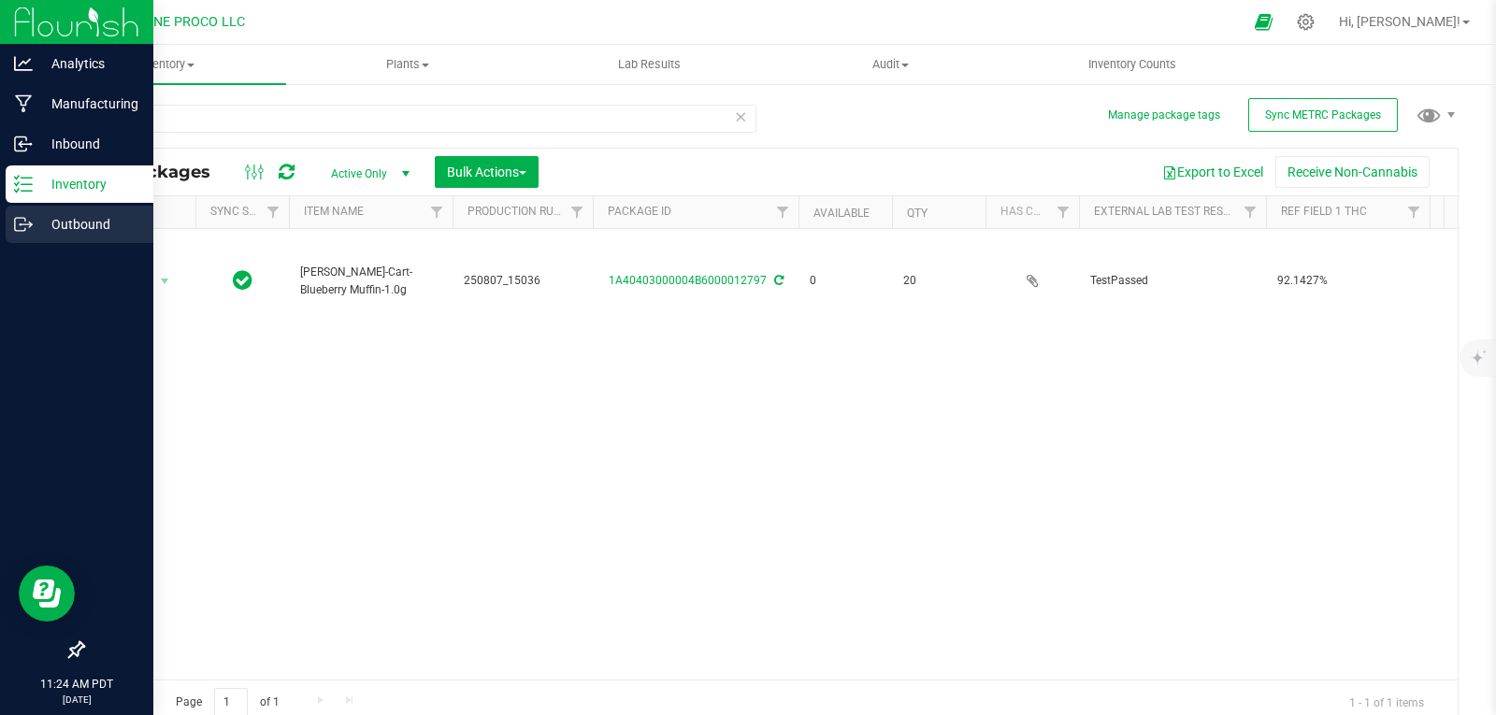
click at [13, 240] on div "Outbound" at bounding box center [80, 224] width 148 height 37
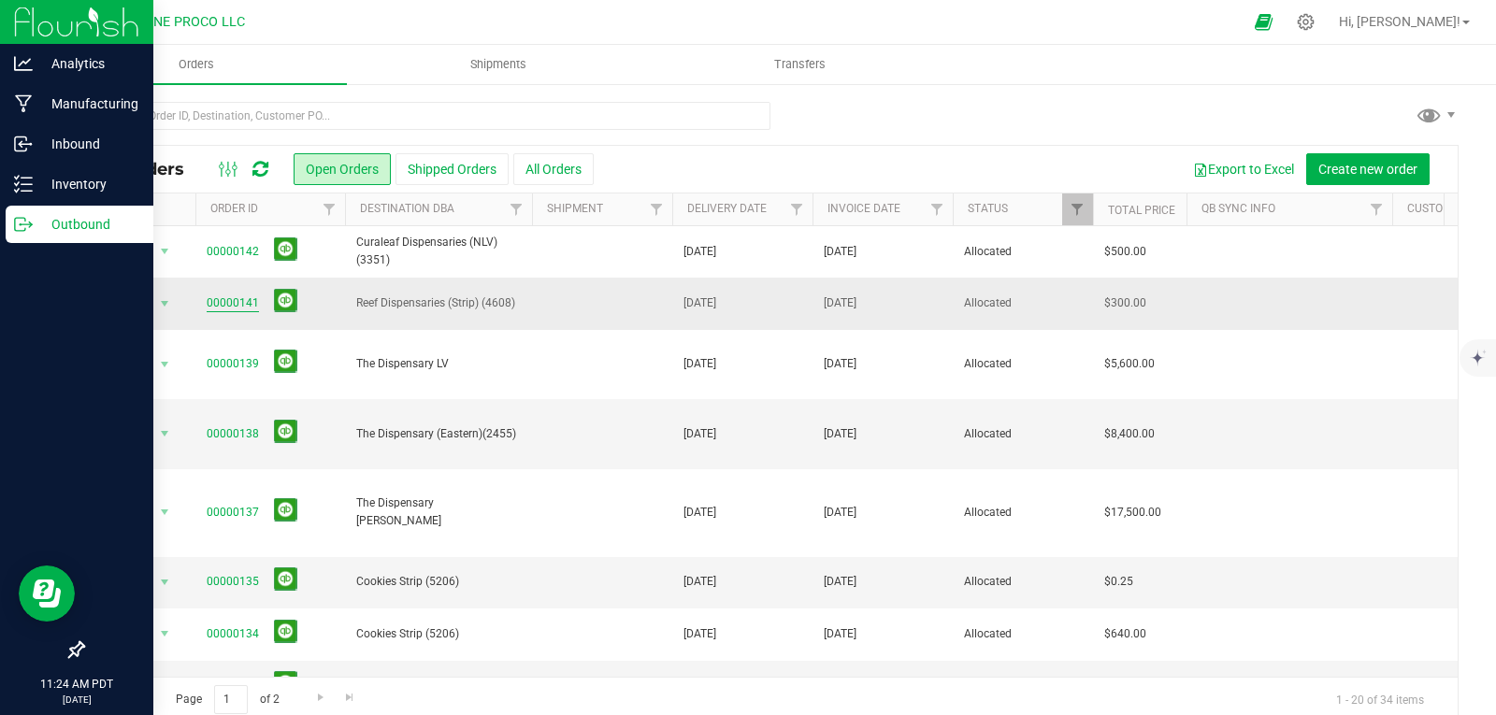
click at [215, 296] on link "00000141" at bounding box center [233, 304] width 52 height 18
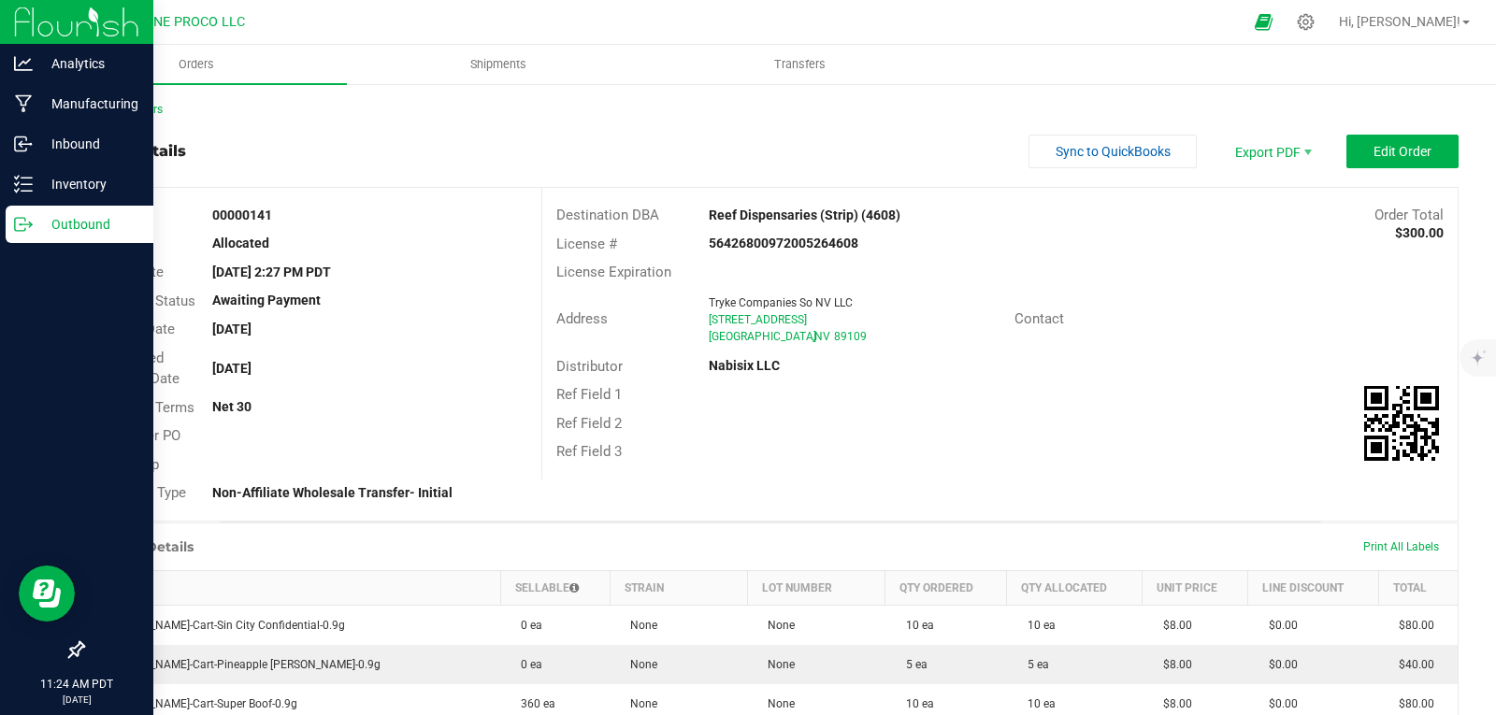
click at [1408, 554] on div "Print All Labels" at bounding box center [1401, 547] width 94 height 15
click at [1405, 546] on span "Print All Labels" at bounding box center [1401, 547] width 76 height 13
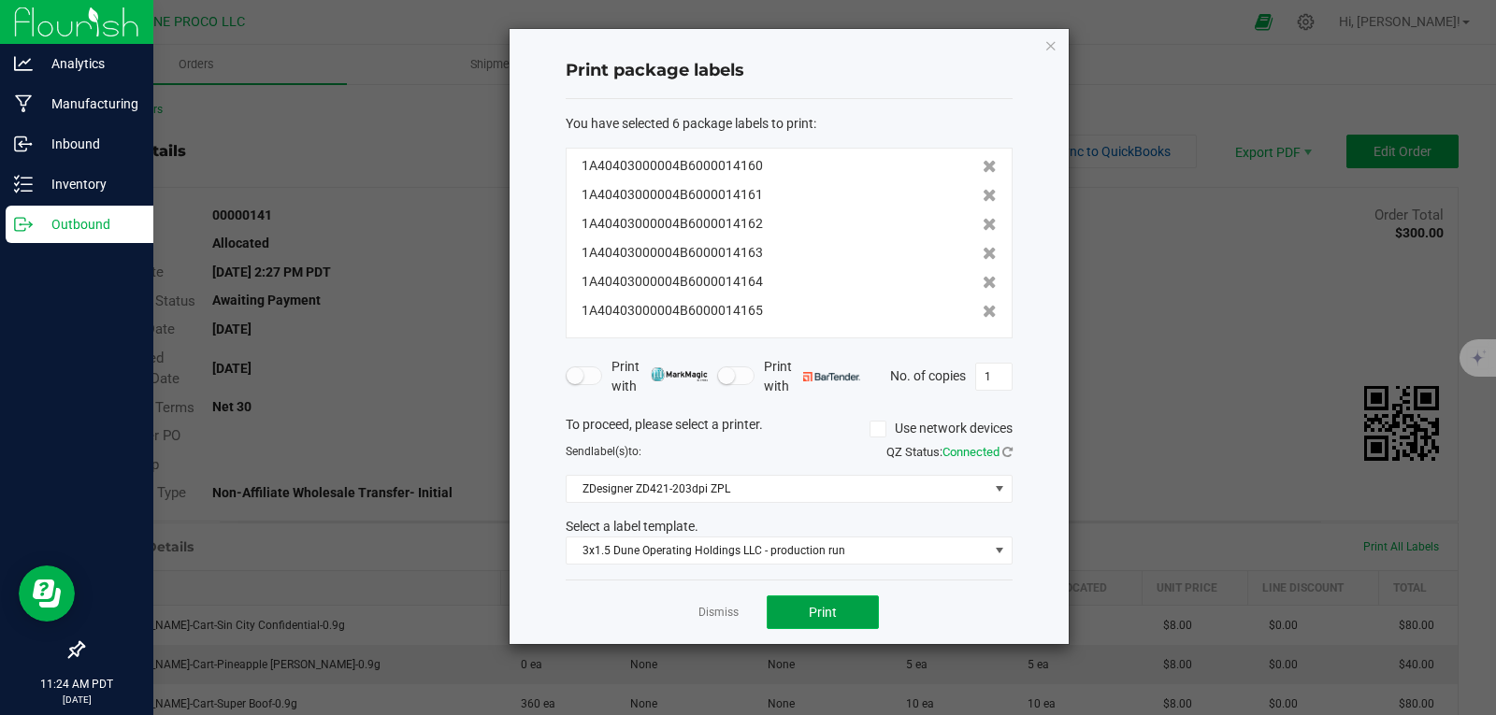
click at [835, 614] on span "Print" at bounding box center [823, 612] width 28 height 15
click at [1046, 42] on icon "button" at bounding box center [1051, 45] width 13 height 22
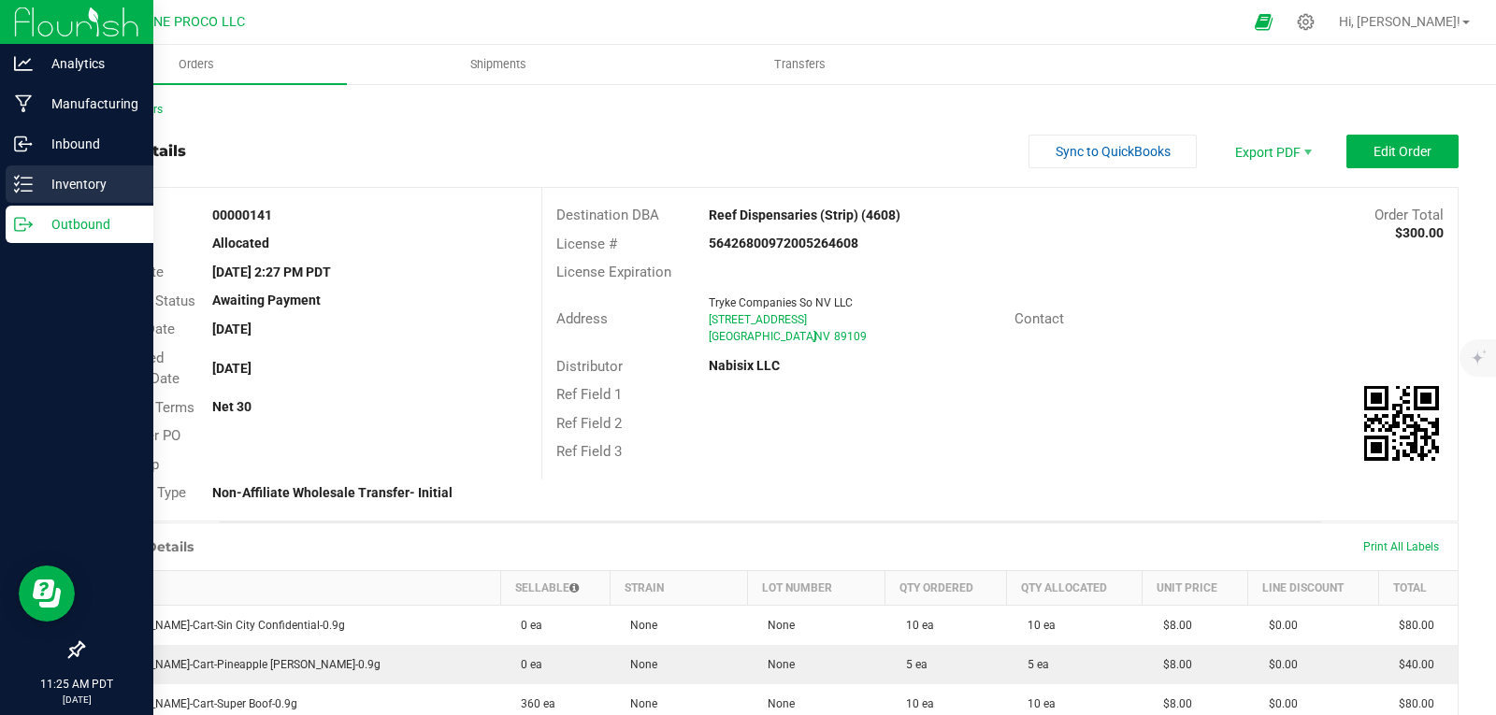
click at [23, 186] on icon at bounding box center [23, 184] width 19 height 19
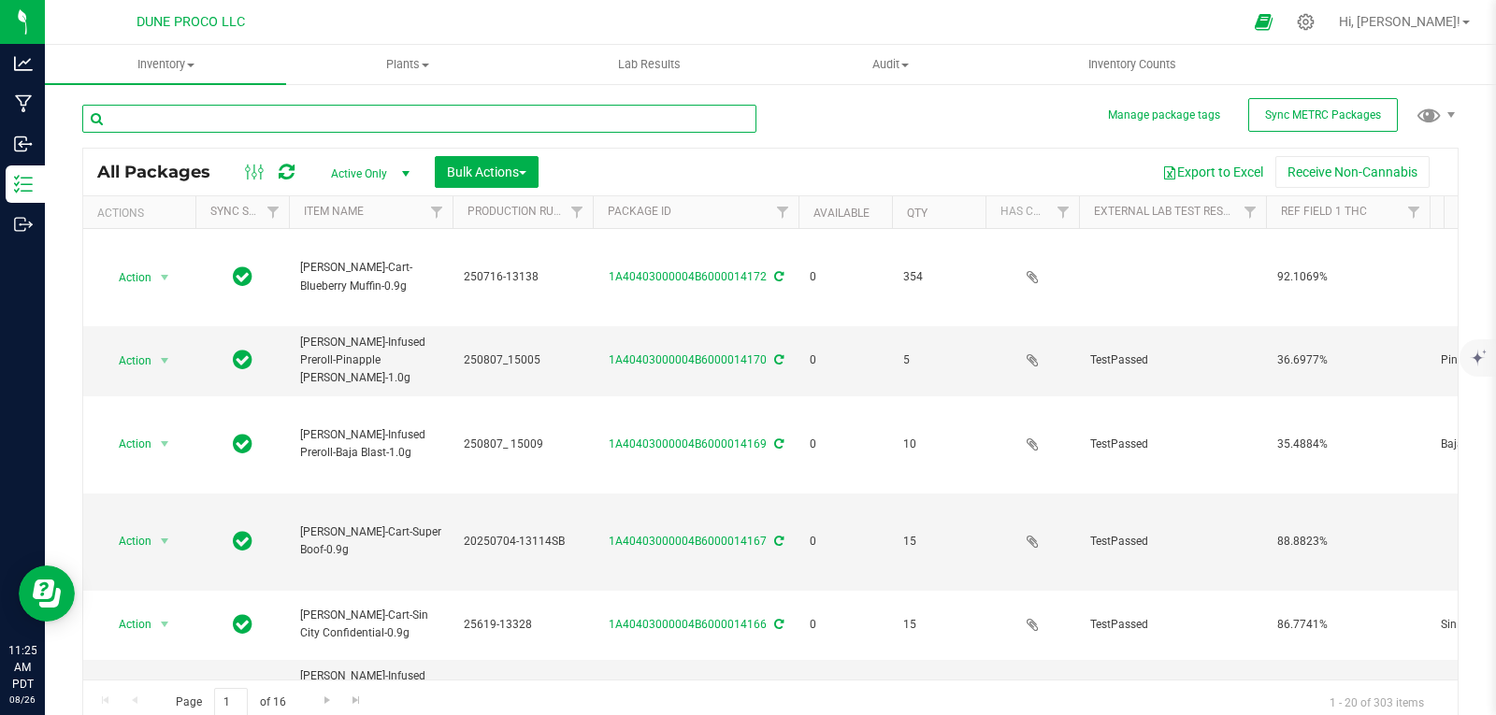
click at [445, 111] on input "text" at bounding box center [419, 119] width 674 height 28
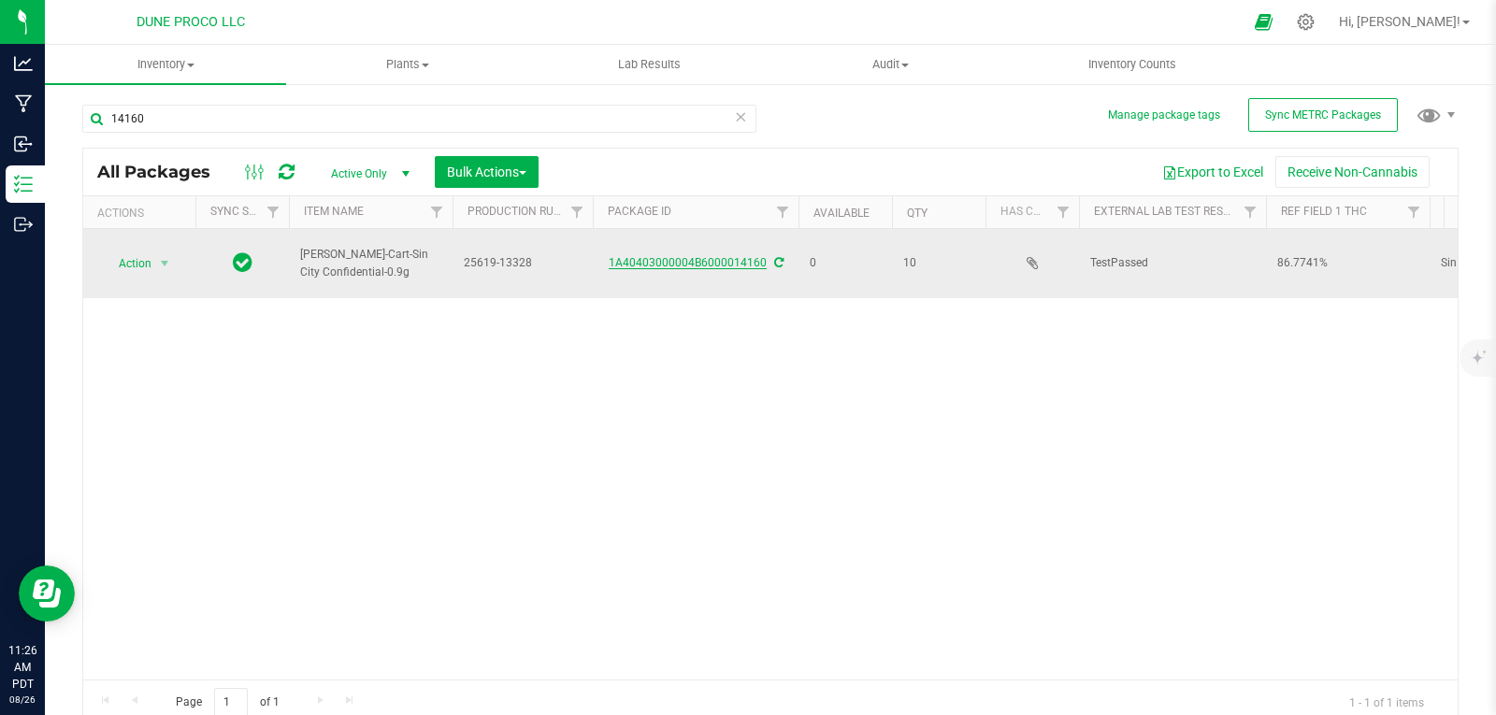
type input "14160"
click at [628, 265] on link "1A40403000004B6000014160" at bounding box center [688, 262] width 158 height 13
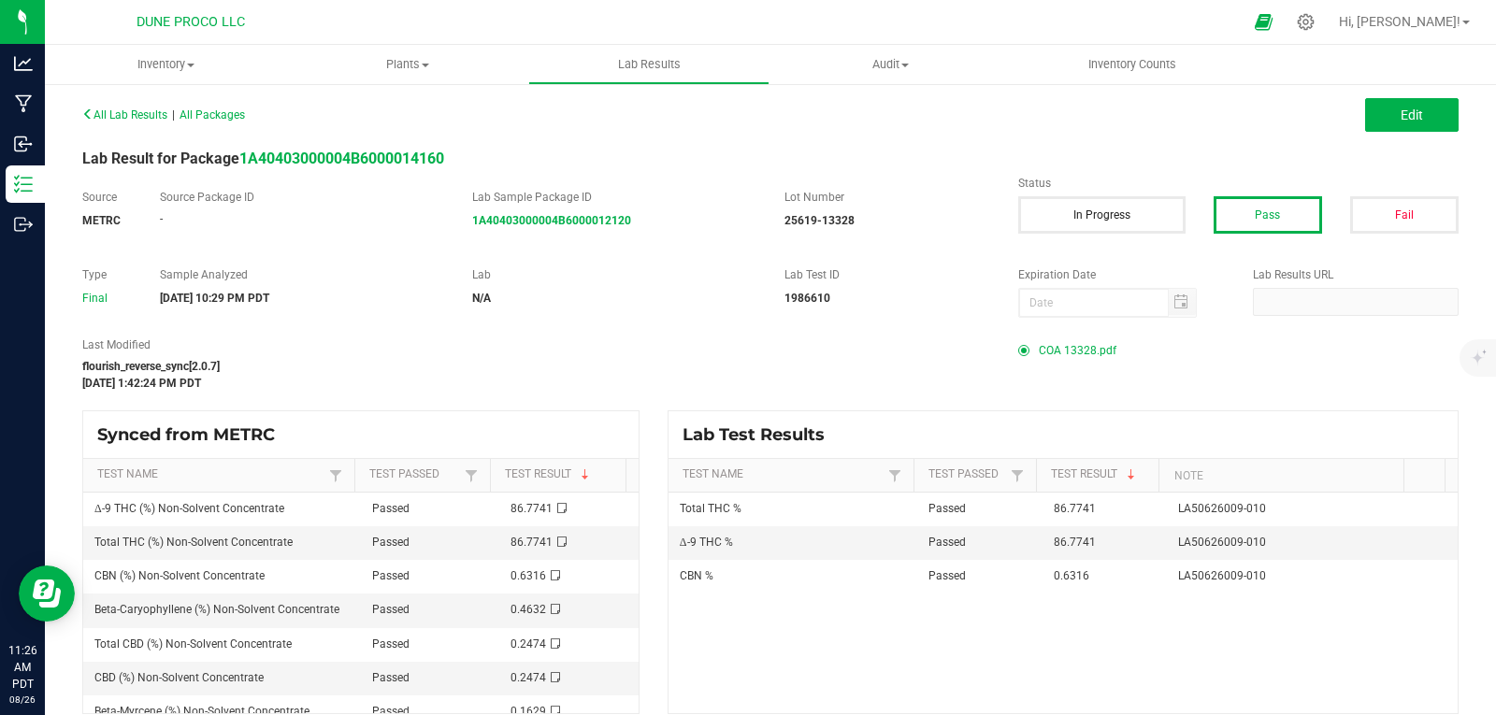
click at [1080, 358] on span "COA 13328.pdf" at bounding box center [1078, 351] width 78 height 28
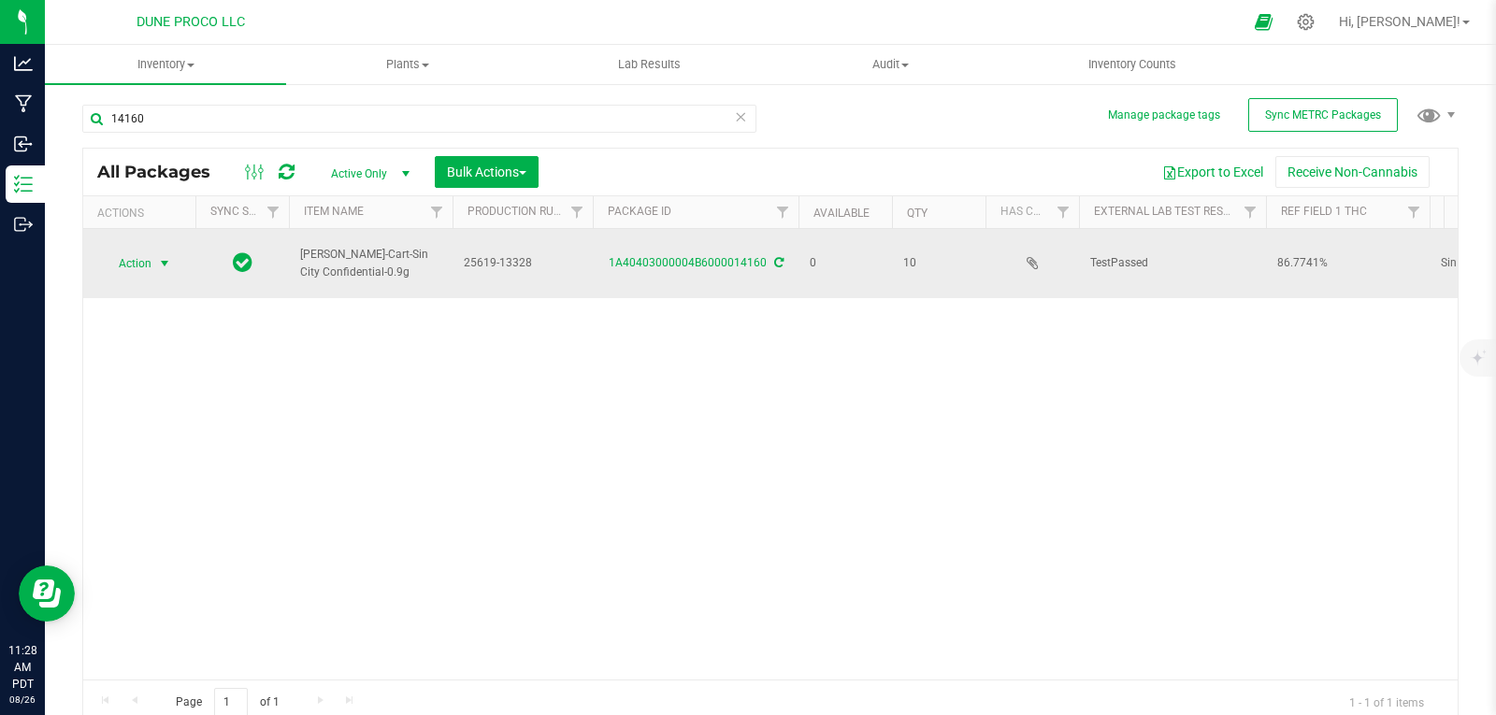
click at [151, 251] on span "Action" at bounding box center [127, 264] width 50 height 26
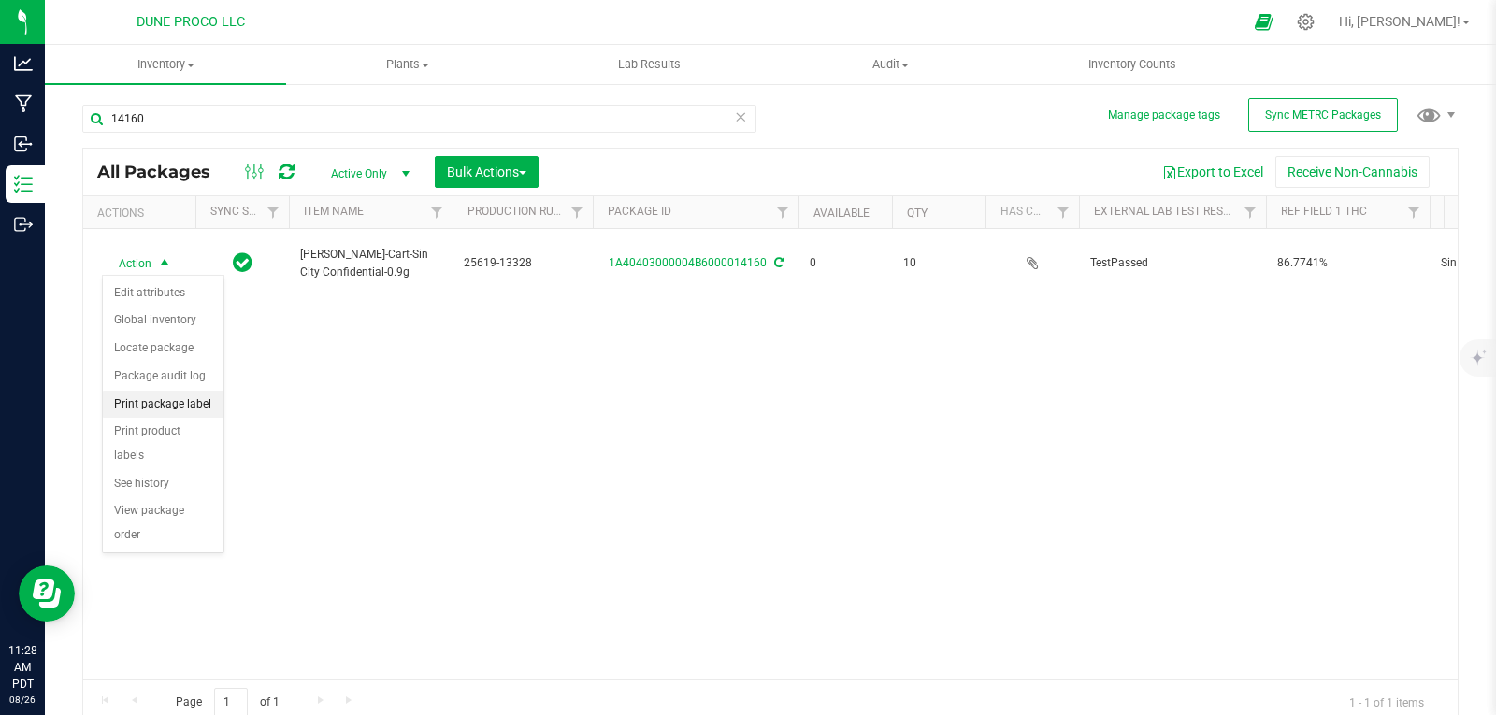
click at [188, 391] on li "Print package label" at bounding box center [163, 405] width 121 height 28
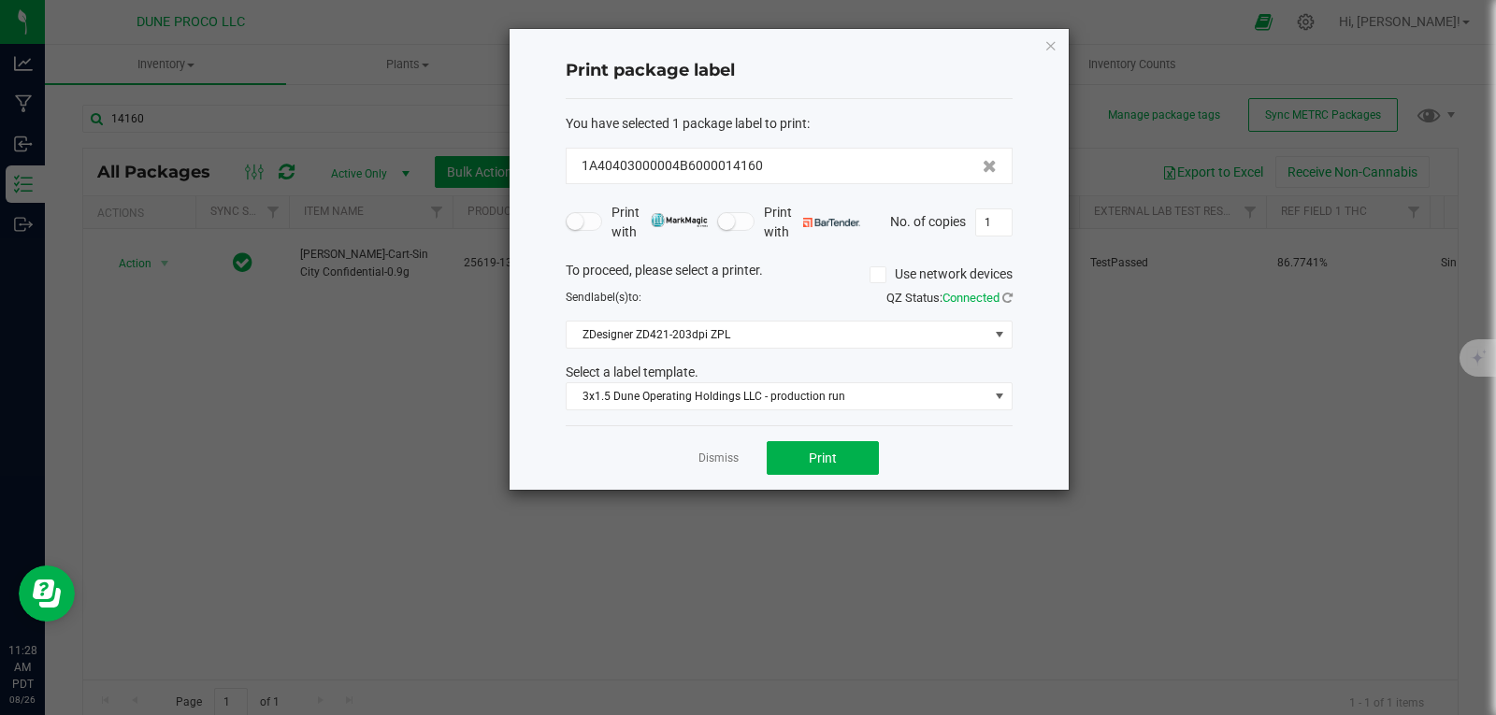
click at [1013, 224] on div "Print package label You have selected 1 package label to print : 1A40403000004B…" at bounding box center [789, 259] width 559 height 461
click at [1003, 223] on input "1" at bounding box center [994, 222] width 36 height 26
type input "10"
click at [837, 464] on button "Print" at bounding box center [823, 458] width 112 height 34
click at [1048, 46] on icon "button" at bounding box center [1051, 45] width 13 height 22
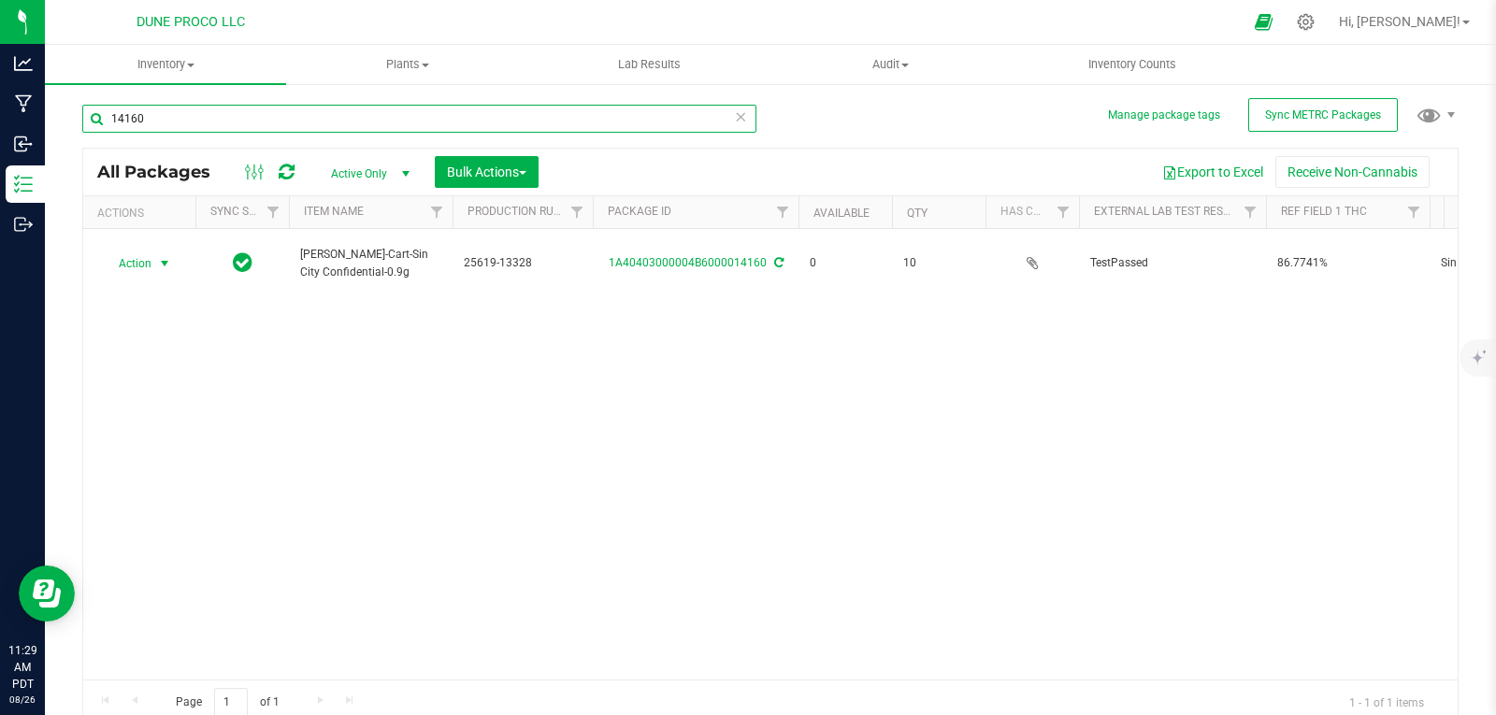
click at [567, 105] on input "14160" at bounding box center [419, 119] width 674 height 28
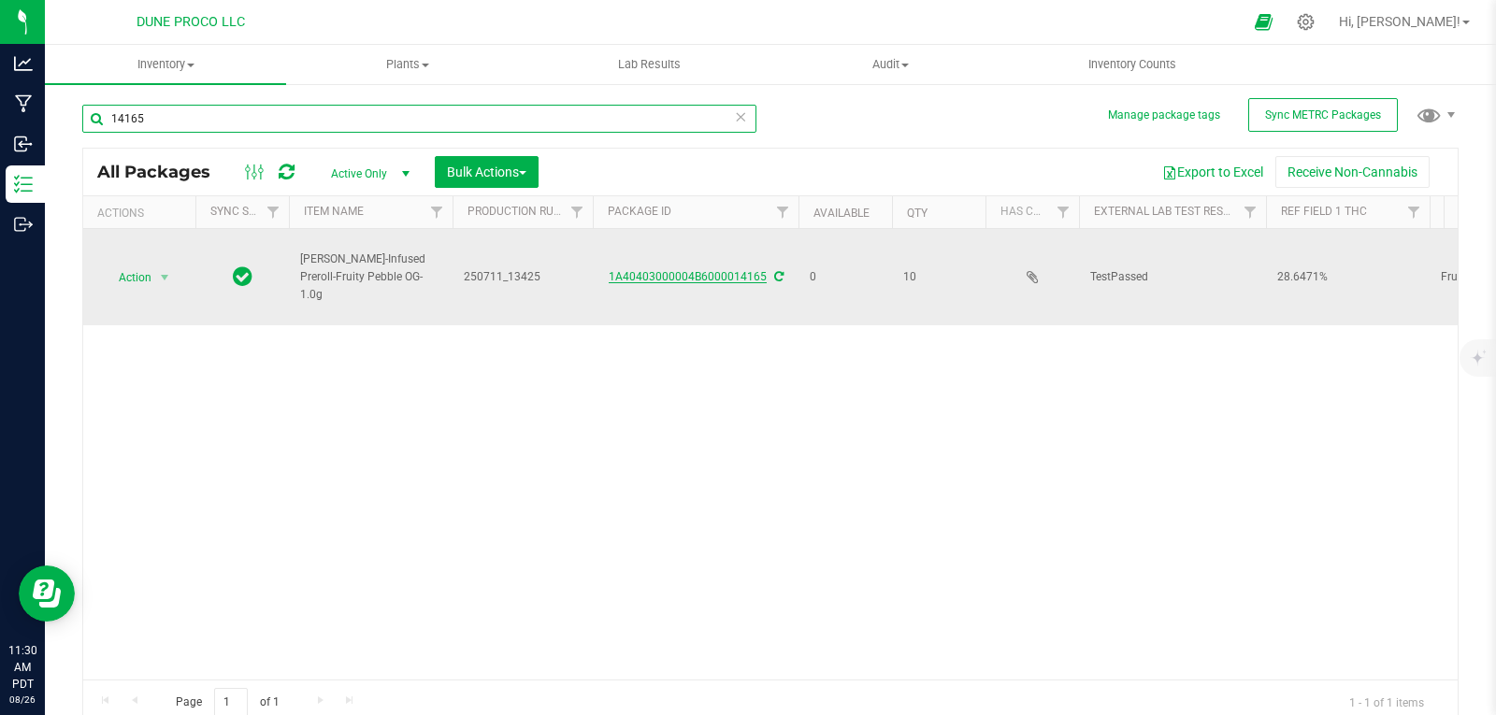
type input "14165"
click at [640, 273] on link "1A40403000004B6000014165" at bounding box center [688, 276] width 158 height 13
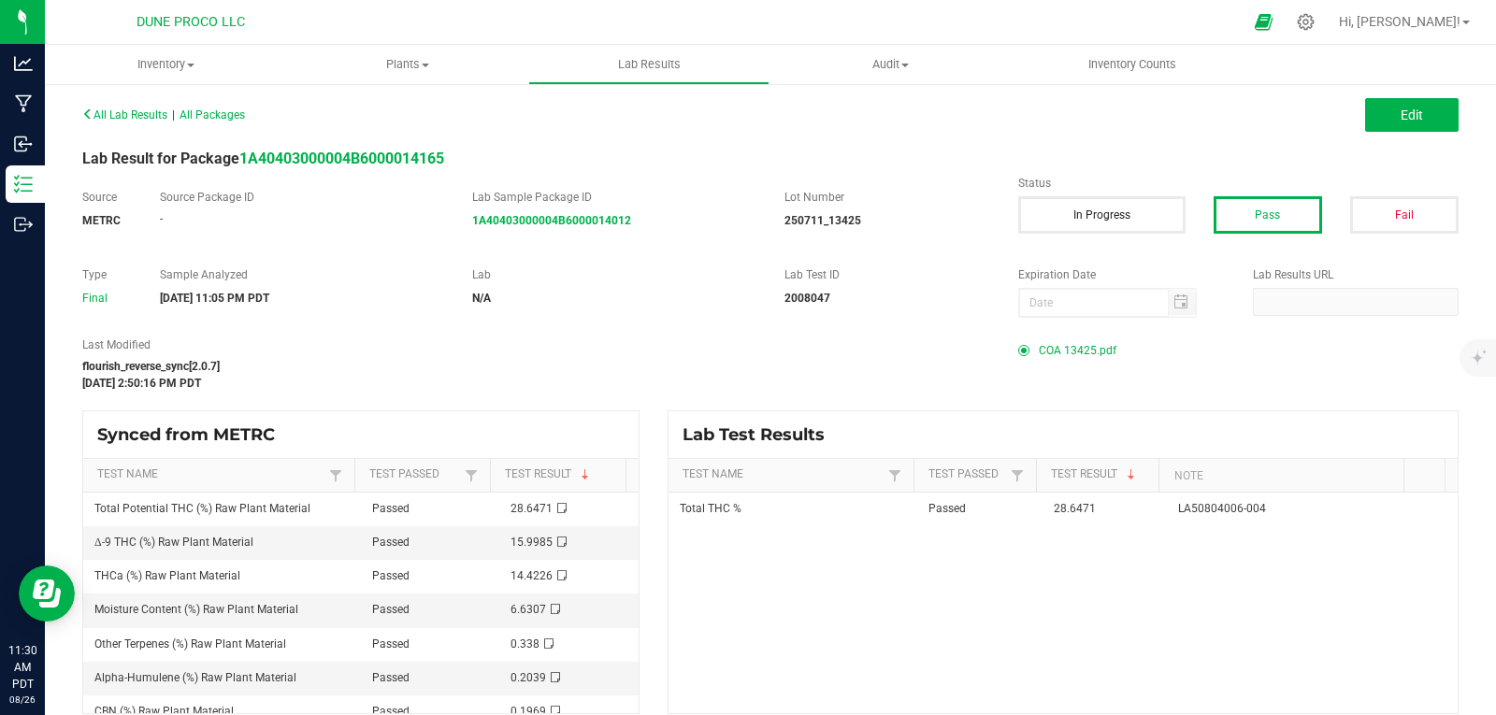
click at [1028, 353] on span at bounding box center [1028, 350] width 21 height 11
click at [1067, 356] on span "COA 13425.pdf" at bounding box center [1078, 351] width 78 height 28
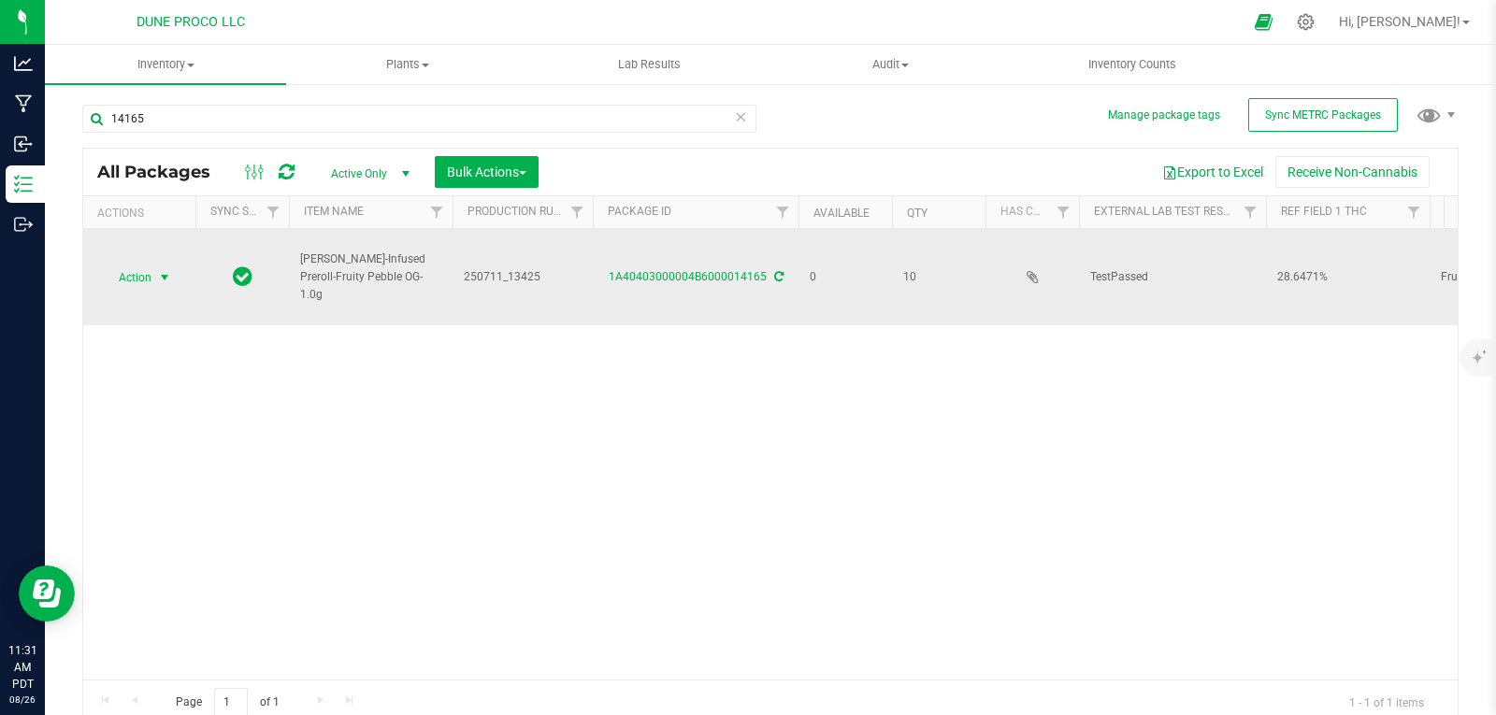
click at [135, 279] on span "Action" at bounding box center [127, 278] width 50 height 26
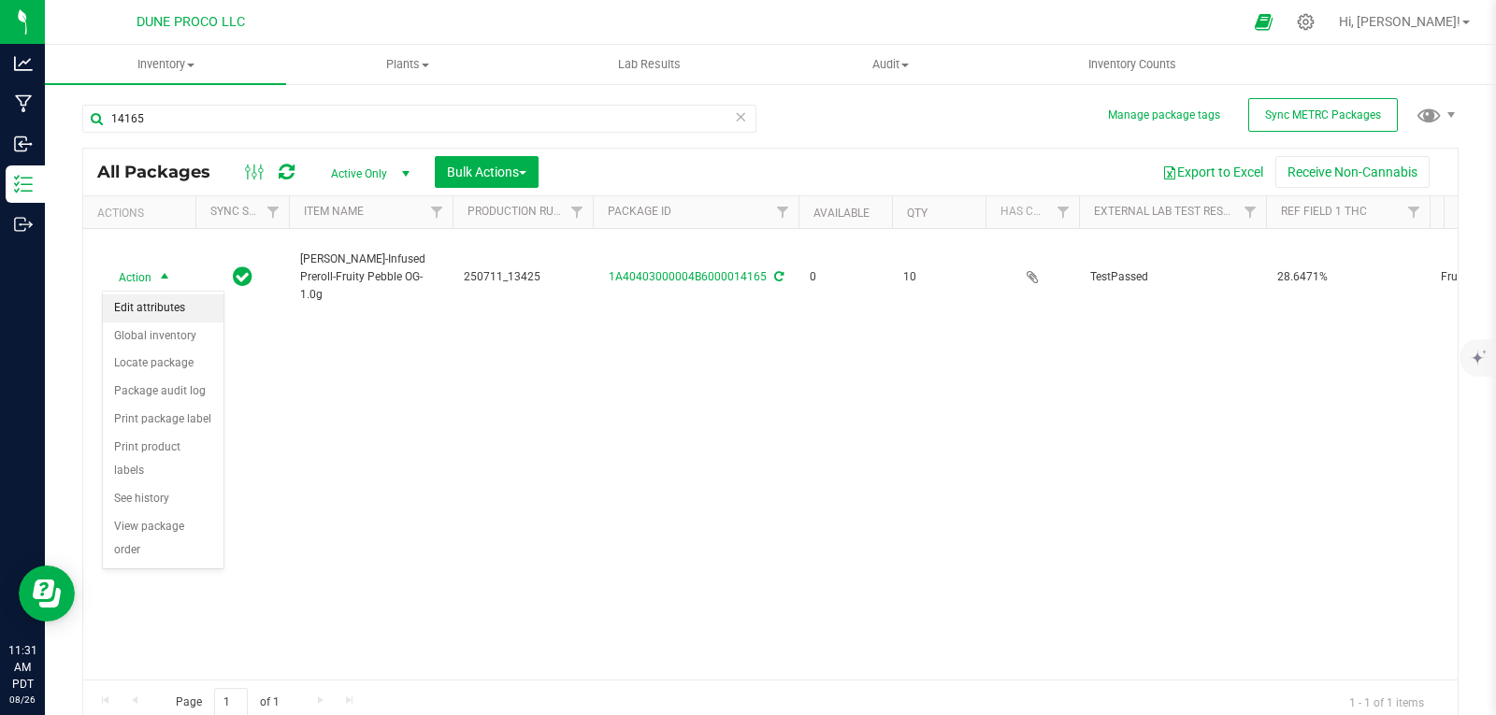
click at [172, 299] on li "Edit attributes" at bounding box center [163, 309] width 121 height 28
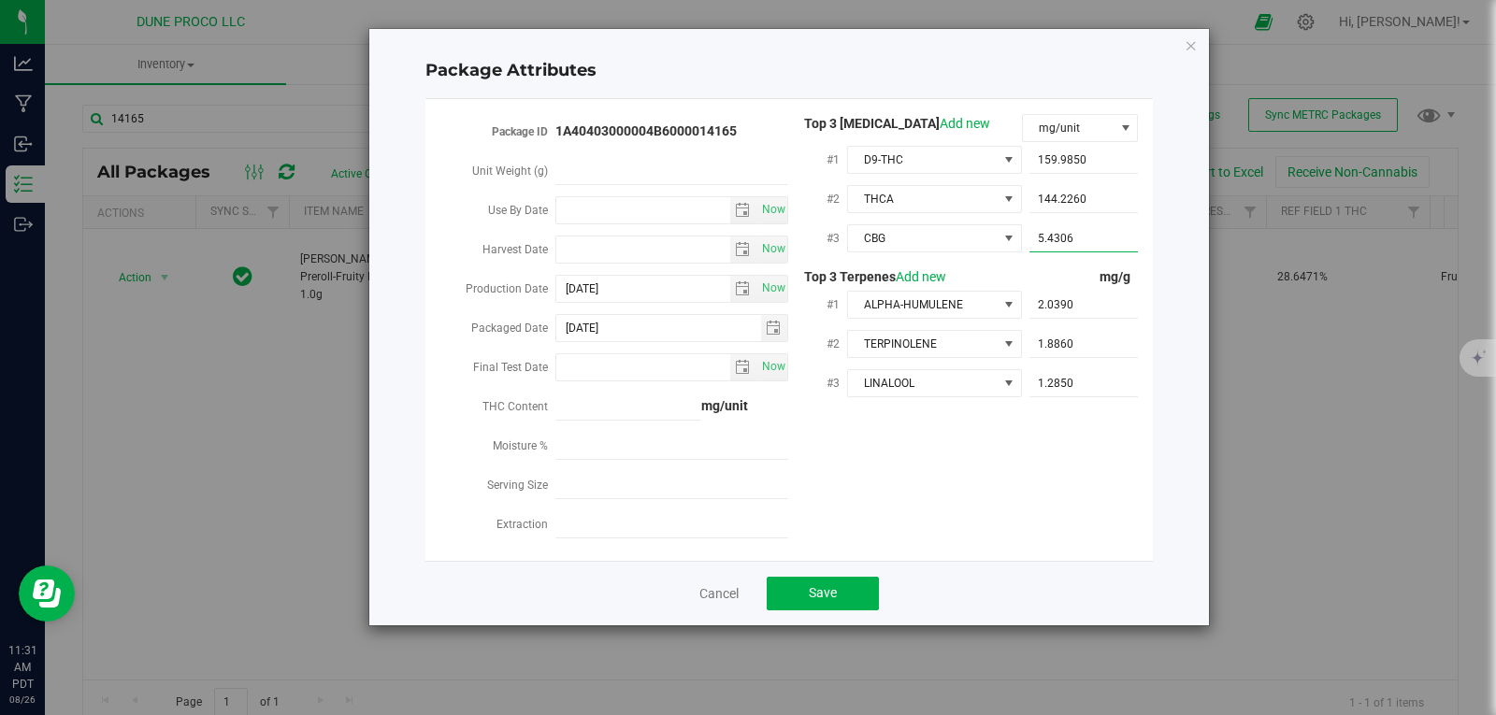
click at [1084, 237] on span "5.4306 5.4306" at bounding box center [1084, 238] width 109 height 27
type input "5"
paste input "5.43062"
type input "5.43062"
click at [847, 578] on button "Save" at bounding box center [823, 594] width 112 height 34
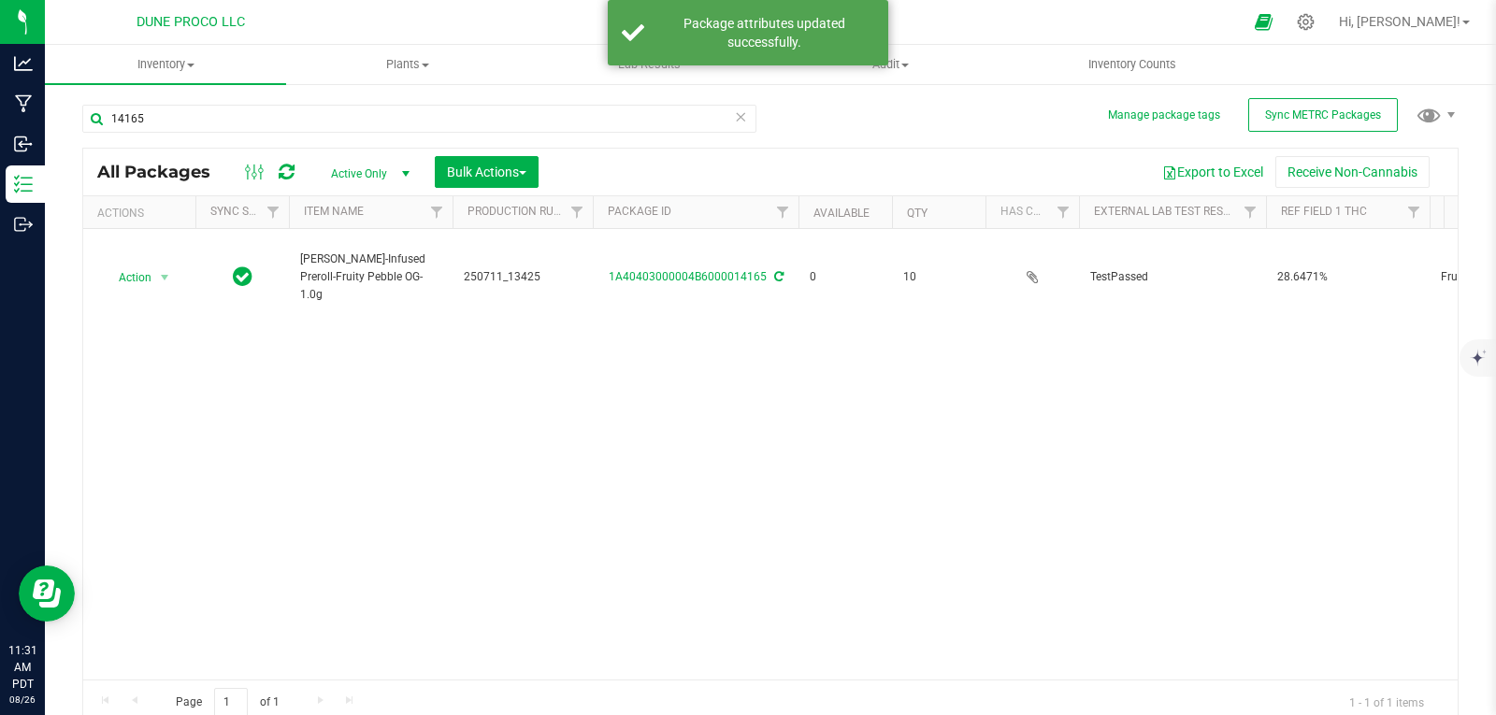
drag, startPoint x: 847, startPoint y: 578, endPoint x: 609, endPoint y: 503, distance: 249.9
click at [609, 503] on div "Action Action Edit attributes Global inventory Locate package Package audit log…" at bounding box center [770, 454] width 1375 height 451
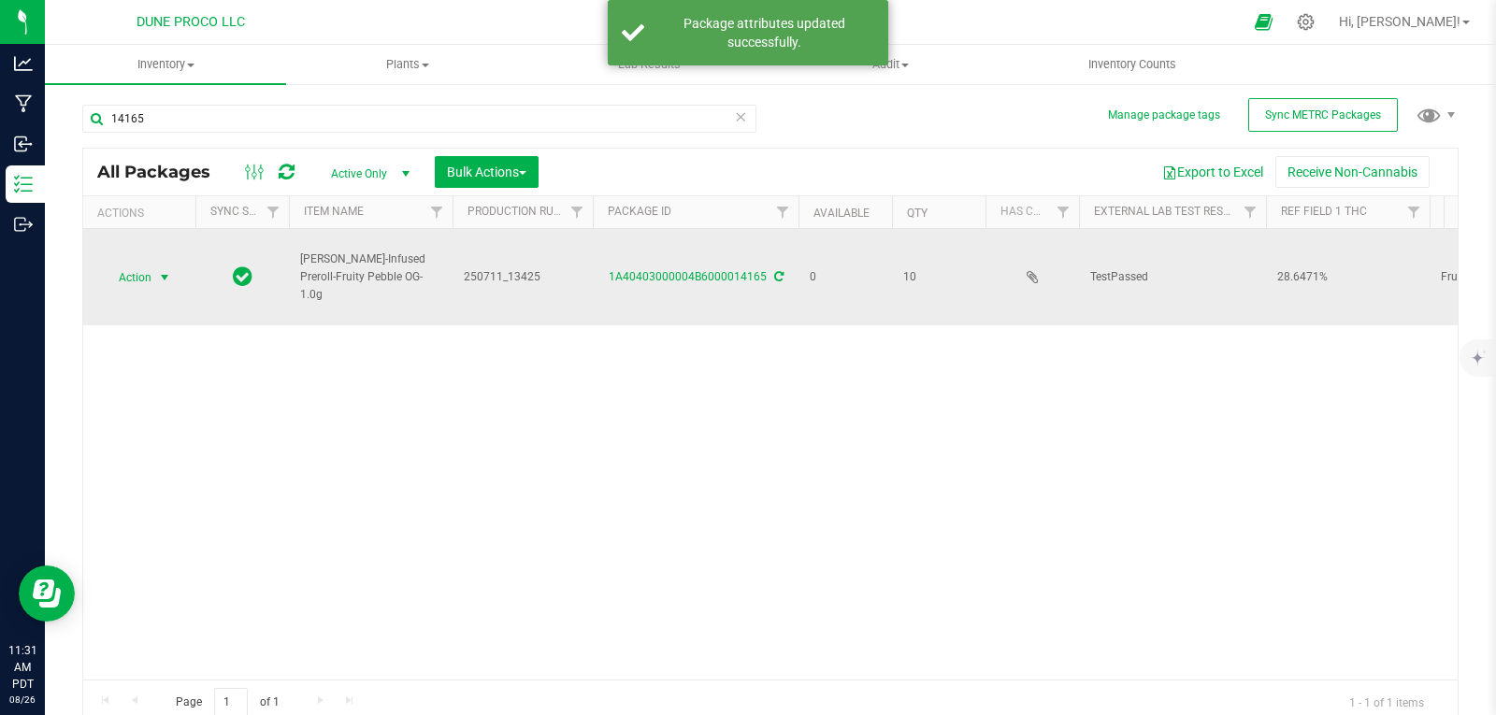
click at [151, 282] on span "Action" at bounding box center [127, 278] width 50 height 26
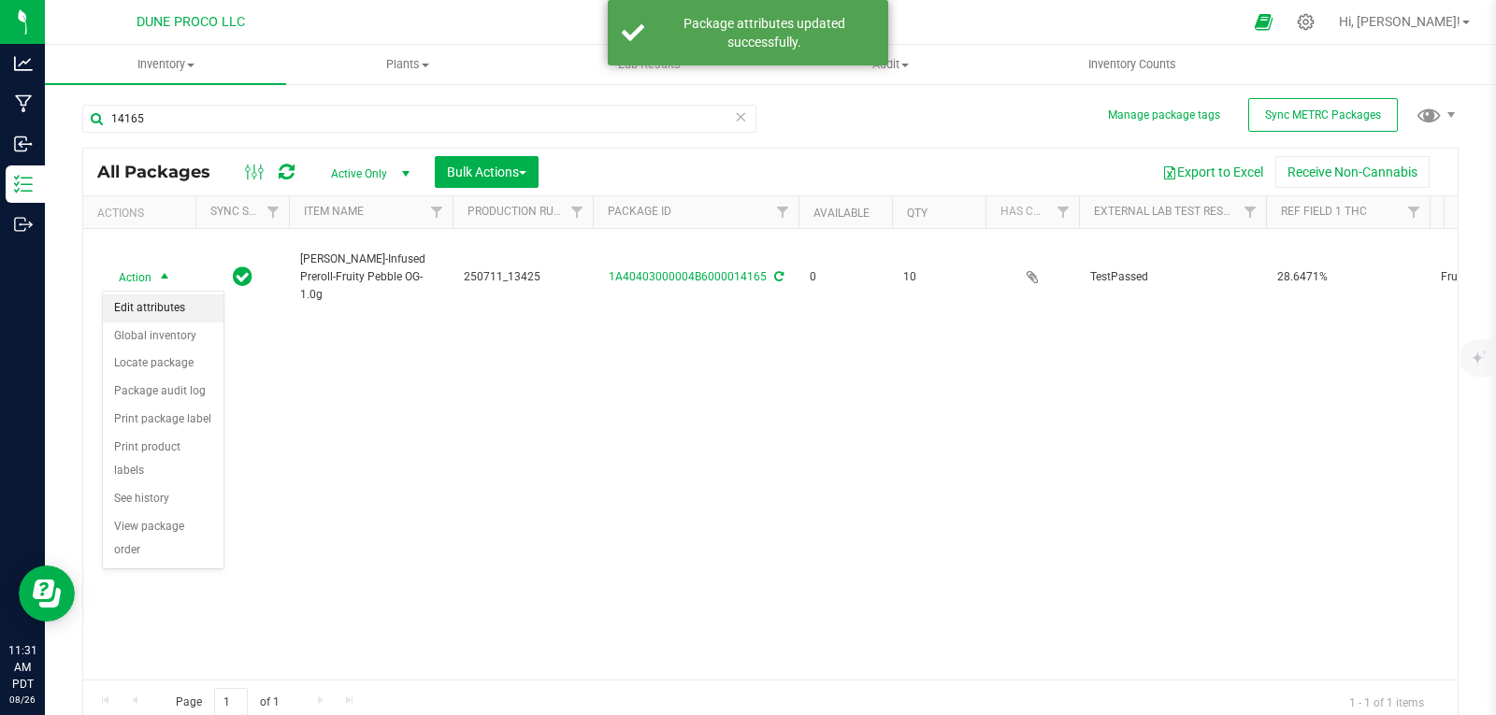
click at [204, 308] on li "Edit attributes" at bounding box center [163, 309] width 121 height 28
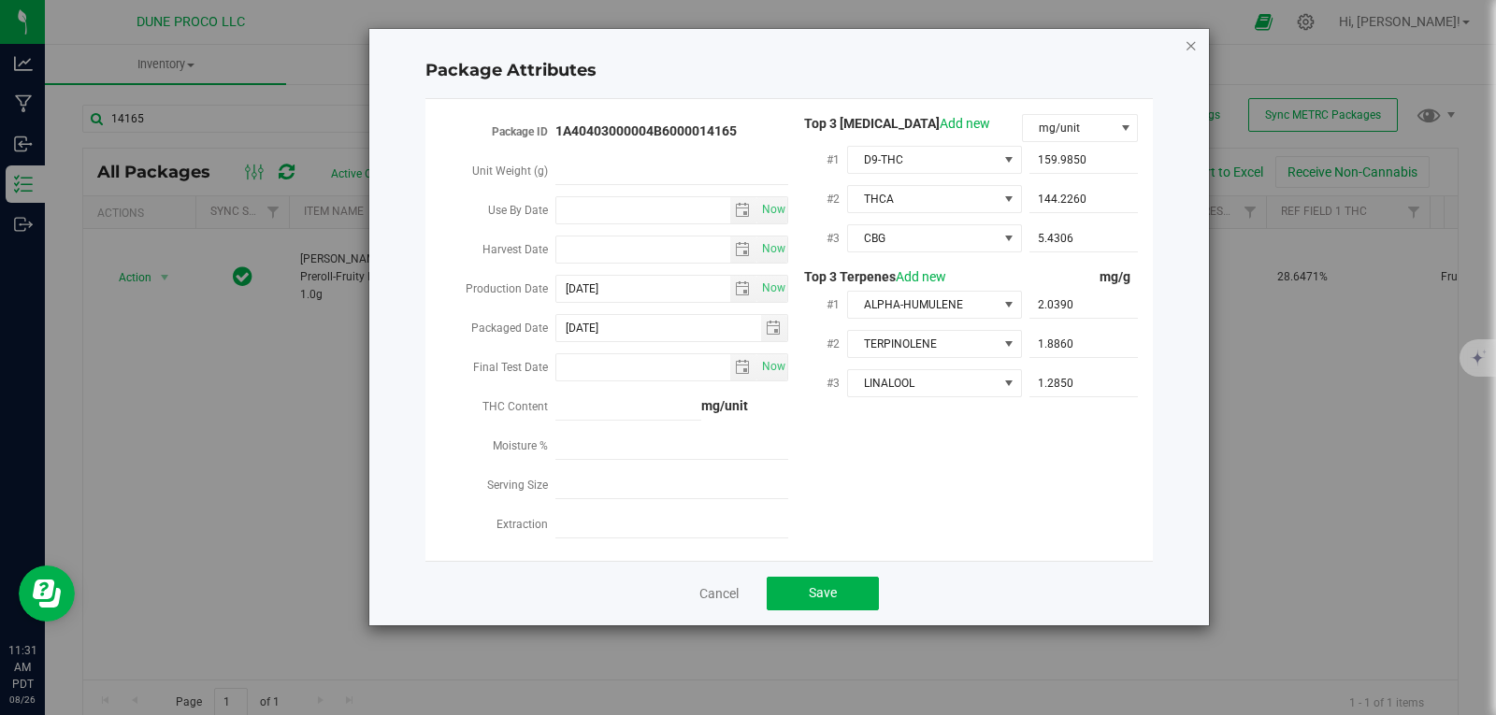
click at [1196, 50] on icon "Close modal" at bounding box center [1191, 45] width 13 height 22
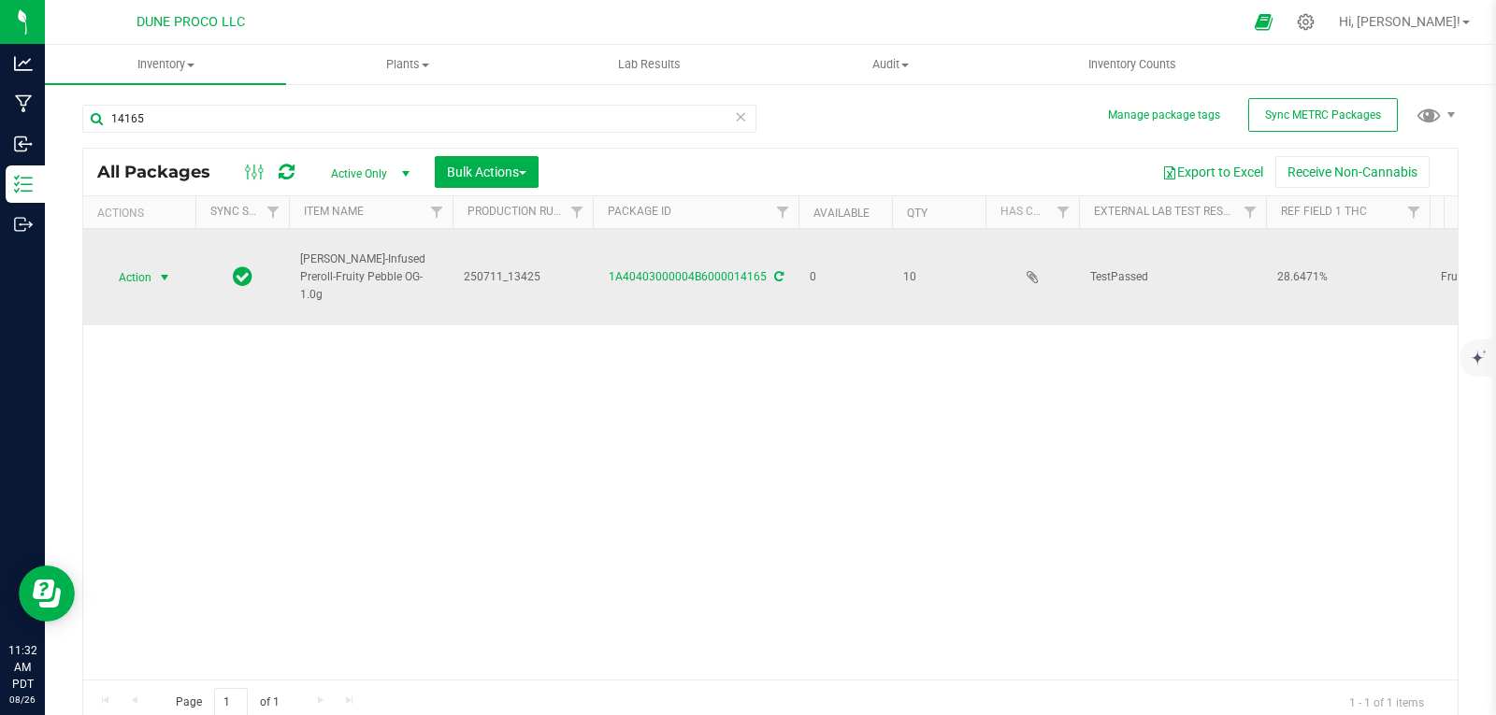
click at [153, 285] on span "select" at bounding box center [164, 278] width 23 height 26
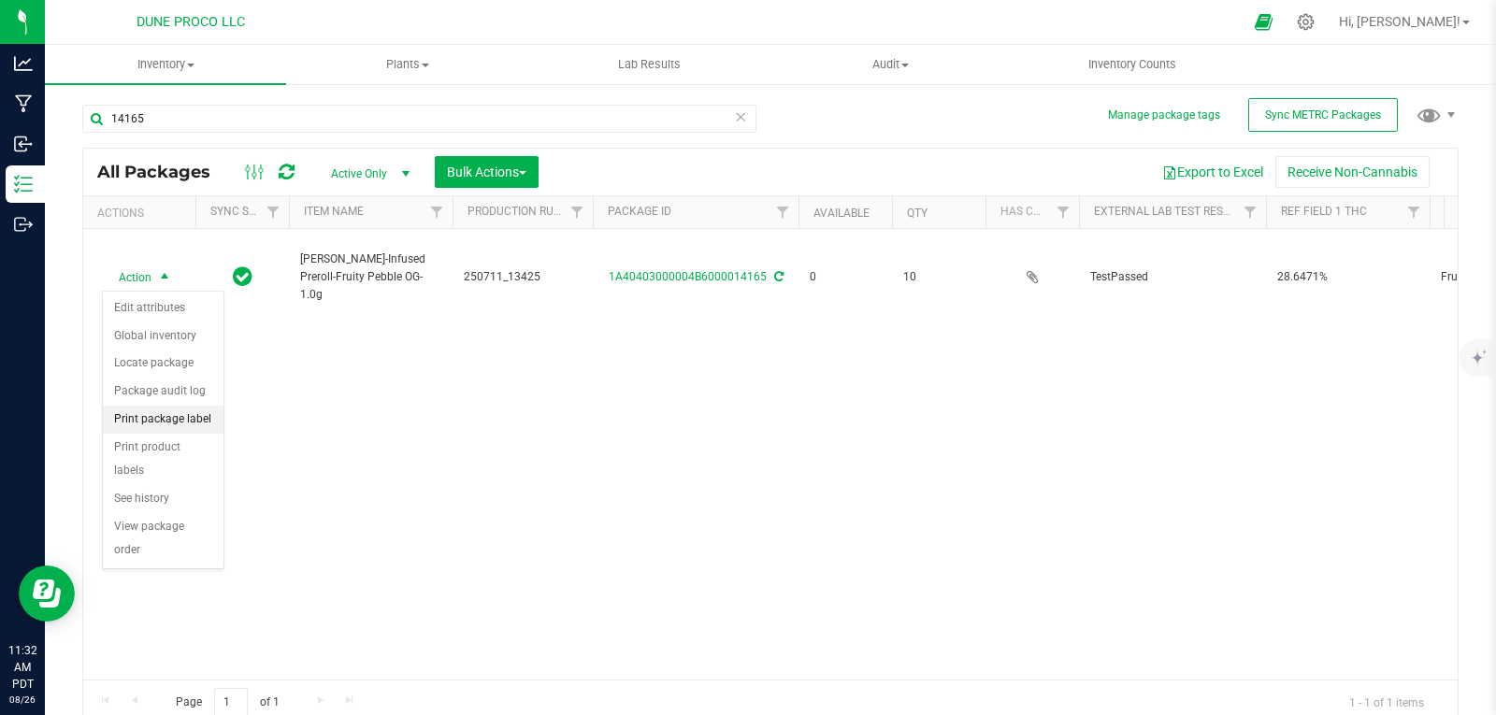
click at [197, 420] on li "Print package label" at bounding box center [163, 420] width 121 height 28
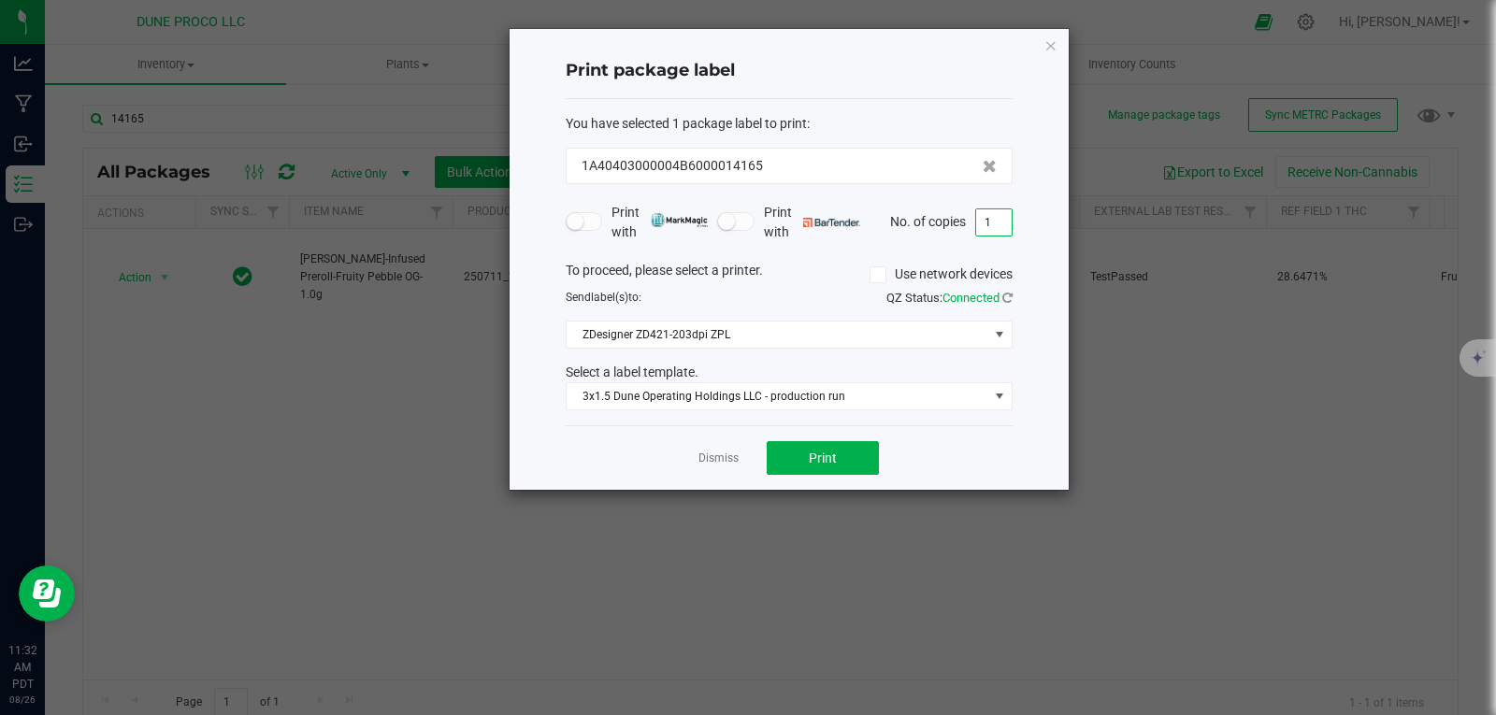
click at [991, 217] on input "1" at bounding box center [994, 222] width 36 height 26
type input "10"
click at [837, 455] on button "Print" at bounding box center [823, 458] width 112 height 34
click at [1047, 48] on icon "button" at bounding box center [1051, 45] width 13 height 22
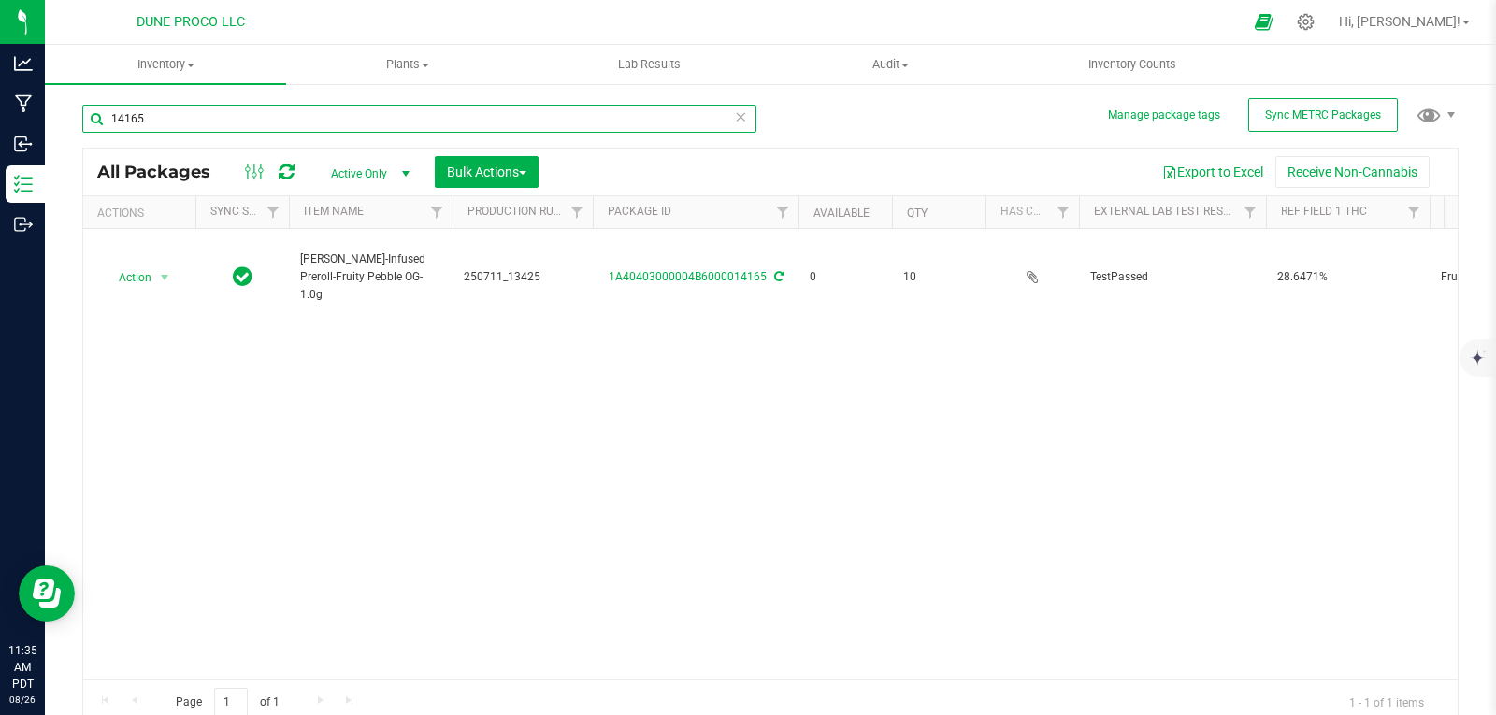
click at [706, 118] on input "14165" at bounding box center [419, 119] width 674 height 28
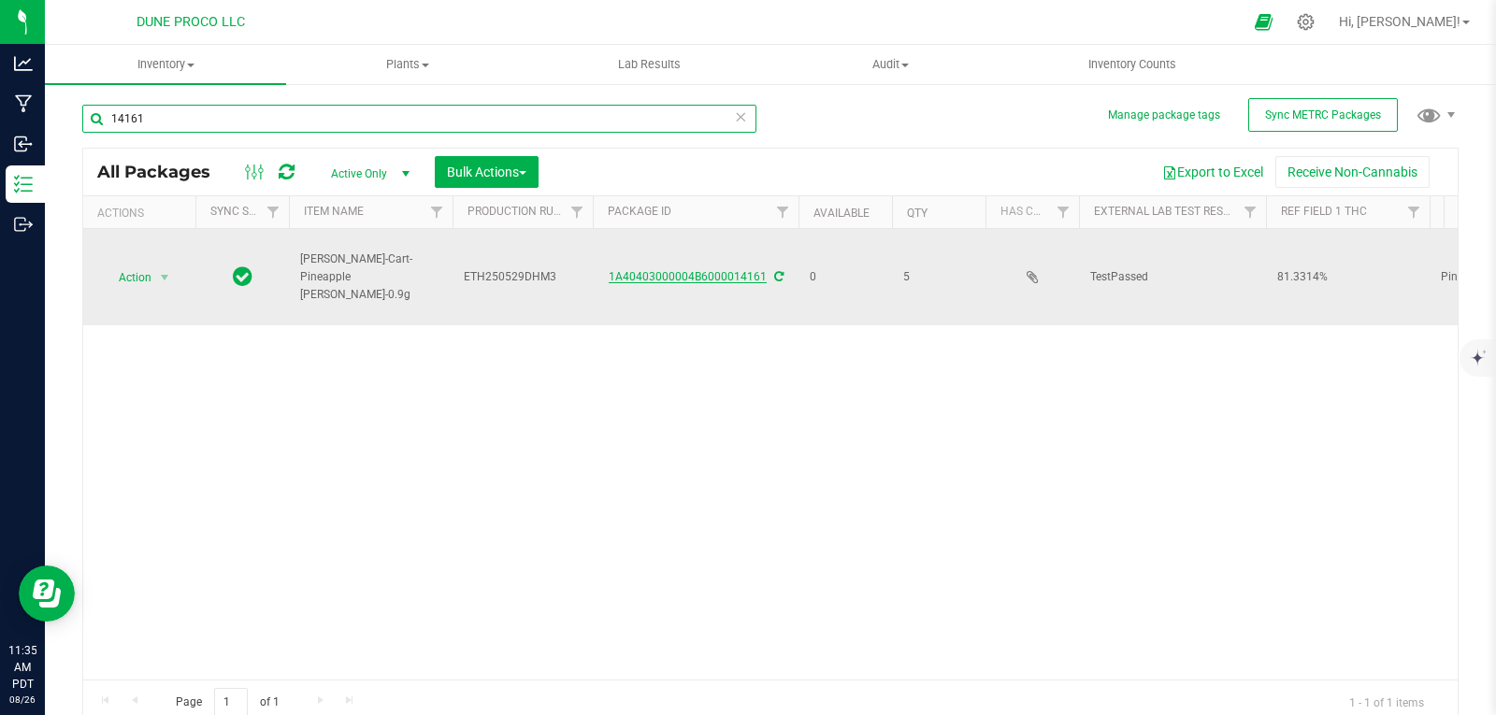
type input "14161"
click at [624, 280] on link "1A40403000004B6000014161" at bounding box center [688, 276] width 158 height 13
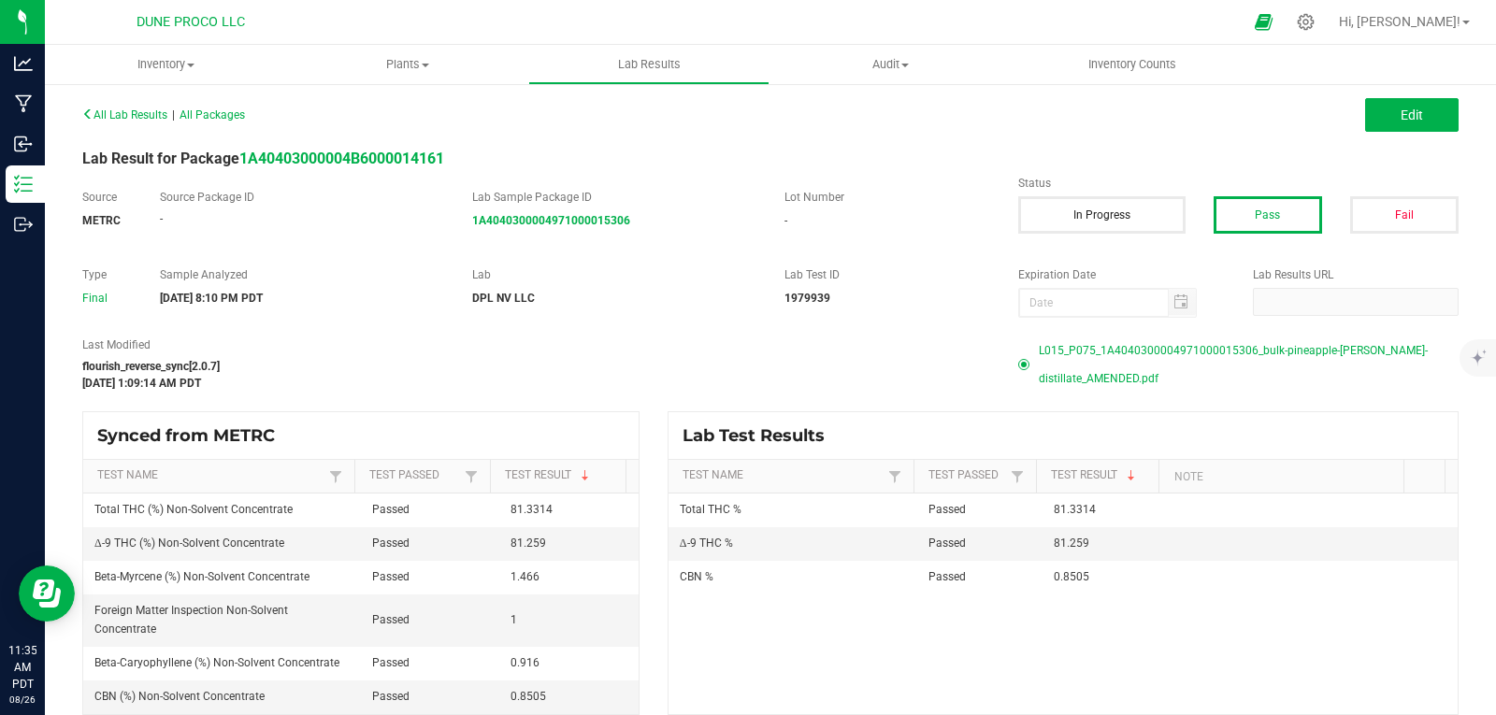
click at [1083, 343] on span "L015_P075_1A4040300004971000015306_bulk-pineapple-runtz-distillate_AMENDED.pdf" at bounding box center [1249, 365] width 420 height 56
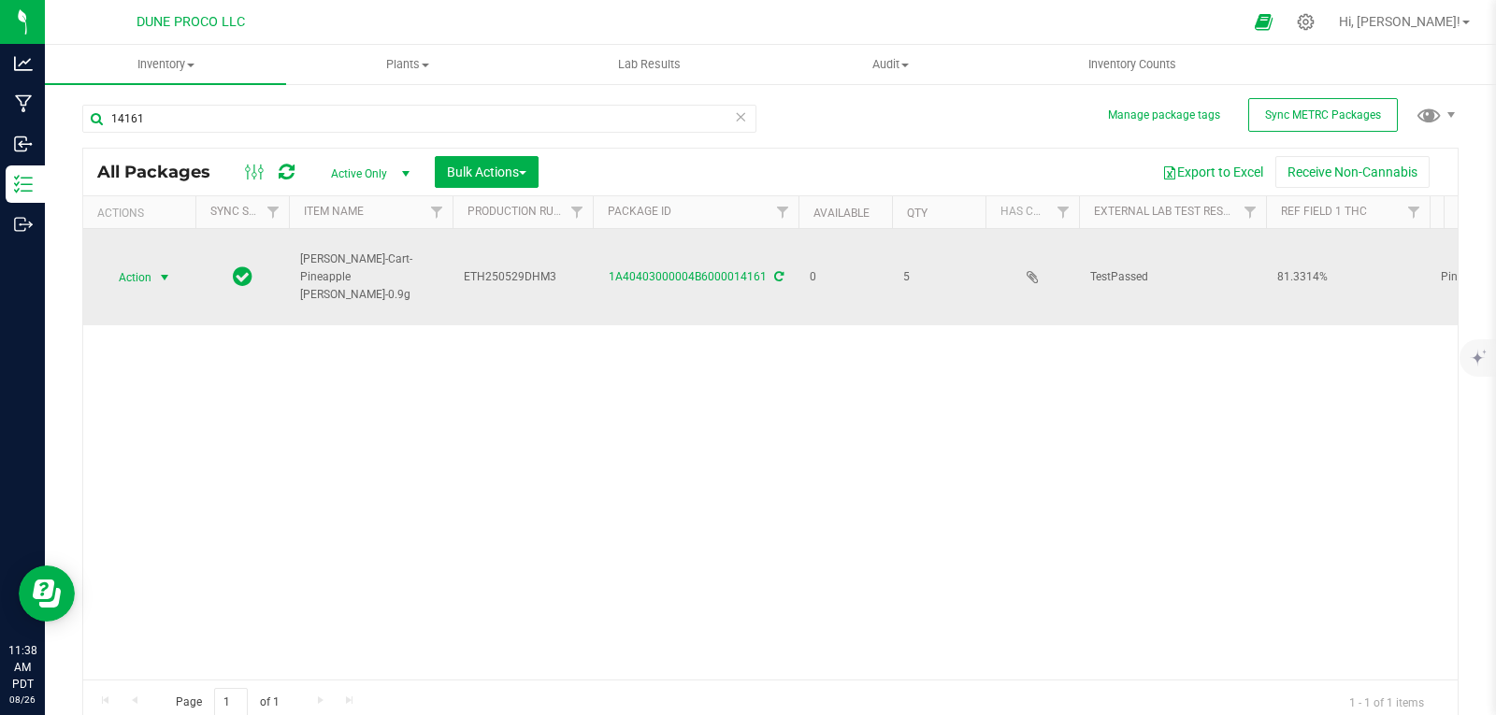
click at [155, 272] on span "select" at bounding box center [164, 278] width 23 height 26
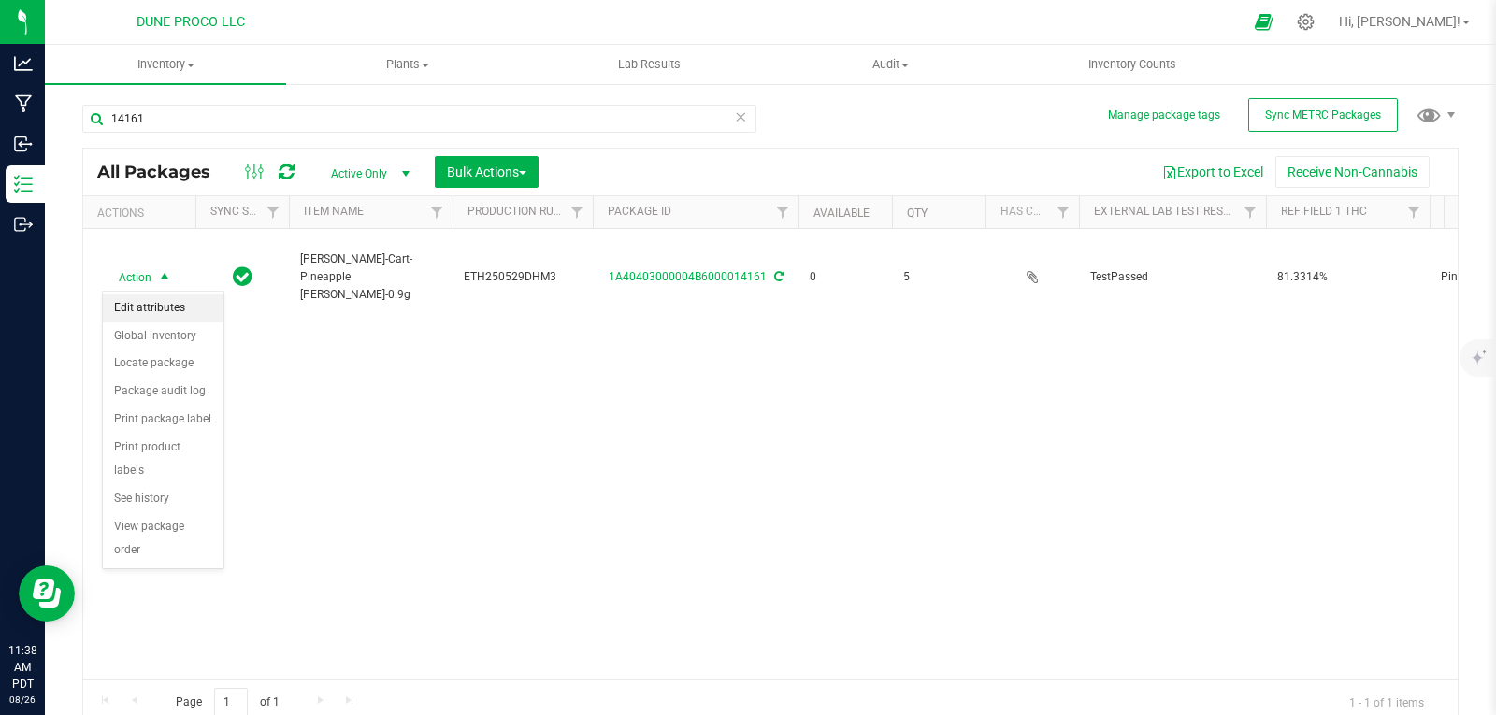
click at [178, 303] on li "Edit attributes" at bounding box center [163, 309] width 121 height 28
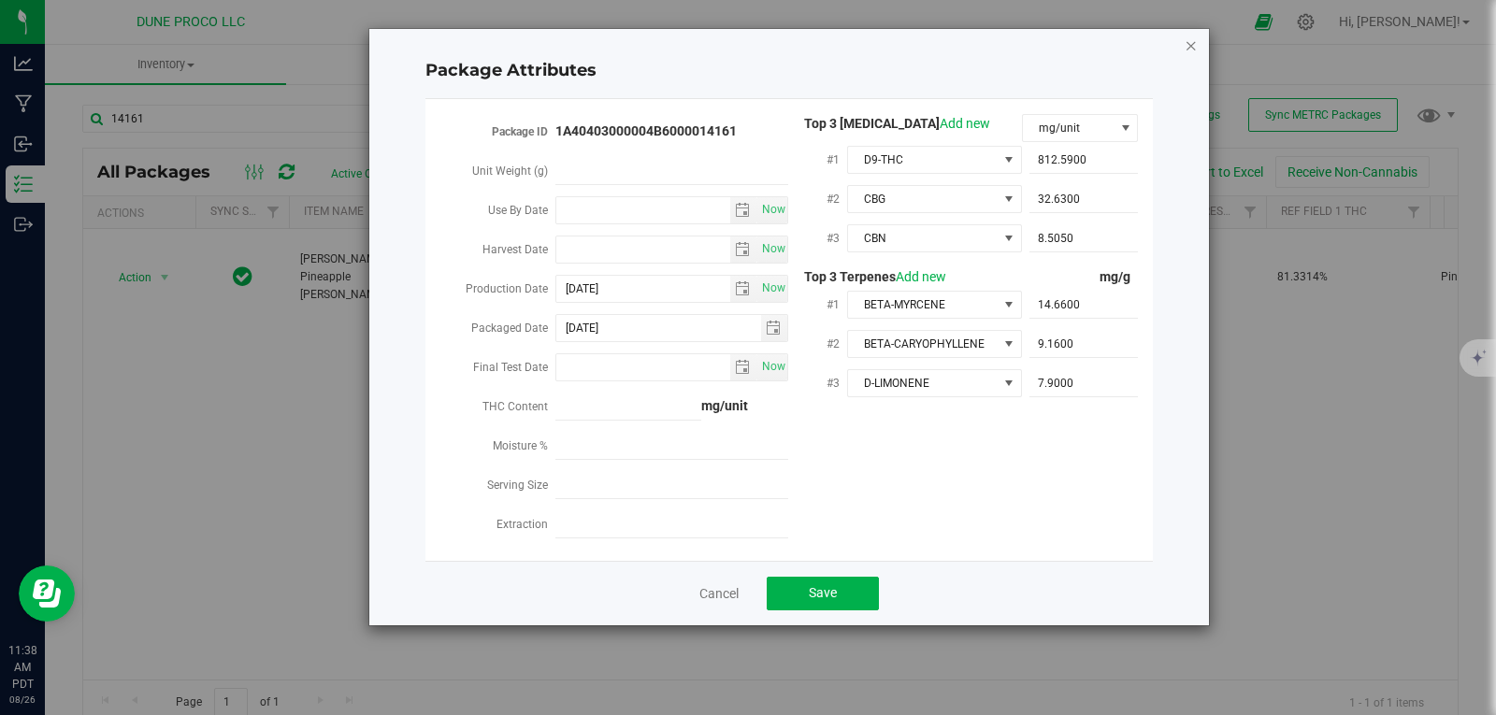
click at [1188, 40] on icon "Close modal" at bounding box center [1191, 45] width 13 height 22
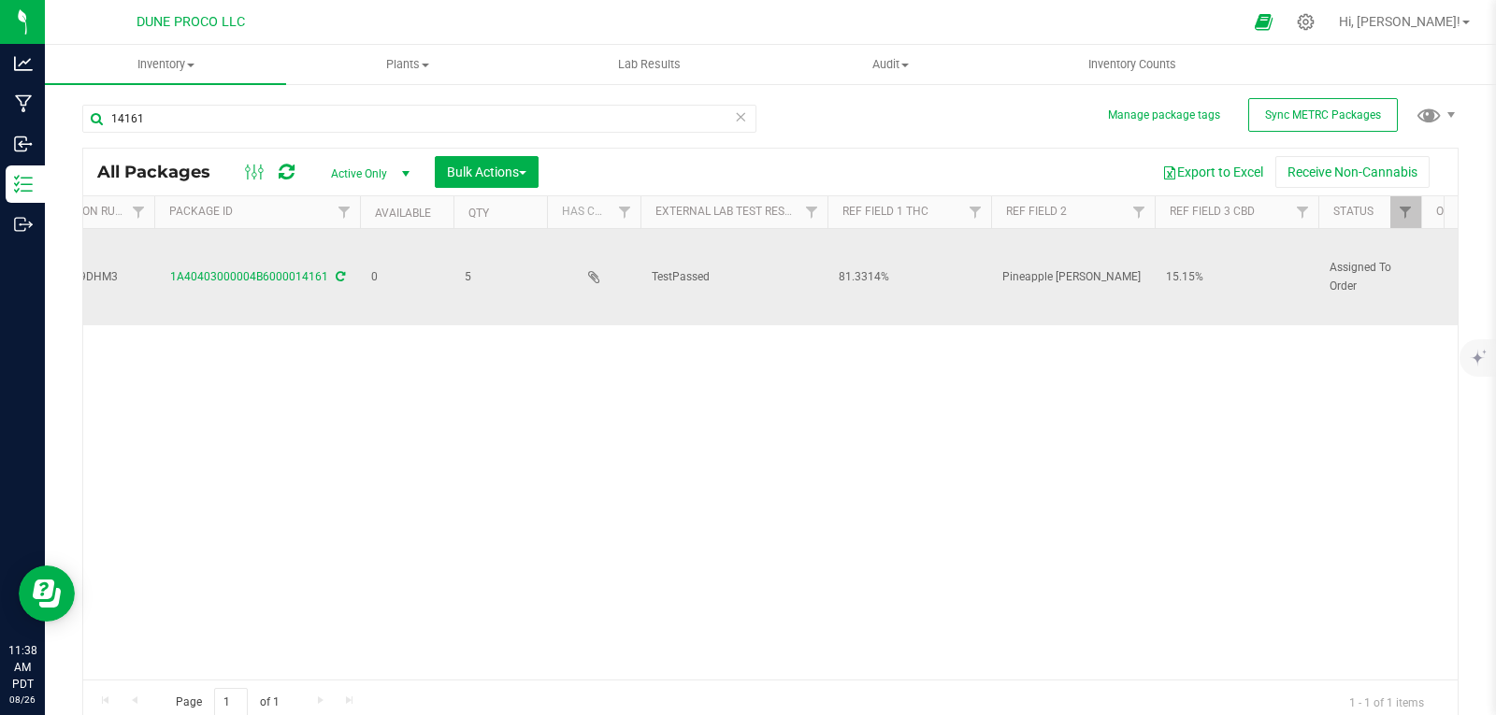
scroll to position [0, 449]
click at [1172, 274] on span "15.15%" at bounding box center [1226, 277] width 141 height 18
type input "1"
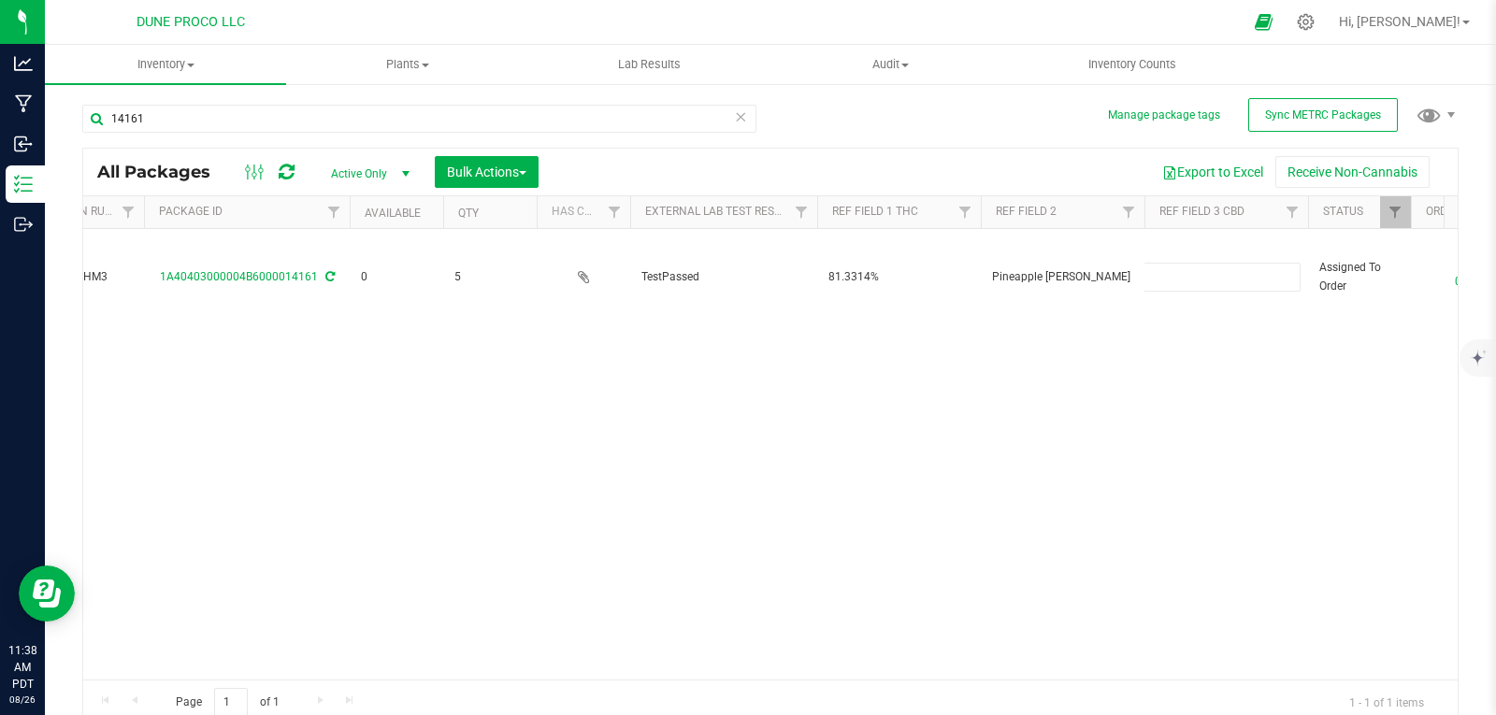
type input "1.515"
click at [1180, 369] on div "All Packages Active Only Active Only Lab Samples Locked All External Internal B…" at bounding box center [770, 437] width 1377 height 578
click at [1180, 369] on div "Action Action Edit attributes Global inventory Locate package Package audit log…" at bounding box center [770, 454] width 1375 height 451
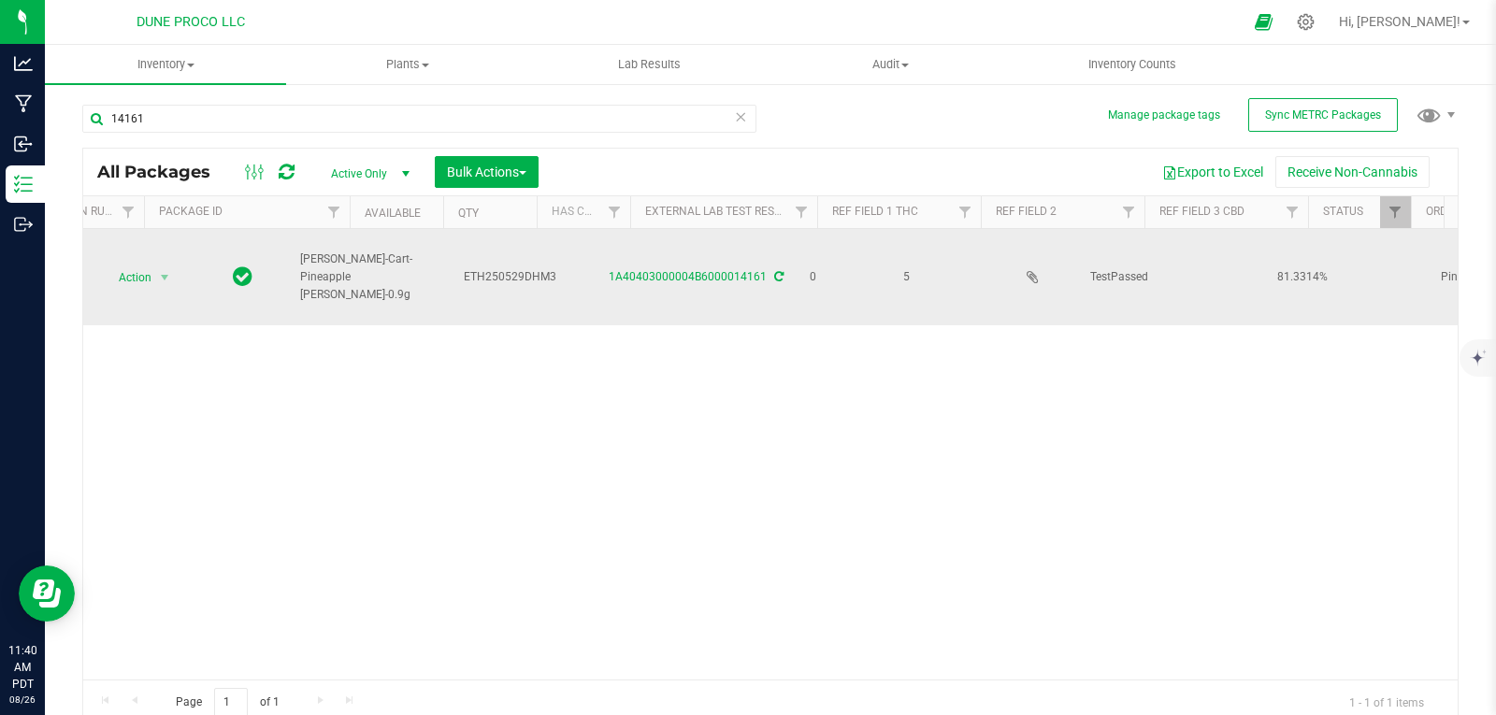
scroll to position [0, 0]
click at [135, 284] on span "Action" at bounding box center [127, 278] width 50 height 26
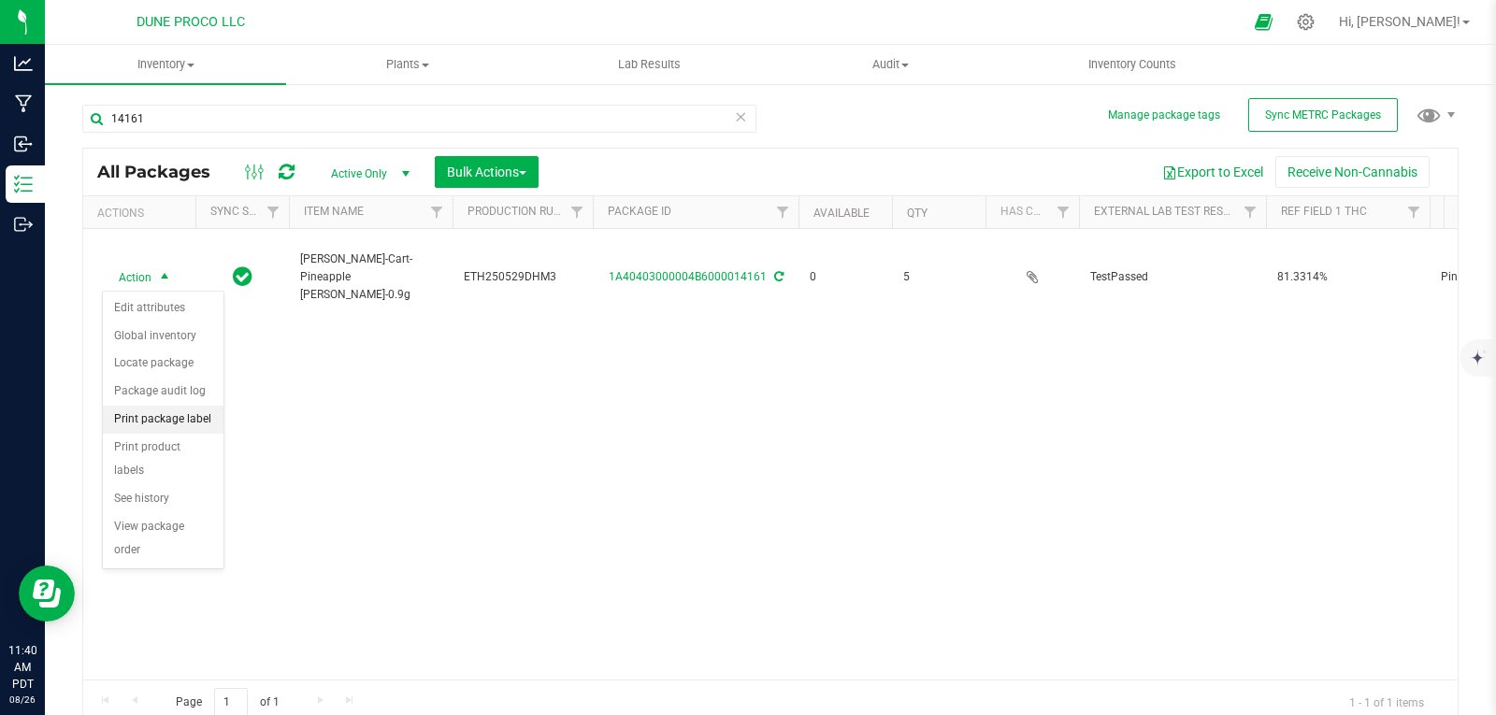
click at [150, 415] on li "Print package label" at bounding box center [163, 420] width 121 height 28
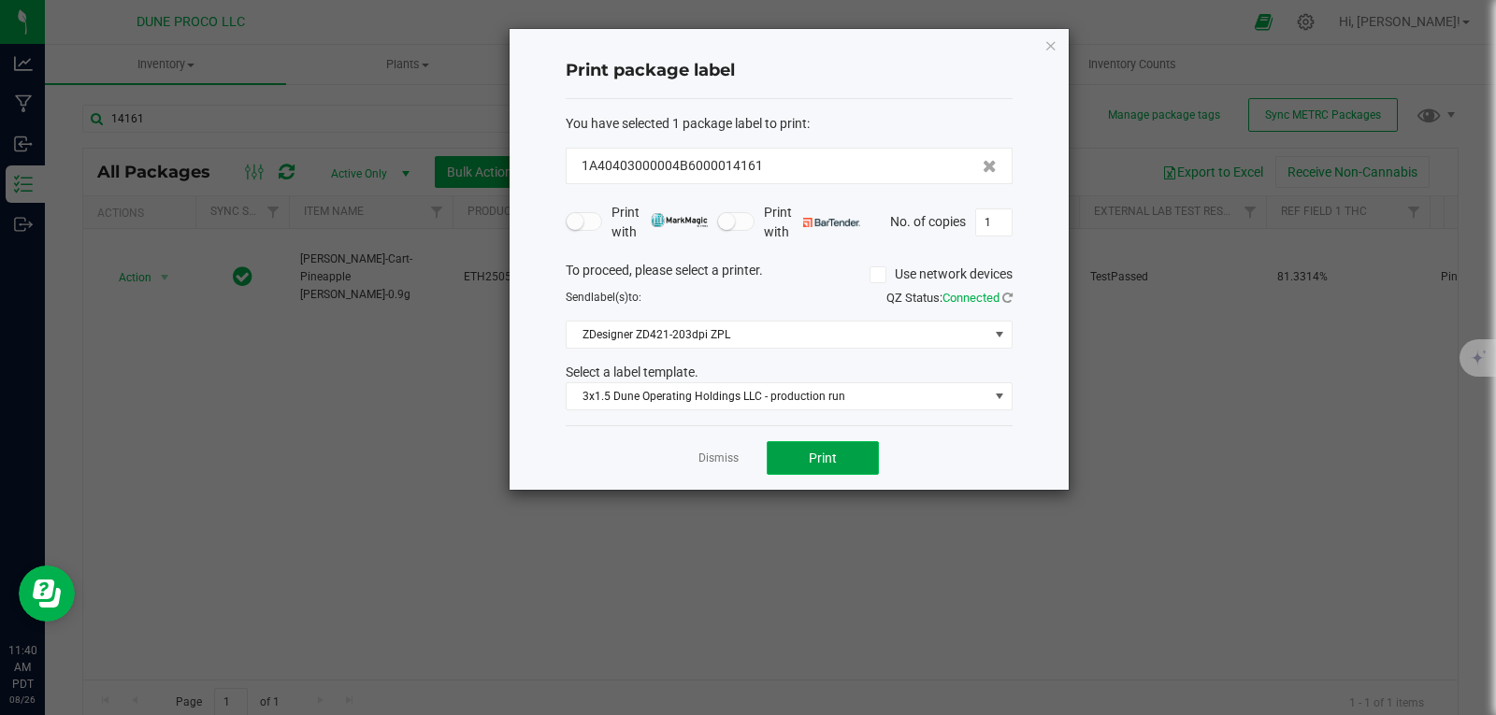
click at [796, 464] on button "Print" at bounding box center [823, 458] width 112 height 34
click at [1047, 47] on icon "button" at bounding box center [1051, 45] width 13 height 22
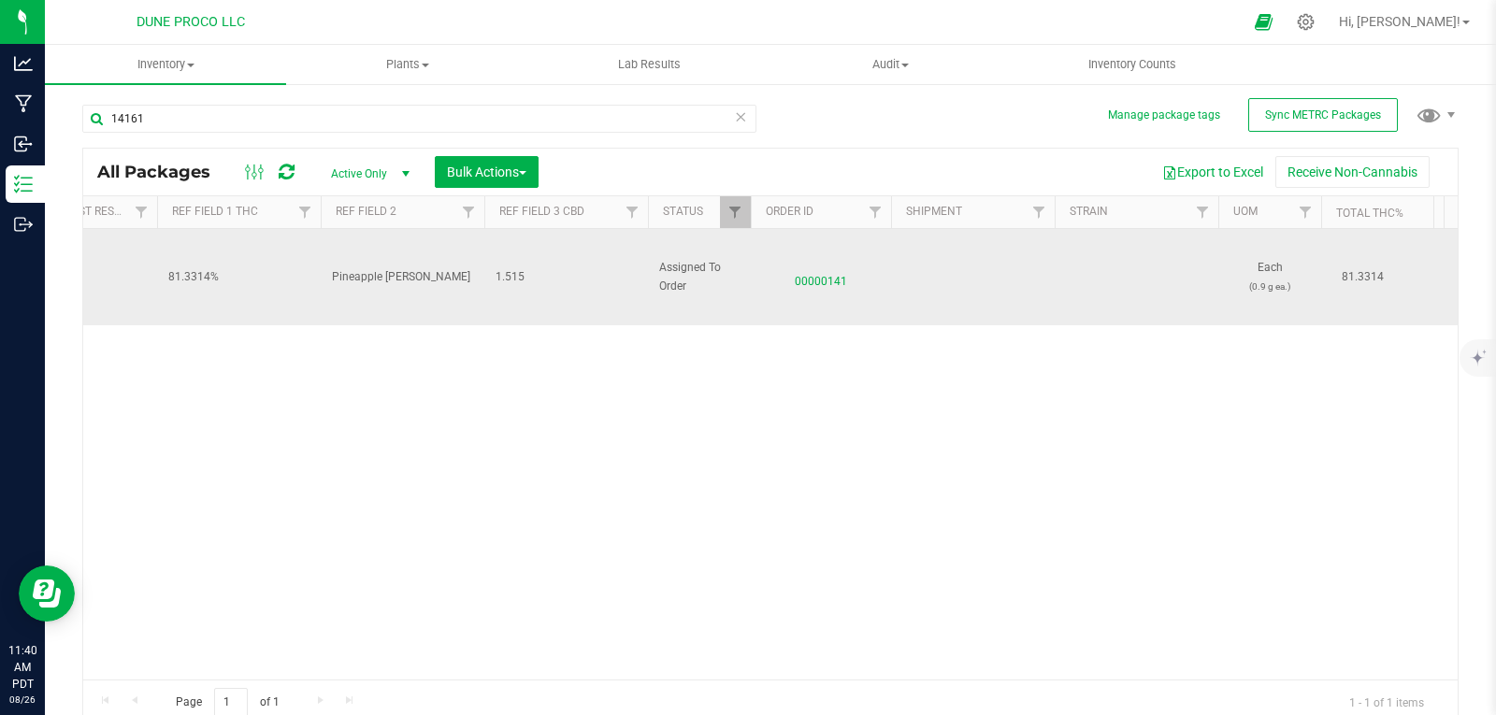
click at [534, 275] on span "1.515" at bounding box center [566, 277] width 141 height 18
type input "1.515%"
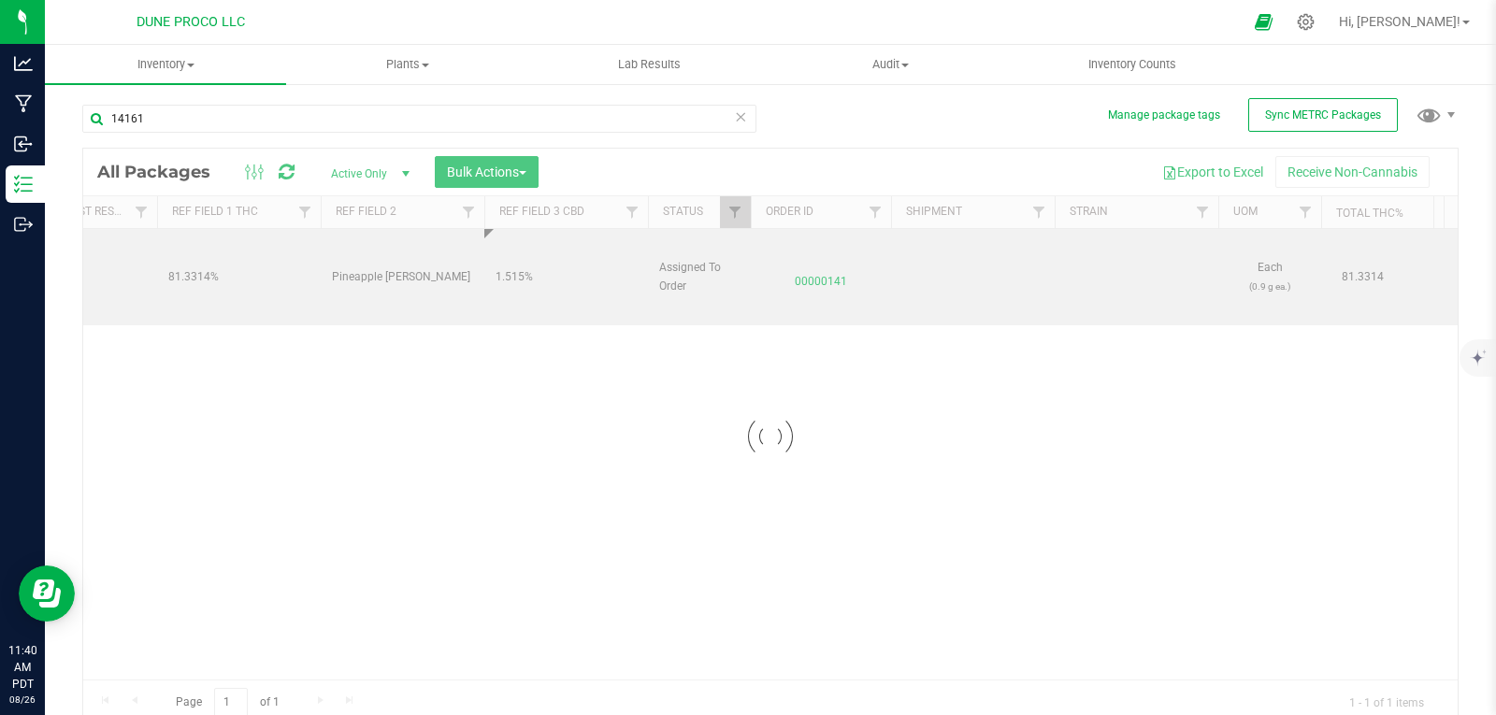
click at [522, 367] on div "Loading... All Packages Active Only Active Only Lab Samples Locked All External…" at bounding box center [770, 437] width 1377 height 578
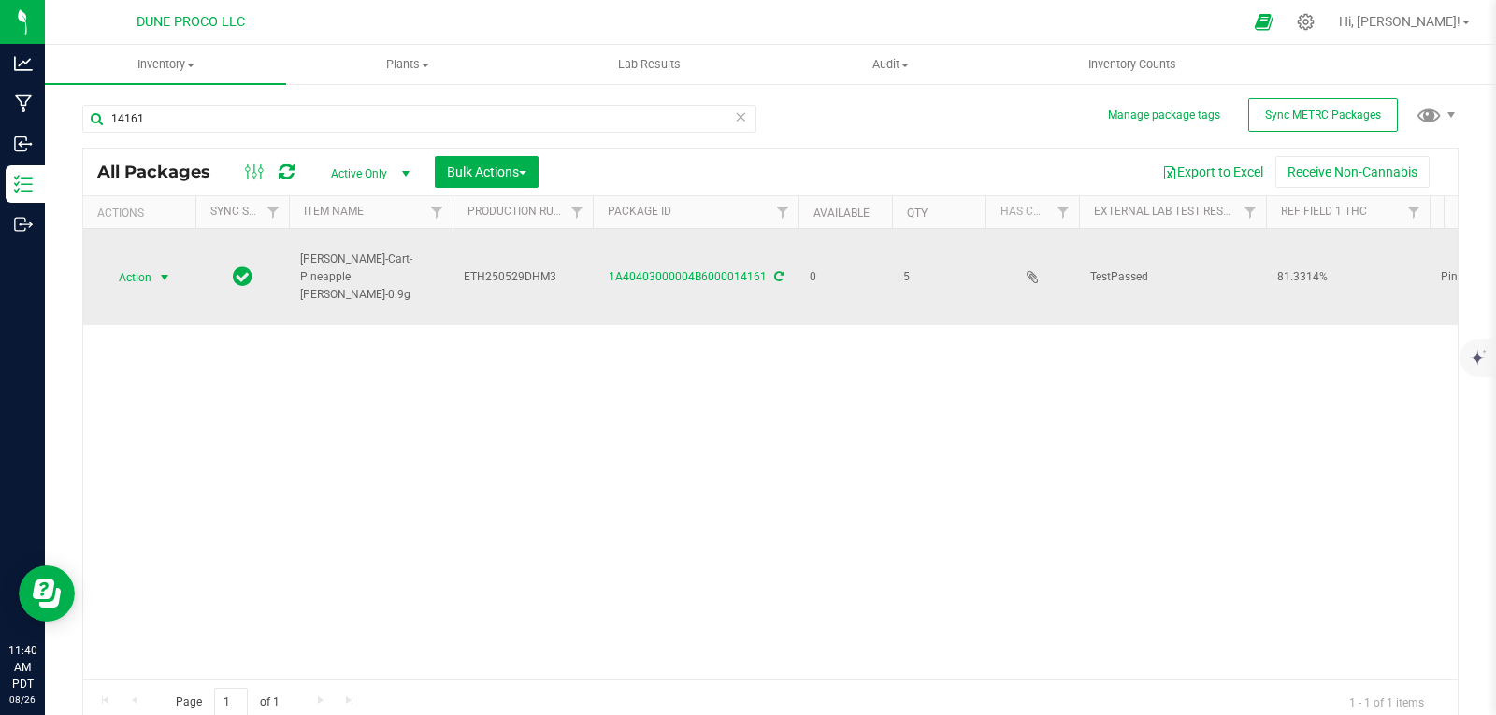
click at [141, 277] on span "Action" at bounding box center [127, 278] width 50 height 26
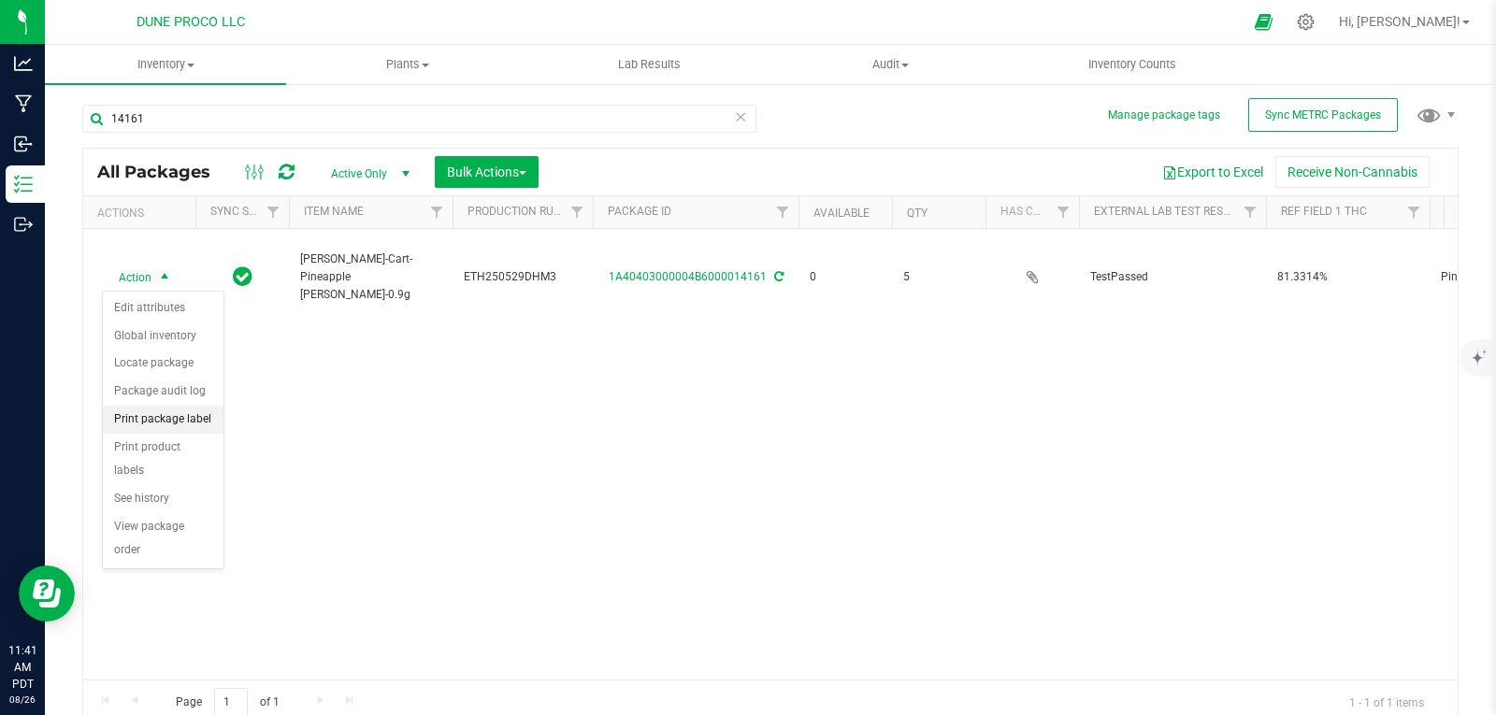
click at [183, 415] on li "Print package label" at bounding box center [163, 420] width 121 height 28
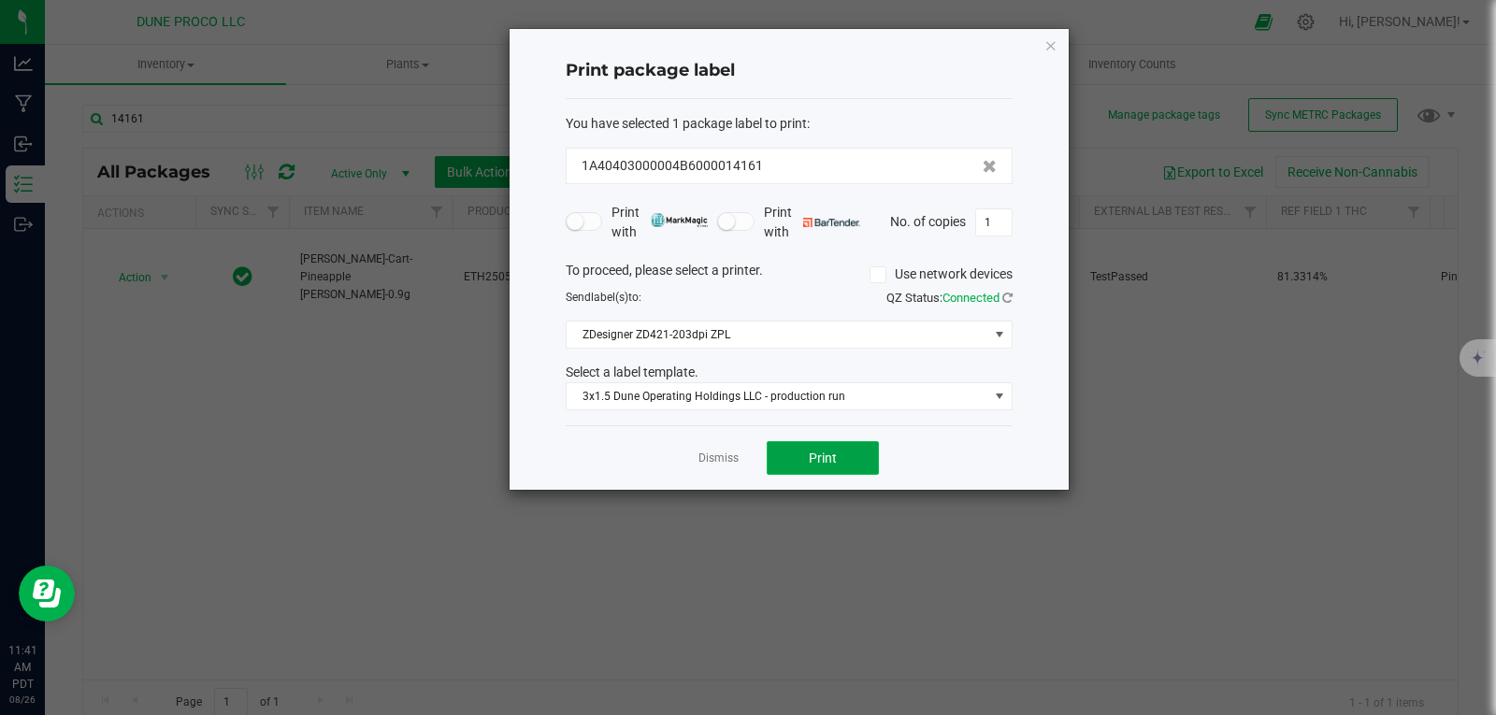
click at [792, 443] on button "Print" at bounding box center [823, 458] width 112 height 34
click at [1054, 48] on icon "button" at bounding box center [1051, 45] width 13 height 22
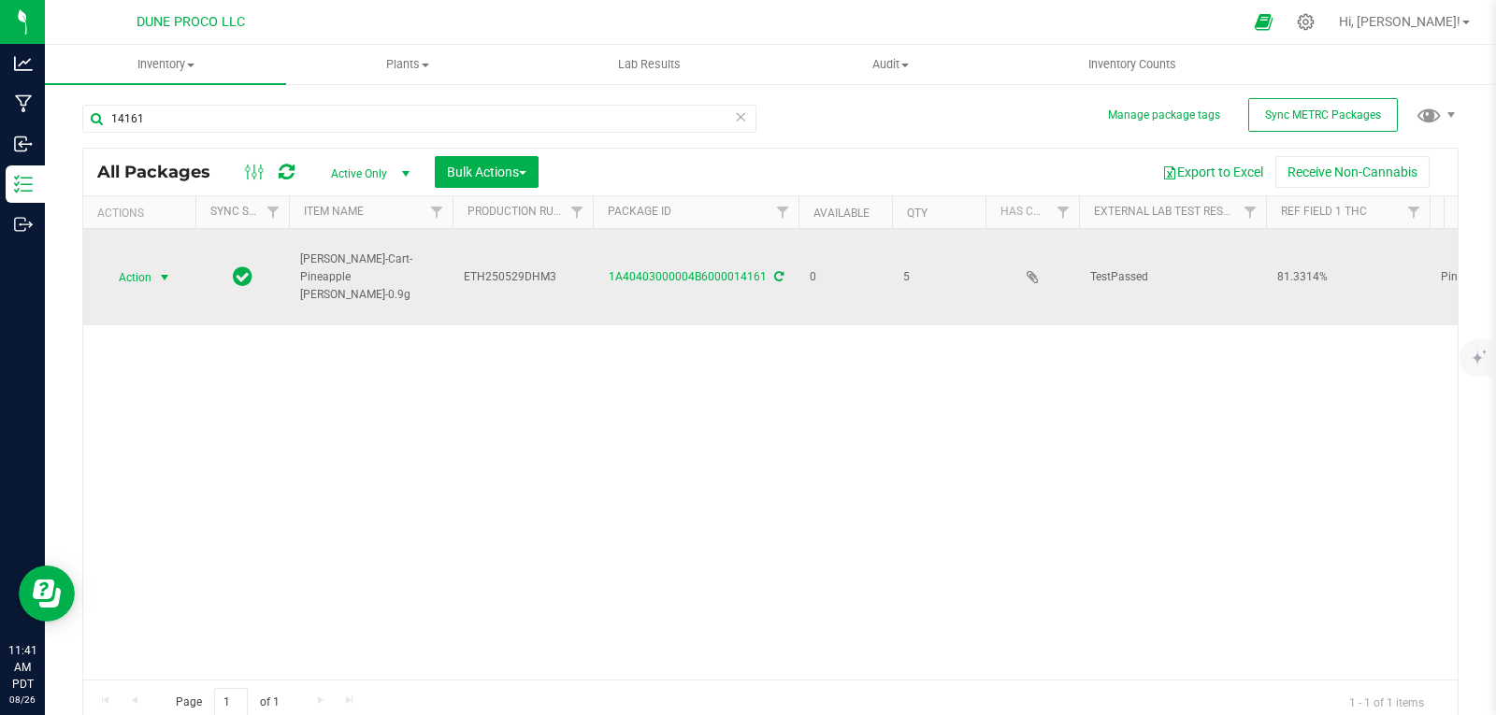
click at [166, 273] on span "select" at bounding box center [164, 277] width 15 height 15
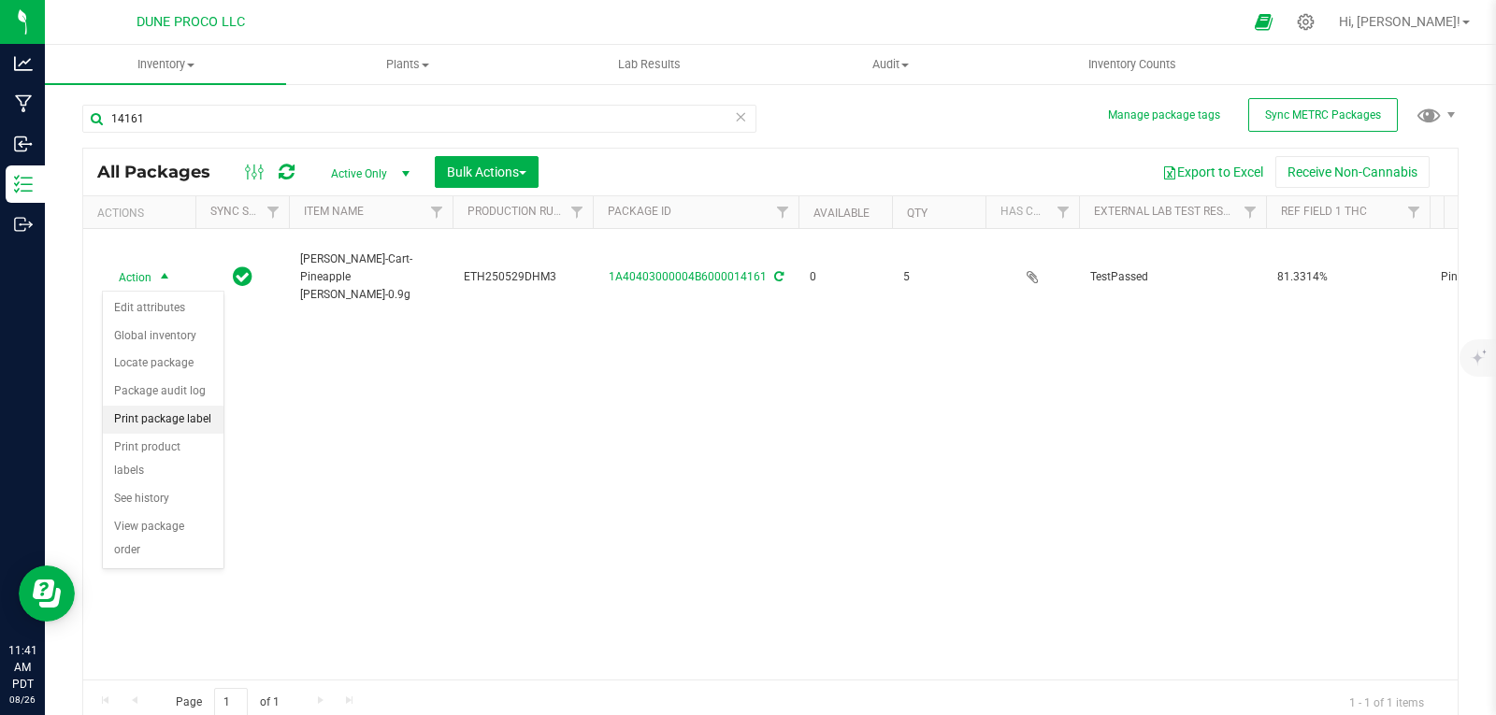
click at [197, 415] on li "Print package label" at bounding box center [163, 420] width 121 height 28
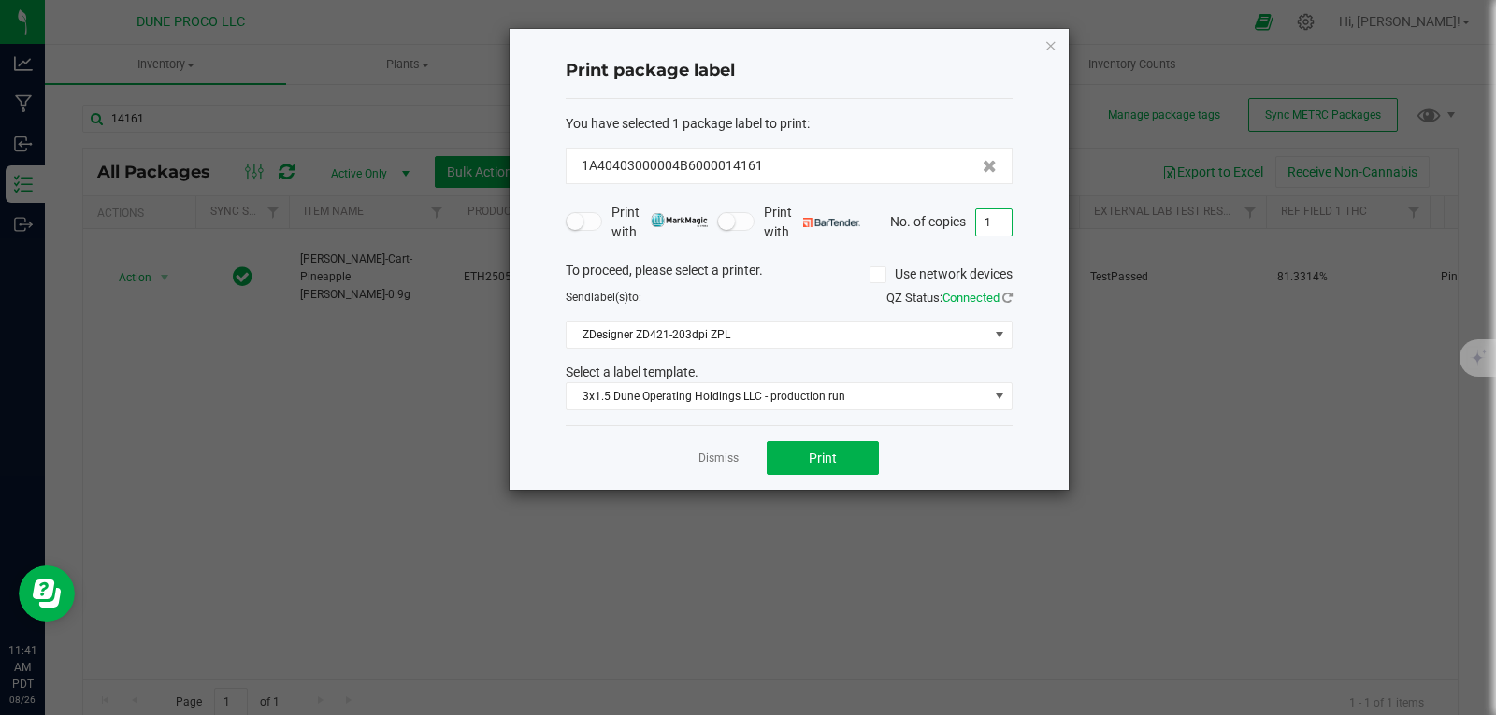
click at [997, 232] on input "1" at bounding box center [994, 222] width 36 height 26
type input "5"
click at [837, 468] on button "Print" at bounding box center [823, 458] width 112 height 34
click at [1057, 45] on icon "button" at bounding box center [1051, 45] width 13 height 22
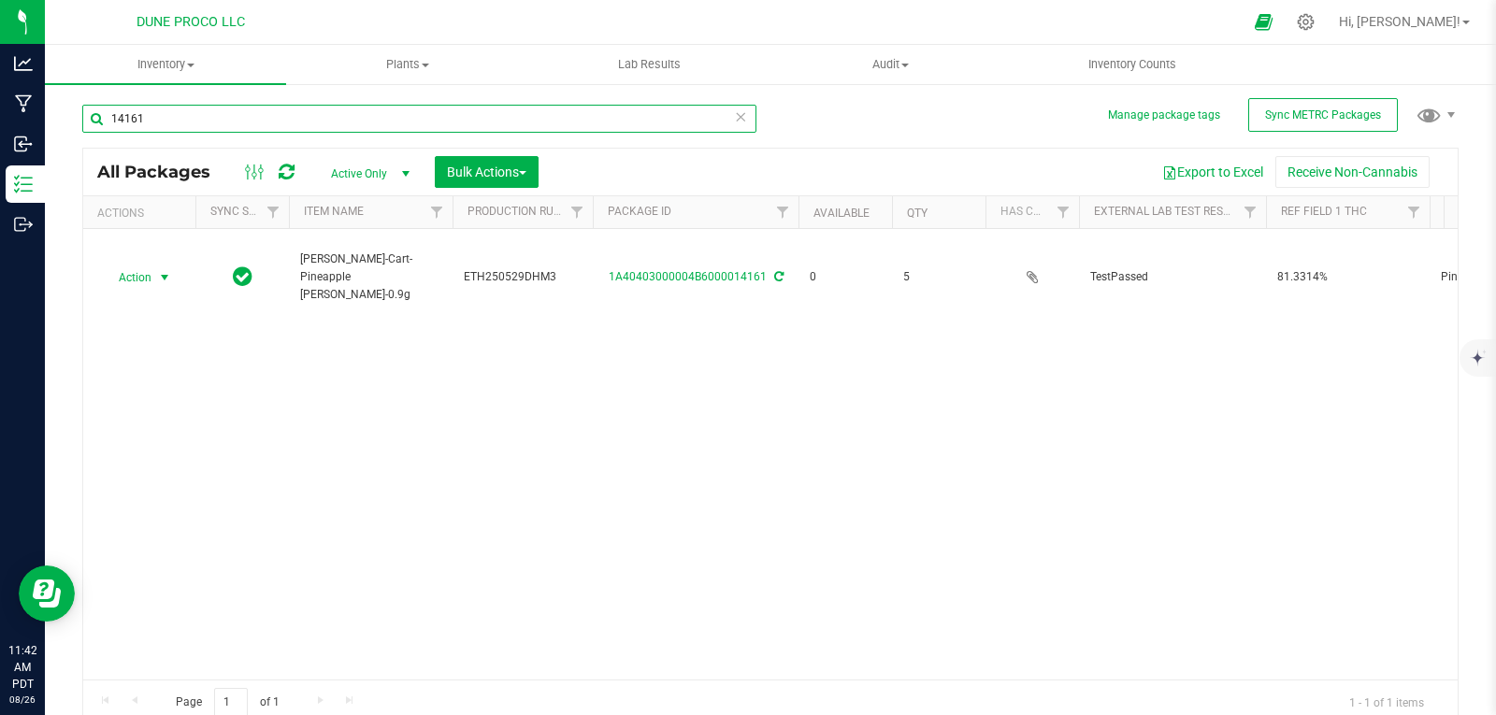
click at [590, 115] on input "14161" at bounding box center [419, 119] width 674 height 28
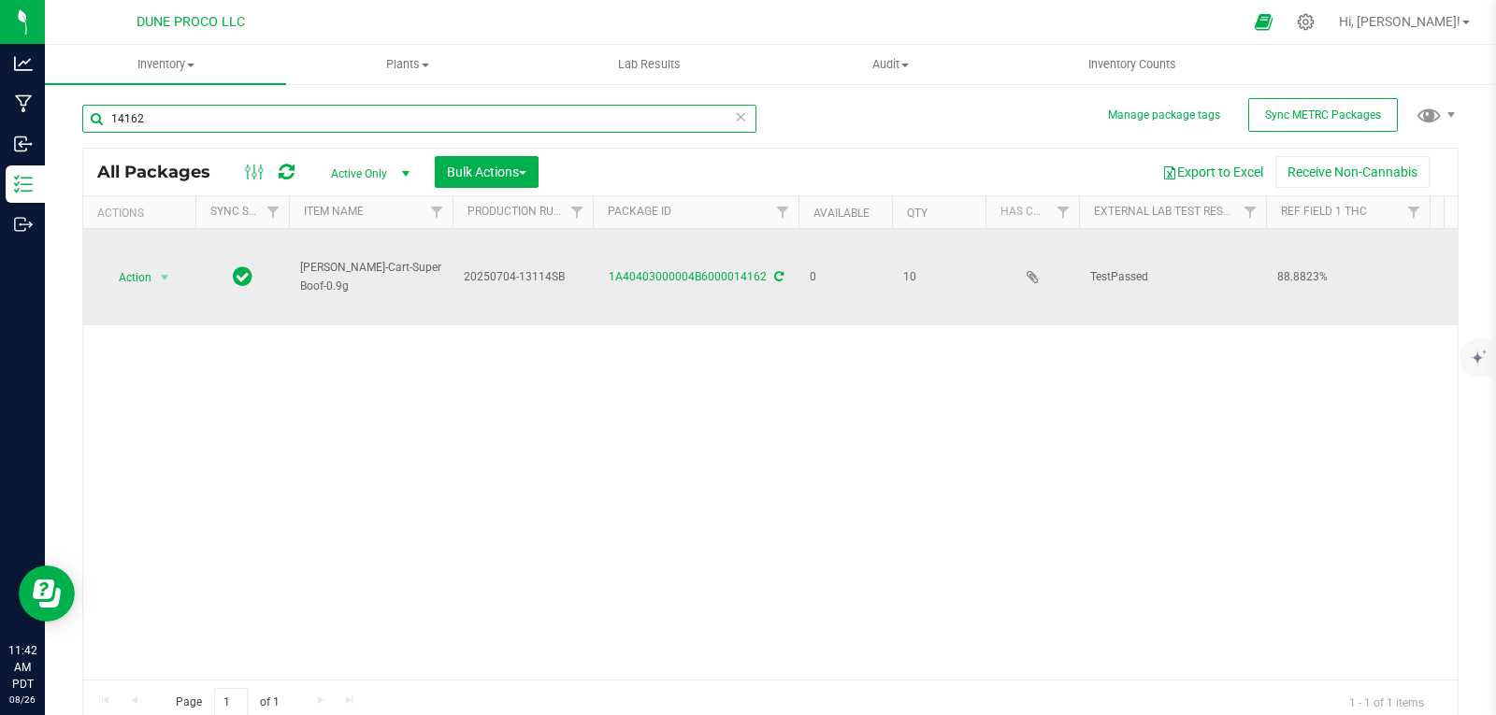
type input "14162"
click at [671, 267] on td "1A40403000004B6000014162" at bounding box center [696, 277] width 206 height 96
click at [671, 268] on div "1A40403000004B6000014162" at bounding box center [695, 277] width 211 height 18
click at [673, 276] on link "1A40403000004B6000014162" at bounding box center [688, 276] width 158 height 13
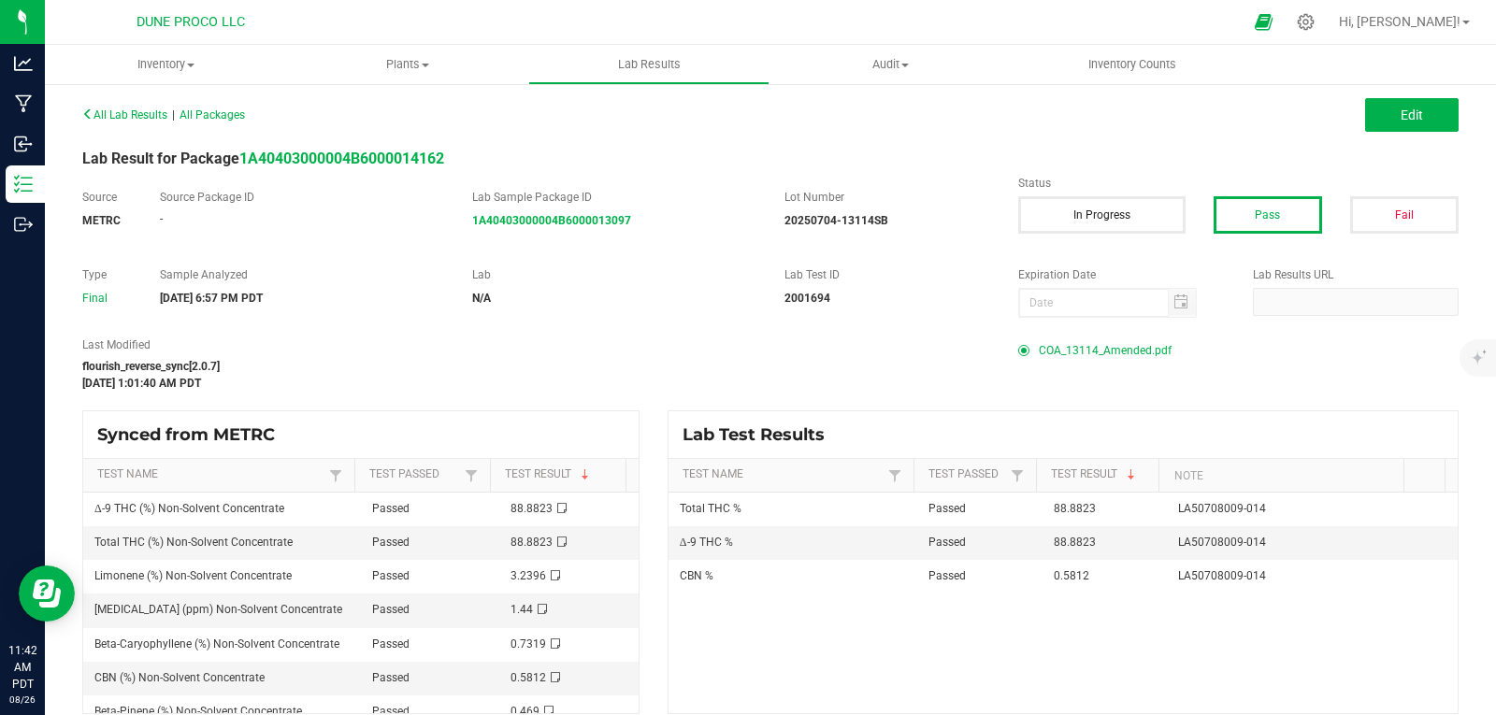
click at [1107, 348] on span "COA_13114_Amended.pdf" at bounding box center [1105, 351] width 133 height 28
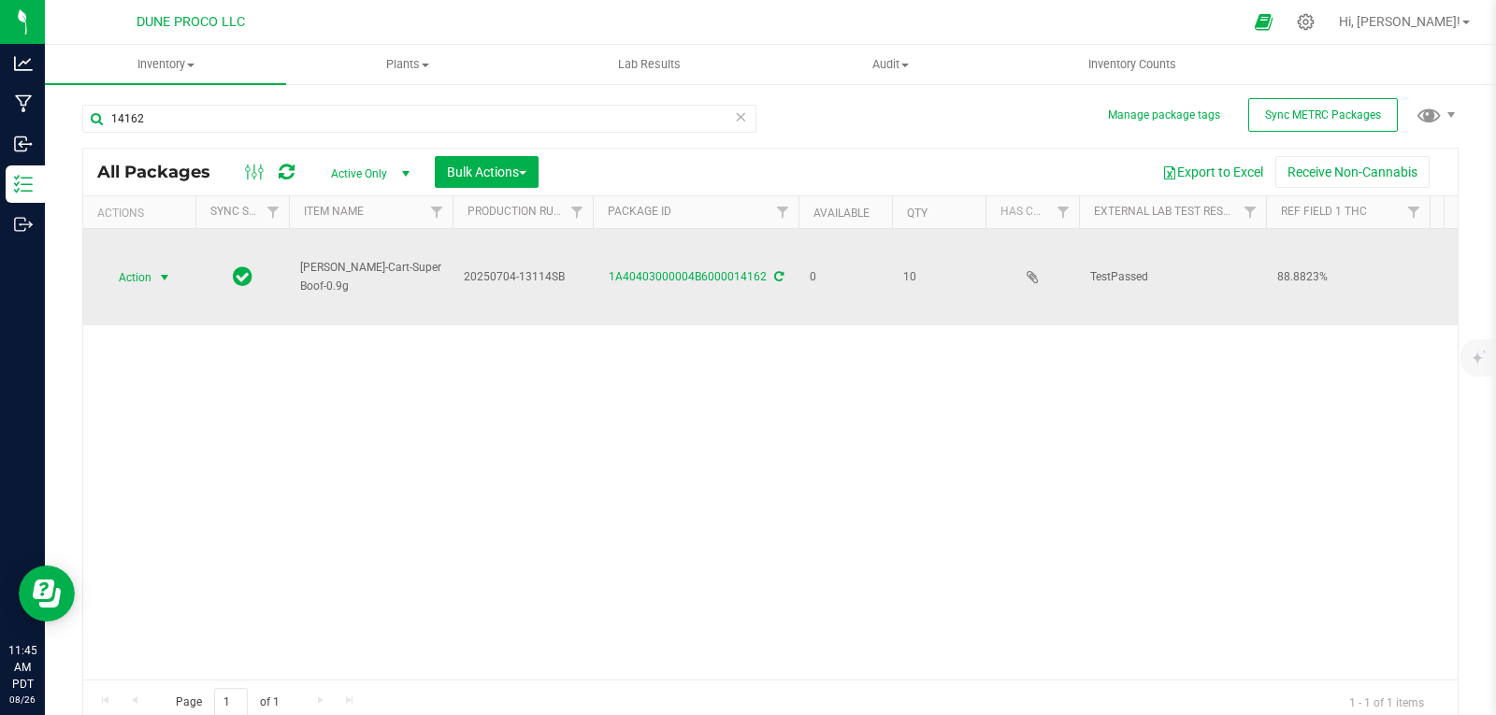
click at [162, 277] on span "select" at bounding box center [164, 277] width 15 height 15
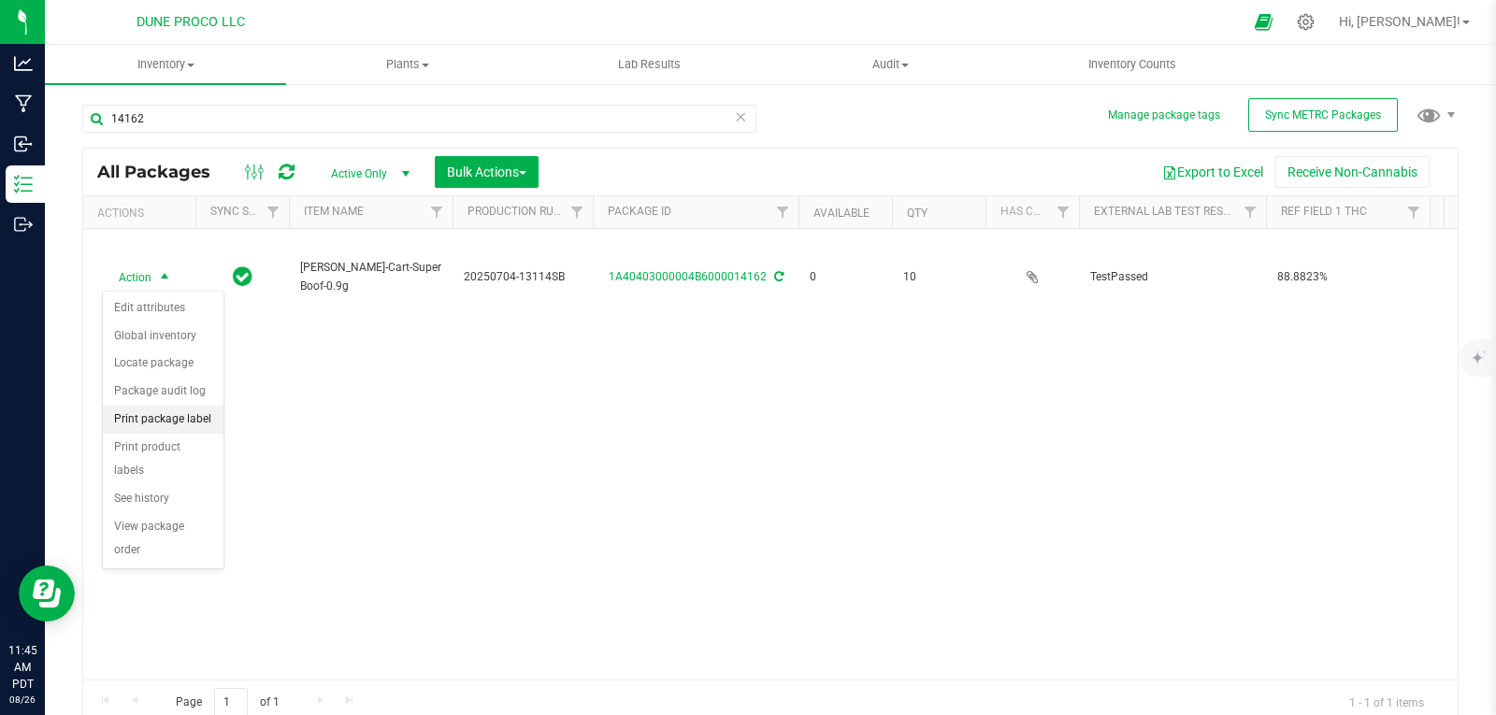
click at [165, 421] on li "Print package label" at bounding box center [163, 420] width 121 height 28
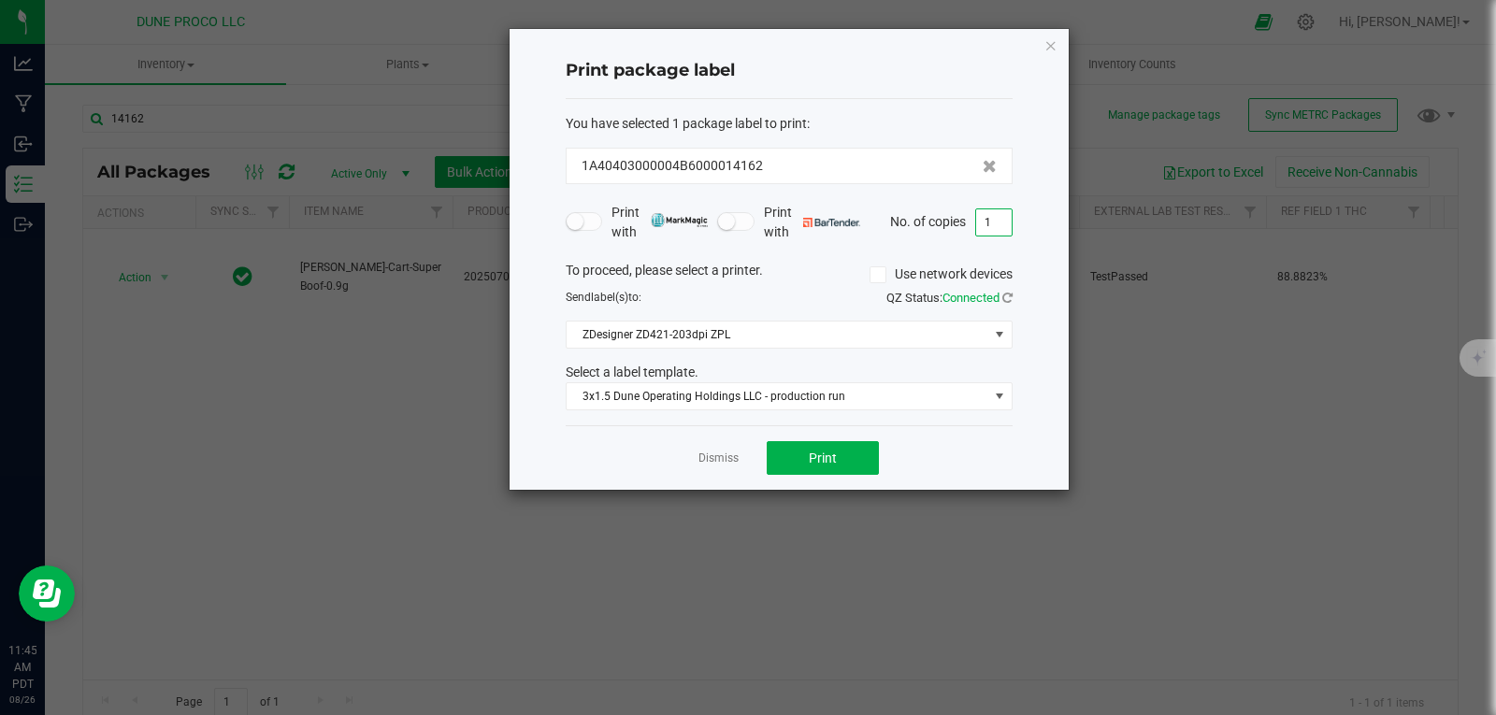
click at [996, 215] on input "1" at bounding box center [994, 222] width 36 height 26
type input "10"
click at [858, 456] on button "Print" at bounding box center [823, 458] width 112 height 34
click at [1057, 43] on icon "button" at bounding box center [1051, 45] width 13 height 22
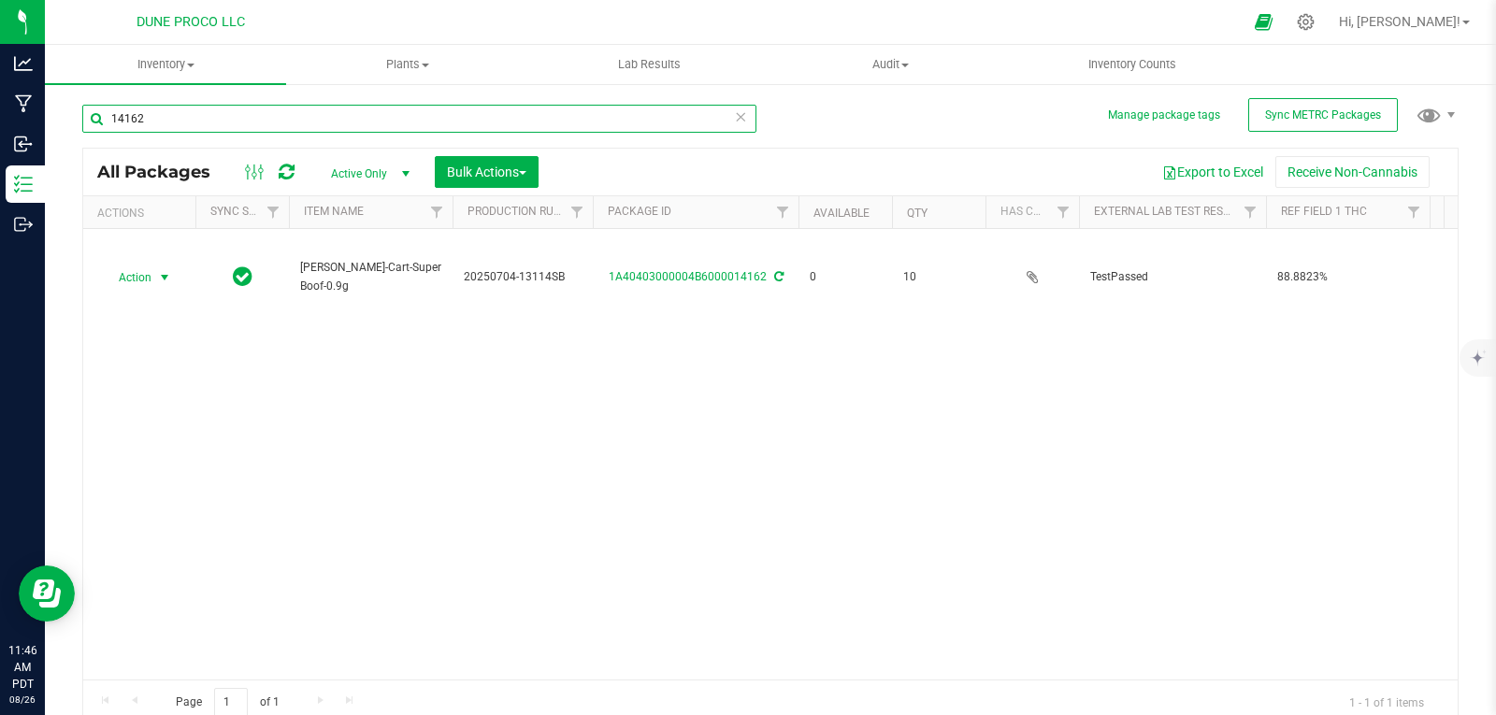
click at [495, 117] on input "14162" at bounding box center [419, 119] width 674 height 28
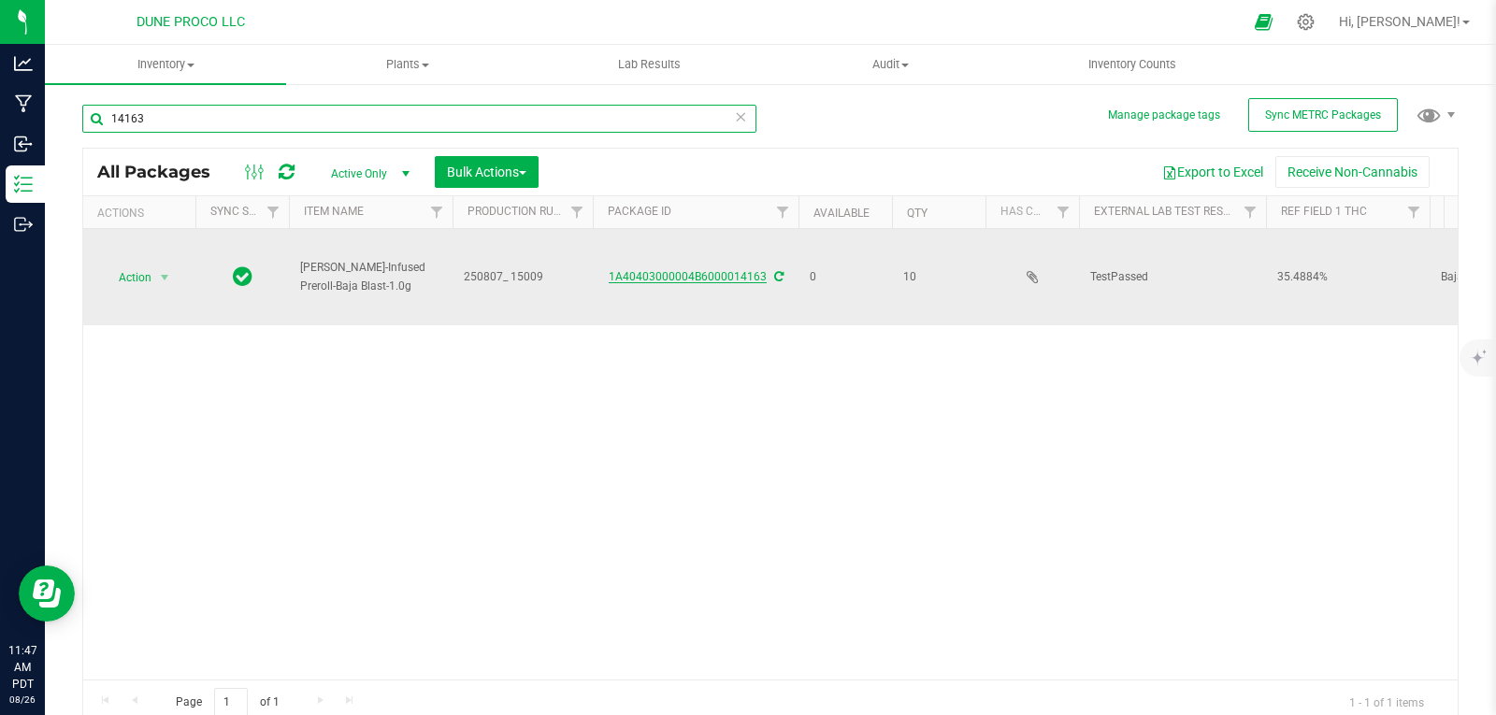
type input "14163"
click at [678, 274] on link "1A40403000004B6000014163" at bounding box center [688, 276] width 158 height 13
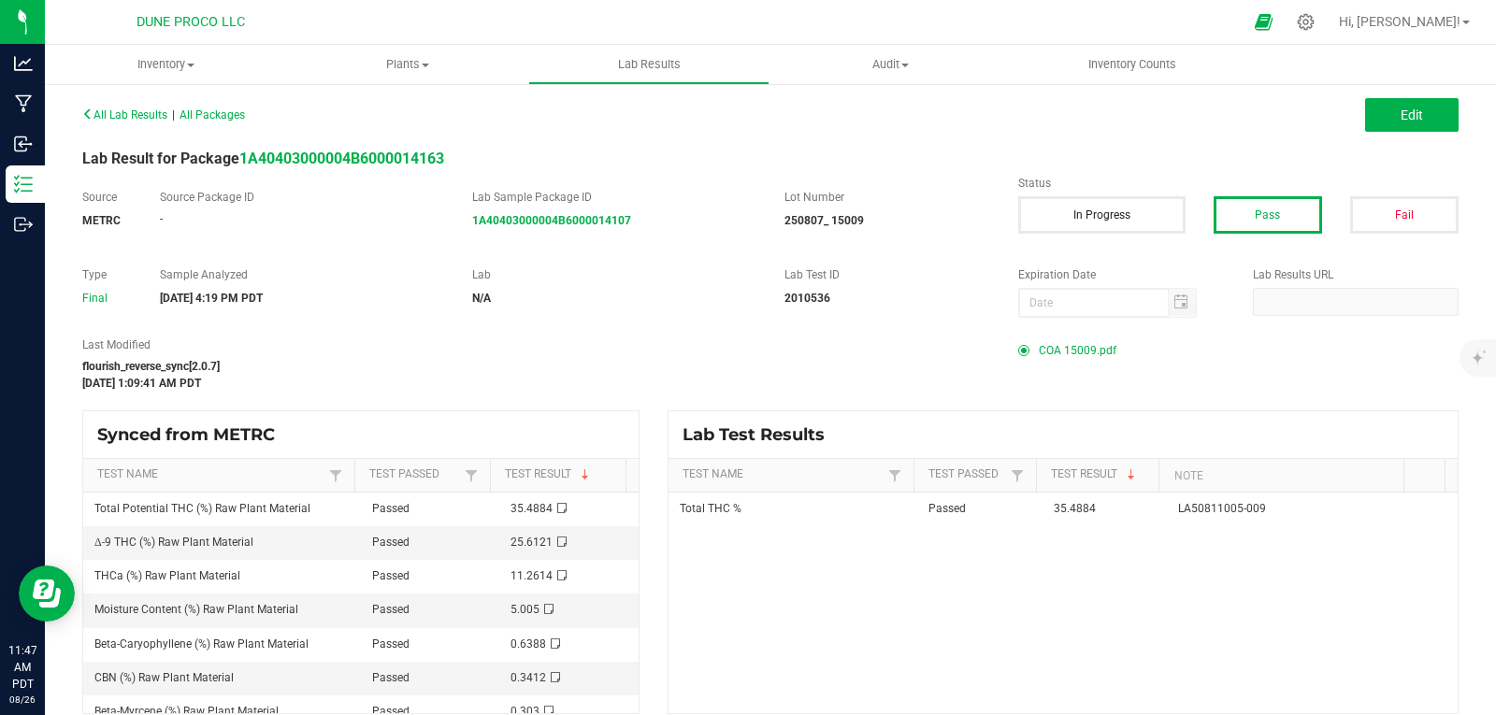
click at [1069, 347] on span "COA 15009.pdf" at bounding box center [1078, 351] width 78 height 28
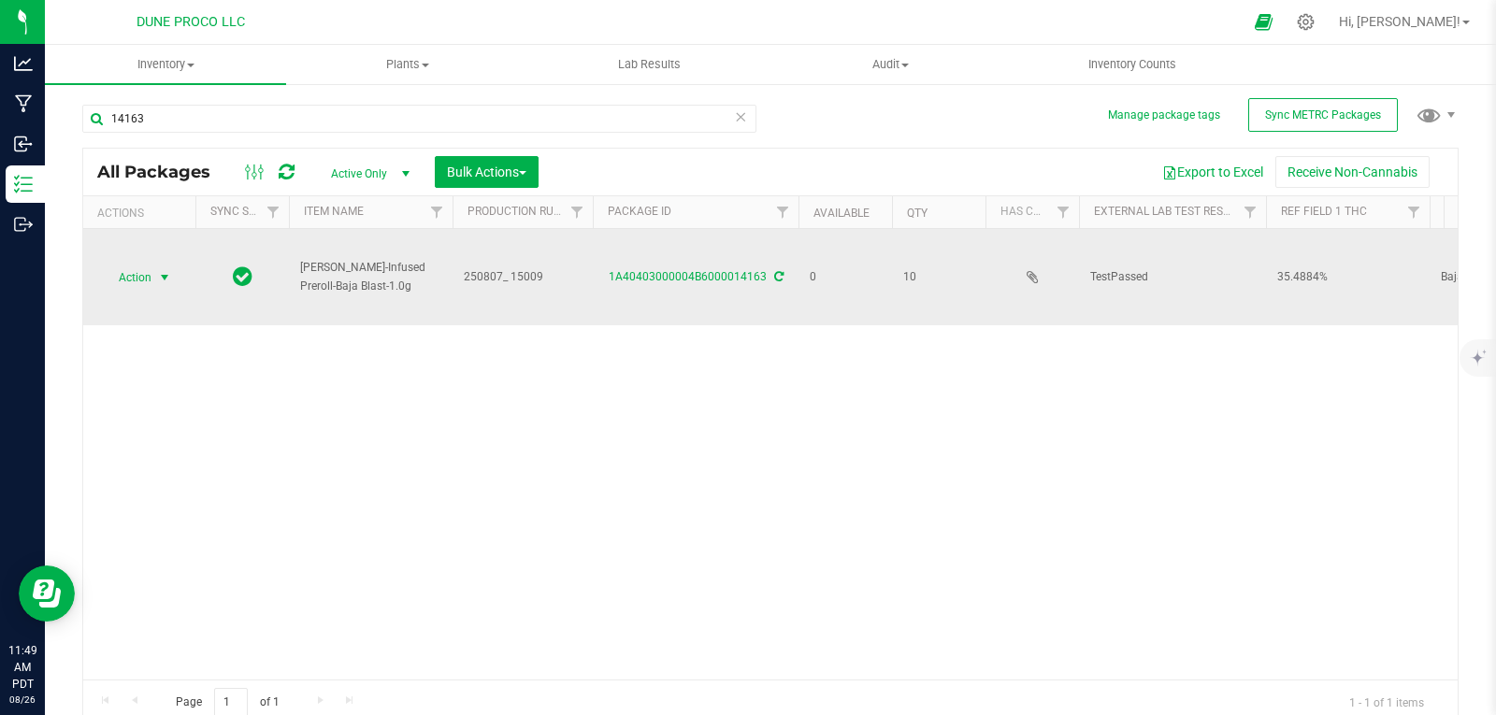
click at [156, 285] on span "select" at bounding box center [164, 278] width 23 height 26
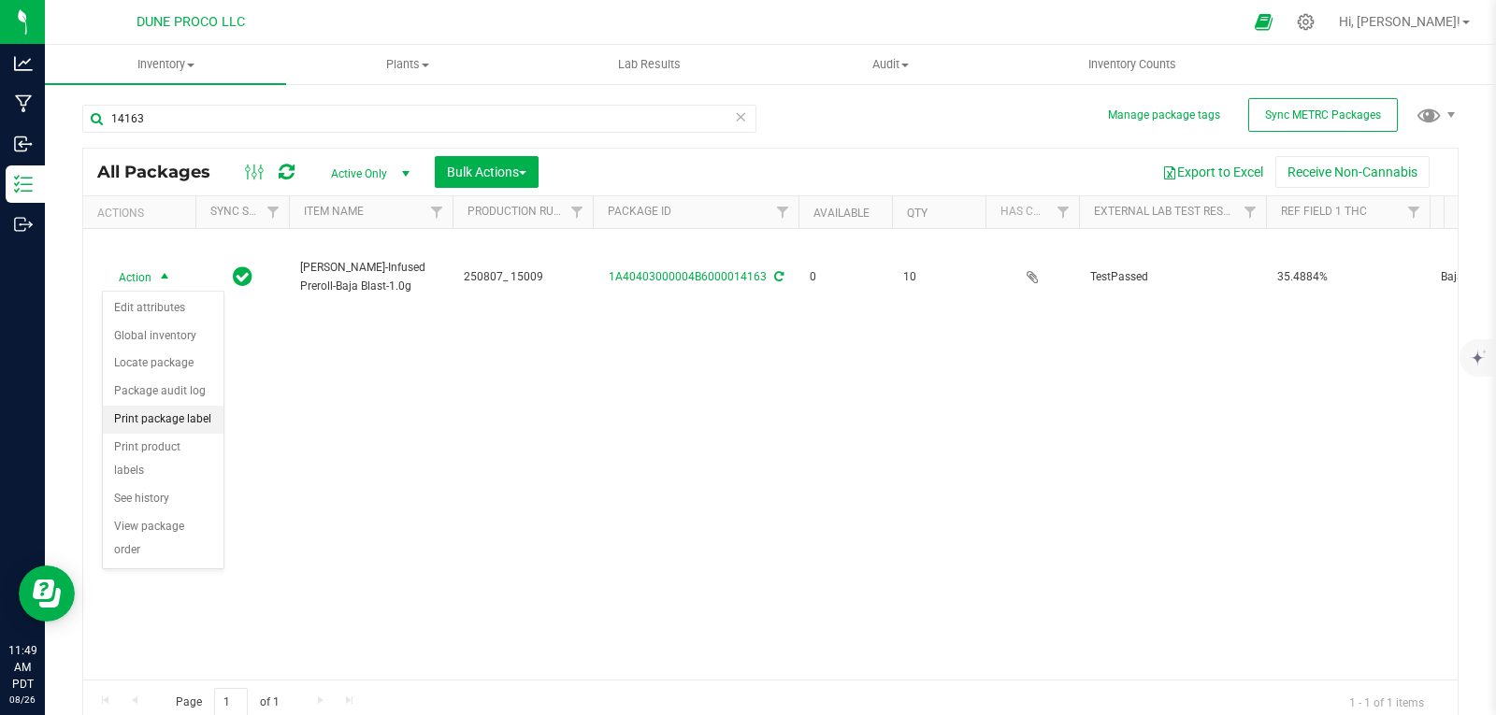
click at [192, 414] on li "Print package label" at bounding box center [163, 420] width 121 height 28
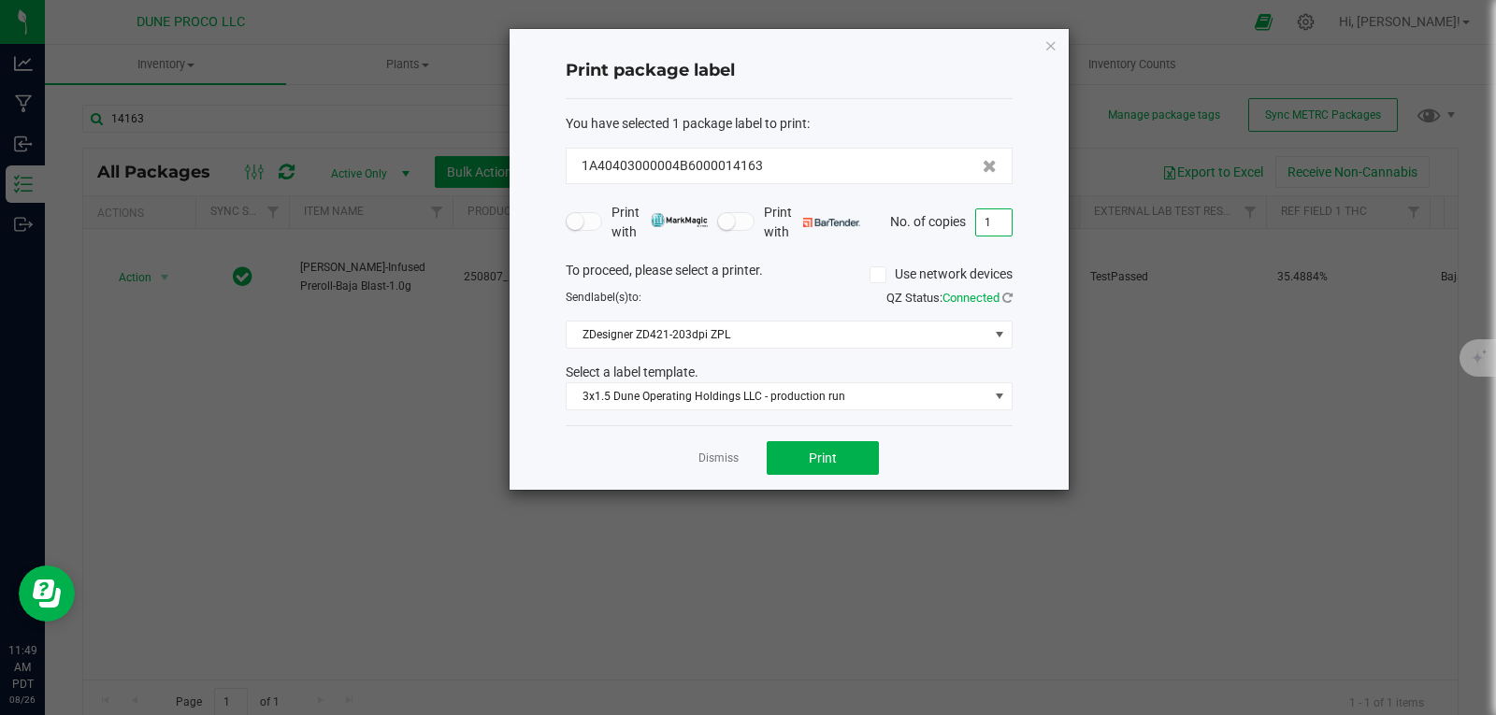
click at [1002, 221] on input "1" at bounding box center [994, 222] width 36 height 26
type input "10"
click at [860, 455] on button "Print" at bounding box center [823, 458] width 112 height 34
click at [1049, 41] on icon "button" at bounding box center [1051, 45] width 13 height 22
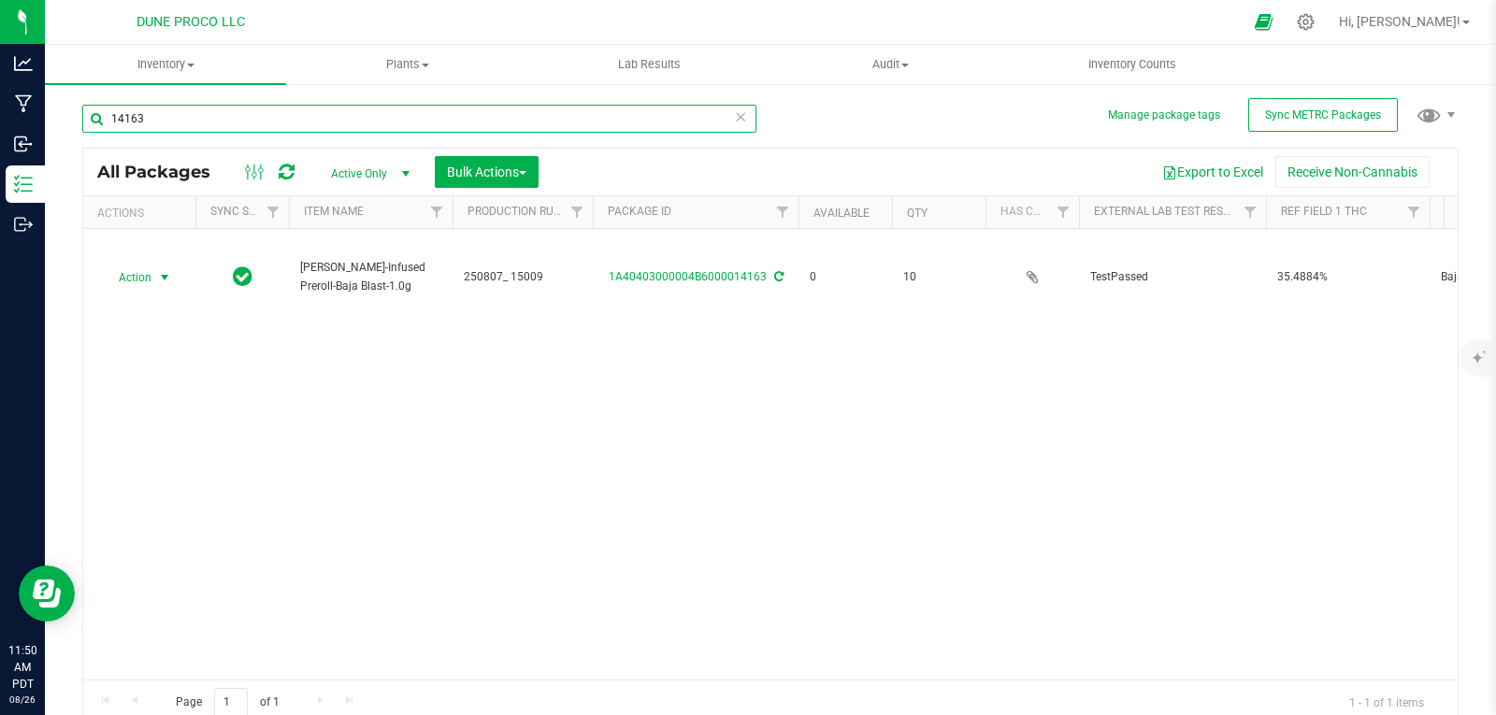
click at [638, 114] on input "14163" at bounding box center [419, 119] width 674 height 28
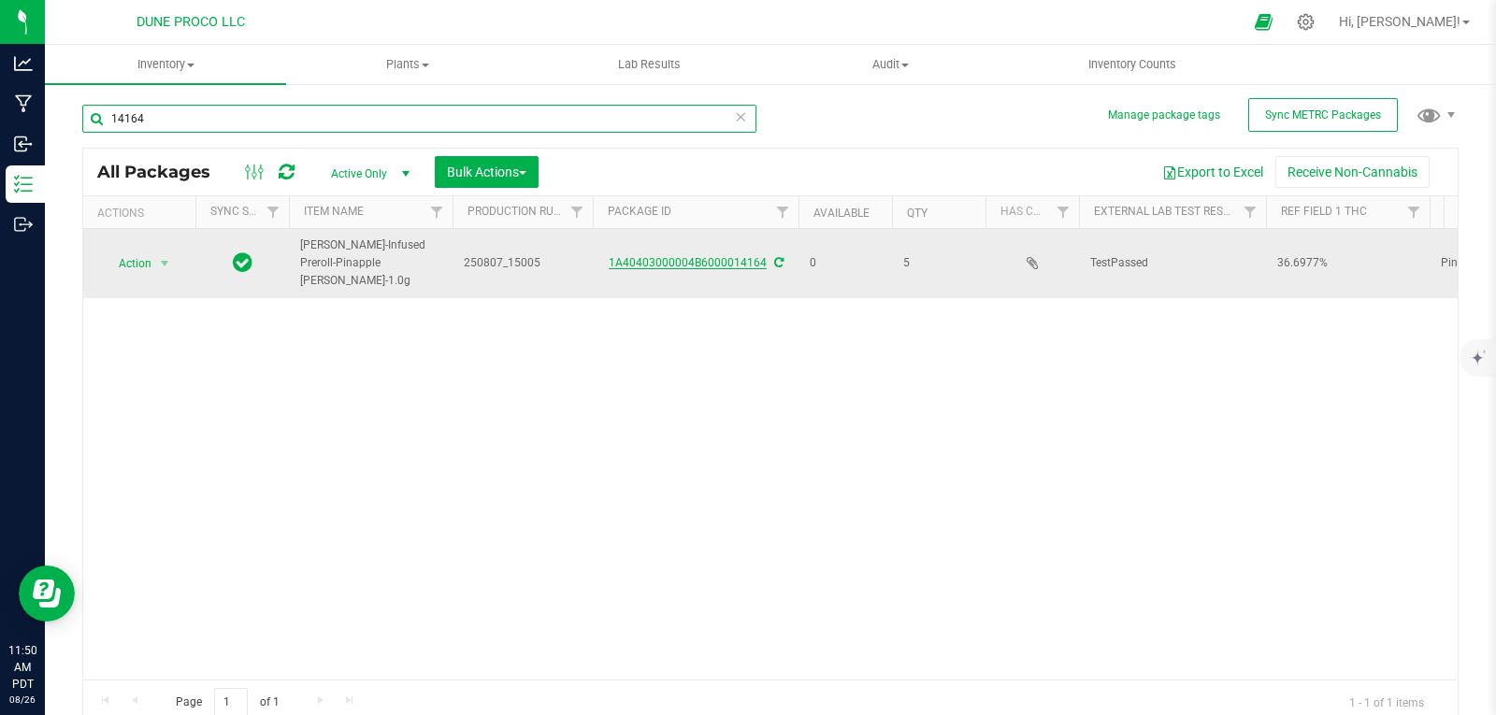
type input "14164"
click at [663, 256] on link "1A40403000004B6000014164" at bounding box center [688, 262] width 158 height 13
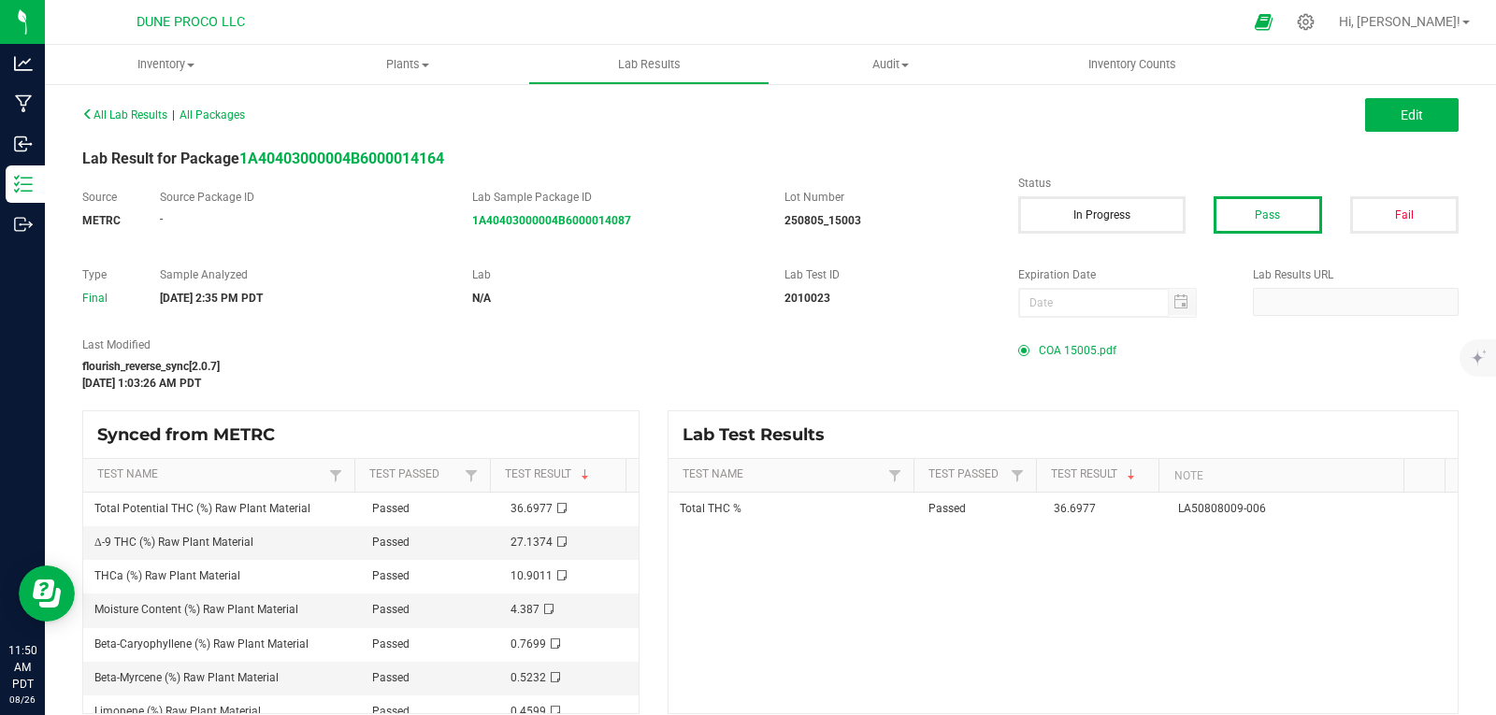
click at [1067, 346] on span "COA 15005.pdf" at bounding box center [1078, 351] width 78 height 28
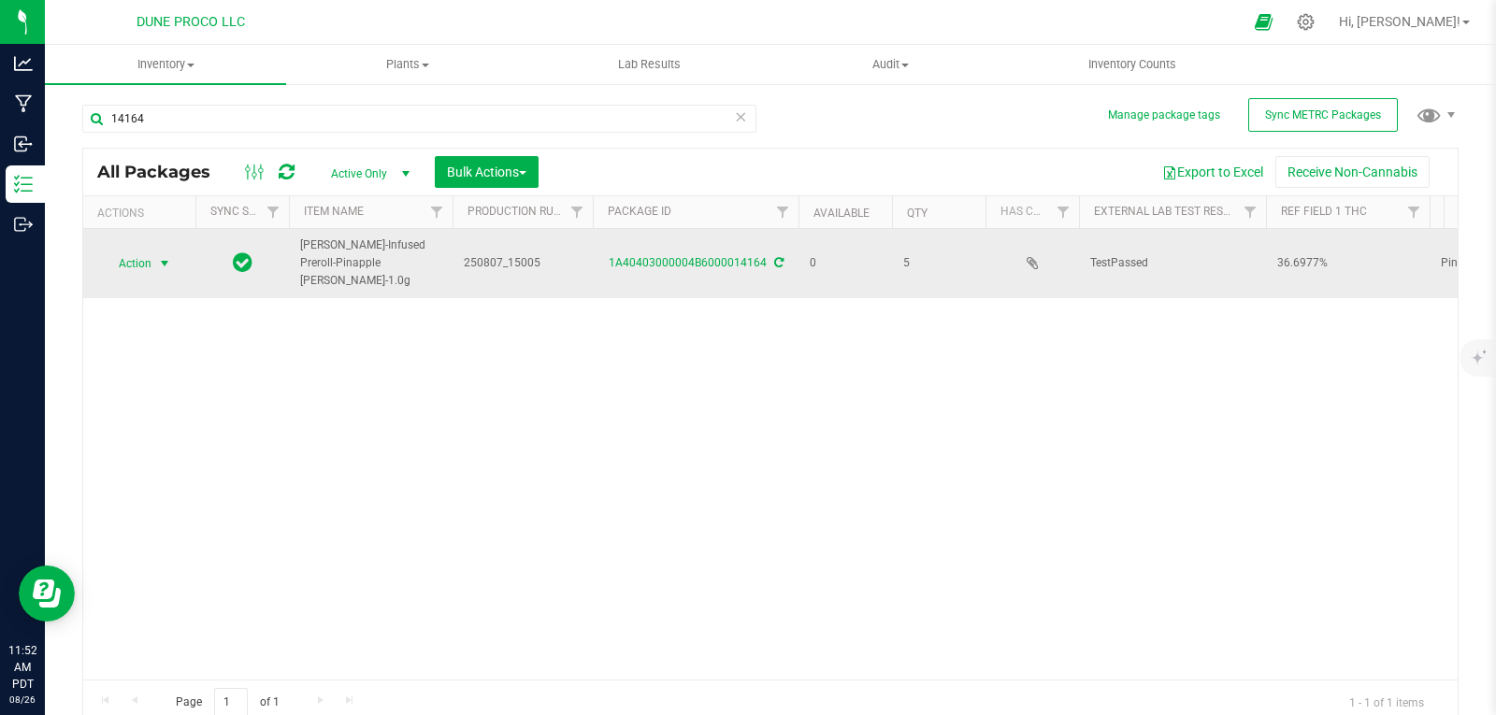
click at [169, 251] on span "select" at bounding box center [164, 264] width 23 height 26
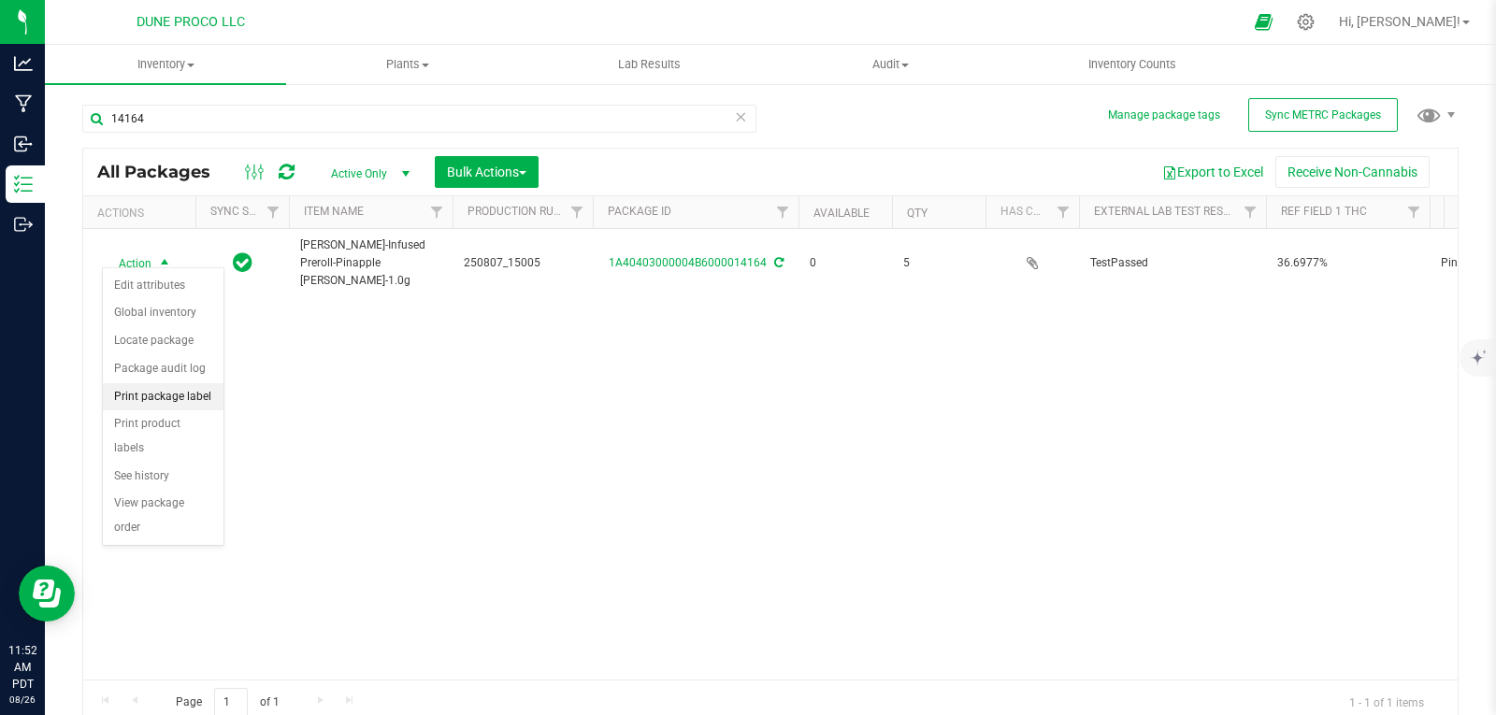
click at [183, 390] on li "Print package label" at bounding box center [163, 397] width 121 height 28
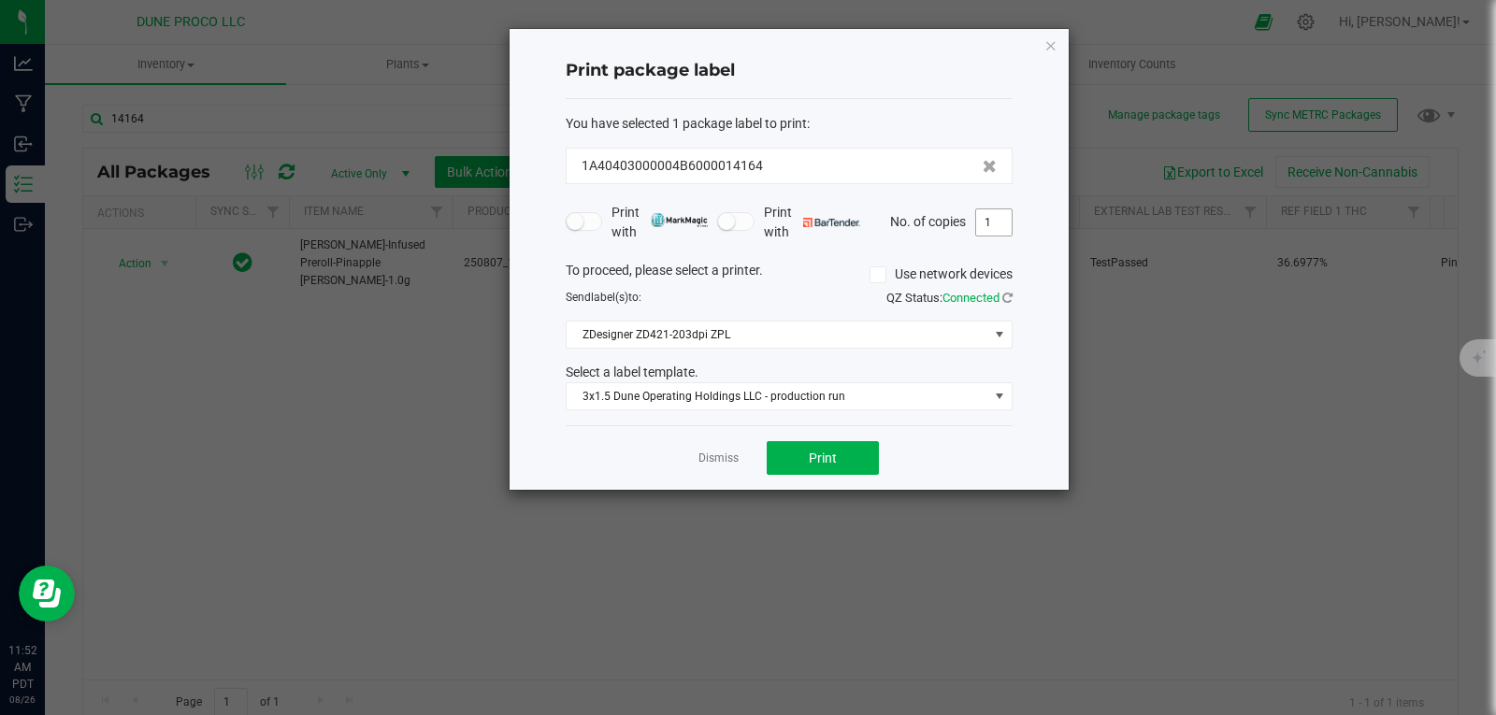
click at [990, 232] on input "1" at bounding box center [994, 222] width 36 height 26
type input "5"
click at [817, 466] on span "Print" at bounding box center [823, 458] width 28 height 15
click at [1057, 35] on icon "button" at bounding box center [1051, 45] width 13 height 22
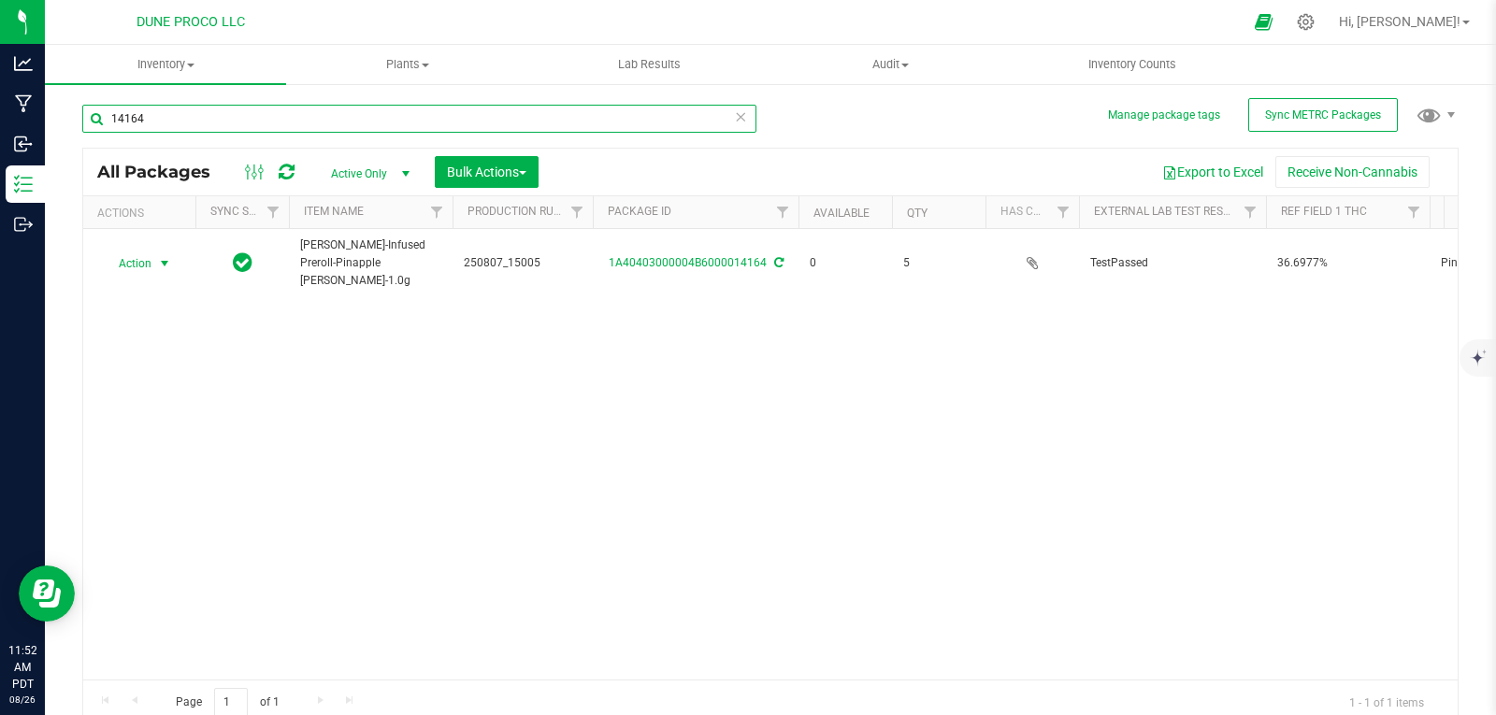
click at [525, 125] on input "14164" at bounding box center [419, 119] width 674 height 28
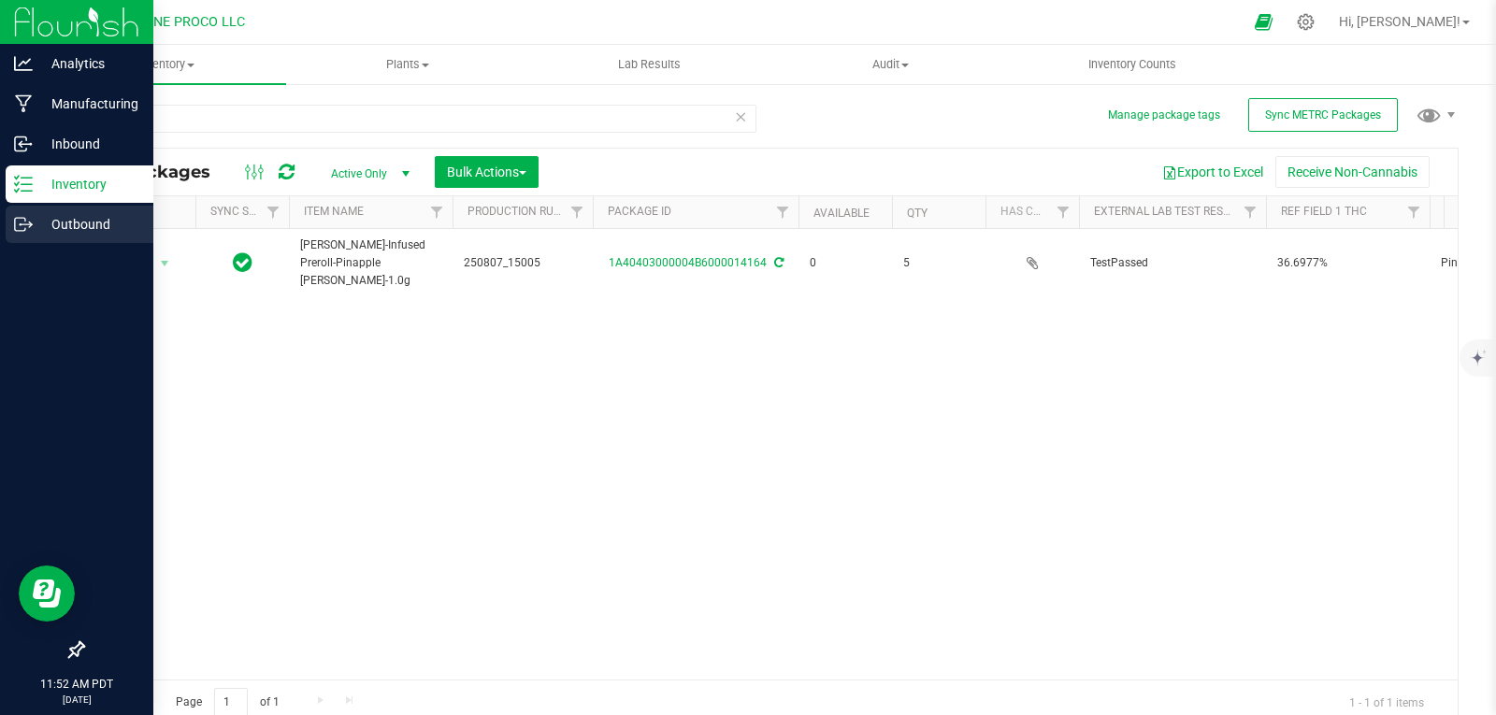
click at [42, 224] on p "Outbound" at bounding box center [89, 224] width 112 height 22
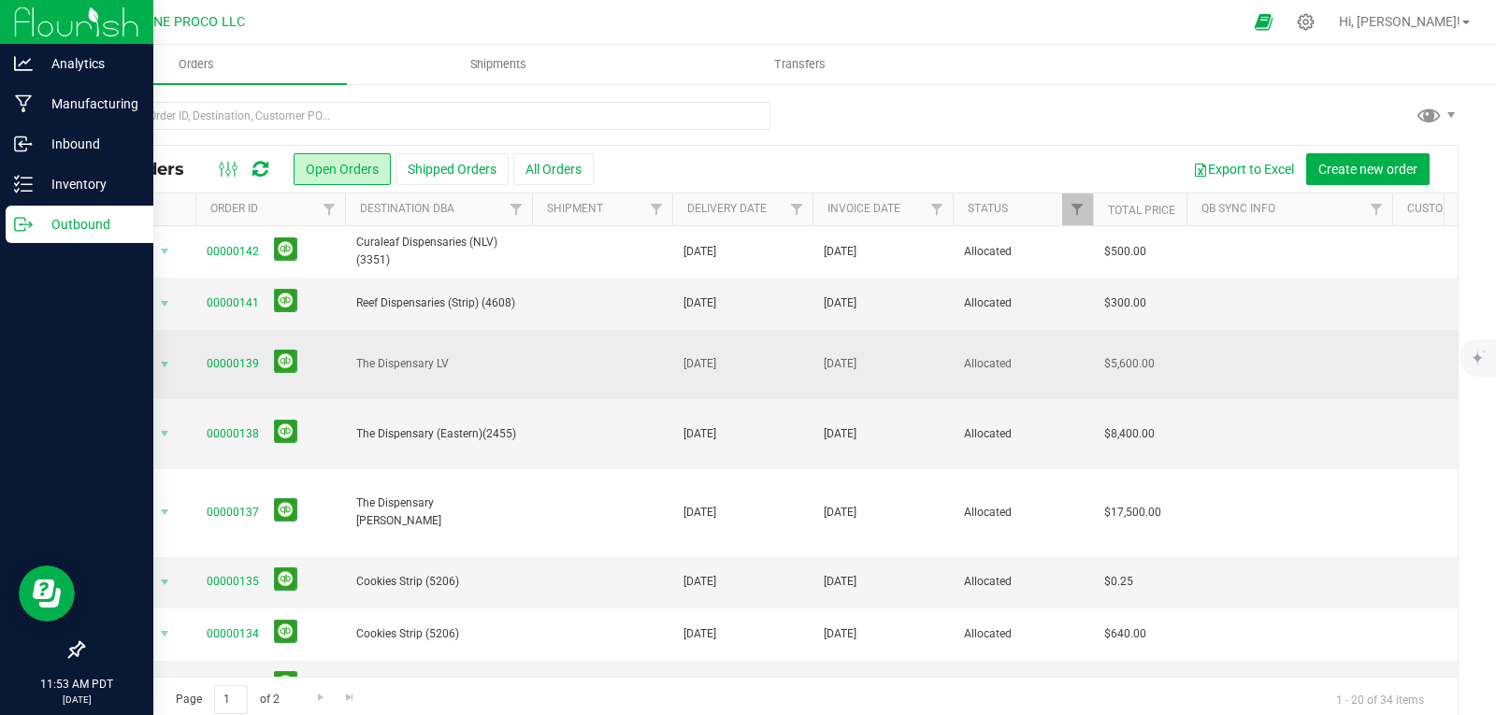
click at [257, 351] on span "00000139" at bounding box center [270, 364] width 127 height 29
click at [236, 357] on link "00000139" at bounding box center [233, 364] width 52 height 18
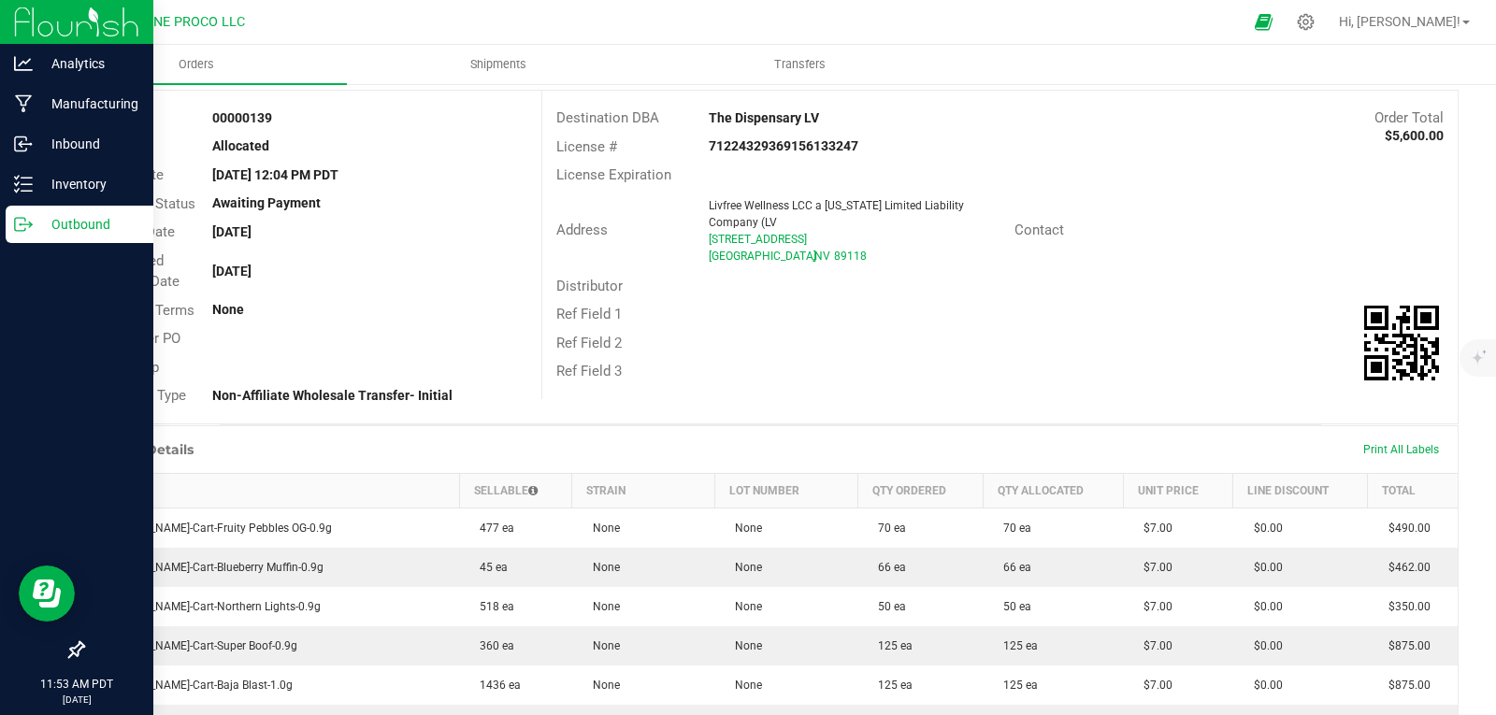
scroll to position [98, 0]
click at [1363, 448] on span "Print All Labels" at bounding box center [1401, 448] width 76 height 13
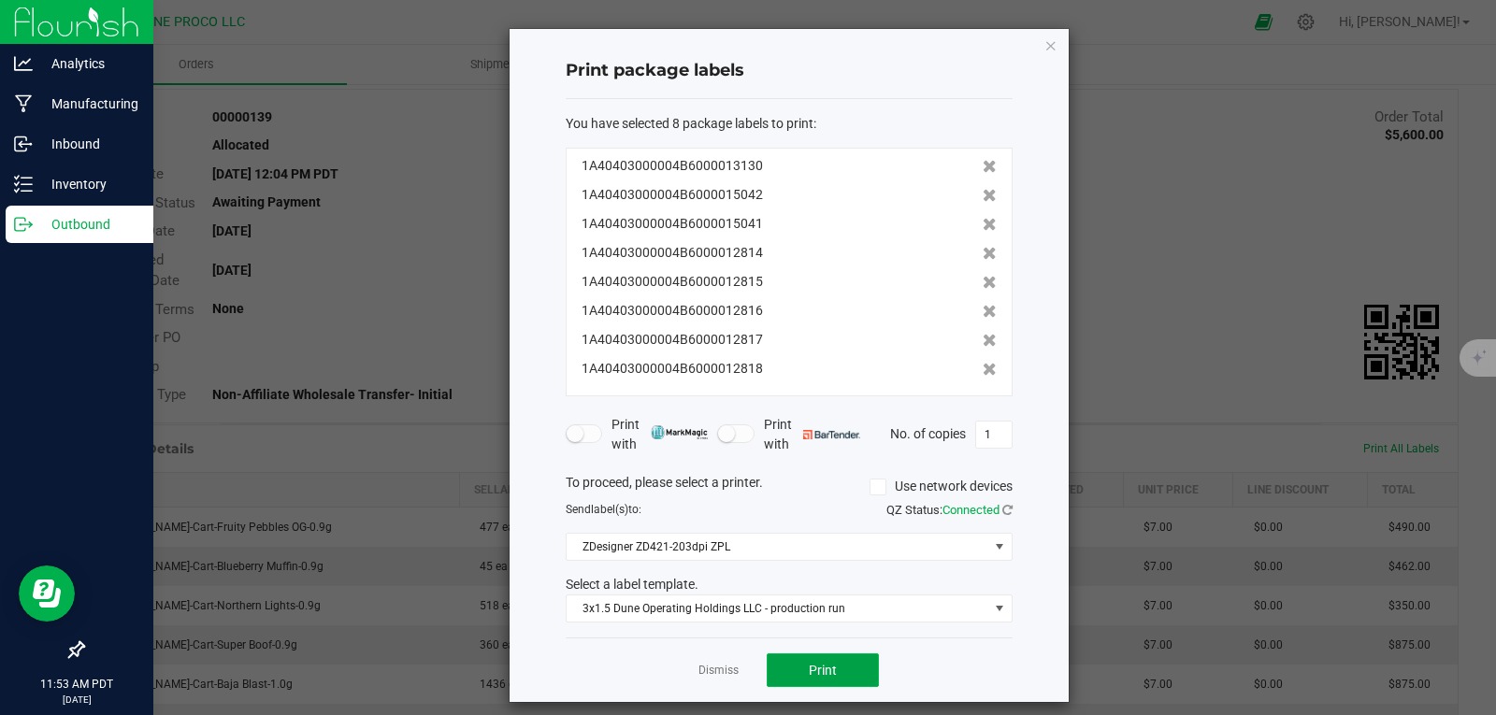
click at [832, 671] on button "Print" at bounding box center [823, 671] width 112 height 34
click at [1046, 49] on icon "button" at bounding box center [1051, 45] width 13 height 22
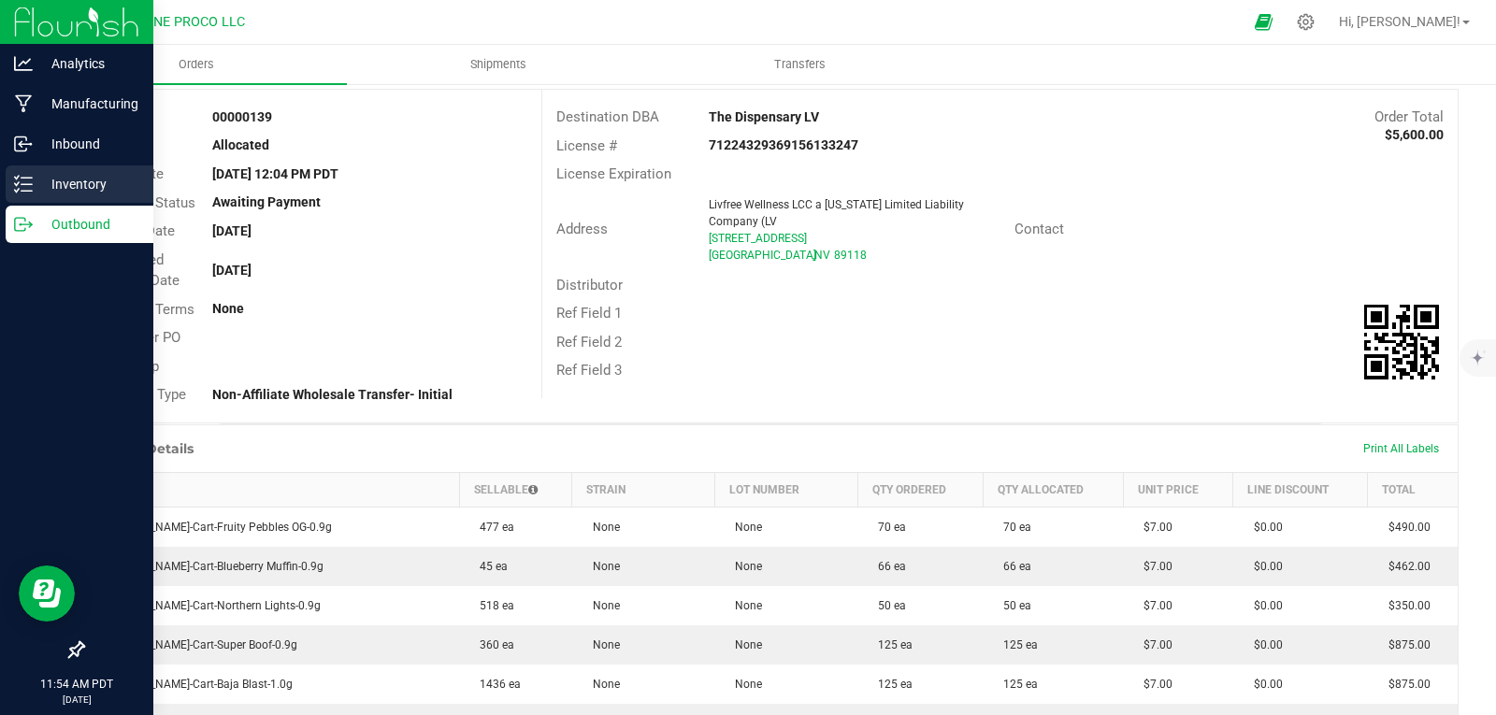
click at [13, 195] on div "Inventory" at bounding box center [80, 184] width 148 height 37
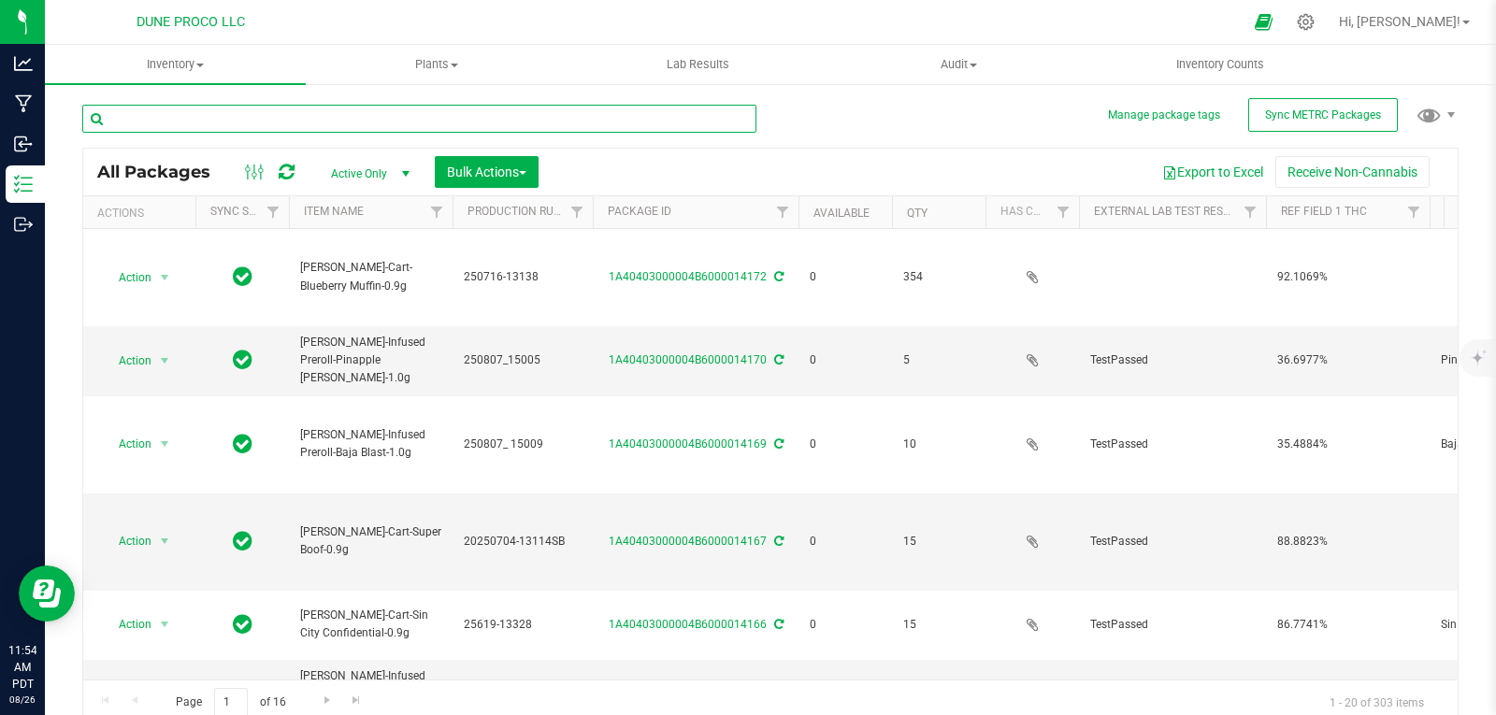
click at [211, 112] on input "text" at bounding box center [419, 119] width 674 height 28
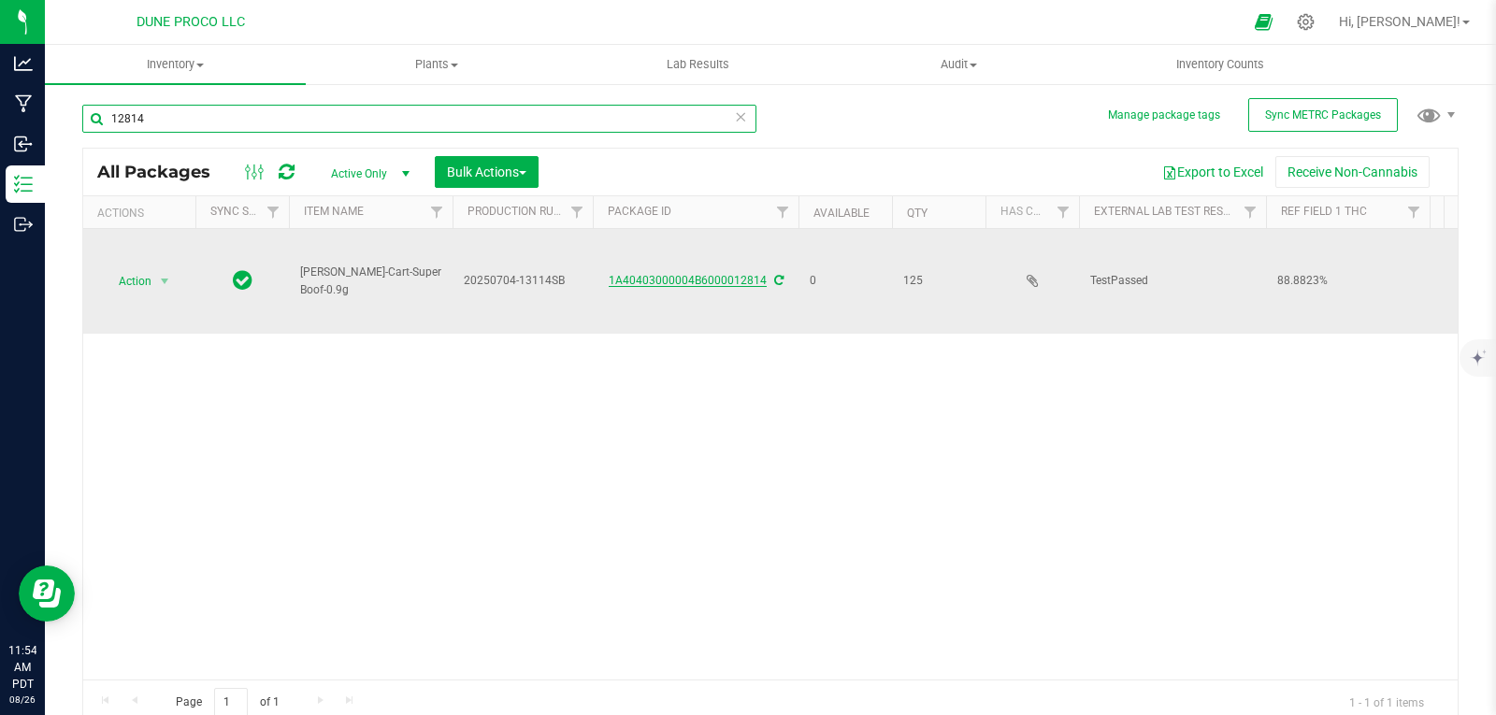
type input "12814"
click at [624, 274] on link "1A40403000004B6000012814" at bounding box center [688, 280] width 158 height 13
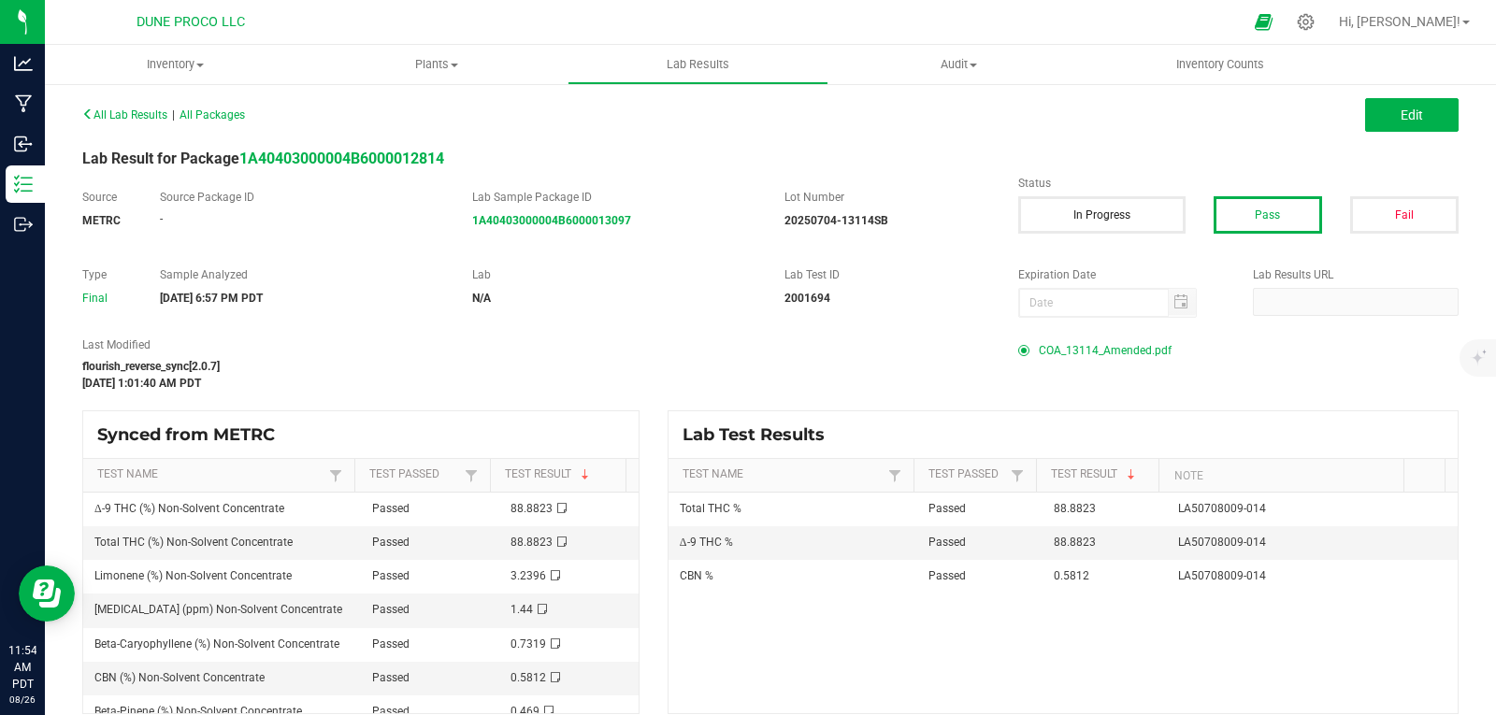
click at [1140, 344] on span "COA_13114_Amended.pdf" at bounding box center [1105, 351] width 133 height 28
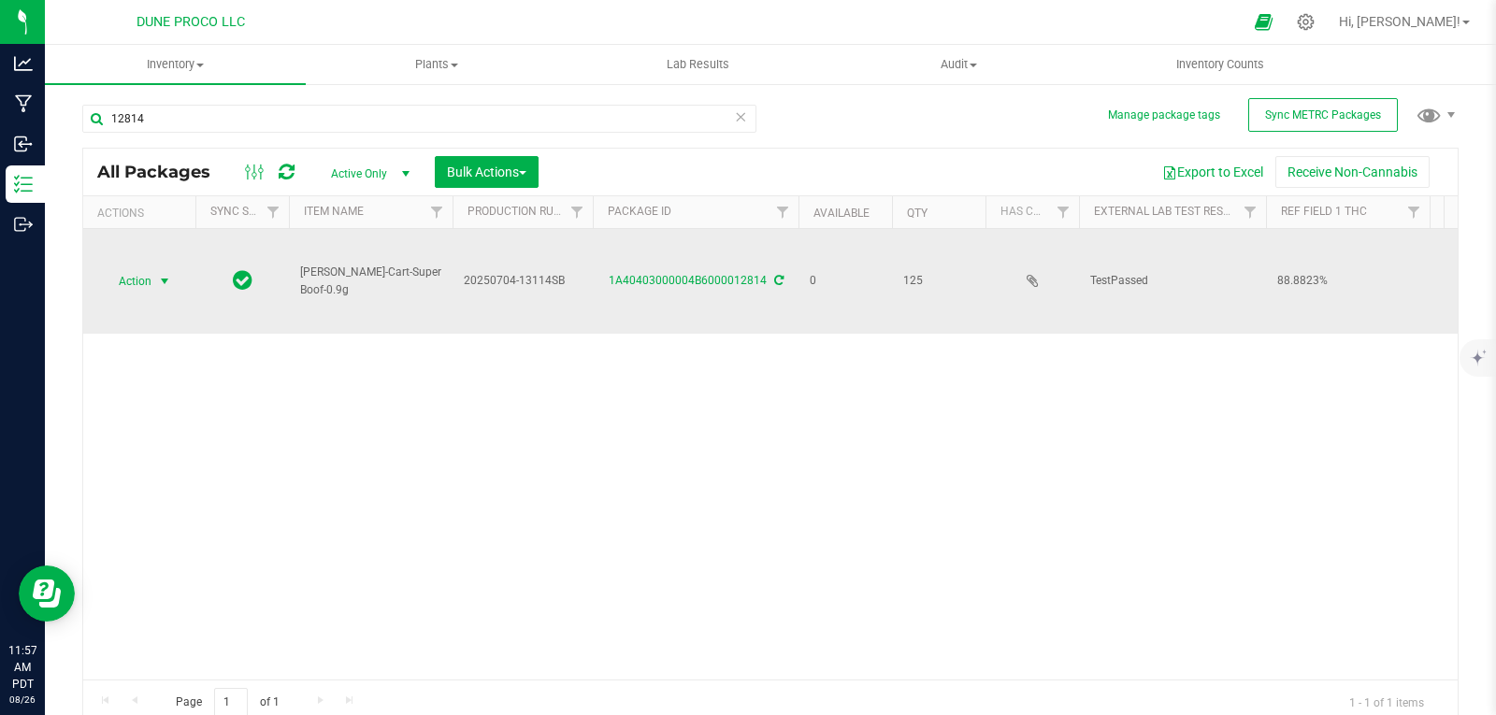
click at [153, 283] on span "select" at bounding box center [164, 281] width 23 height 26
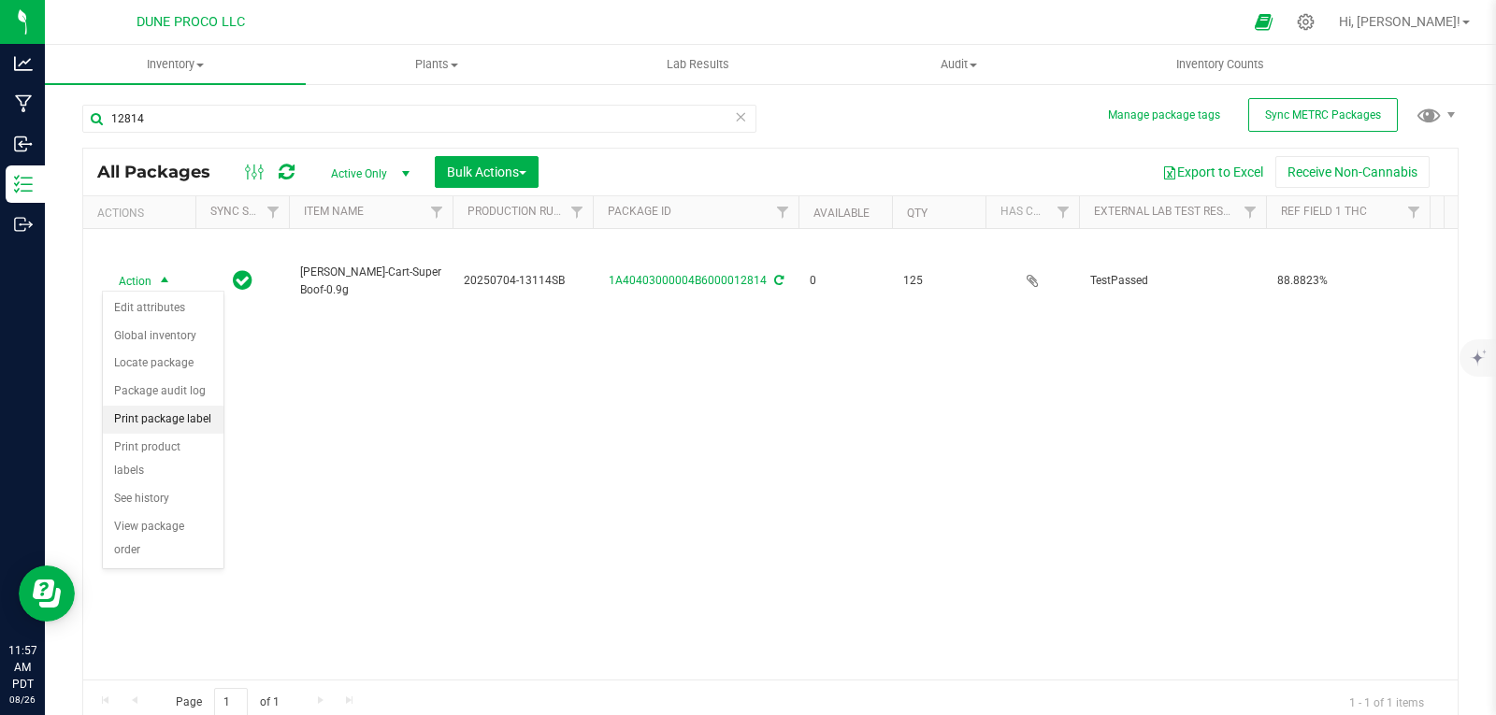
click at [204, 418] on li "Print package label" at bounding box center [163, 420] width 121 height 28
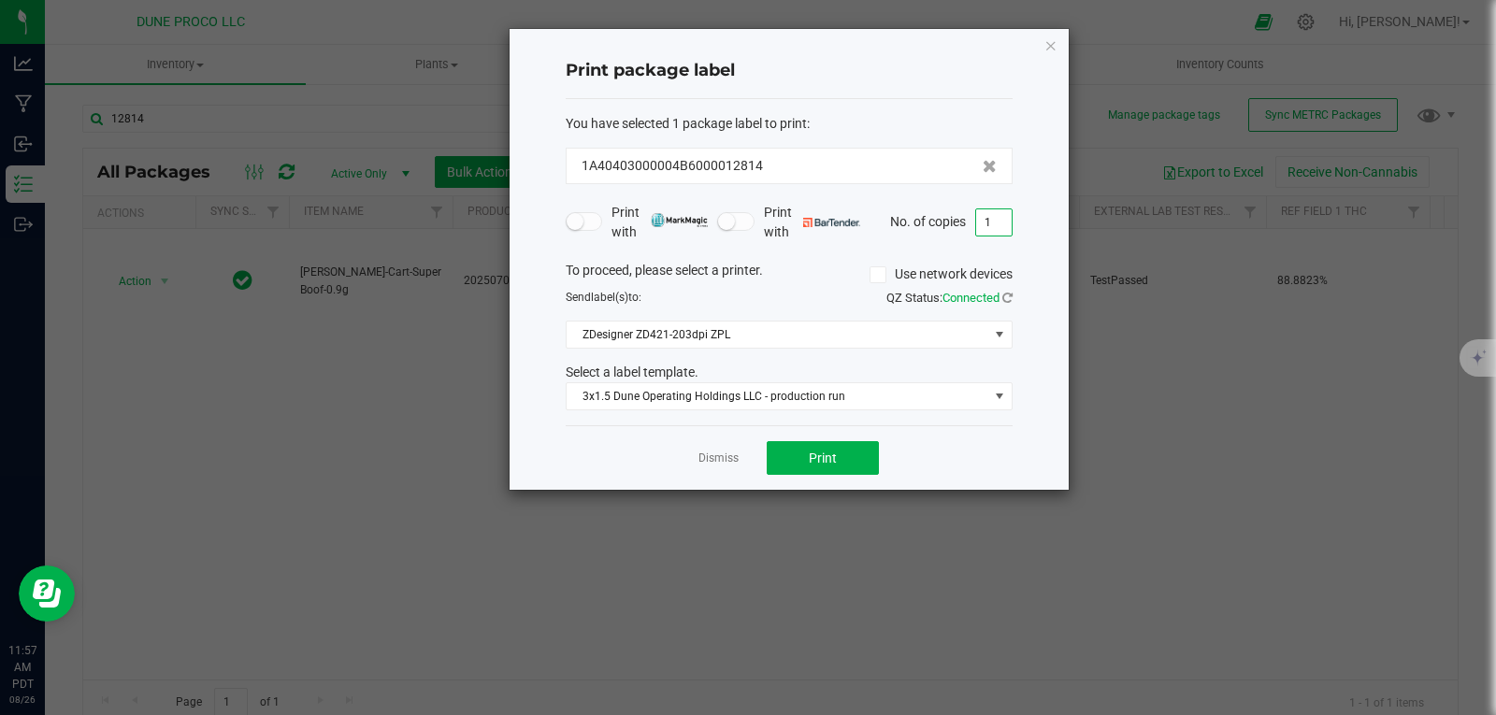
click at [1006, 220] on input "1" at bounding box center [994, 222] width 36 height 26
type input "125"
click at [855, 454] on button "Print" at bounding box center [823, 458] width 112 height 34
